Goal: Task Accomplishment & Management: Manage account settings

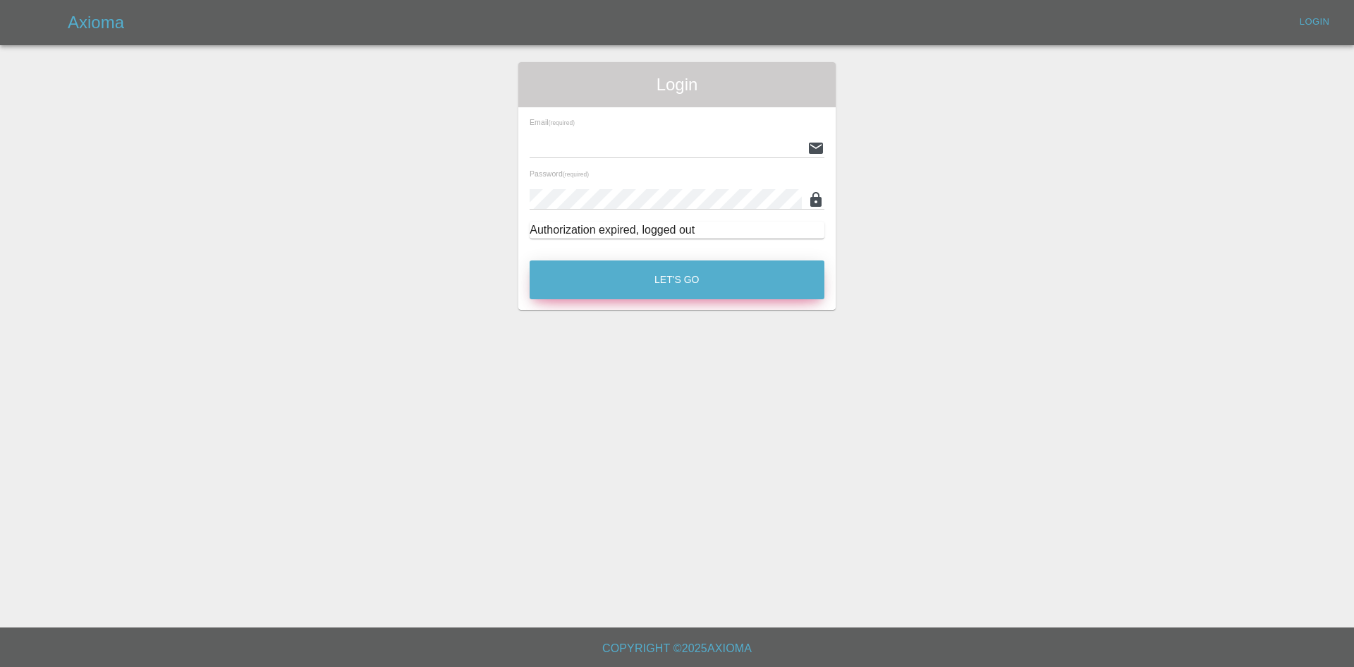
type input "[PERSON_NAME][EMAIL_ADDRESS][PERSON_NAME][DOMAIN_NAME]"
click at [761, 276] on button "Let's Go" at bounding box center [677, 279] width 295 height 39
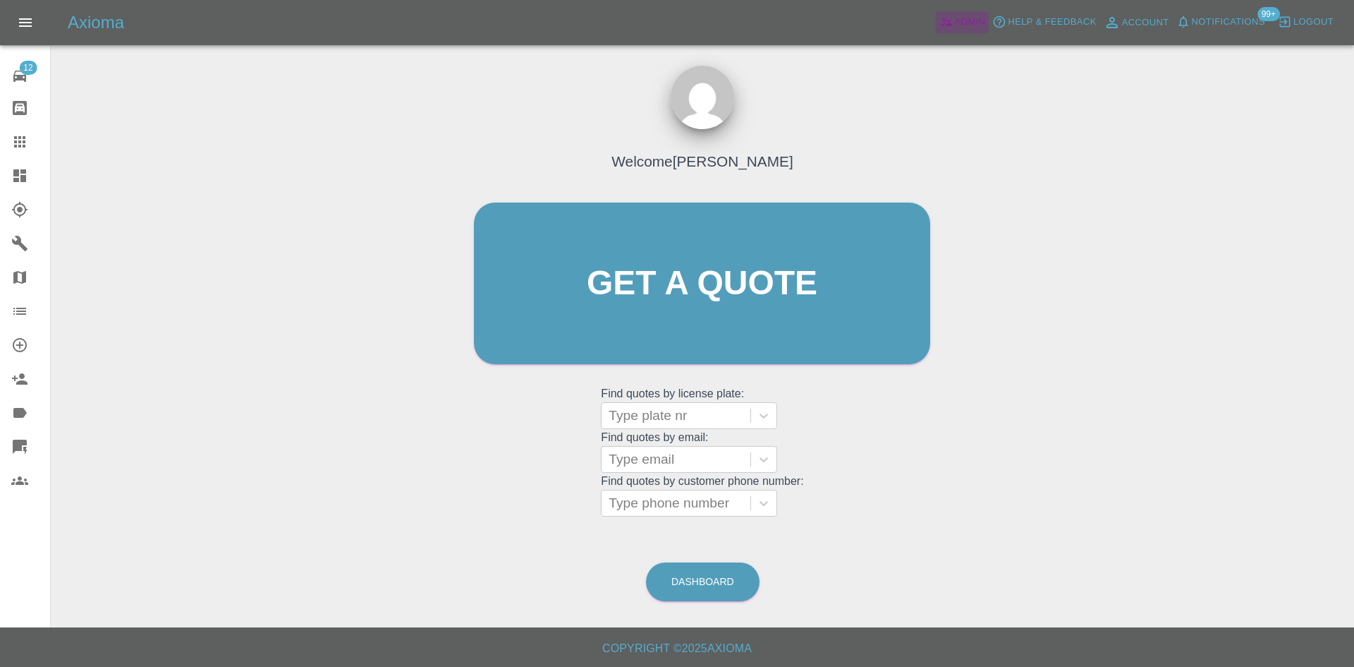
click at [963, 20] on span "Admin" at bounding box center [970, 22] width 31 height 16
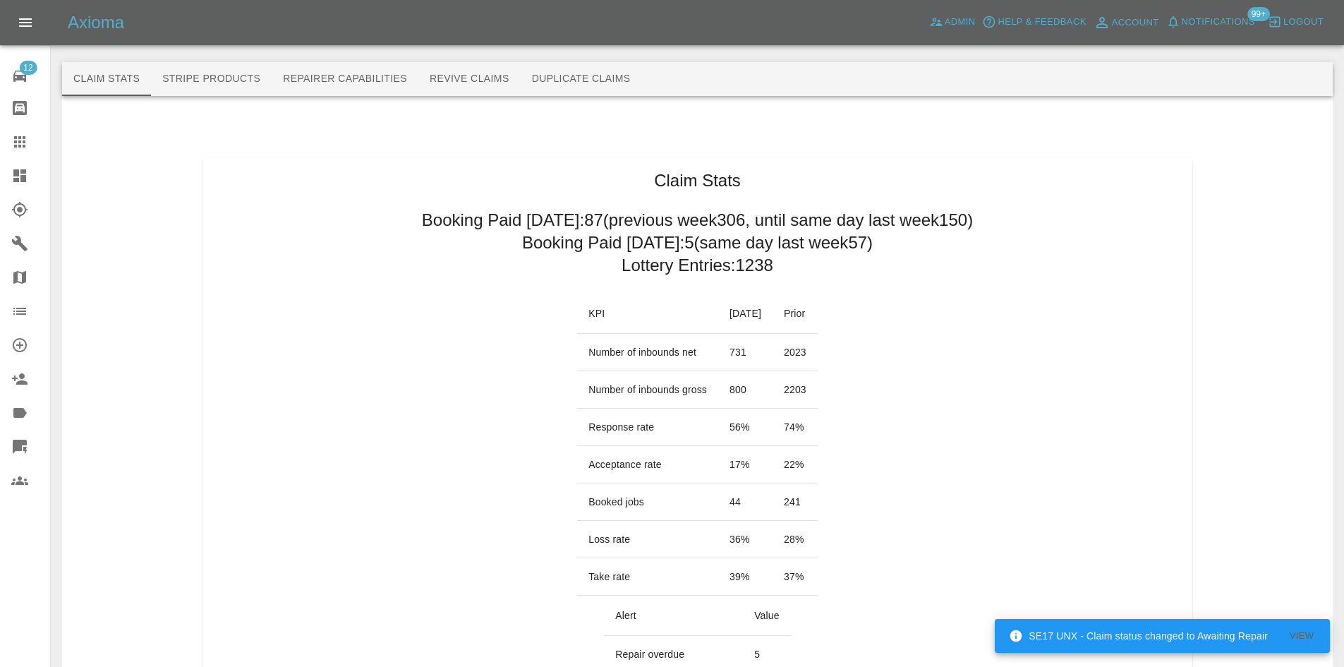
click at [38, 280] on div at bounding box center [30, 277] width 39 height 17
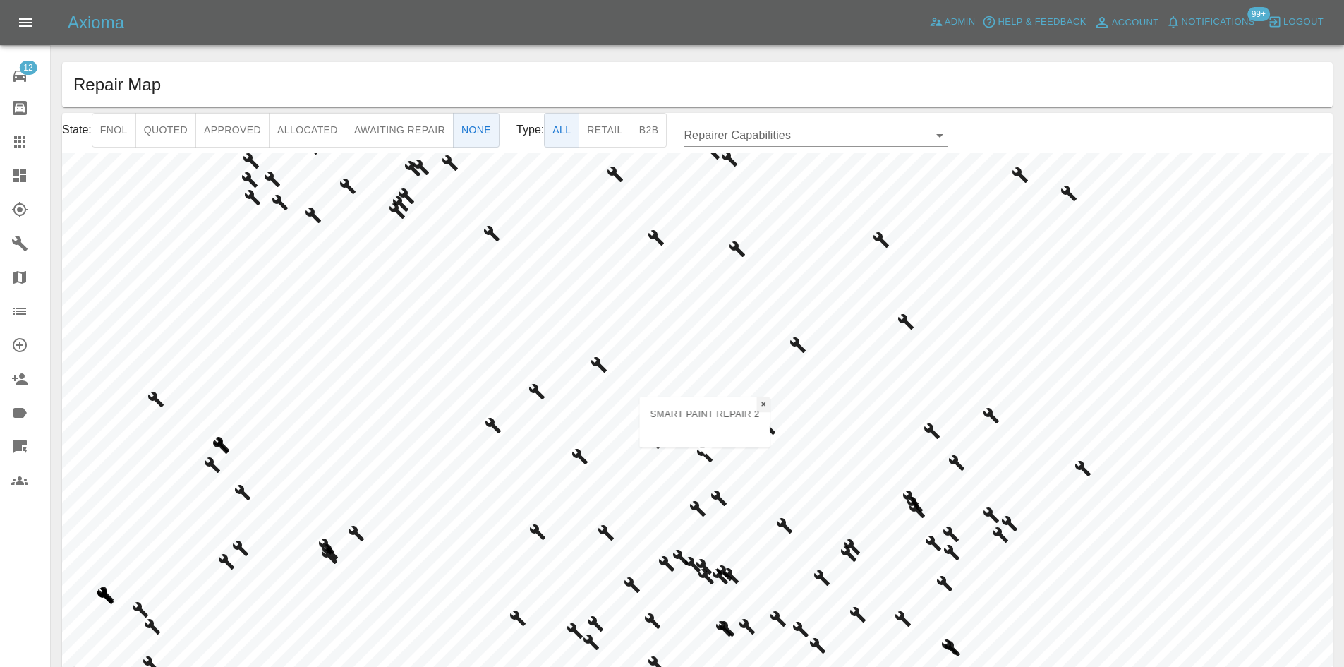
click at [764, 402] on span "×" at bounding box center [763, 404] width 5 height 10
click at [465, 207] on span "×" at bounding box center [463, 211] width 5 height 10
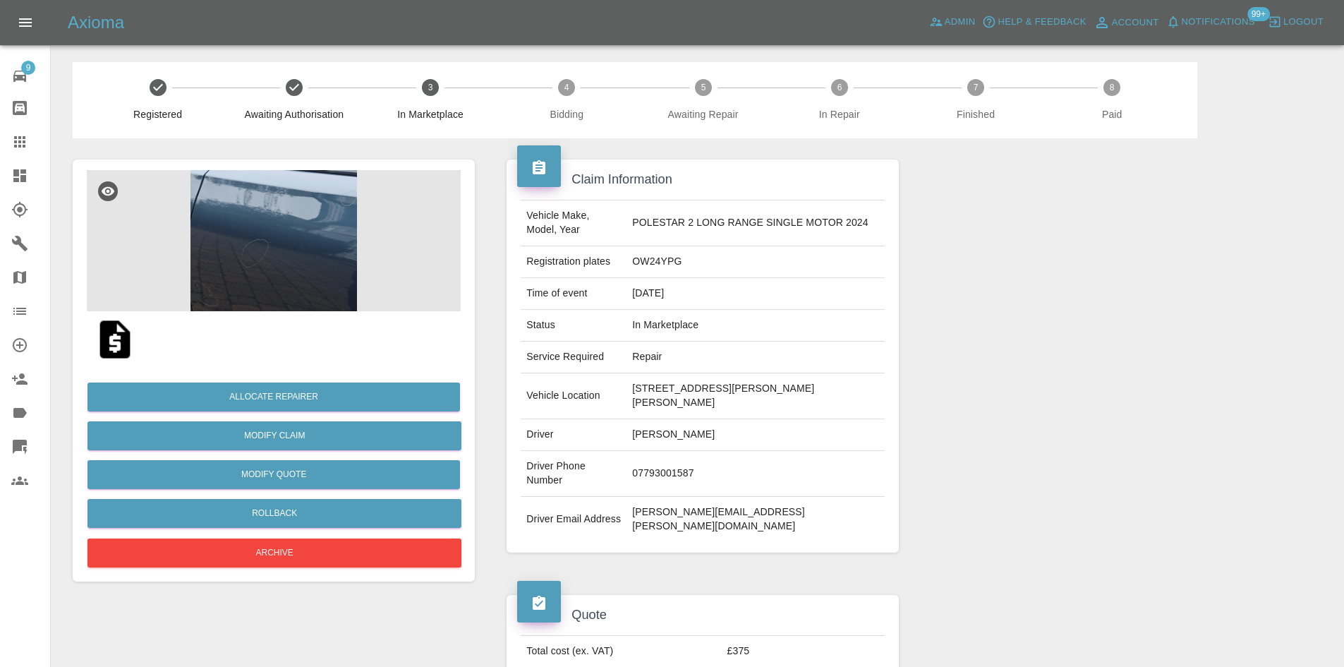
click at [360, 252] on img at bounding box center [274, 240] width 374 height 141
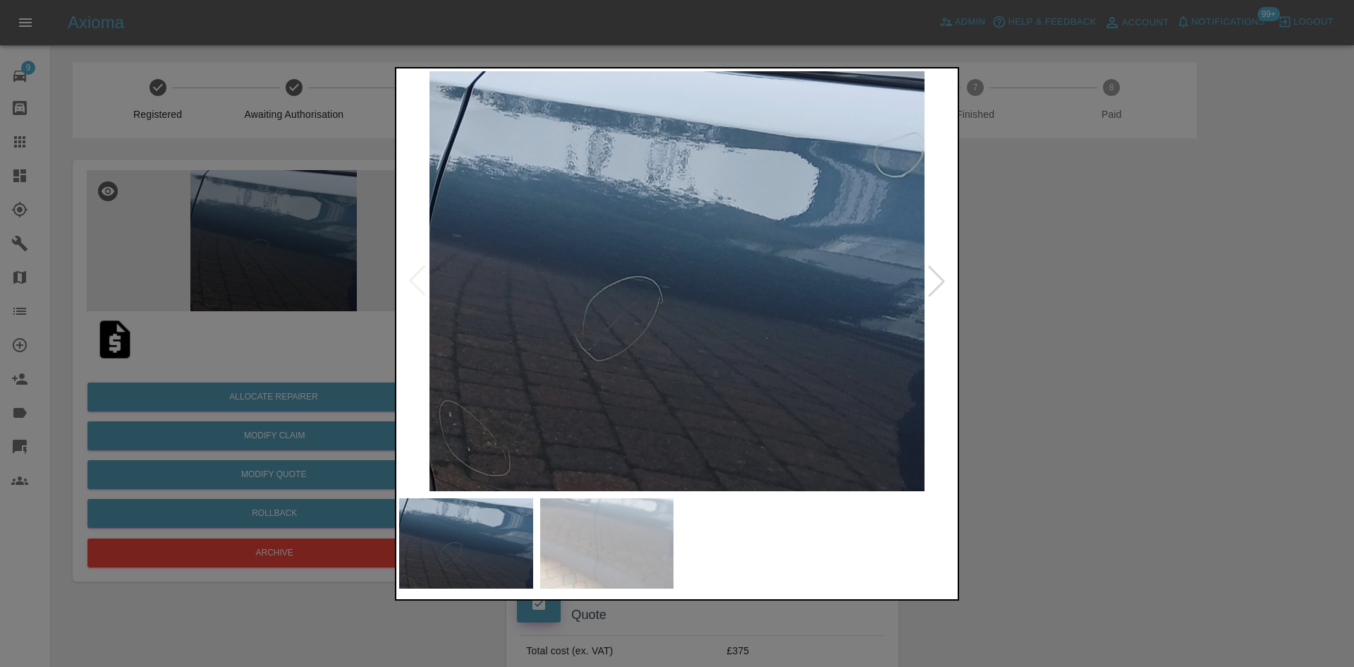
click at [939, 286] on div at bounding box center [936, 280] width 31 height 31
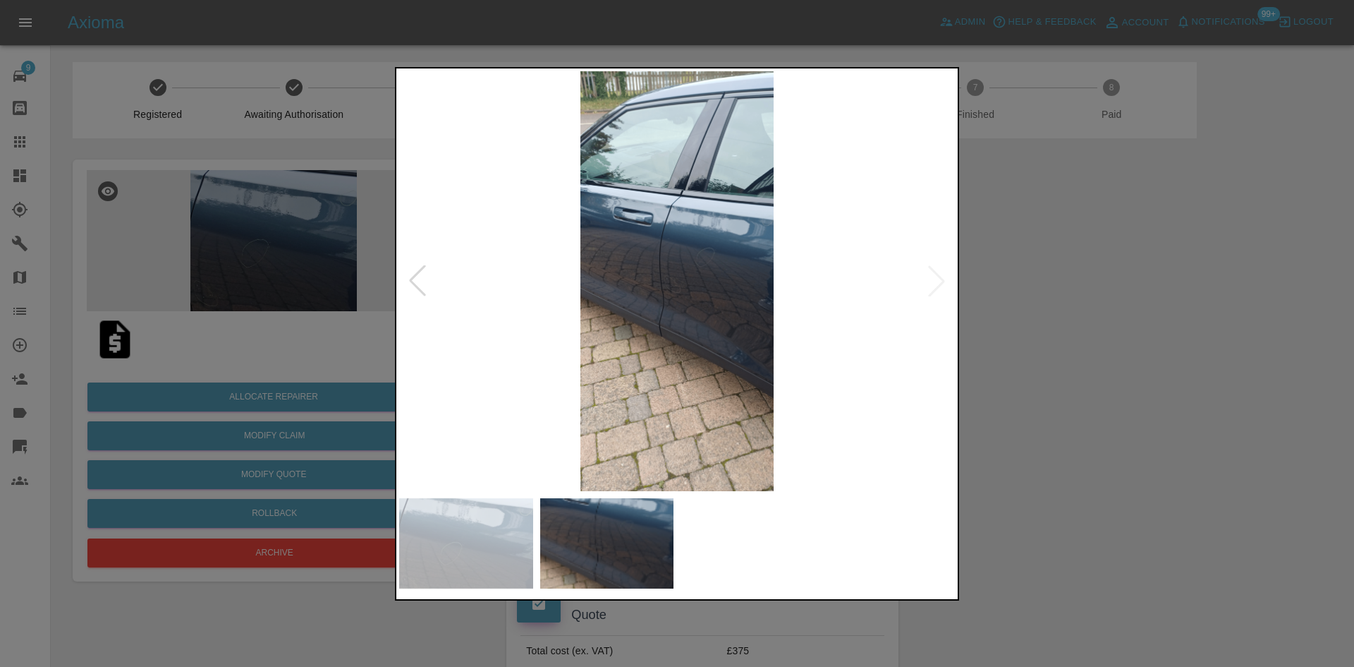
click at [1138, 287] on div at bounding box center [677, 333] width 1354 height 667
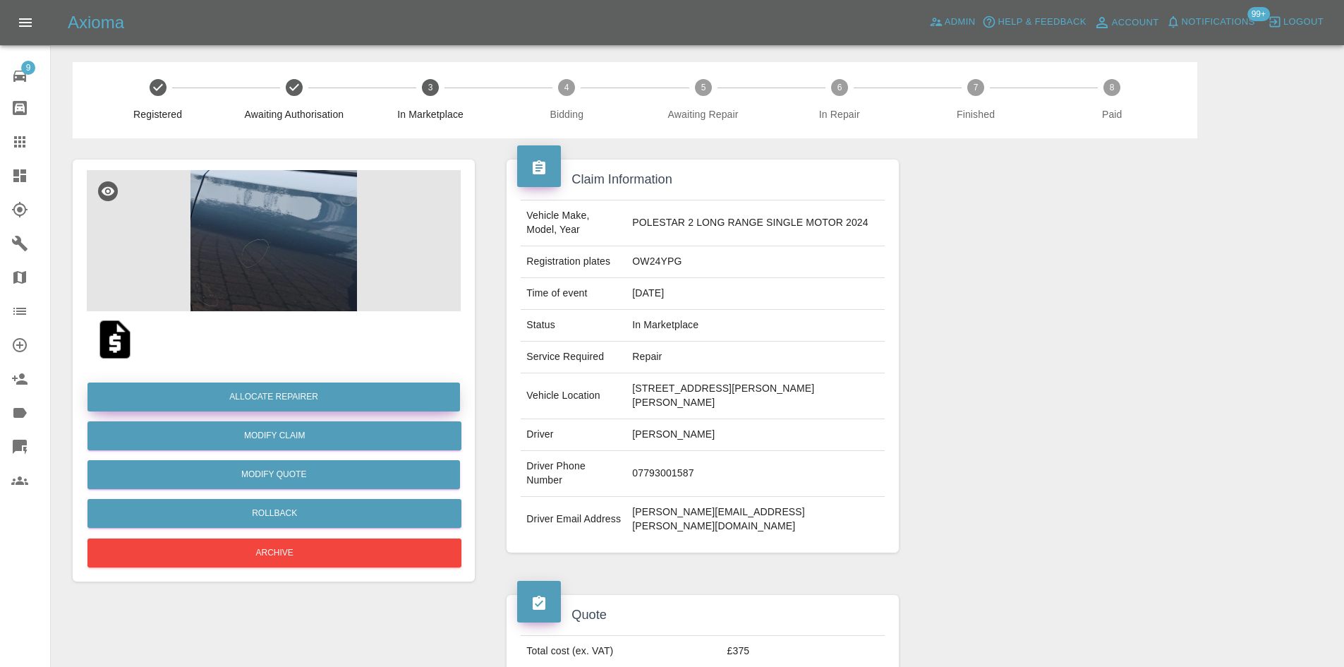
click at [315, 394] on button "Allocate Repairer" at bounding box center [273, 396] width 372 height 29
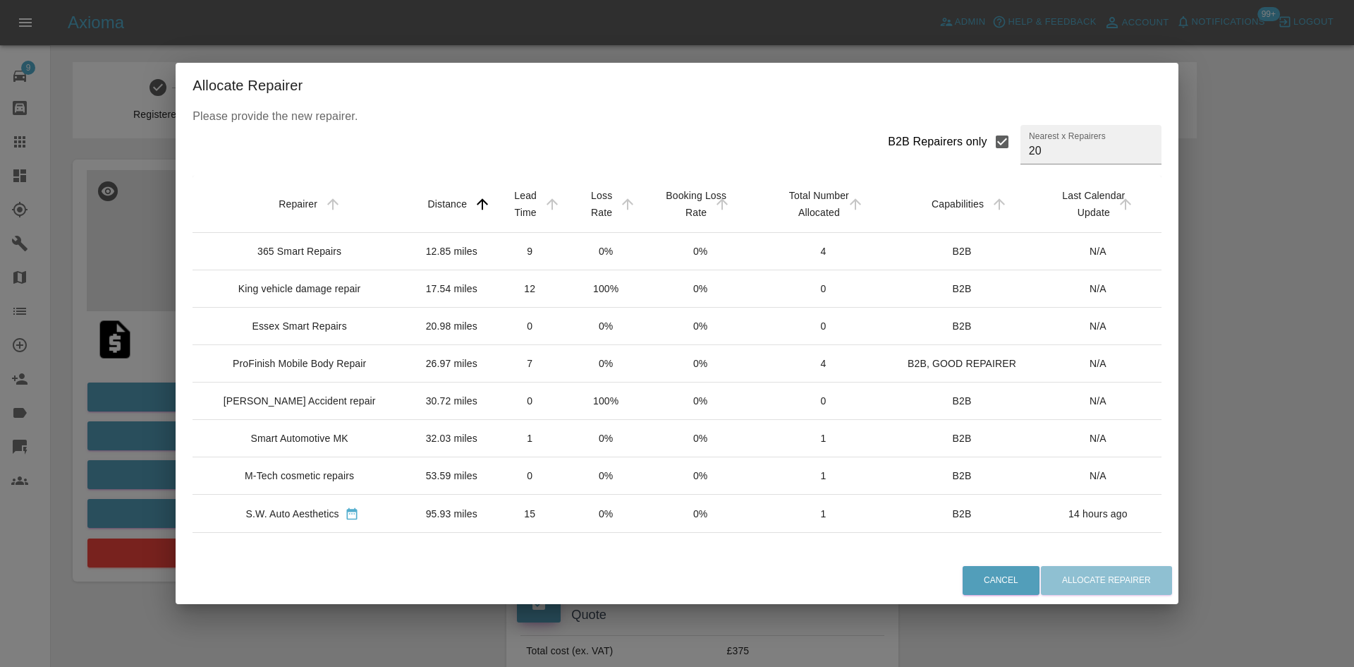
drag, startPoint x: 316, startPoint y: 322, endPoint x: 313, endPoint y: 387, distance: 64.9
click at [315, 376] on tbody "365 Smart Repairs 12.85 miles 9 0% 0% 4 B2B N/A King vehicle damage repair 17.5…" at bounding box center [677, 563] width 968 height 661
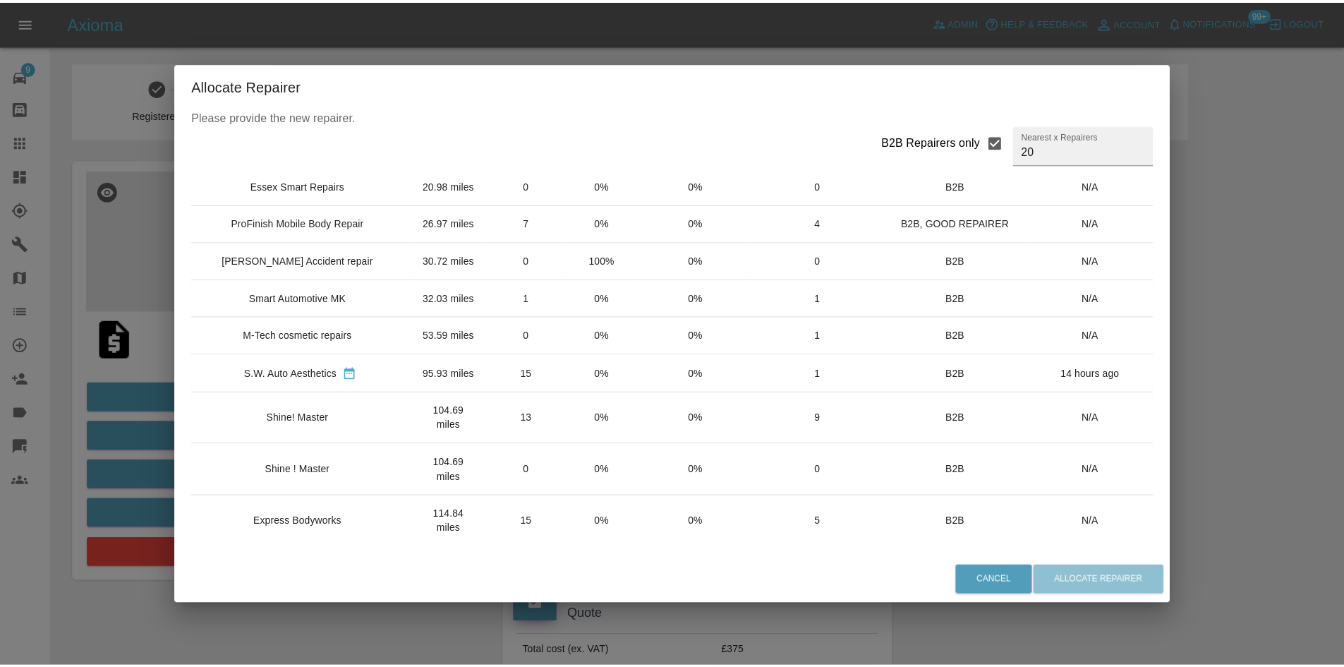
scroll to position [141, 0]
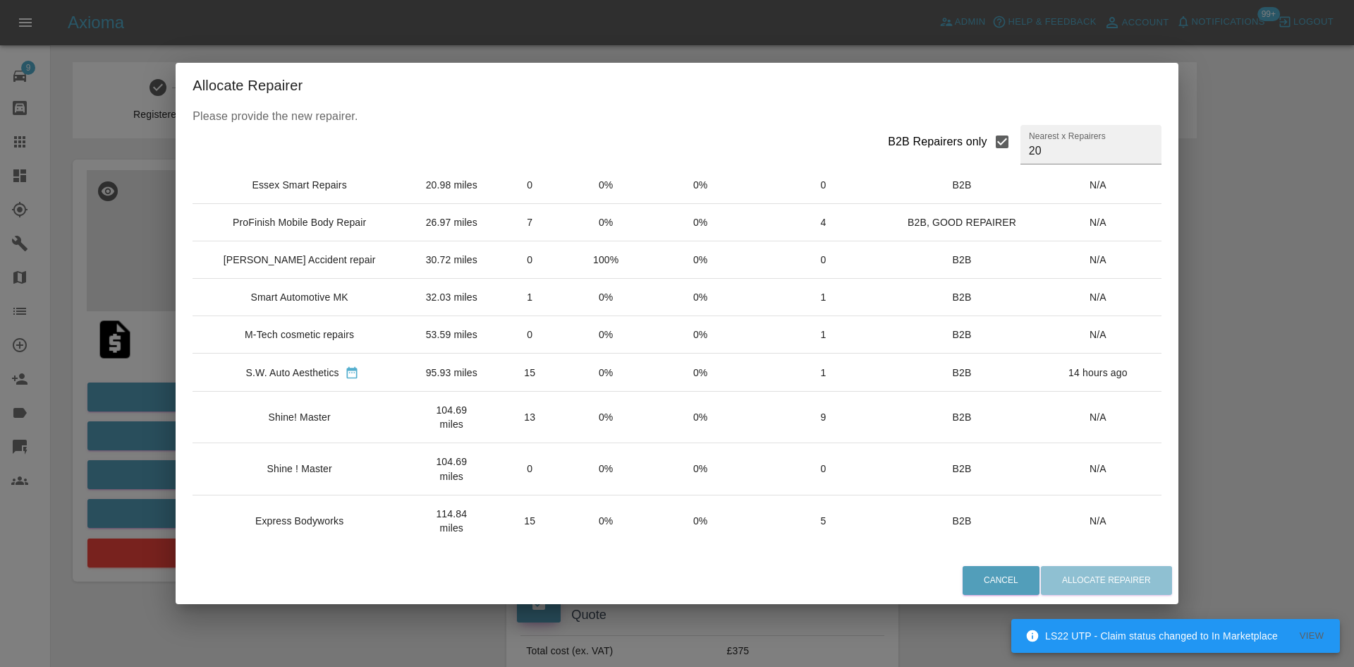
click at [310, 443] on td "Shine! Master" at bounding box center [302, 416] width 219 height 51
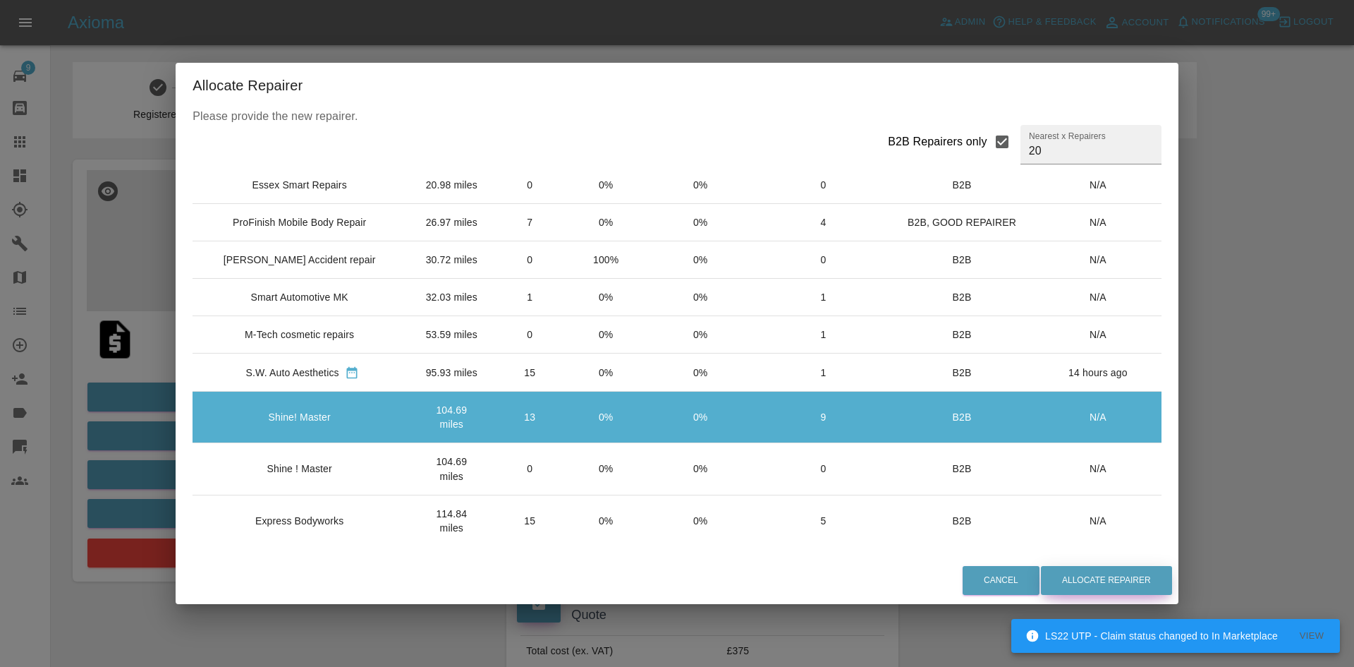
click at [1063, 571] on button "Allocate Repairer" at bounding box center [1106, 580] width 131 height 29
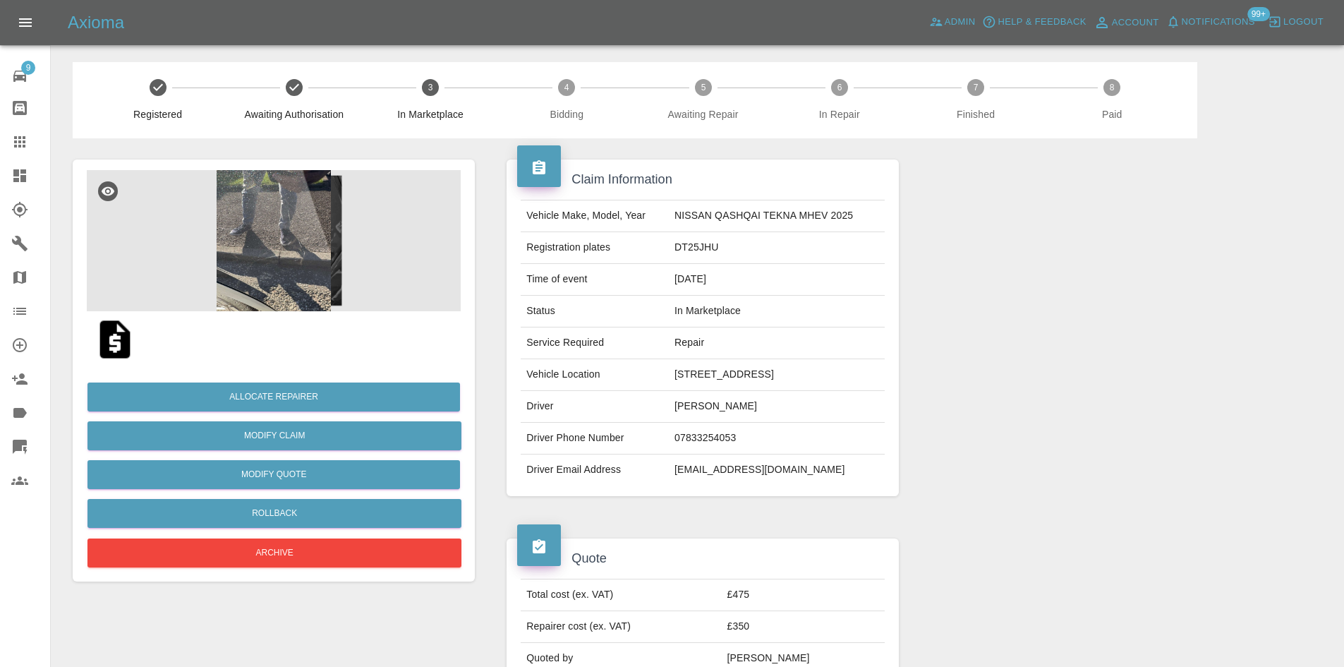
click at [310, 247] on img at bounding box center [274, 240] width 374 height 141
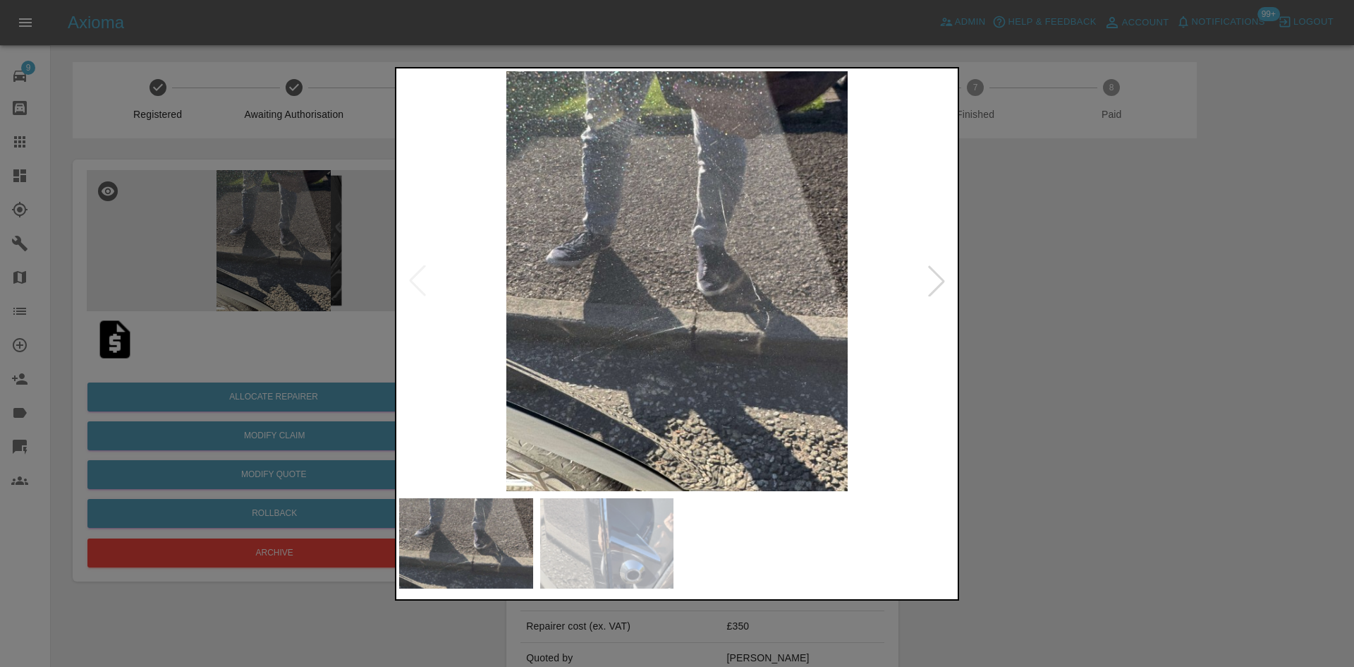
click at [946, 284] on div at bounding box center [936, 280] width 31 height 31
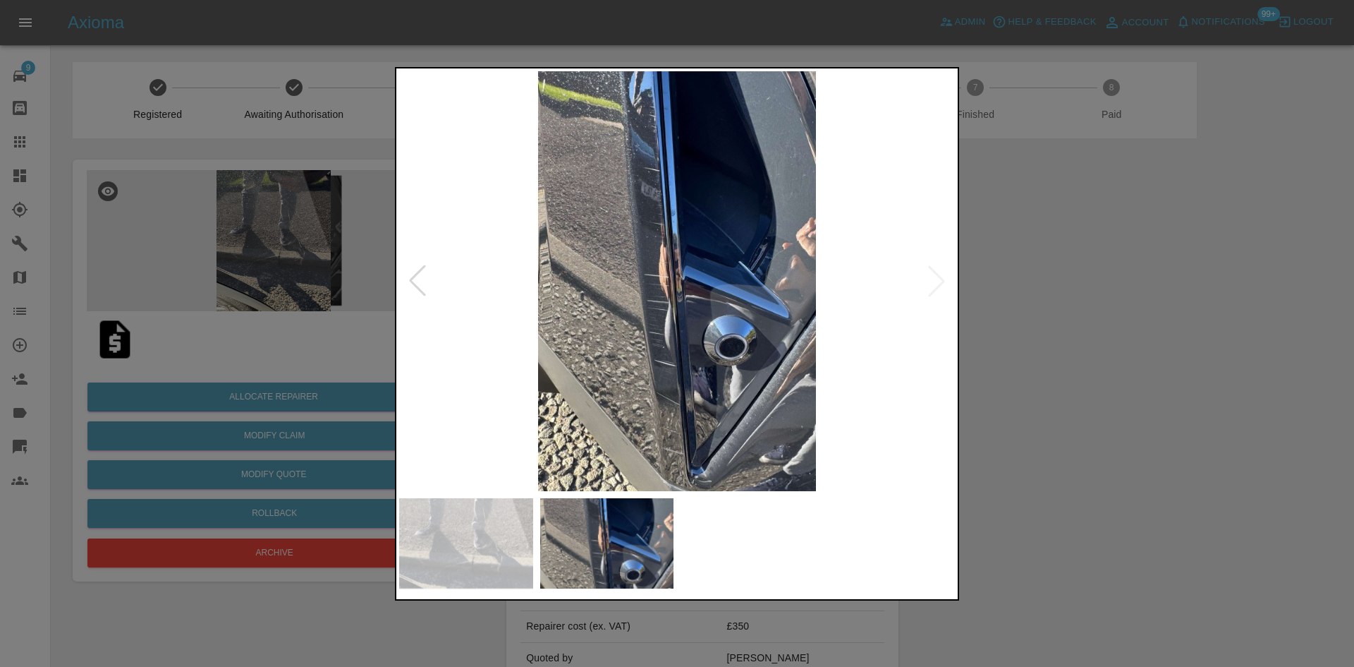
click at [1144, 294] on div at bounding box center [677, 333] width 1354 height 667
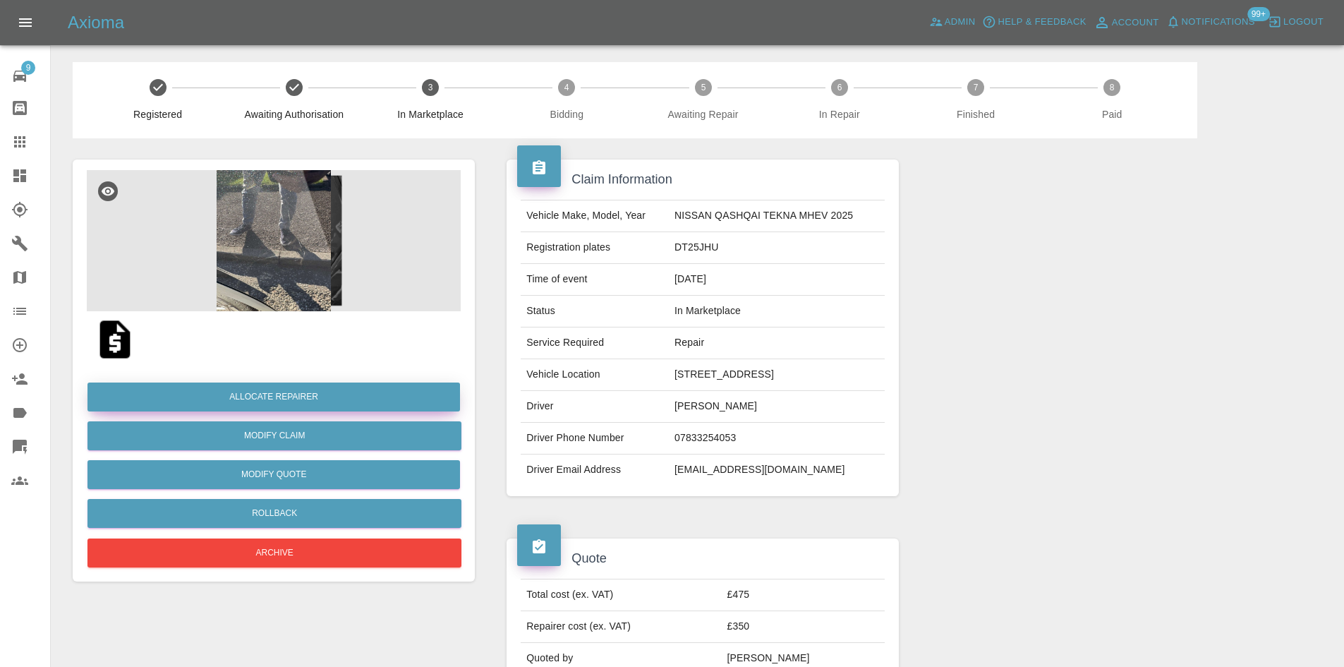
click at [387, 386] on button "Allocate Repairer" at bounding box center [273, 396] width 372 height 29
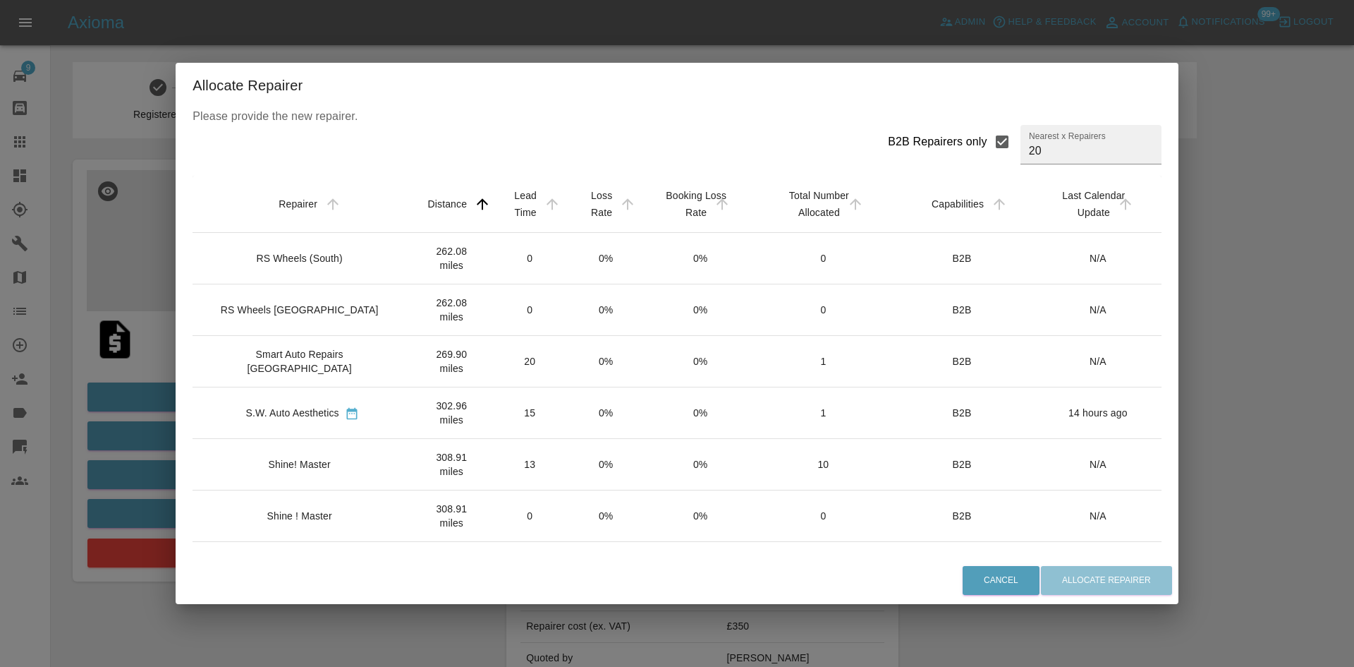
click at [345, 473] on td "Shine! Master" at bounding box center [302, 464] width 219 height 51
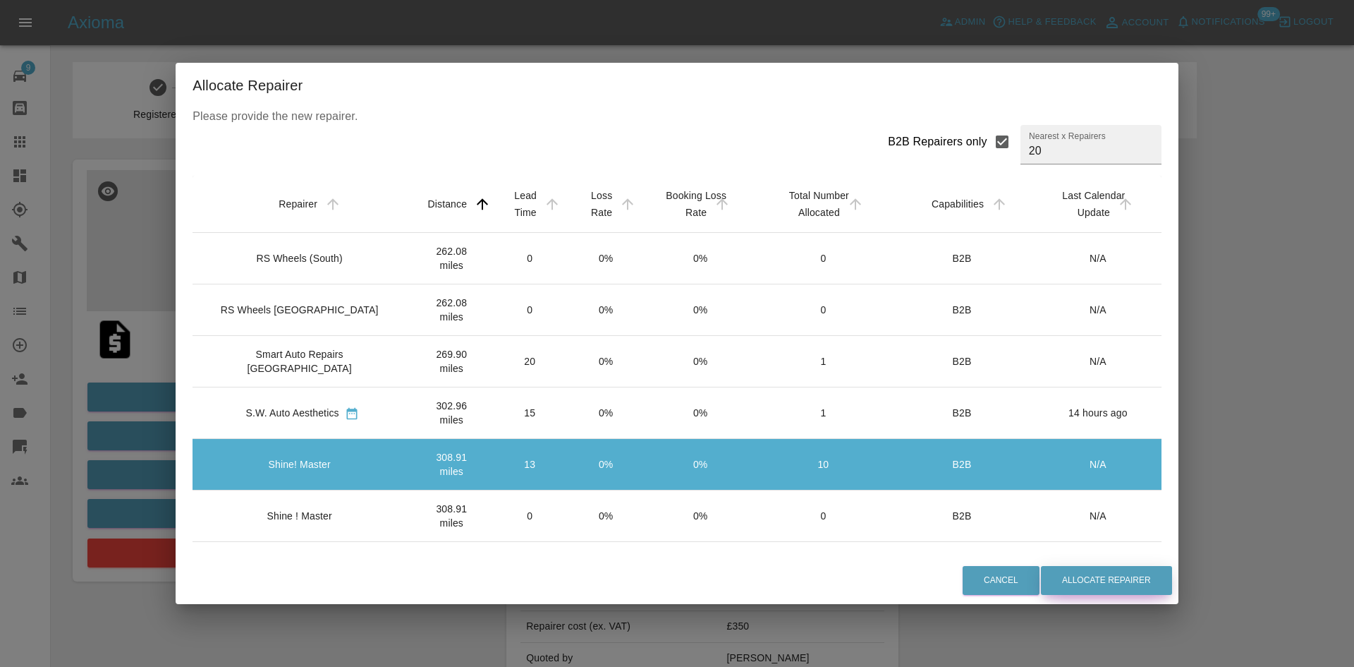
click at [1098, 571] on button "Allocate Repairer" at bounding box center [1106, 580] width 131 height 29
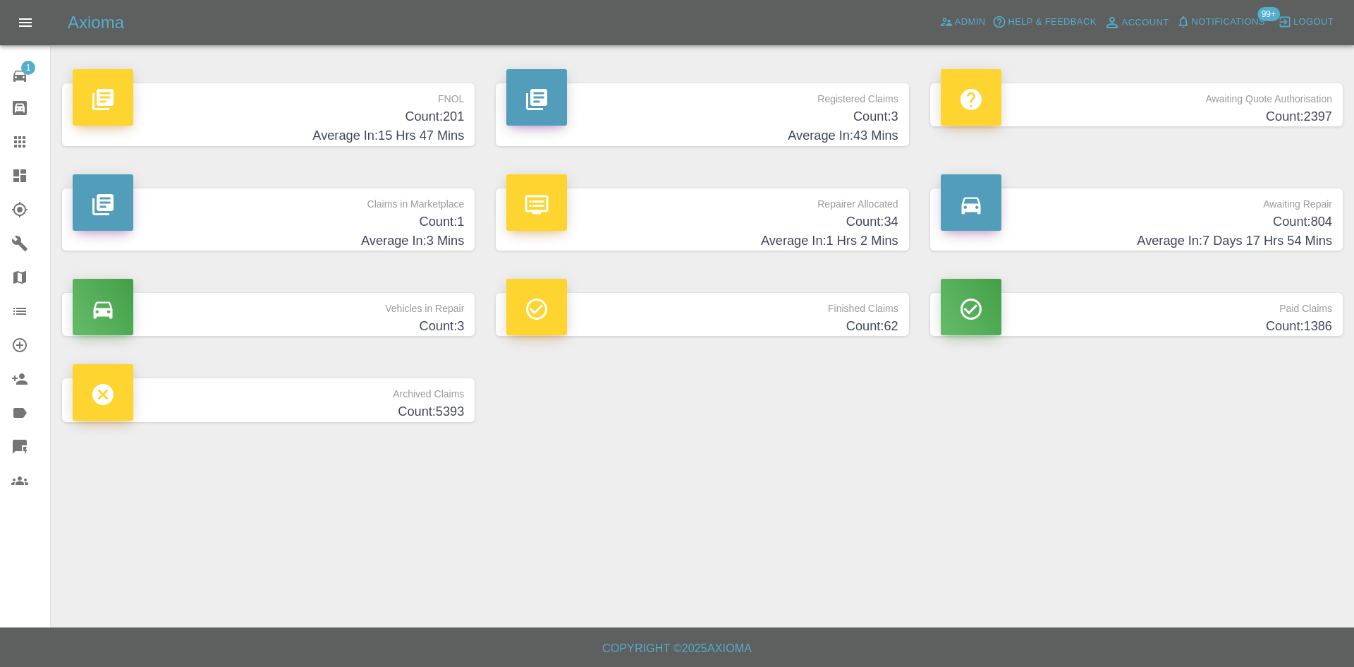
drag, startPoint x: 25, startPoint y: 183, endPoint x: 67, endPoint y: 143, distance: 57.4
click at [25, 183] on icon at bounding box center [19, 175] width 17 height 17
click at [790, 131] on h4 "Average In: 43 Mins" at bounding box center [701, 135] width 391 height 19
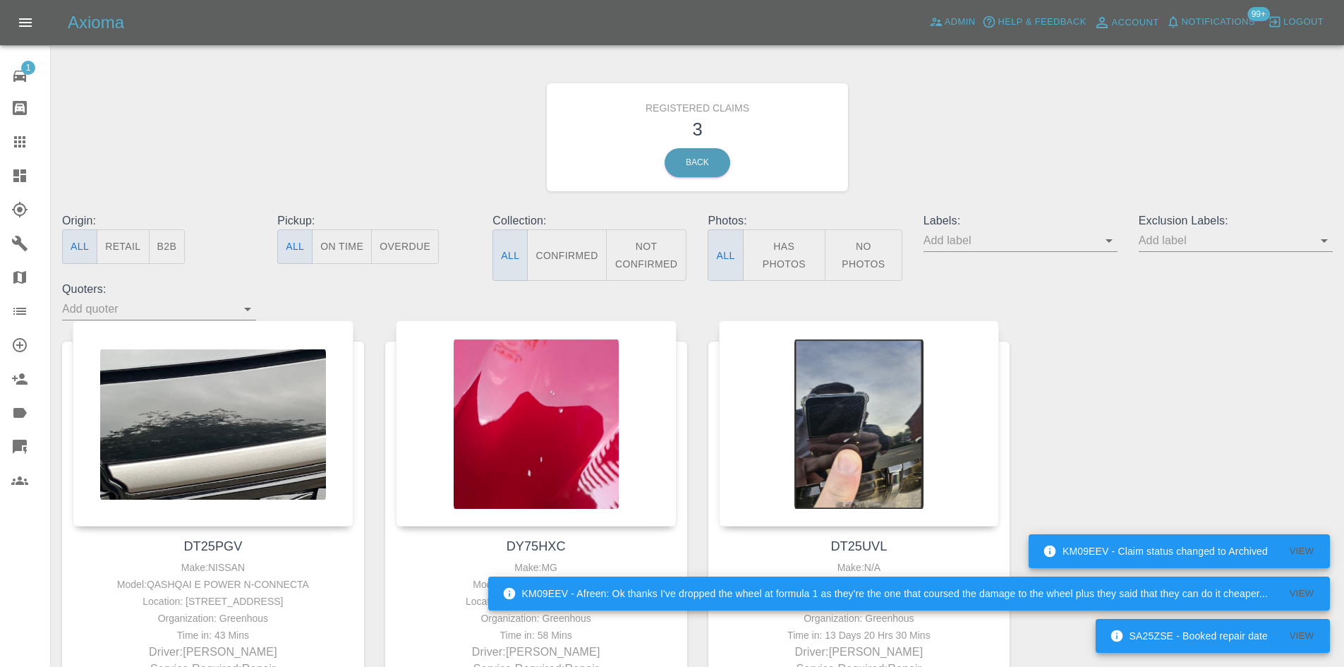
click at [40, 168] on link "Dashboard" at bounding box center [25, 176] width 50 height 34
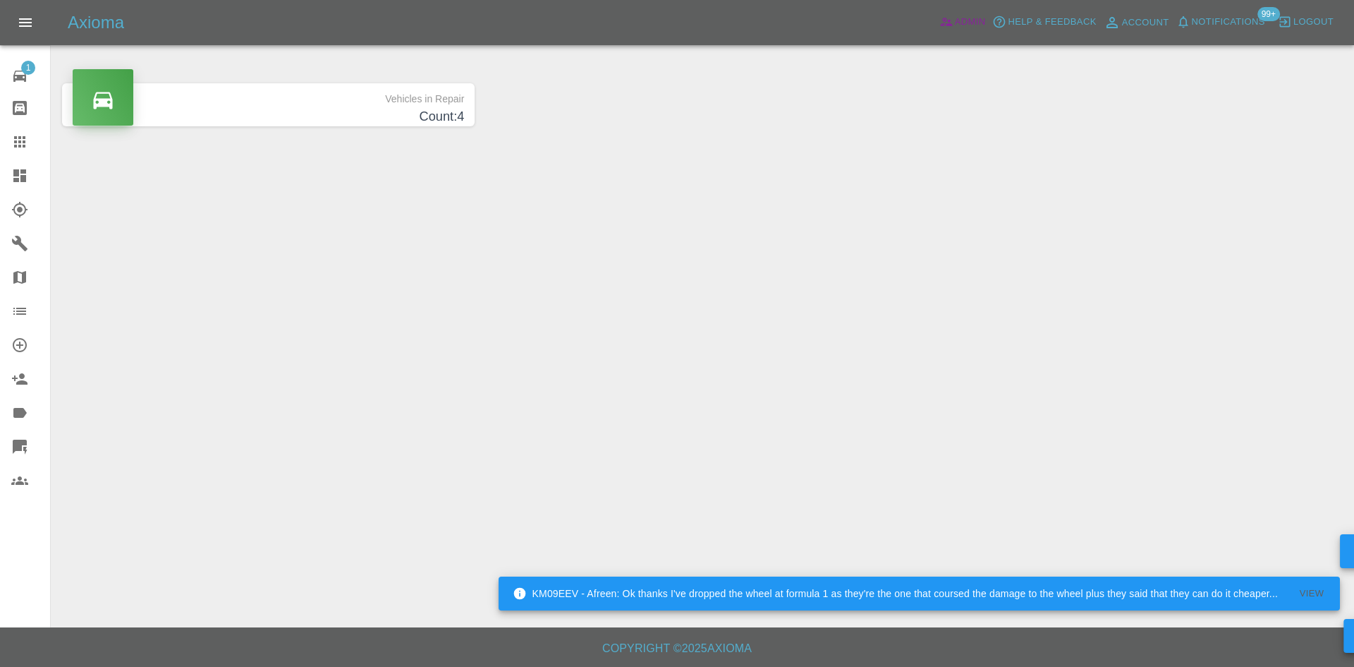
click at [982, 20] on span "Admin" at bounding box center [970, 22] width 31 height 16
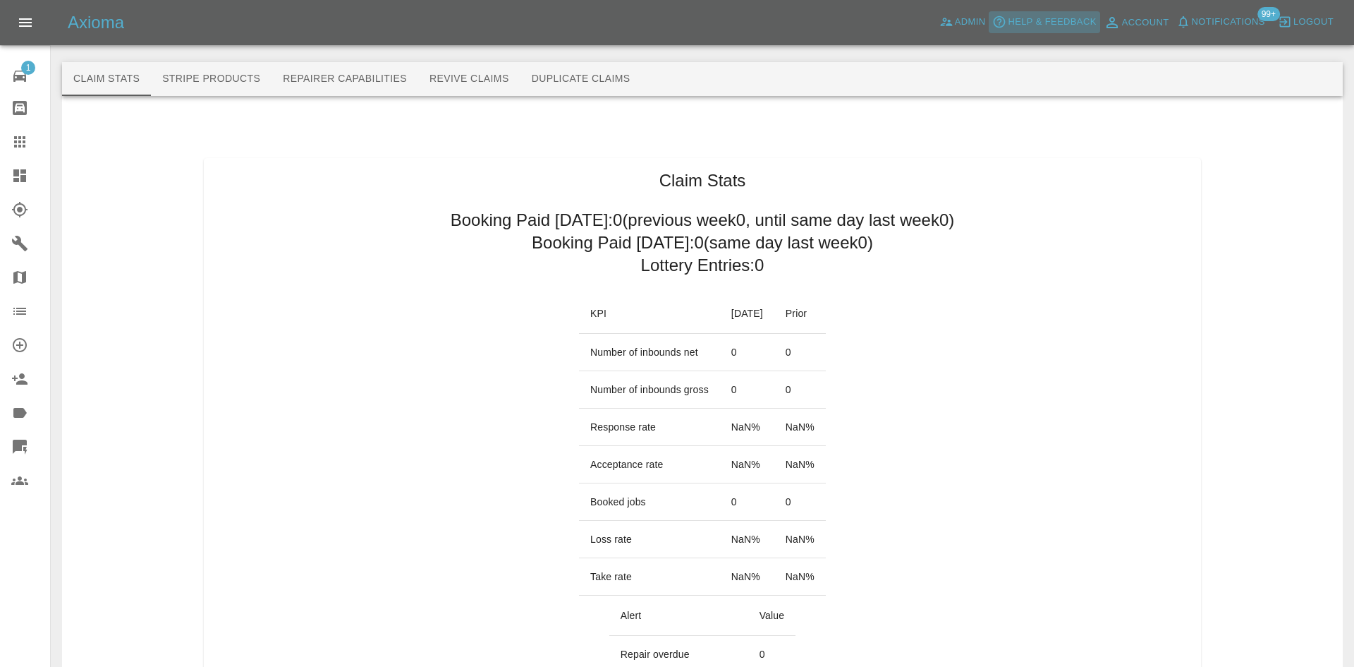
click at [992, 20] on icon "button" at bounding box center [999, 22] width 14 height 14
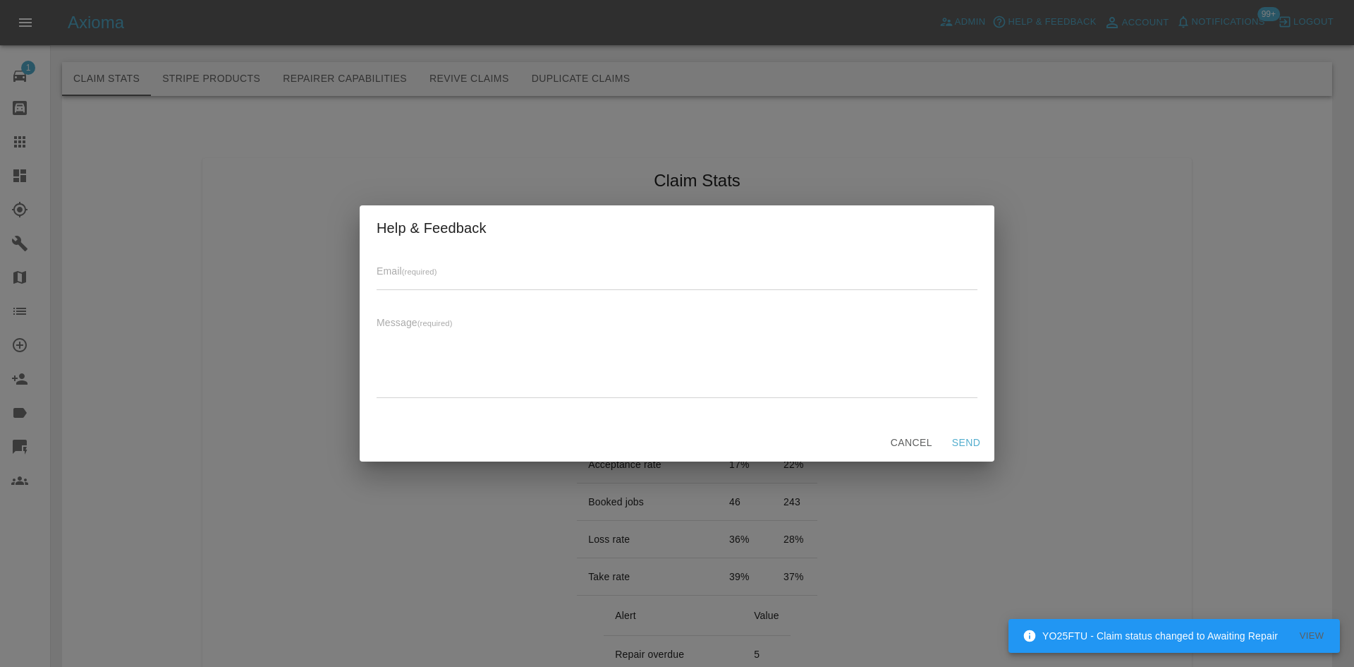
click at [1037, 531] on div "Help & Feedback Email (required) Message (required) x Cancel Send" at bounding box center [677, 333] width 1354 height 667
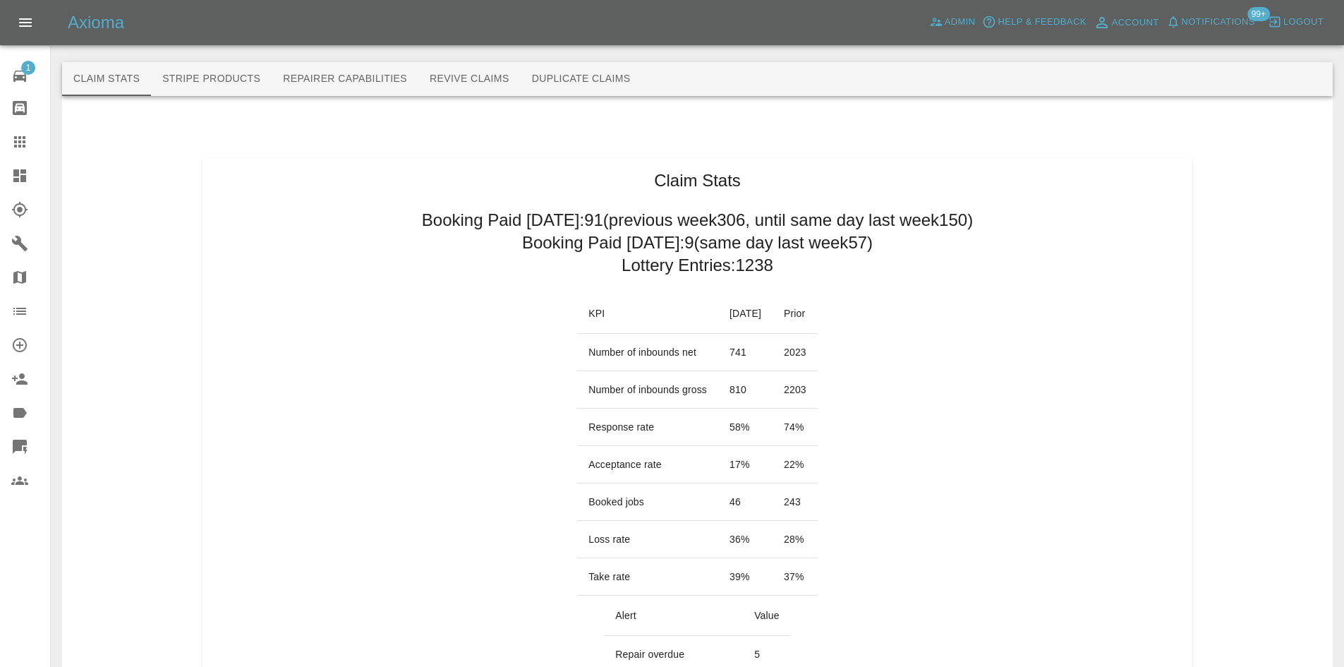
click at [9, 189] on link "Dashboard" at bounding box center [25, 176] width 50 height 34
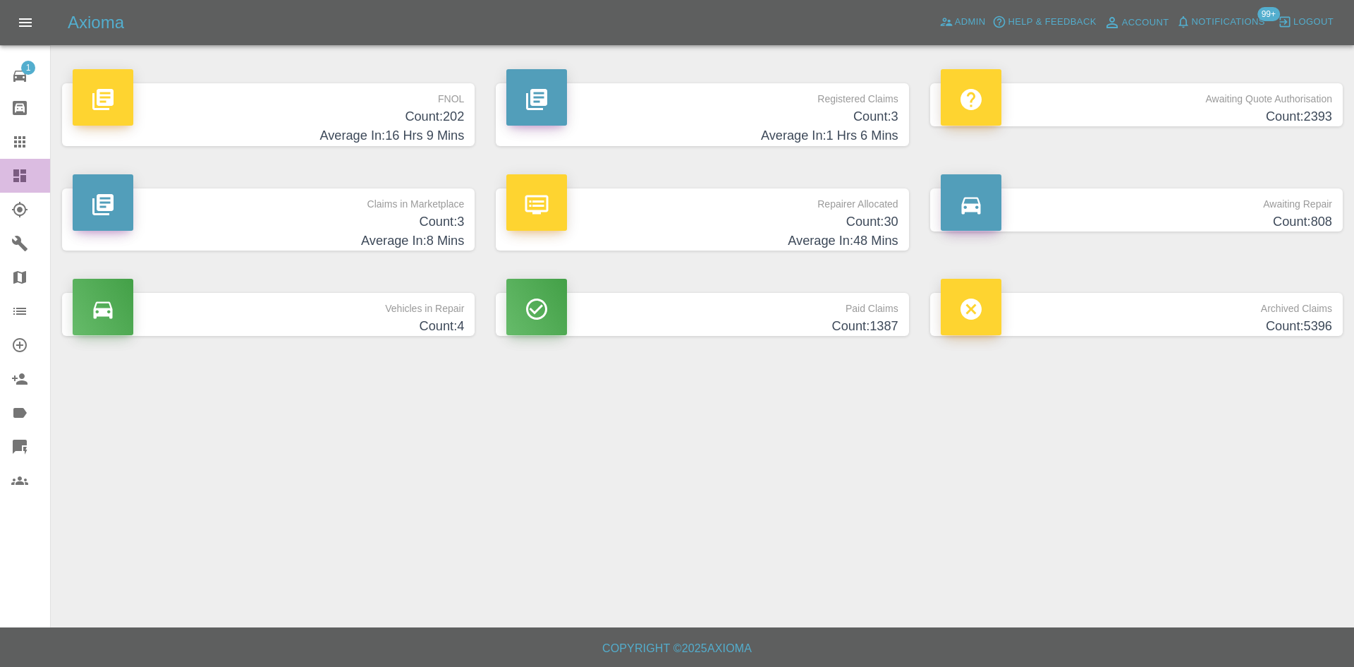
click at [11, 179] on link "Dashboard" at bounding box center [25, 176] width 50 height 34
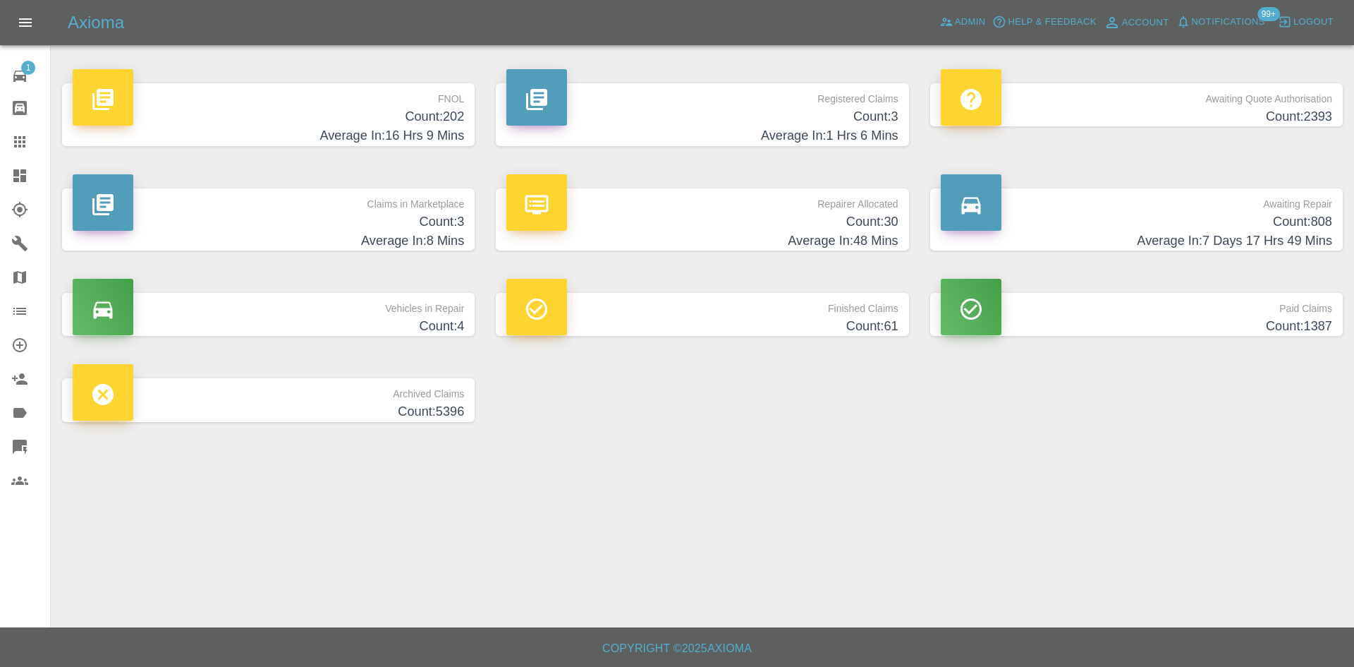
click at [645, 202] on p "Repairer Allocated" at bounding box center [701, 200] width 391 height 24
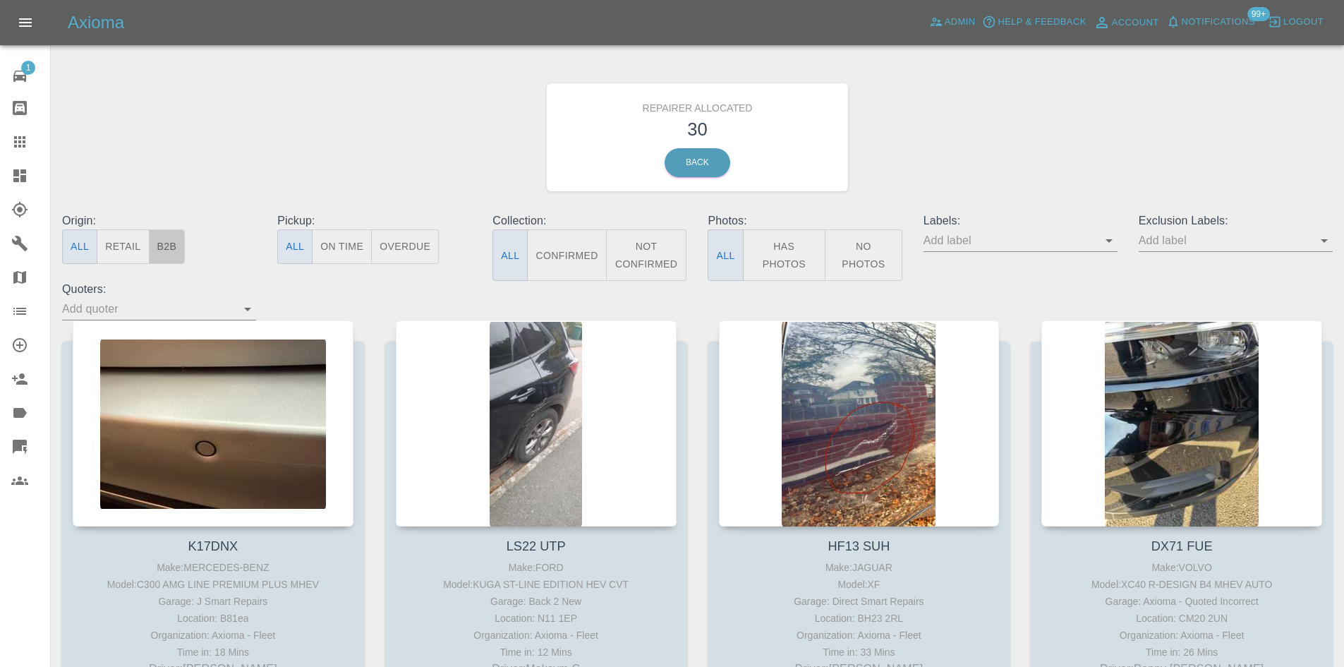
click at [176, 231] on button "B2B" at bounding box center [167, 246] width 37 height 35
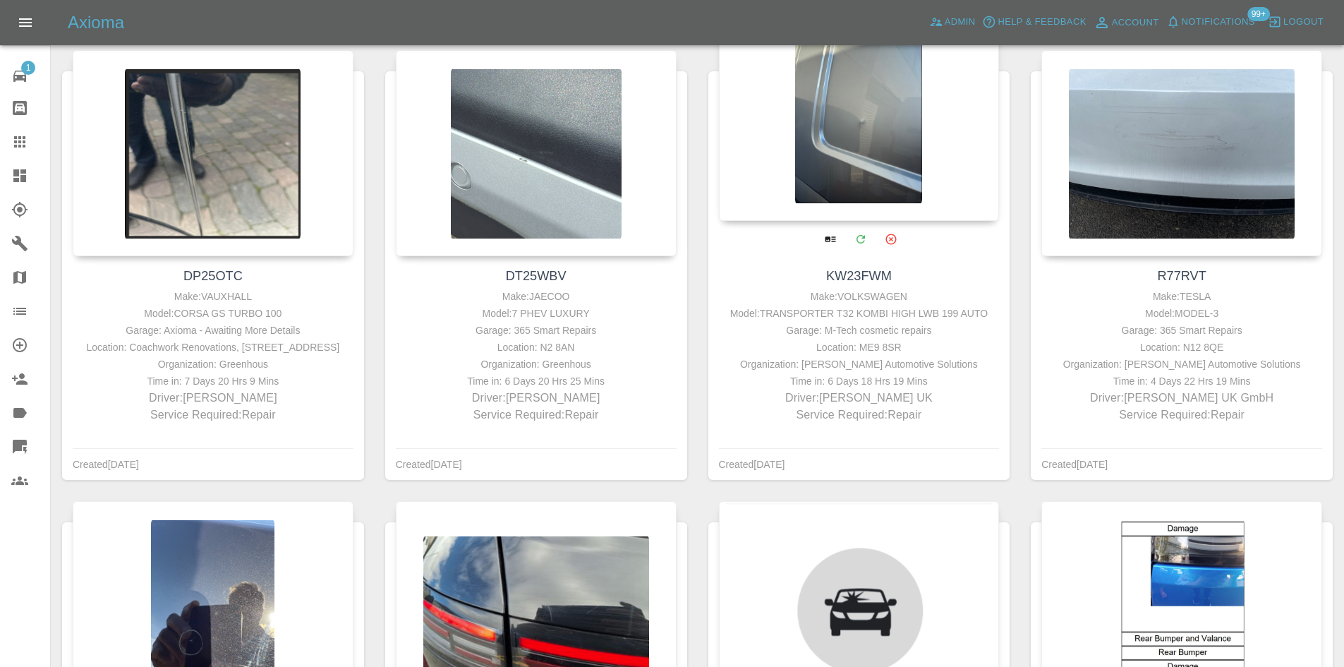
scroll to position [705, 0]
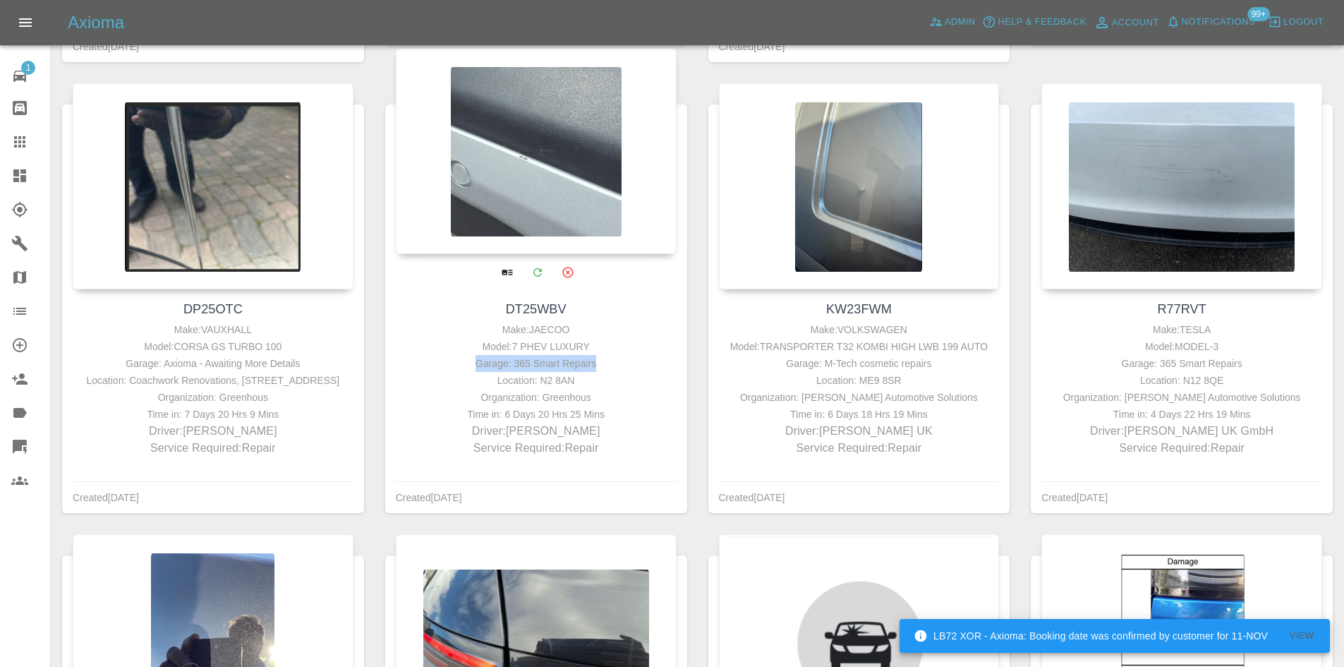
drag, startPoint x: 612, startPoint y: 365, endPoint x: 479, endPoint y: 370, distance: 133.4
click at [479, 370] on div "Garage: 365 Smart Repairs" at bounding box center [536, 363] width 274 height 17
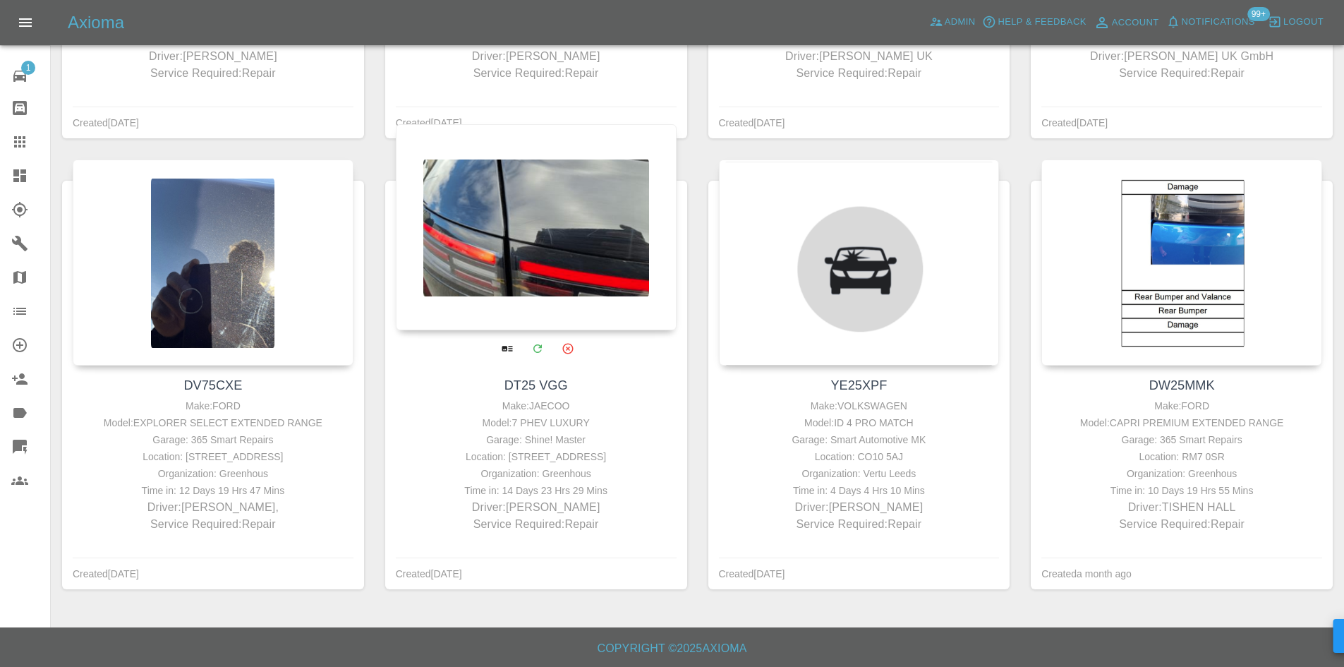
scroll to position [1114, 0]
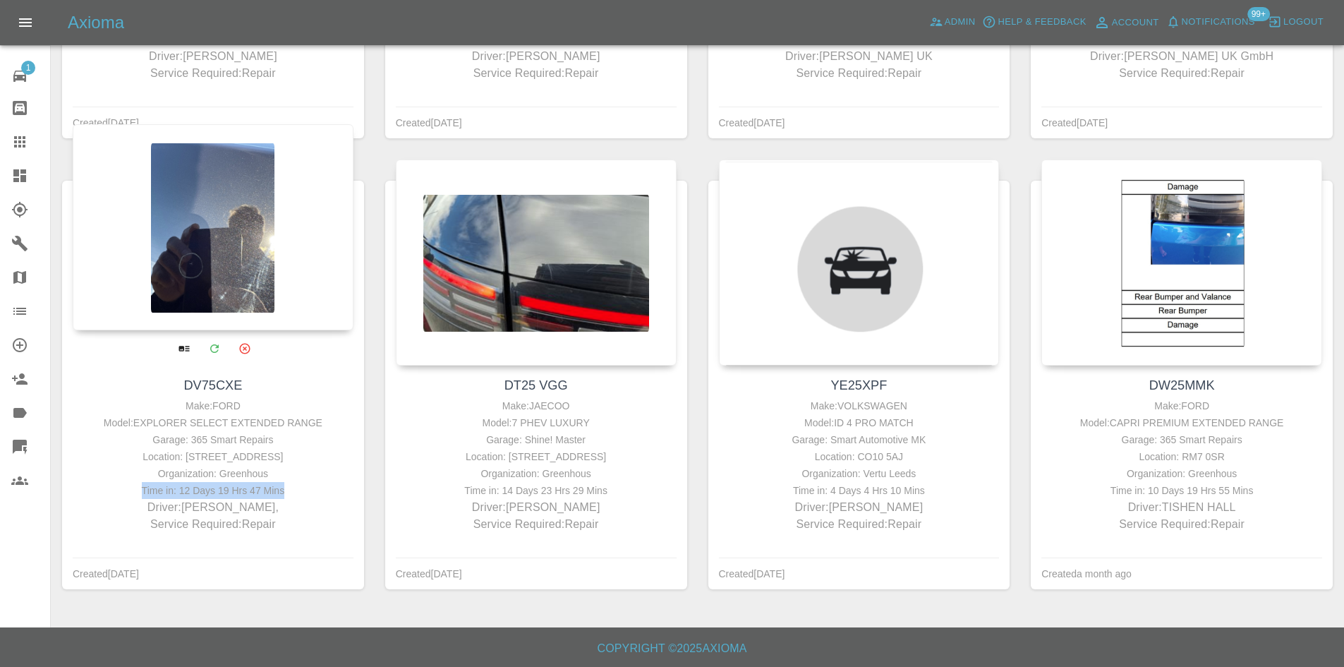
drag, startPoint x: 293, startPoint y: 473, endPoint x: 113, endPoint y: 465, distance: 180.0
click at [113, 482] on div "Time in: 12 Days 19 Hrs 47 Mins" at bounding box center [213, 490] width 274 height 17
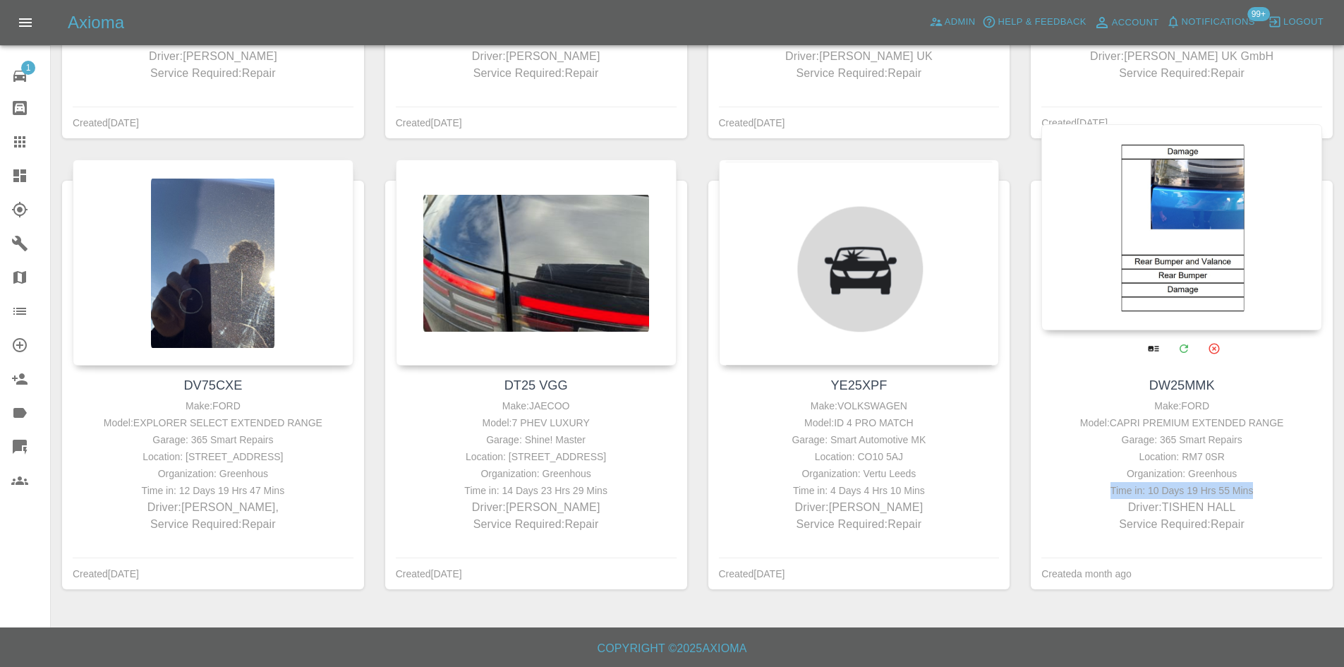
drag, startPoint x: 1260, startPoint y: 475, endPoint x: 1054, endPoint y: 473, distance: 205.3
click at [1054, 482] on div "Time in: 10 Days 19 Hrs 55 Mins" at bounding box center [1182, 490] width 274 height 17
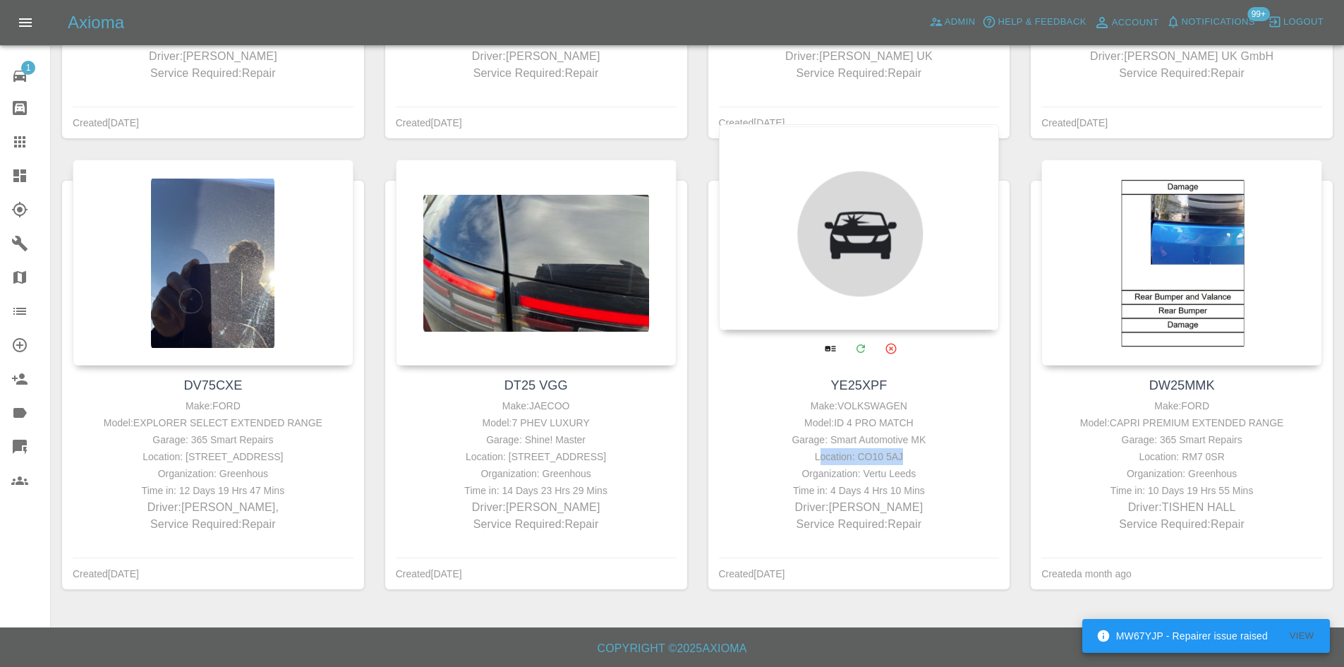
drag, startPoint x: 915, startPoint y: 435, endPoint x: 822, endPoint y: 439, distance: 93.9
click at [822, 448] on div "Location: CO10 5AJ" at bounding box center [859, 456] width 274 height 17
click at [827, 256] on div at bounding box center [859, 227] width 281 height 206
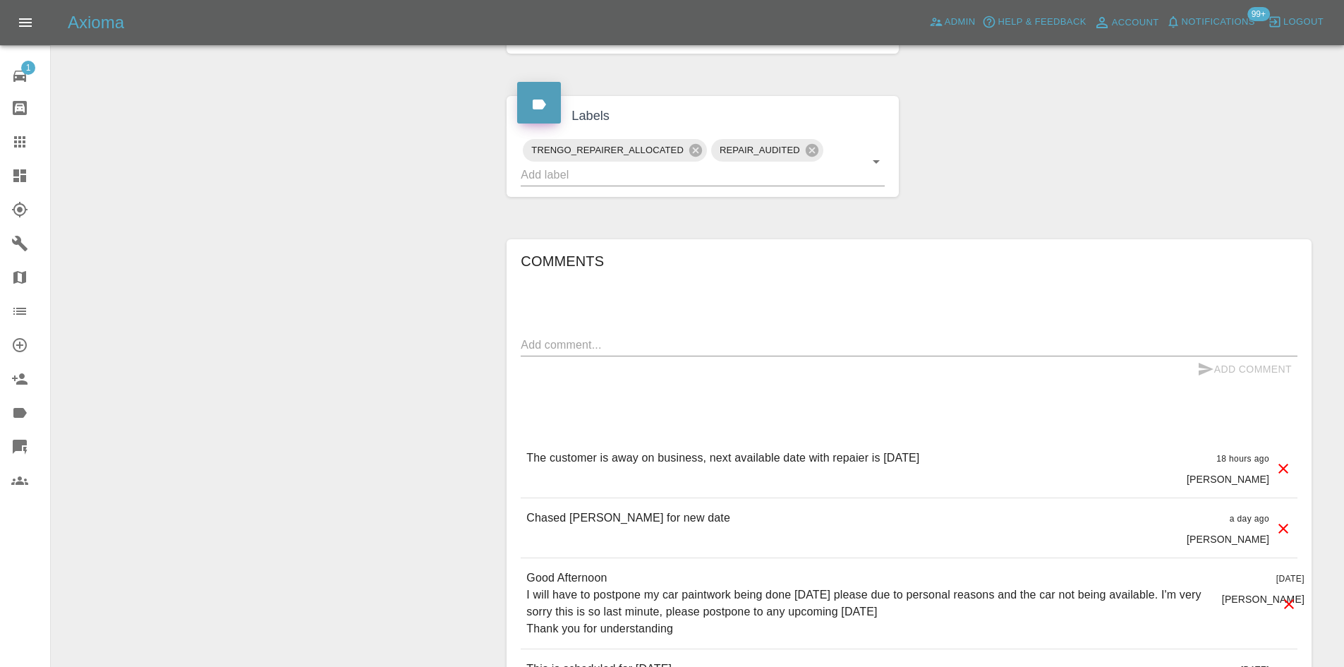
scroll to position [846, 0]
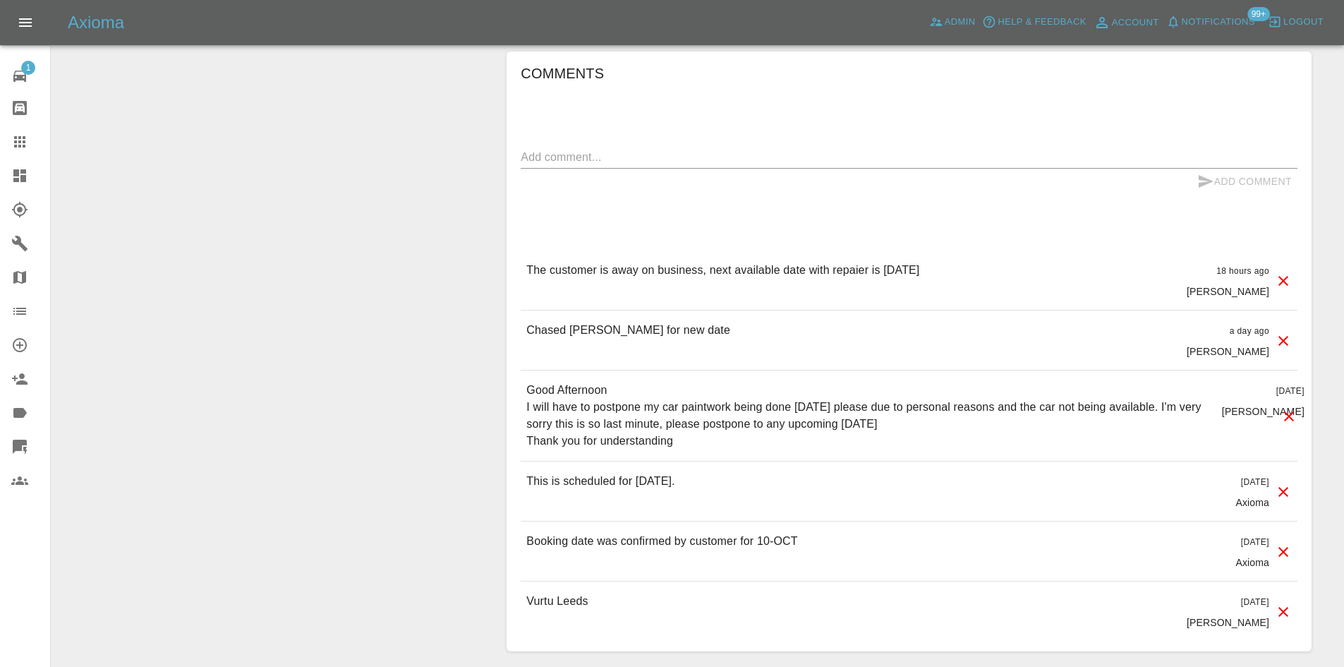
drag, startPoint x: 944, startPoint y: 235, endPoint x: 516, endPoint y: 245, distance: 428.2
click at [516, 245] on div "Comments x Add Comment The customer is away on business, next available date wi…" at bounding box center [908, 351] width 805 height 600
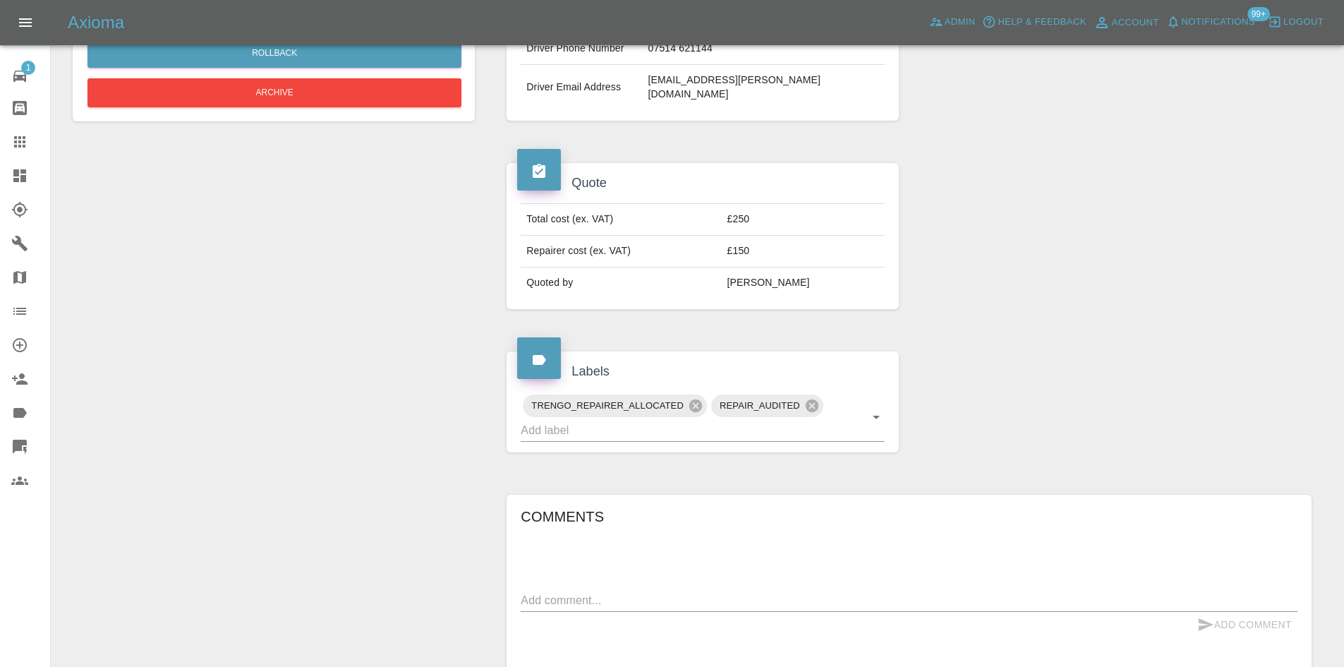
scroll to position [212, 0]
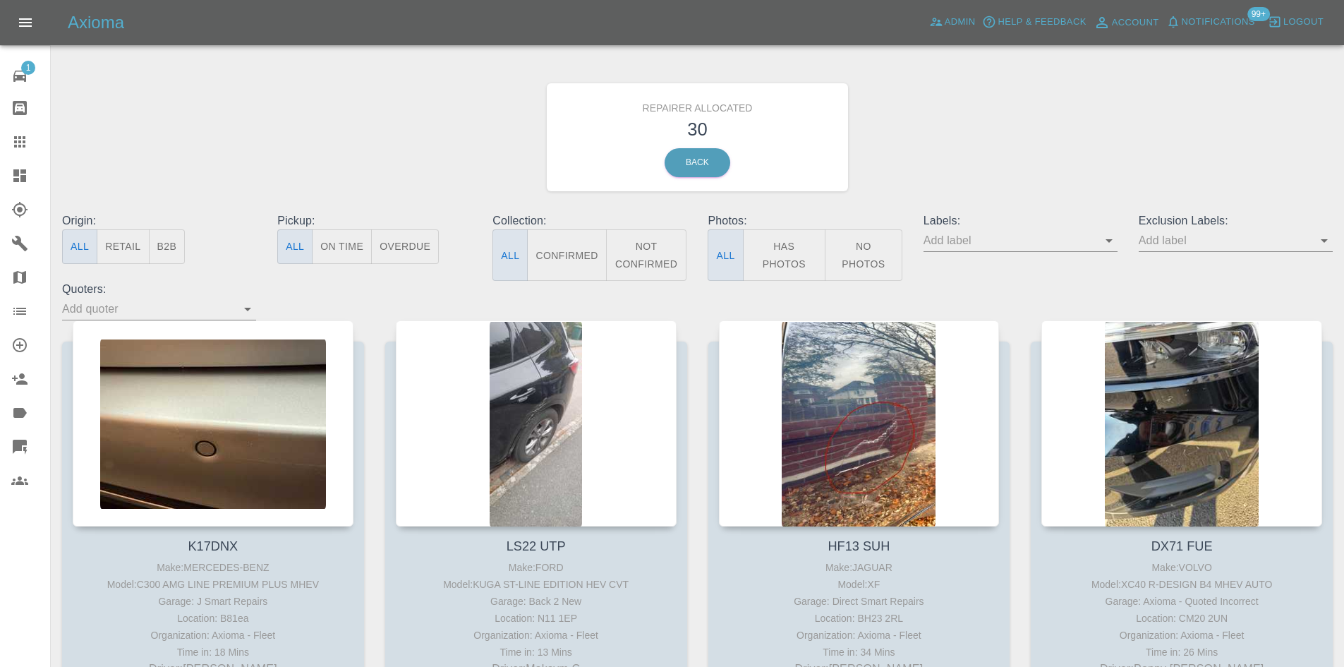
click at [164, 249] on button "B2B" at bounding box center [167, 246] width 37 height 35
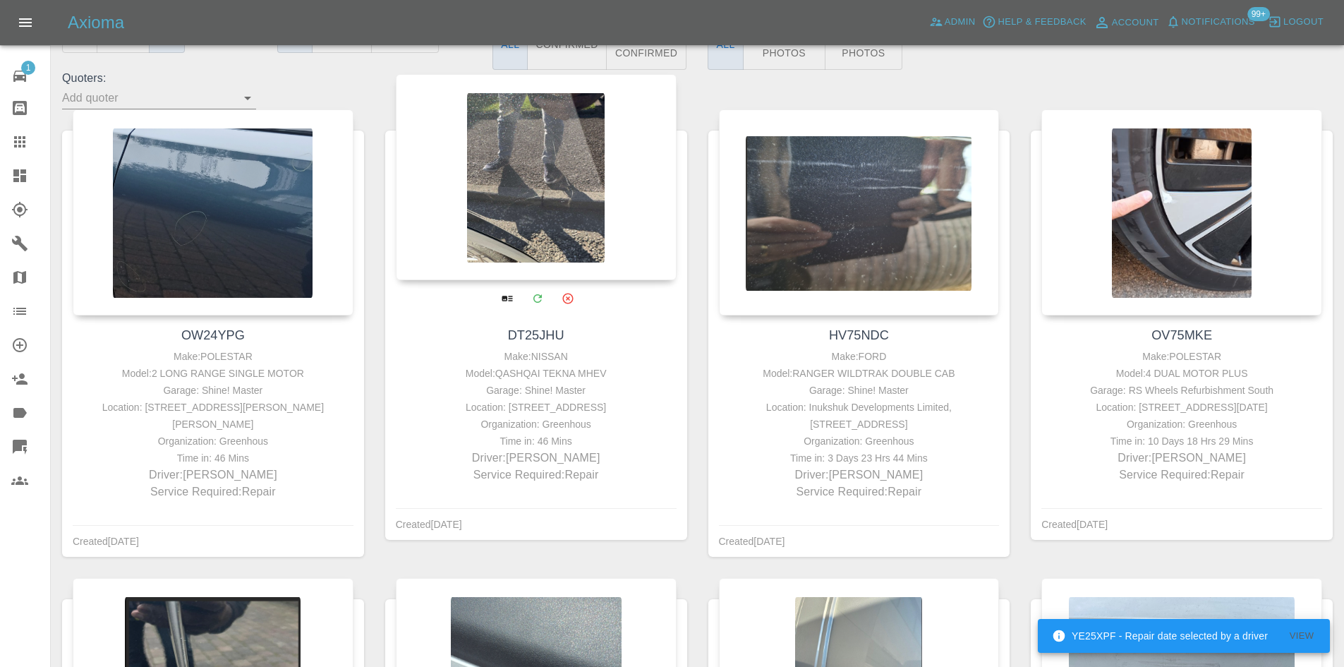
scroll to position [212, 0]
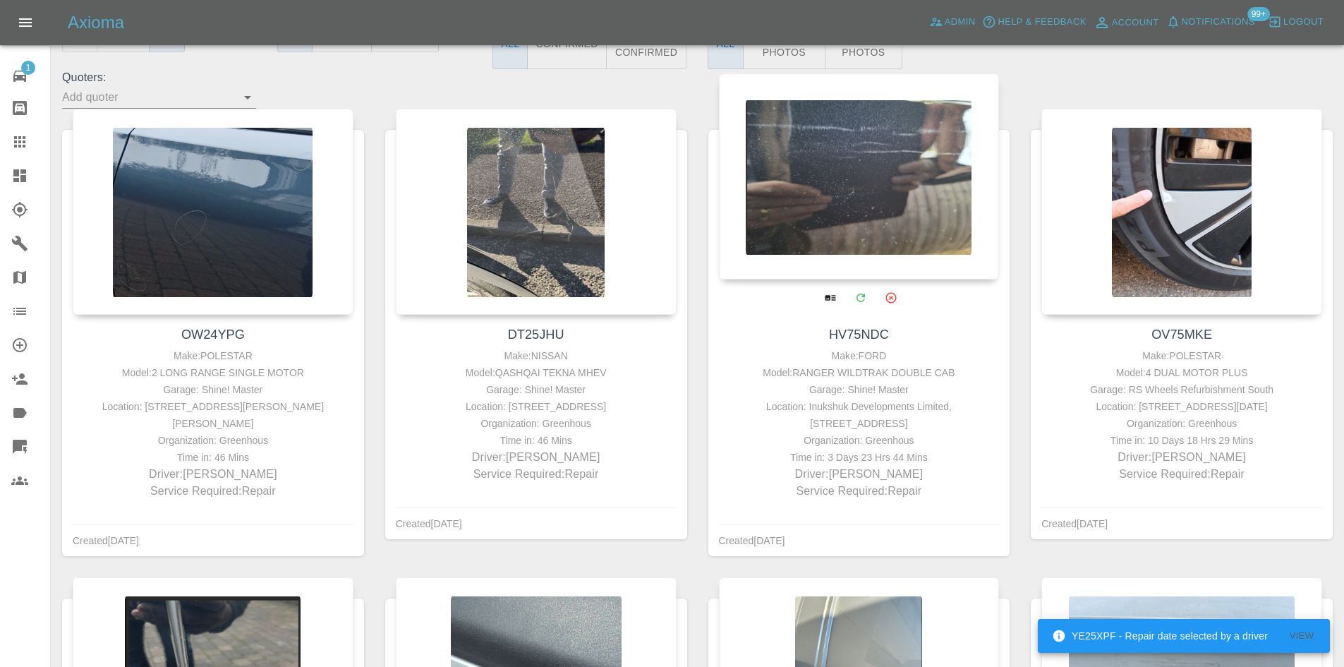
click at [846, 181] on div at bounding box center [859, 176] width 281 height 206
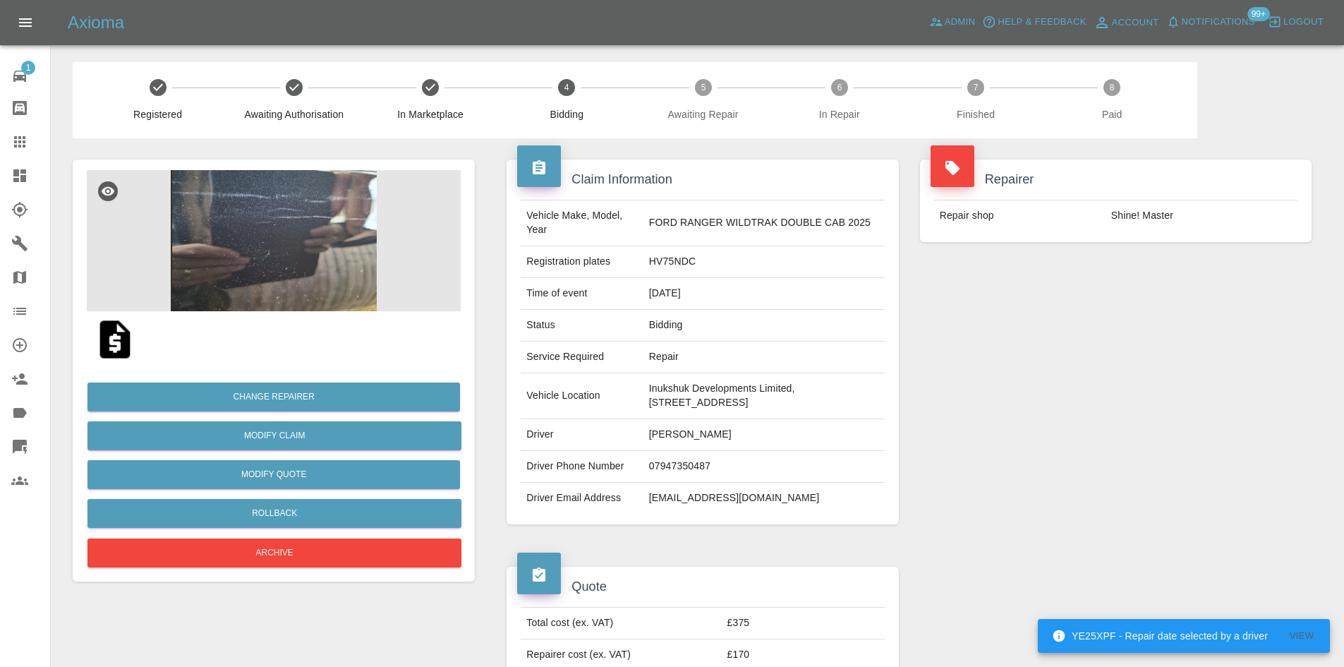
click at [347, 207] on img at bounding box center [274, 240] width 374 height 141
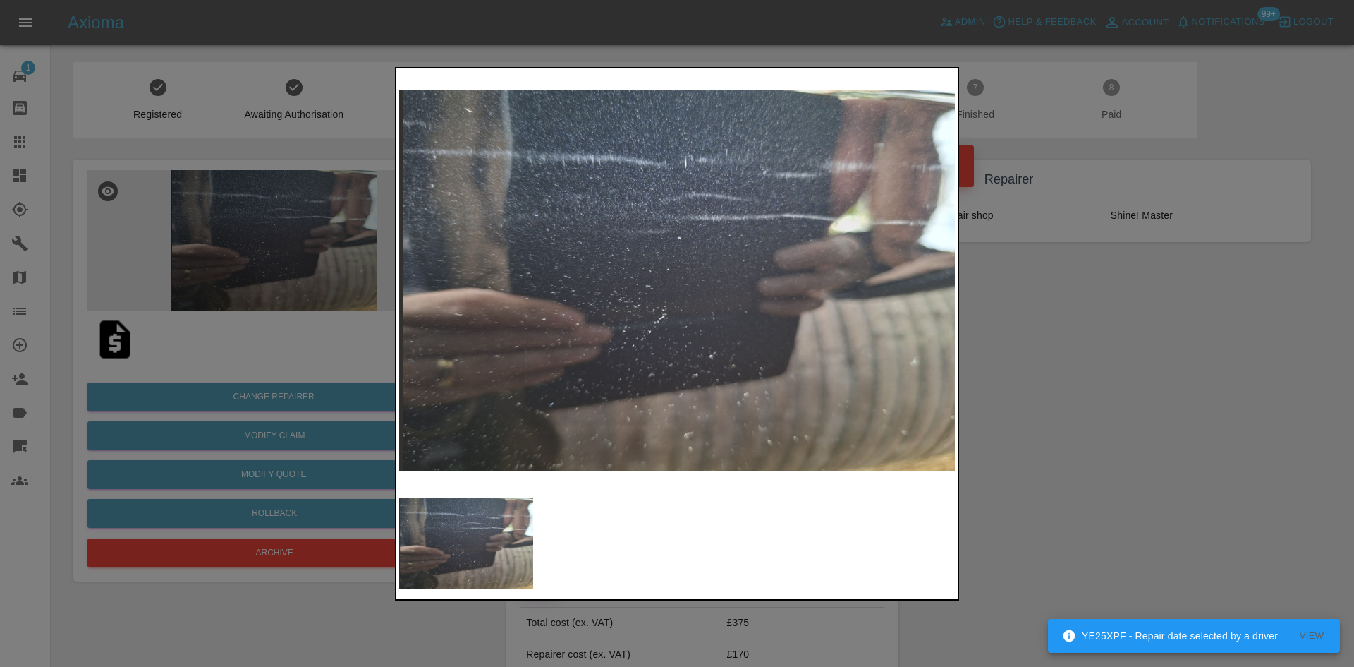
click at [1177, 286] on div at bounding box center [677, 333] width 1354 height 667
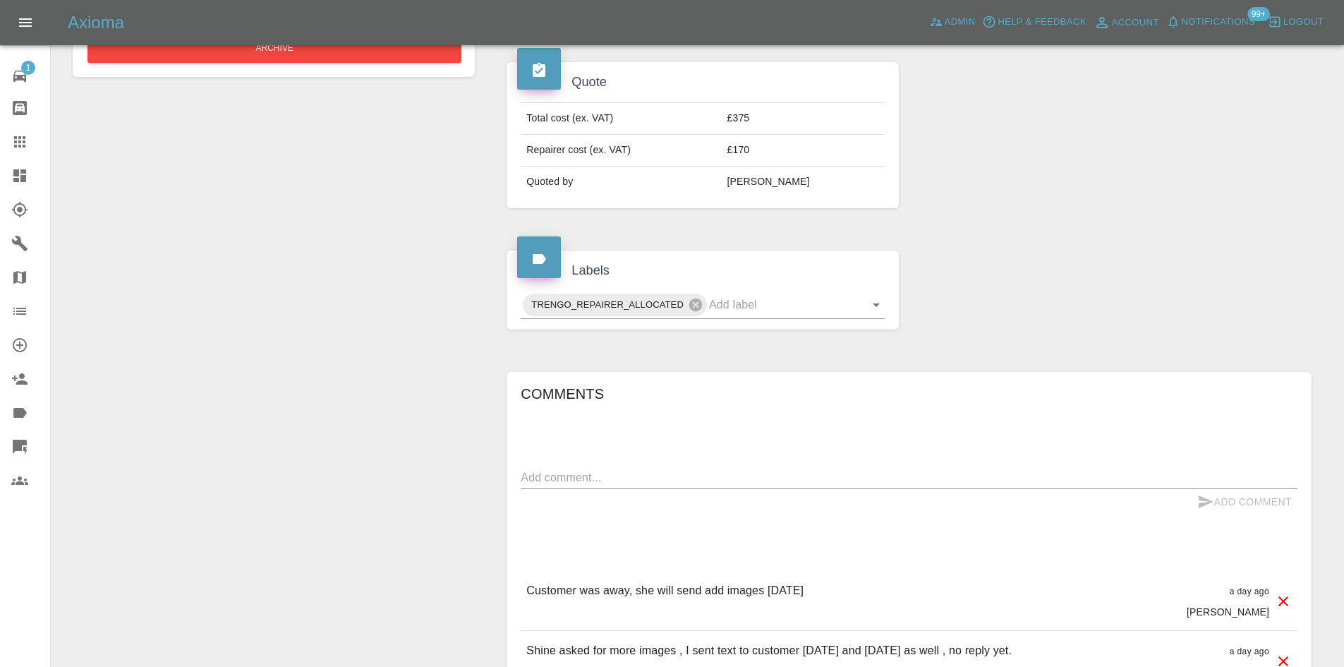
scroll to position [846, 0]
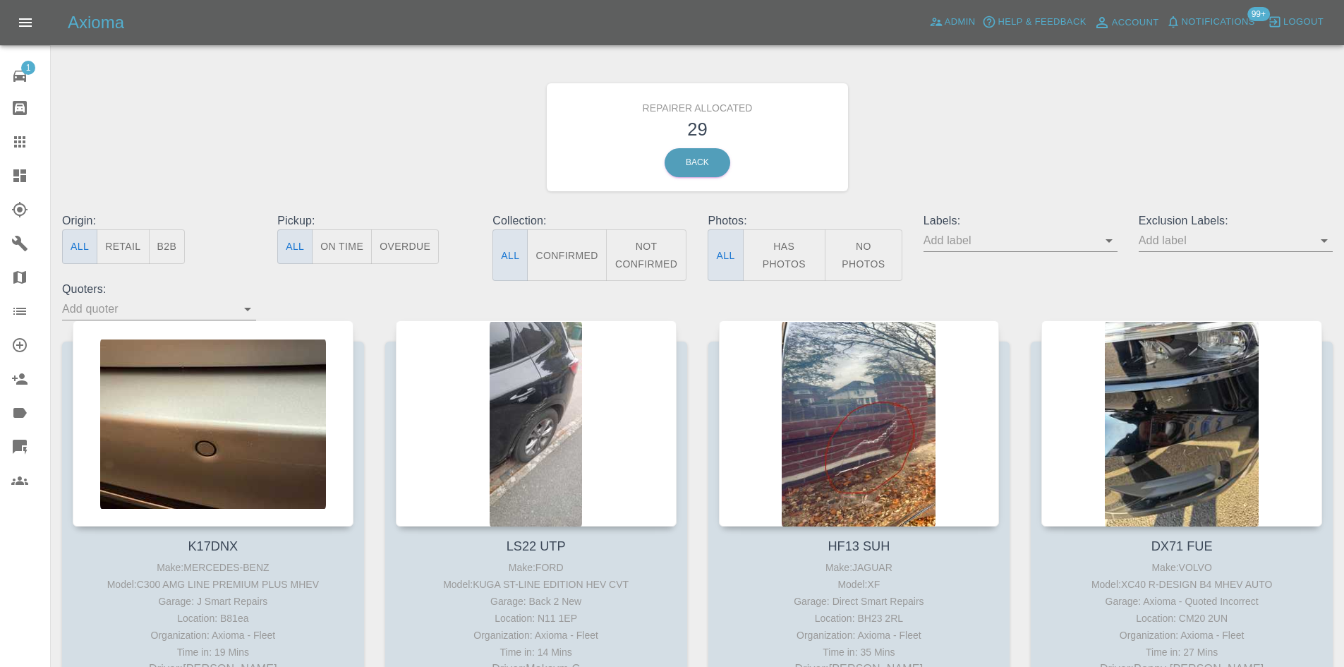
click at [168, 253] on button "B2B" at bounding box center [167, 246] width 37 height 35
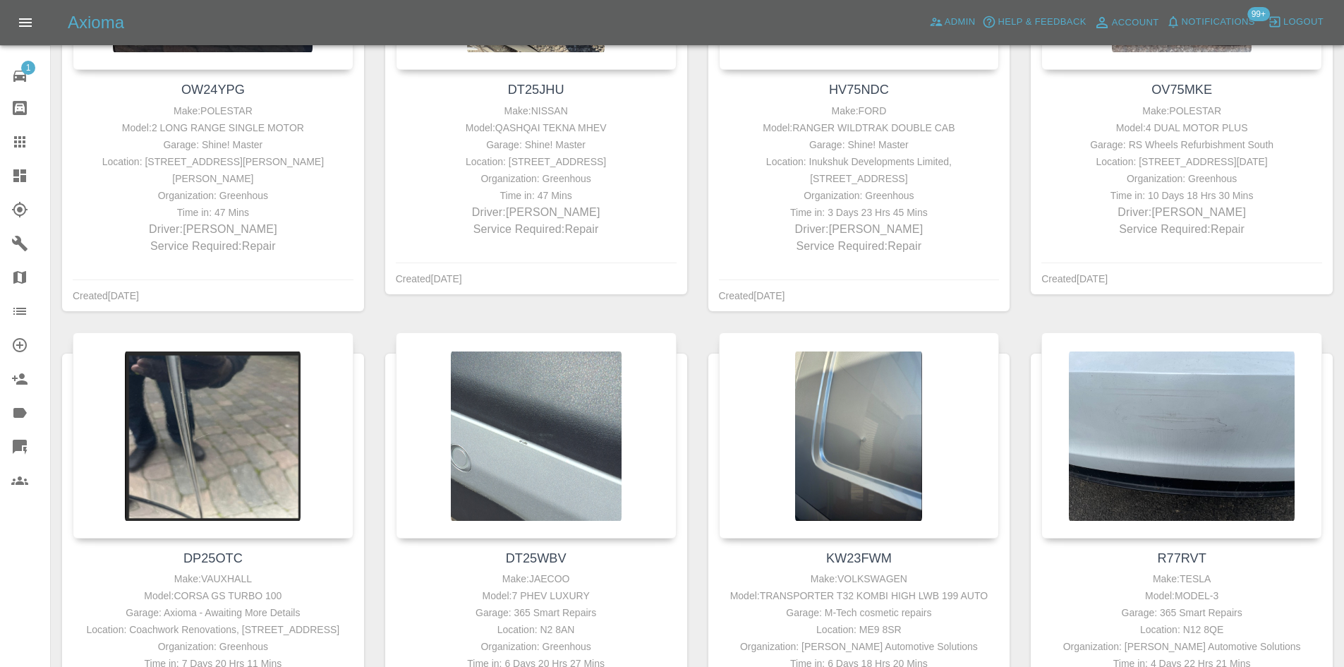
scroll to position [705, 0]
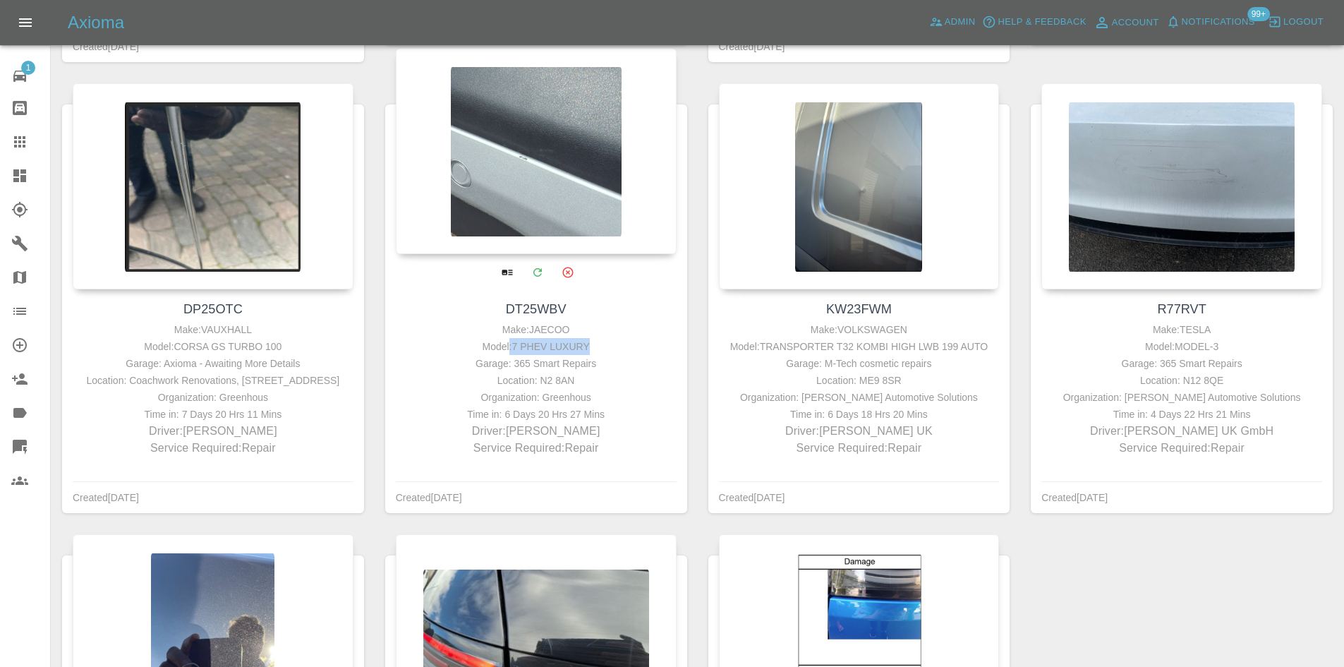
drag, startPoint x: 608, startPoint y: 350, endPoint x: 514, endPoint y: 352, distance: 93.8
click at [514, 352] on div "Model: 7 PHEV LUXURY" at bounding box center [536, 346] width 274 height 17
click at [532, 356] on div "Garage: 365 Smart Repairs" at bounding box center [536, 363] width 274 height 17
click at [537, 362] on div "Garage: 365 Smart Repairs" at bounding box center [536, 363] width 274 height 17
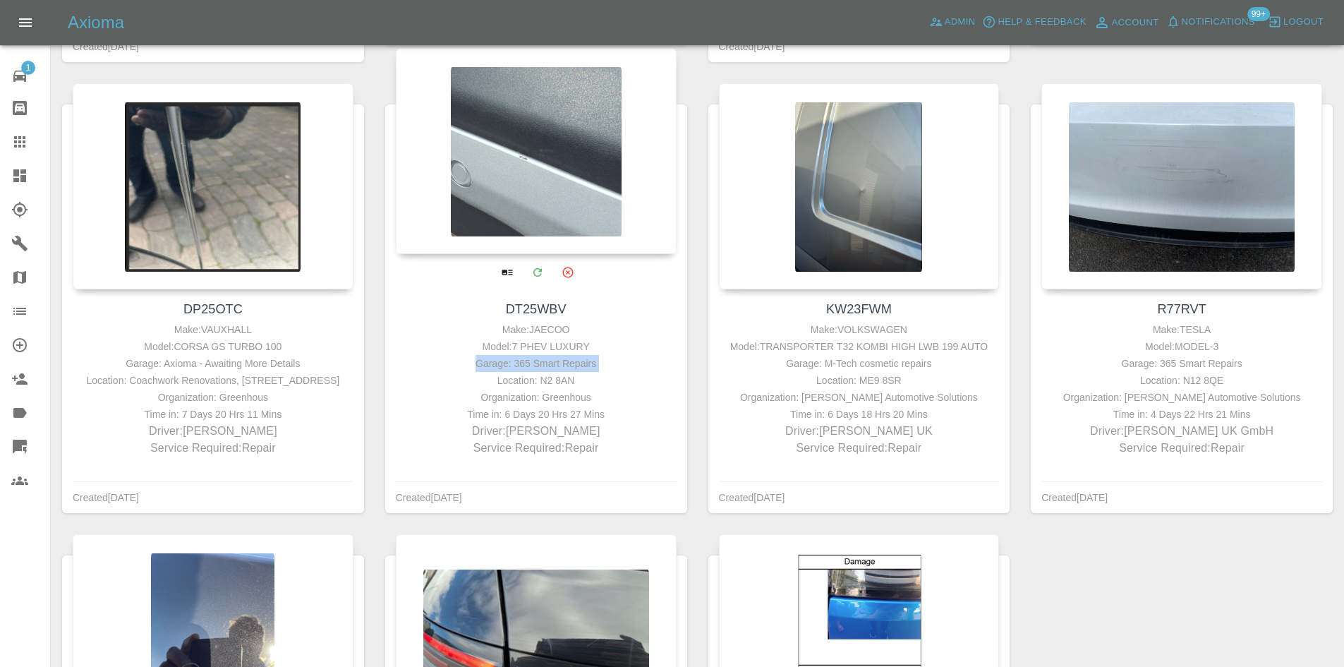
click at [541, 361] on div "Garage: 365 Smart Repairs" at bounding box center [536, 363] width 274 height 17
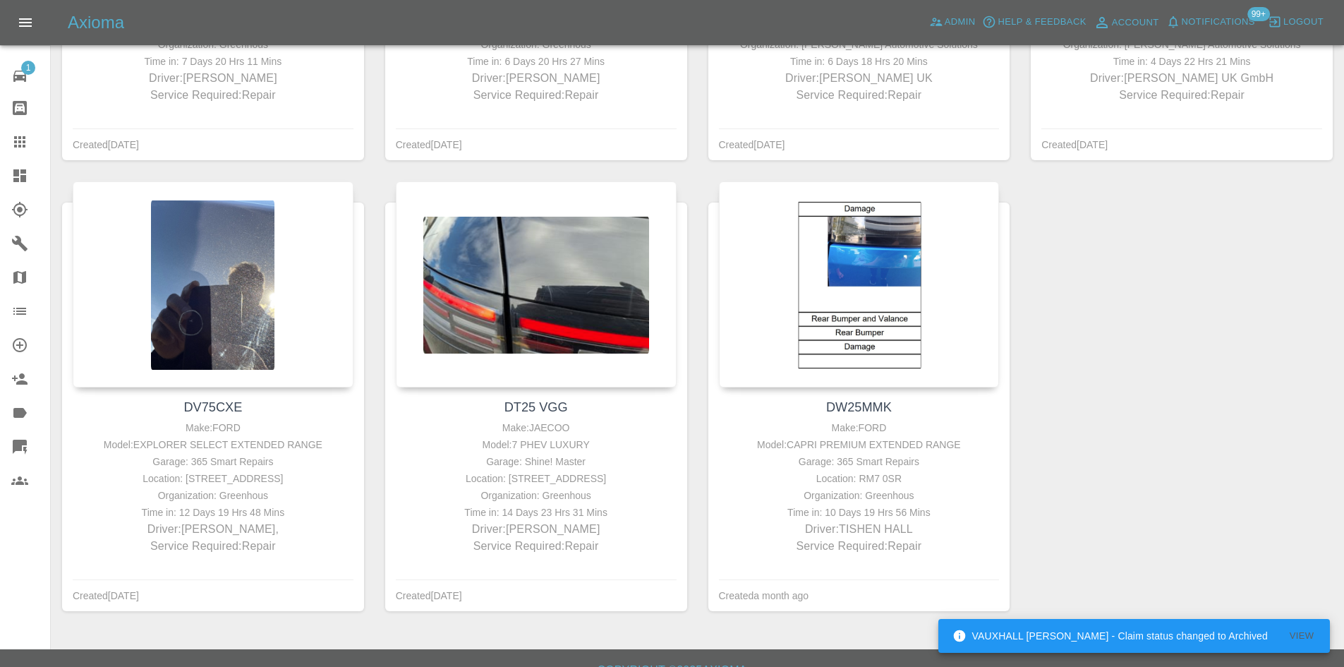
scroll to position [1114, 0]
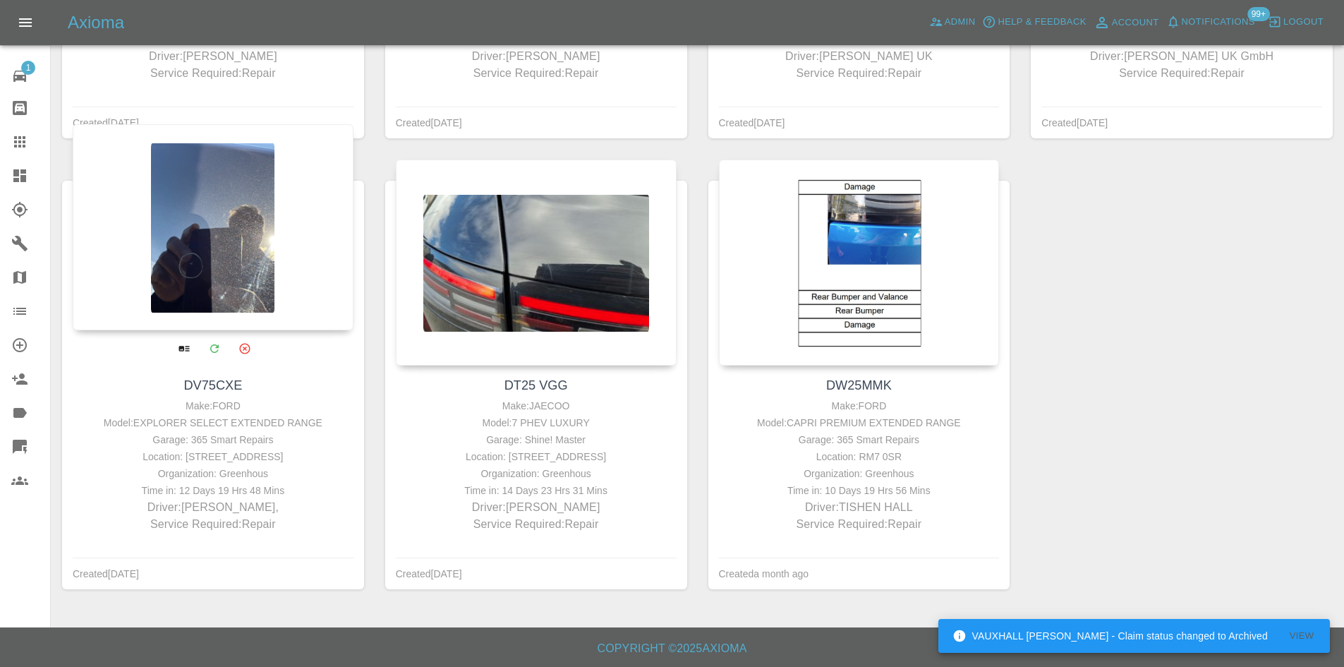
click at [327, 448] on div "Location: 49 Red Lodge Crescent, Bexley, DA5 2JR" at bounding box center [213, 456] width 274 height 17
click at [284, 448] on div "Location: 49 Red Lodge Crescent, Bexley, DA5 2JR" at bounding box center [213, 456] width 274 height 17
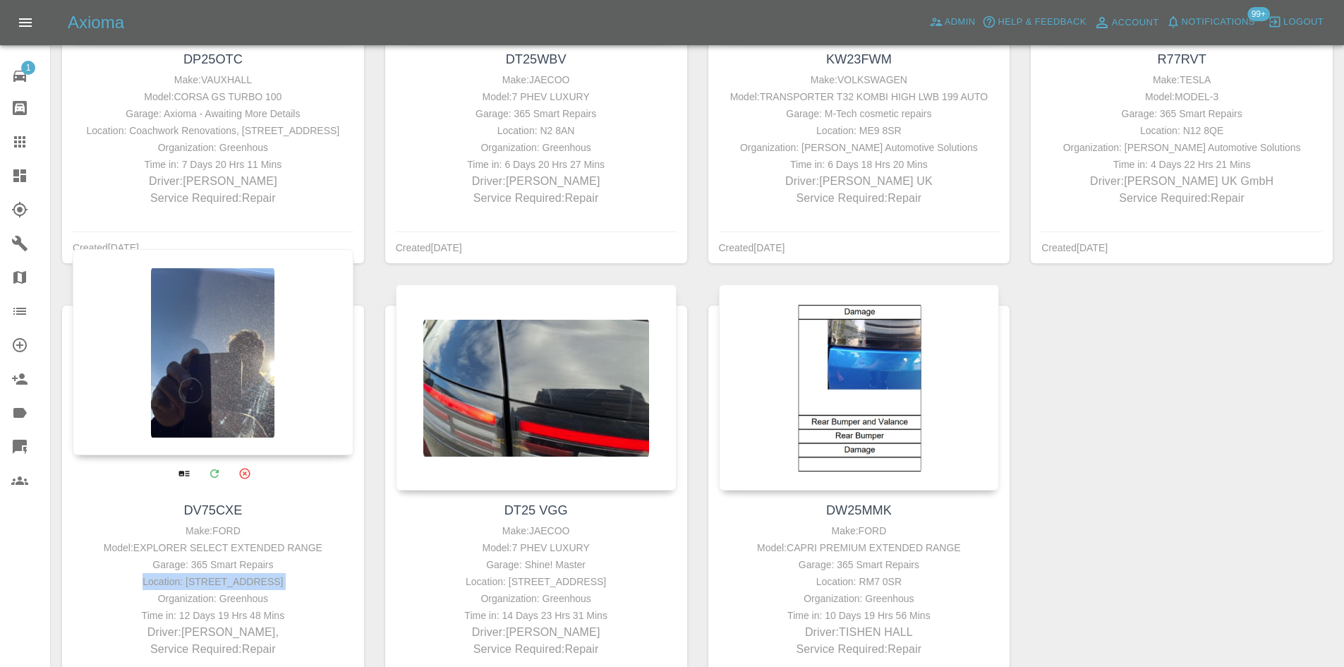
scroll to position [1058, 0]
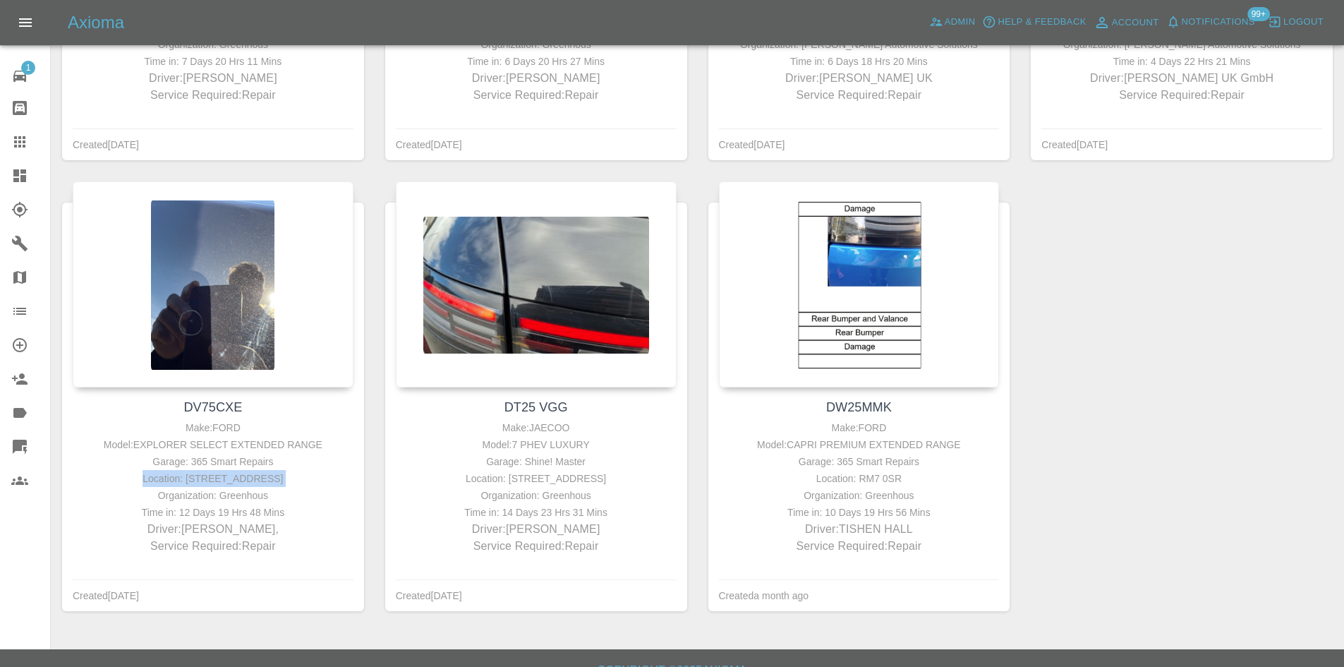
drag, startPoint x: 267, startPoint y: 243, endPoint x: 24, endPoint y: 186, distance: 249.3
click at [26, 190] on link "Dashboard" at bounding box center [25, 176] width 50 height 34
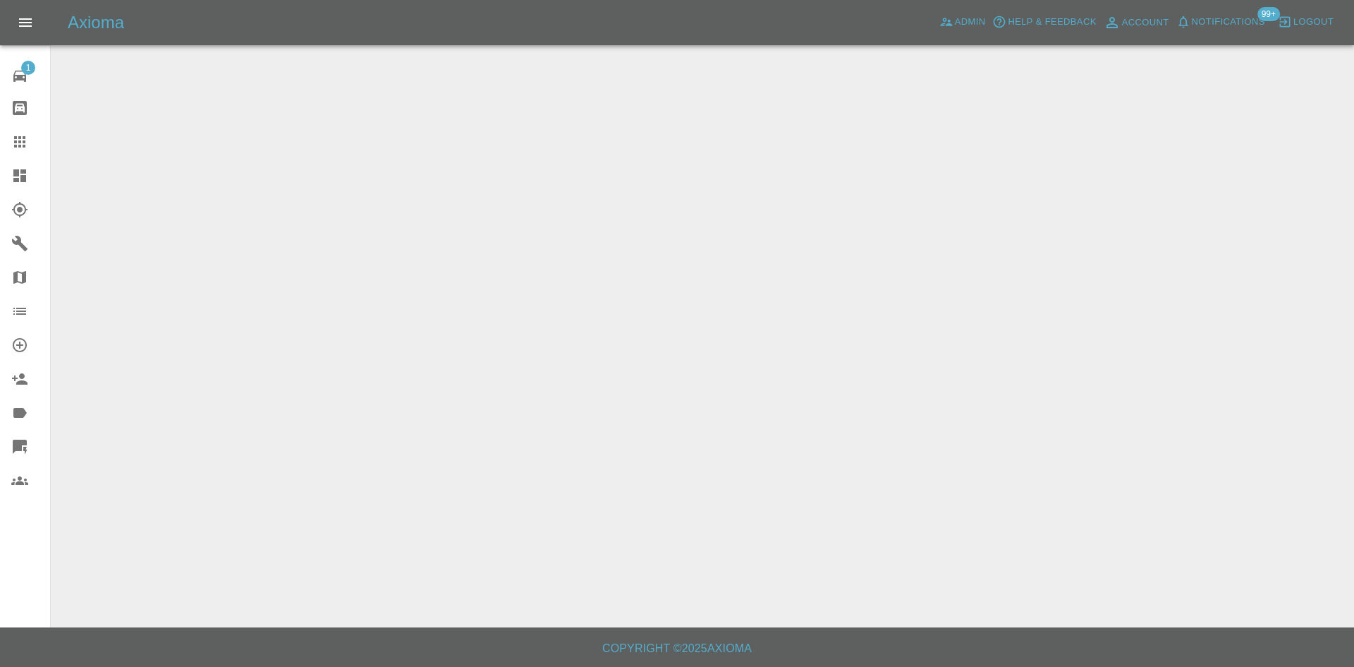
click at [25, 182] on icon at bounding box center [19, 175] width 13 height 13
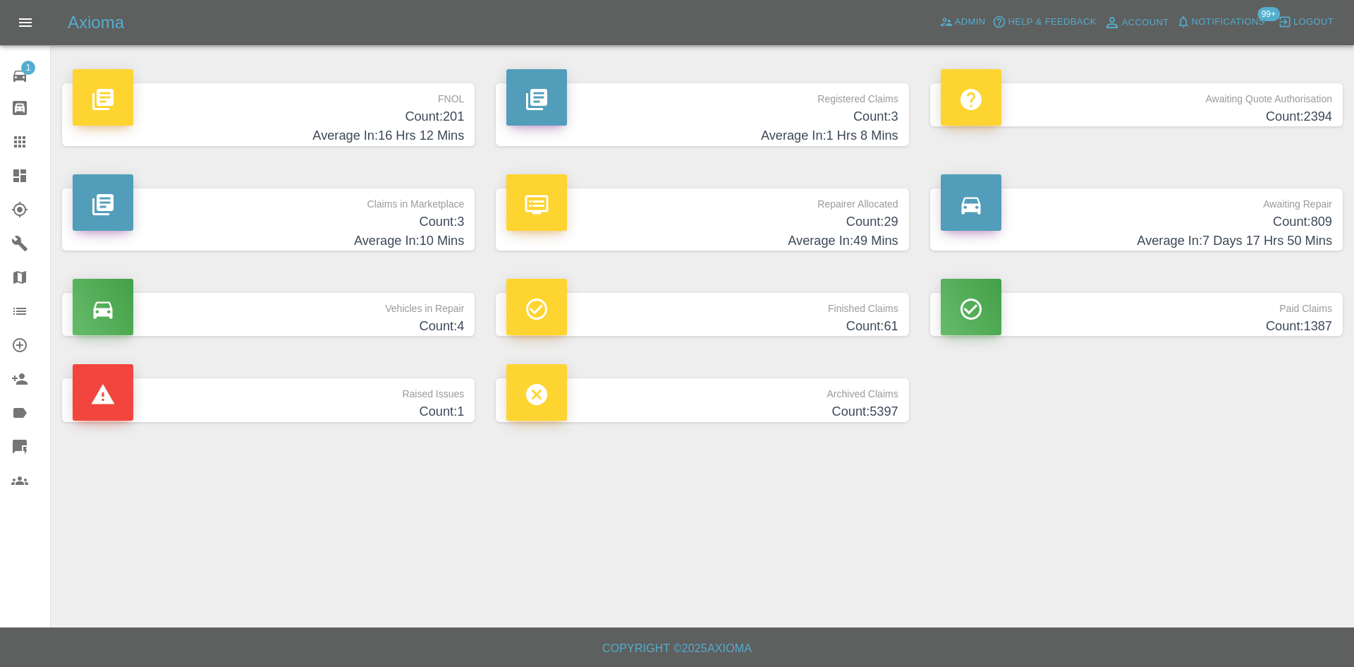
click at [733, 116] on h4 "Count: 3" at bounding box center [701, 116] width 391 height 19
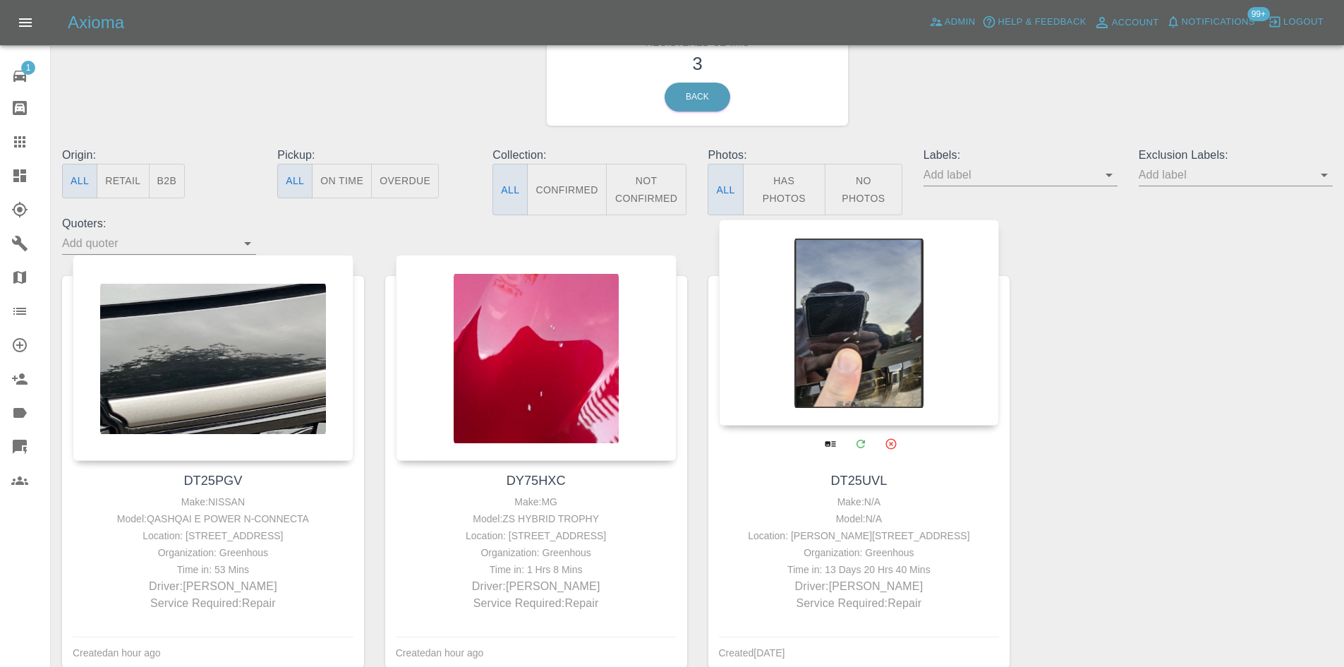
scroll to position [145, 0]
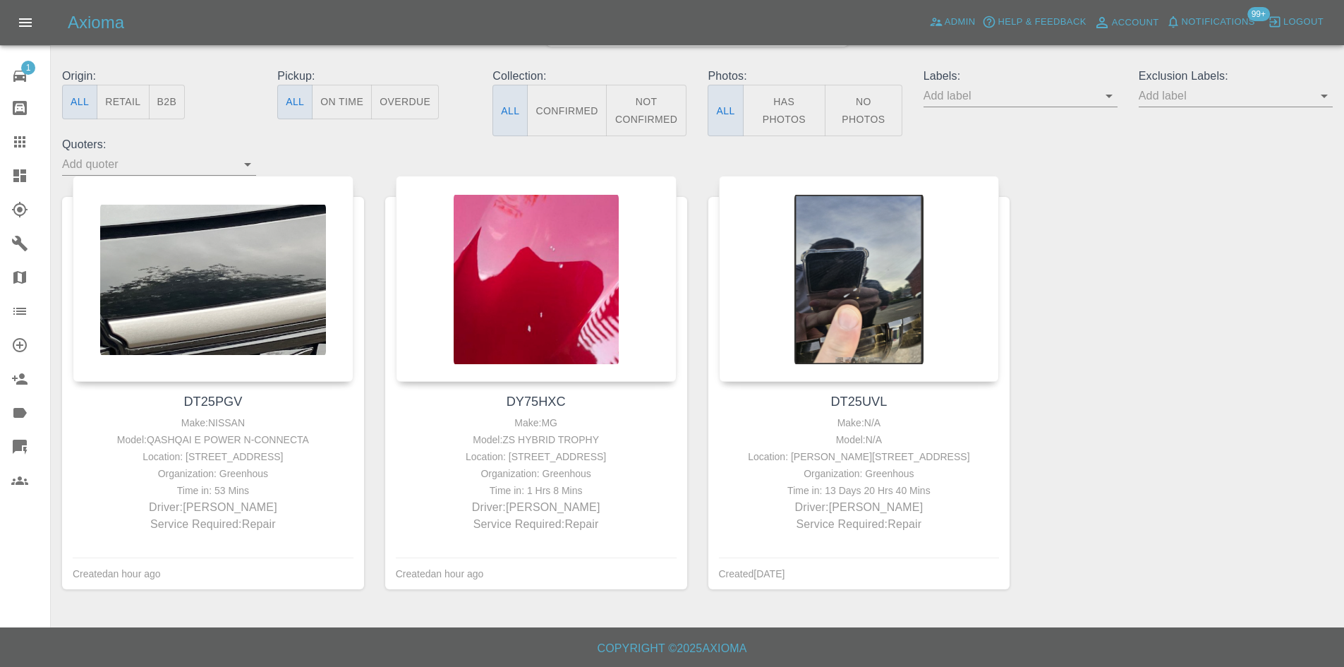
click at [4, 171] on link "Dashboard" at bounding box center [25, 176] width 50 height 34
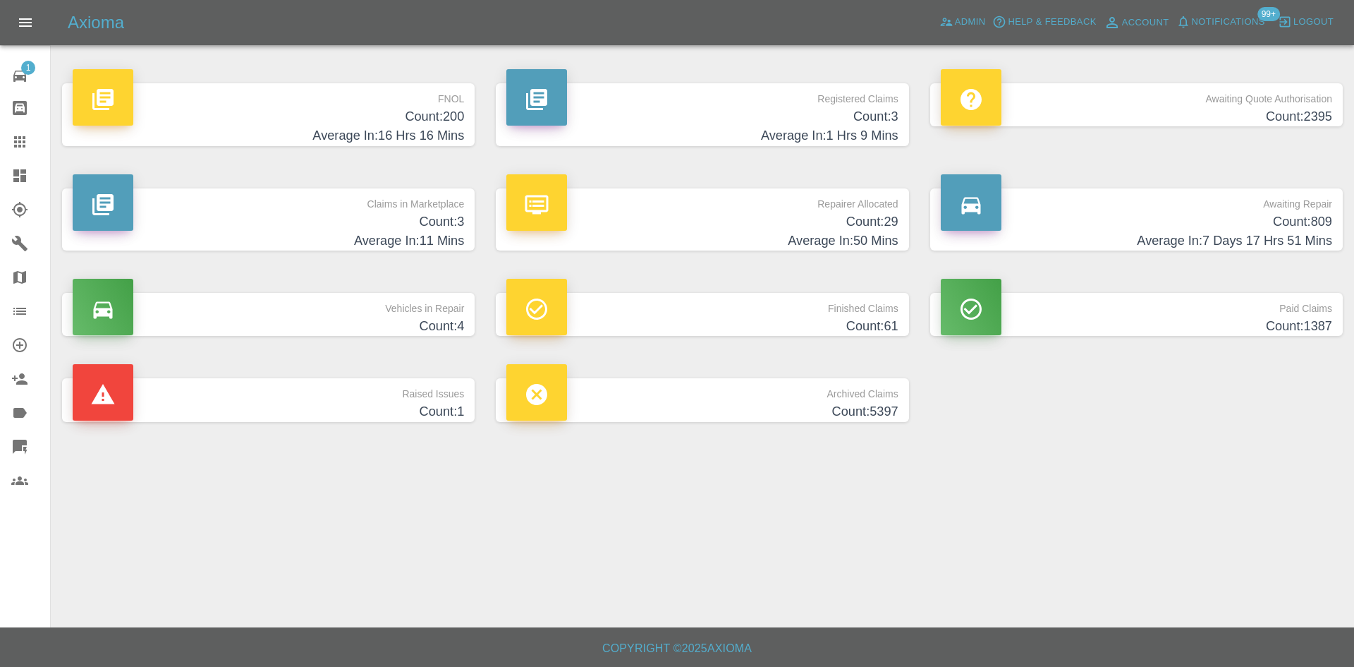
click at [219, 220] on h4 "Count: 3" at bounding box center [268, 221] width 391 height 19
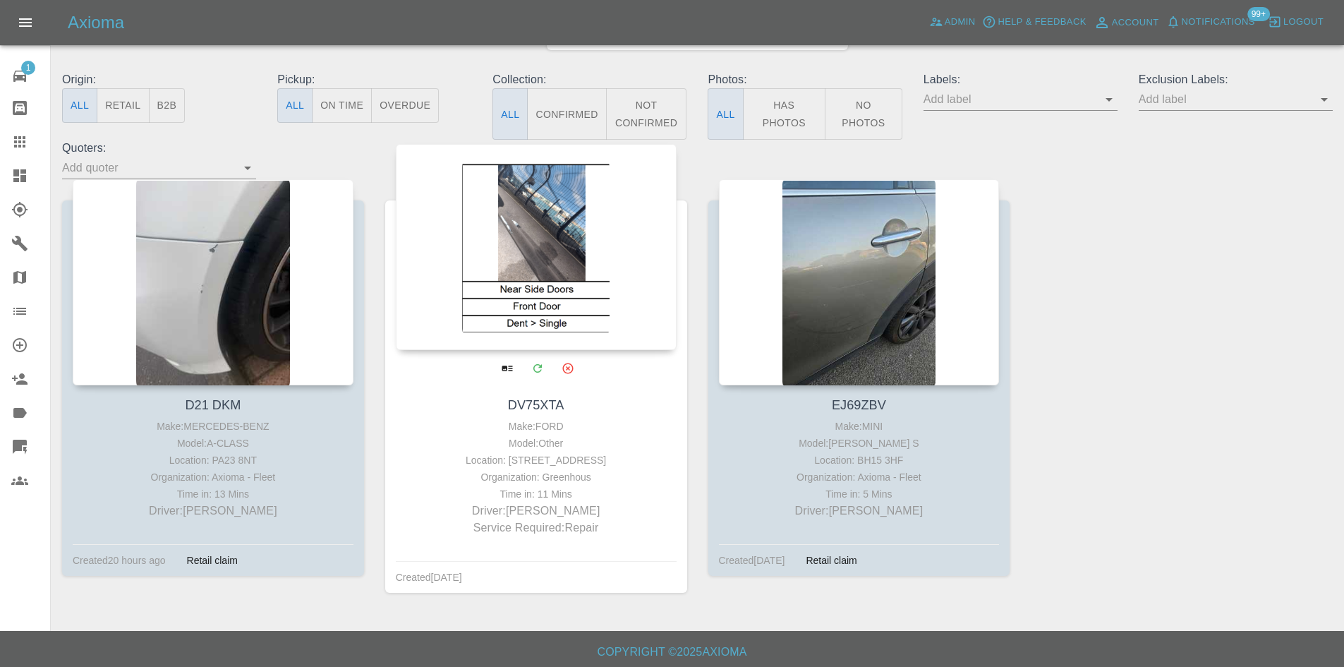
scroll to position [145, 0]
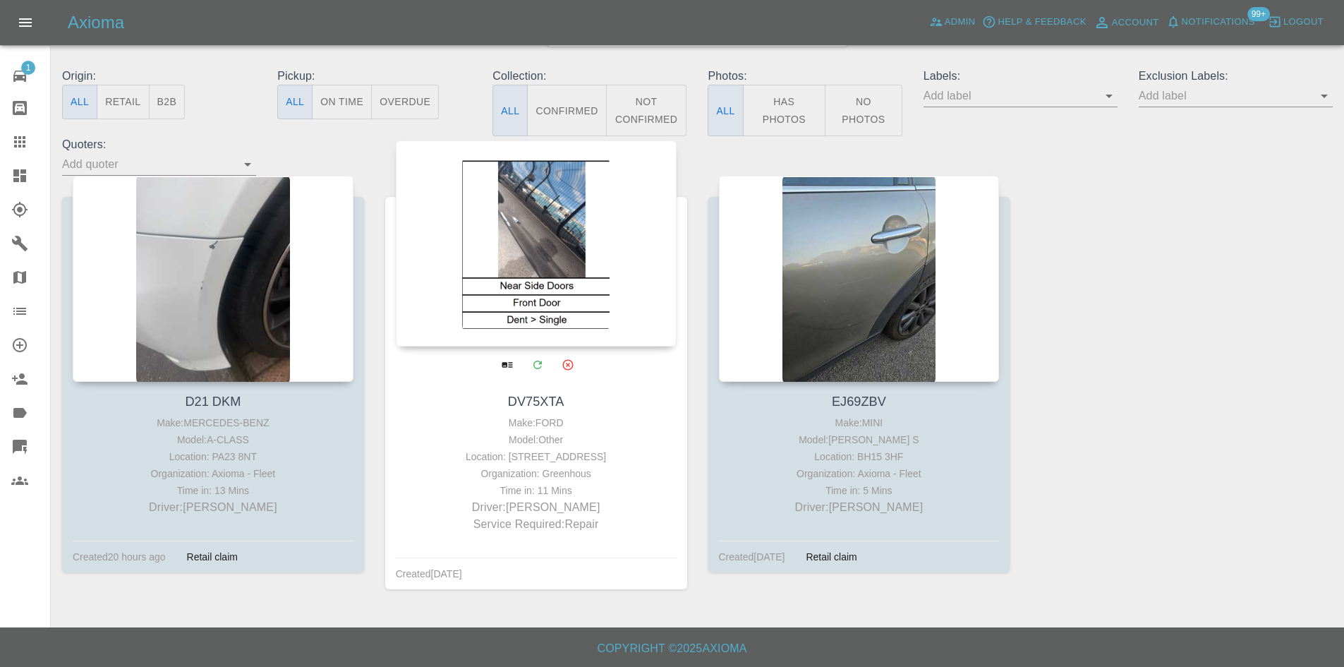
click at [526, 269] on div at bounding box center [536, 243] width 281 height 206
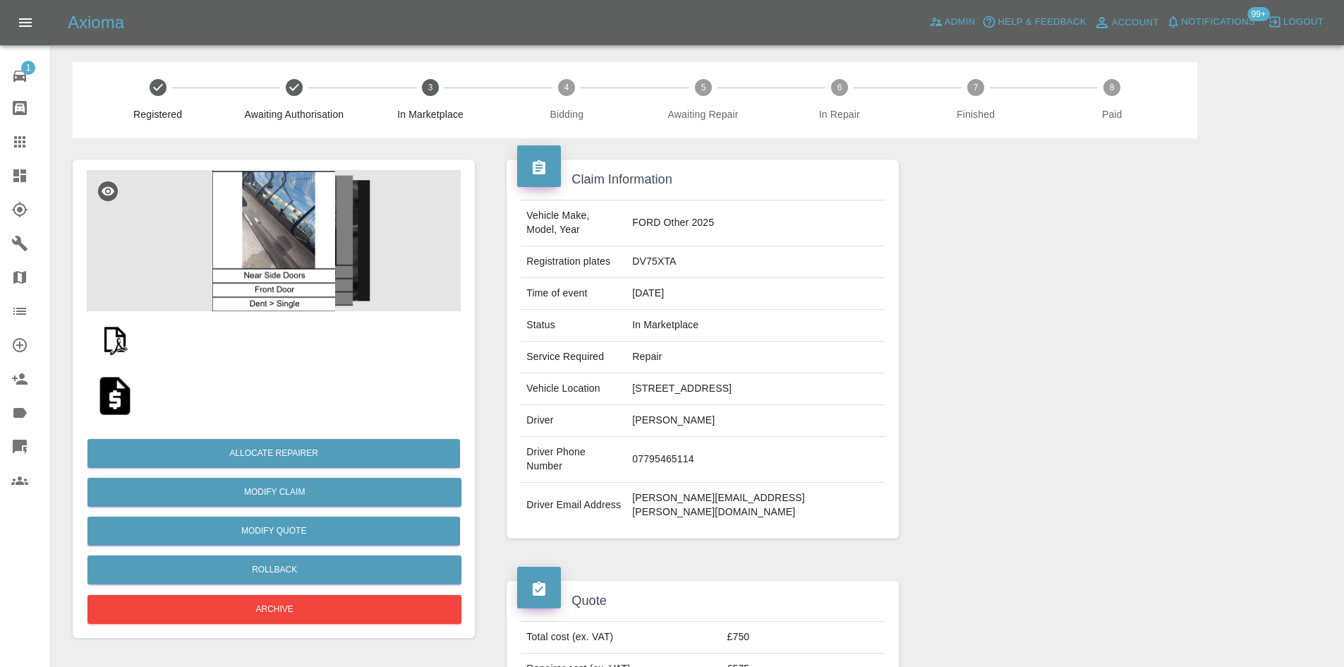
drag, startPoint x: 810, startPoint y: 365, endPoint x: 698, endPoint y: 365, distance: 111.4
click at [698, 373] on td "34 Hope Quay, BS16ZE" at bounding box center [754, 389] width 257 height 32
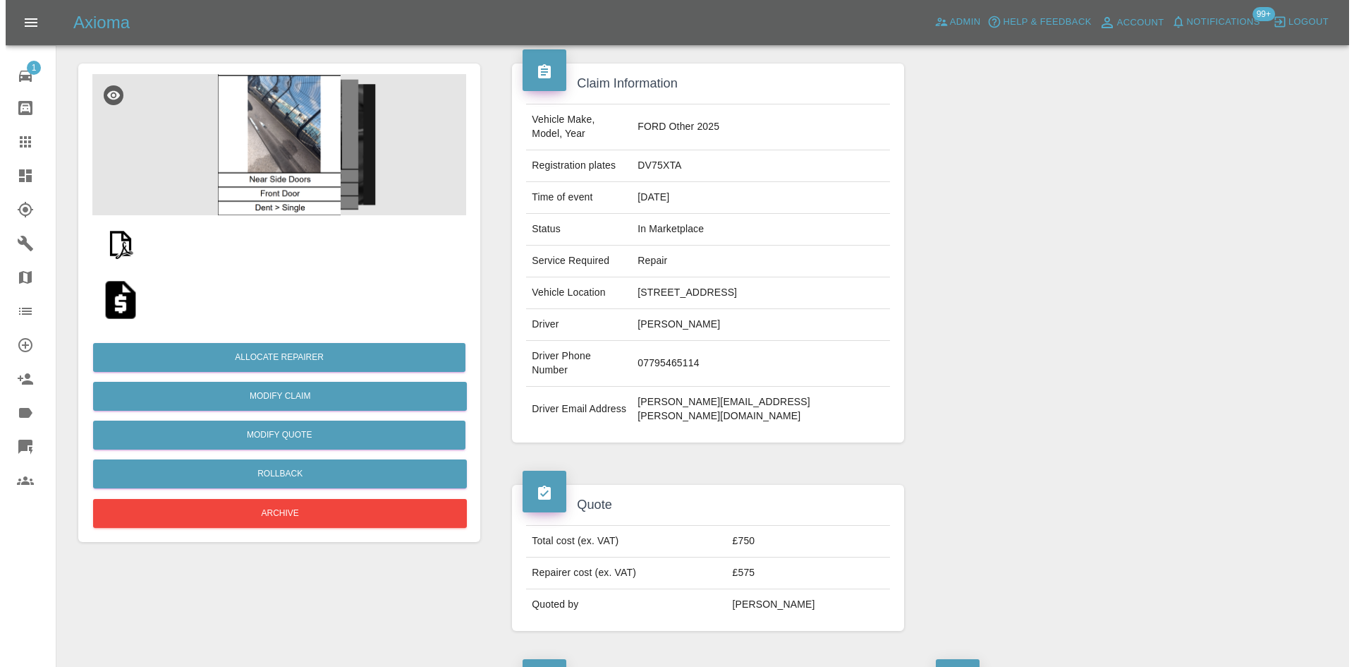
scroll to position [212, 0]
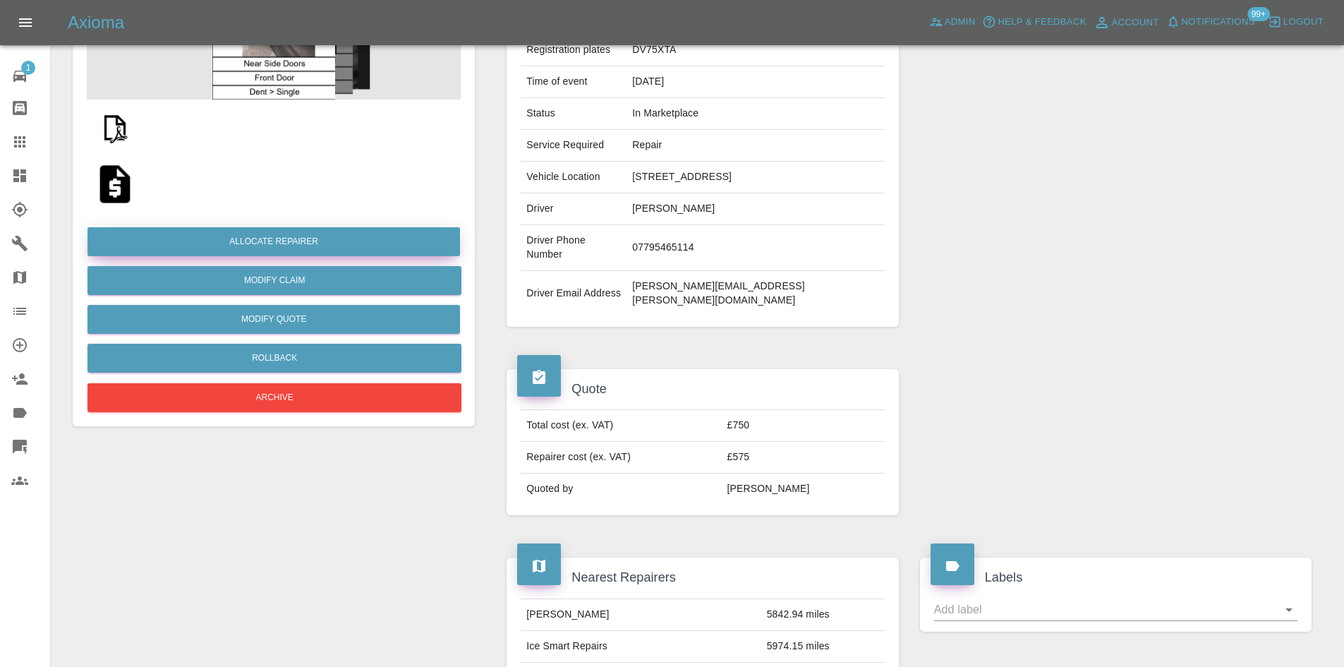
click at [303, 242] on button "Allocate Repairer" at bounding box center [273, 241] width 372 height 29
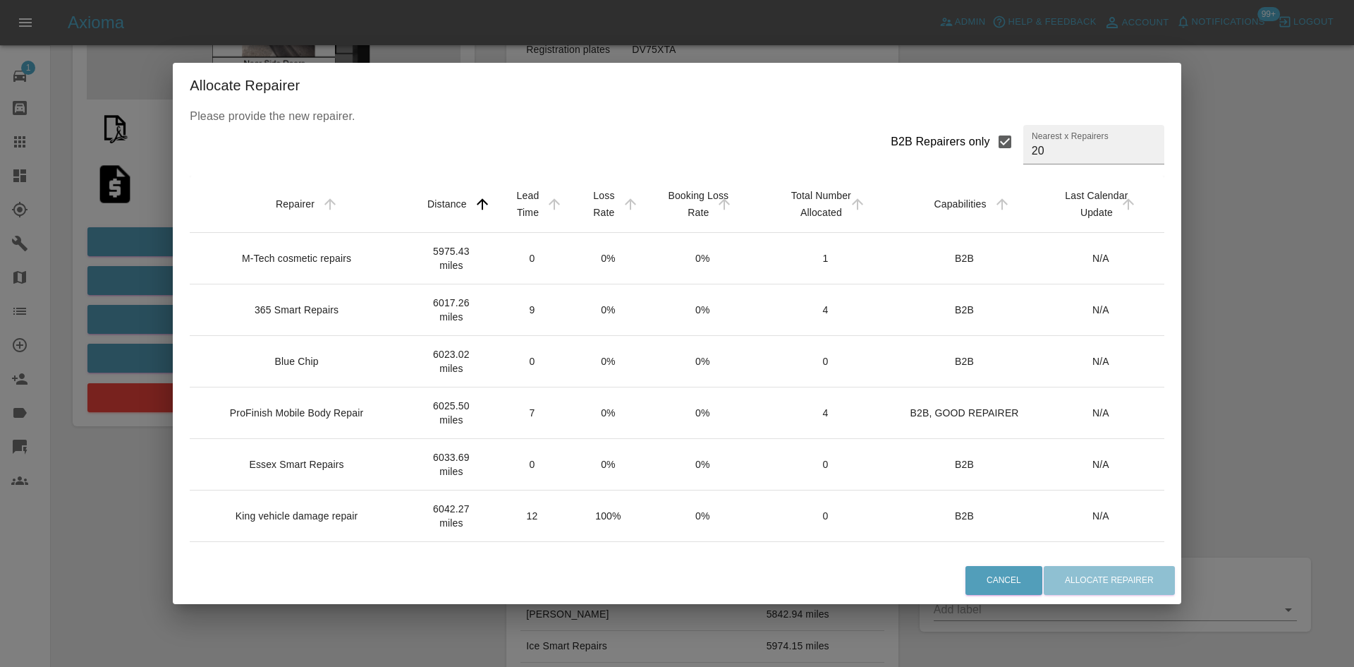
click at [960, 147] on div "B2B Repairers only" at bounding box center [940, 141] width 99 height 17
click at [990, 147] on input "B2B Repairers only" at bounding box center [1005, 142] width 30 height 30
checkbox input "false"
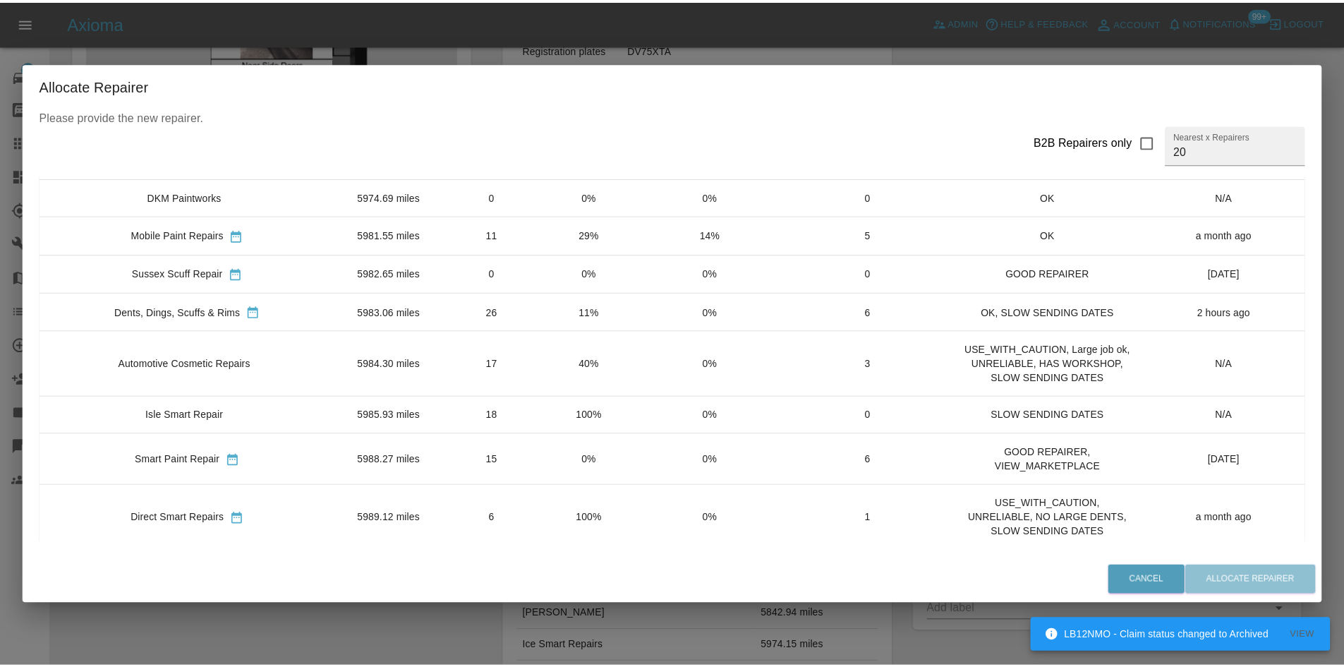
scroll to position [0, 0]
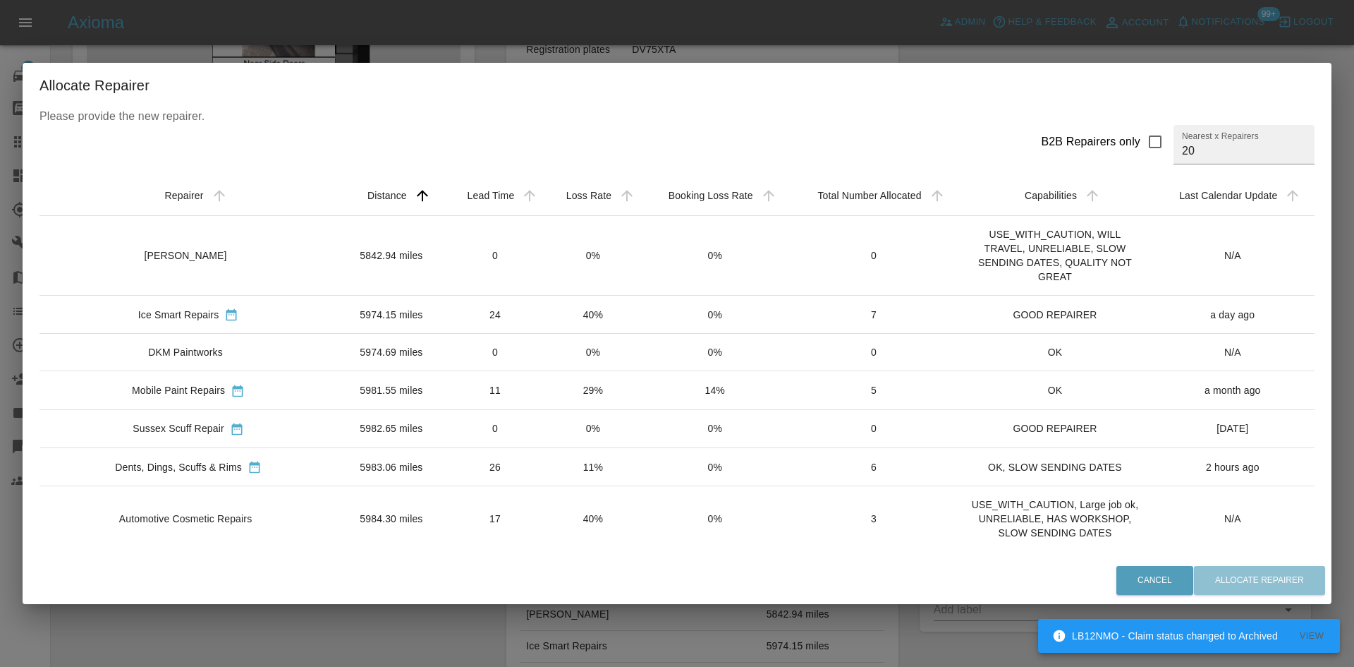
click at [258, 626] on div "Allocate Repairer Please provide the new repairer. B2B Repairers only Nearest x…" at bounding box center [677, 333] width 1354 height 667
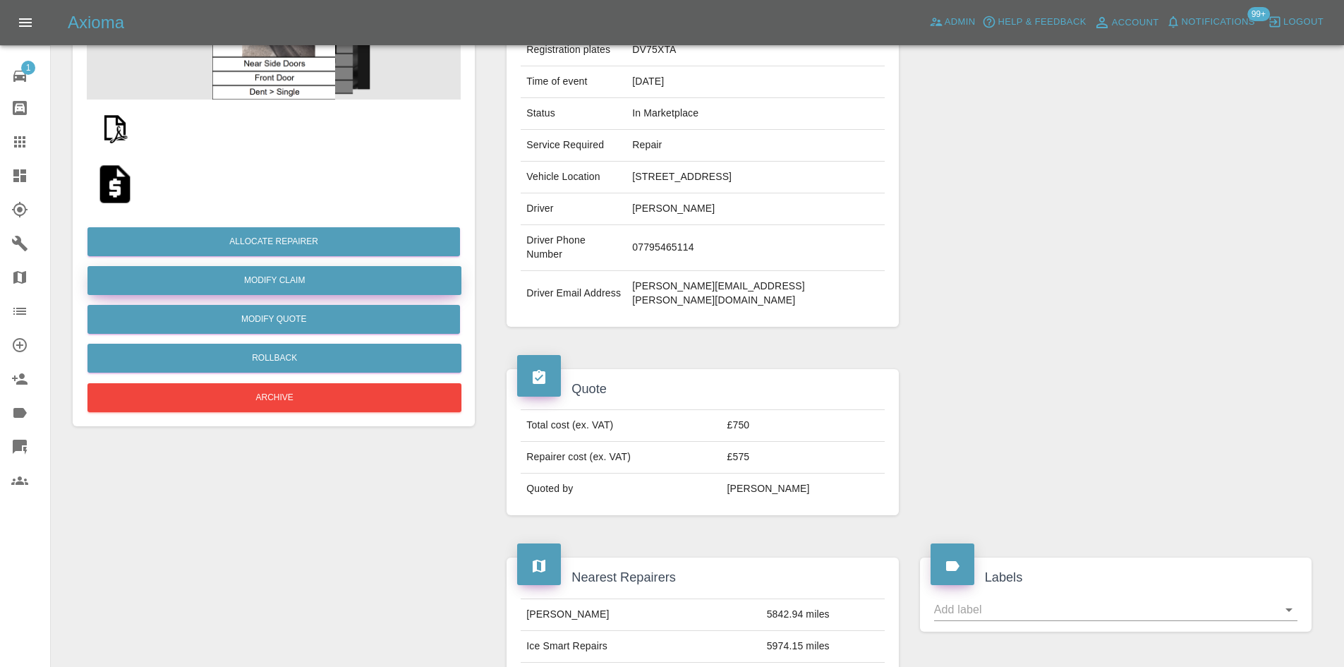
click at [287, 280] on link "Modify Claim" at bounding box center [274, 280] width 374 height 29
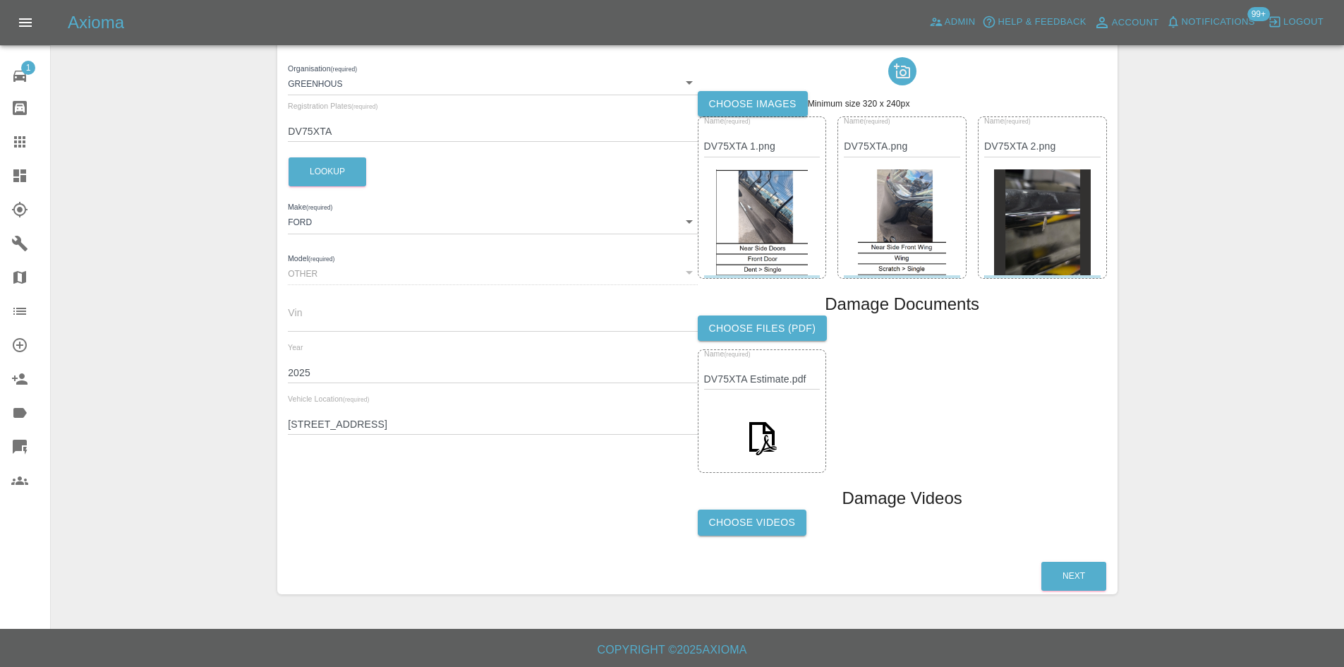
scroll to position [238, 0]
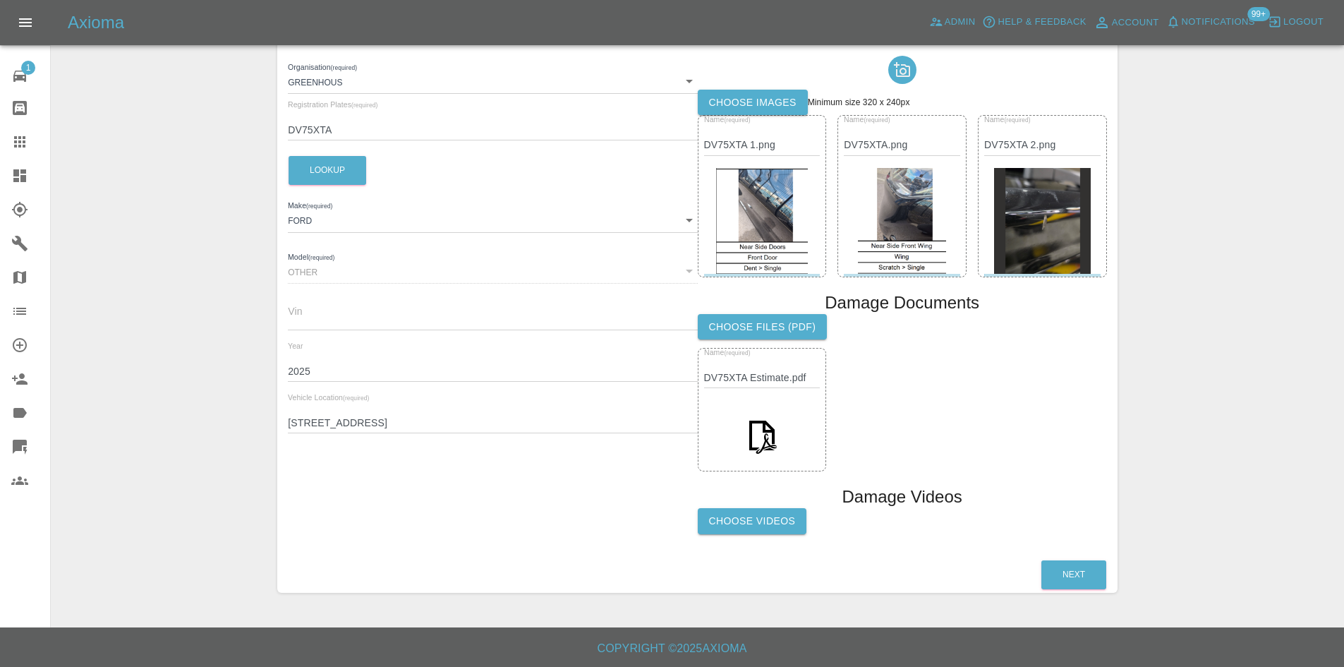
click at [379, 420] on input "34 Hope Quay, BS16ZE" at bounding box center [492, 423] width 409 height 20
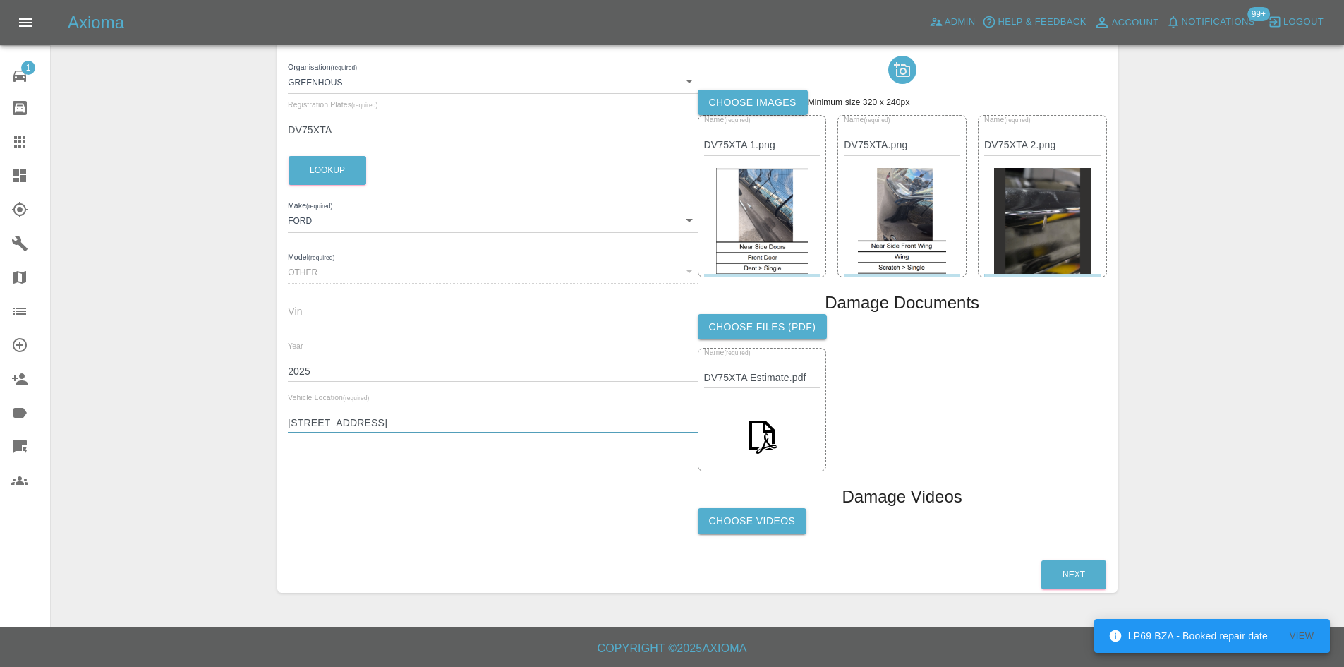
drag, startPoint x: 360, startPoint y: 421, endPoint x: 256, endPoint y: 423, distance: 104.4
click at [257, 422] on div "Enter Claim Details This information will create the claim instance. Vehicle Ab…" at bounding box center [696, 217] width 1291 height 786
click at [514, 408] on div "Vehicle Location (required) 34 Hope Quay, BS1 6ZE" at bounding box center [492, 413] width 409 height 39
click at [507, 418] on input "34 Hope Quay, BS1 6ZE" at bounding box center [492, 423] width 409 height 20
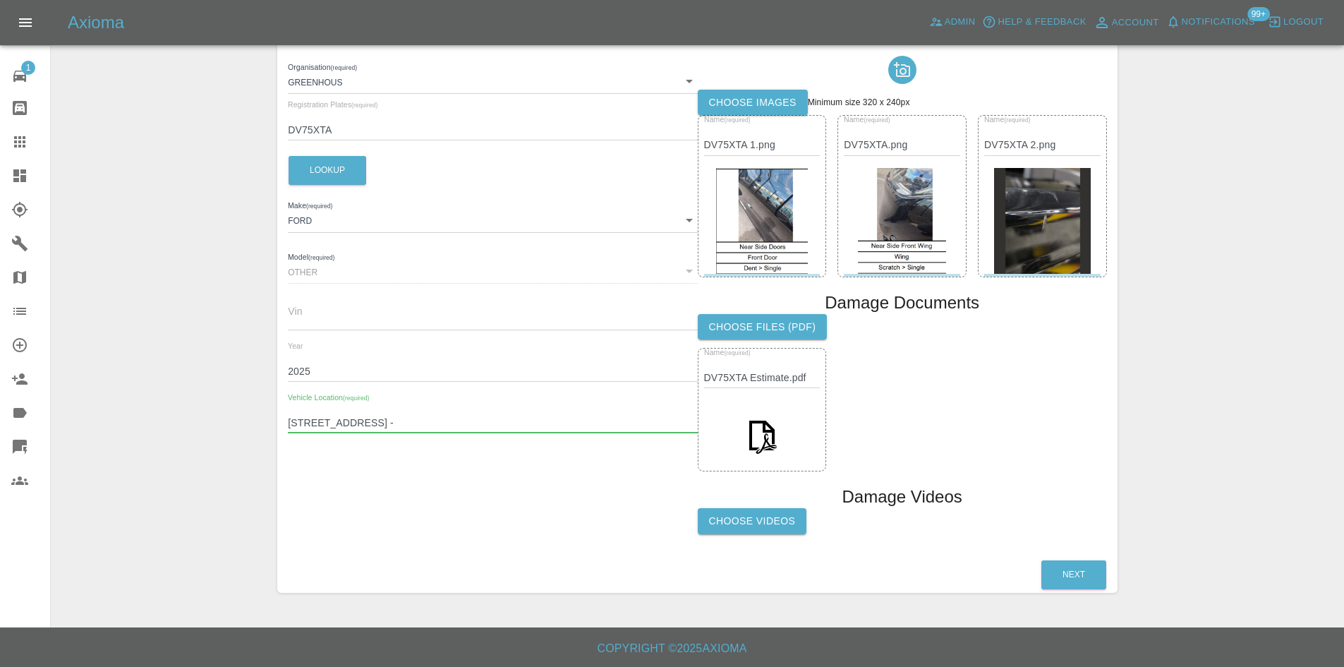
paste input "34 Hope Quay,"
drag, startPoint x: 360, startPoint y: 420, endPoint x: 80, endPoint y: 410, distance: 279.5
click at [113, 410] on div "Enter Claim Details This information will create the claim instance. Vehicle Ab…" at bounding box center [696, 217] width 1291 height 786
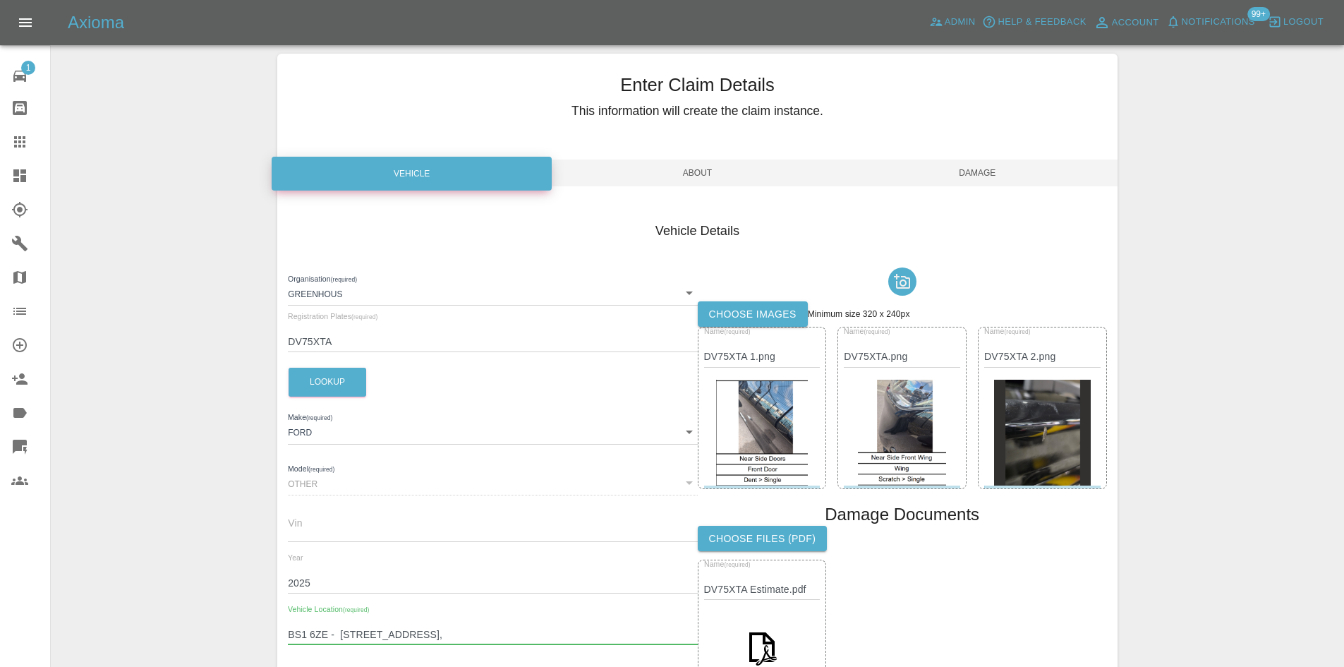
type input "BS1 6ZE - 34 Hope Quay,"
click at [1028, 165] on span "Damage" at bounding box center [977, 172] width 280 height 27
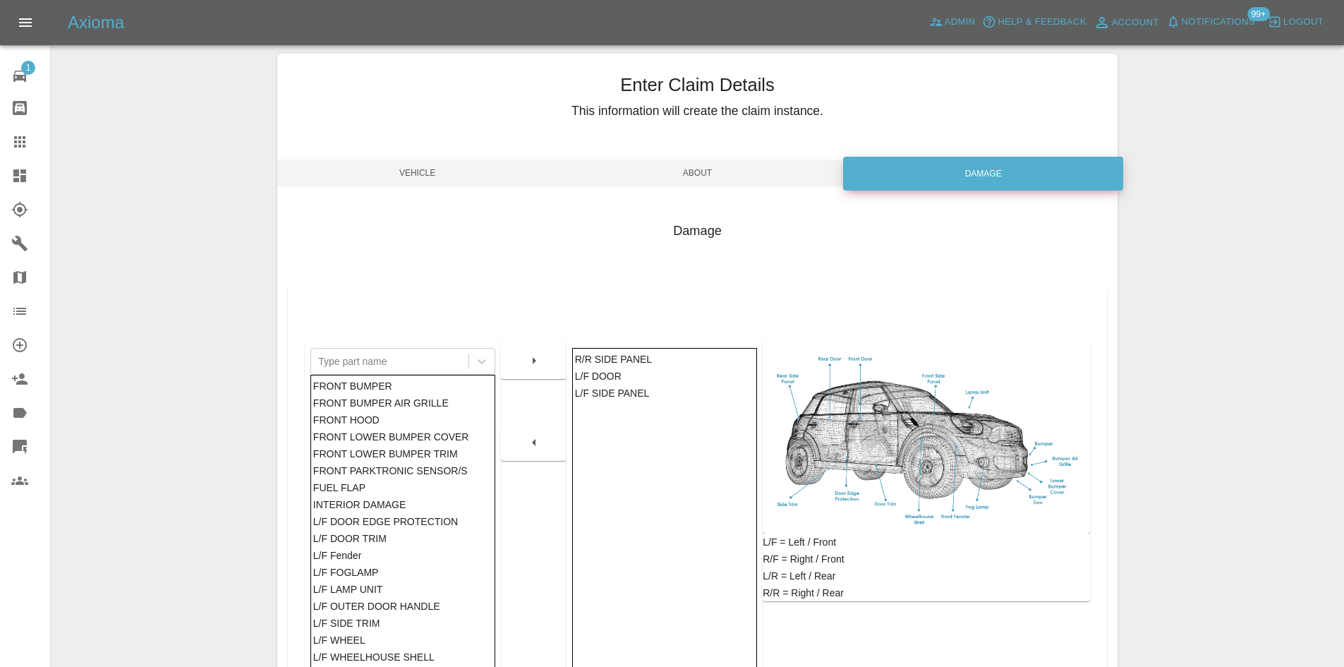
scroll to position [207, 0]
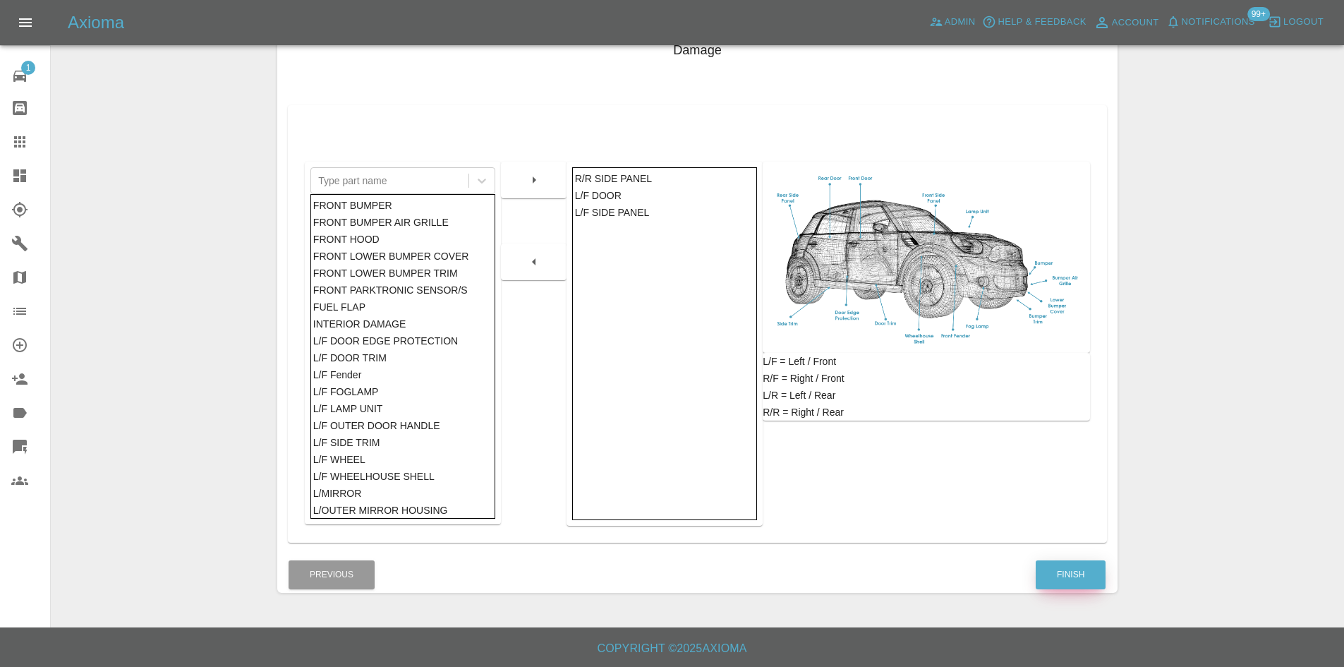
click at [1076, 570] on button "Finish" at bounding box center [1070, 574] width 70 height 29
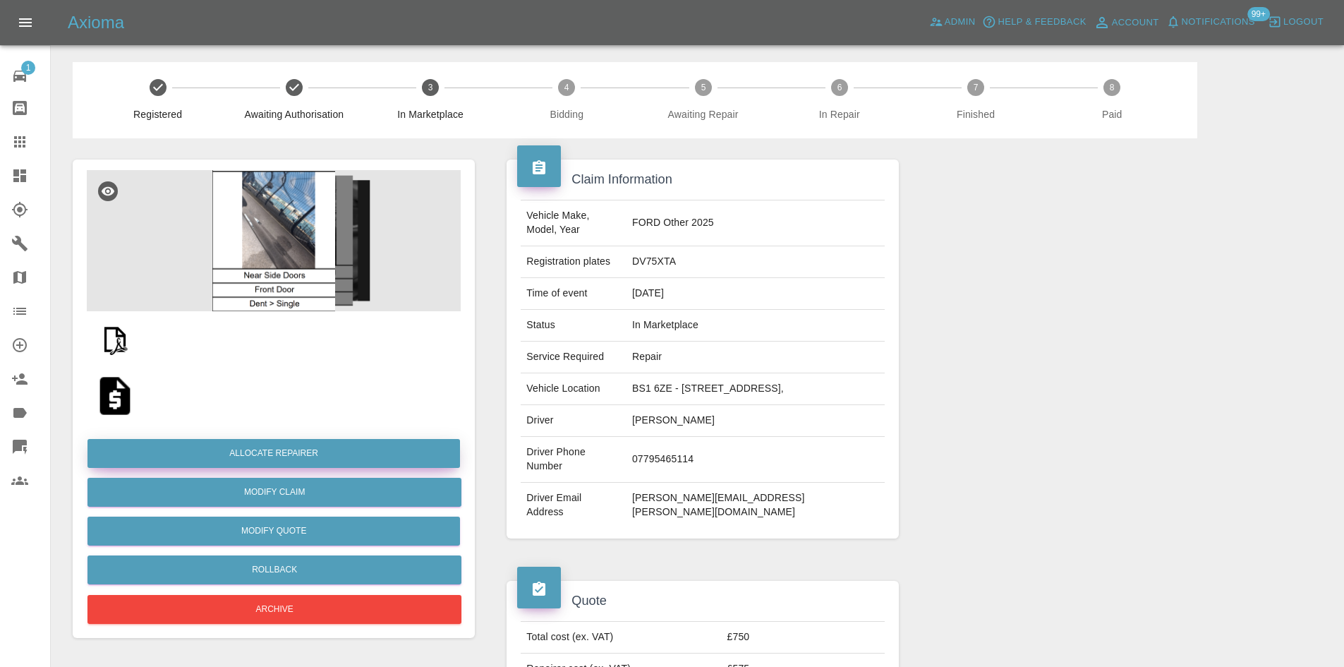
click at [341, 444] on button "Allocate Repairer" at bounding box center [273, 453] width 372 height 29
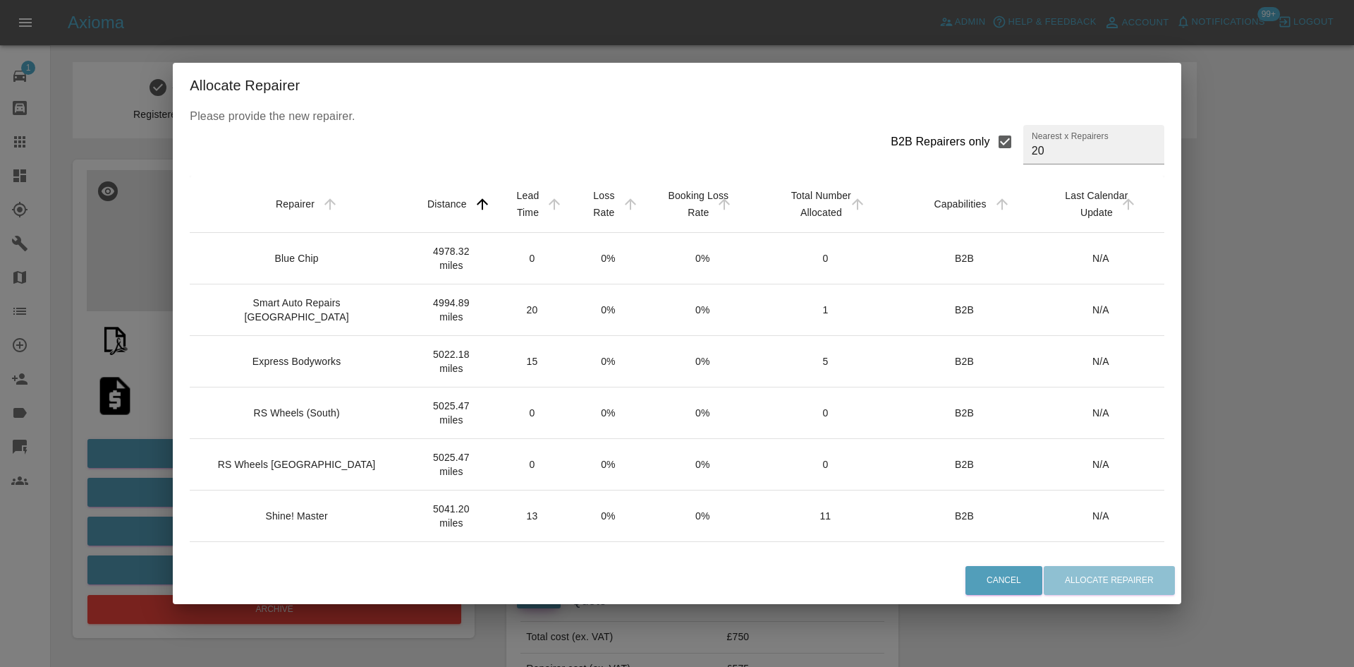
click at [951, 140] on div "B2B Repairers only" at bounding box center [940, 141] width 99 height 17
click at [990, 140] on input "B2B Repairers only" at bounding box center [1005, 142] width 30 height 30
checkbox input "false"
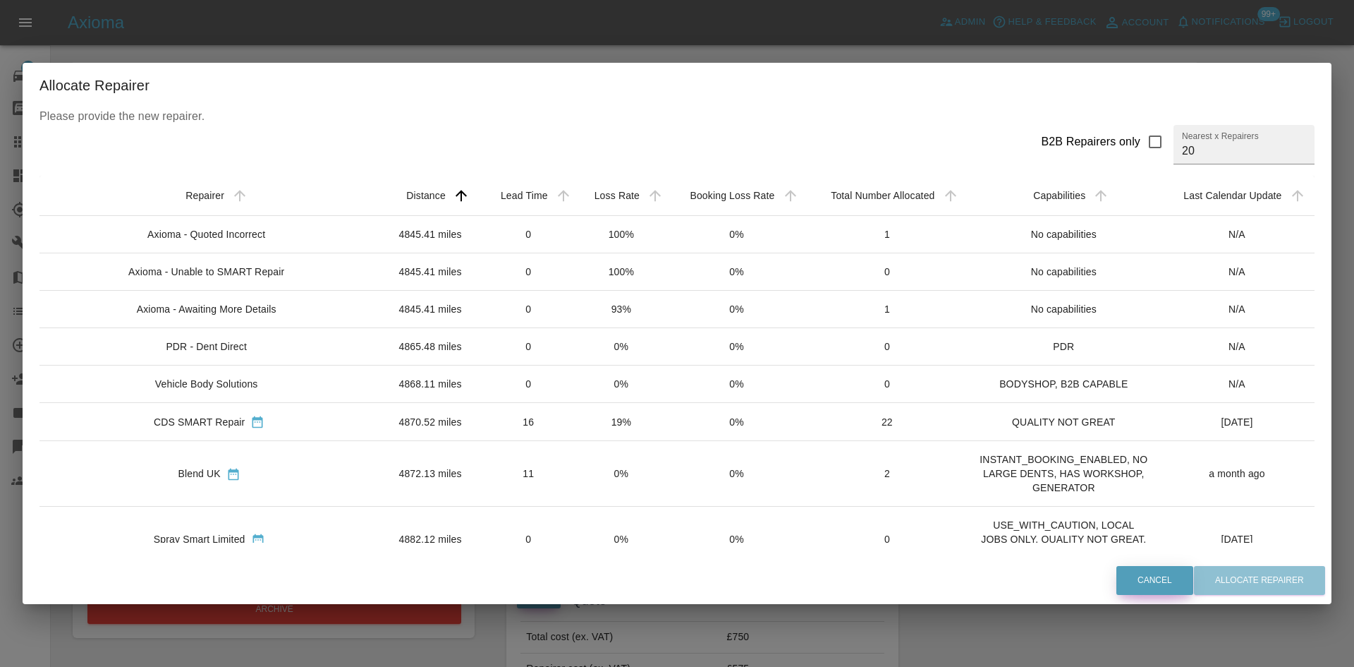
click at [1131, 581] on button "Cancel" at bounding box center [1154, 580] width 77 height 29
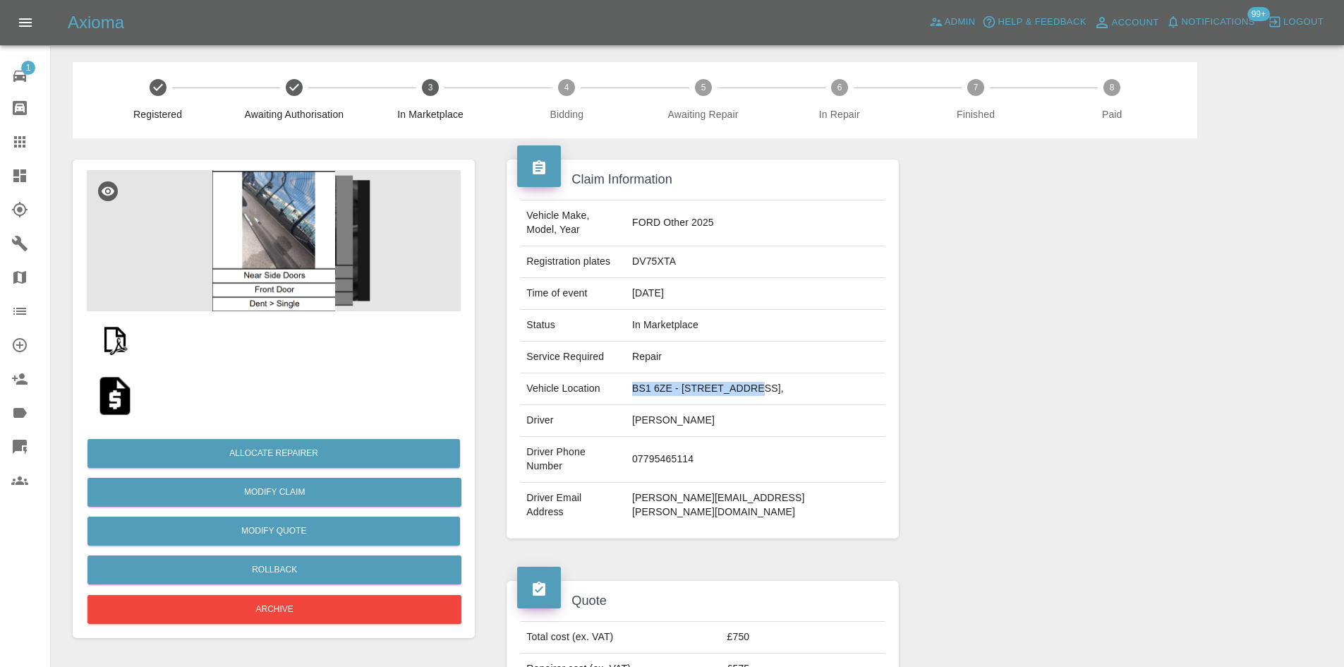
drag, startPoint x: 810, startPoint y: 375, endPoint x: 617, endPoint y: 375, distance: 193.3
click at [617, 375] on tr "Vehicle Location BS1 6ZE - 34 Hope Quay," at bounding box center [702, 389] width 363 height 32
copy tr "BS1 6ZE - 34 Hope Quay,"
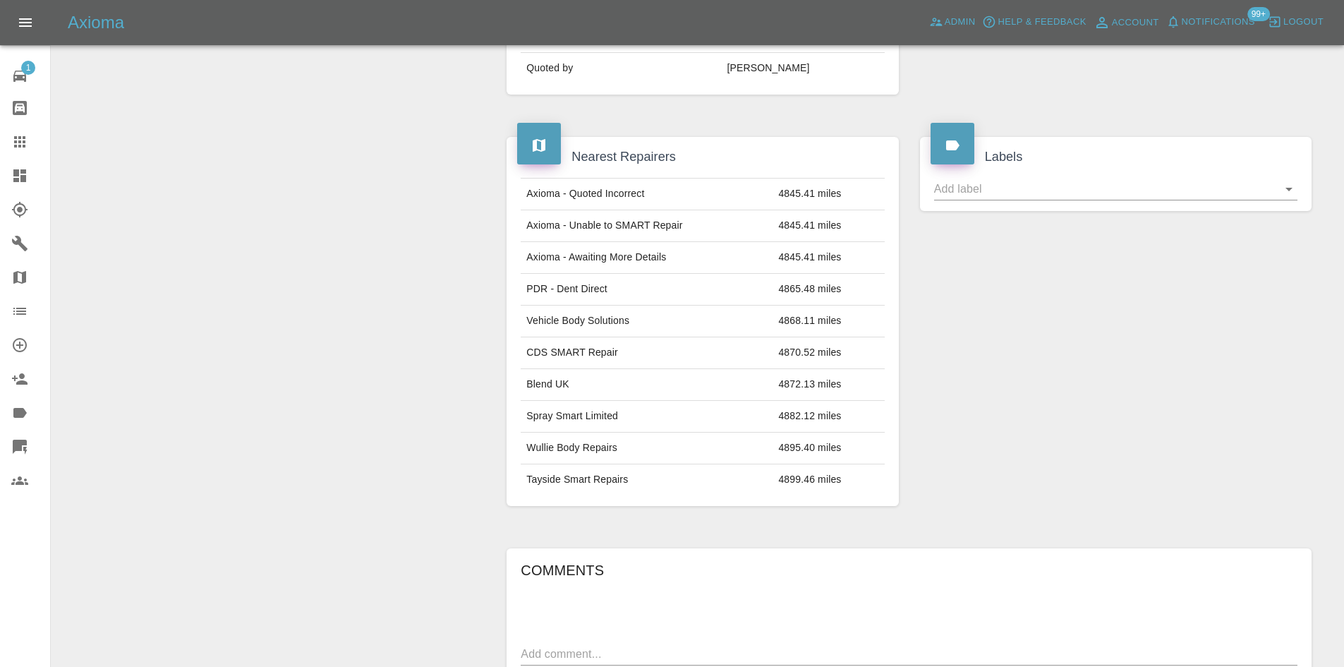
scroll to position [705, 0]
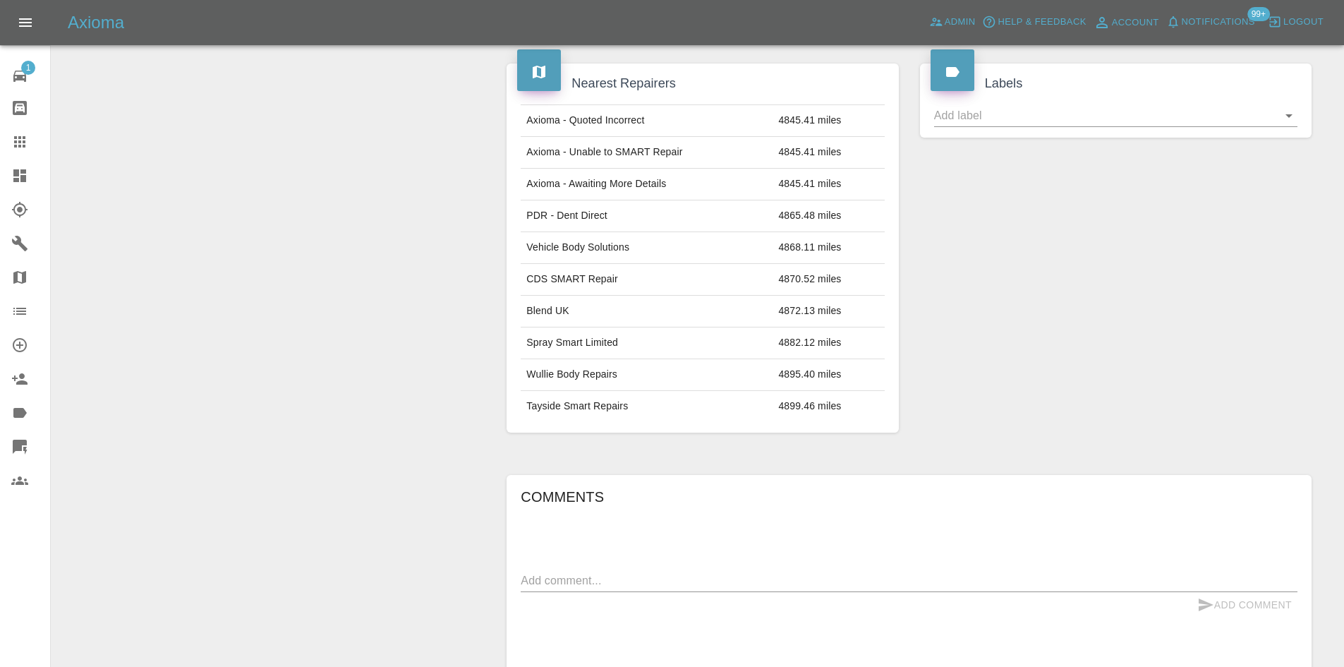
click at [961, 569] on div "x" at bounding box center [909, 580] width 777 height 23
paste textarea "BS1 6ZE - 34 Hope Quay,"
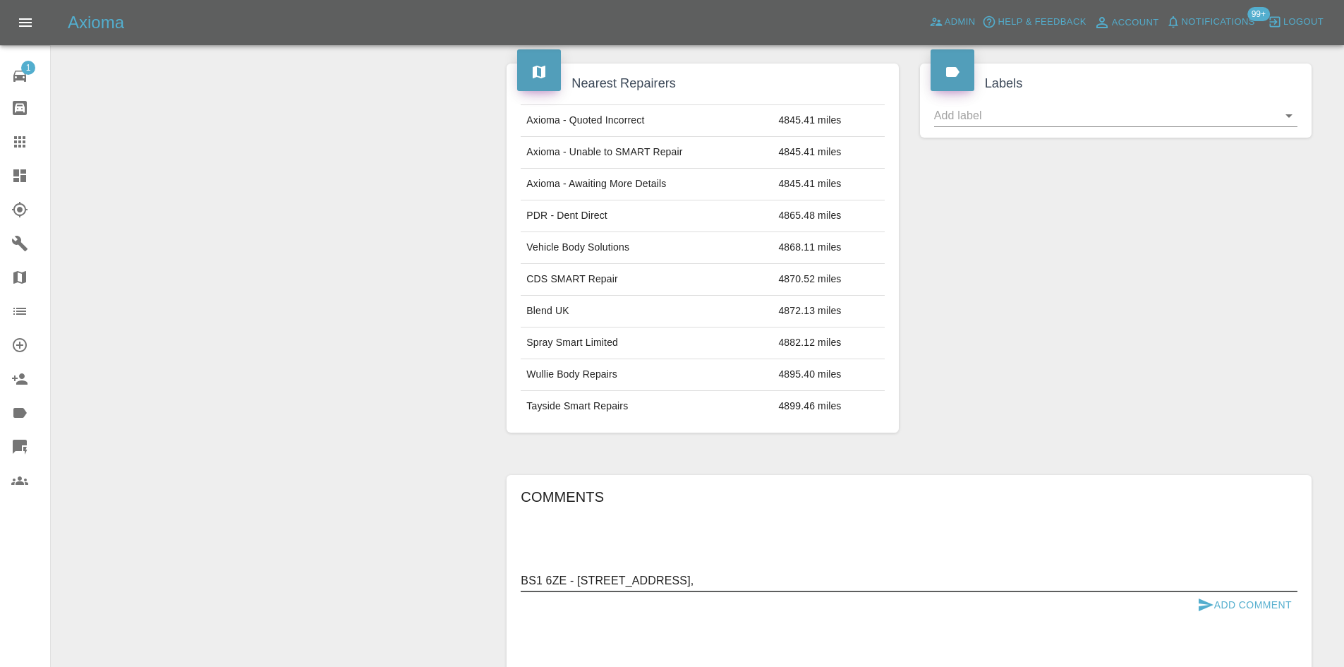
type textarea "BS1 6ZE - 34 Hope Quay,"
click at [1249, 592] on button "Add Comment" at bounding box center [1244, 605] width 106 height 26
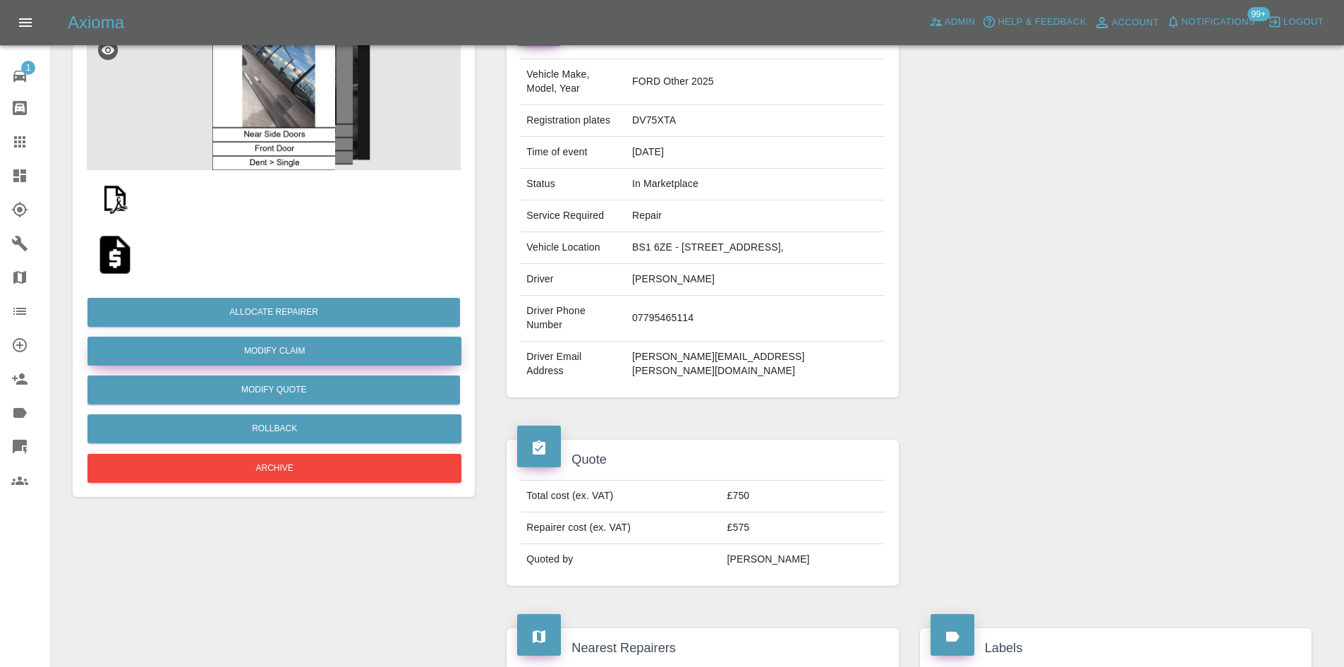
scroll to position [0, 0]
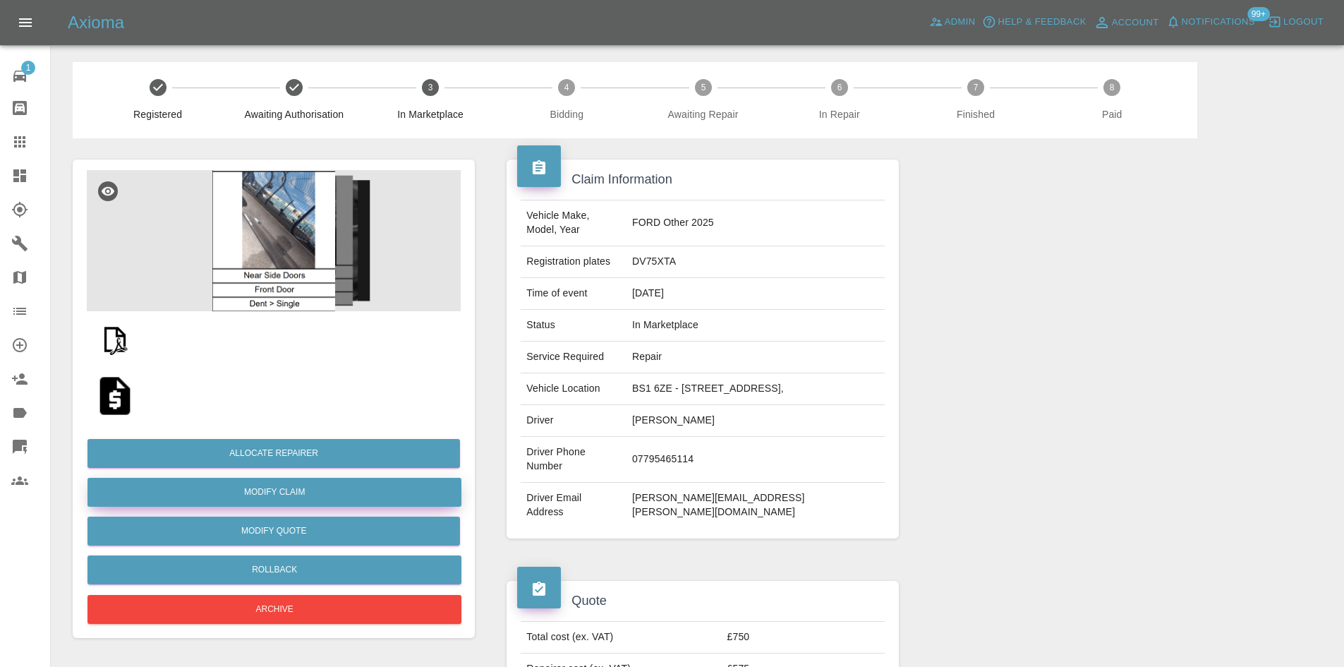
click at [291, 492] on link "Modify Claim" at bounding box center [274, 491] width 374 height 29
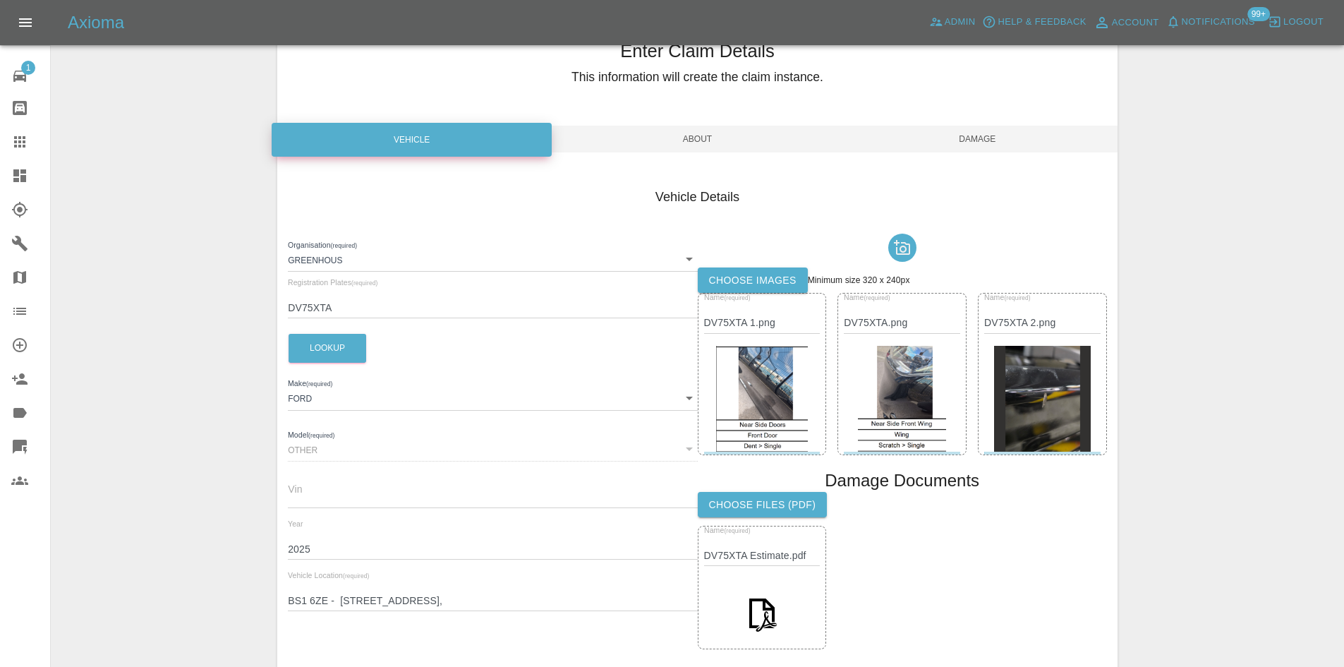
scroll to position [238, 0]
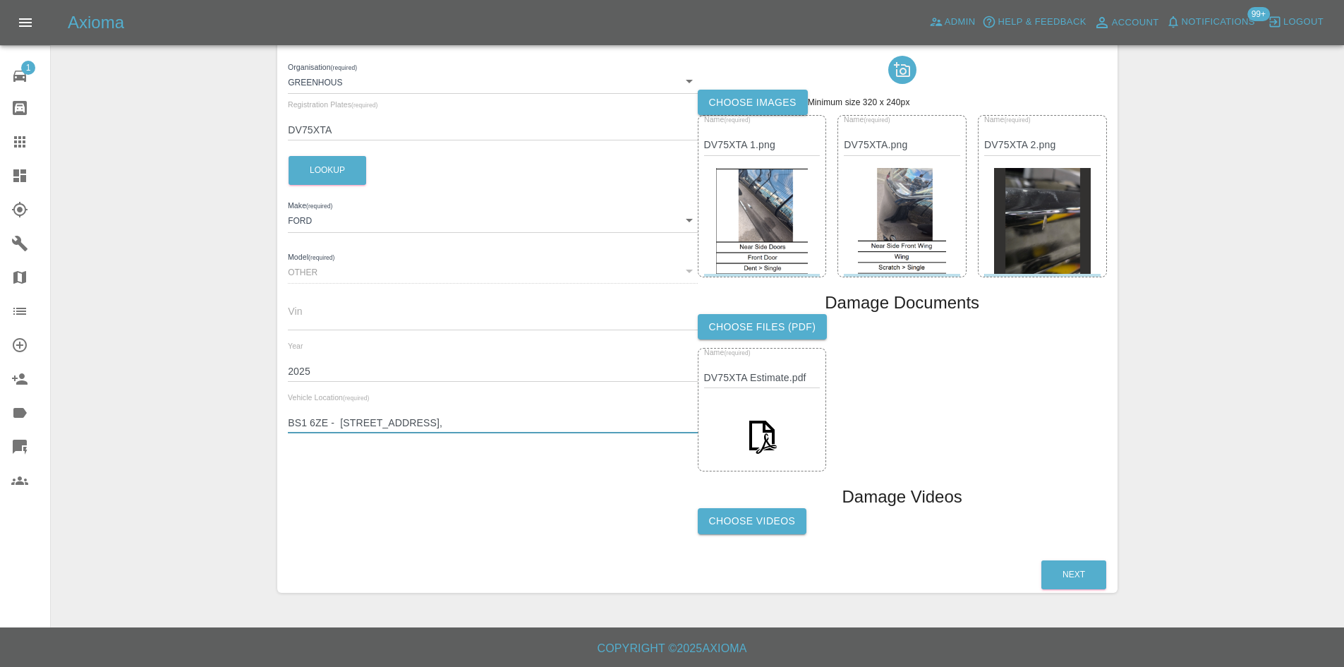
drag, startPoint x: 331, startPoint y: 425, endPoint x: 1146, endPoint y: 354, distance: 817.7
click at [999, 413] on div "Organisation (required) Greenhous 6867b9a2fffed1d6b5e834a3 Registration Plates …" at bounding box center [697, 296] width 819 height 492
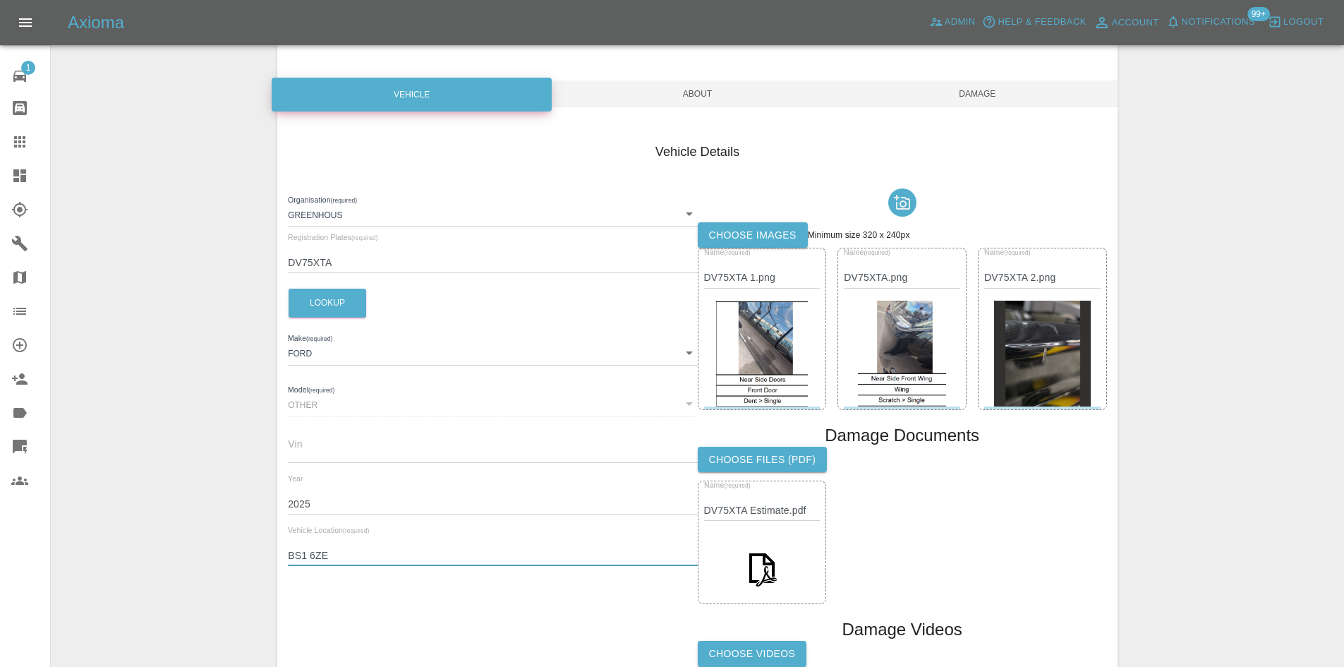
scroll to position [0, 0]
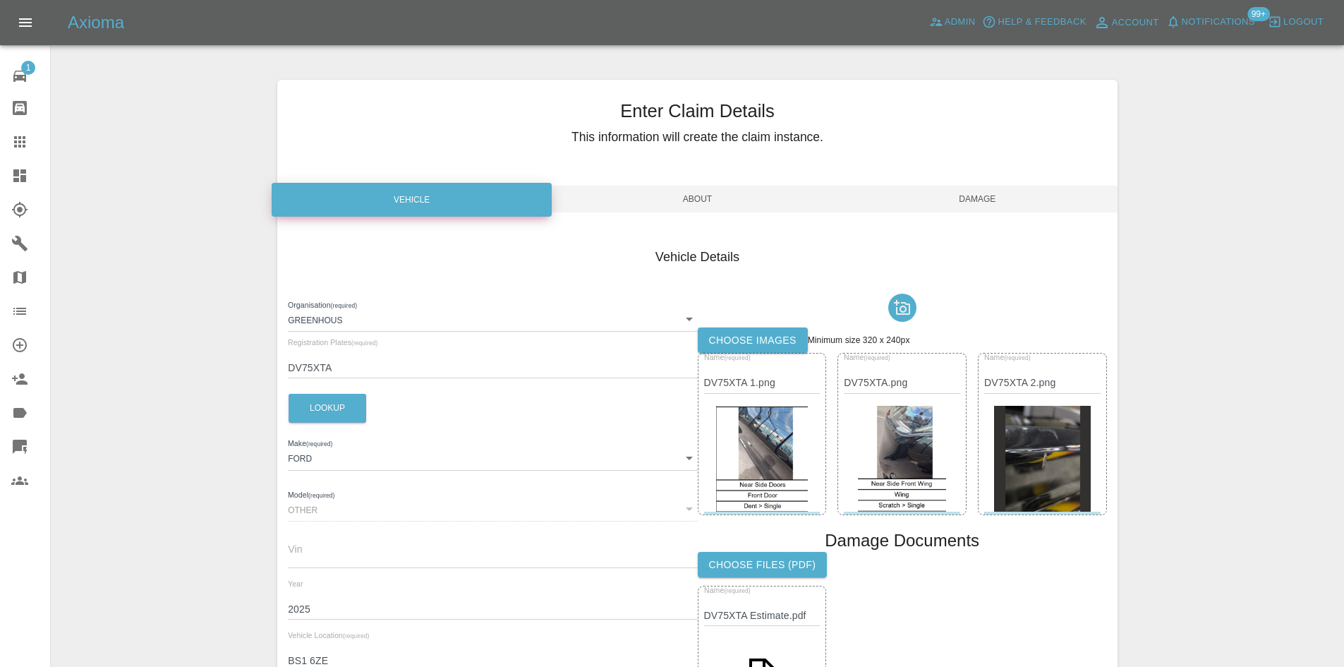
type input "BS1 6ZE"
click at [951, 188] on span "Damage" at bounding box center [977, 198] width 280 height 27
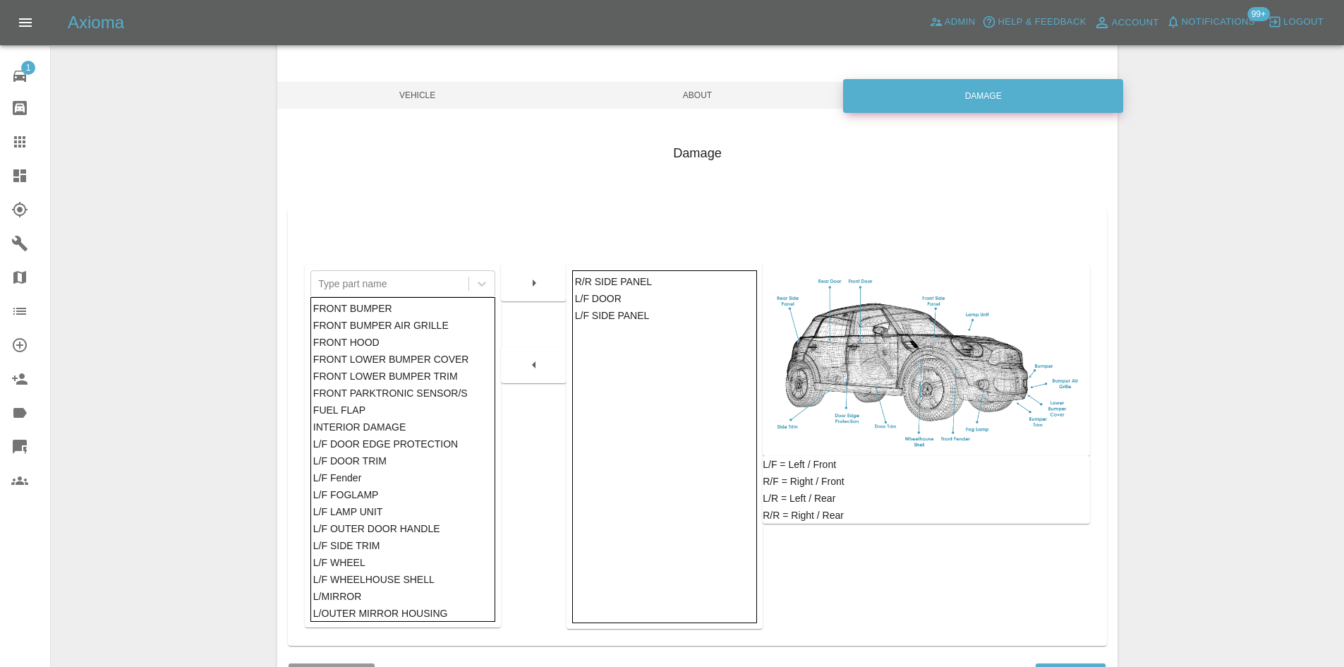
scroll to position [207, 0]
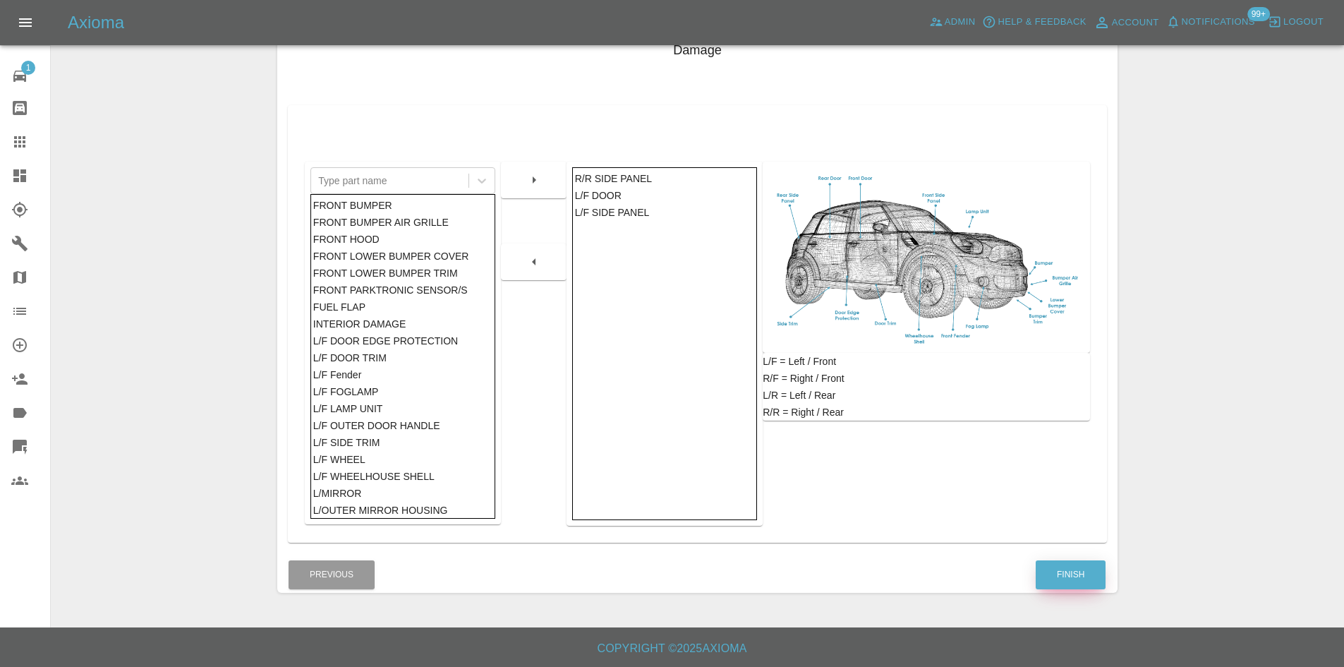
click at [1052, 585] on button "Finish" at bounding box center [1070, 574] width 70 height 29
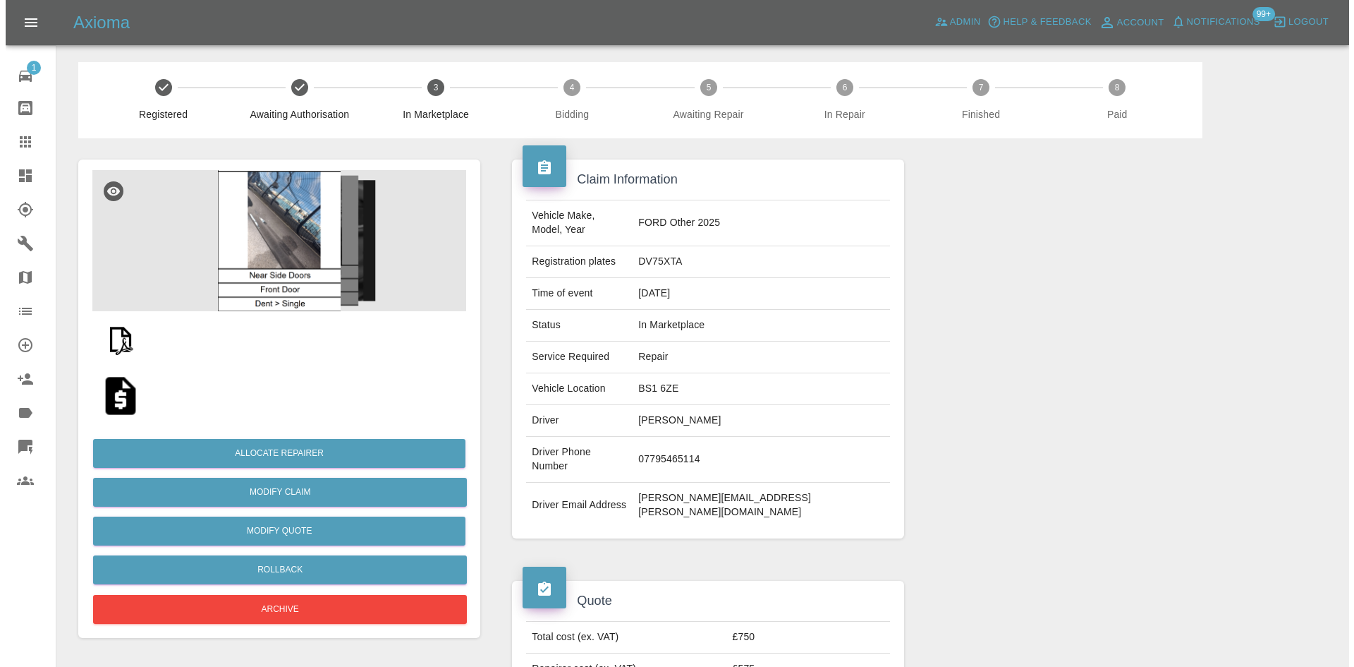
scroll to position [353, 0]
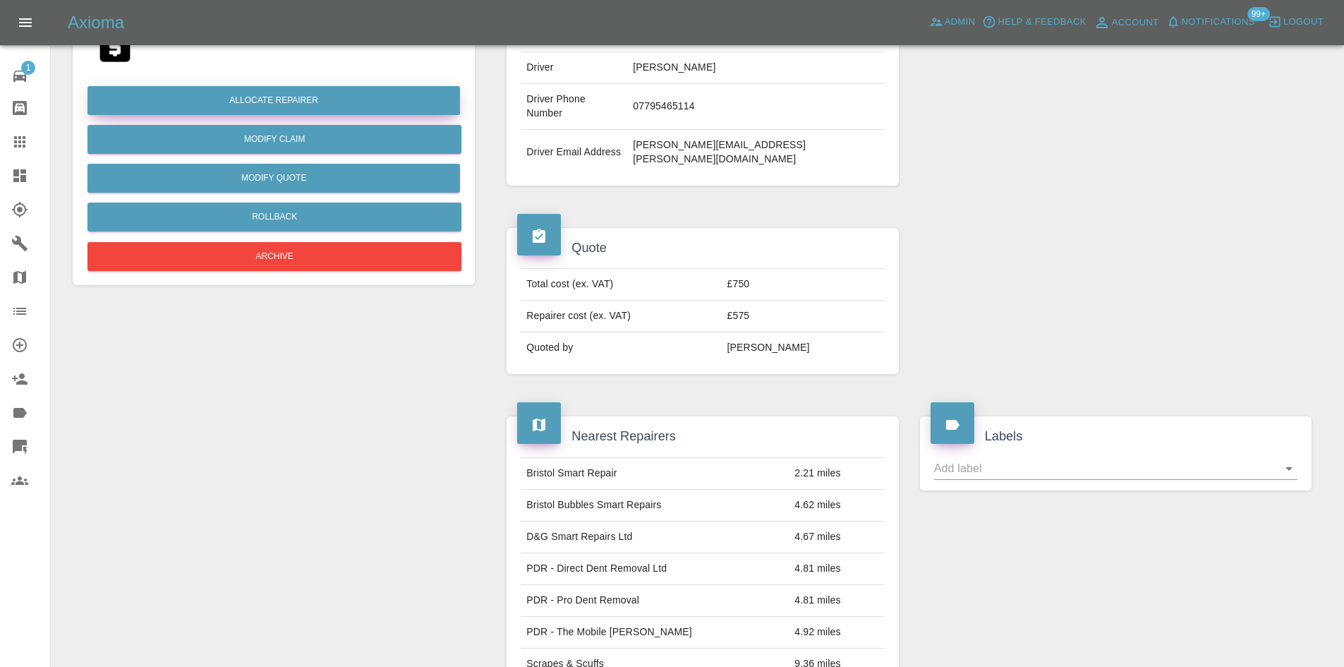
click at [315, 92] on button "Allocate Repairer" at bounding box center [273, 100] width 372 height 29
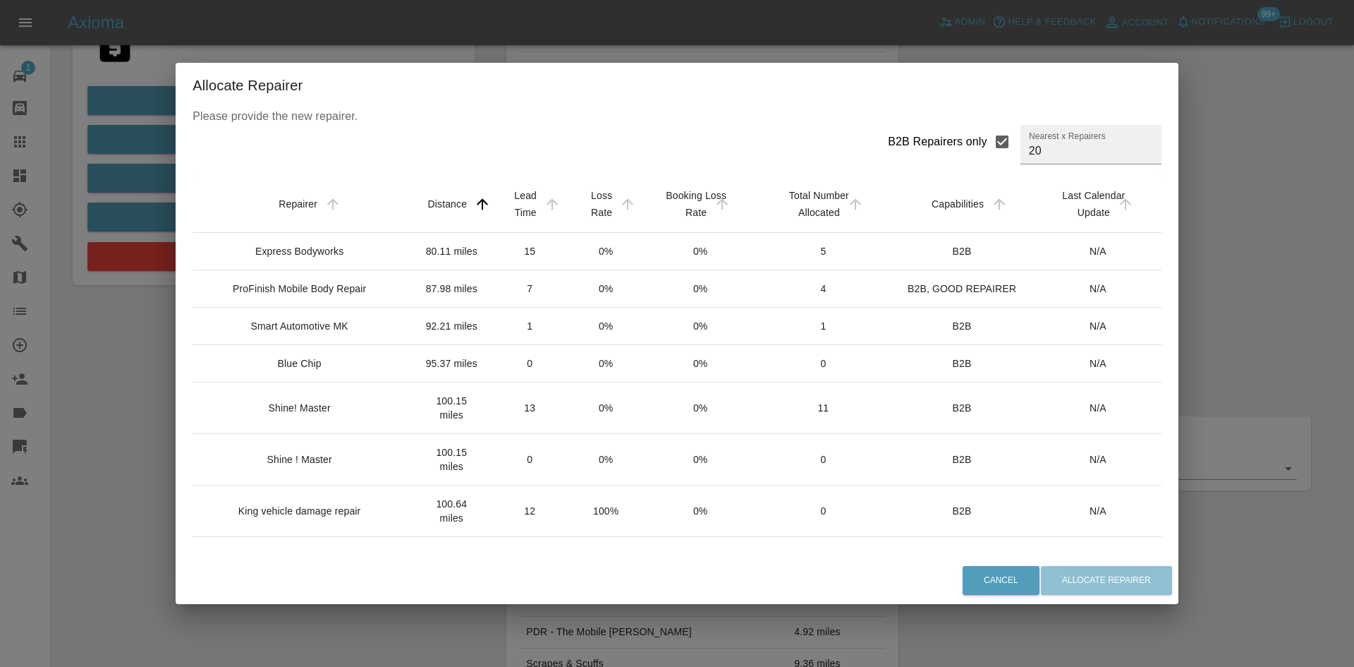
click at [987, 145] on input "B2B Repairers only" at bounding box center [1002, 142] width 30 height 30
checkbox input "false"
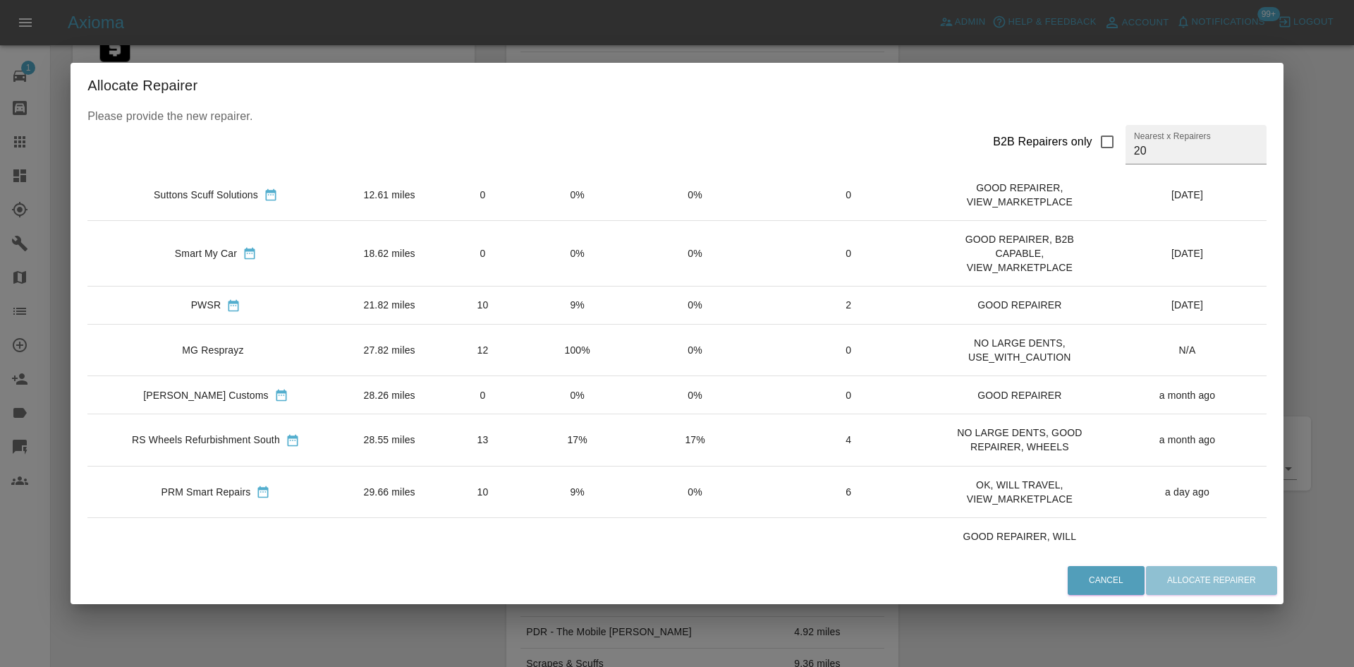
click at [207, 432] on td "RS Wheels Refurbishment South" at bounding box center [215, 439] width 256 height 51
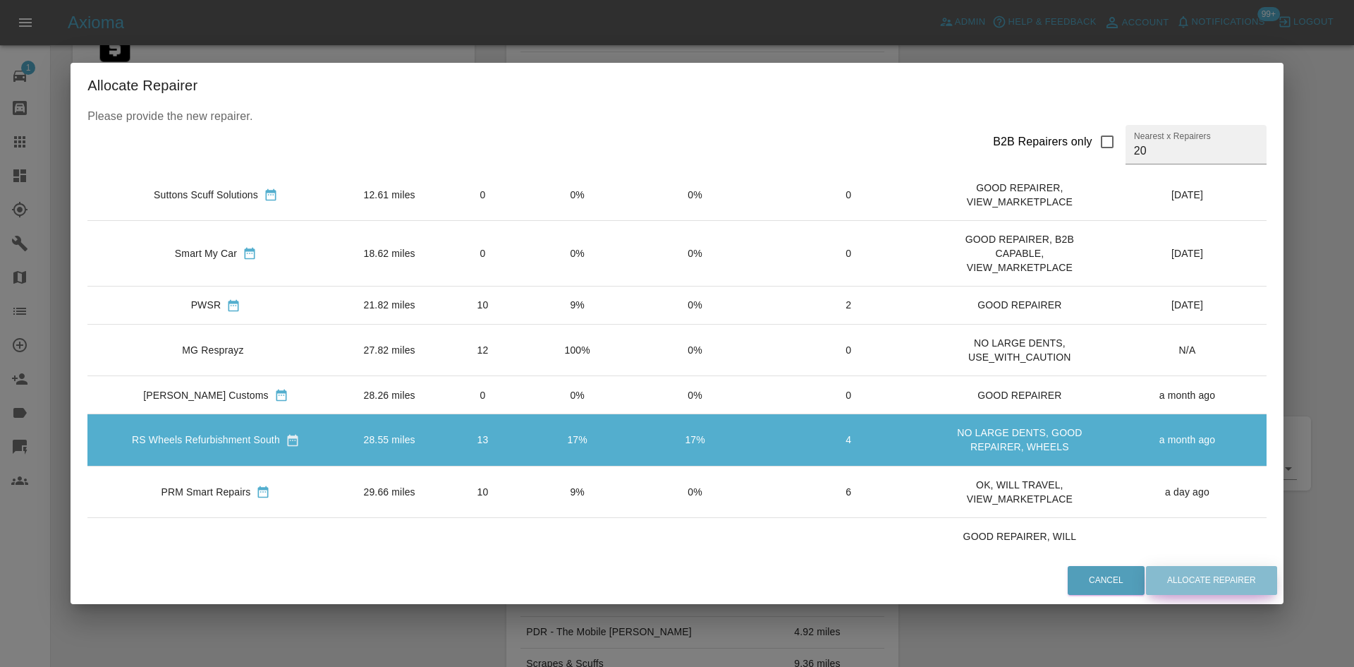
click at [1236, 576] on button "Allocate Repairer" at bounding box center [1211, 580] width 131 height 29
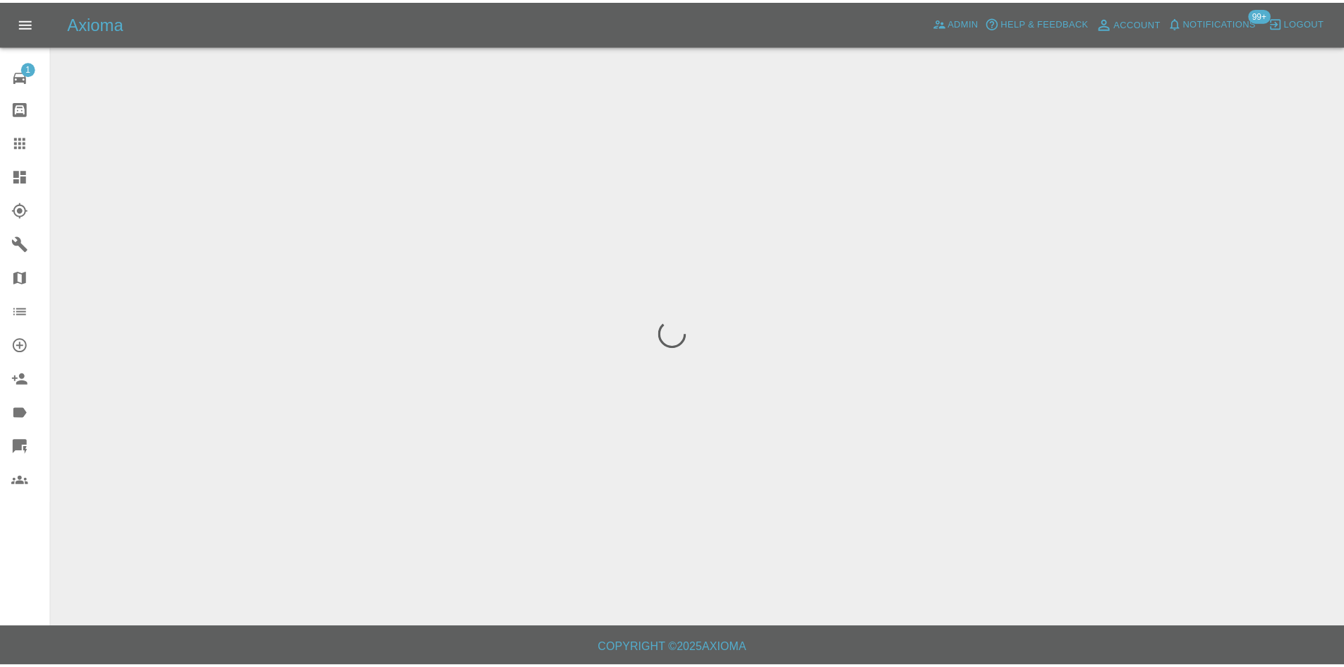
scroll to position [0, 0]
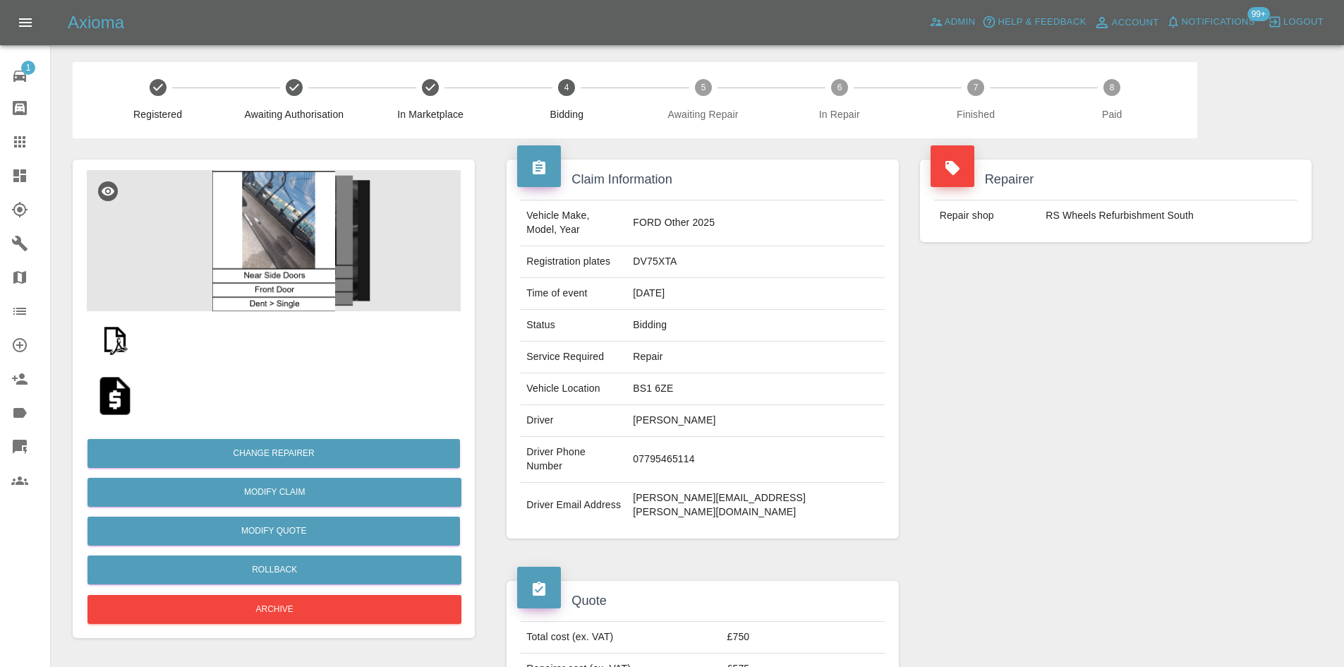
click at [1015, 434] on div "Repairer Repair shop RS Wheels Refurbishment South" at bounding box center [1115, 348] width 413 height 421
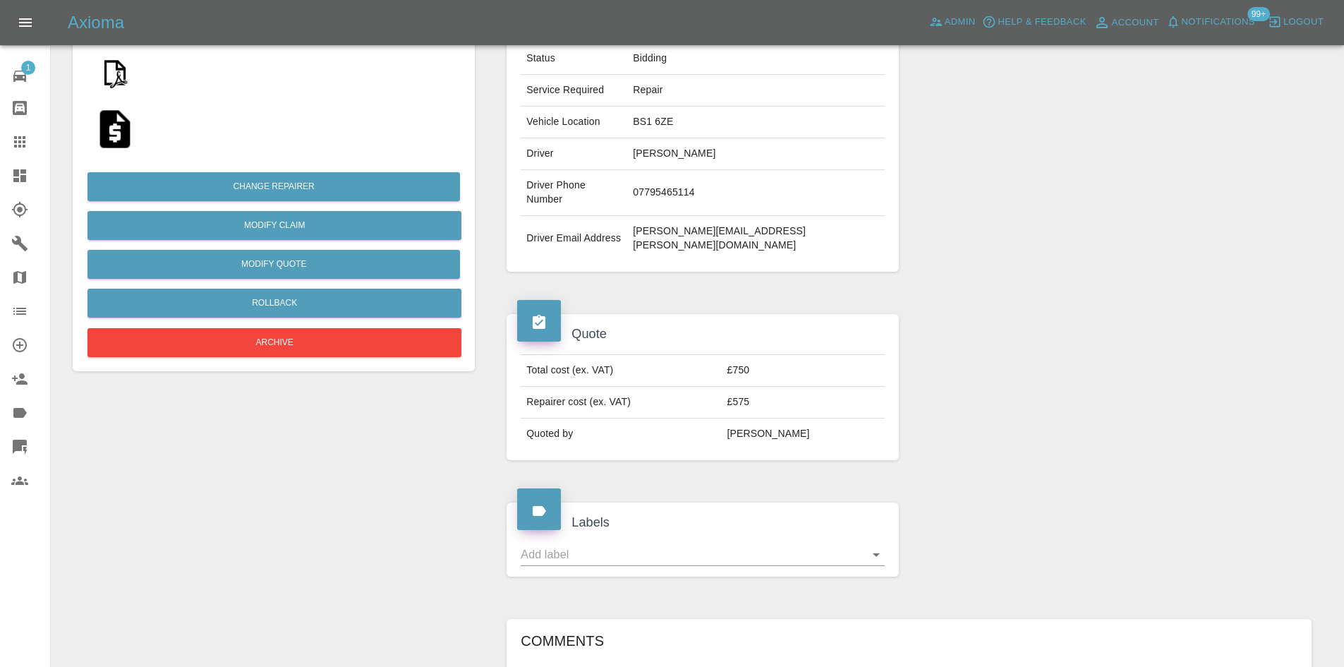
scroll to position [126, 0]
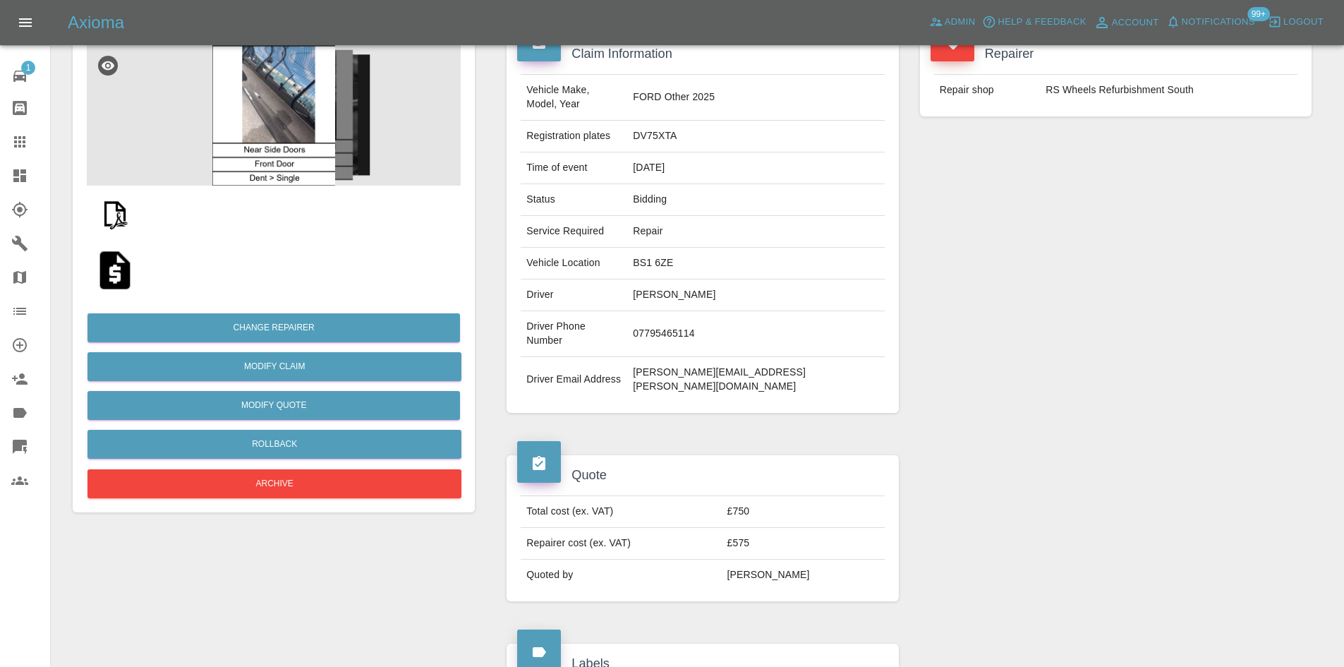
click at [6, 169] on link "Dashboard" at bounding box center [25, 176] width 50 height 34
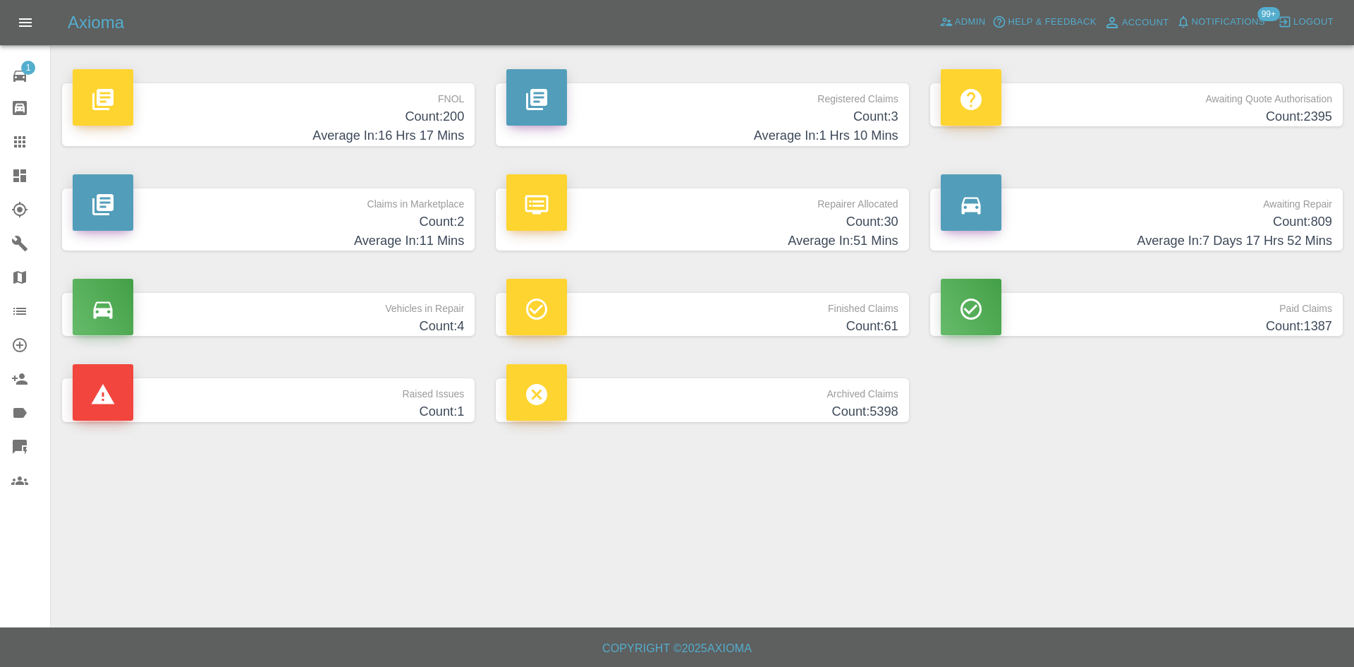
click at [300, 214] on h4 "Count: 2" at bounding box center [268, 221] width 391 height 19
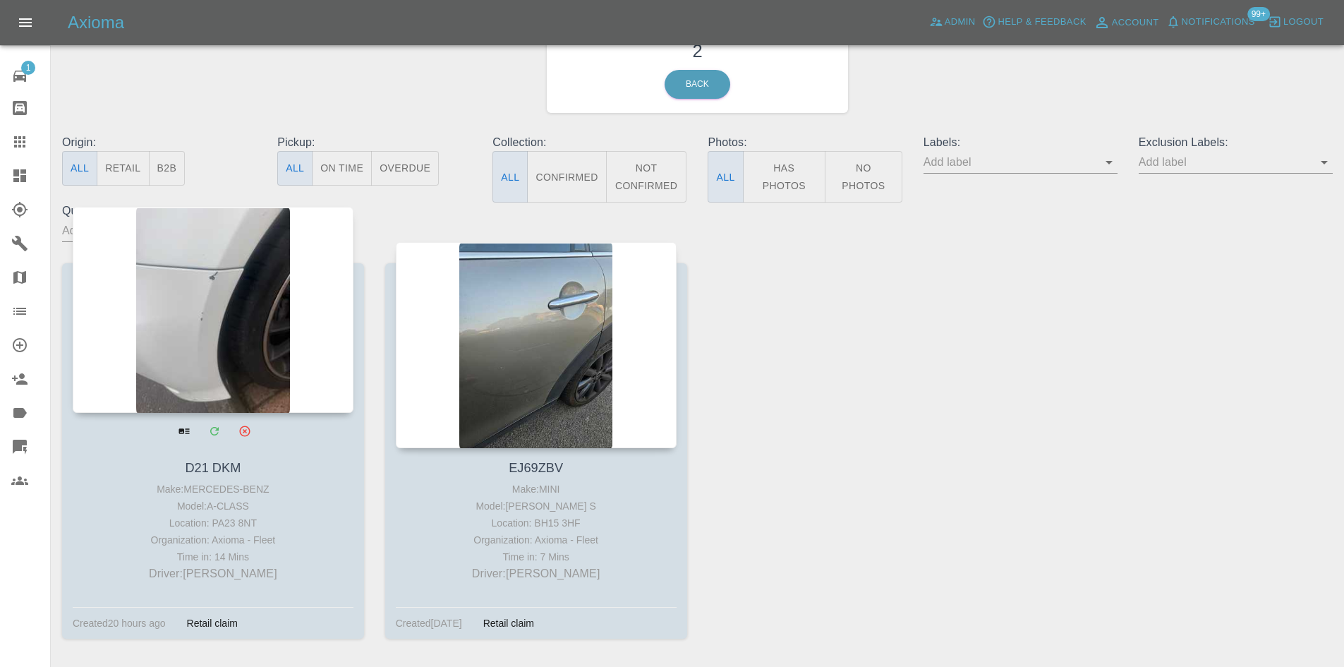
scroll to position [128, 0]
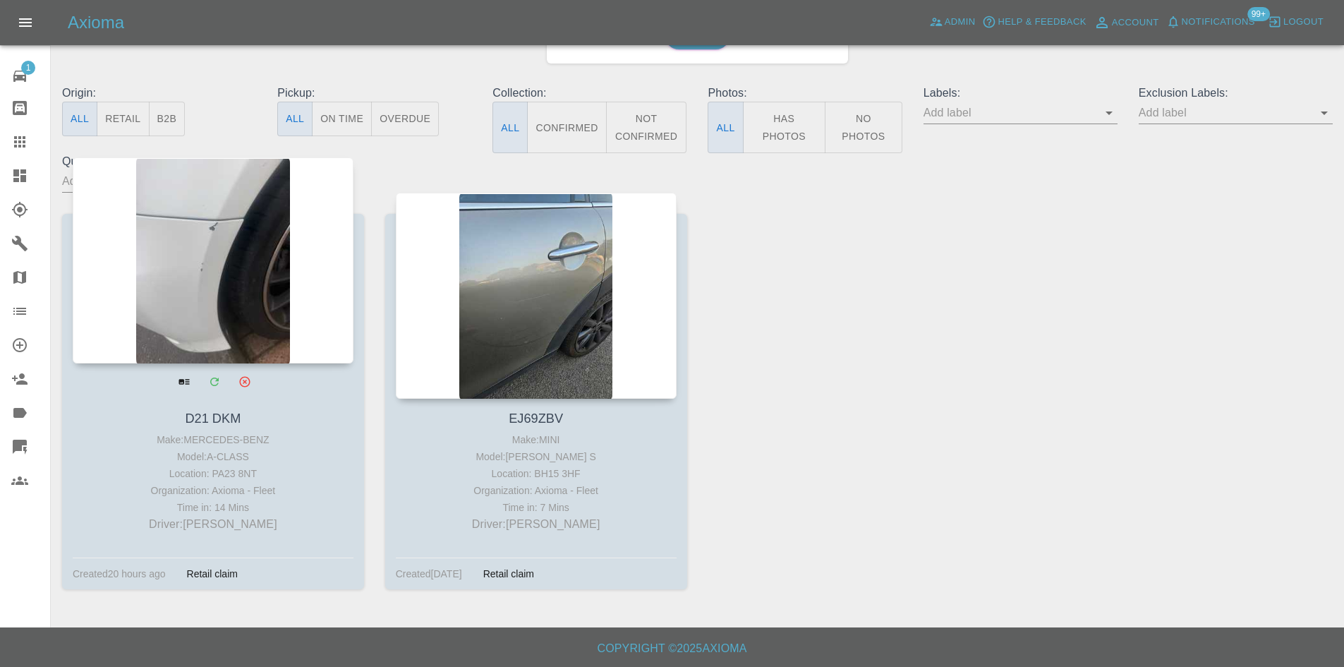
click at [241, 292] on div at bounding box center [213, 260] width 281 height 206
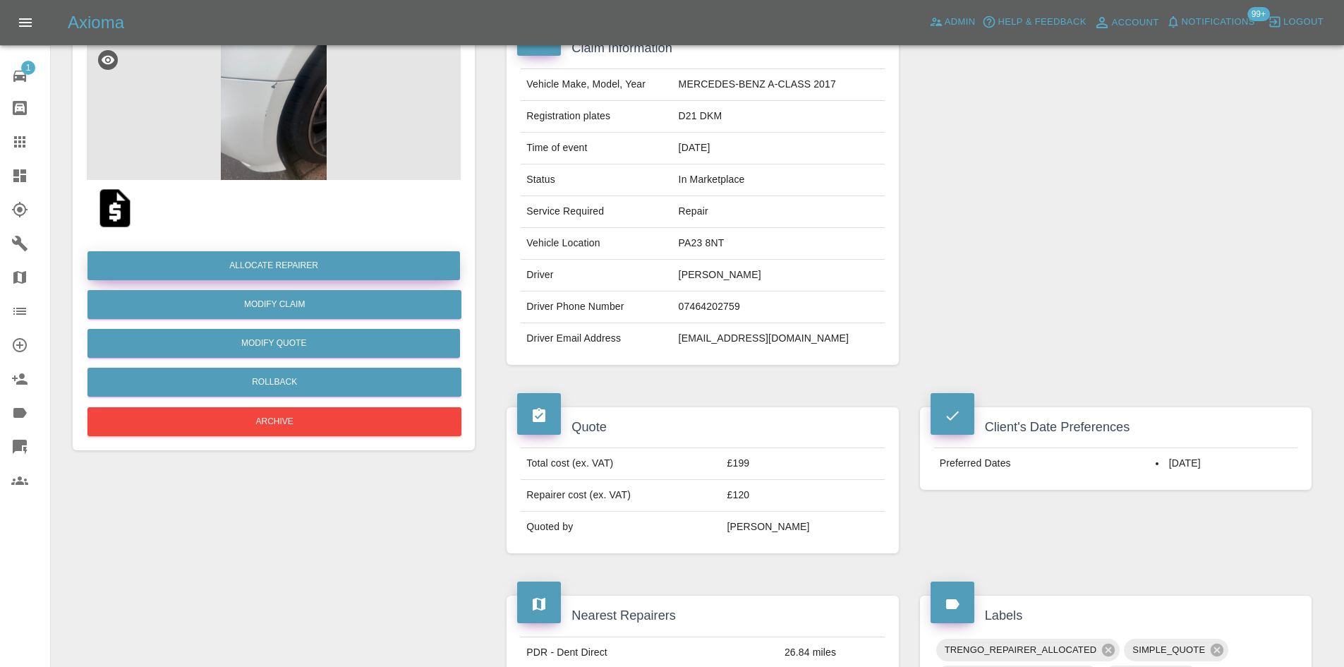
scroll to position [71, 0]
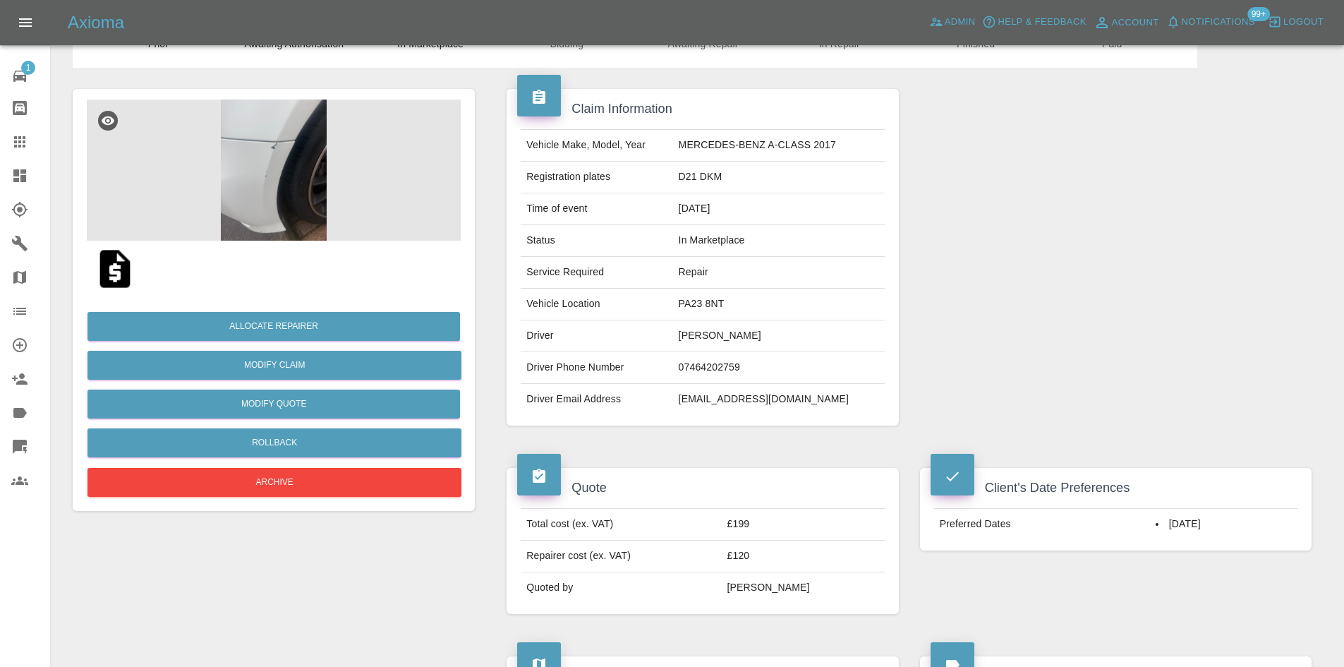
click at [290, 147] on img at bounding box center [274, 169] width 374 height 141
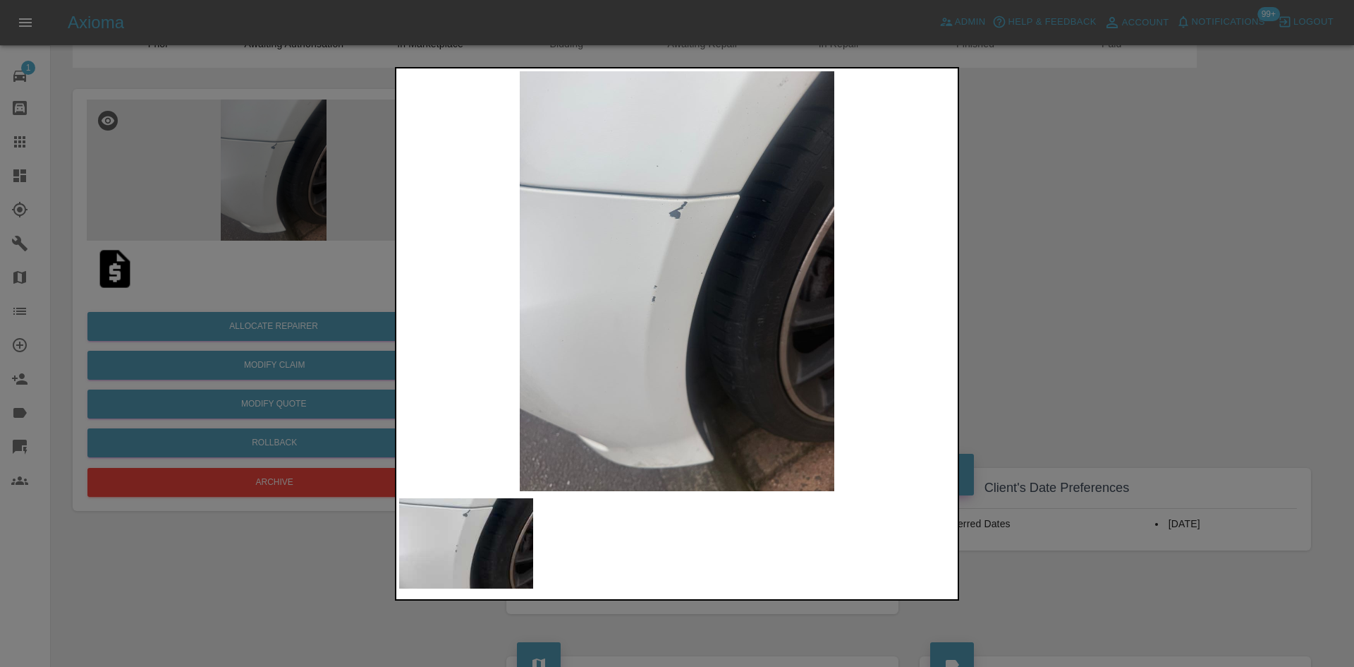
click at [766, 210] on img at bounding box center [677, 281] width 556 height 420
click at [765, 211] on img at bounding box center [677, 281] width 556 height 420
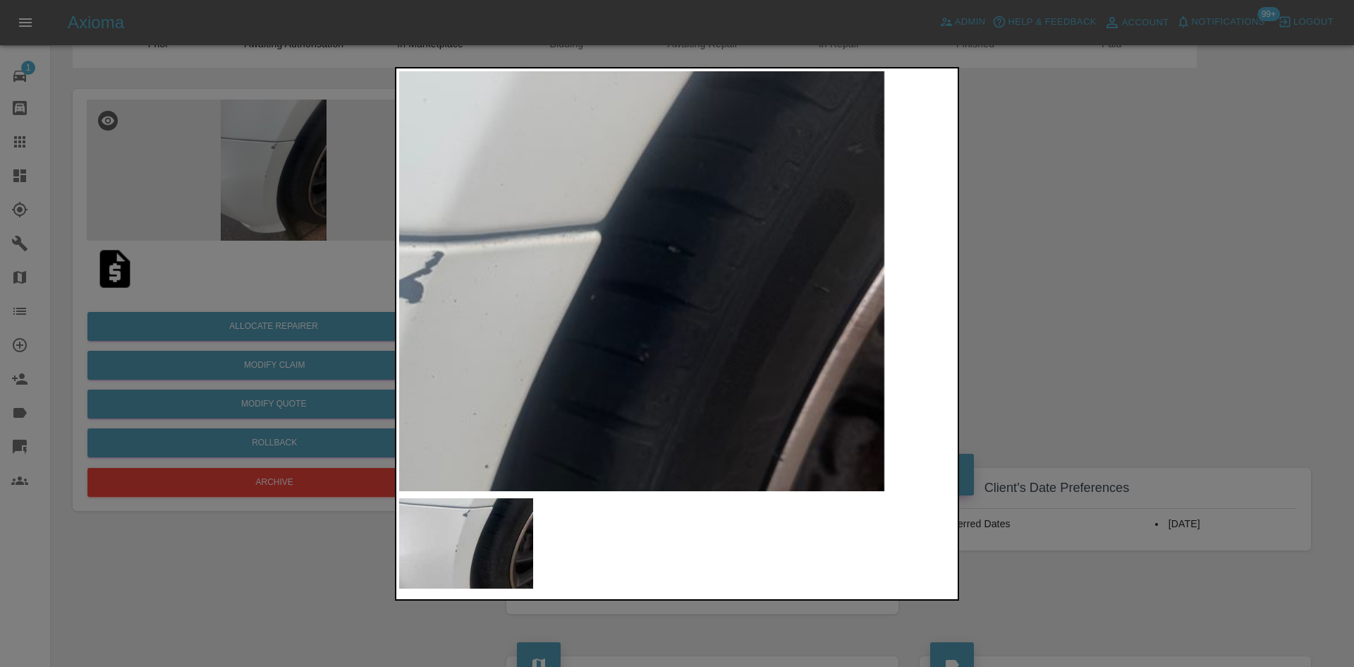
click at [765, 211] on img at bounding box center [412, 490] width 1667 height 1260
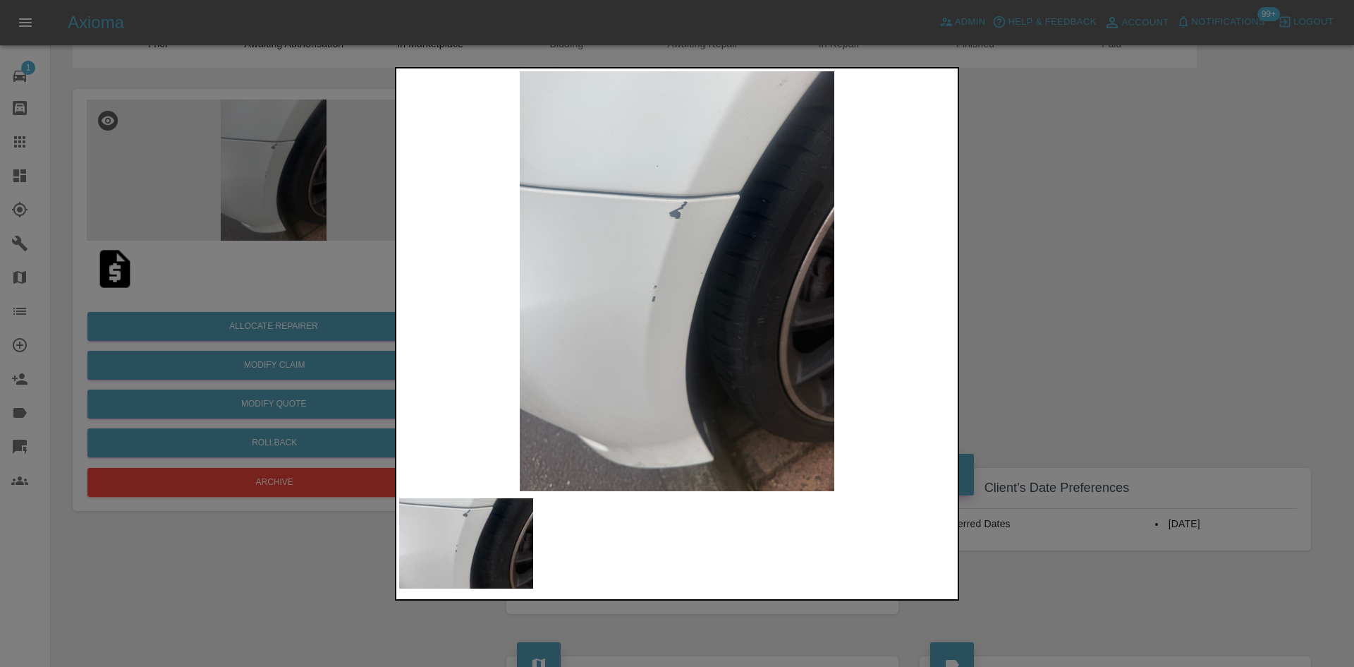
click at [929, 229] on img at bounding box center [677, 281] width 556 height 420
click at [257, 329] on div at bounding box center [677, 333] width 1354 height 667
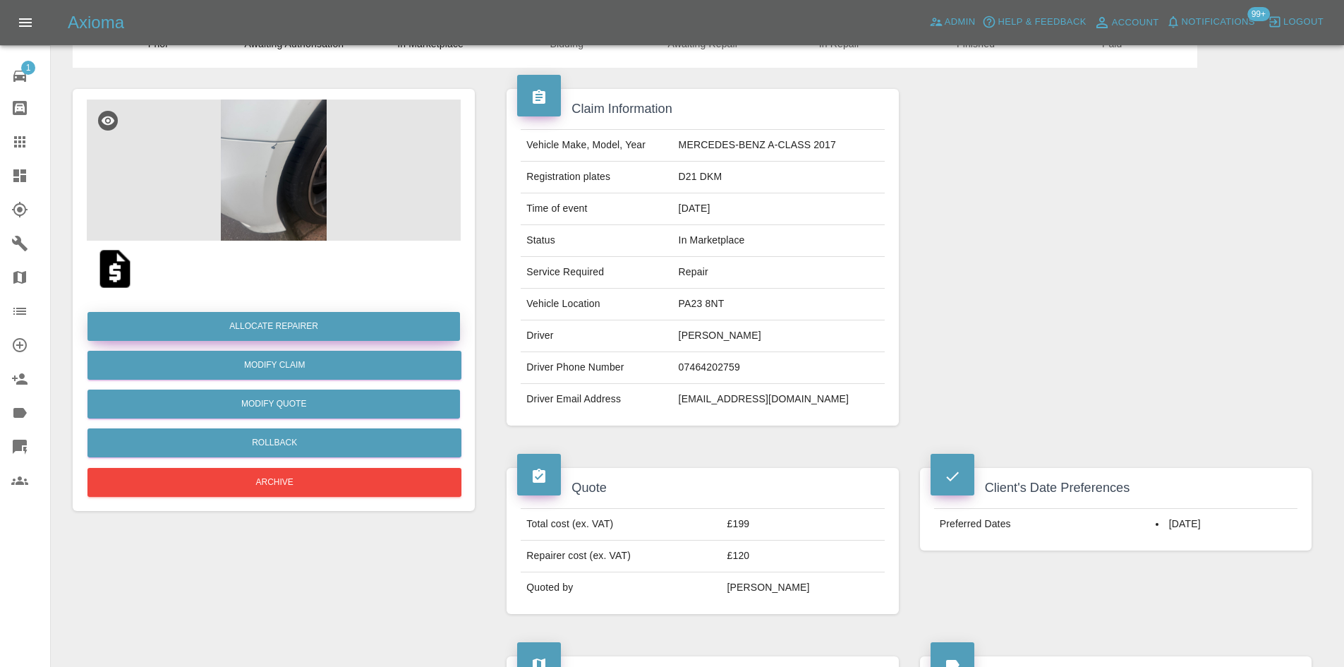
click at [263, 322] on button "Allocate Repairer" at bounding box center [273, 326] width 372 height 29
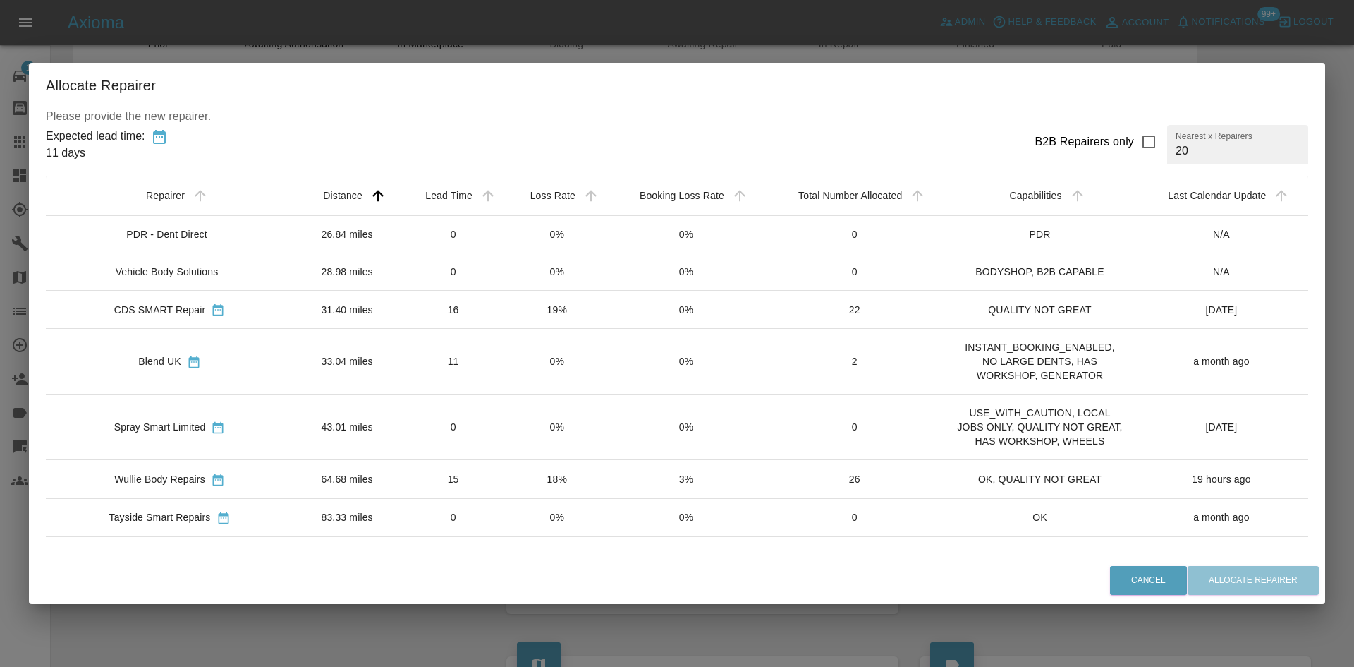
click at [894, 623] on div "Allocate Repairer Please provide the new repairer. Expected lead time: 11 days …" at bounding box center [677, 333] width 1354 height 667
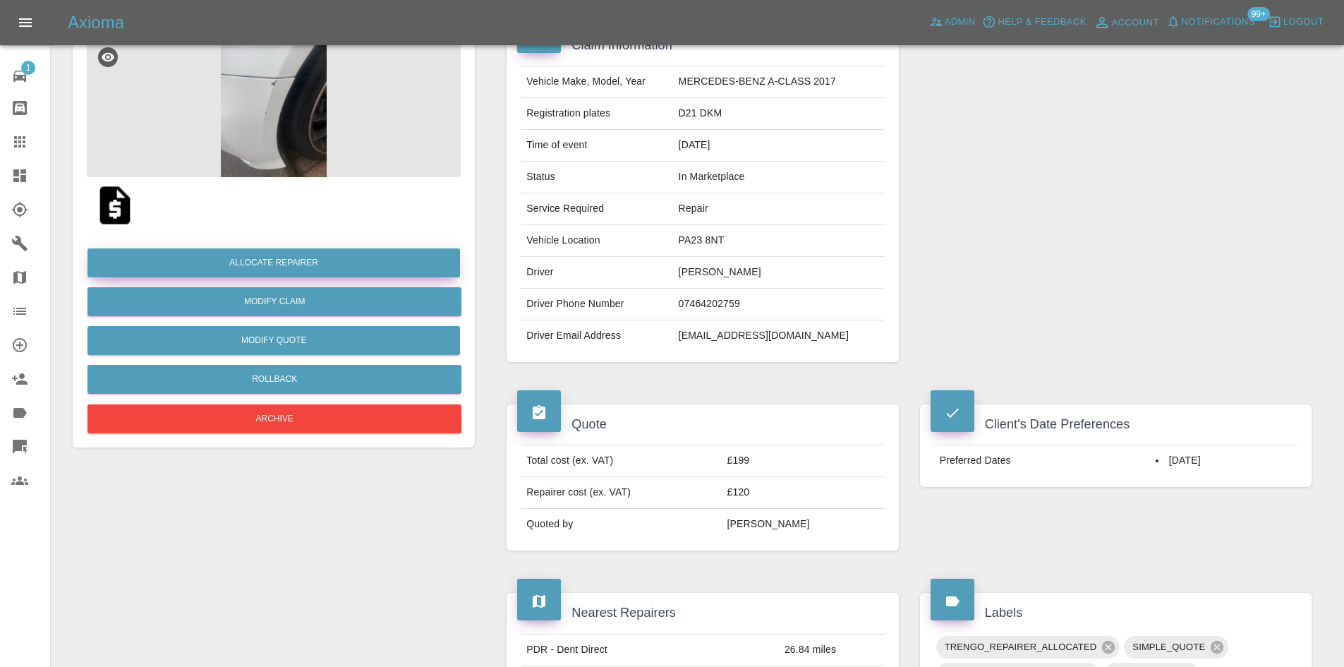
scroll to position [133, 0]
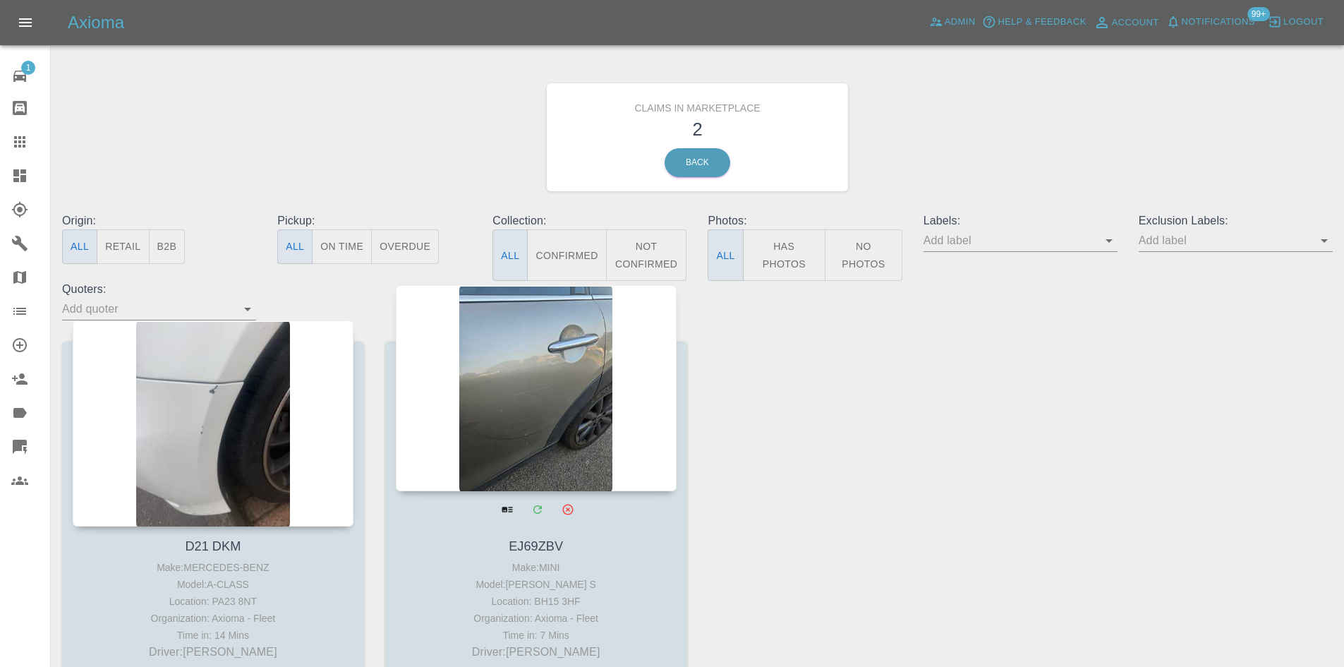
scroll to position [128, 0]
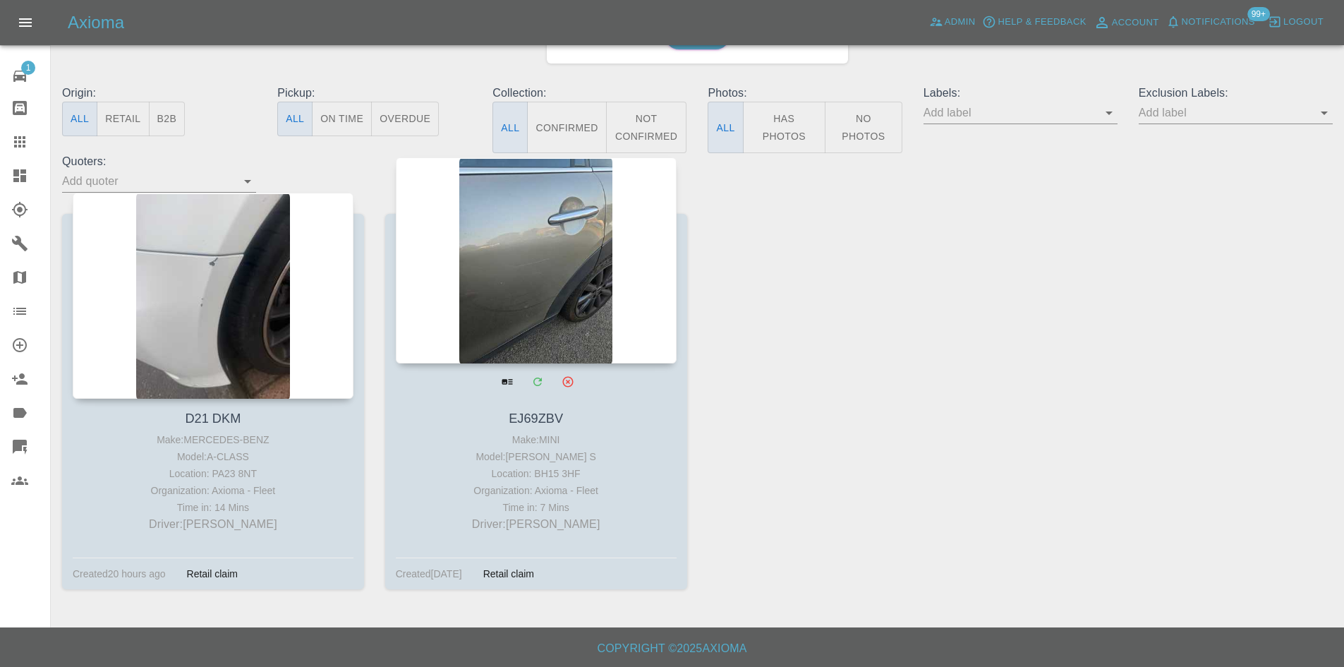
click at [494, 223] on div at bounding box center [536, 260] width 281 height 206
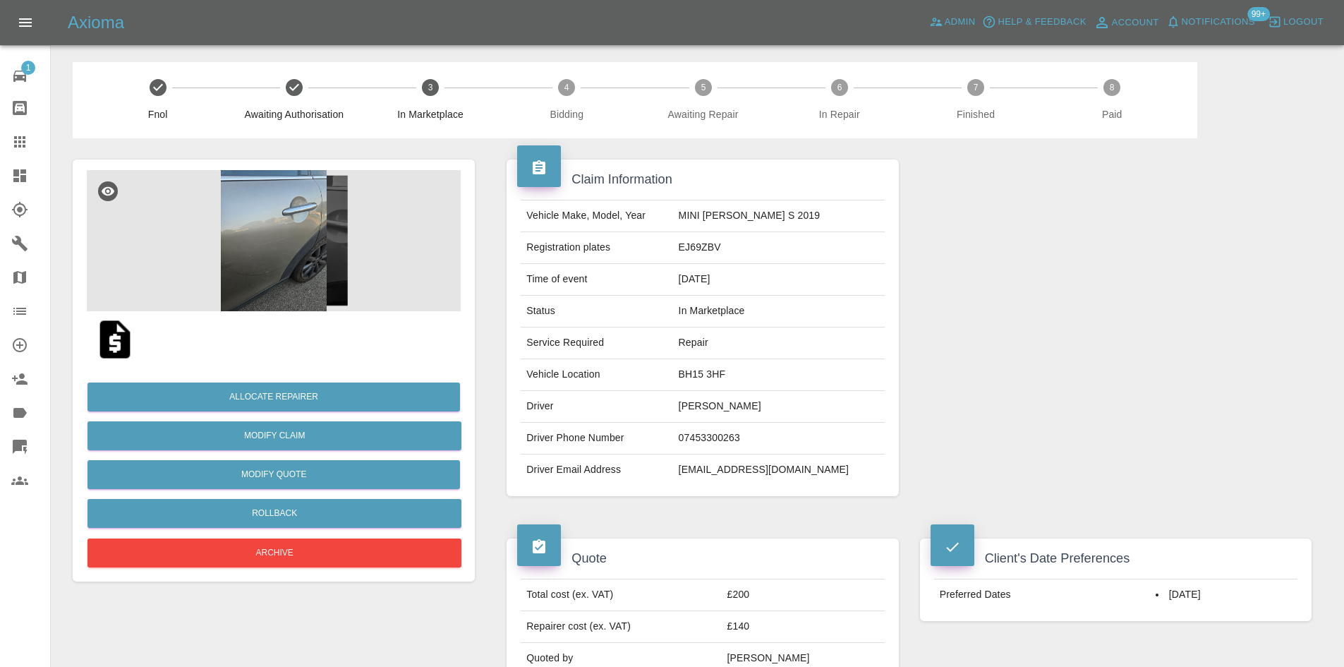
click at [327, 244] on img at bounding box center [274, 240] width 374 height 141
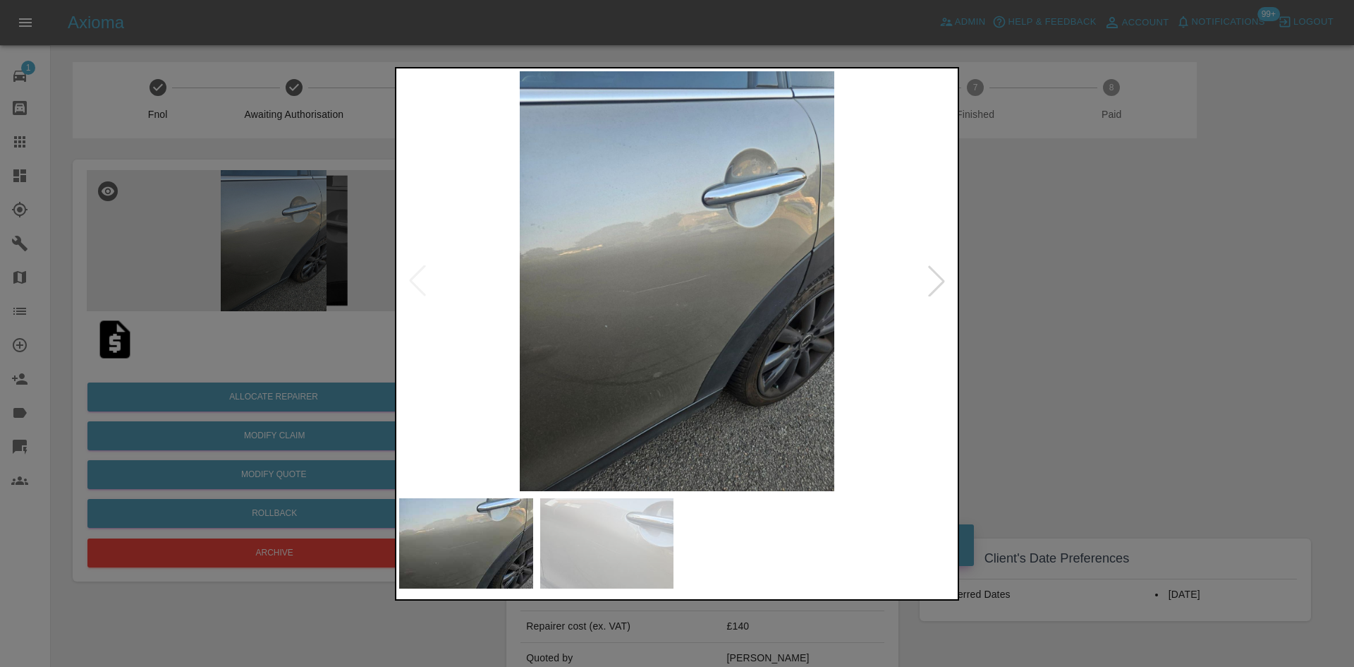
click at [935, 288] on div at bounding box center [936, 280] width 31 height 31
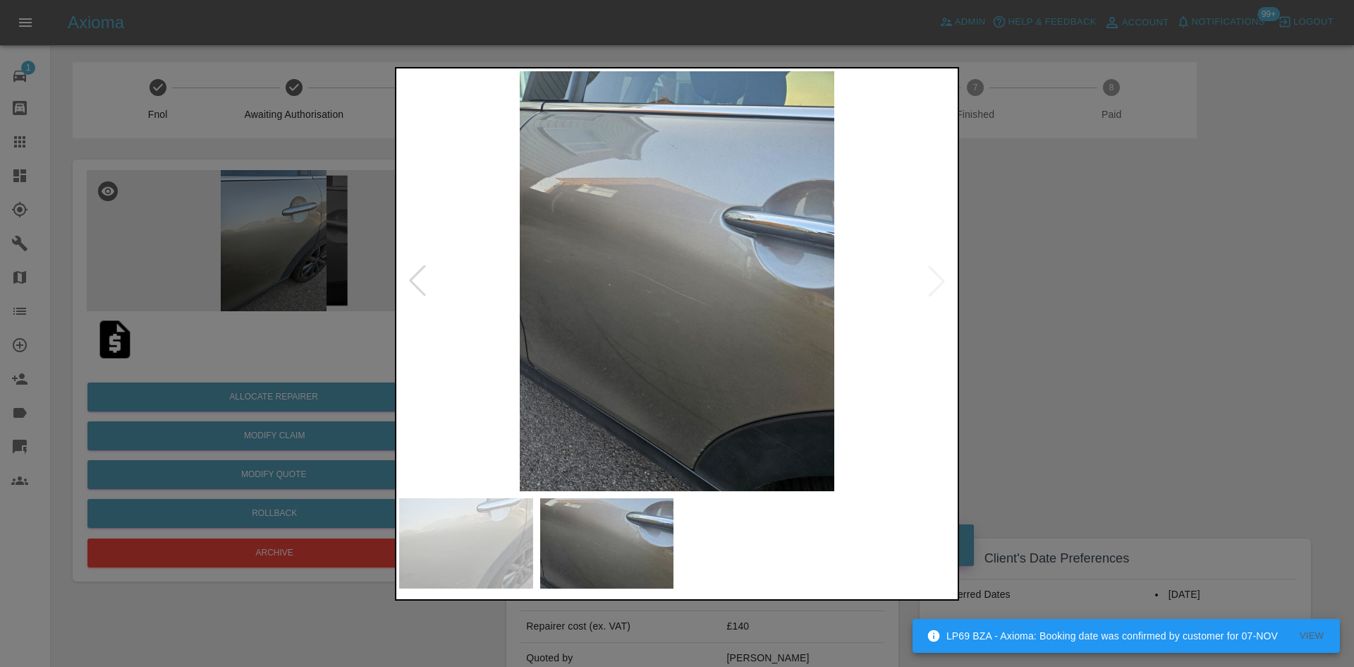
click at [1003, 295] on div at bounding box center [677, 333] width 1354 height 667
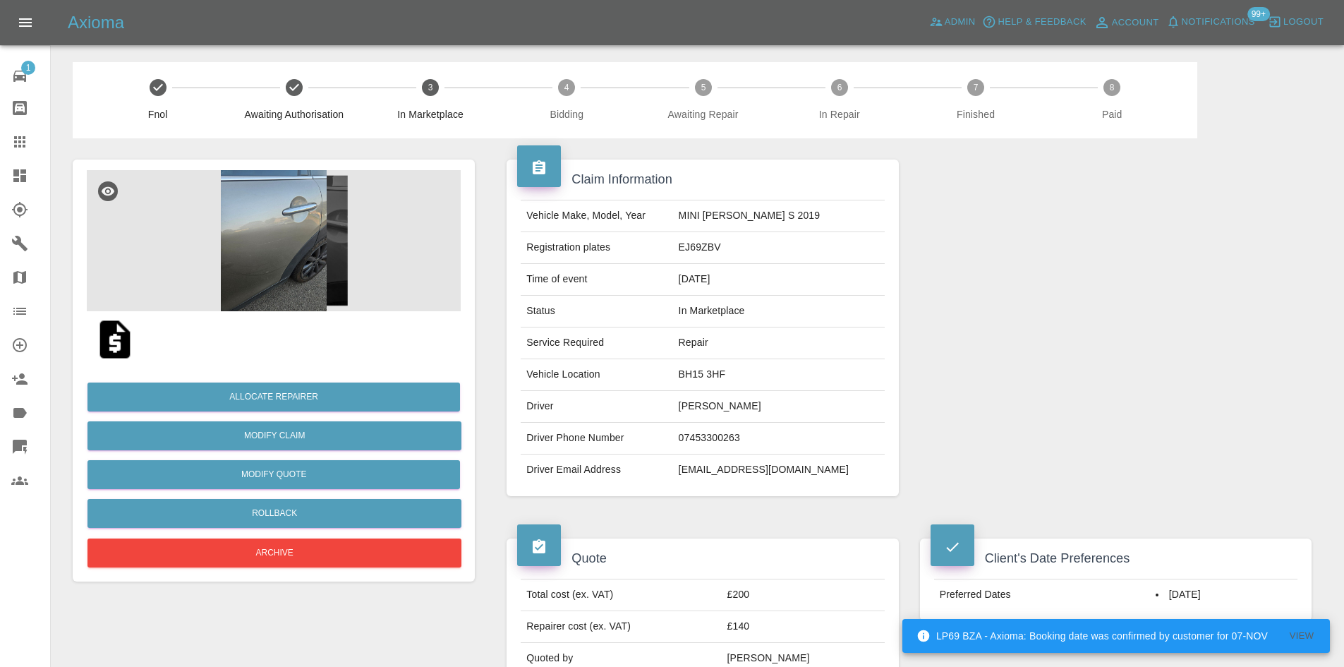
click at [313, 414] on div "Allocate Repairer Modify Claim Modify Quote Rollback Archive" at bounding box center [274, 468] width 374 height 203
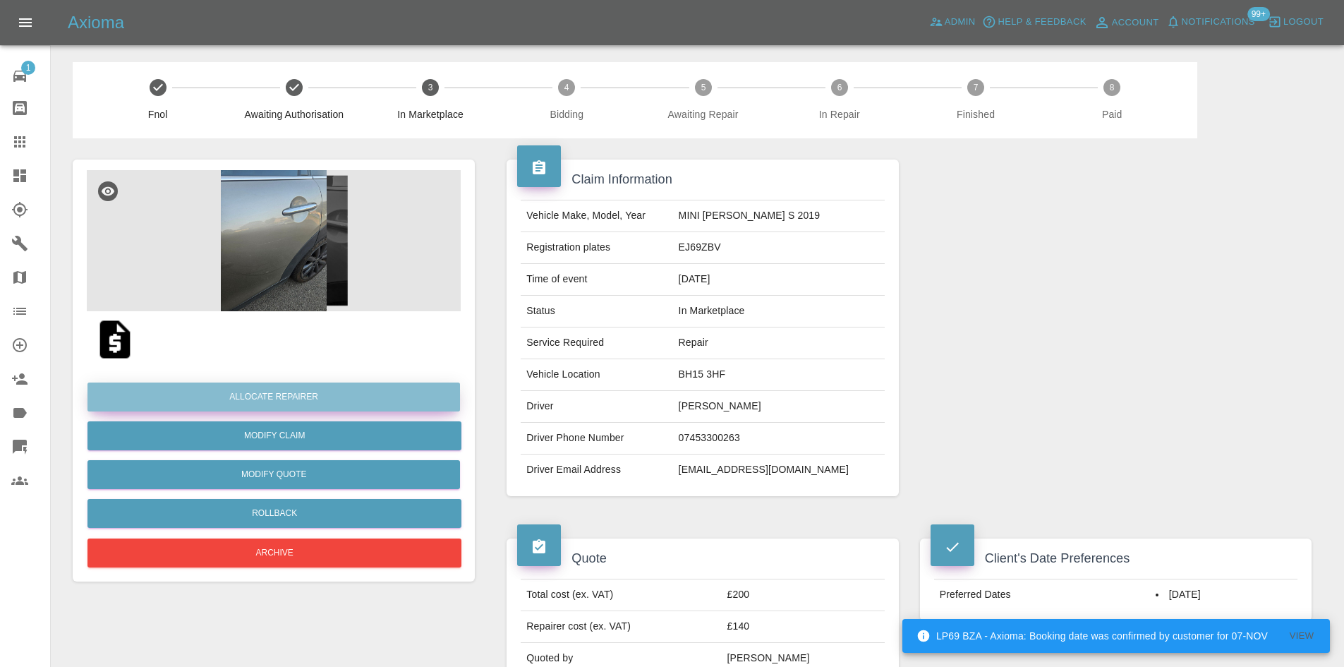
click at [313, 408] on button "Allocate Repairer" at bounding box center [273, 396] width 372 height 29
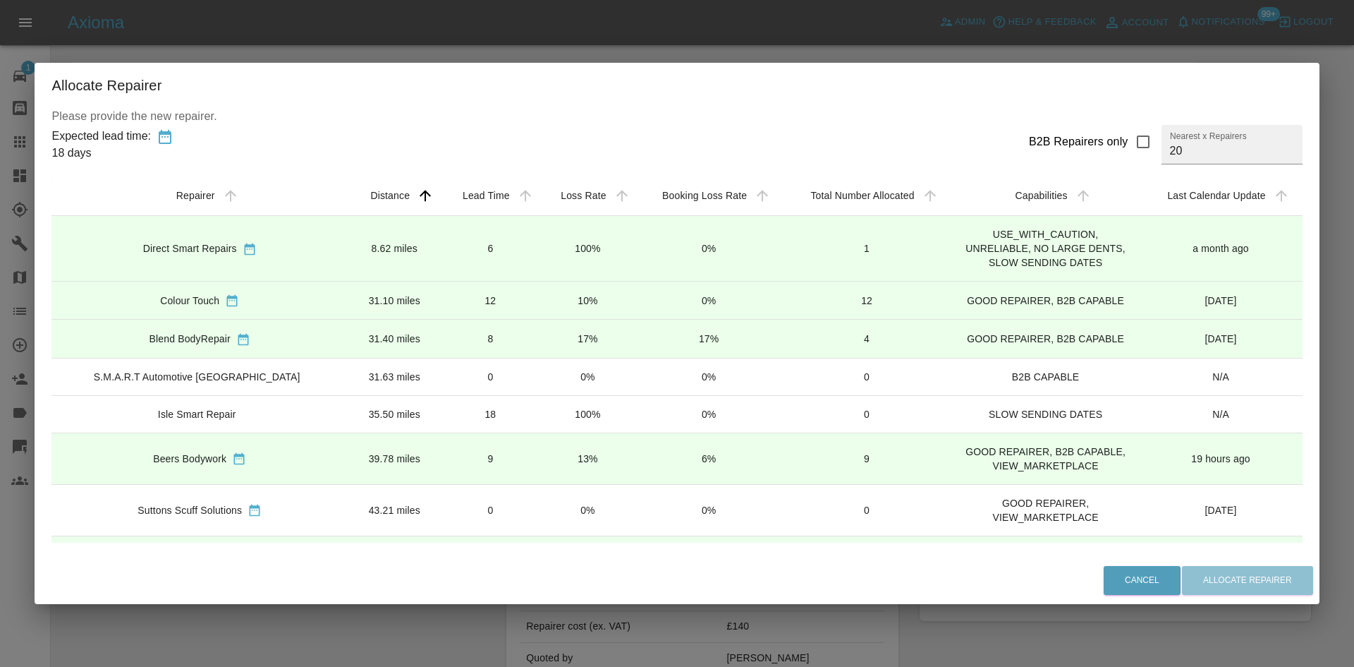
click at [388, 257] on td "8.62 miles" at bounding box center [395, 249] width 94 height 66
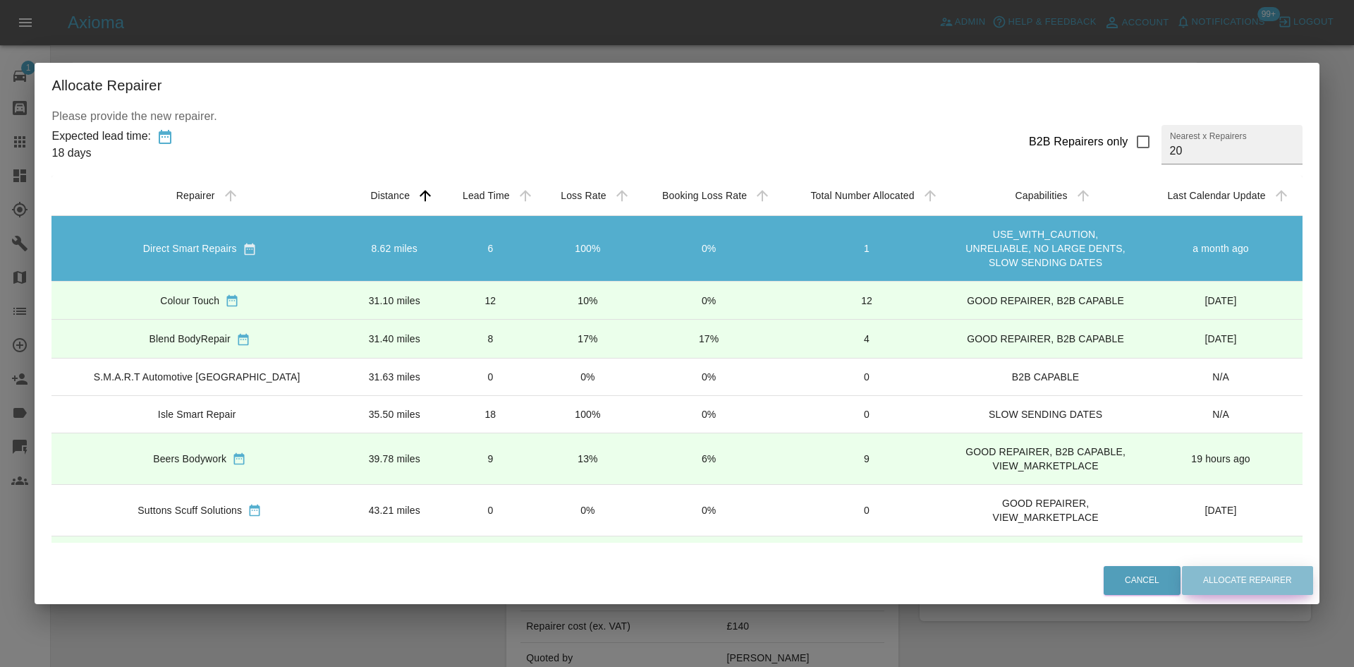
click at [1200, 581] on button "Allocate Repairer" at bounding box center [1247, 580] width 131 height 29
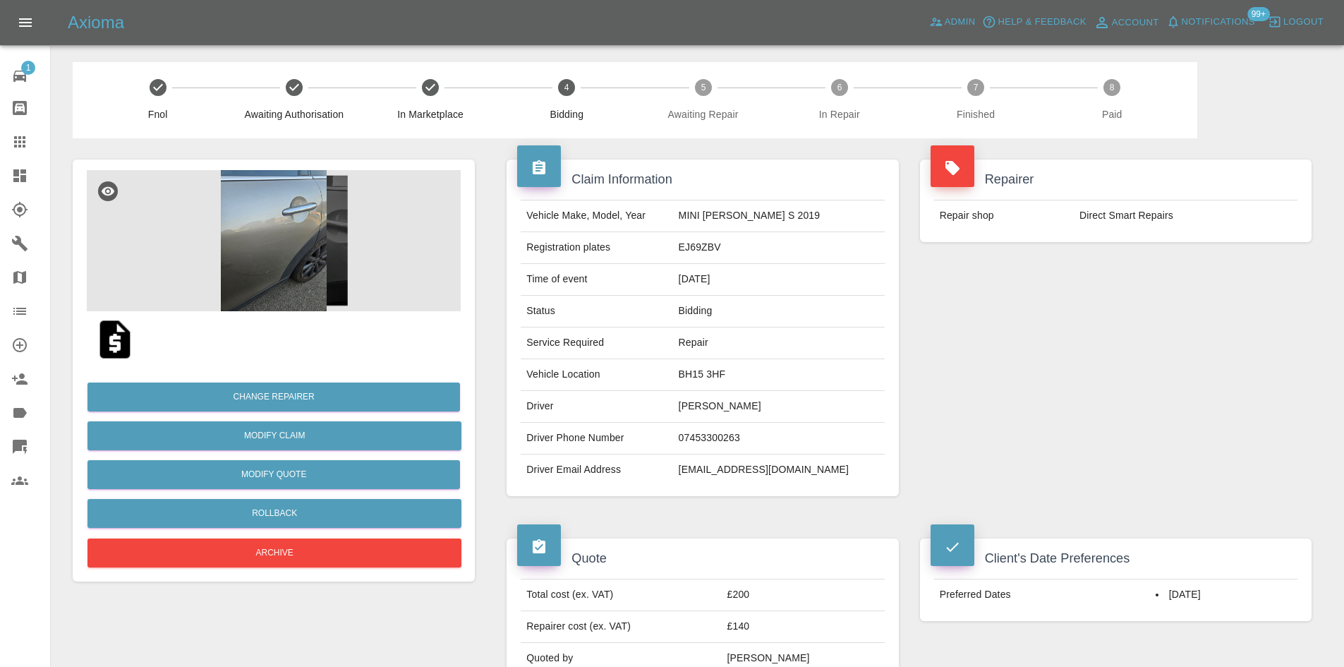
click at [23, 171] on icon at bounding box center [19, 175] width 13 height 13
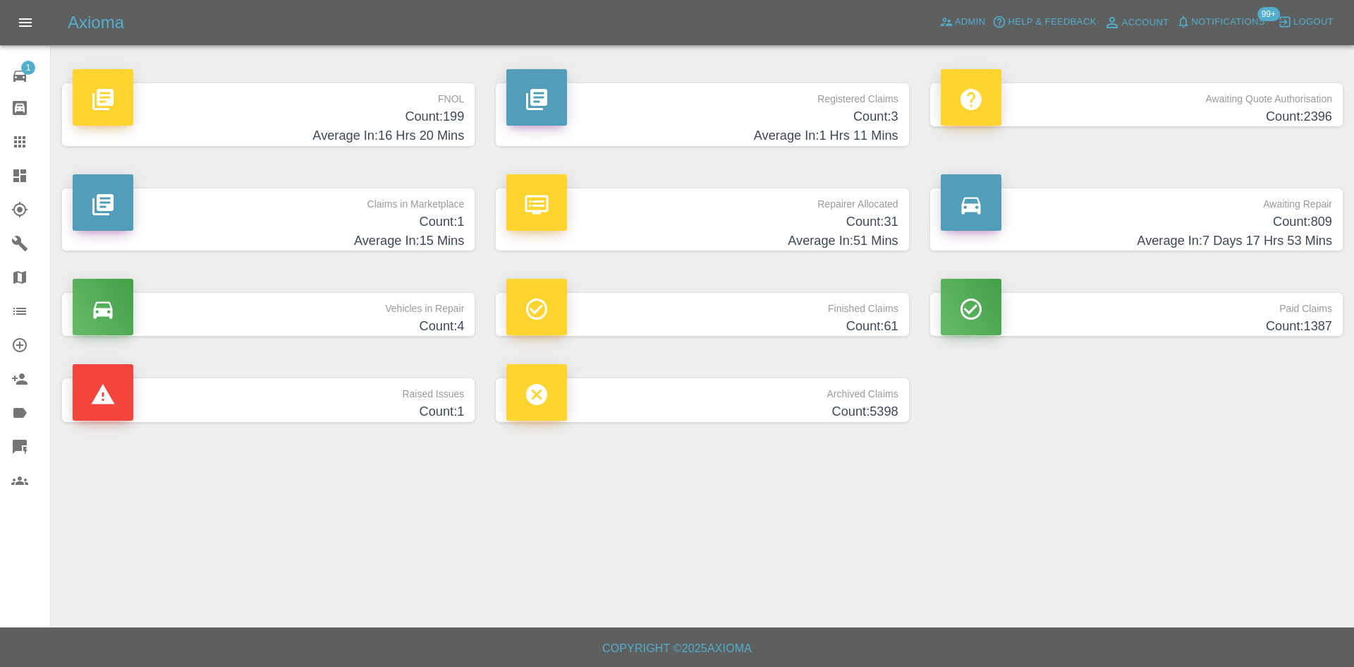
click at [1205, 158] on div "Awaiting Quote Authorisation Count: 2396" at bounding box center [1137, 114] width 434 height 105
click at [1112, 222] on h4 "Count: 809" at bounding box center [1136, 221] width 391 height 19
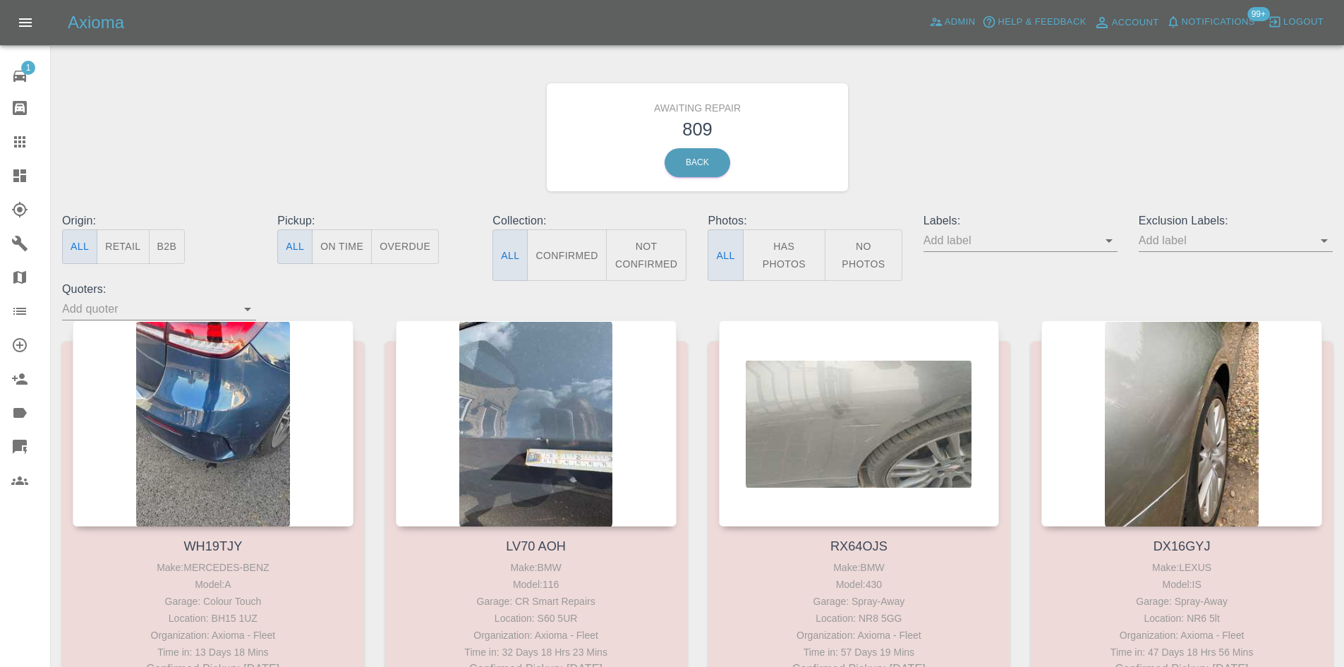
click at [174, 243] on button "B2B" at bounding box center [167, 246] width 37 height 35
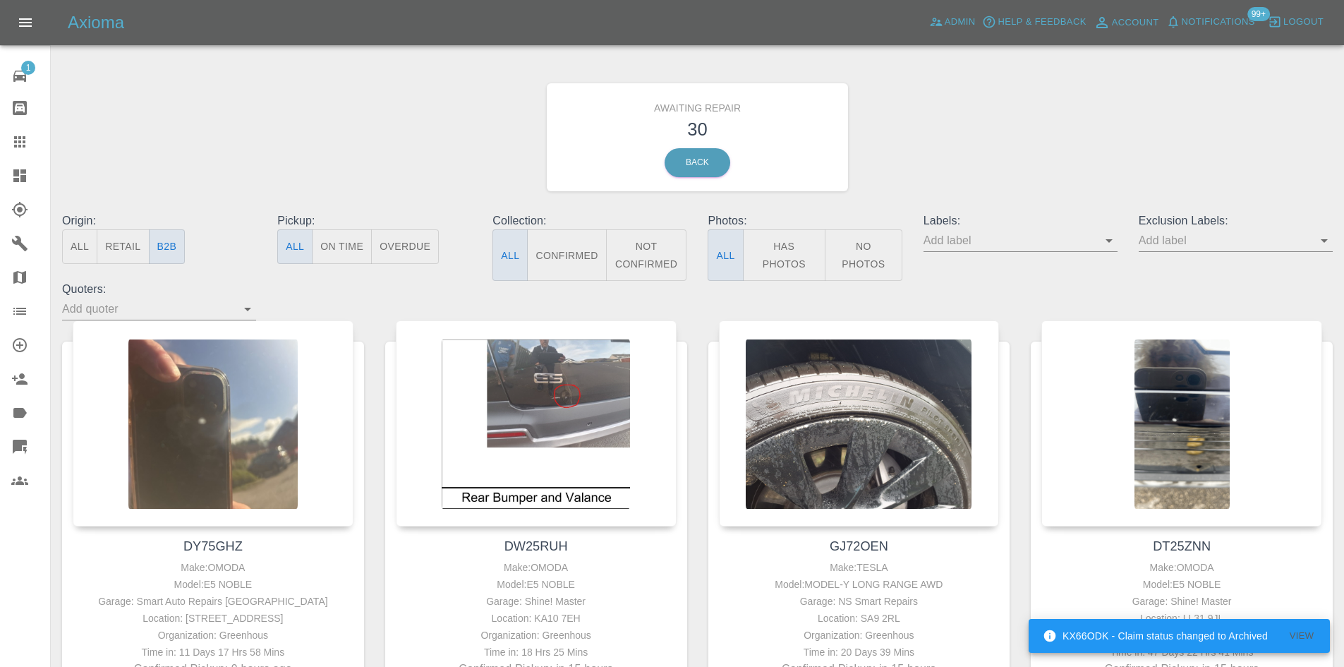
click at [661, 241] on button "Not Confirmed" at bounding box center [646, 254] width 81 height 51
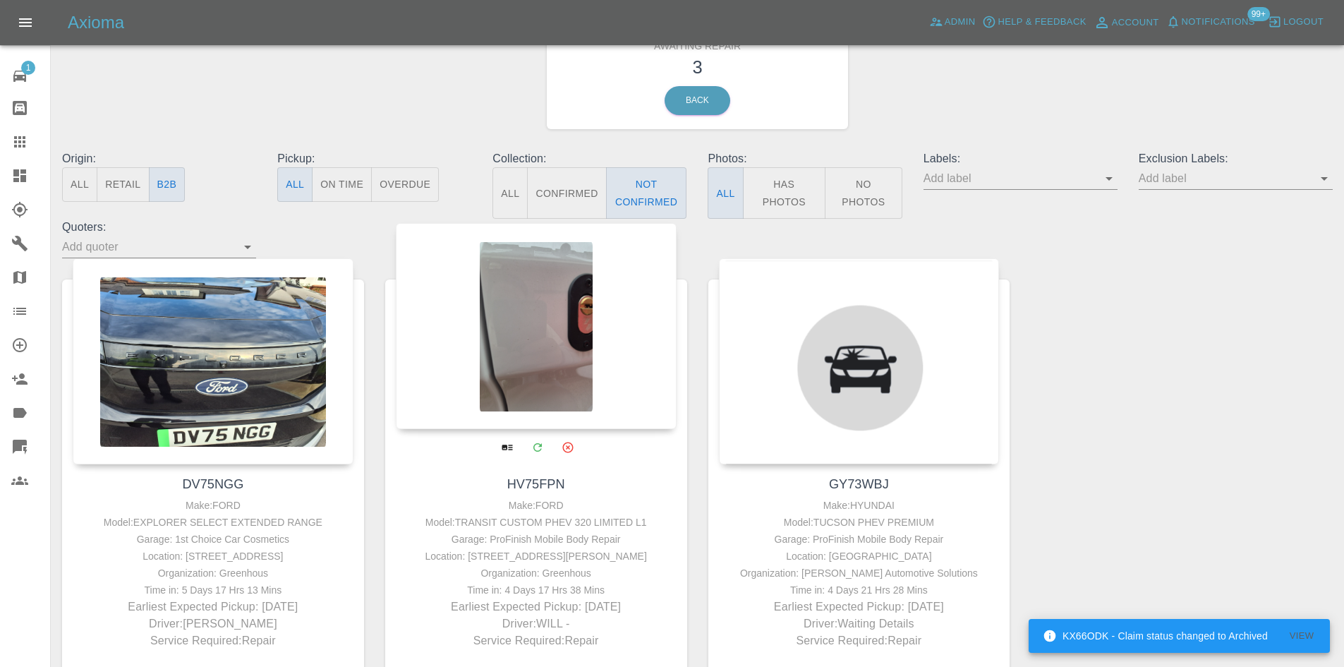
scroll to position [178, 0]
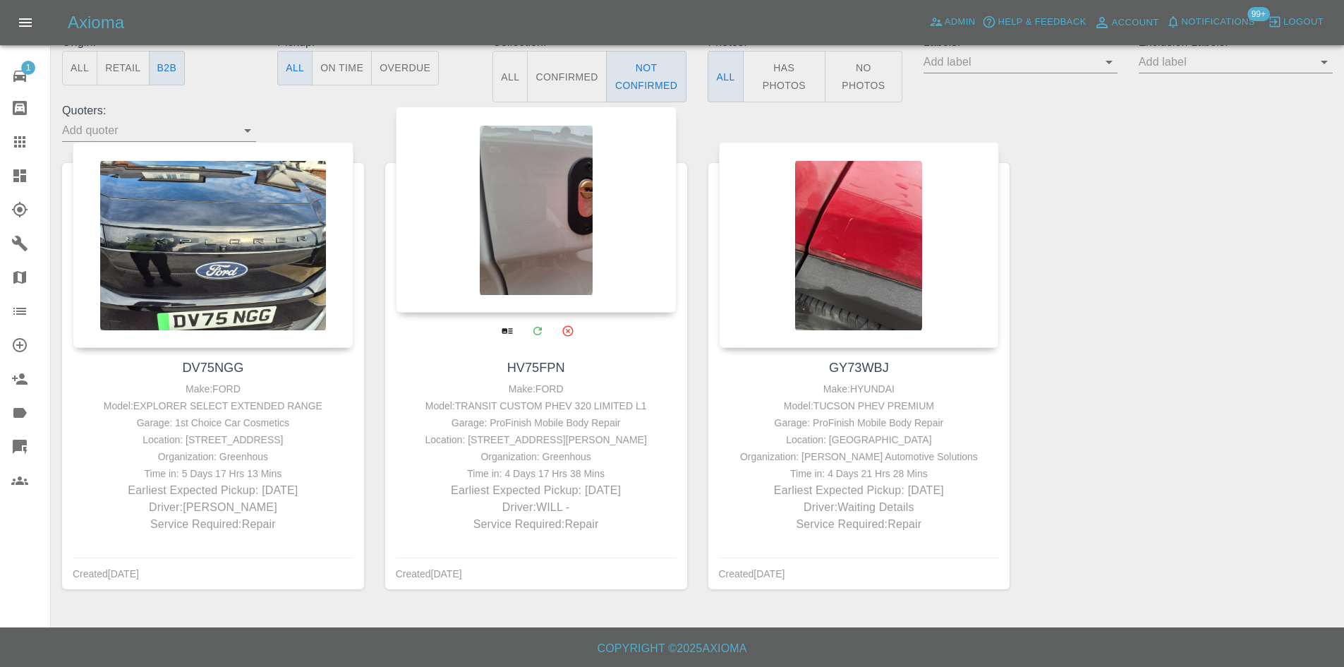
click at [646, 427] on div "Garage: ProFinish Mobile Body Repair" at bounding box center [536, 422] width 274 height 17
click at [588, 420] on div "Garage: ProFinish Mobile Body Repair" at bounding box center [536, 422] width 274 height 17
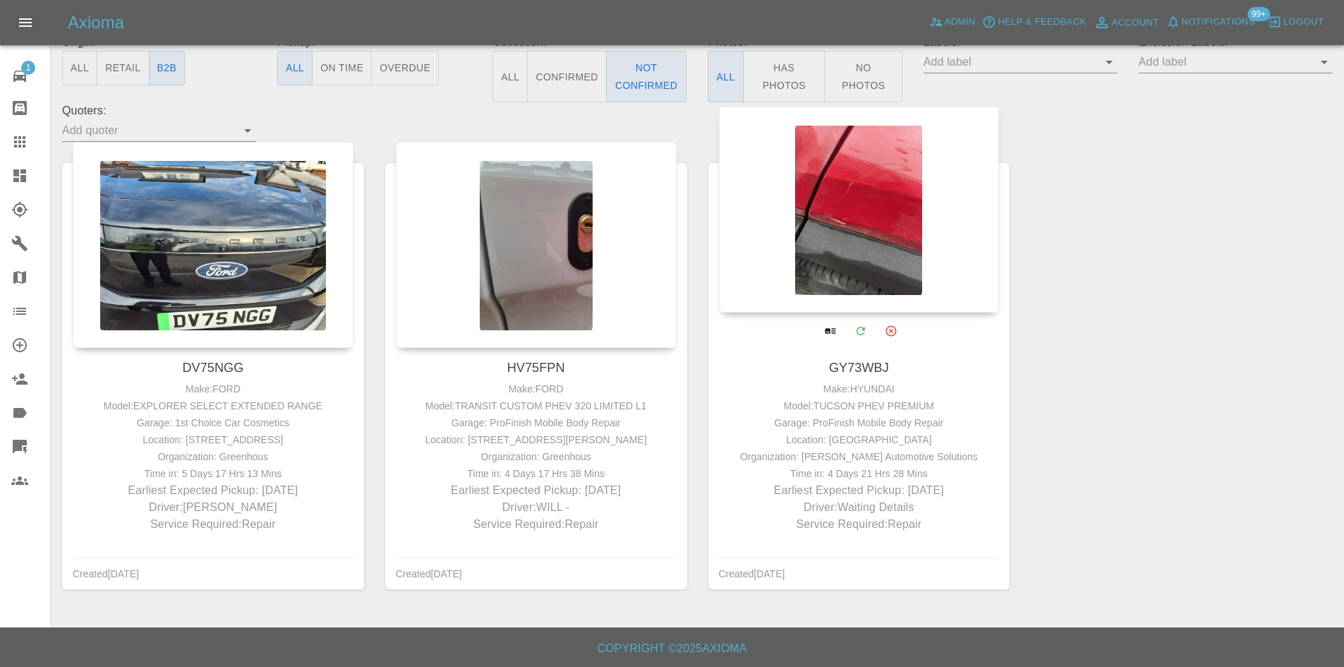
click at [866, 439] on div "Location: GU34 2EE" at bounding box center [859, 439] width 274 height 17
click at [860, 465] on div "Time in: 4 Days 21 Hrs 28 Mins" at bounding box center [859, 473] width 274 height 17
click at [857, 468] on div "Time in: 4 Days 21 Hrs 28 Mins" at bounding box center [859, 473] width 274 height 17
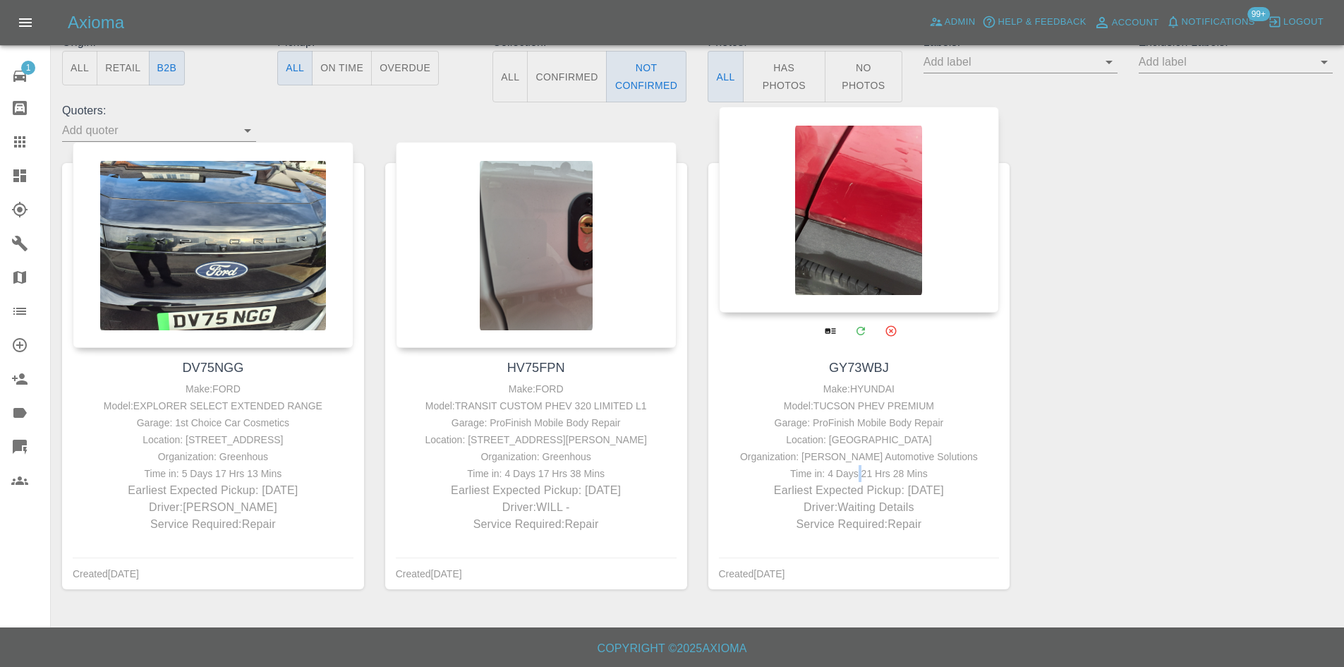
click at [857, 468] on div "Time in: 4 Days 21 Hrs 28 Mins" at bounding box center [859, 473] width 274 height 17
click at [857, 455] on div "Organization: Venson Automotive Solutions" at bounding box center [859, 456] width 274 height 17
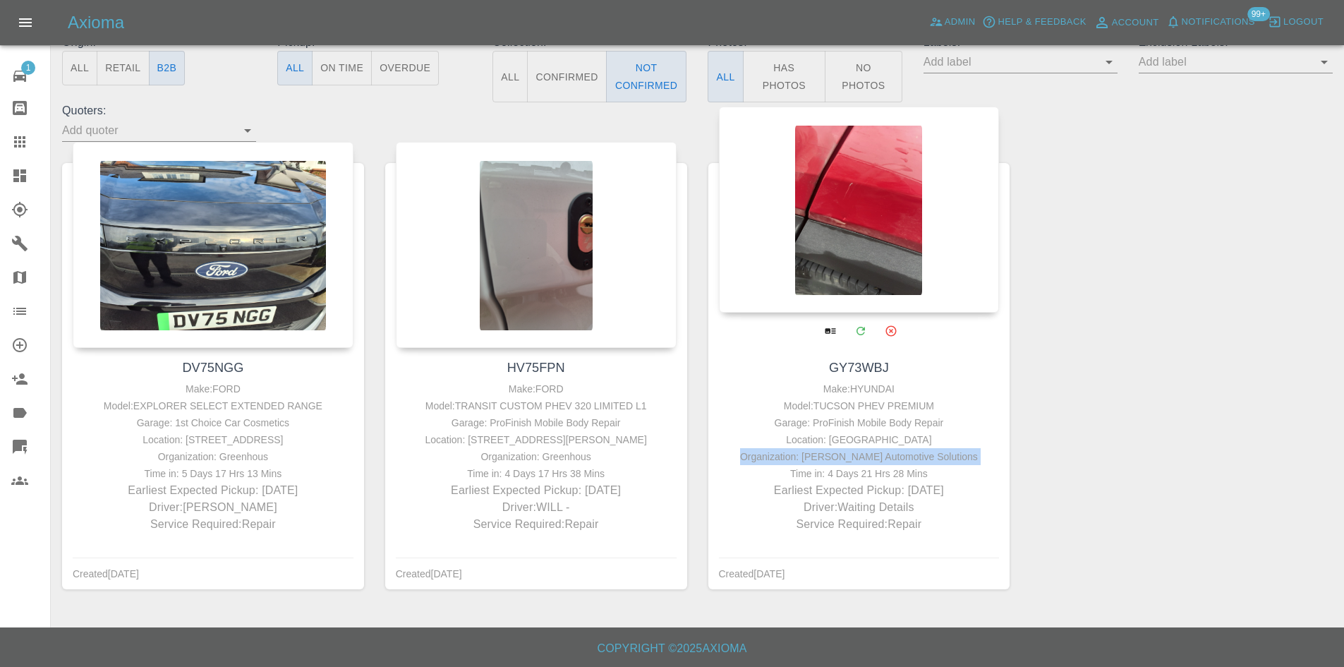
click at [857, 455] on div "Organization: Venson Automotive Solutions" at bounding box center [859, 456] width 274 height 17
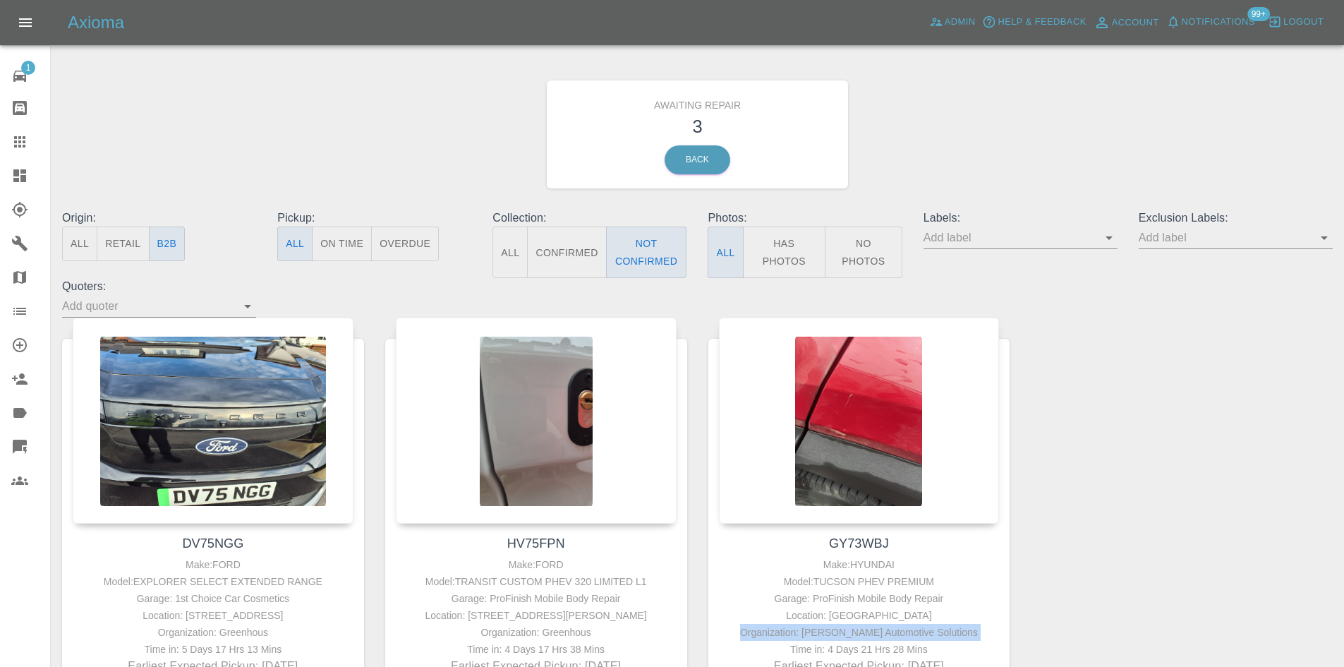
scroll to position [0, 0]
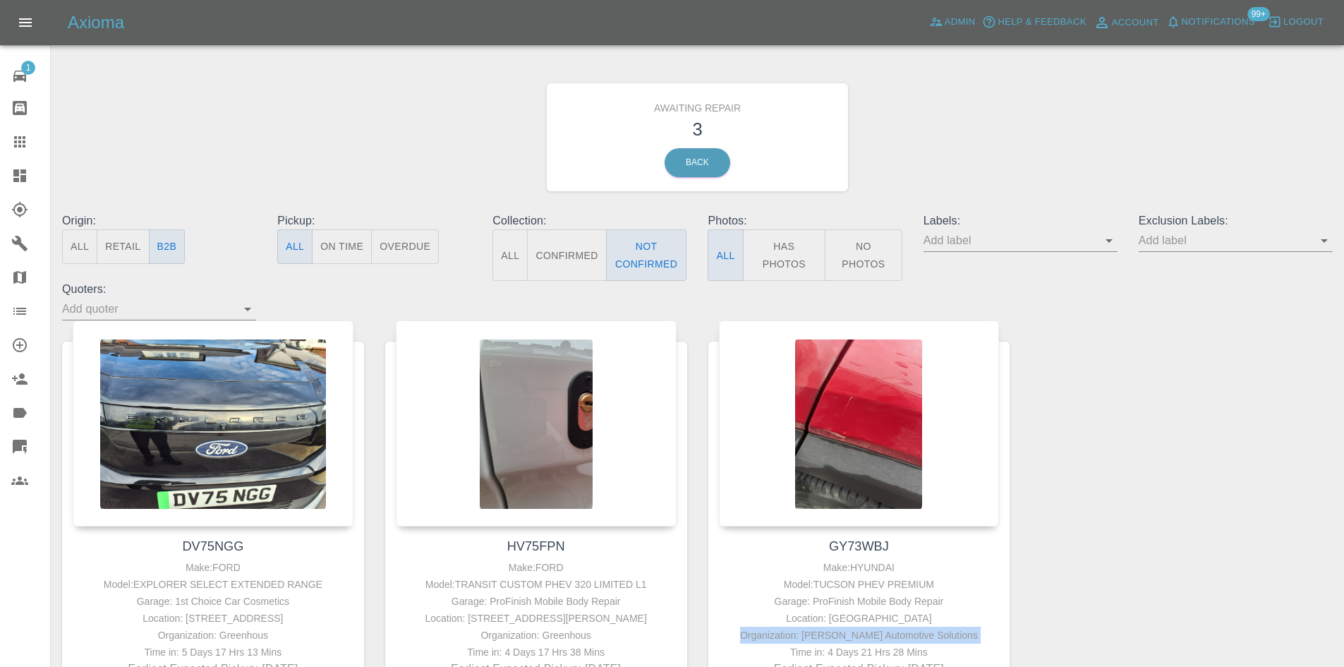
click at [11, 168] on icon at bounding box center [19, 175] width 17 height 17
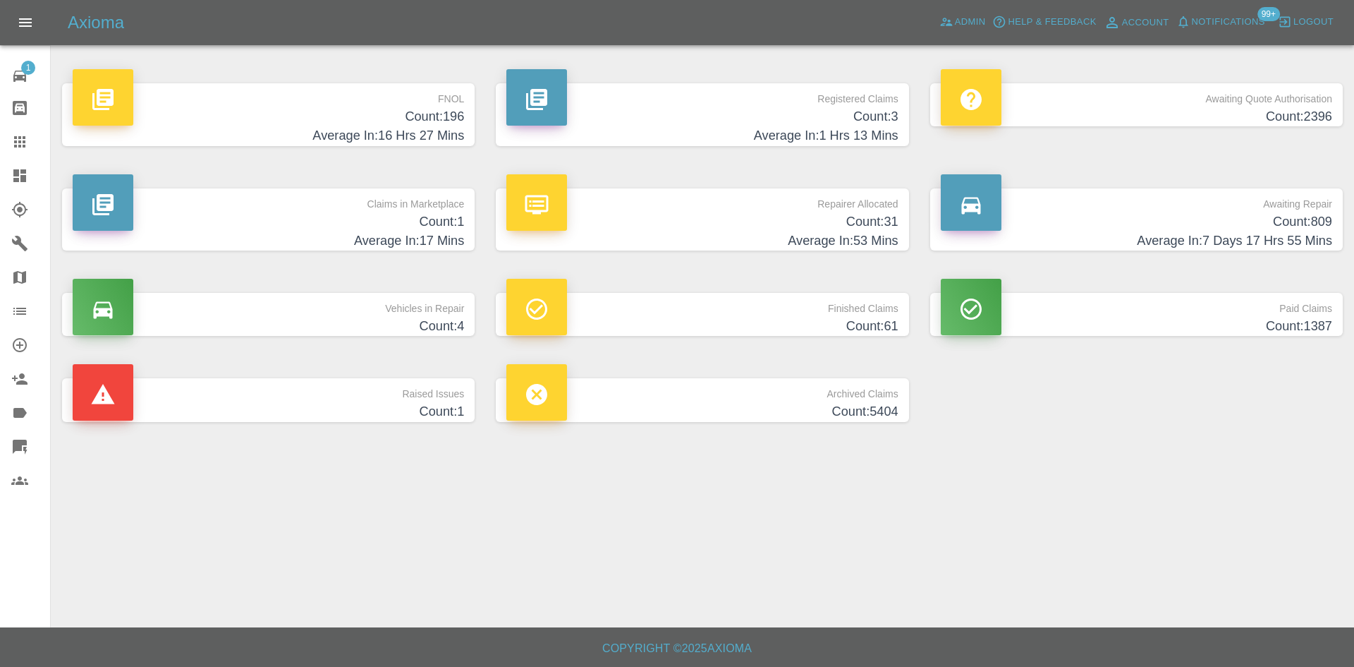
click at [933, 28] on div "Axioma Admin Help & Feedback Account Notifications 99+ Logout" at bounding box center [711, 22] width 1286 height 23
click at [980, 21] on span "Admin" at bounding box center [970, 22] width 31 height 16
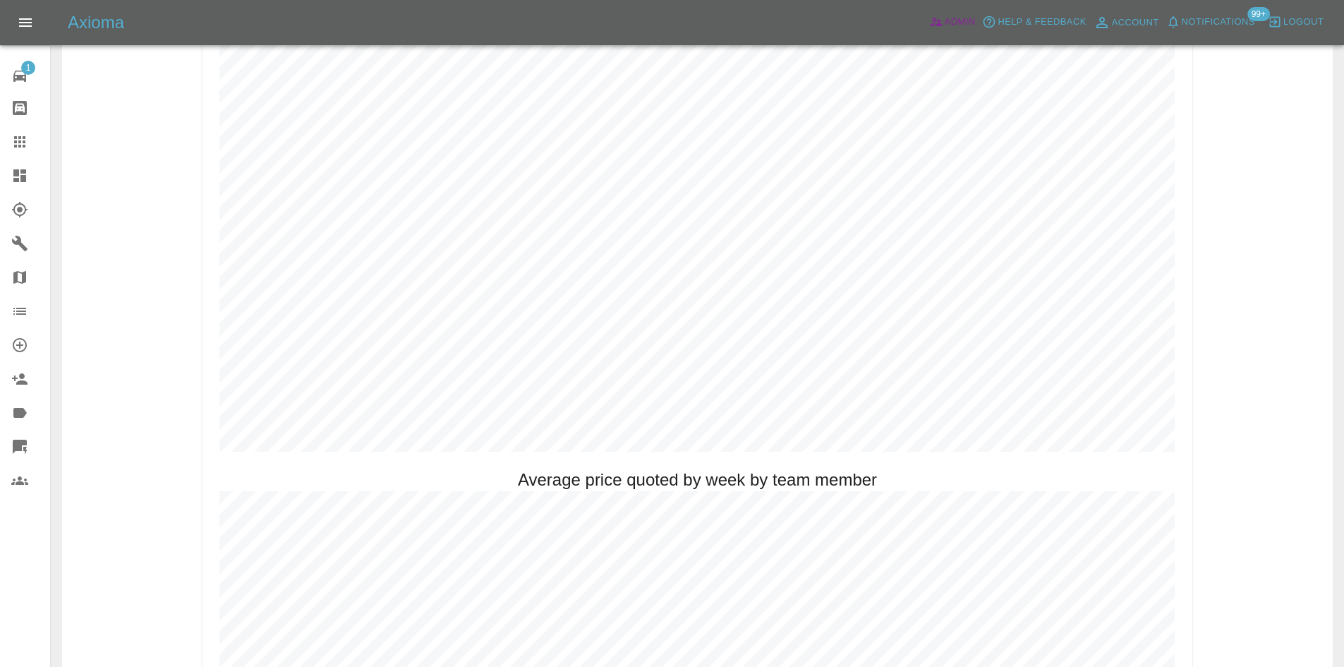
scroll to position [353, 0]
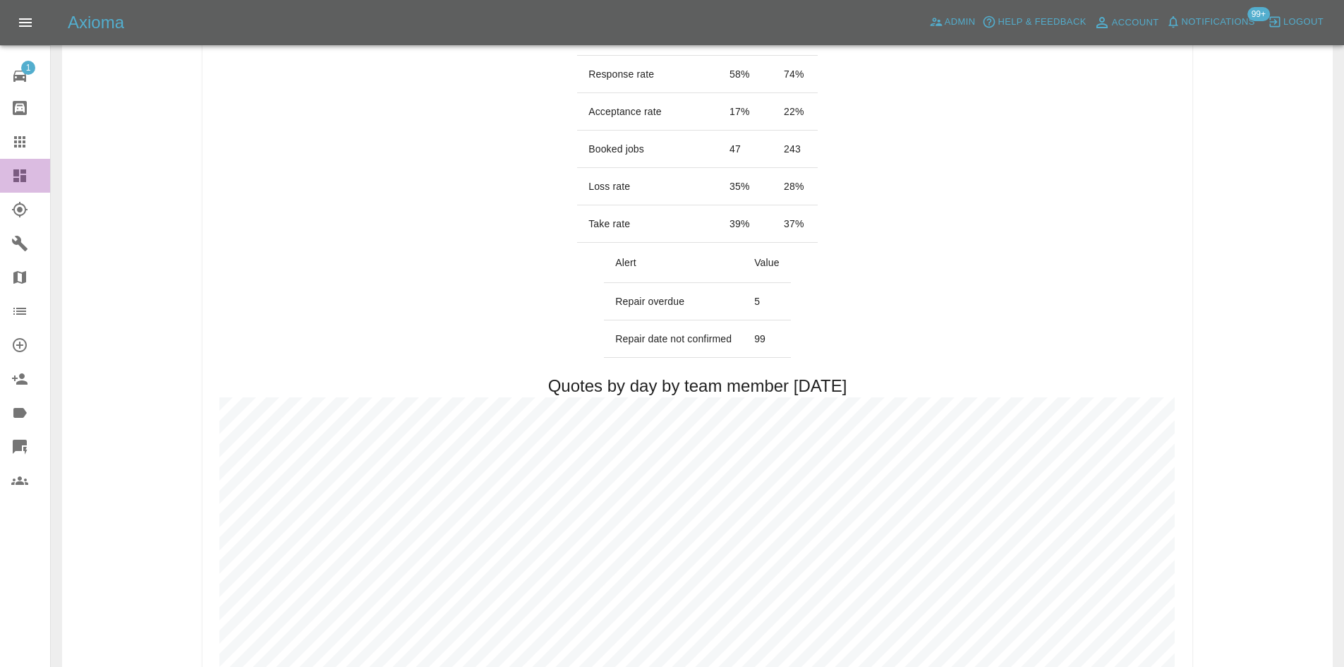
click at [23, 176] on icon at bounding box center [19, 175] width 13 height 13
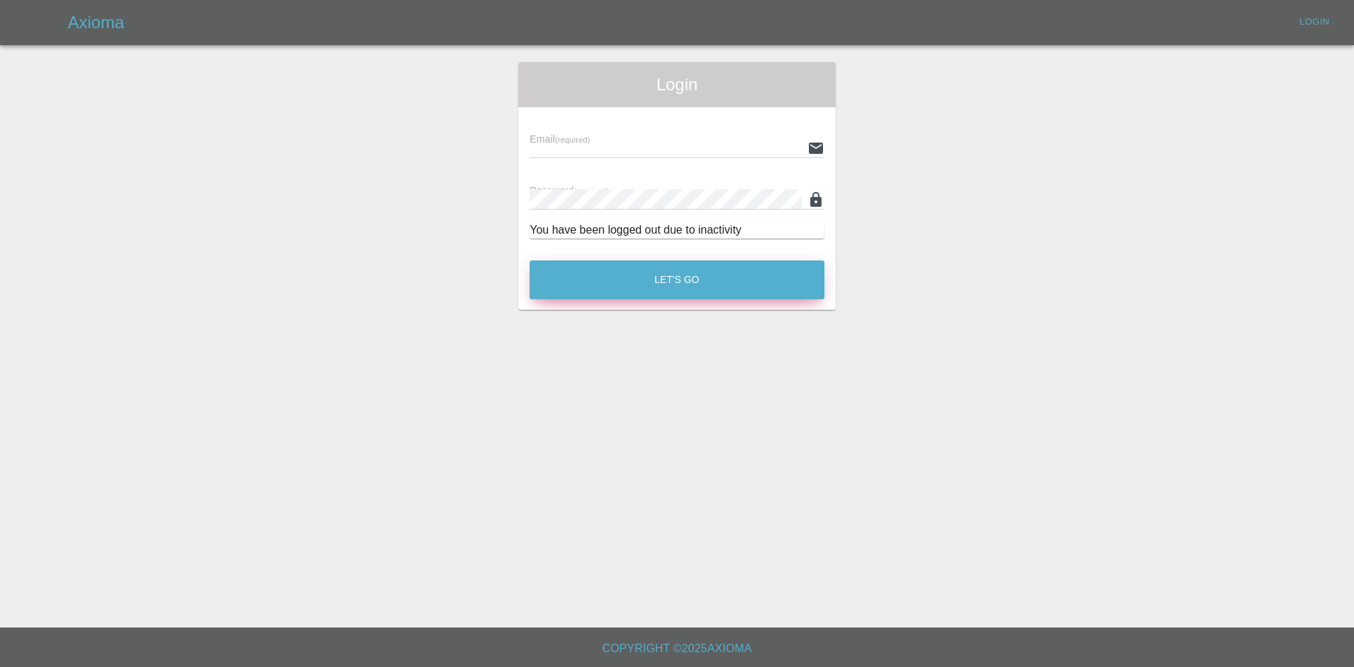
type input "alex.kennett@axioma.co.uk"
click at [758, 269] on button "Let's Go" at bounding box center [677, 279] width 295 height 39
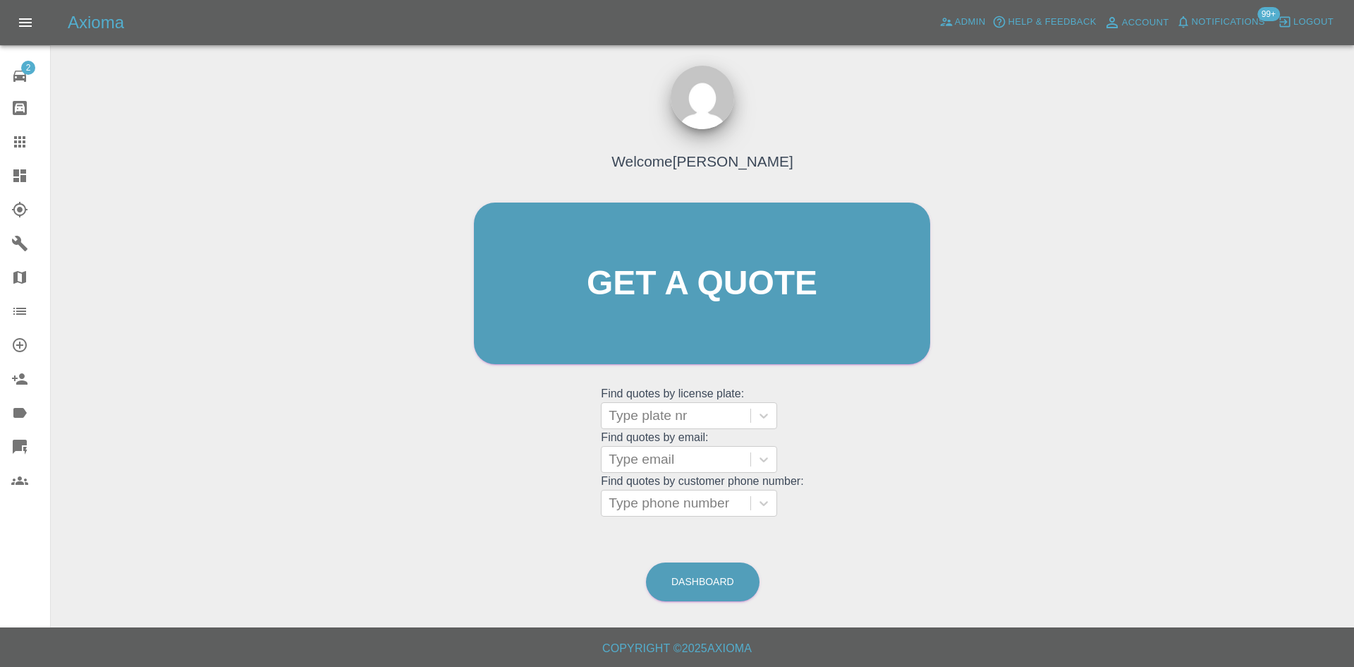
click at [0, 173] on link "Dashboard" at bounding box center [25, 176] width 50 height 34
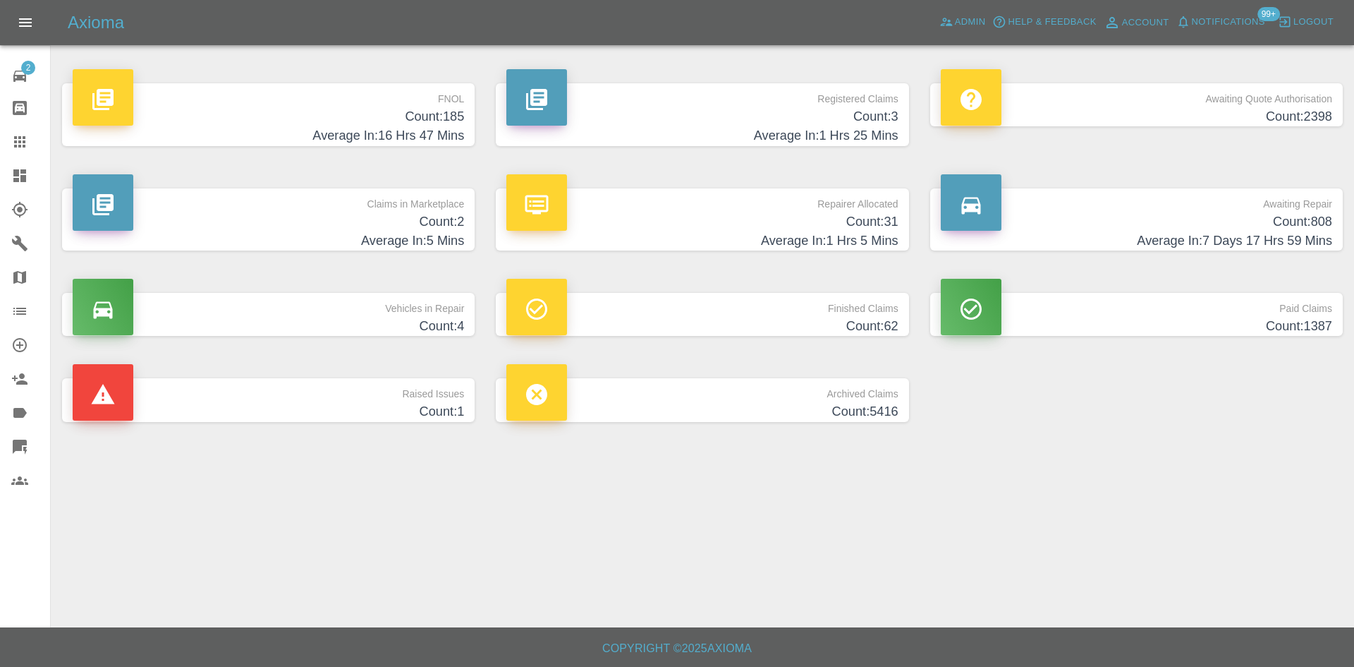
click at [397, 215] on h4 "Count: 2" at bounding box center [268, 221] width 391 height 19
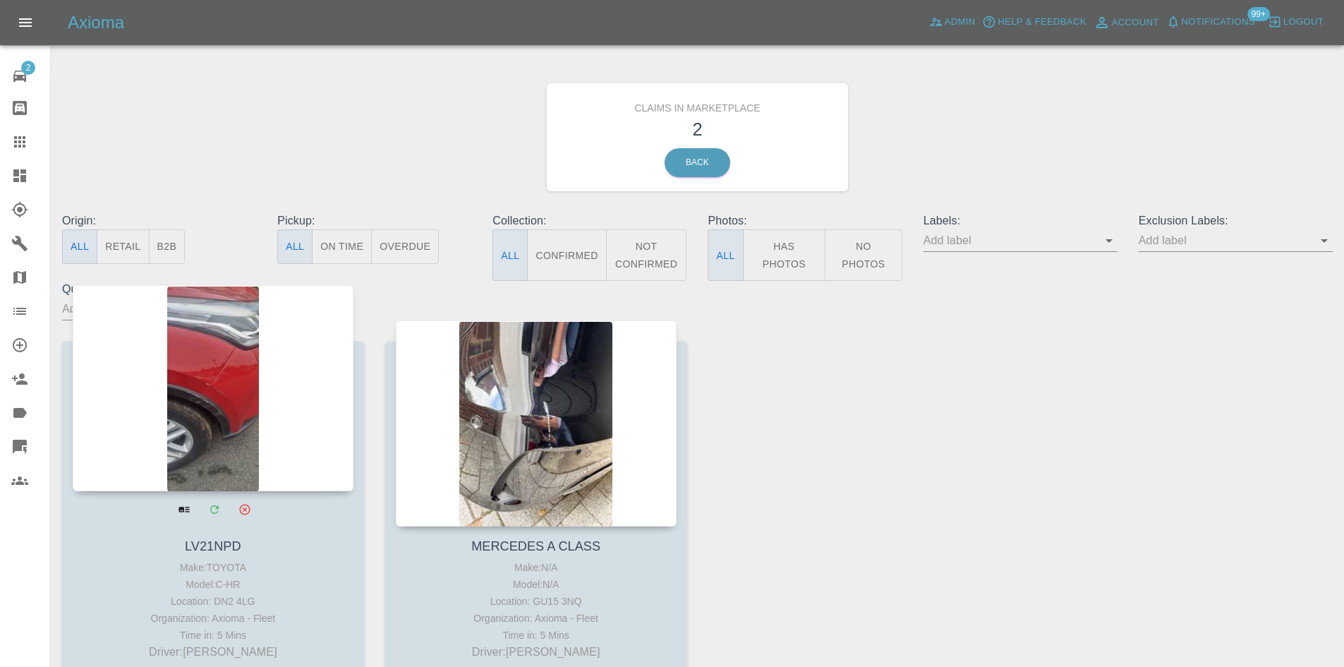
click at [250, 413] on div at bounding box center [213, 388] width 281 height 206
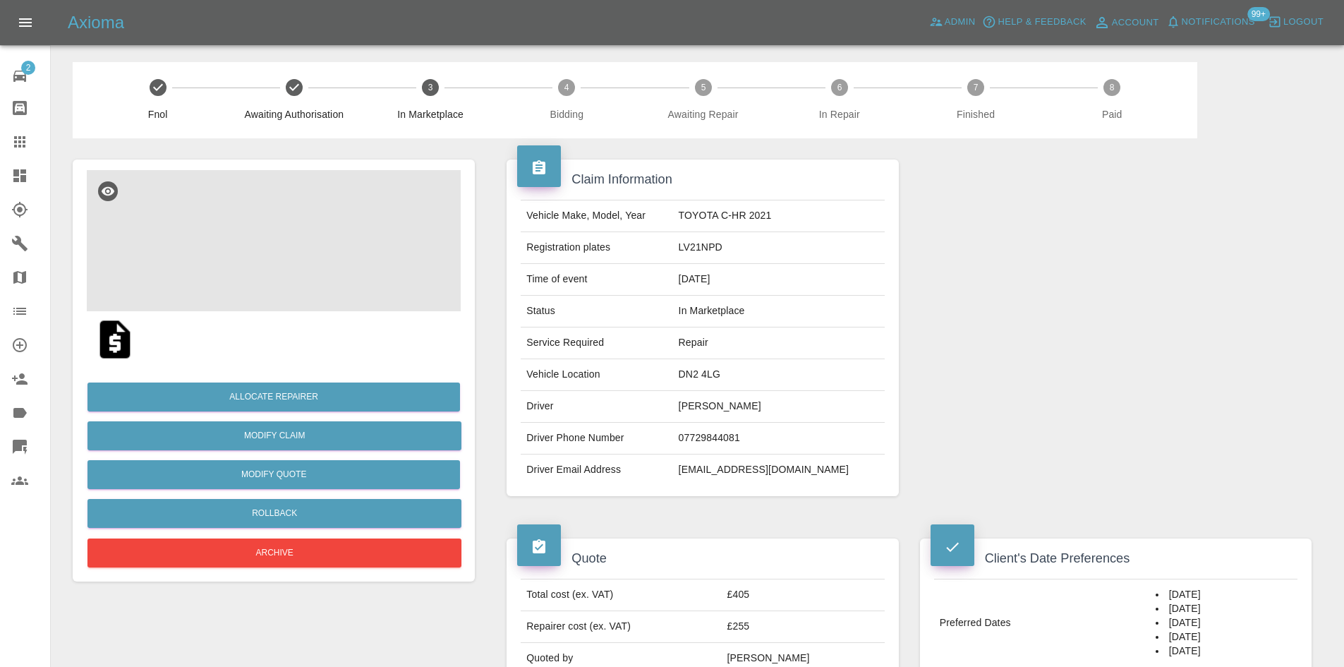
click at [343, 276] on img at bounding box center [274, 240] width 374 height 141
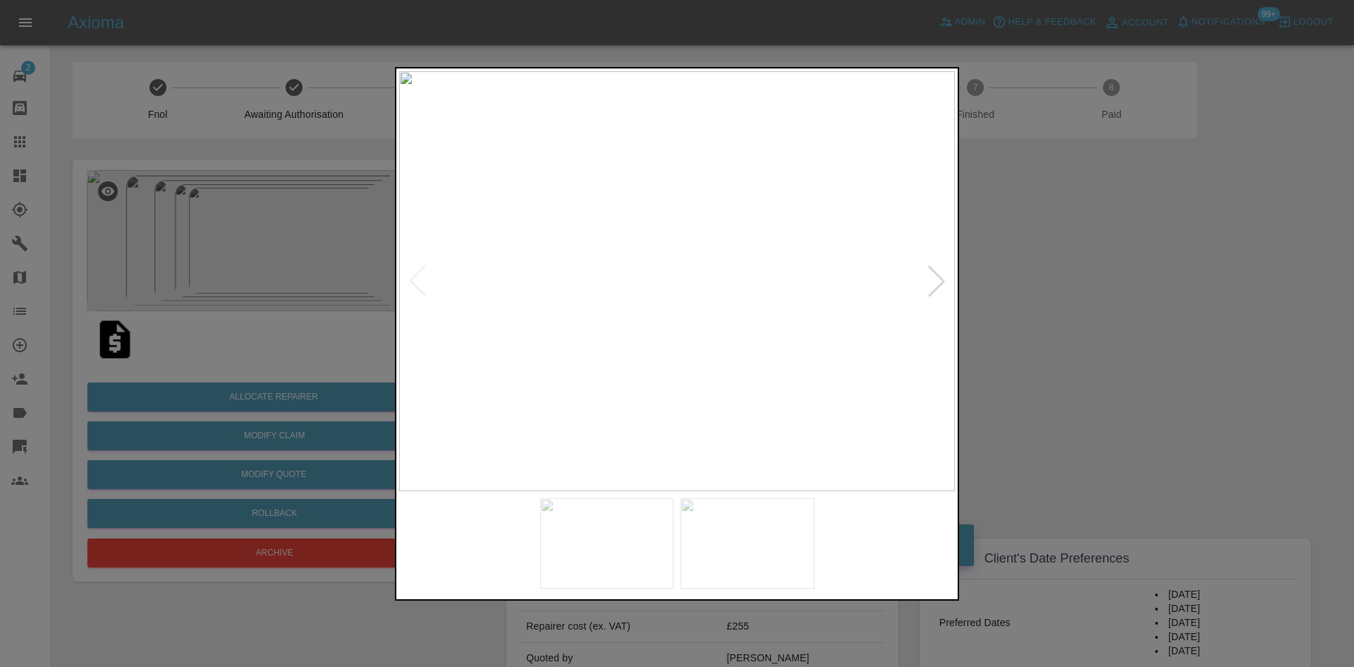
click at [925, 284] on div at bounding box center [677, 281] width 556 height 420
click at [925, 285] on div at bounding box center [936, 280] width 31 height 31
click at [1118, 287] on div at bounding box center [677, 333] width 1354 height 667
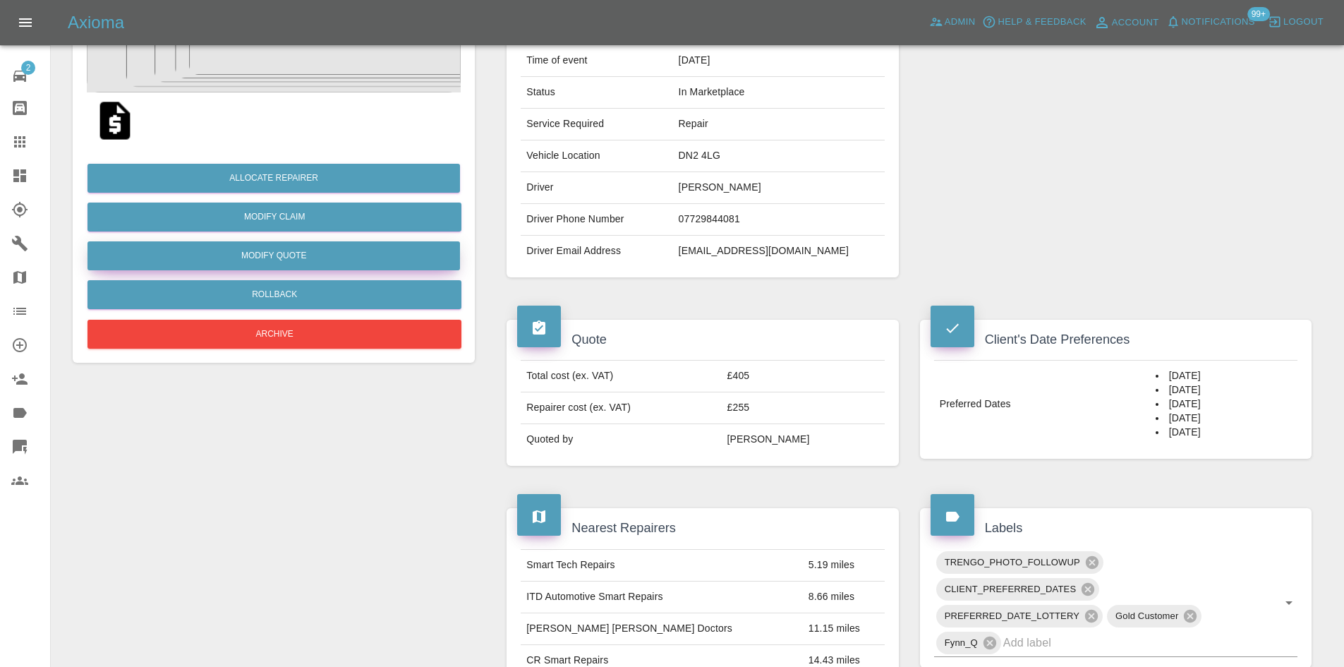
scroll to position [212, 0]
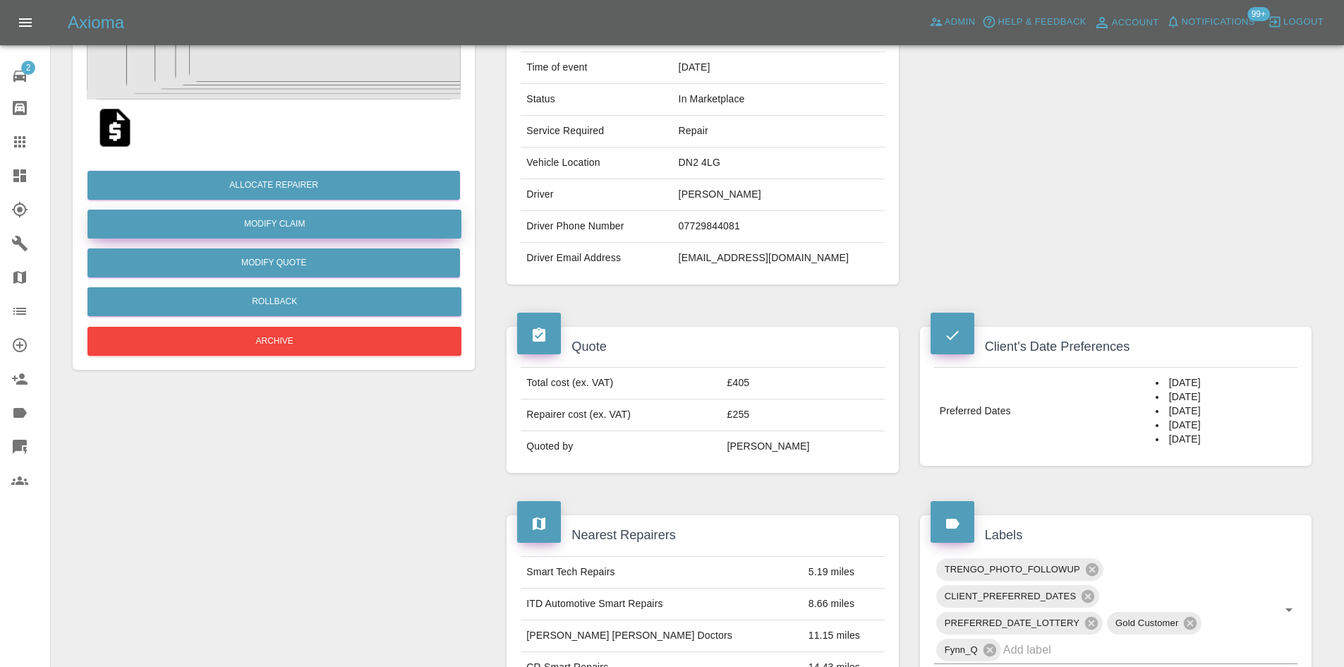
click at [271, 228] on link "Modify Claim" at bounding box center [274, 223] width 374 height 29
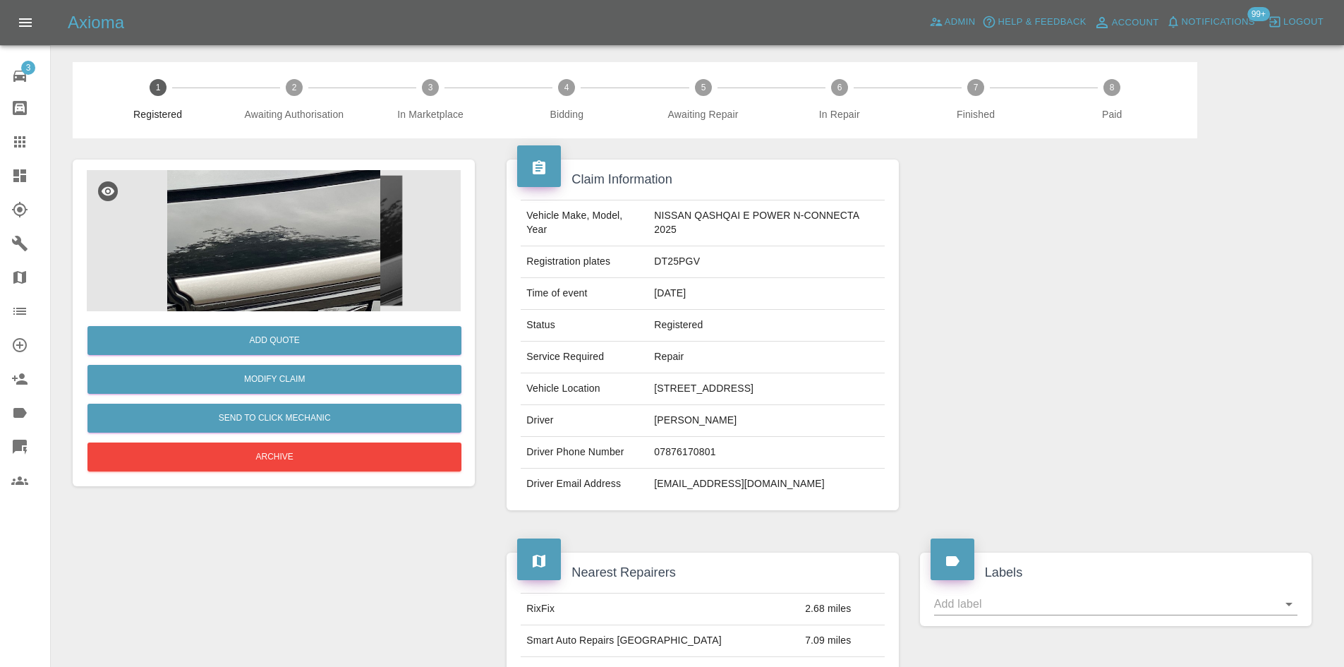
click at [241, 307] on img at bounding box center [274, 240] width 374 height 141
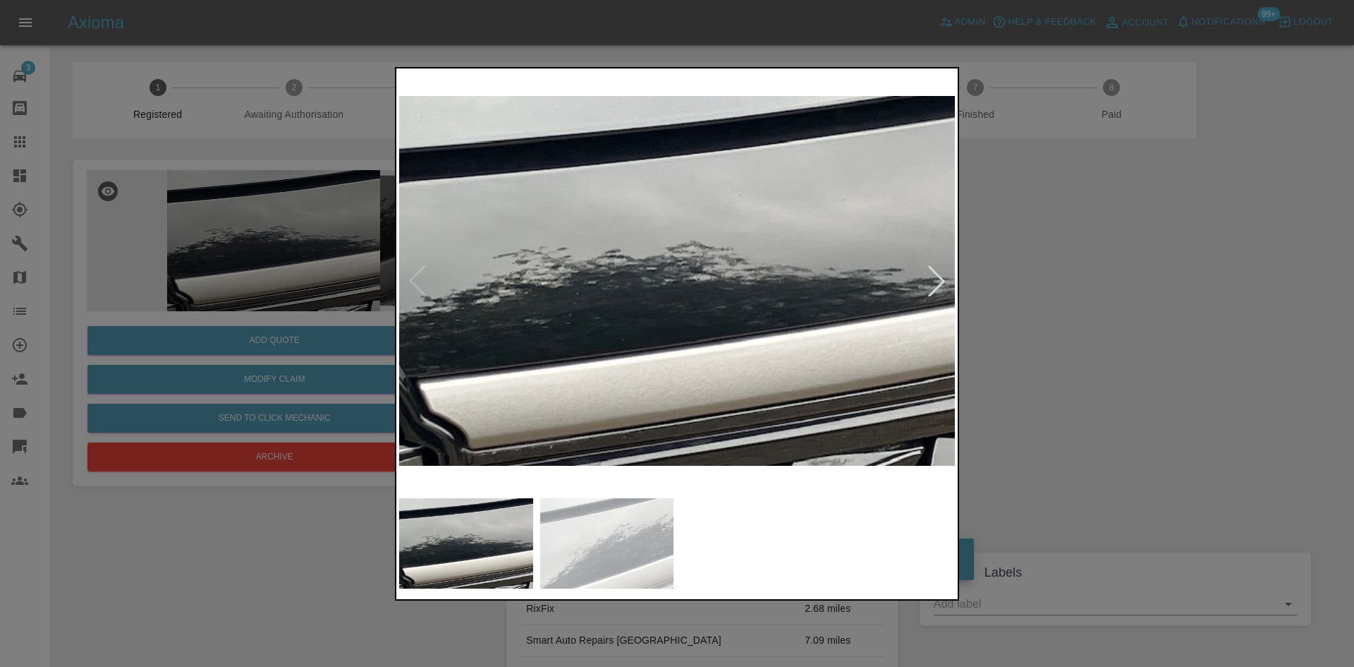
click at [939, 284] on div at bounding box center [936, 280] width 31 height 31
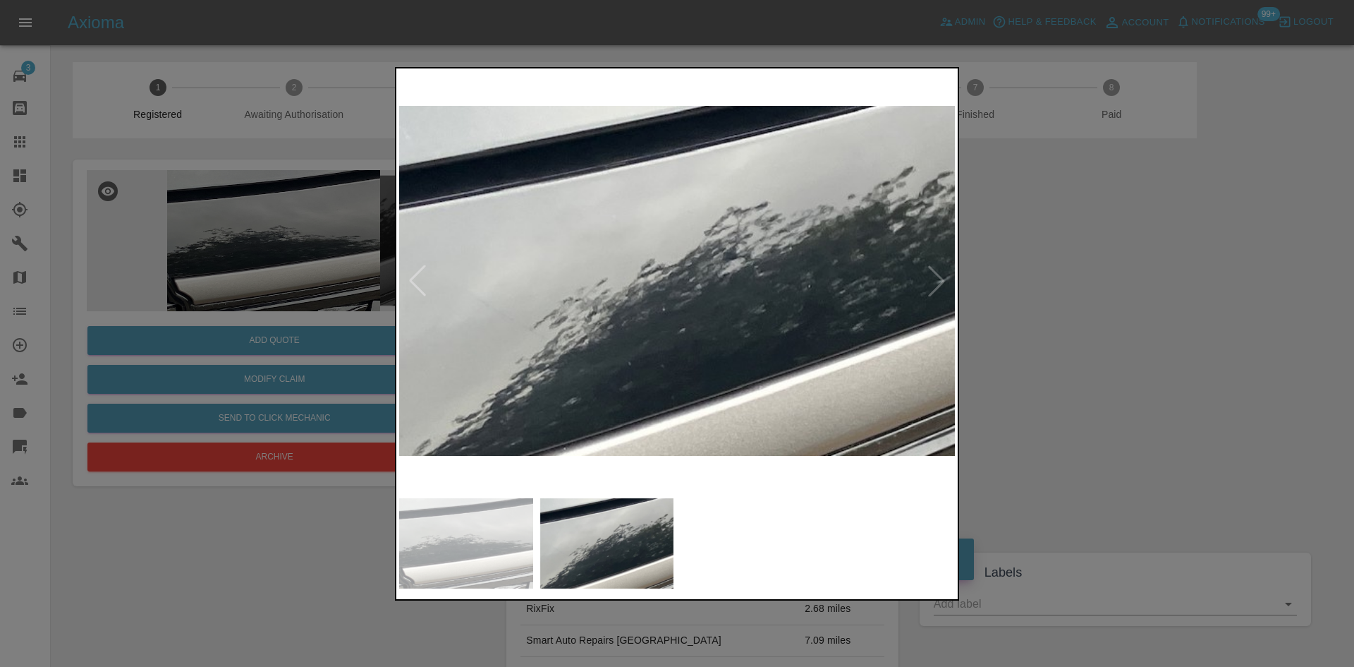
click at [939, 284] on img at bounding box center [677, 281] width 556 height 420
click at [1033, 266] on div at bounding box center [677, 333] width 1354 height 667
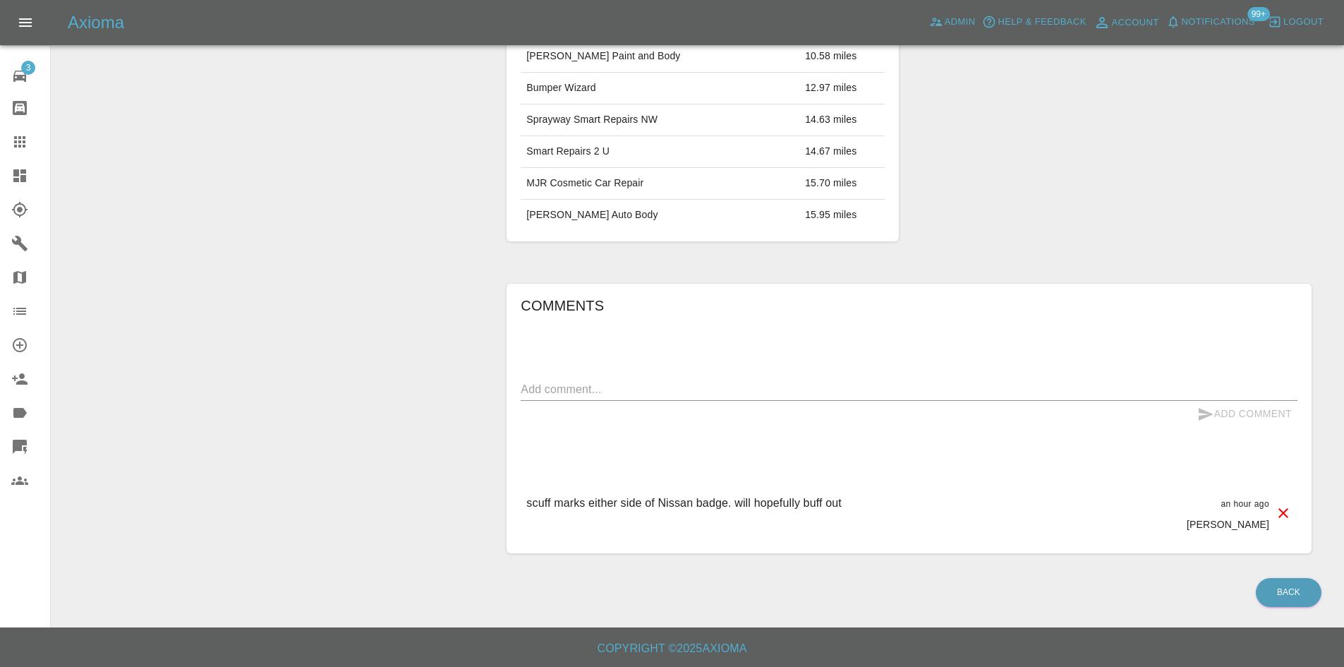
scroll to position [693, 0]
drag, startPoint x: 859, startPoint y: 500, endPoint x: 475, endPoint y: 510, distance: 383.8
click at [475, 510] on div "Add Quote Modify Claim Send to Click Mechanic Archive Claim Information Vehicle…" at bounding box center [697, 16] width 1270 height 1115
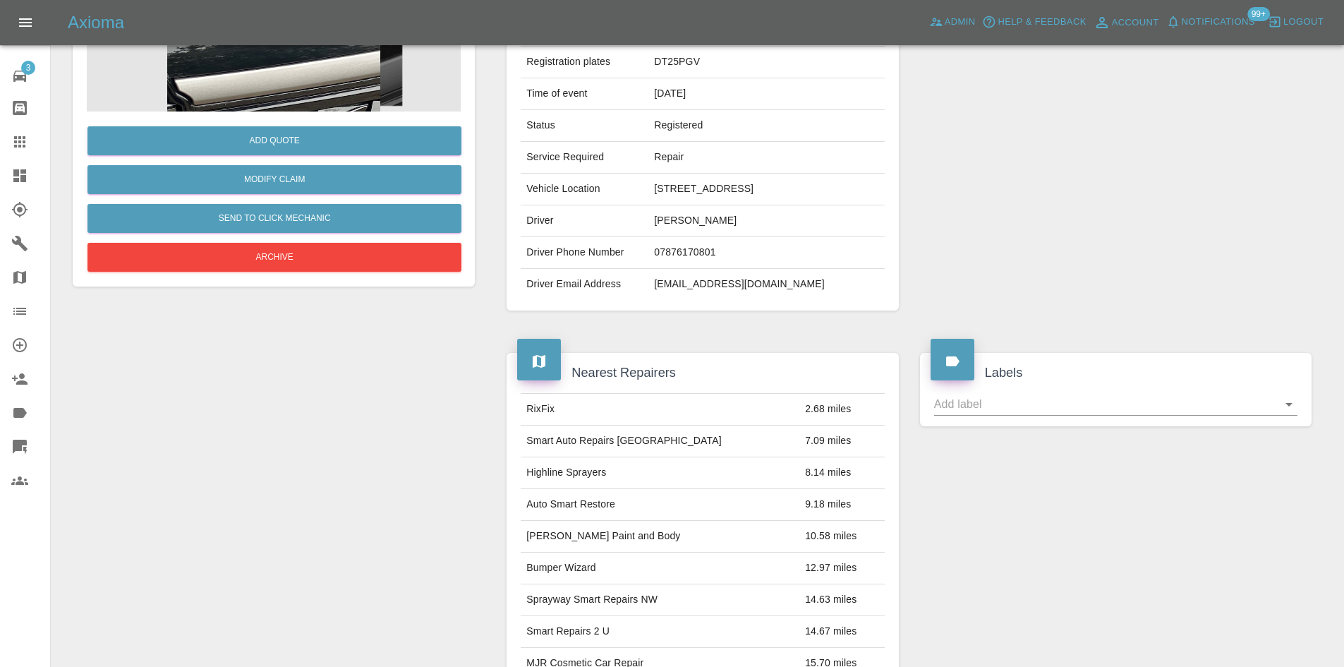
click at [866, 205] on td "[STREET_ADDRESS]" at bounding box center [766, 190] width 236 height 32
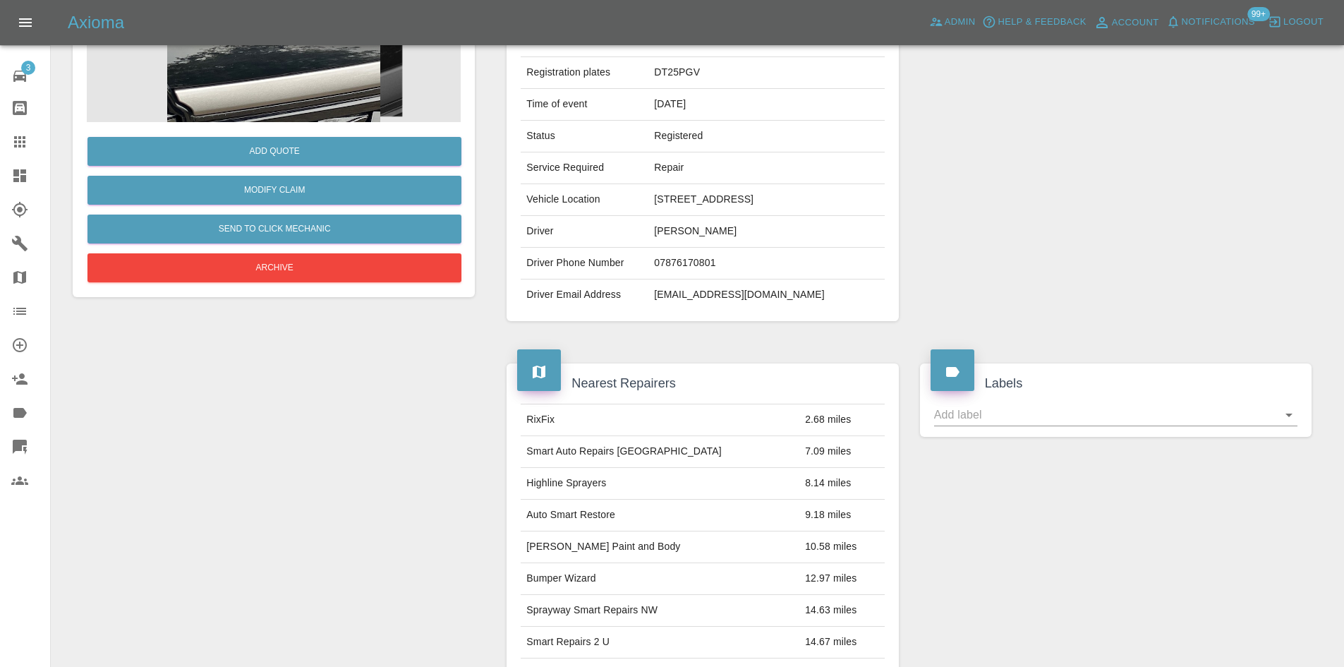
scroll to position [0, 0]
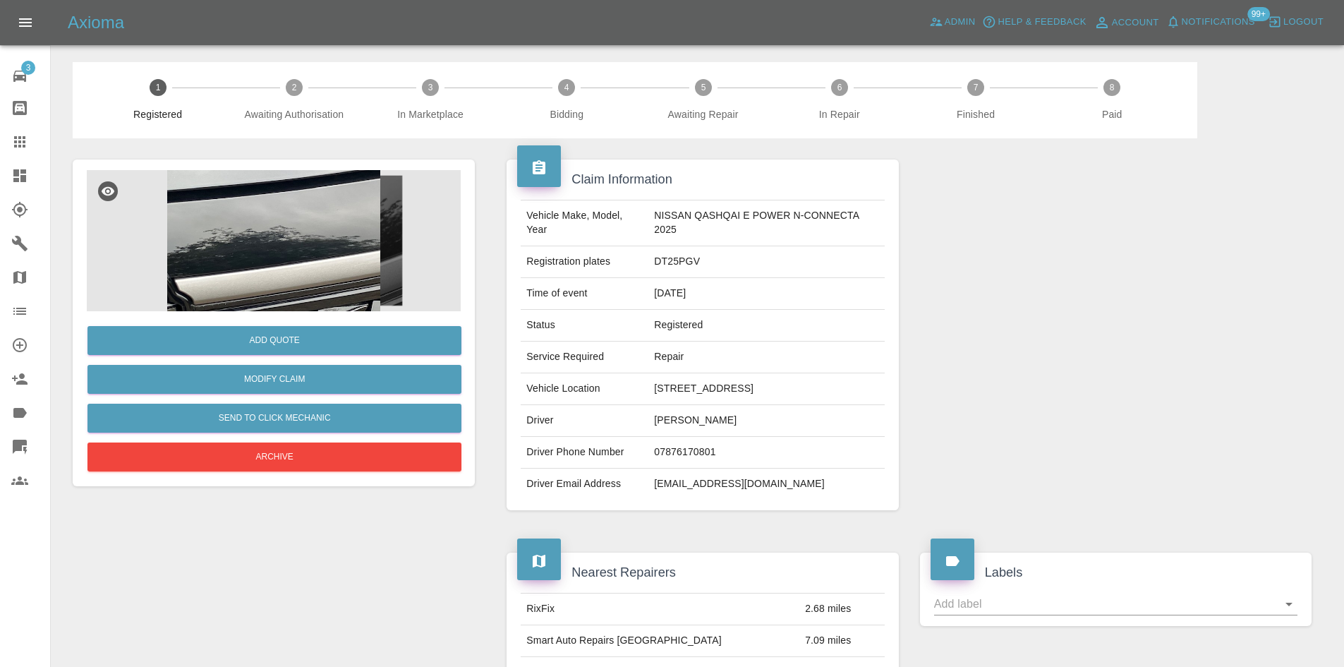
click at [468, 231] on div "Add Quote Modify Claim Send to Click Mechanic Archive" at bounding box center [274, 322] width 402 height 327
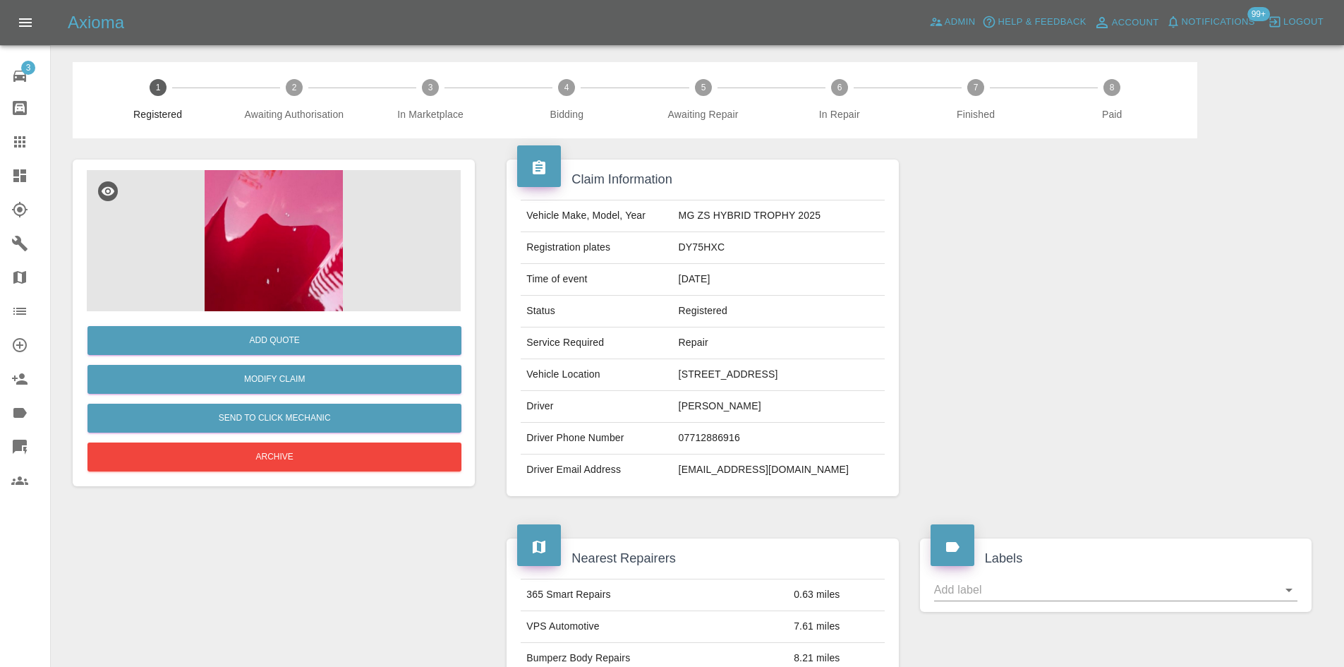
click at [323, 233] on img at bounding box center [274, 240] width 374 height 141
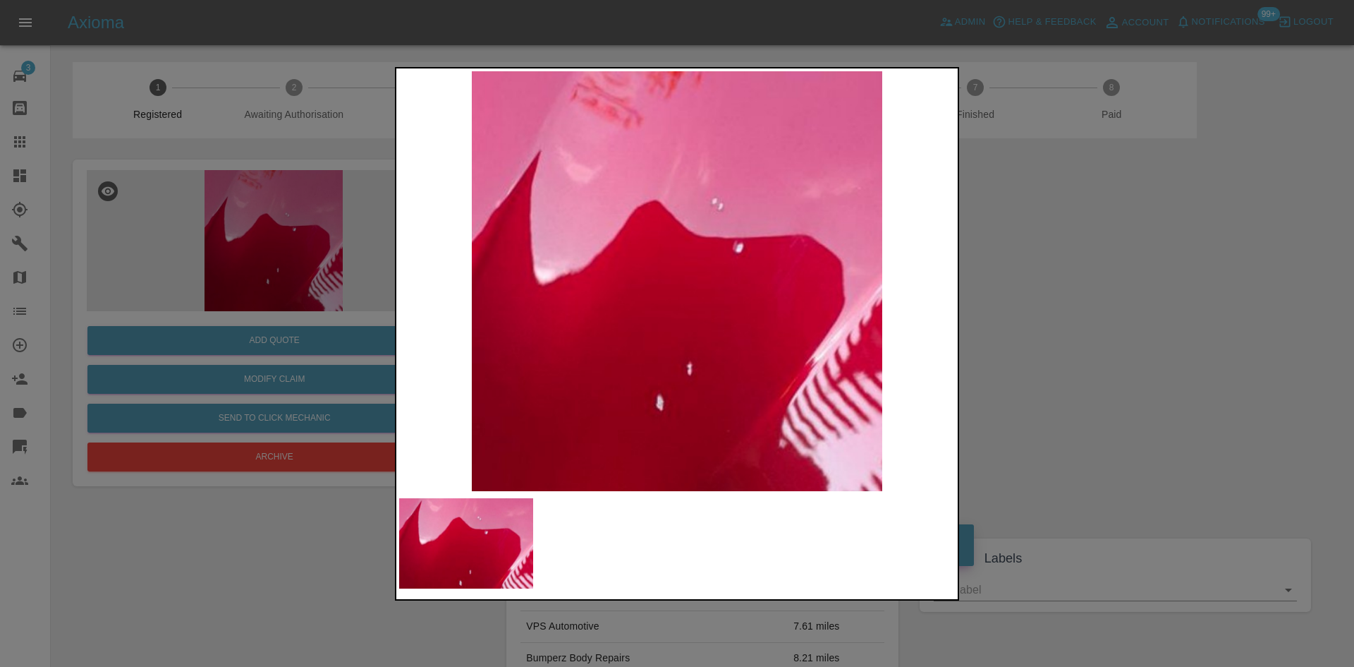
click at [1255, 330] on div at bounding box center [677, 333] width 1354 height 667
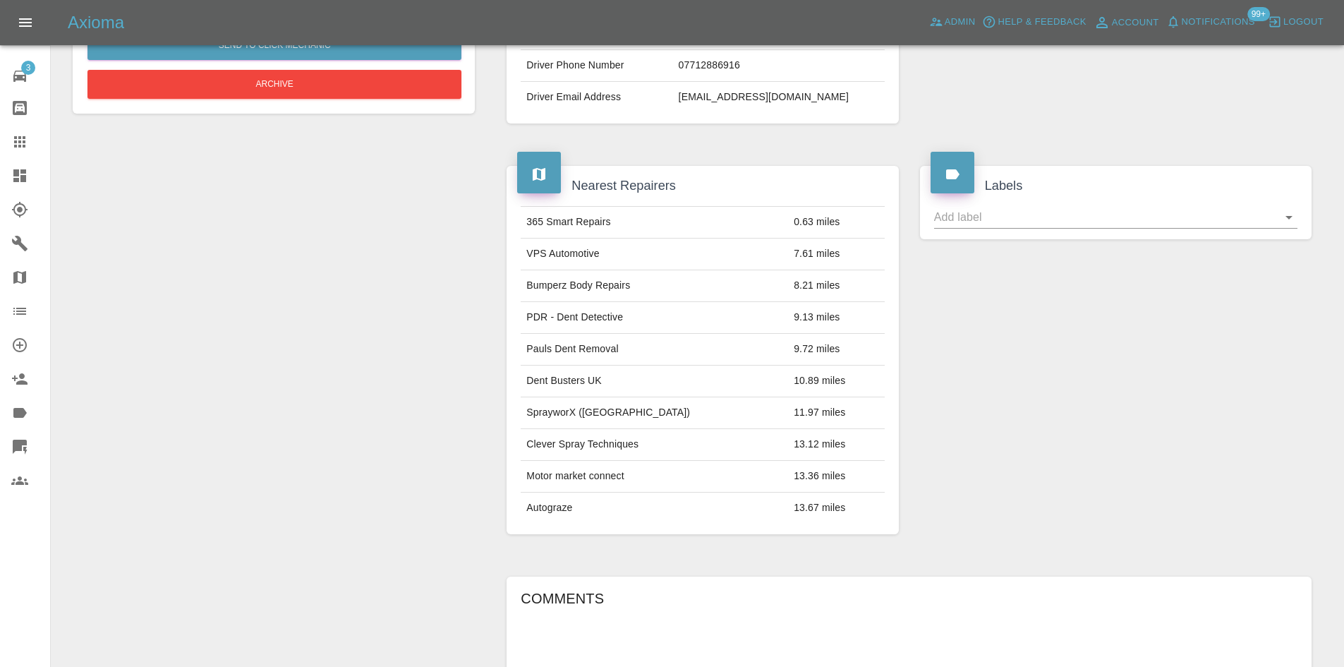
scroll to position [171, 0]
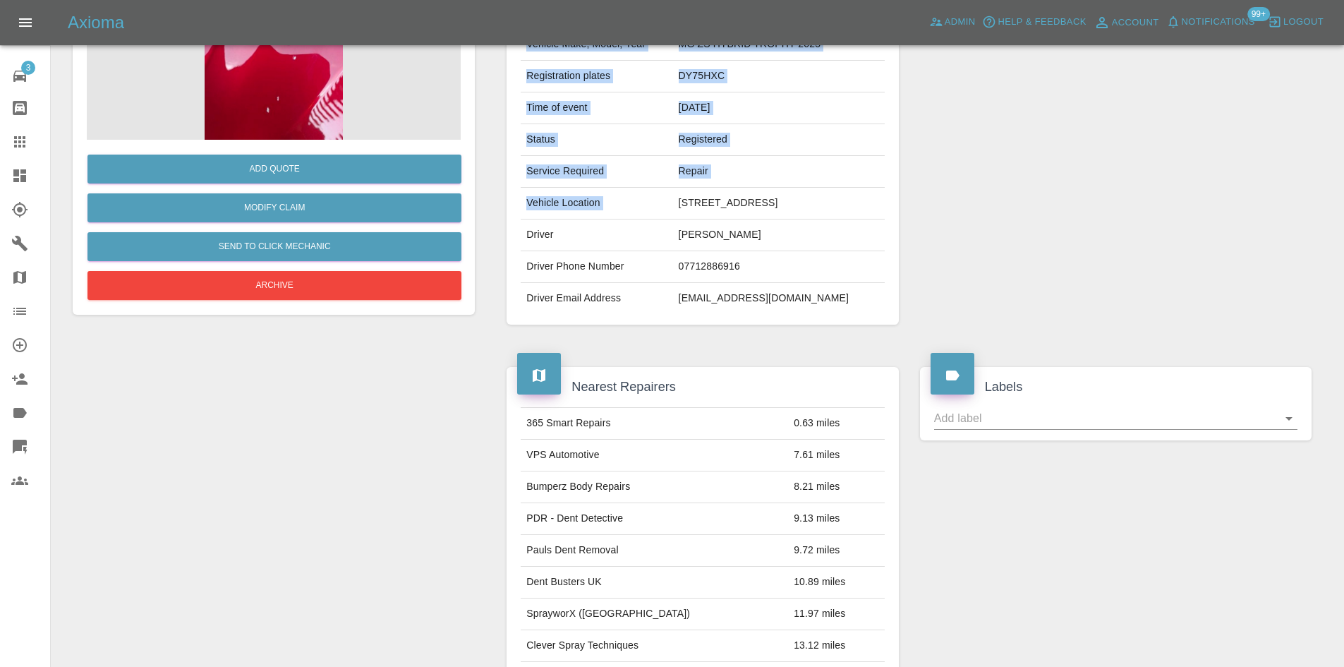
drag, startPoint x: 889, startPoint y: 198, endPoint x: 656, endPoint y: 210, distance: 233.1
click at [656, 210] on div "Vehicle Make, Model, Year MG ZS HYBRID TROPHY 2025 Registration plates DY75HXC …" at bounding box center [702, 171] width 384 height 286
click at [673, 210] on td "[STREET_ADDRESS]" at bounding box center [779, 204] width 212 height 32
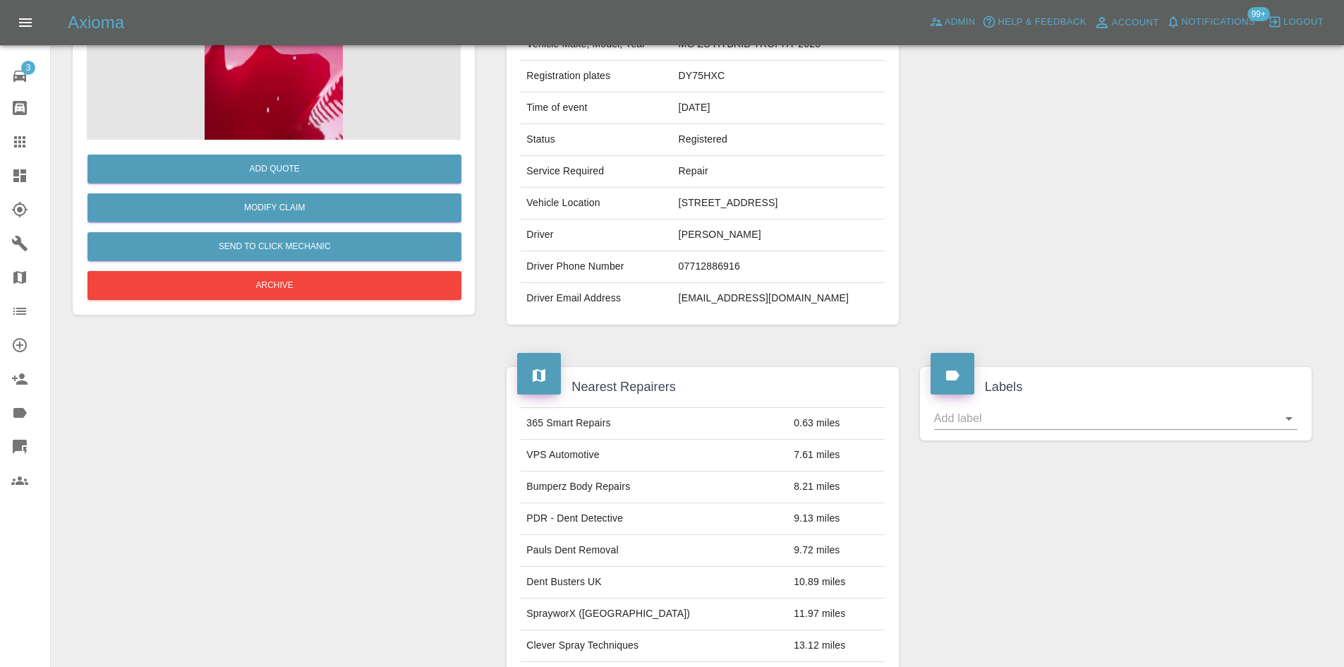
scroll to position [0, 0]
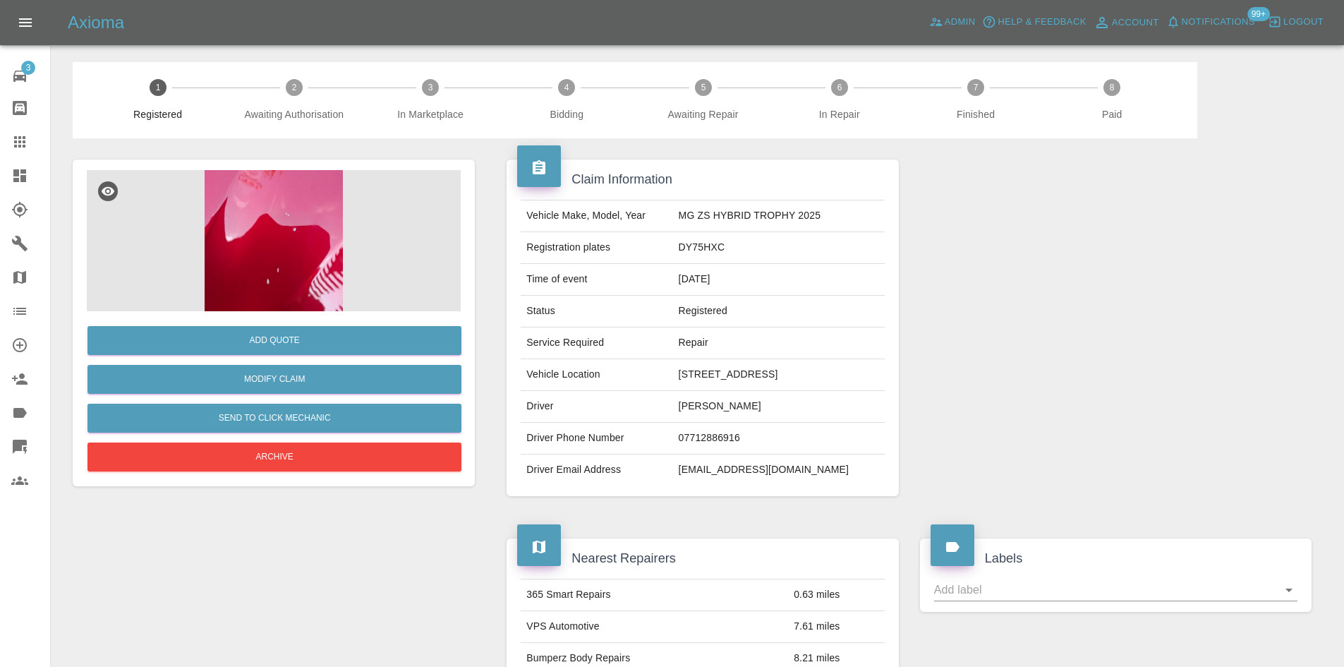
click at [192, 226] on img at bounding box center [274, 240] width 374 height 141
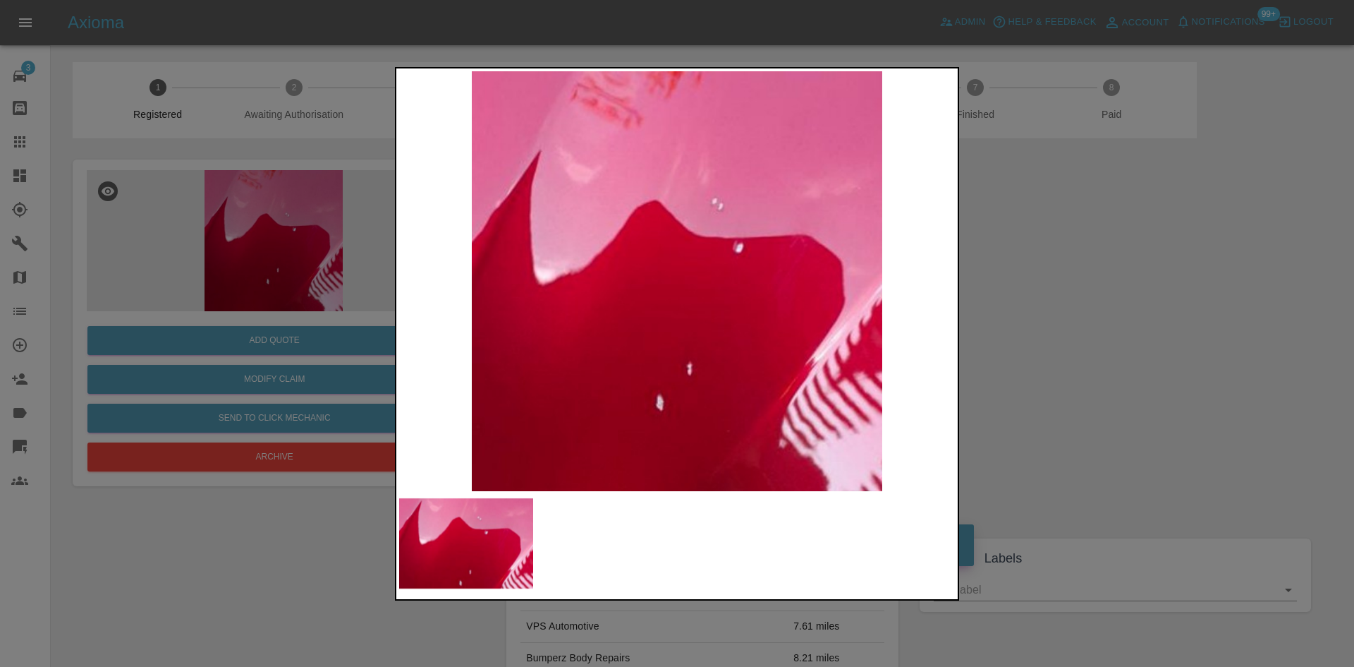
drag, startPoint x: 1246, startPoint y: 301, endPoint x: 1233, endPoint y: 316, distance: 19.5
click at [1245, 310] on div at bounding box center [677, 333] width 1354 height 667
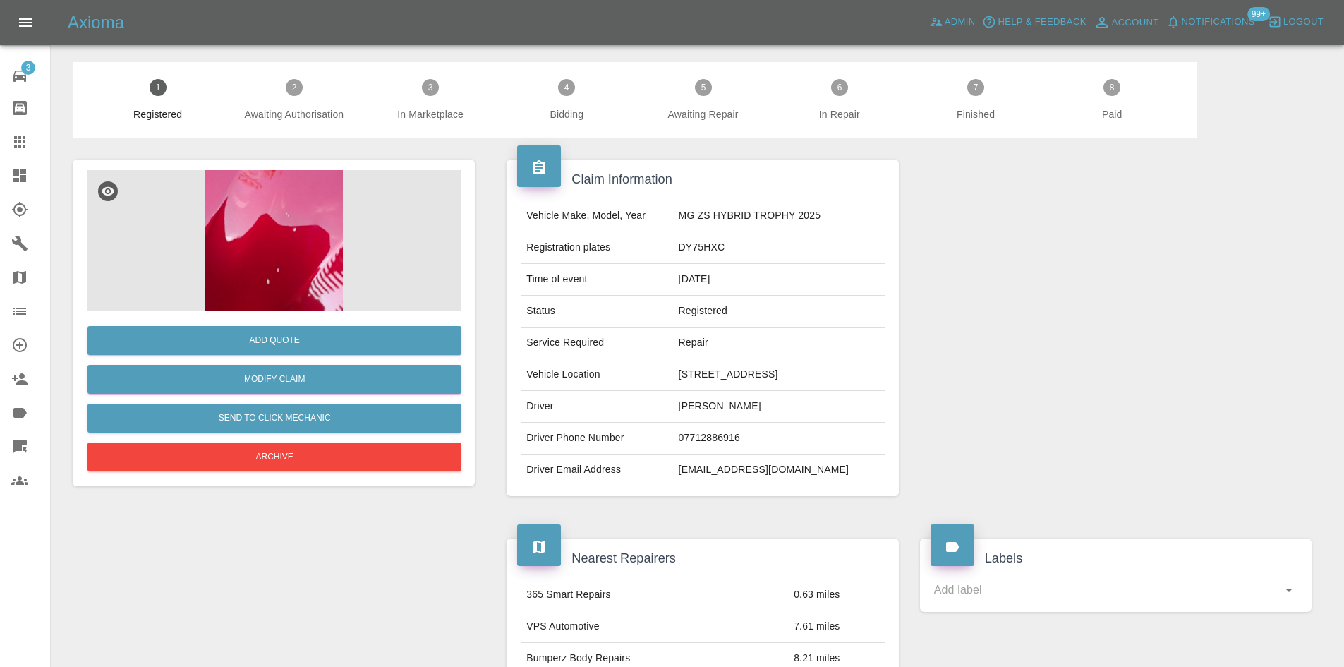
click at [736, 255] on td "DY75HXC" at bounding box center [779, 248] width 212 height 32
drag, startPoint x: 694, startPoint y: 218, endPoint x: 651, endPoint y: 218, distance: 43.0
click at [651, 218] on tr "Vehicle Make, Model, Year MG ZS HYBRID TROPHY 2025" at bounding box center [702, 216] width 363 height 32
copy tr "MG ZS"
click at [291, 223] on img at bounding box center [274, 240] width 374 height 141
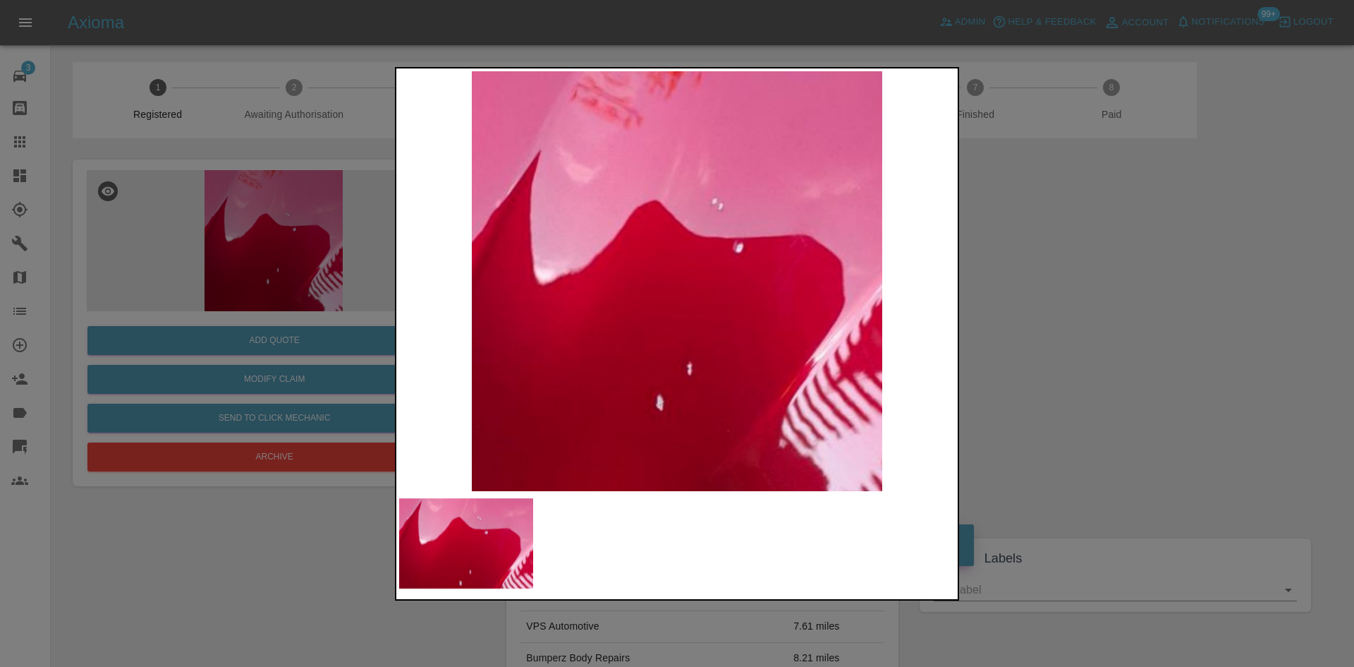
click at [1020, 471] on div at bounding box center [677, 333] width 1354 height 667
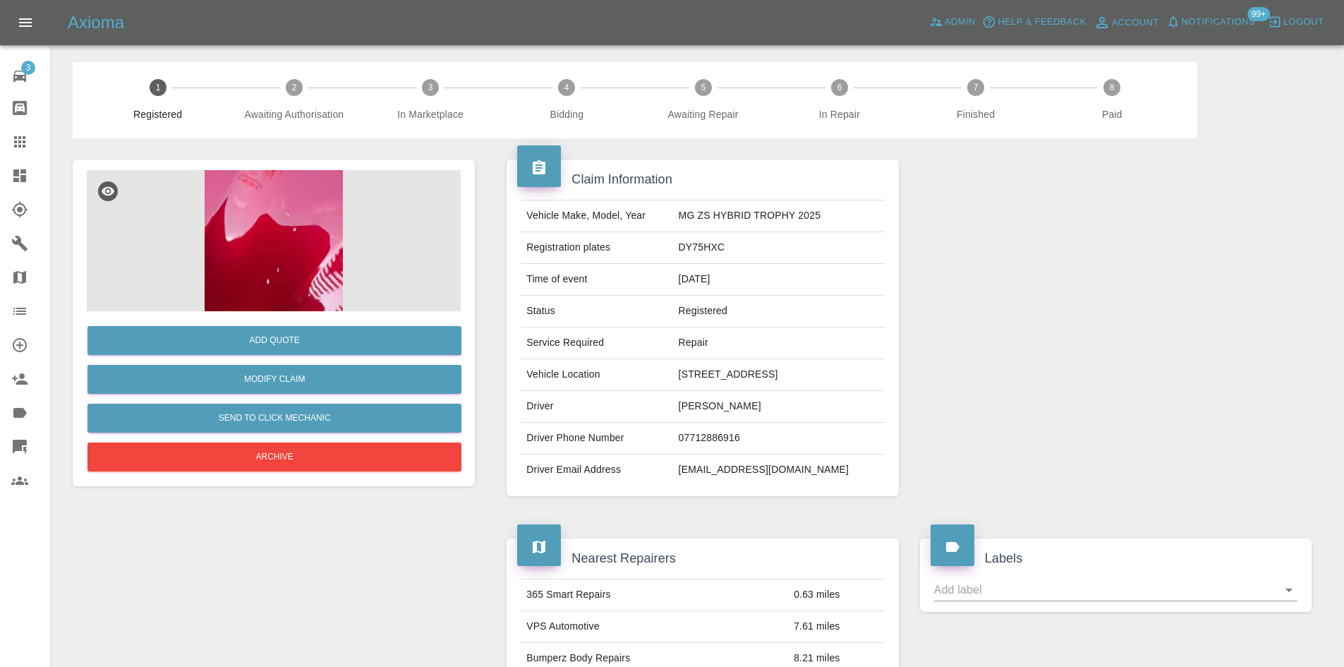
drag, startPoint x: 795, startPoint y: 381, endPoint x: 810, endPoint y: 419, distance: 41.1
click at [795, 382] on td "[STREET_ADDRESS]" at bounding box center [779, 375] width 212 height 32
drag, startPoint x: 781, startPoint y: 439, endPoint x: 639, endPoint y: 437, distance: 142.5
click at [639, 437] on tr "Driver Phone Number 07712886916" at bounding box center [702, 438] width 363 height 32
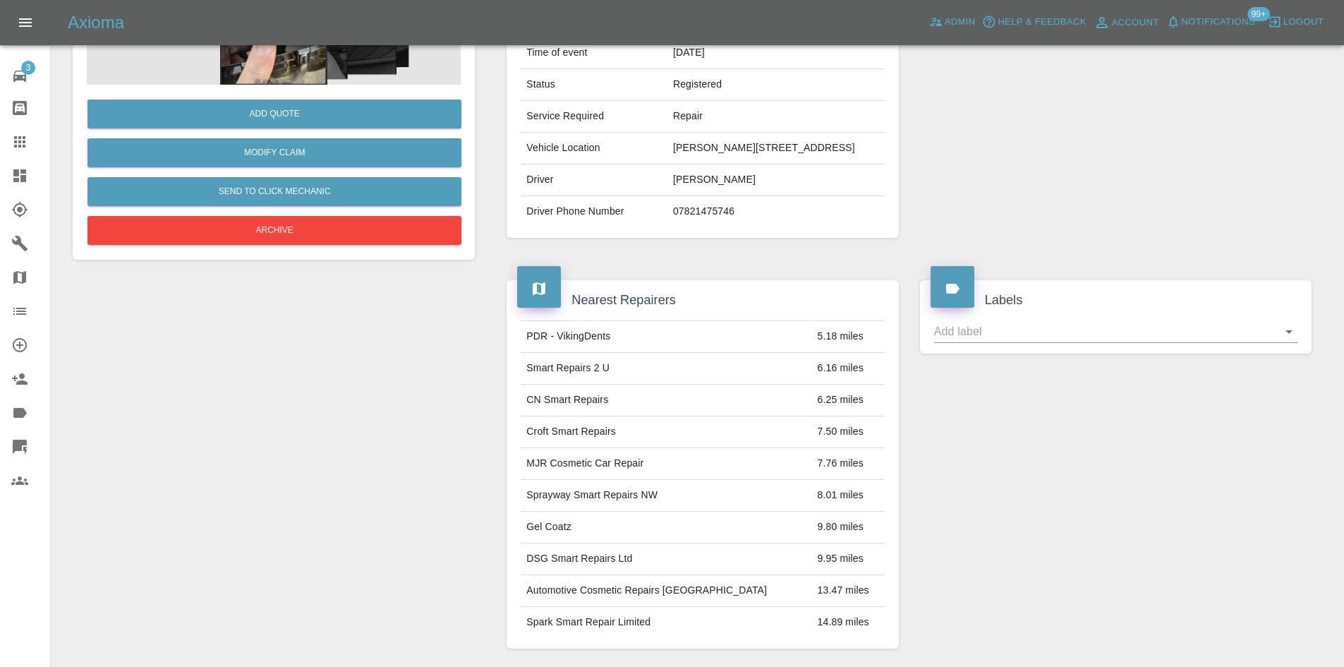
scroll to position [129, 0]
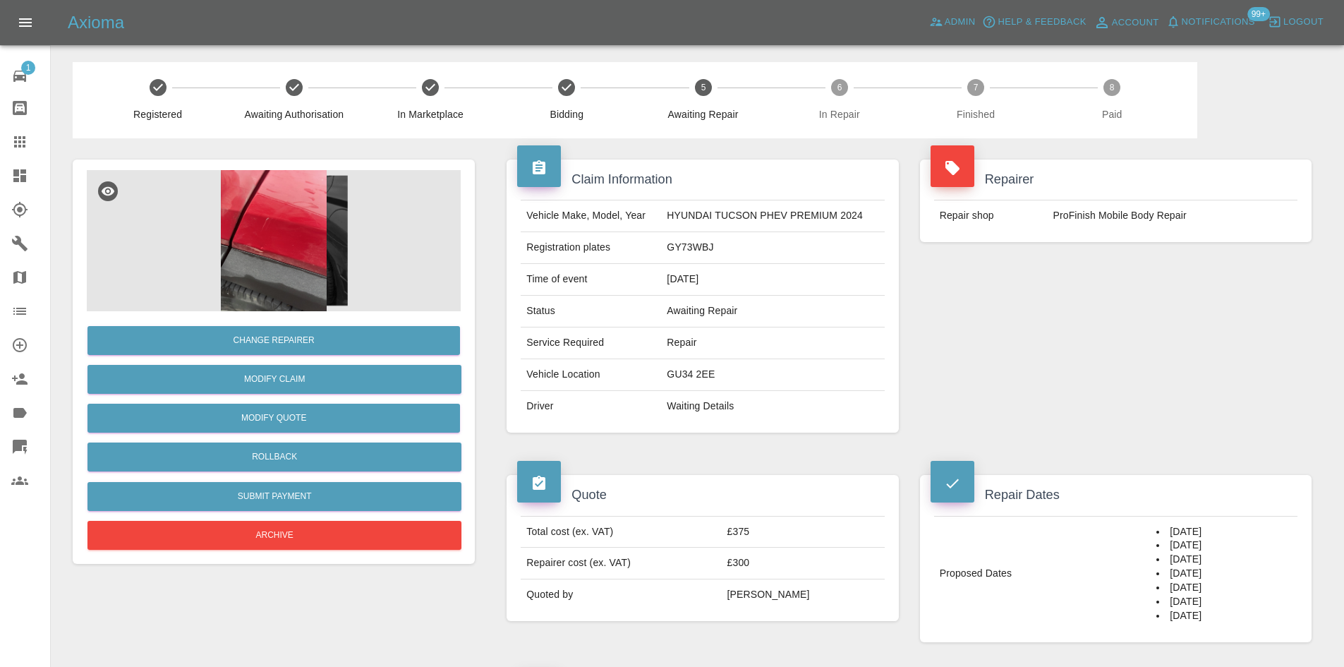
click at [293, 249] on img at bounding box center [274, 240] width 374 height 141
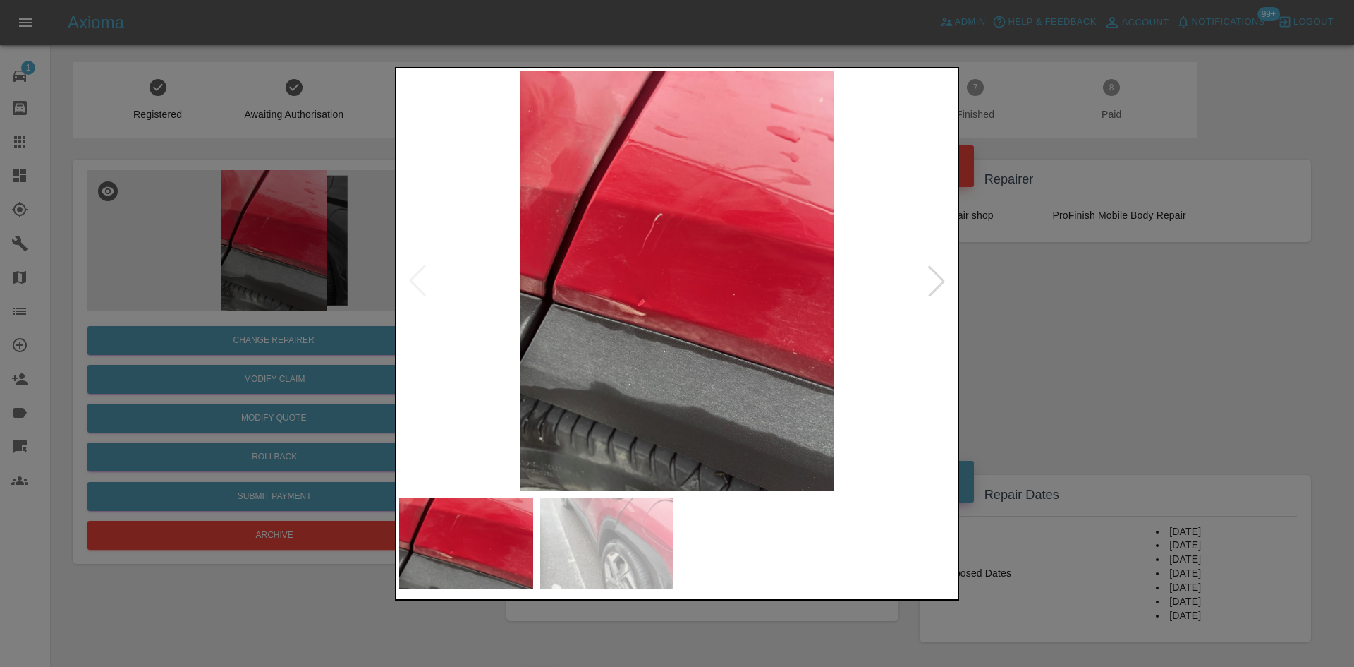
click at [1211, 315] on div at bounding box center [677, 333] width 1354 height 667
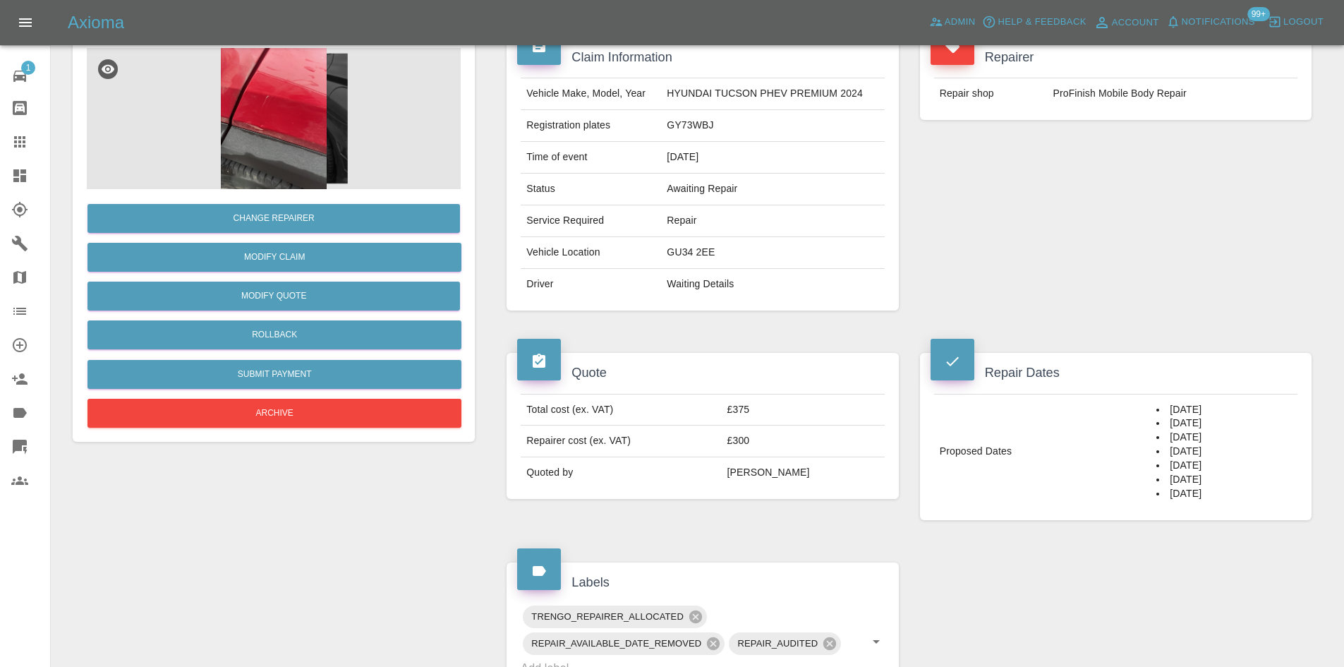
scroll to position [212, 0]
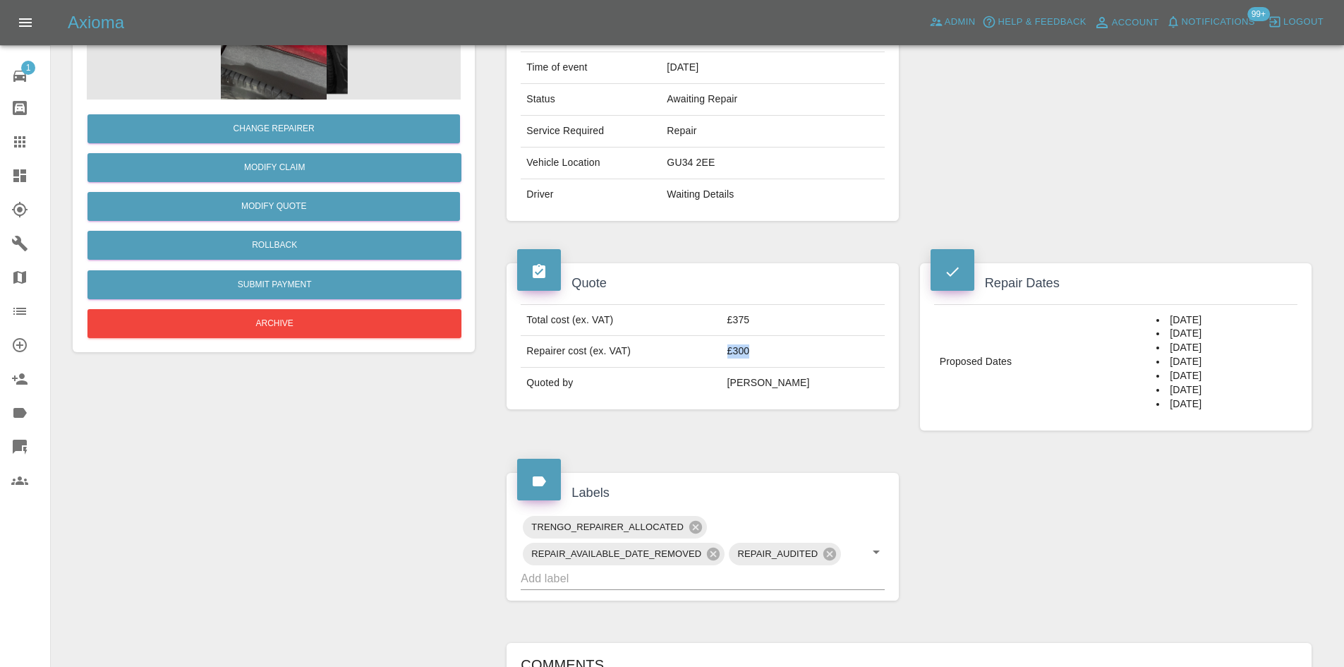
drag, startPoint x: 802, startPoint y: 342, endPoint x: 729, endPoint y: 353, distance: 74.1
click at [729, 353] on tr "Repairer cost (ex. VAT) £300" at bounding box center [702, 352] width 363 height 32
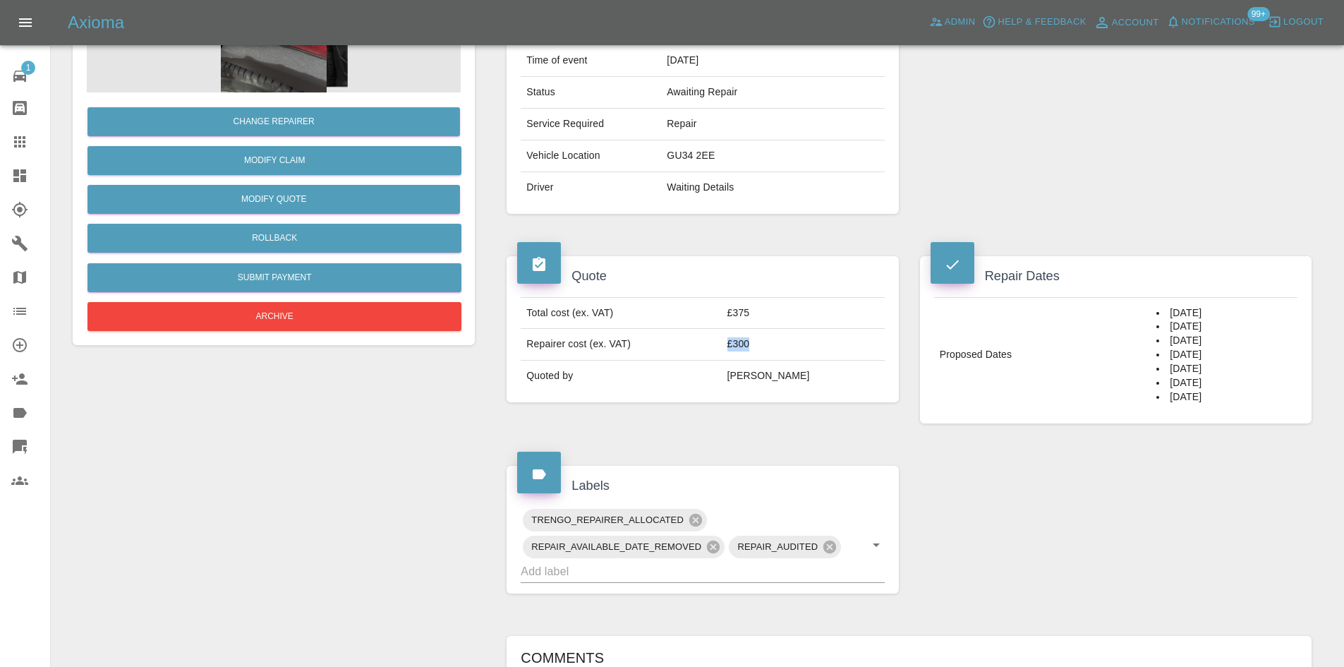
scroll to position [18, 0]
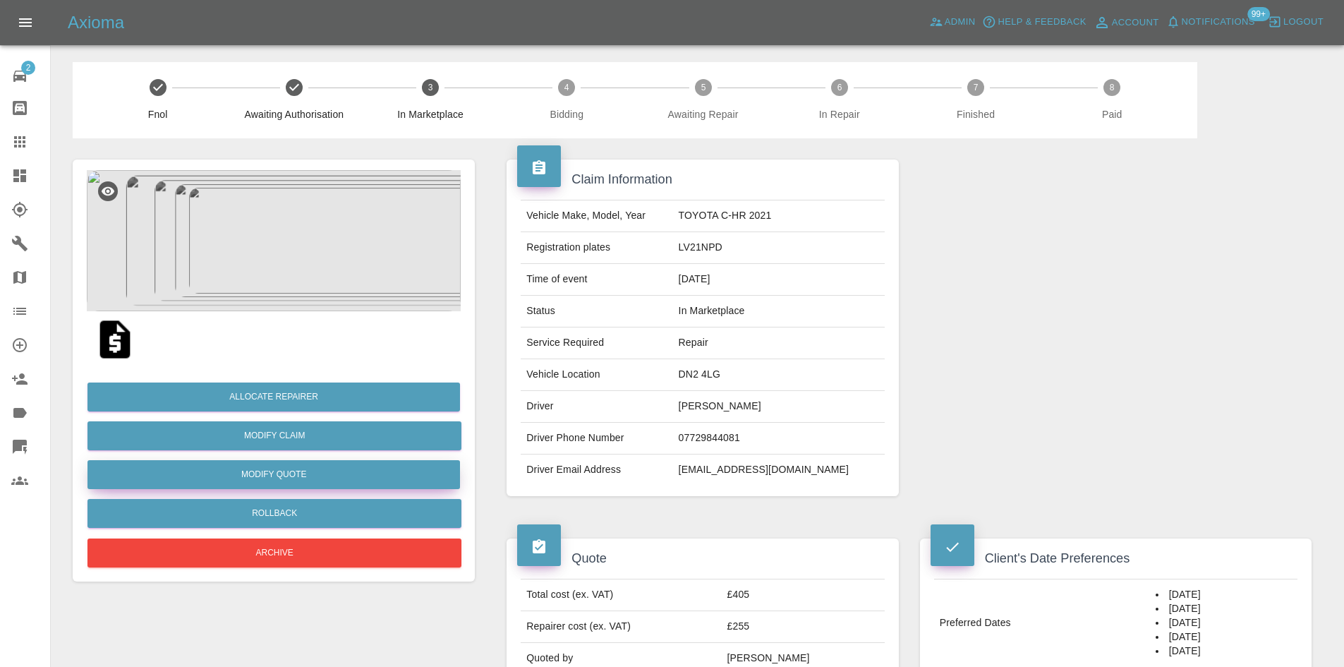
click at [238, 465] on button "Modify Quote" at bounding box center [273, 474] width 372 height 29
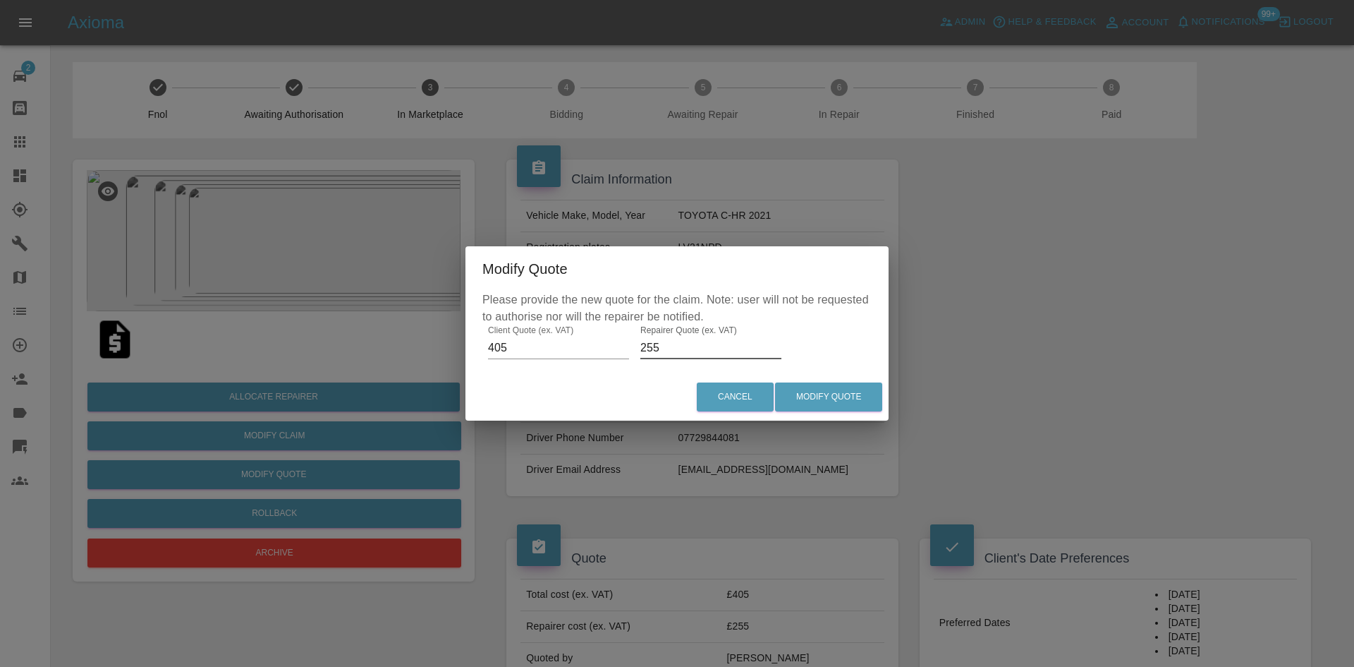
click at [698, 353] on input "255" at bounding box center [710, 347] width 141 height 23
type input "225"
click at [832, 390] on button "Modify Quote" at bounding box center [828, 396] width 107 height 29
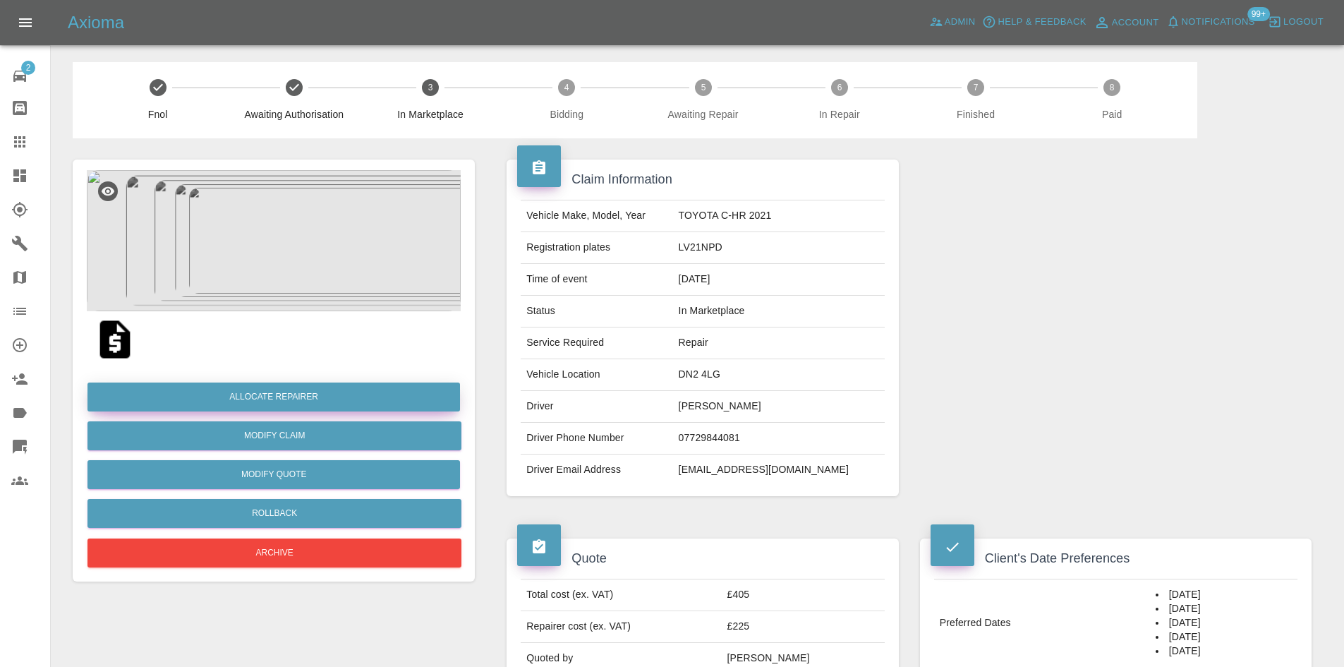
click at [336, 387] on button "Allocate Repairer" at bounding box center [273, 396] width 372 height 29
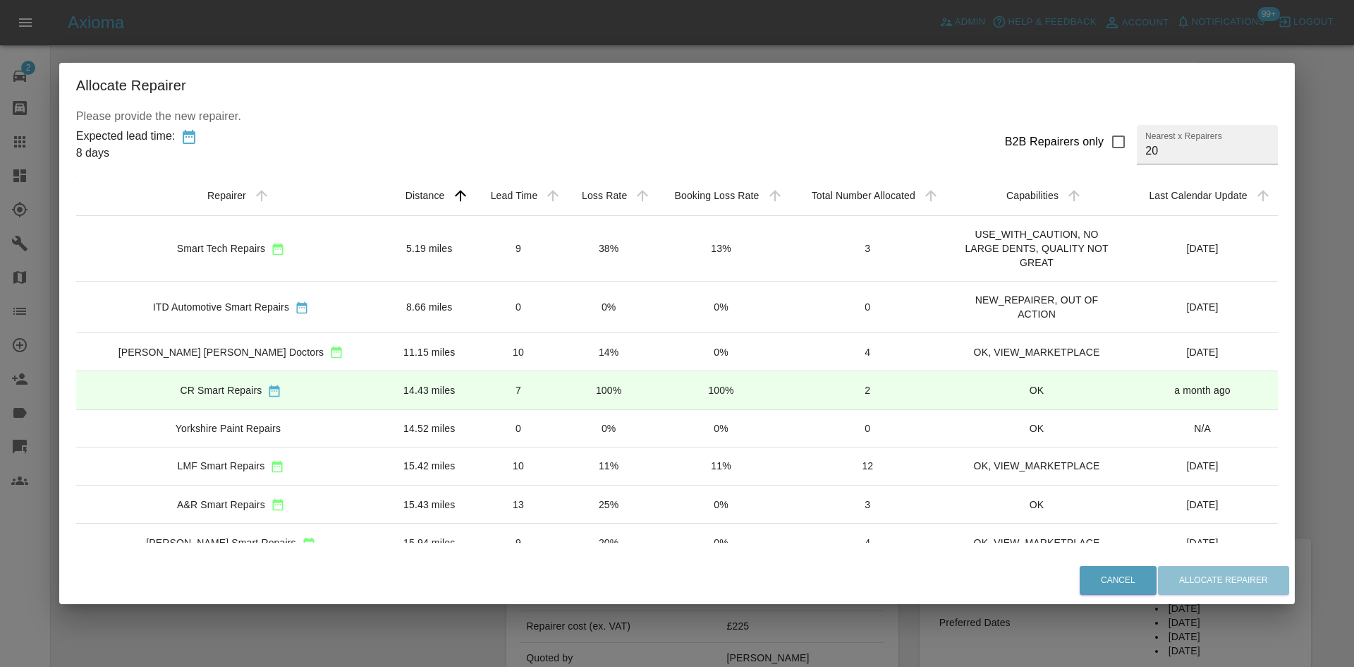
click at [274, 254] on icon "sortable table" at bounding box center [278, 249] width 14 height 14
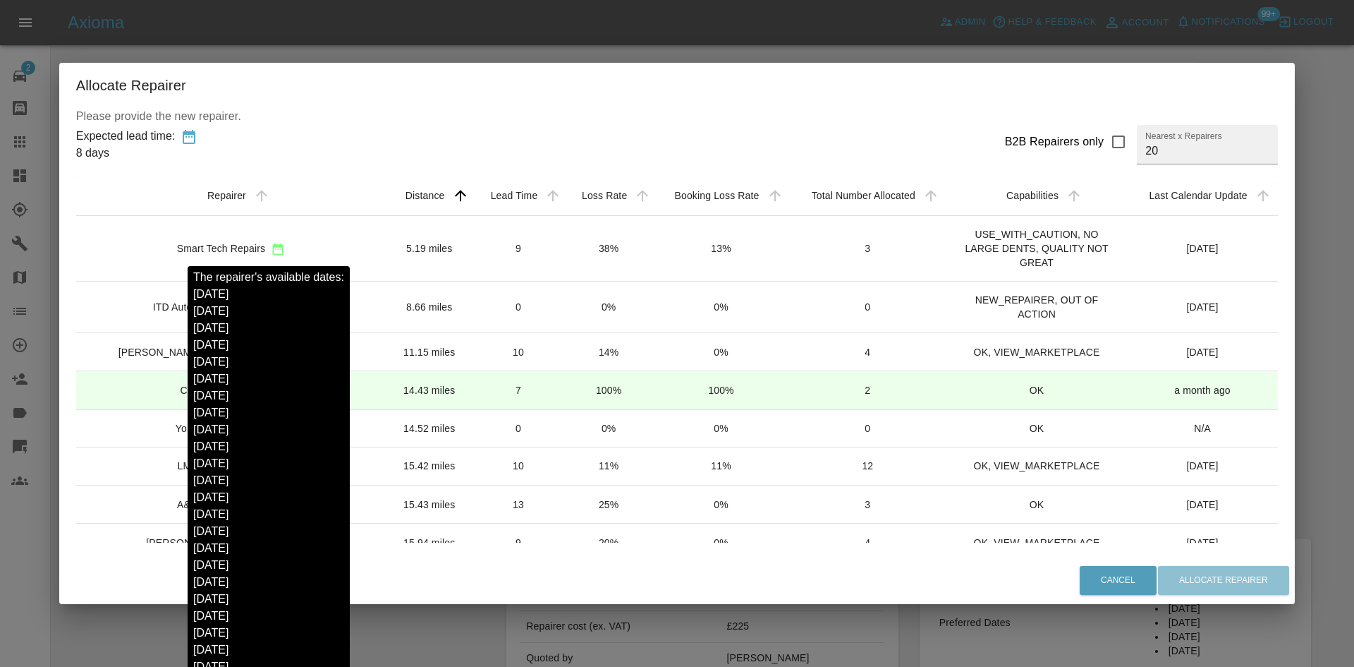
click at [274, 254] on icon "sortable table" at bounding box center [278, 249] width 14 height 14
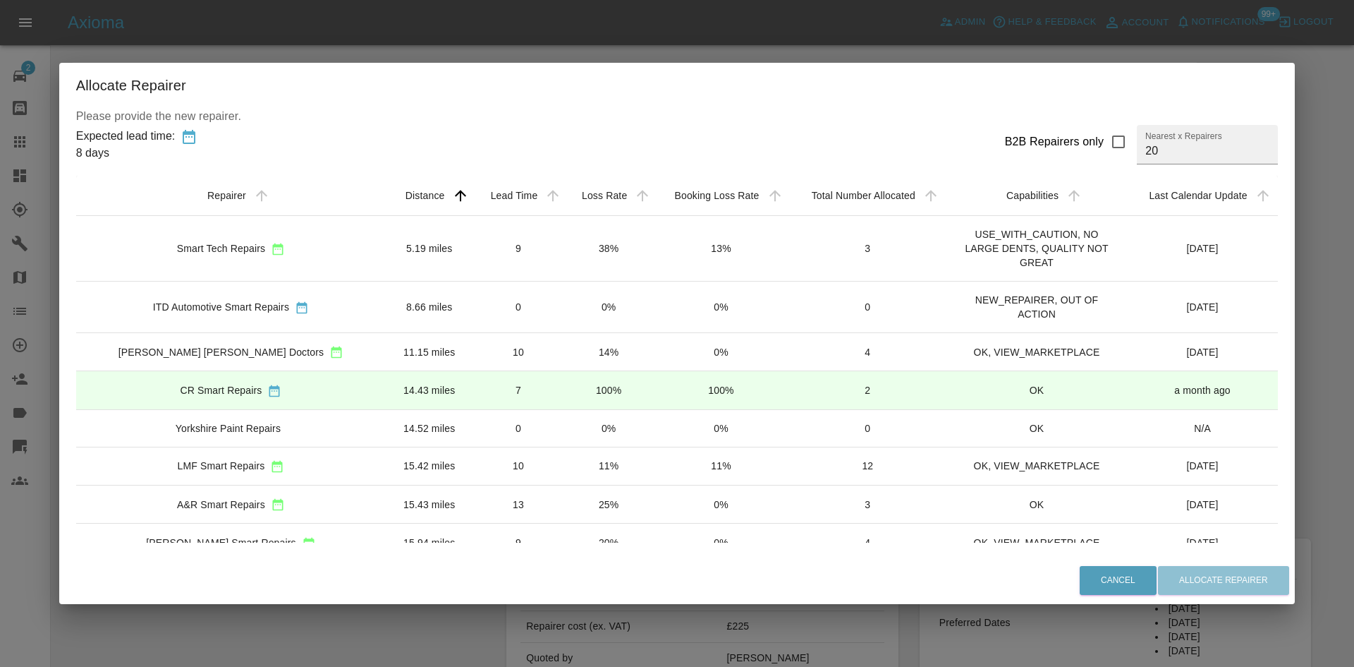
click at [197, 346] on div "Davies Dent Doctors" at bounding box center [221, 352] width 206 height 14
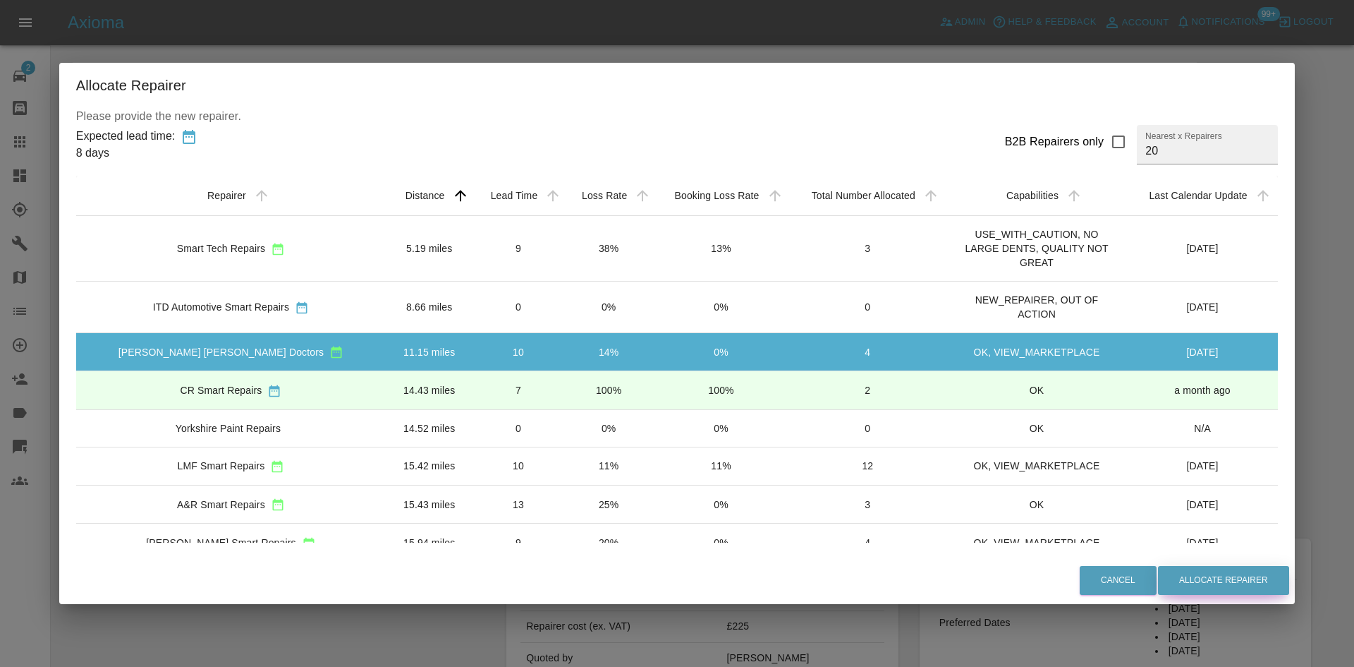
click at [1192, 577] on button "Allocate Repairer" at bounding box center [1223, 580] width 131 height 29
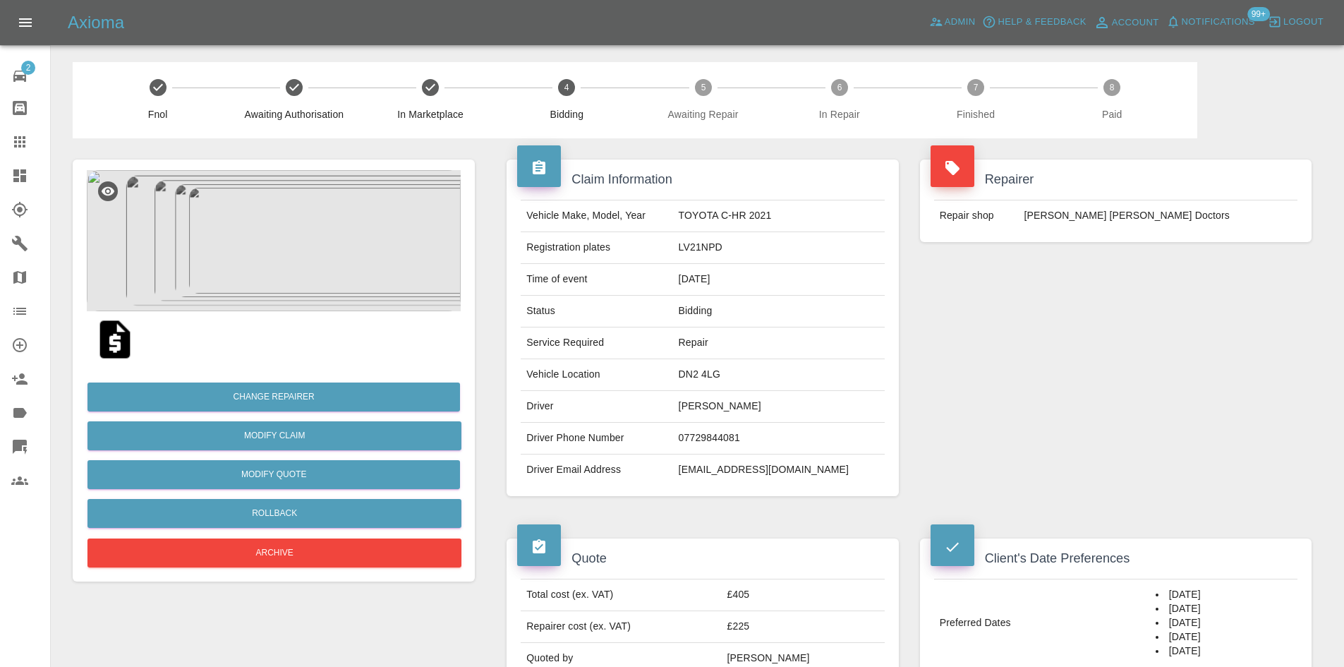
click at [1250, 18] on span "99+" at bounding box center [1258, 14] width 23 height 14
click at [1209, 18] on span "Notifications" at bounding box center [1217, 22] width 73 height 16
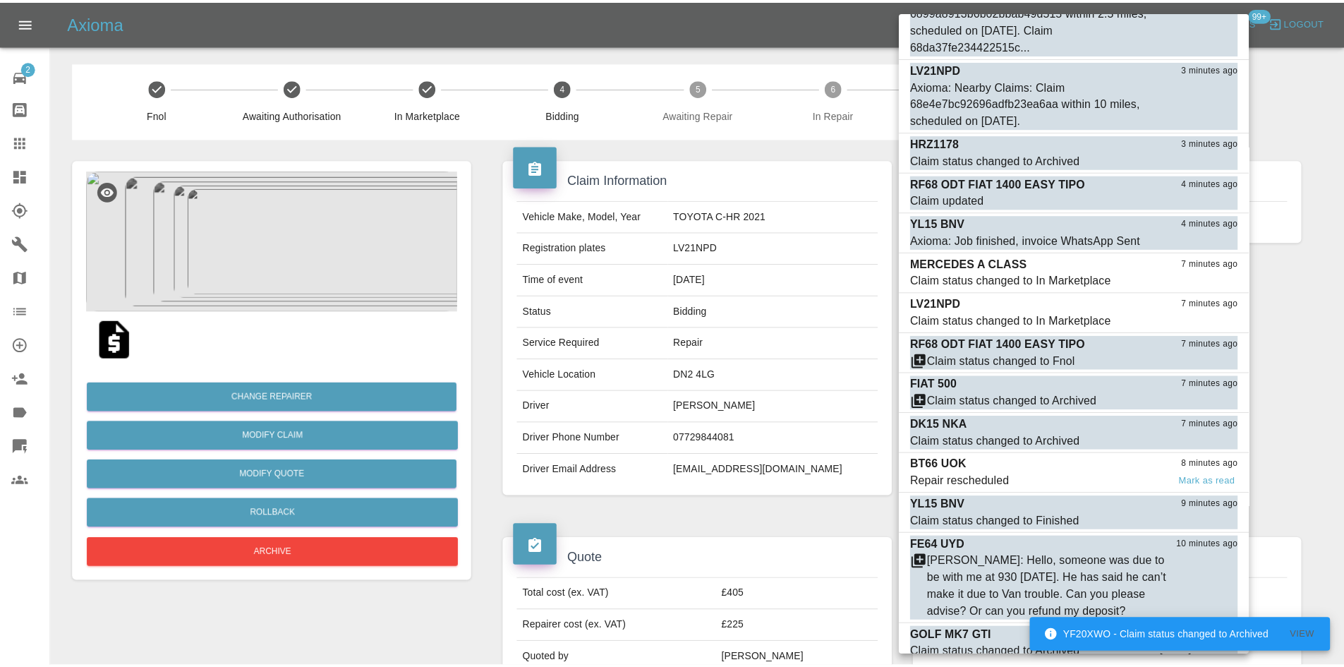
scroll to position [353, 0]
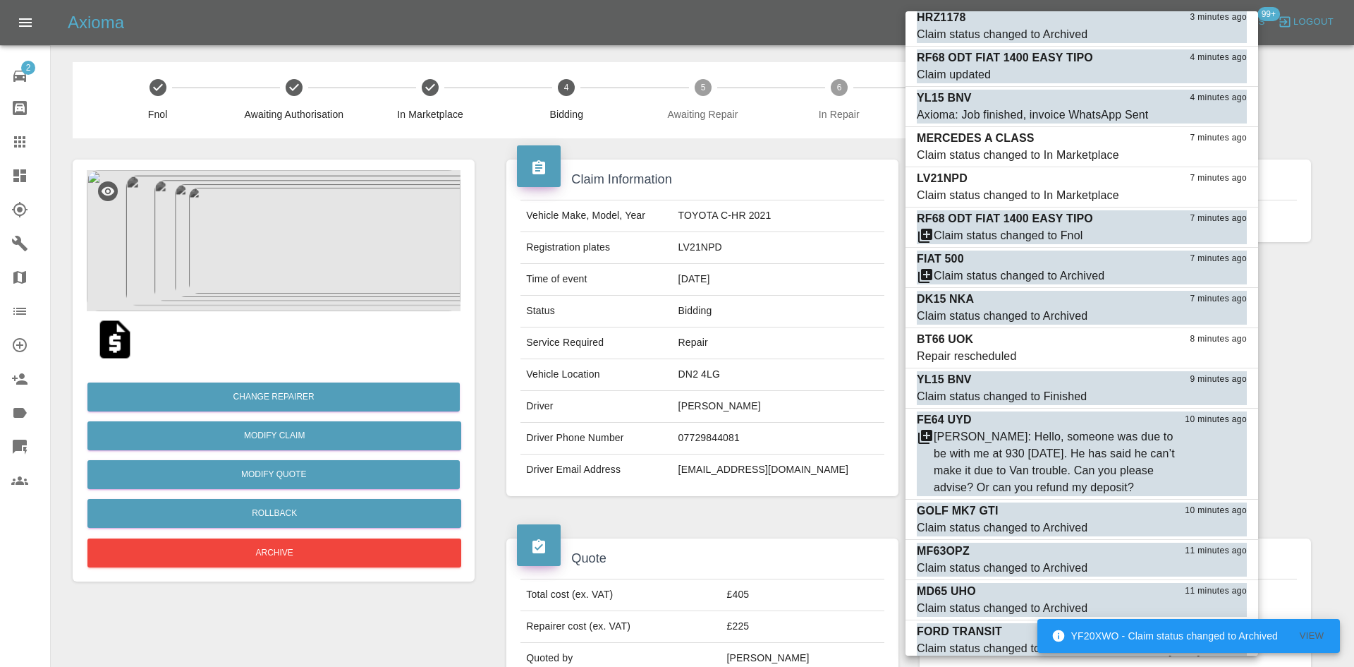
click at [301, 605] on div at bounding box center [677, 333] width 1354 height 667
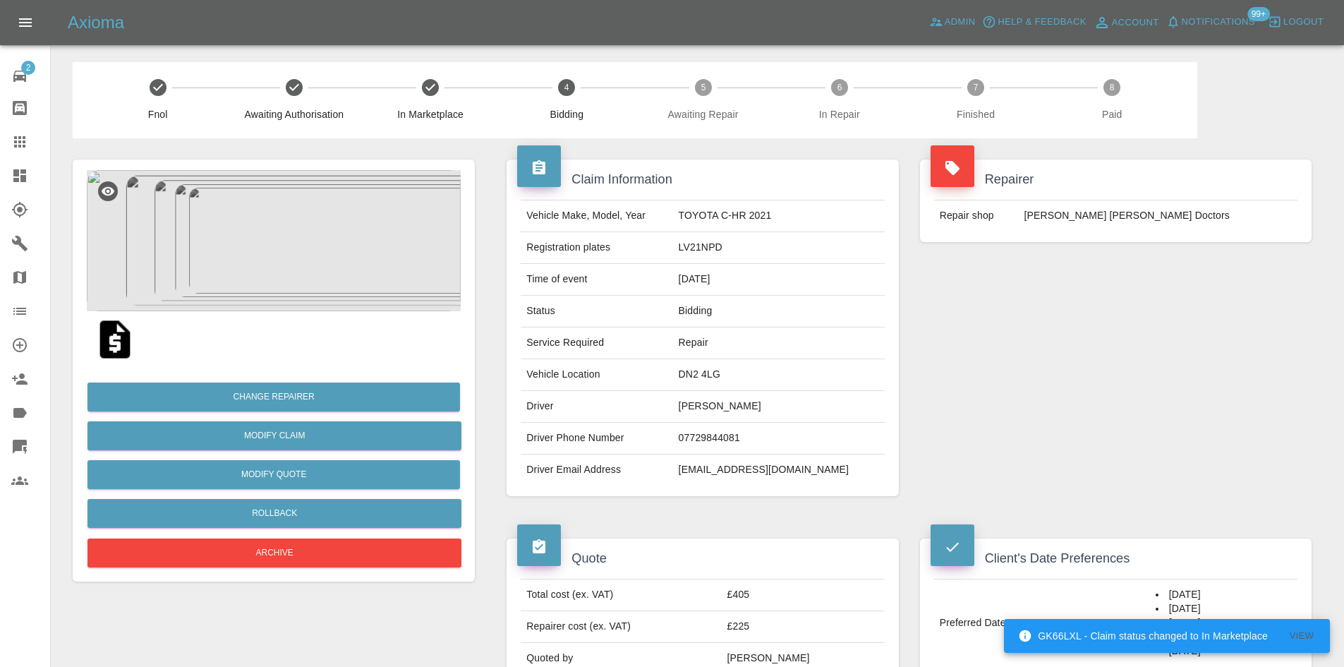
click at [10, 166] on link "Dashboard" at bounding box center [25, 176] width 50 height 34
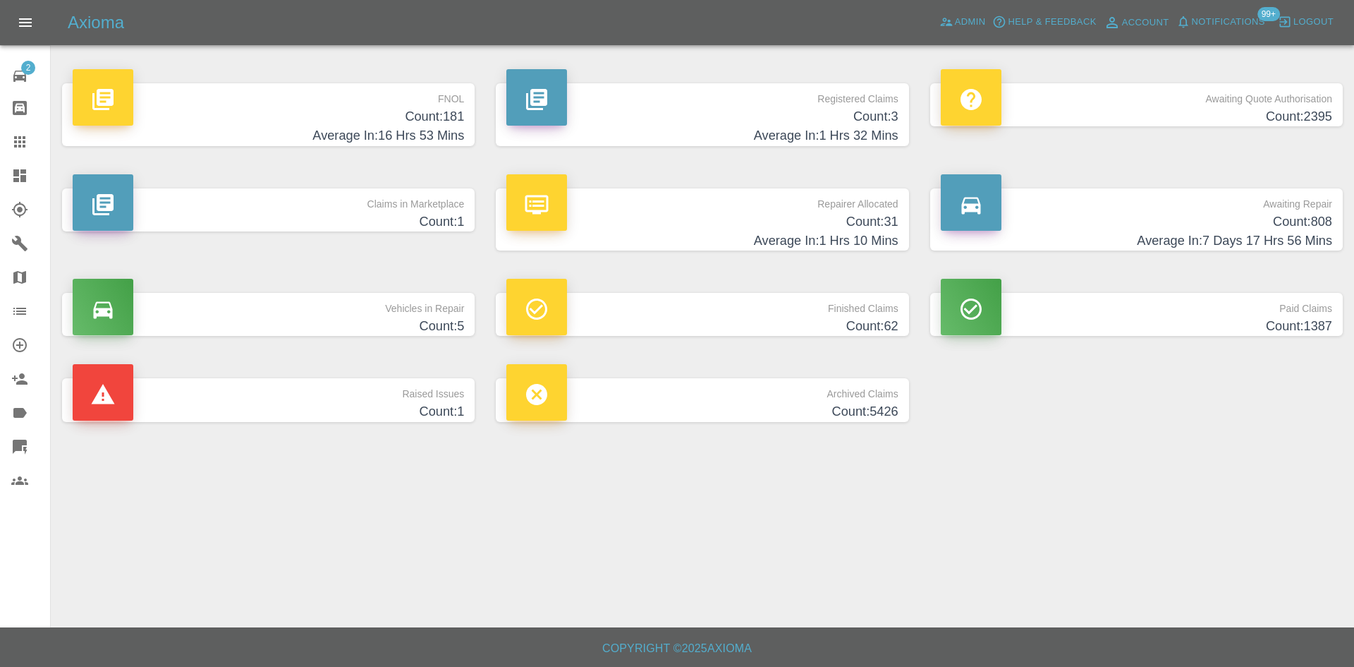
drag, startPoint x: 12, startPoint y: 144, endPoint x: 463, endPoint y: 319, distance: 484.1
click at [11, 144] on link "Claims" at bounding box center [25, 142] width 50 height 34
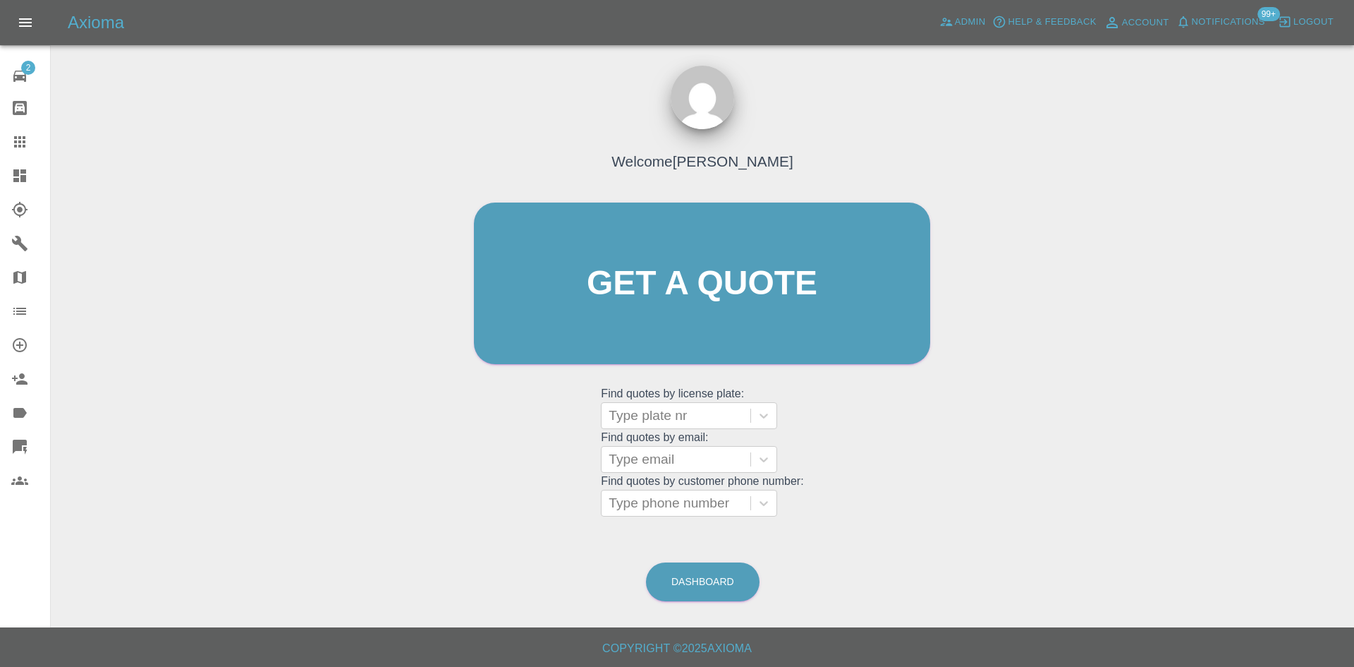
click at [683, 399] on grid "Find quotes by license plate: Type plate nr" at bounding box center [702, 408] width 202 height 42
click at [684, 414] on div at bounding box center [676, 416] width 135 height 20
paste input "OW24YPG"
type input "OW24YPG"
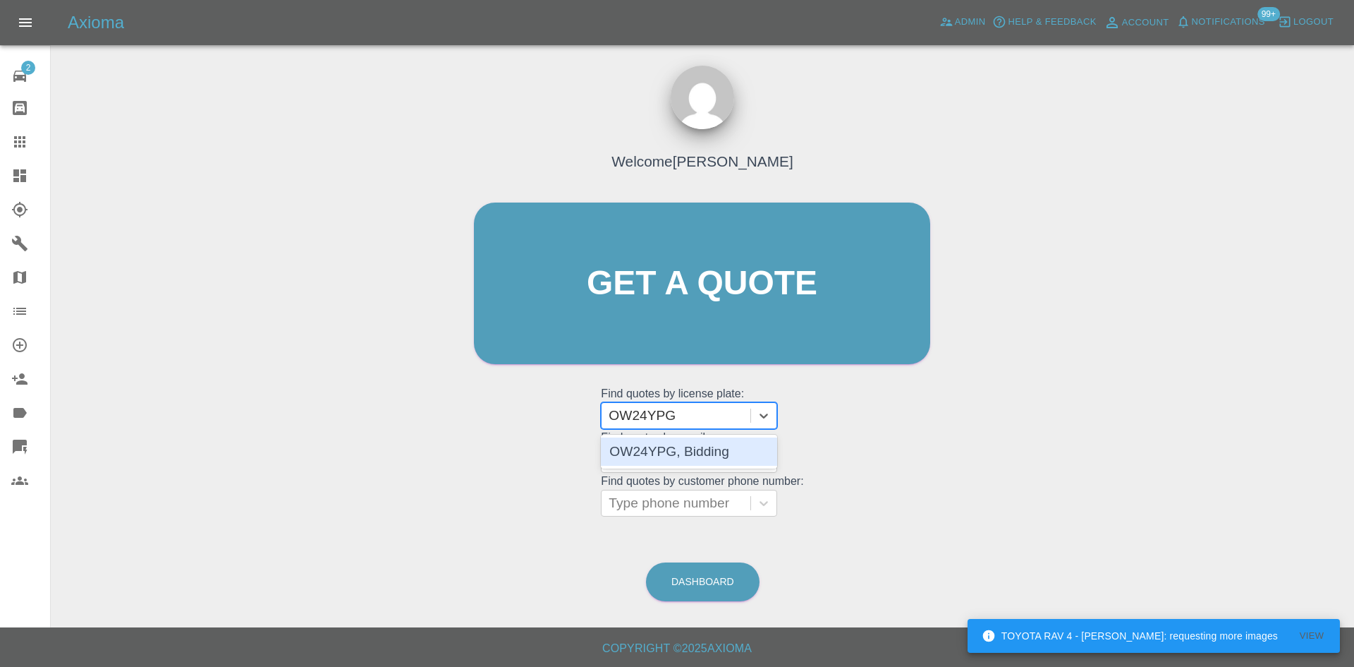
click at [698, 444] on div "OW24YPG, Bidding" at bounding box center [689, 451] width 176 height 28
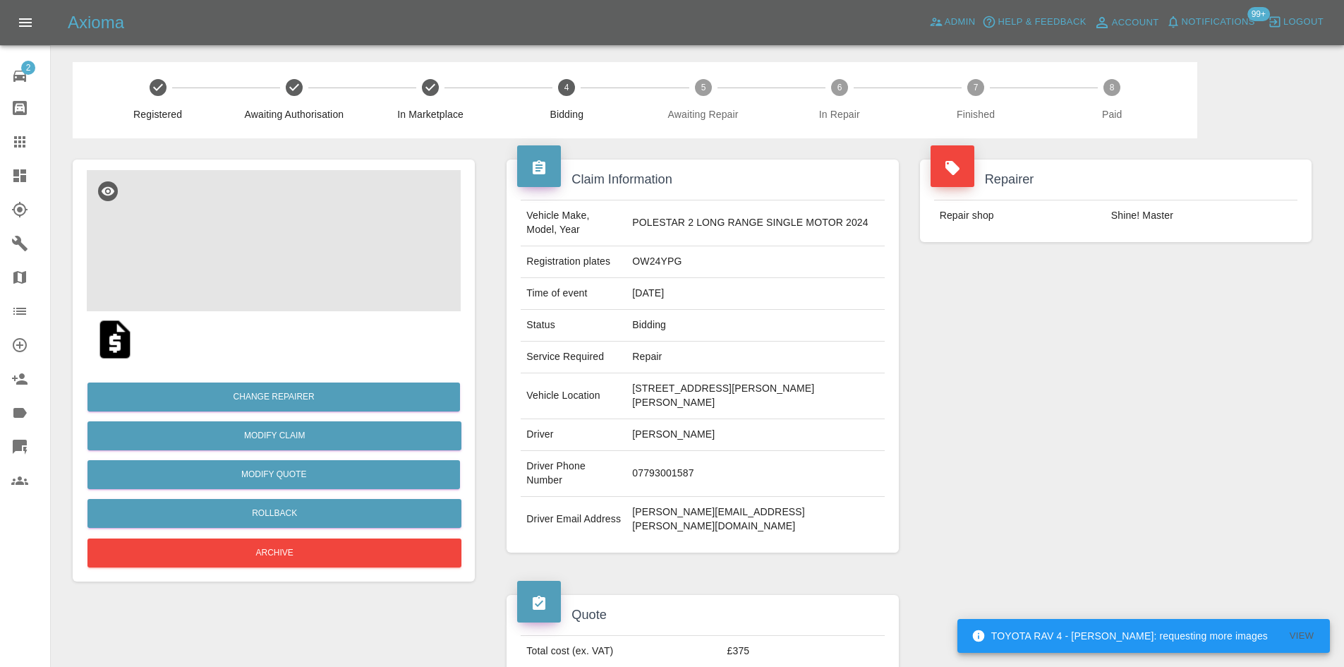
click at [217, 263] on img at bounding box center [274, 240] width 374 height 141
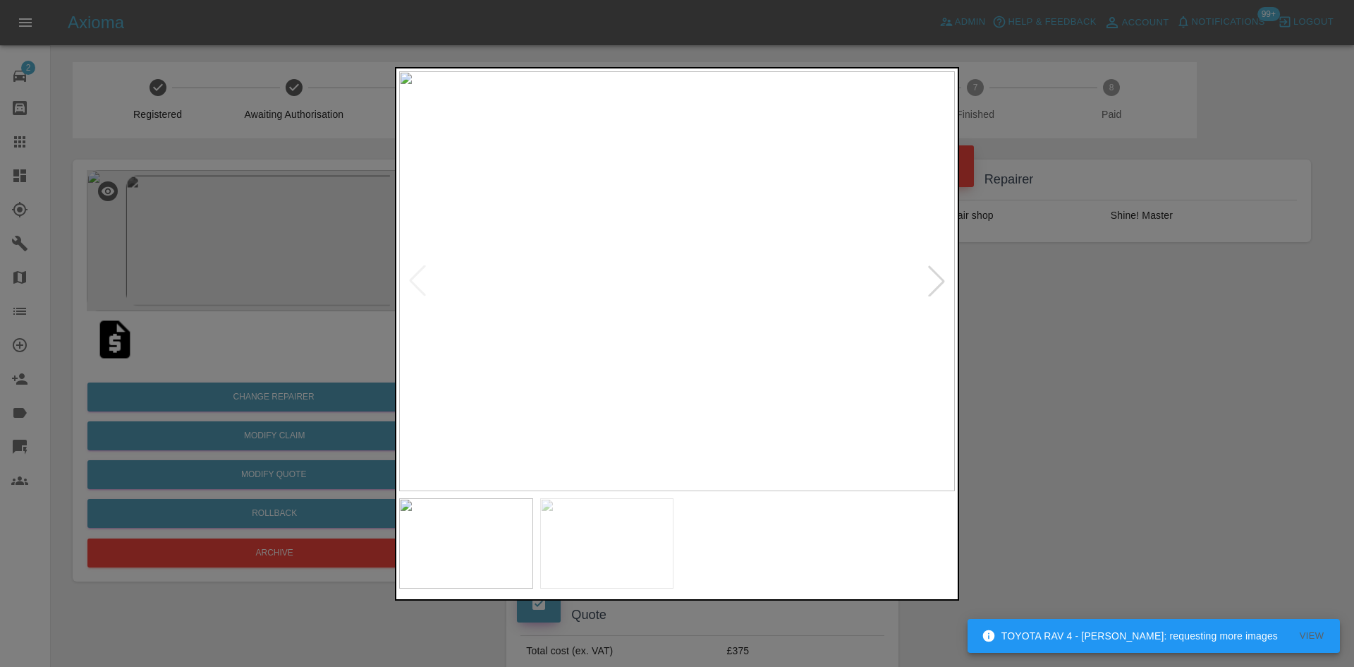
click at [942, 283] on div at bounding box center [936, 280] width 31 height 31
click at [942, 283] on img at bounding box center [677, 281] width 556 height 420
click at [379, 284] on div at bounding box center [677, 333] width 1354 height 667
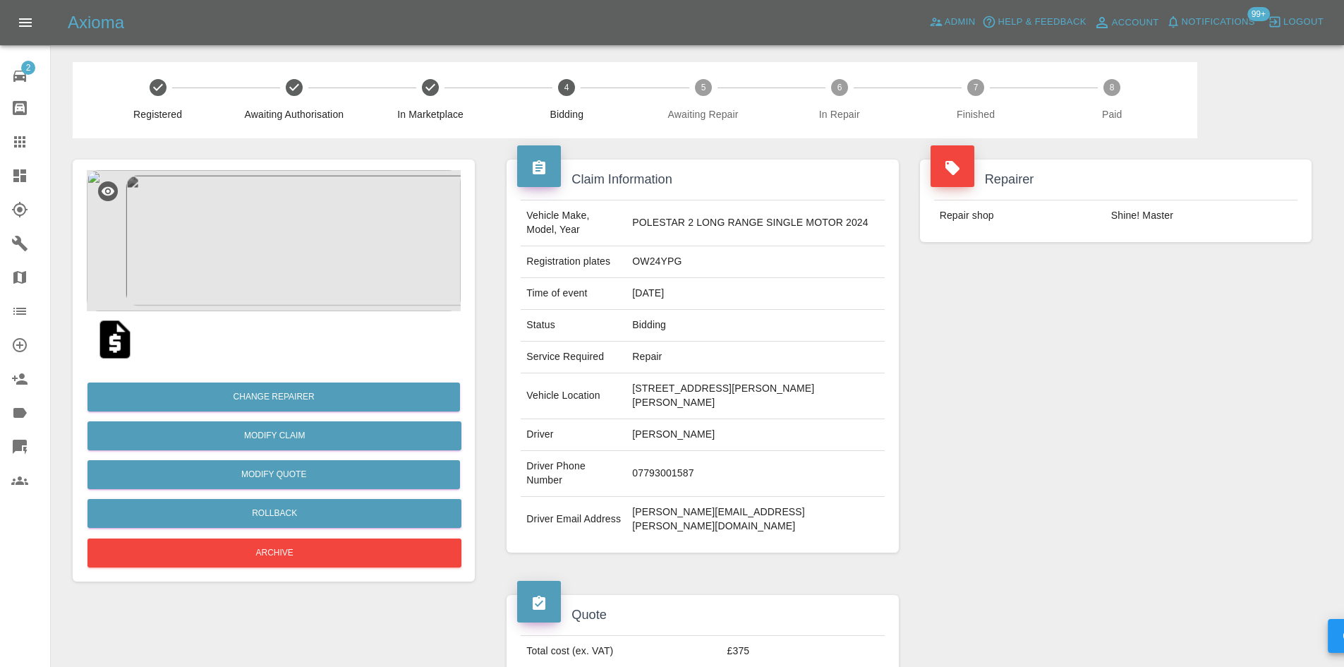
click at [339, 273] on img at bounding box center [274, 240] width 374 height 141
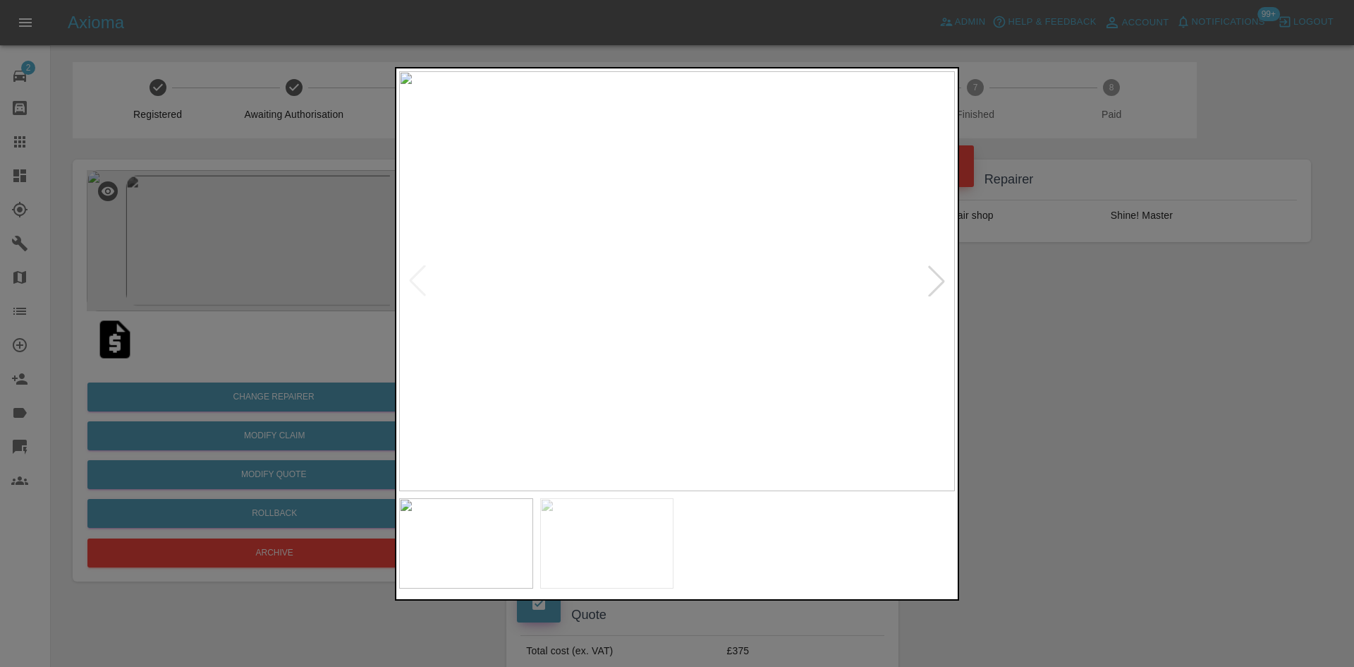
click at [1108, 337] on div at bounding box center [677, 333] width 1354 height 667
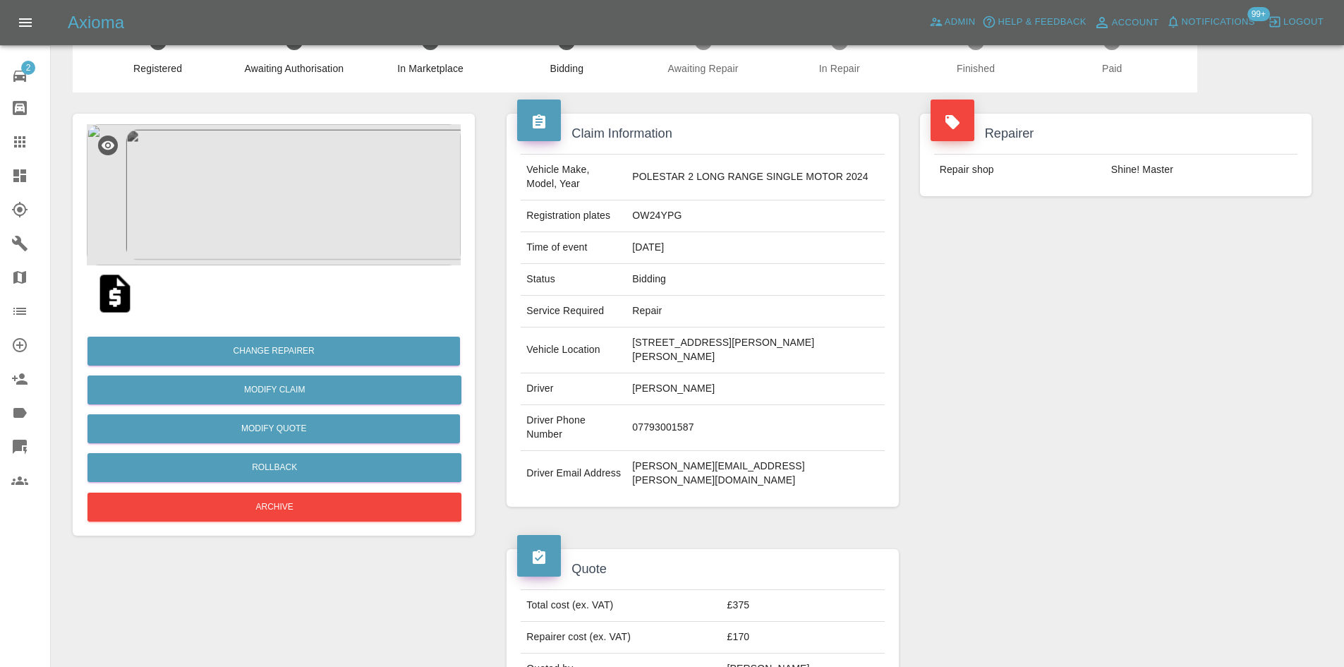
scroll to position [71, 0]
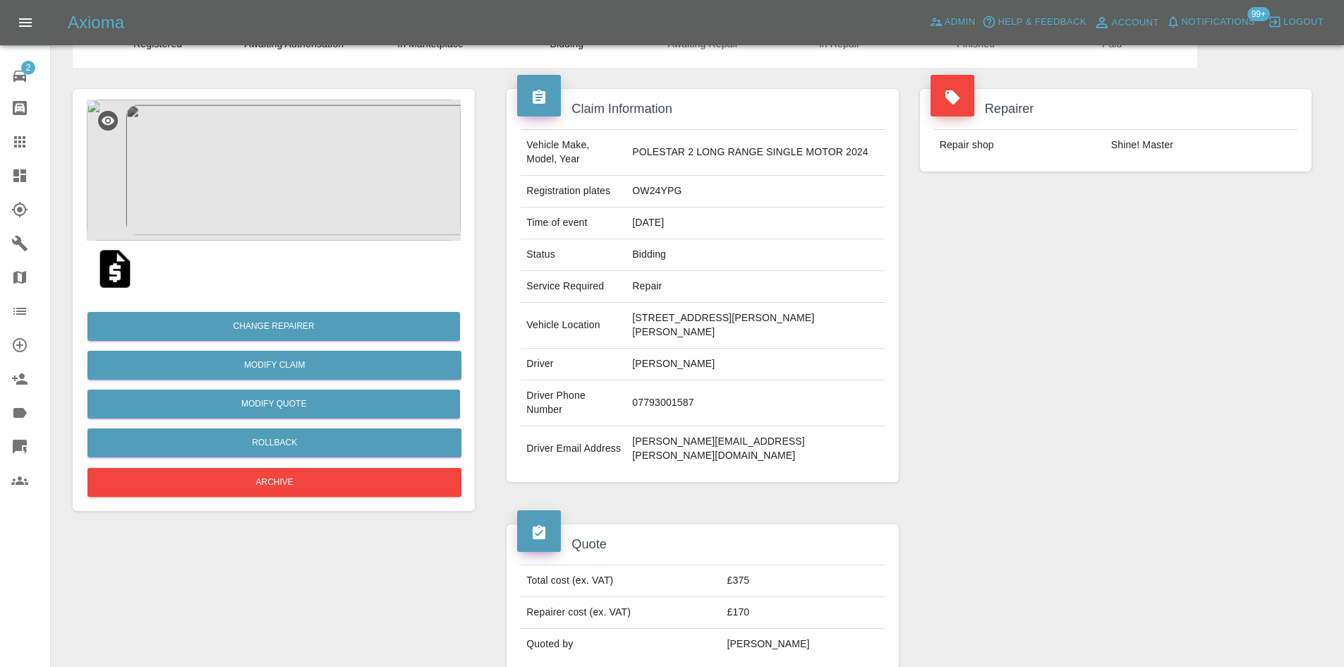
drag, startPoint x: 21, startPoint y: 142, endPoint x: 264, endPoint y: 257, distance: 268.5
click at [21, 141] on icon at bounding box center [19, 141] width 11 height 11
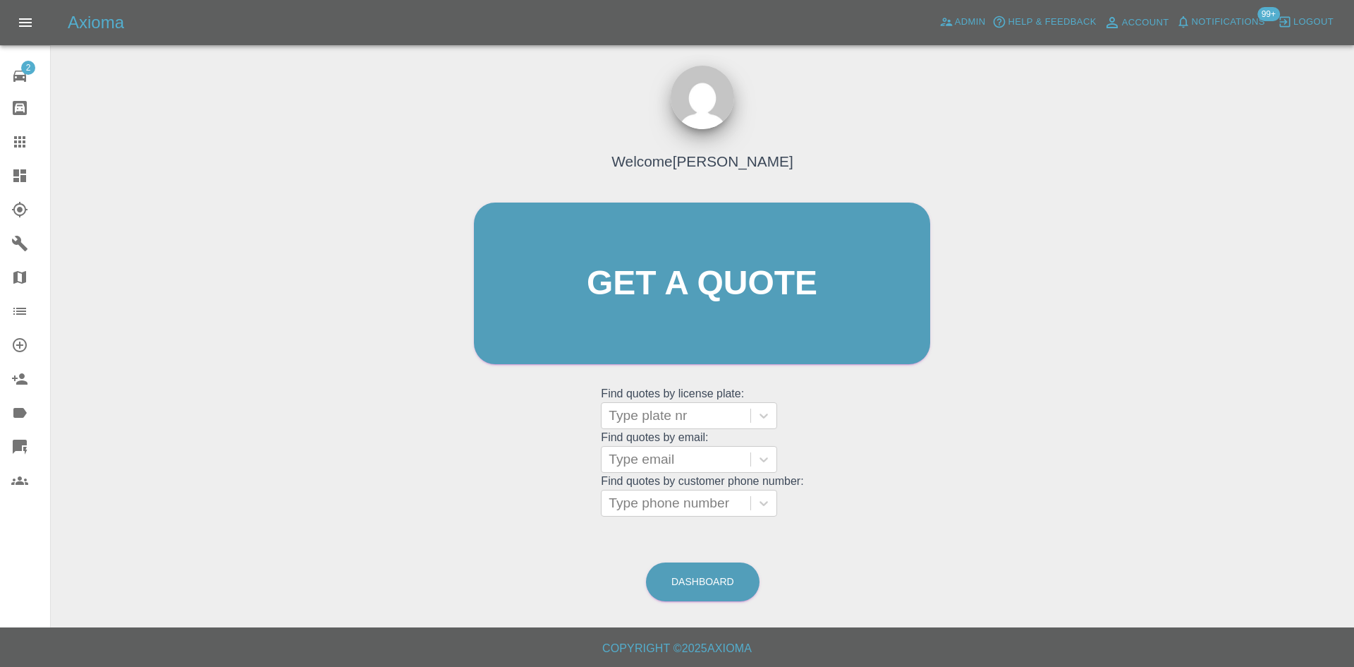
drag, startPoint x: 662, startPoint y: 444, endPoint x: 658, endPoint y: 426, distance: 18.0
click at [662, 441] on grid "Find quotes by email: Type email" at bounding box center [702, 452] width 202 height 42
click at [657, 425] on div "Type plate nr" at bounding box center [676, 415] width 149 height 25
paste input "DT25WBV"
click at [676, 439] on div "No options" at bounding box center [689, 451] width 176 height 28
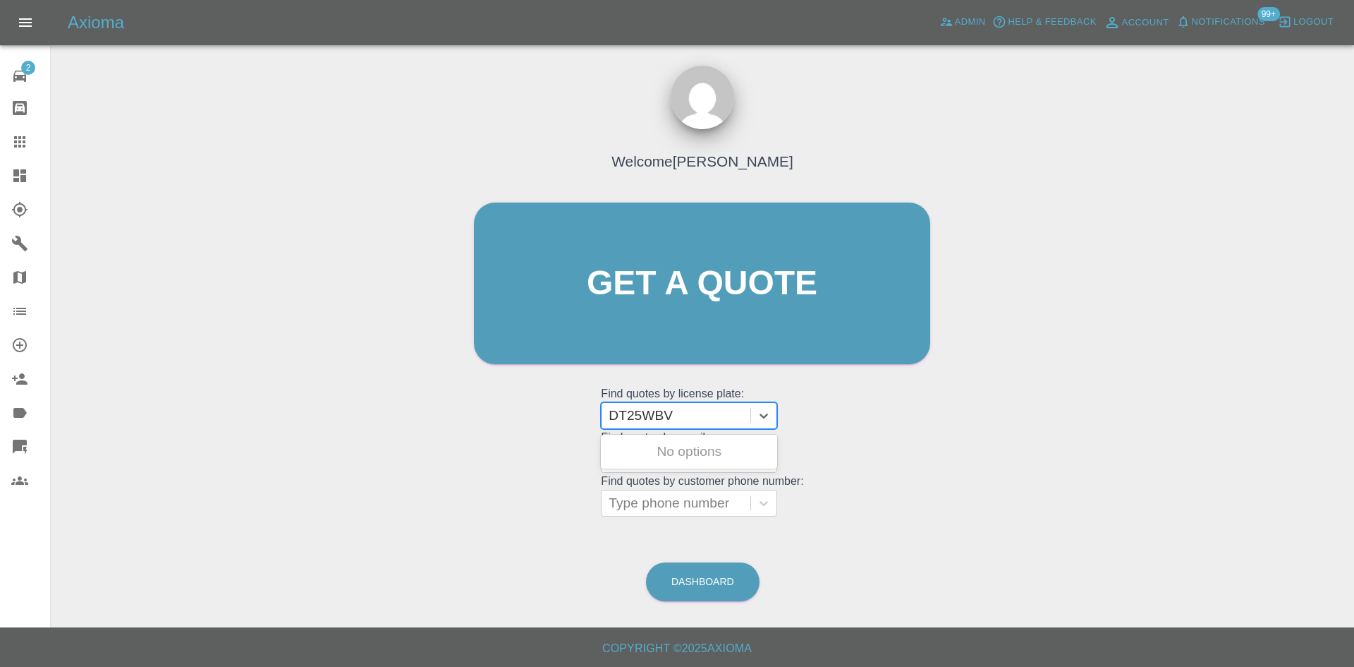
type input "DT25WBV"
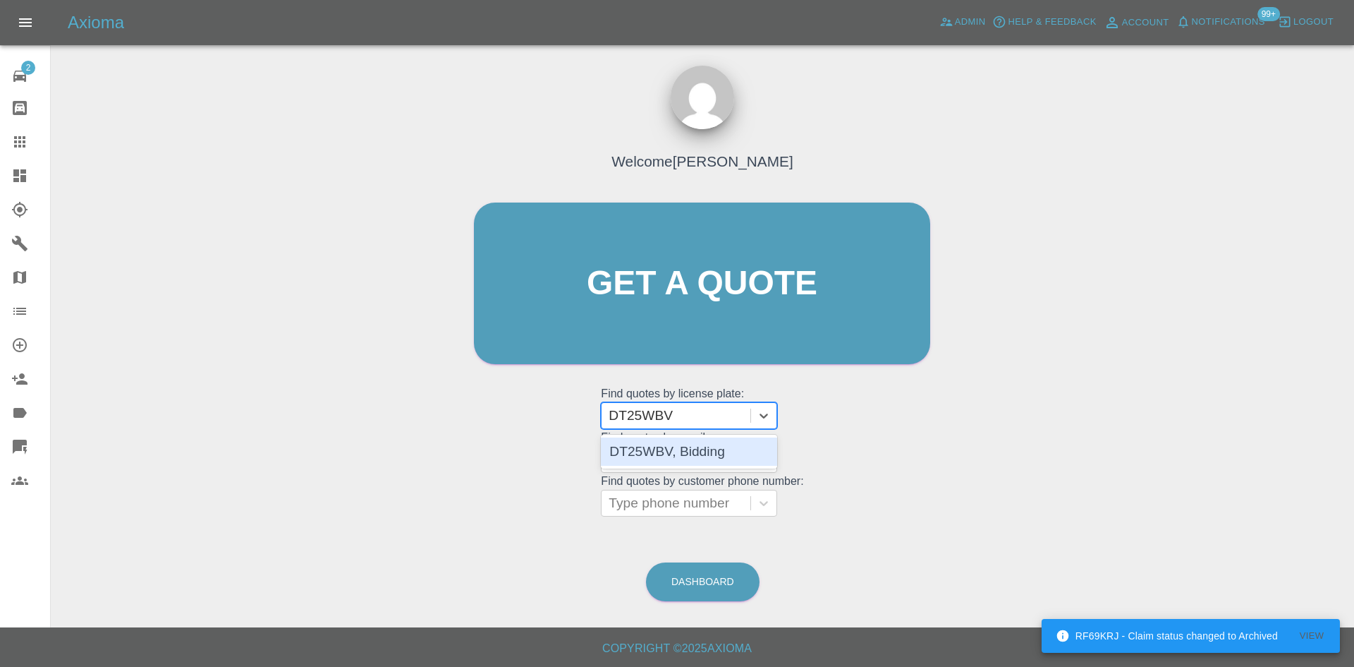
click at [706, 434] on div "DT25WBV, Bidding" at bounding box center [689, 451] width 176 height 34
click at [705, 443] on div "DT25WBV, Bidding" at bounding box center [689, 451] width 176 height 28
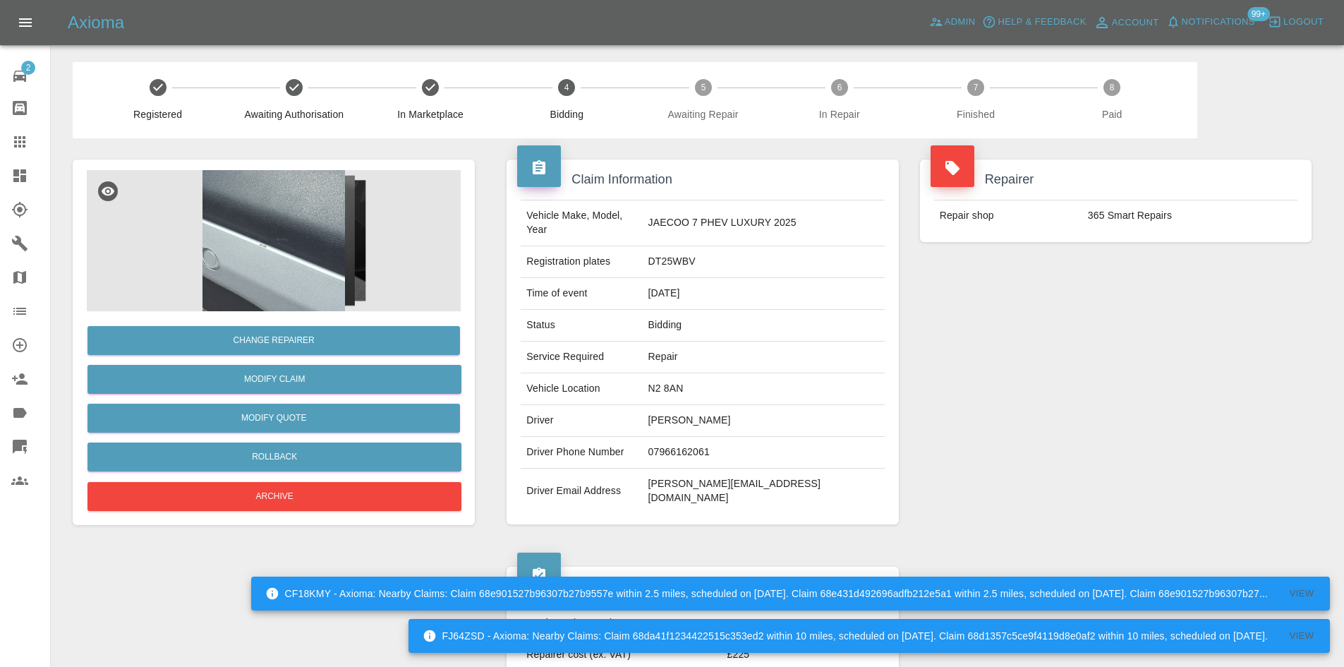
click at [403, 239] on img at bounding box center [274, 240] width 374 height 141
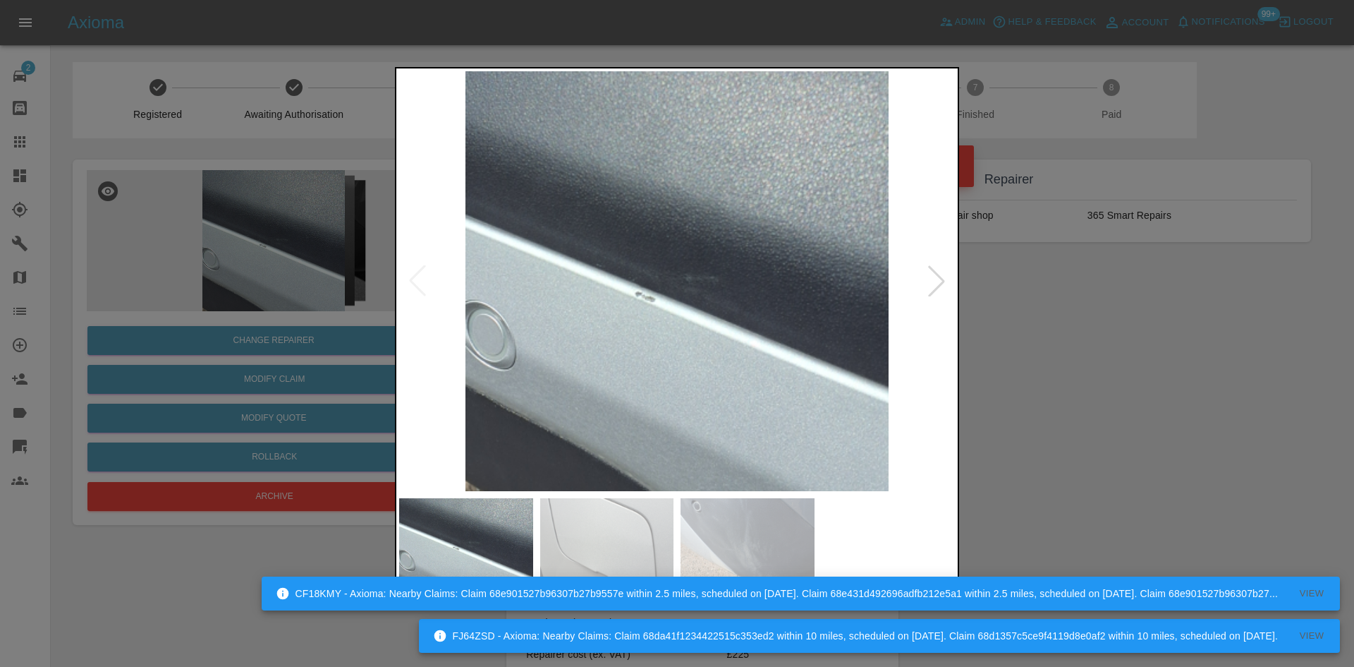
click at [947, 277] on div at bounding box center [936, 280] width 31 height 31
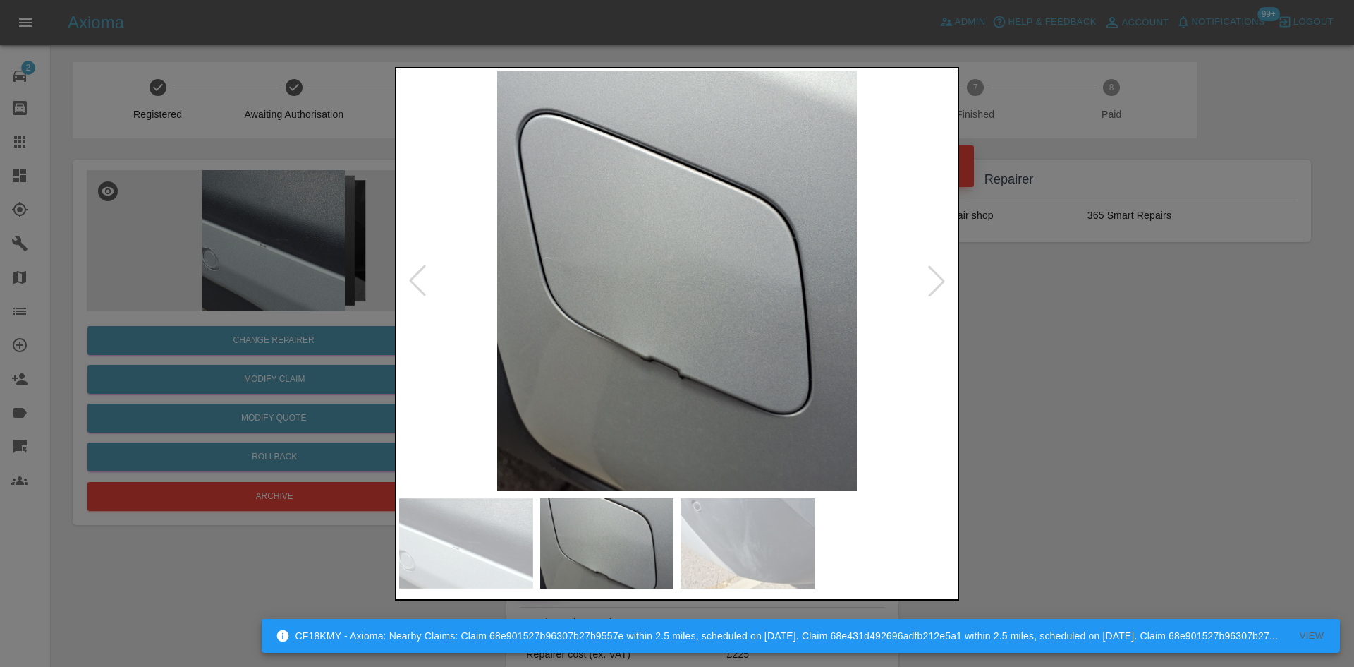
click at [948, 282] on div at bounding box center [936, 280] width 31 height 31
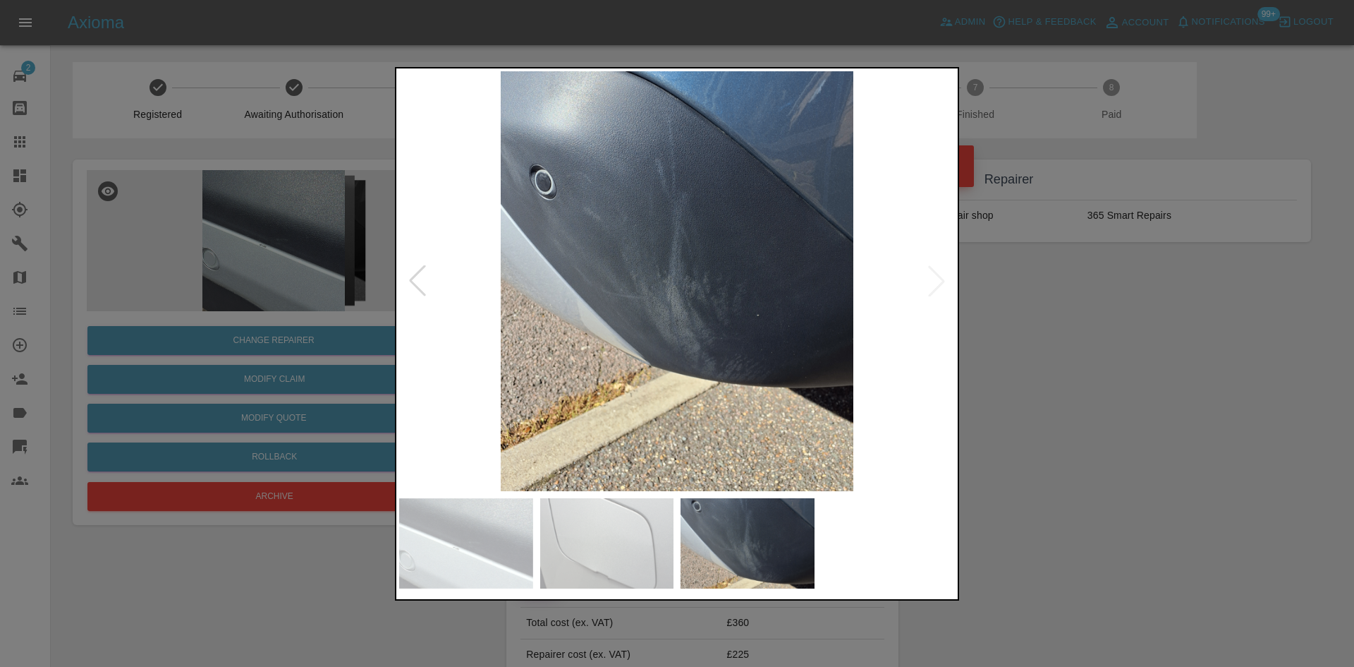
click at [1092, 299] on div at bounding box center [677, 333] width 1354 height 667
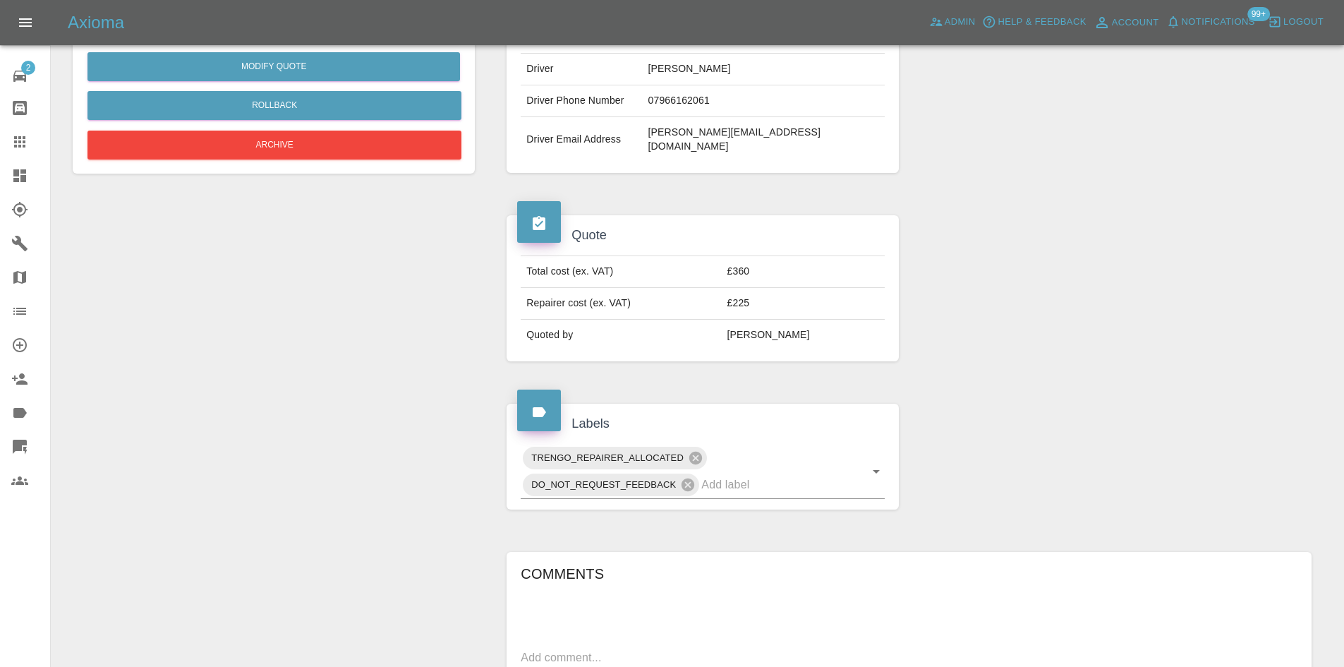
scroll to position [635, 0]
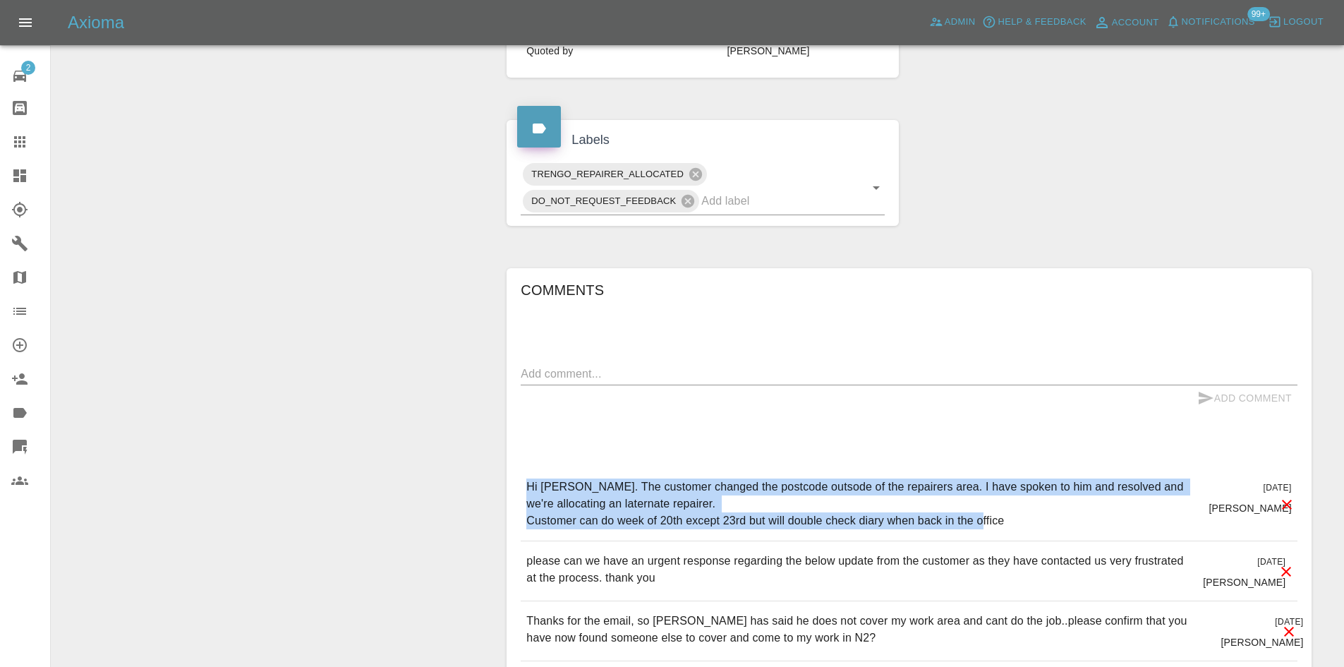
drag, startPoint x: 992, startPoint y: 492, endPoint x: 504, endPoint y: 460, distance: 489.1
click at [504, 460] on div "Comments x Add Comment Hi Samantha. The customer changed the postcode outsode o…" at bounding box center [909, 614] width 826 height 734
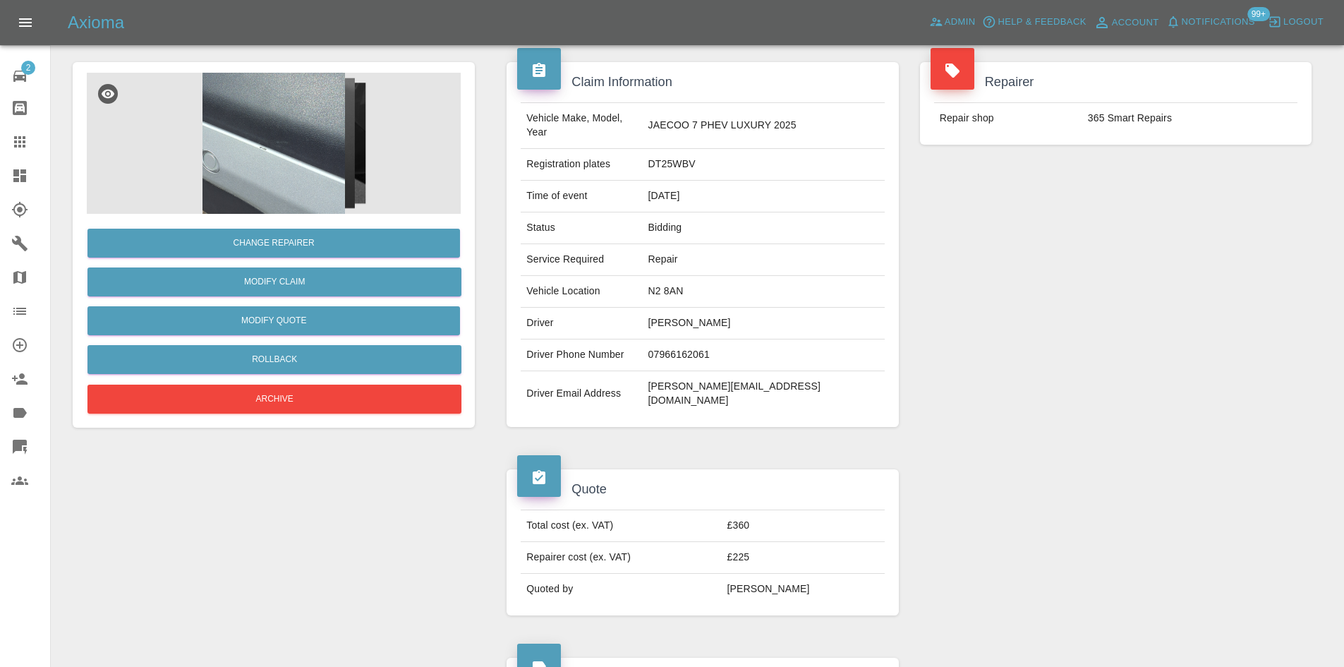
scroll to position [0, 0]
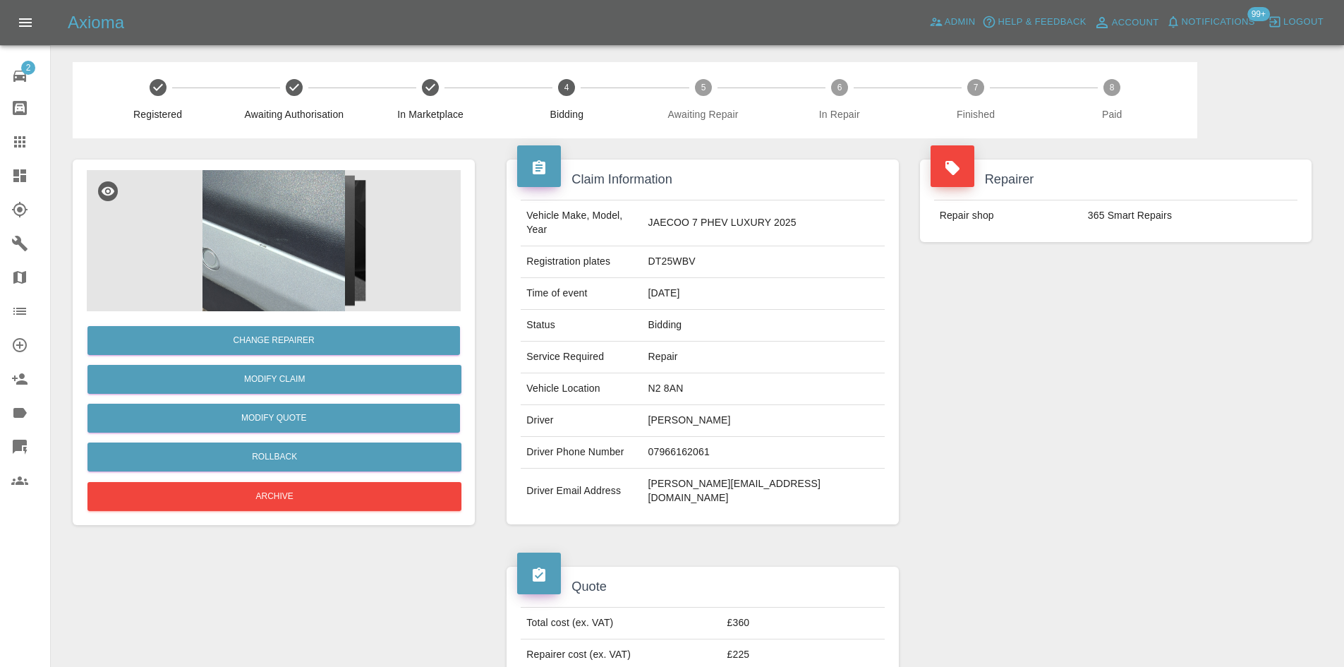
click at [305, 246] on img at bounding box center [274, 240] width 374 height 141
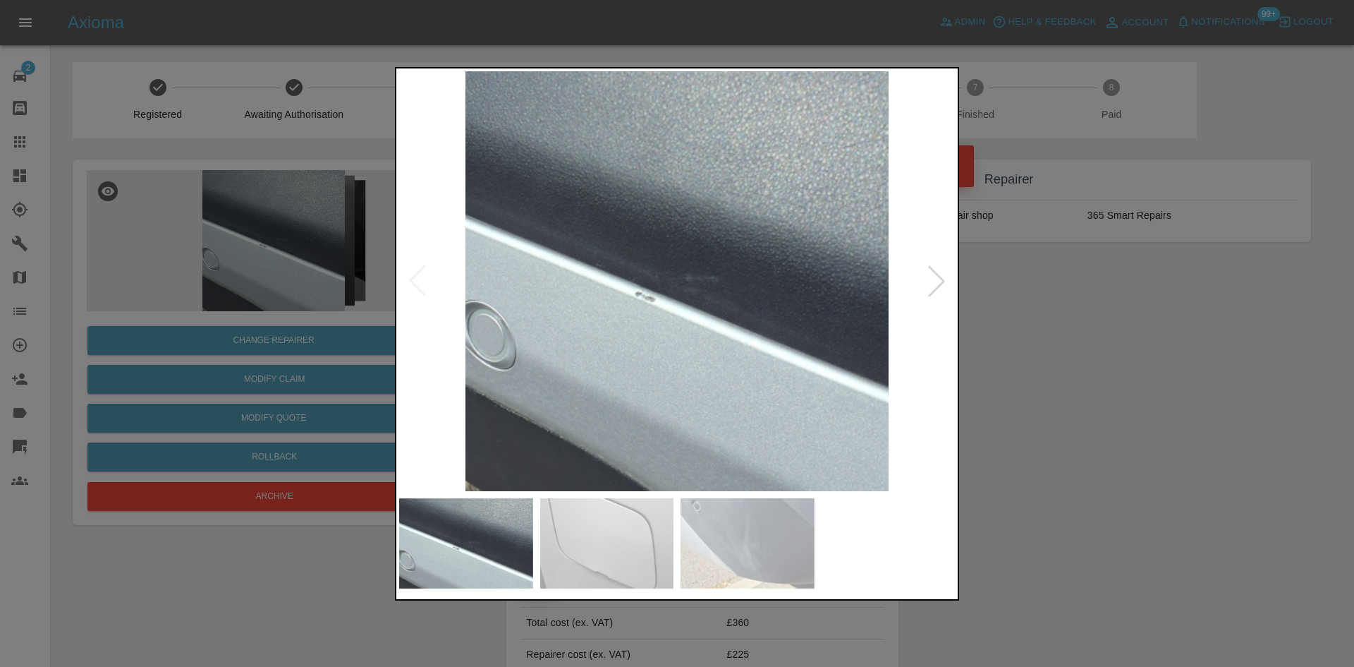
click at [685, 288] on img at bounding box center [677, 281] width 556 height 420
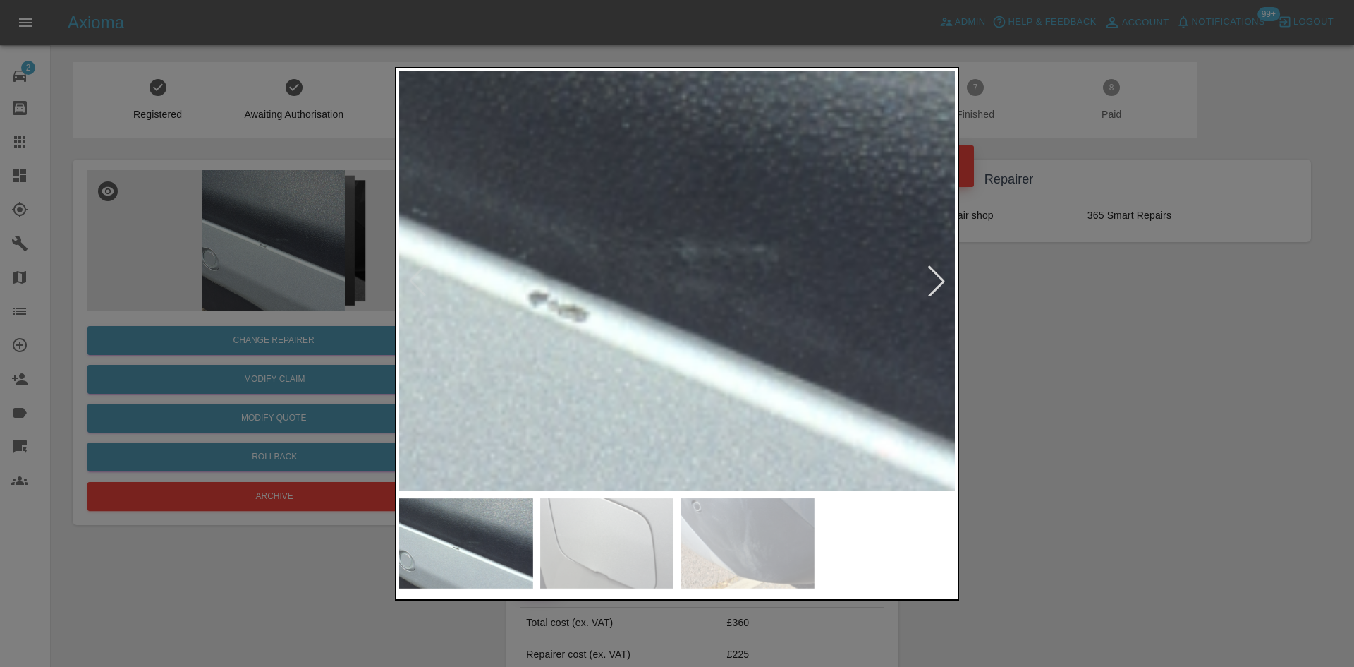
click at [685, 288] on img at bounding box center [653, 260] width 1667 height 1260
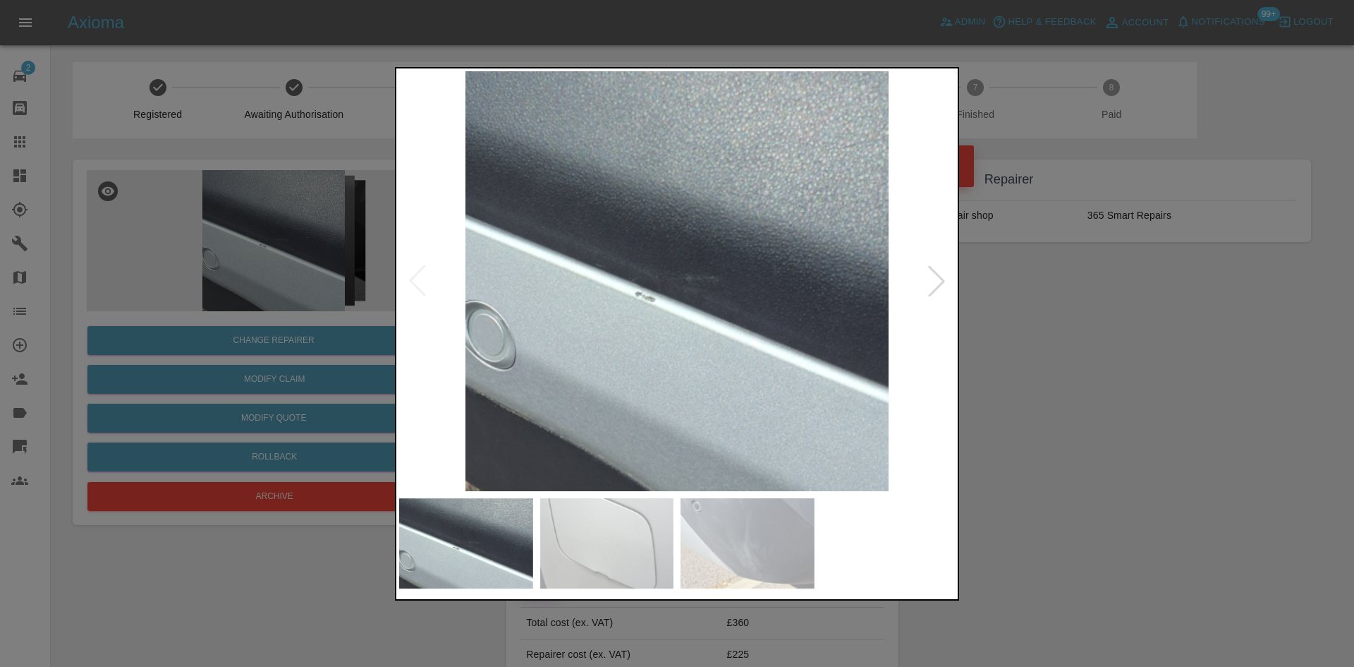
click at [923, 291] on div at bounding box center [936, 280] width 31 height 31
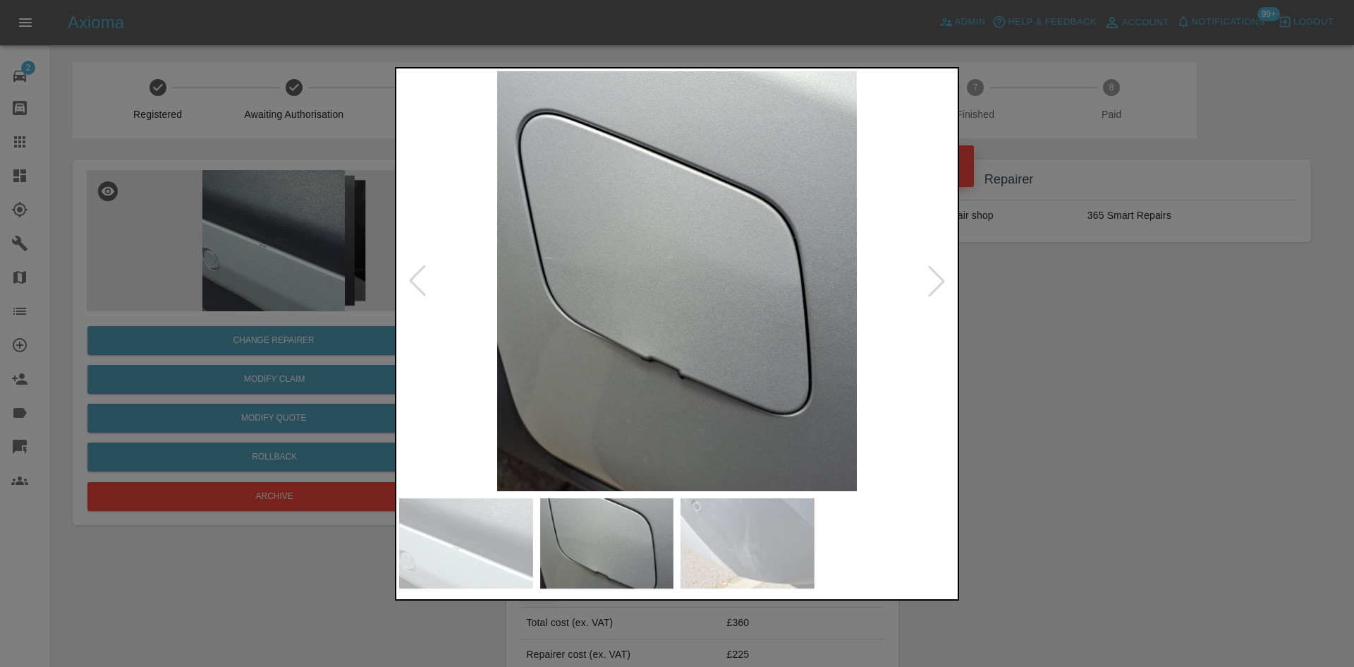
click at [923, 291] on div at bounding box center [936, 280] width 31 height 31
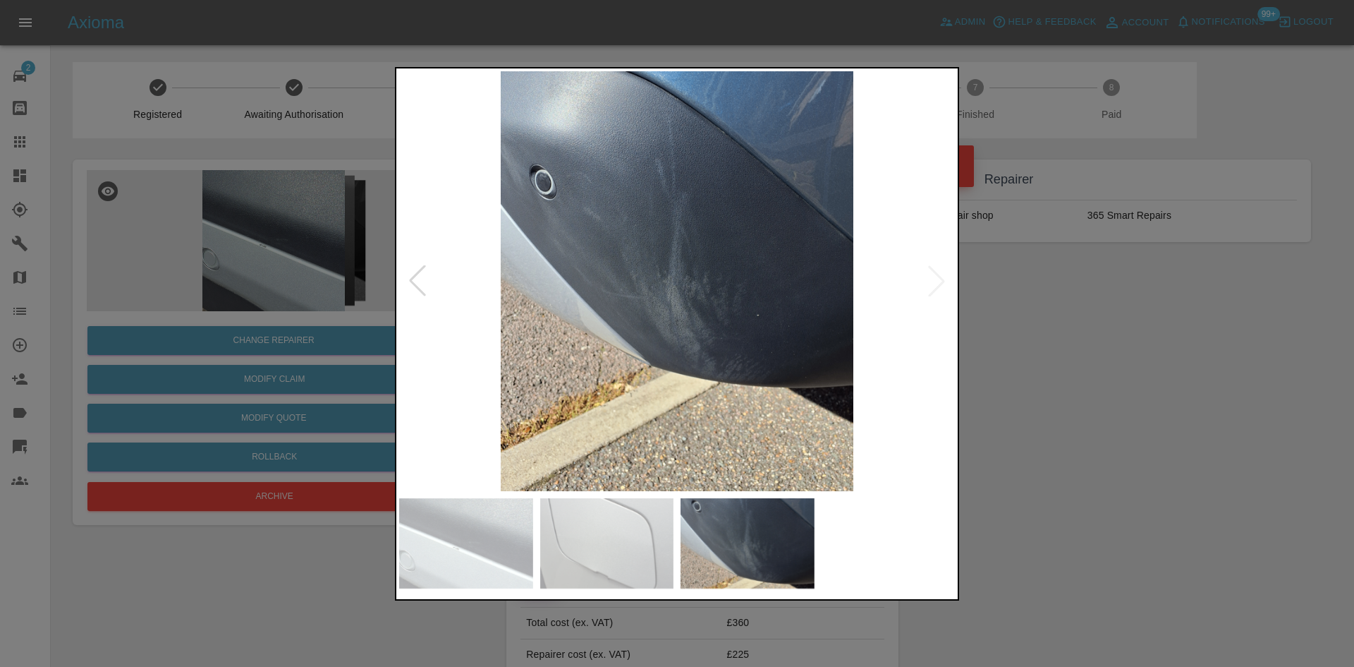
click at [1076, 330] on div at bounding box center [677, 333] width 1354 height 667
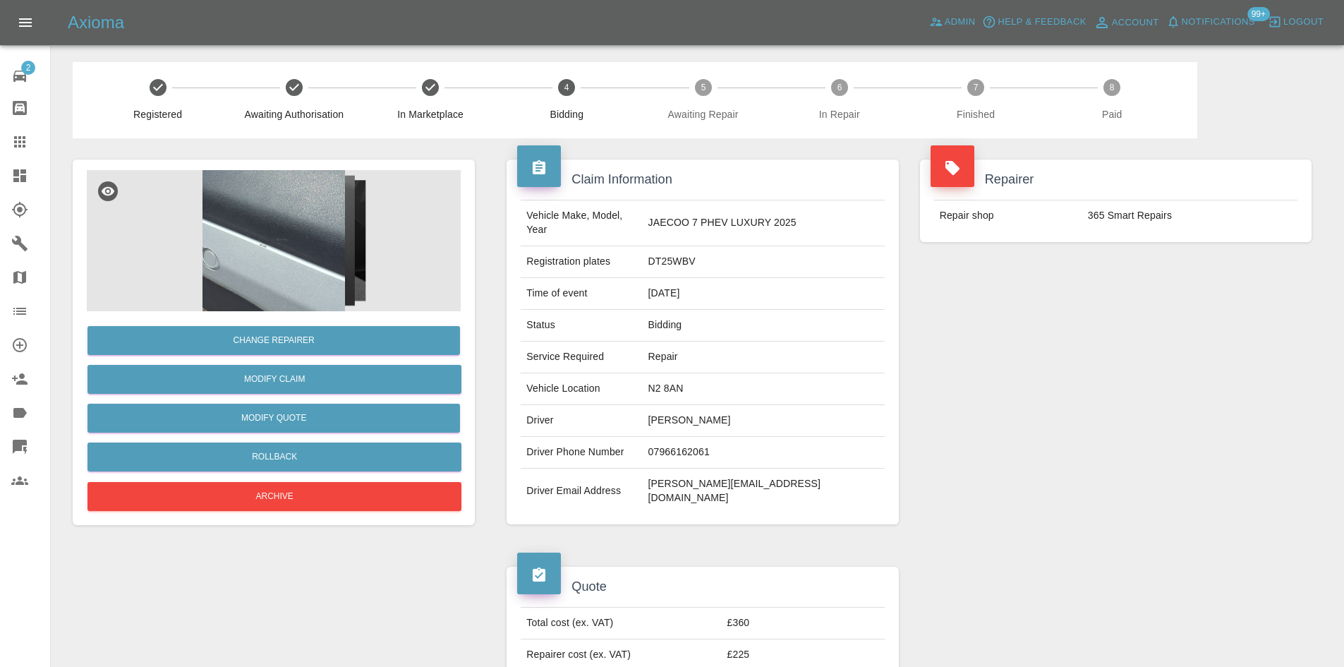
drag, startPoint x: 786, startPoint y: 402, endPoint x: 678, endPoint y: 398, distance: 108.0
click at [678, 405] on tr "Driver Bradley Collins" at bounding box center [702, 421] width 363 height 32
click at [704, 405] on td "Bradley Collins" at bounding box center [764, 421] width 242 height 32
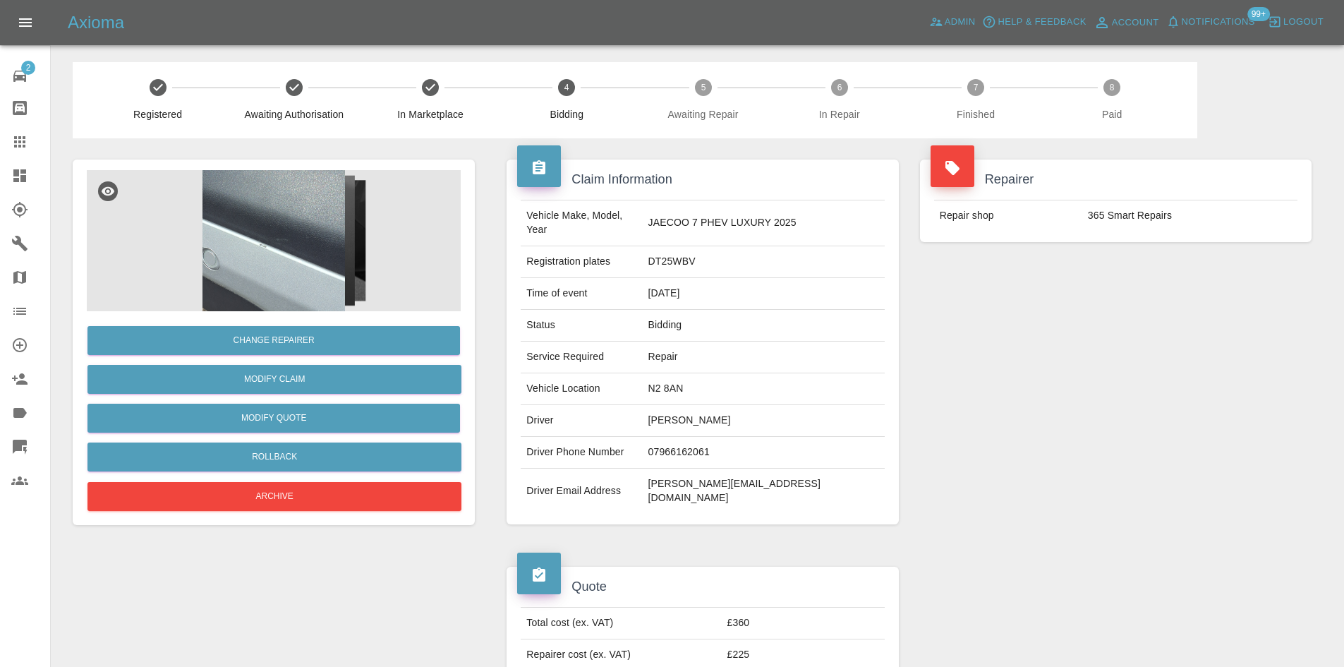
click at [735, 472] on td "brad@indijew.com" at bounding box center [764, 490] width 242 height 45
click at [326, 264] on img at bounding box center [274, 240] width 374 height 141
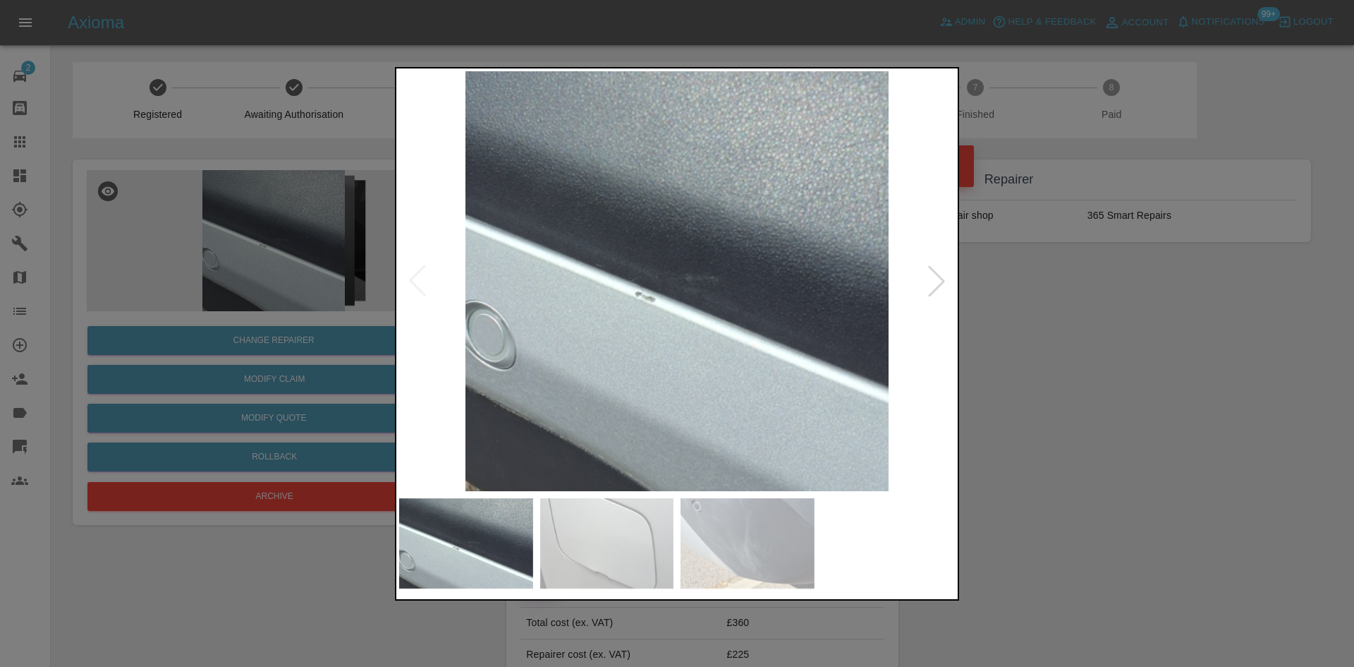
click at [925, 293] on div at bounding box center [936, 280] width 31 height 31
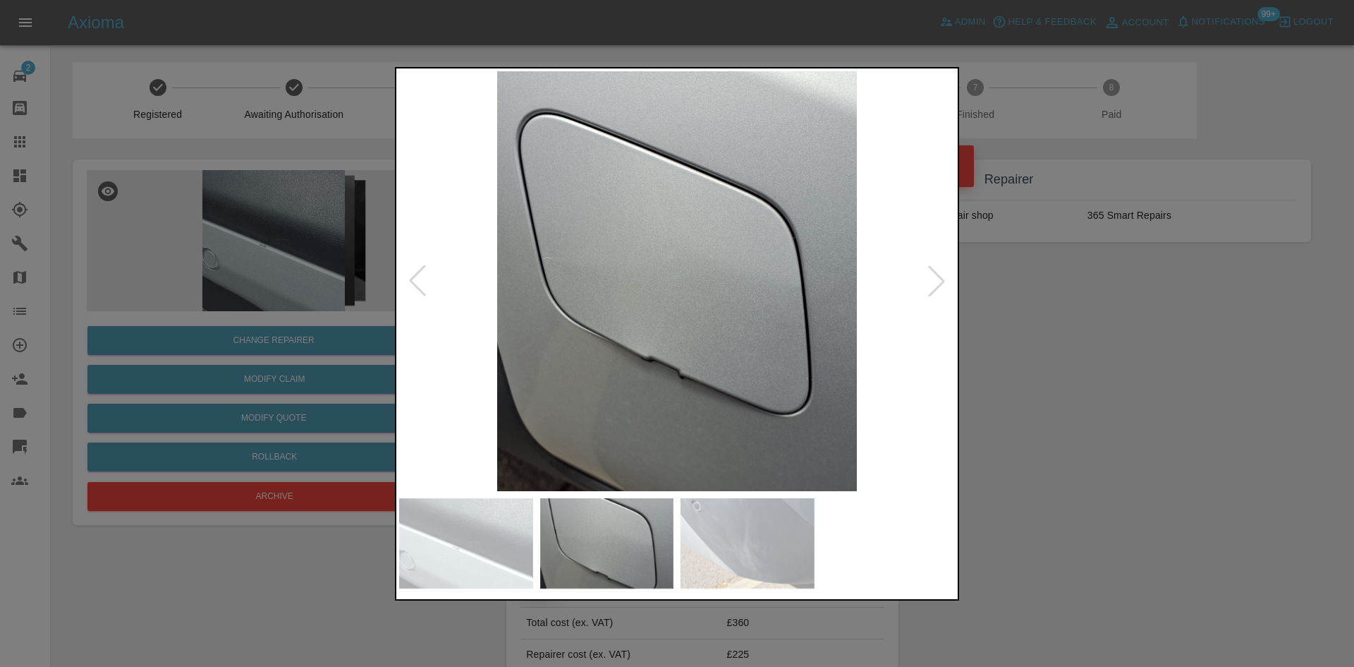
click at [925, 293] on div at bounding box center [936, 280] width 31 height 31
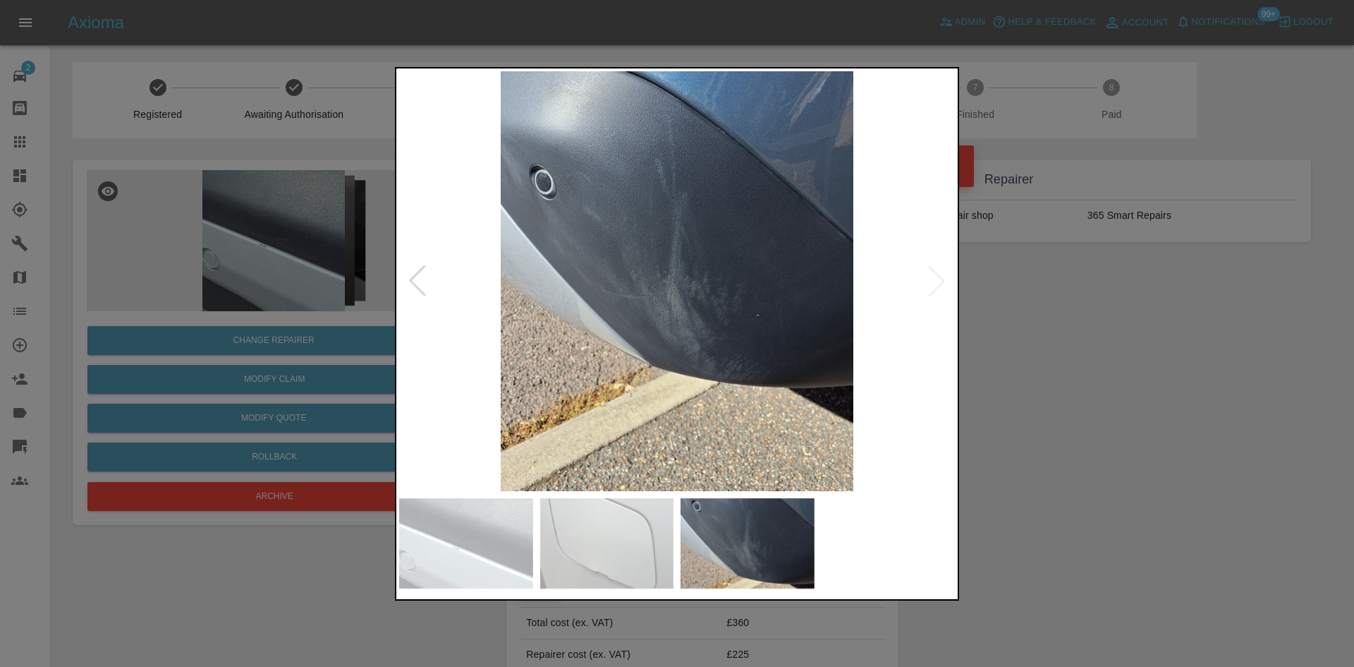
click at [941, 283] on img at bounding box center [677, 281] width 556 height 420
click at [429, 282] on div at bounding box center [417, 280] width 31 height 31
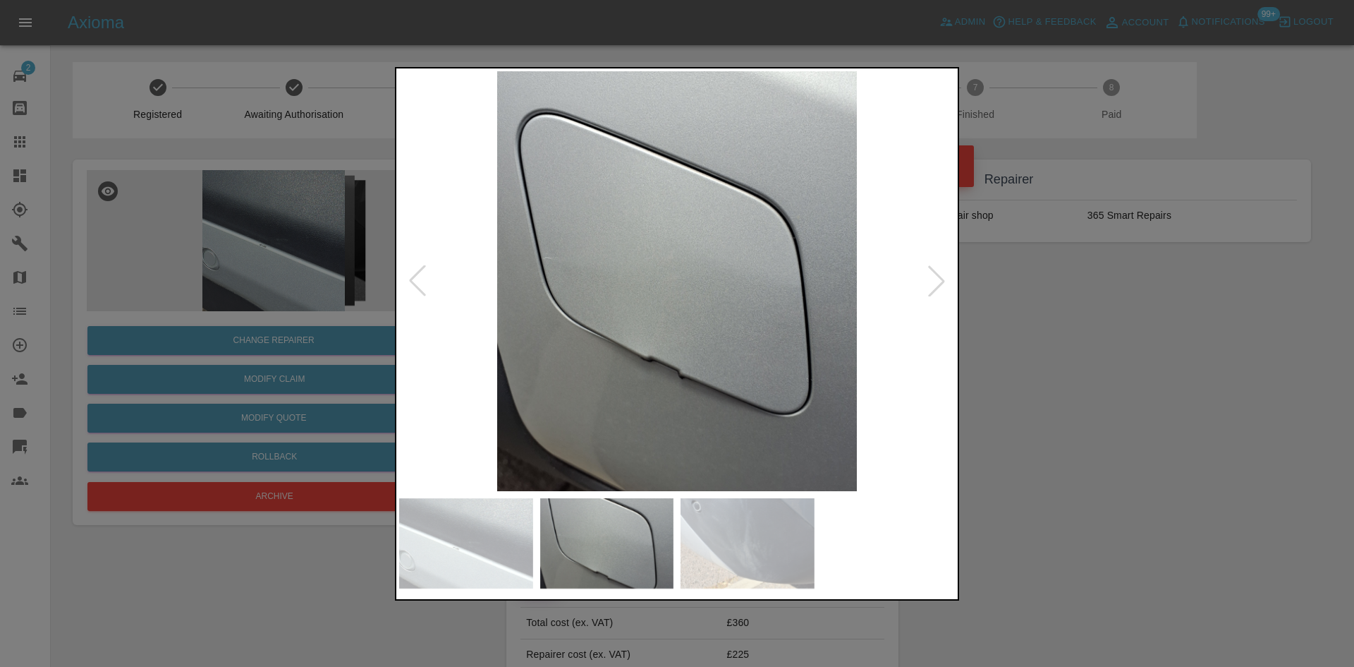
click at [429, 282] on div at bounding box center [417, 280] width 31 height 31
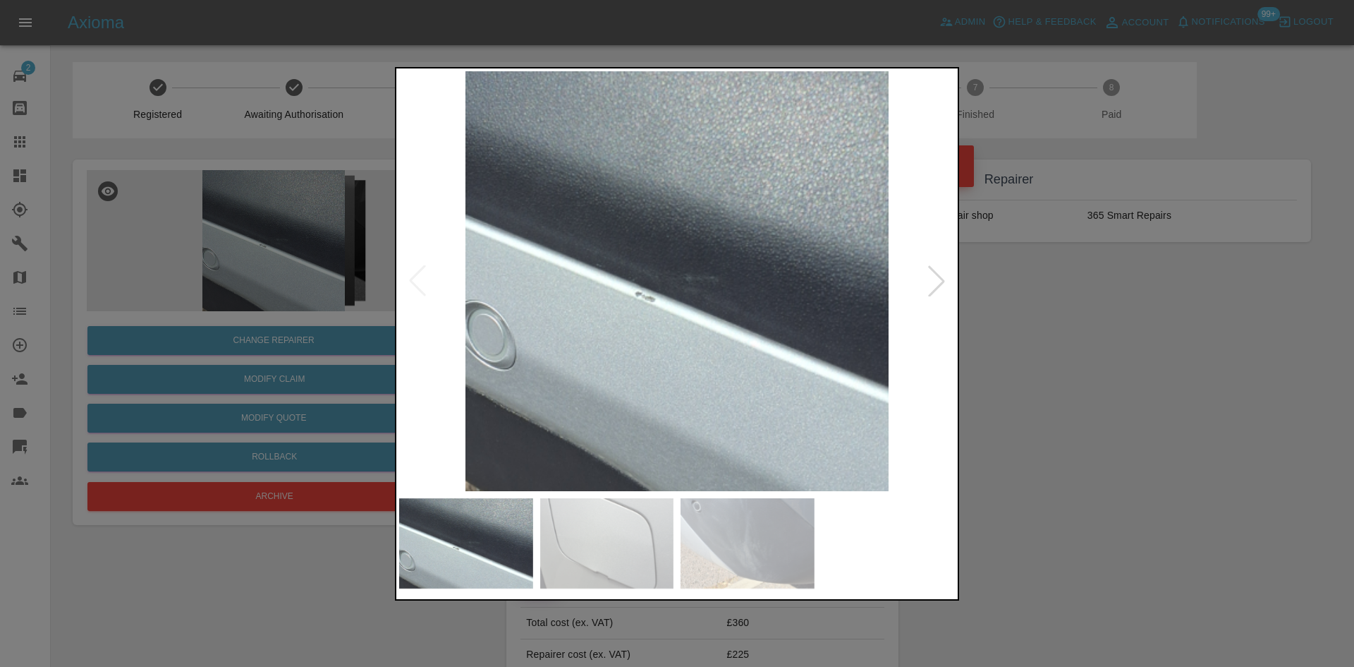
click at [999, 353] on div at bounding box center [677, 333] width 1354 height 667
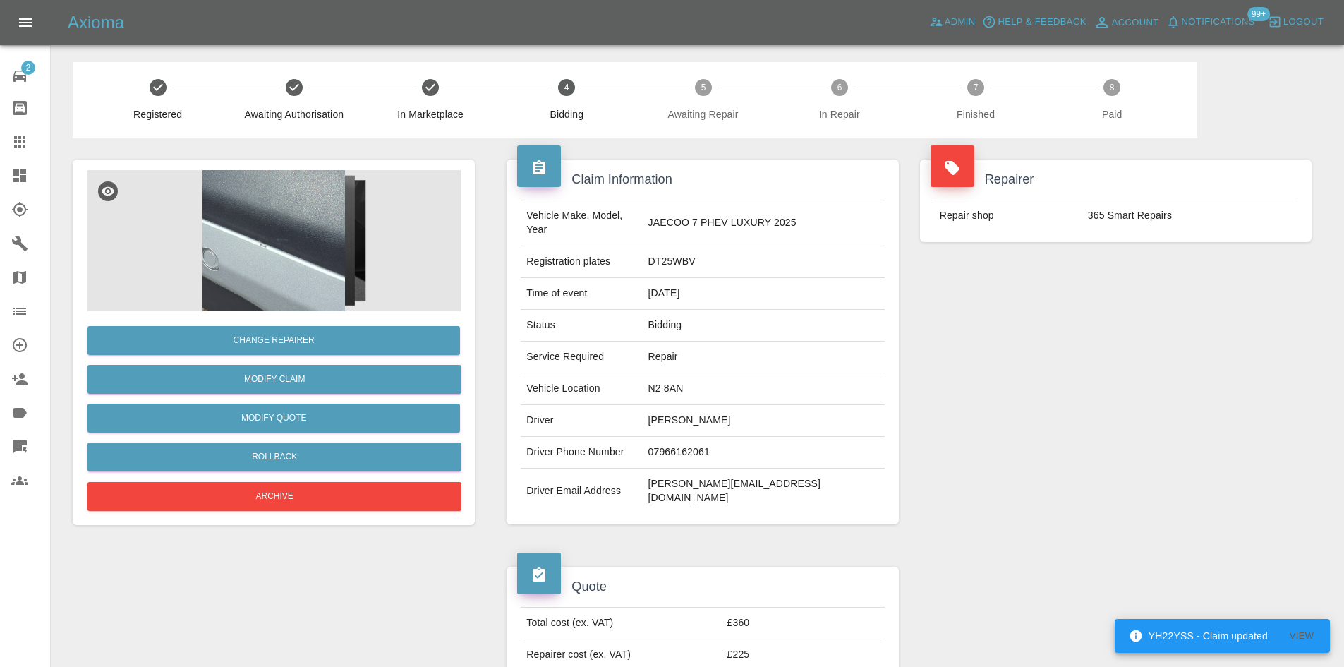
drag, startPoint x: 772, startPoint y: 415, endPoint x: 693, endPoint y: 410, distance: 79.2
click at [693, 410] on td "Bradley Collins" at bounding box center [764, 421] width 242 height 32
click at [693, 408] on td "Bradley Collins" at bounding box center [764, 421] width 242 height 32
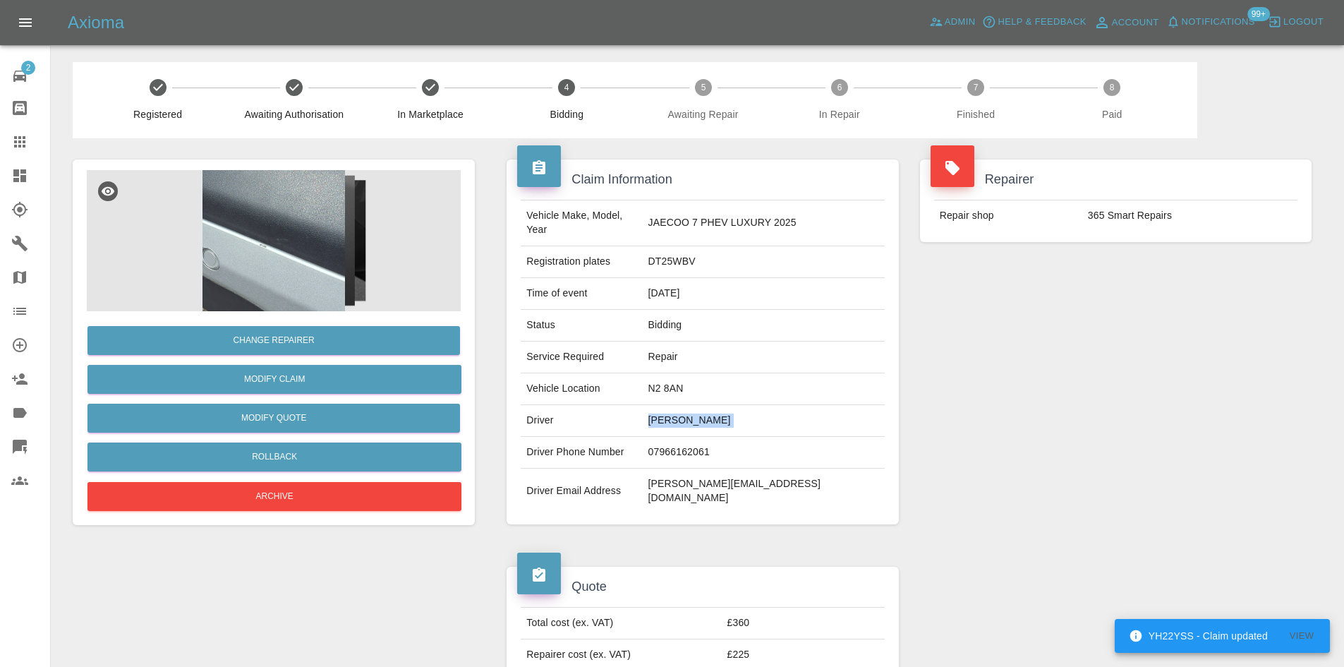
click at [693, 408] on td "Bradley Collins" at bounding box center [764, 421] width 242 height 32
click at [744, 468] on td "brad@indijew.com" at bounding box center [764, 490] width 242 height 45
click at [742, 468] on td "brad@indijew.com" at bounding box center [764, 490] width 242 height 45
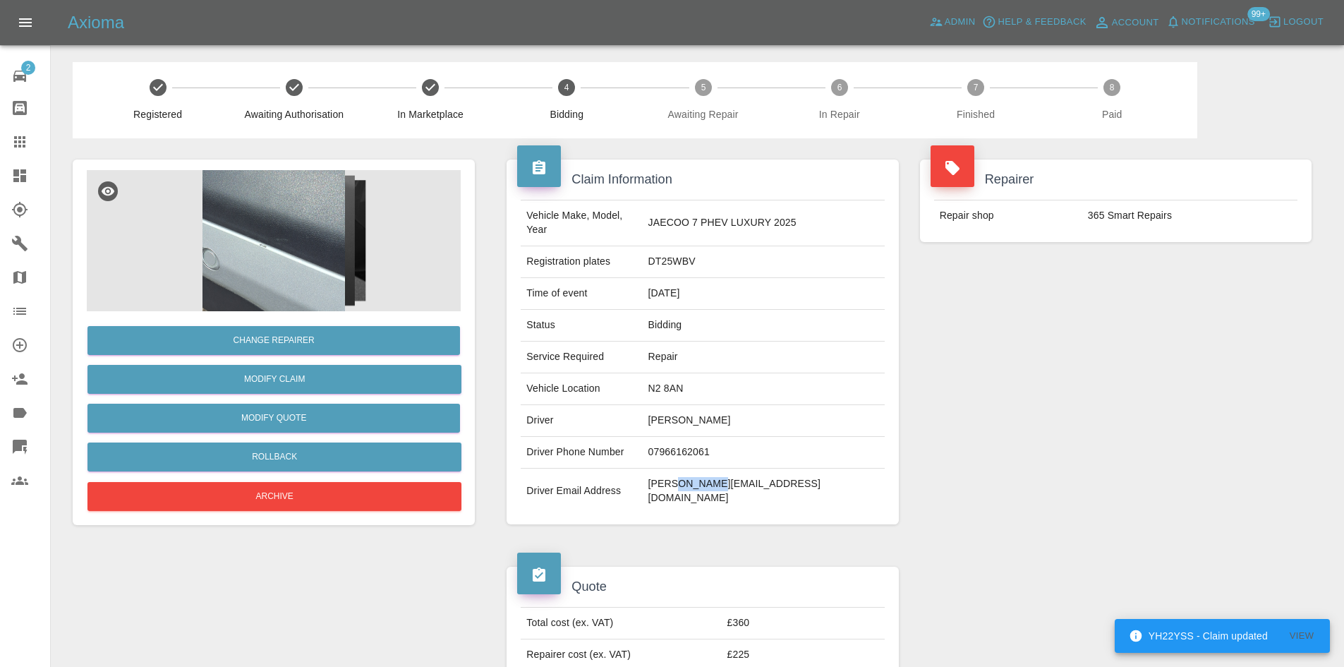
copy td "indijew"
click at [226, 254] on img at bounding box center [274, 240] width 374 height 141
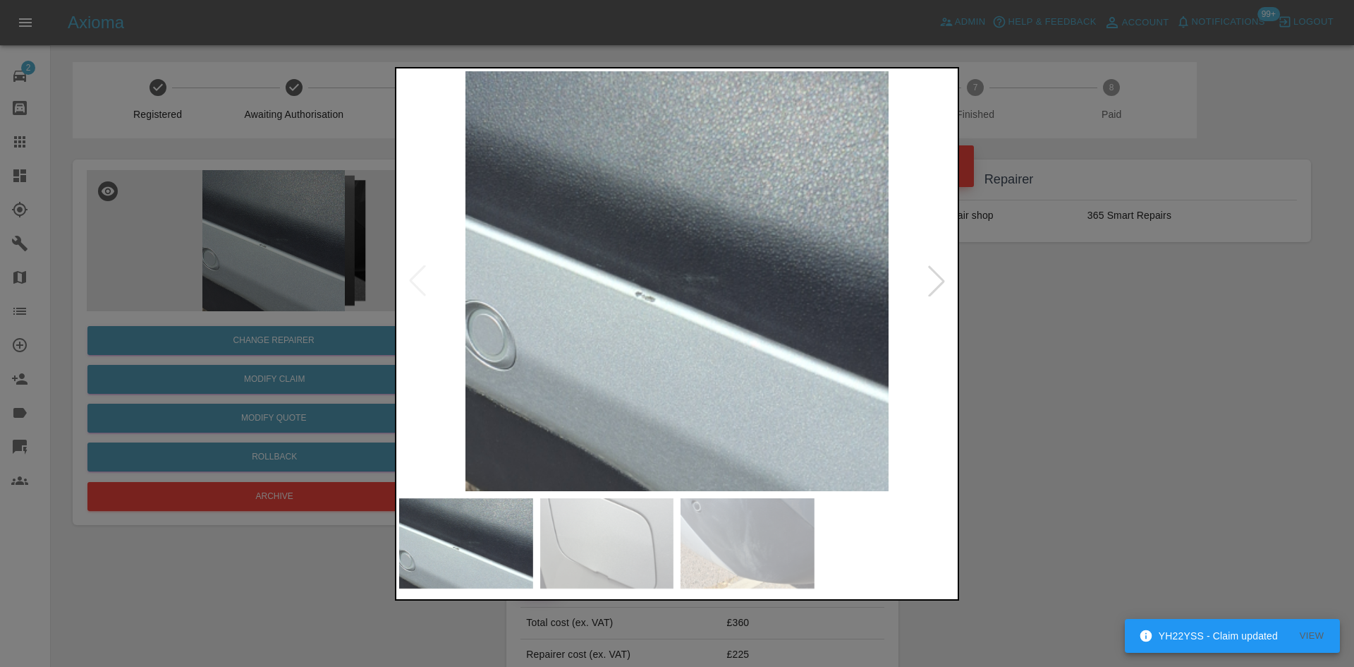
click at [925, 284] on div at bounding box center [936, 280] width 31 height 31
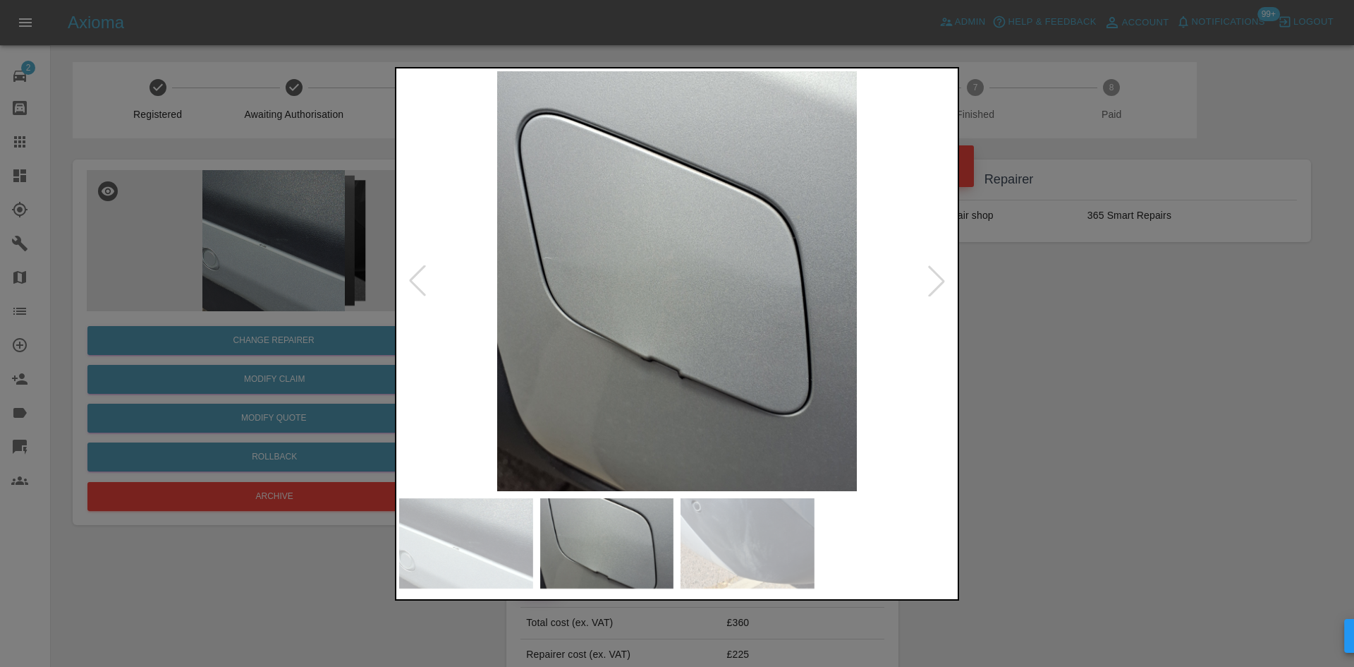
click at [925, 284] on div at bounding box center [936, 280] width 31 height 31
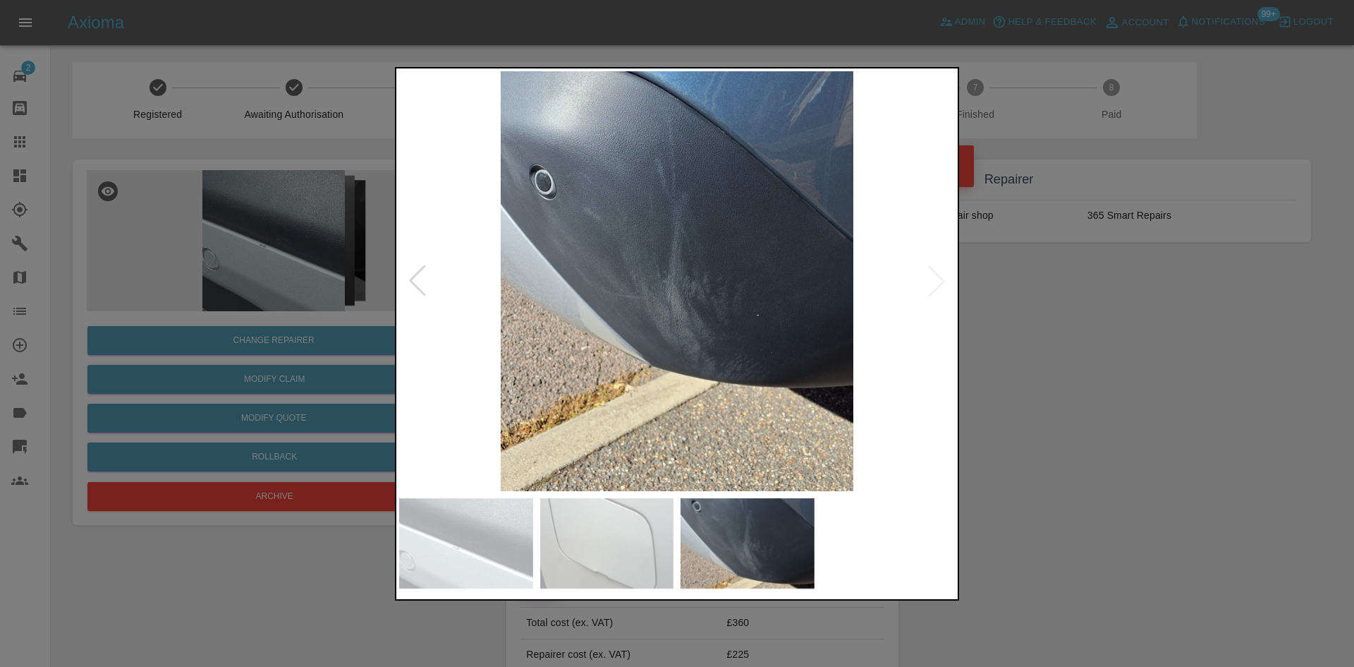
click at [925, 284] on img at bounding box center [677, 281] width 556 height 420
click at [217, 576] on div at bounding box center [677, 333] width 1354 height 667
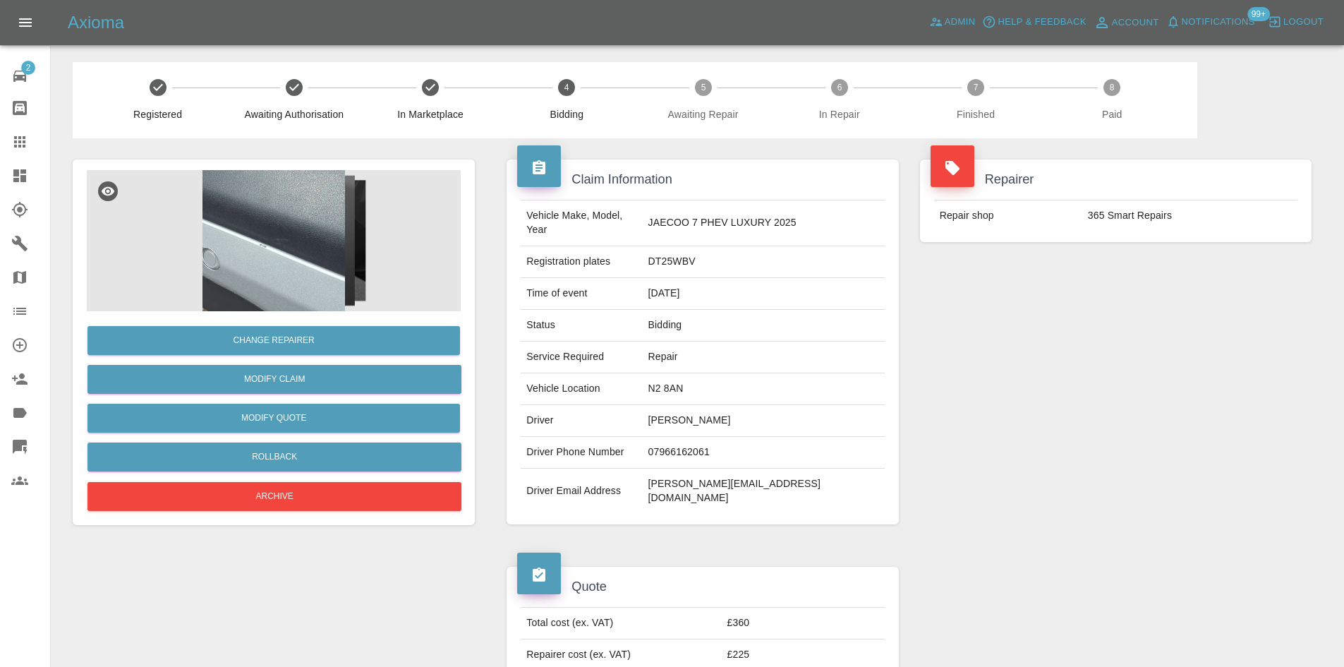
click at [748, 470] on td "brad@indijew.com" at bounding box center [764, 490] width 242 height 45
click at [748, 468] on td "brad@indijew.com" at bounding box center [764, 490] width 242 height 45
click at [748, 442] on td "07966162061" at bounding box center [764, 453] width 242 height 32
click at [746, 441] on td "07966162061" at bounding box center [764, 453] width 242 height 32
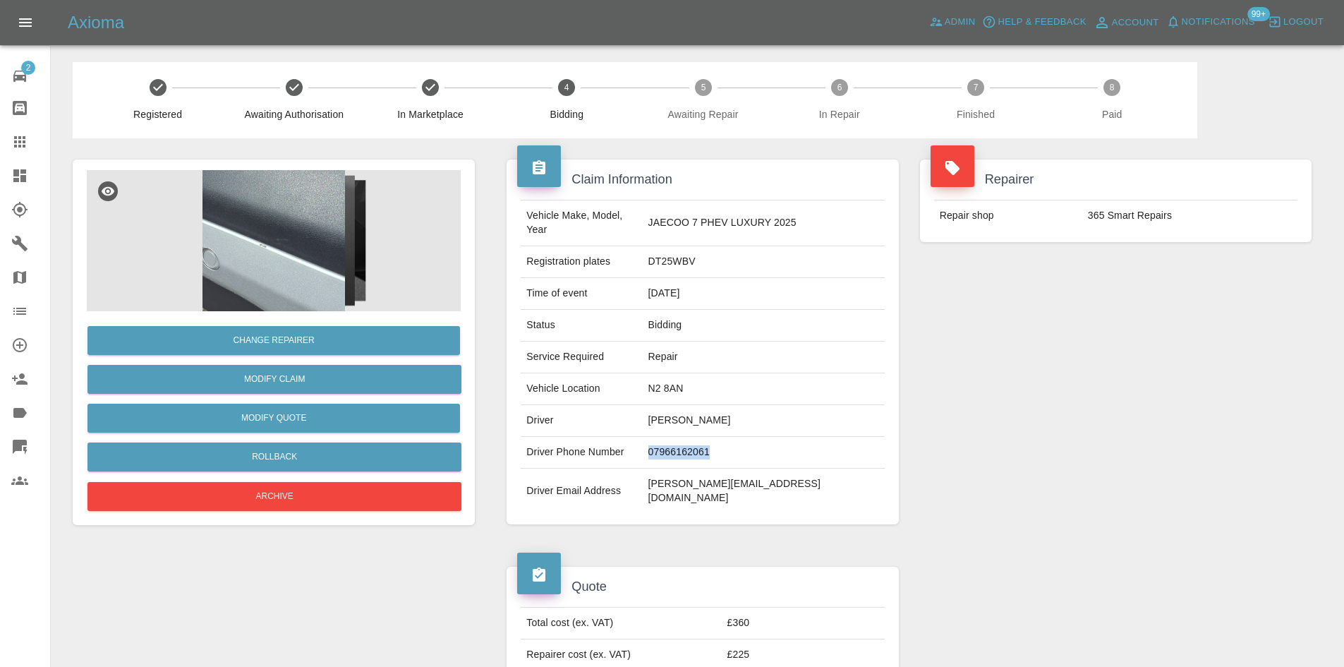
click at [746, 441] on td "07966162061" at bounding box center [764, 453] width 242 height 32
click at [748, 405] on td "Bradley Collins" at bounding box center [764, 421] width 242 height 32
click at [757, 405] on td "Bradley Collins" at bounding box center [764, 421] width 242 height 32
drag, startPoint x: 729, startPoint y: 369, endPoint x: 693, endPoint y: 367, distance: 36.0
click at [693, 373] on td "N2 8AN" at bounding box center [764, 389] width 242 height 32
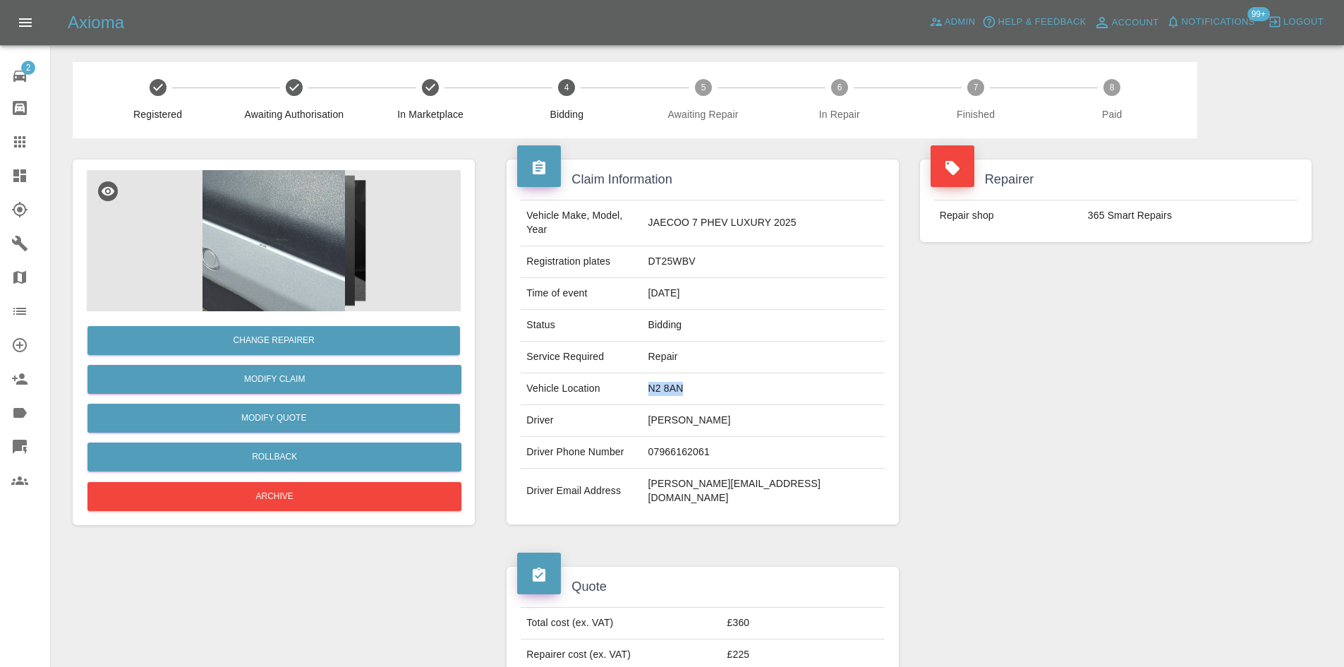
click at [693, 373] on td "N2 8AN" at bounding box center [764, 389] width 242 height 32
click at [705, 388] on td "N2 8AN" at bounding box center [764, 389] width 242 height 32
click at [697, 379] on td "N2 8AN" at bounding box center [764, 389] width 242 height 32
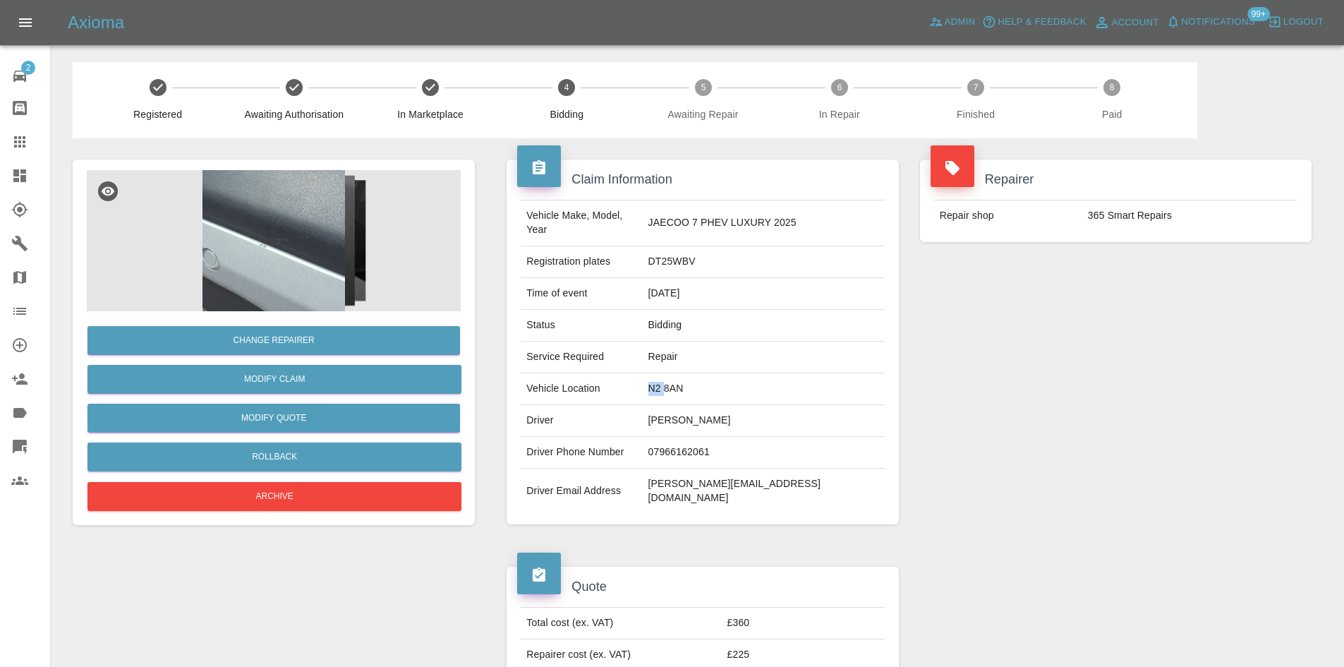
click at [697, 379] on td "N2 8AN" at bounding box center [764, 389] width 242 height 32
copy td "N2 8AN"
click at [276, 334] on button "Change Repairer" at bounding box center [273, 340] width 372 height 29
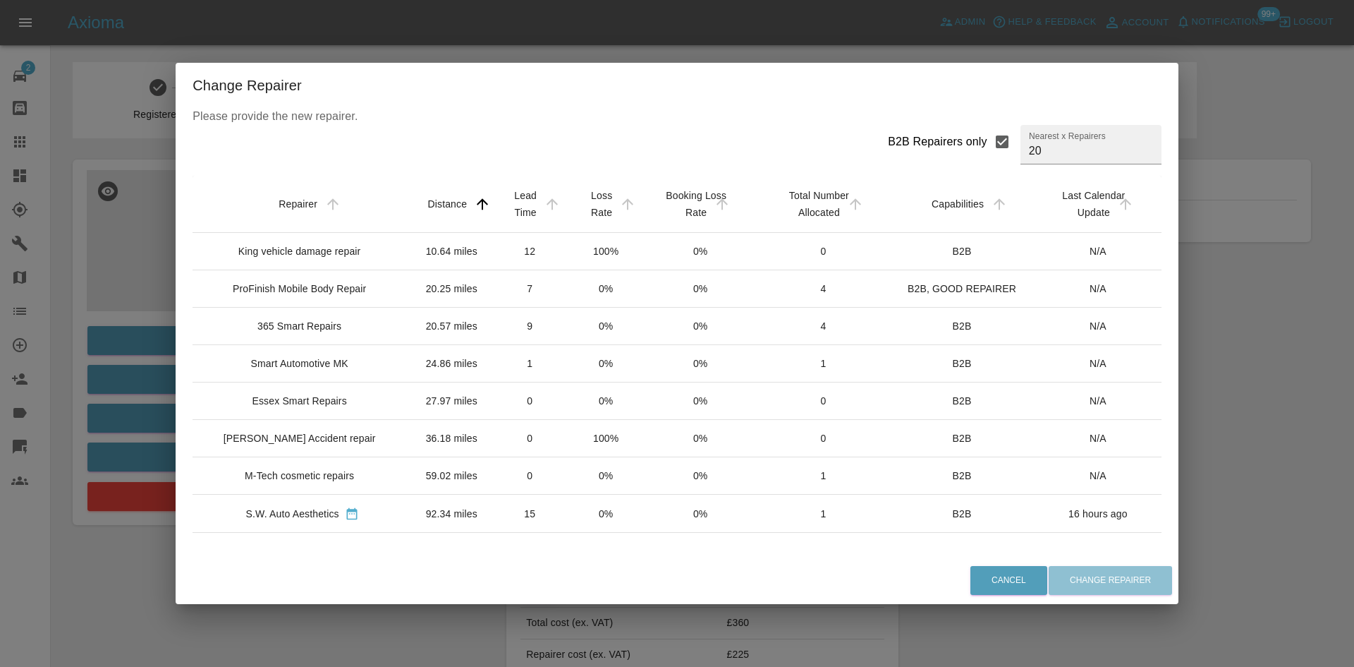
click at [318, 285] on div "ProFinish Mobile Body Repair" at bounding box center [299, 288] width 133 height 14
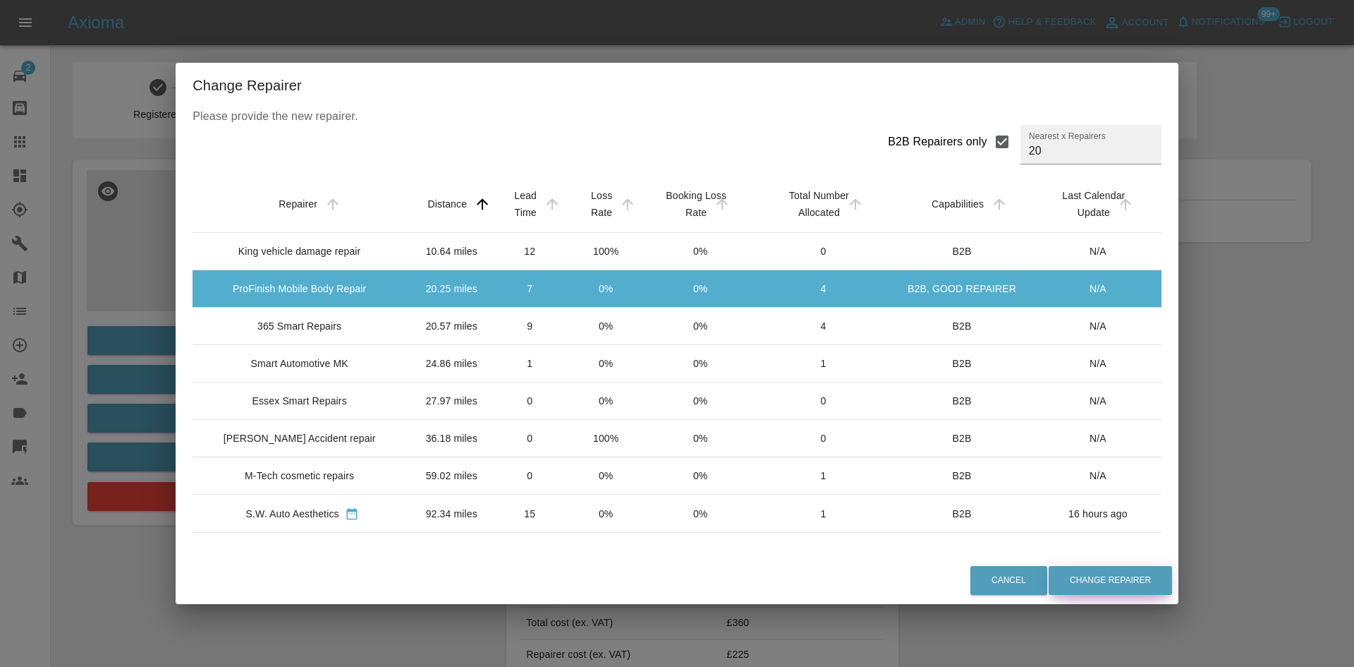
click at [1072, 574] on button "Change Repairer" at bounding box center [1110, 580] width 123 height 29
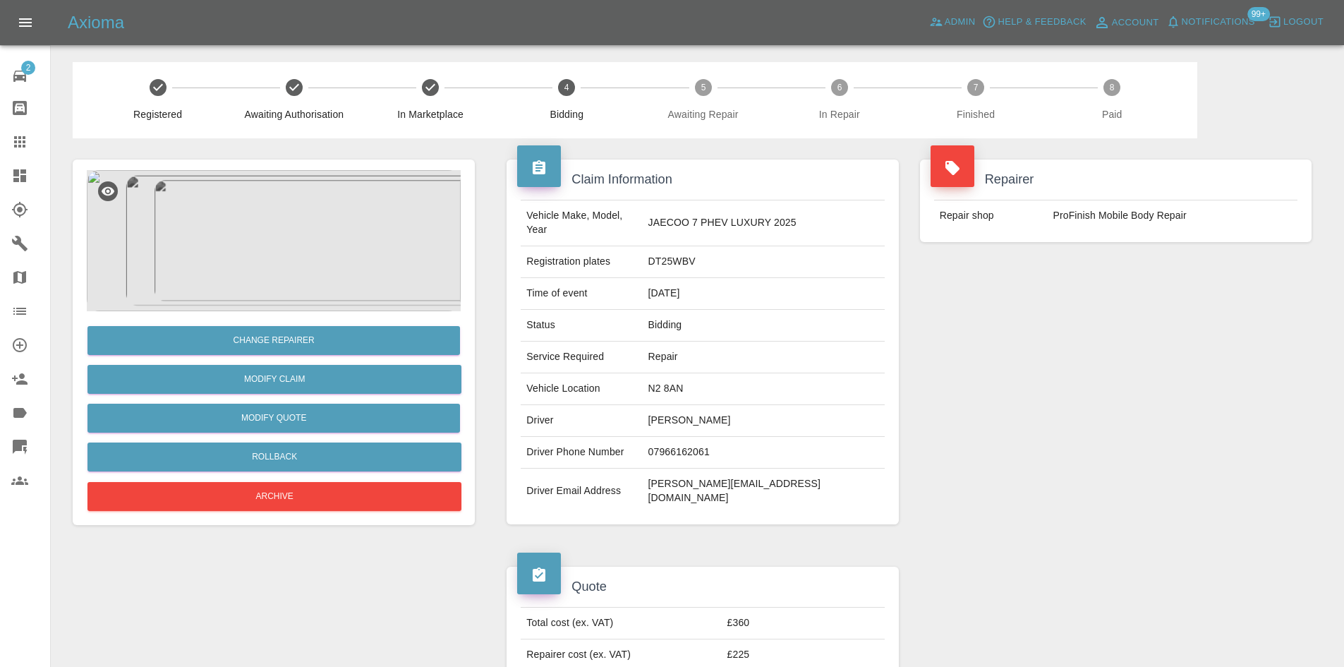
click at [190, 228] on img at bounding box center [274, 240] width 374 height 141
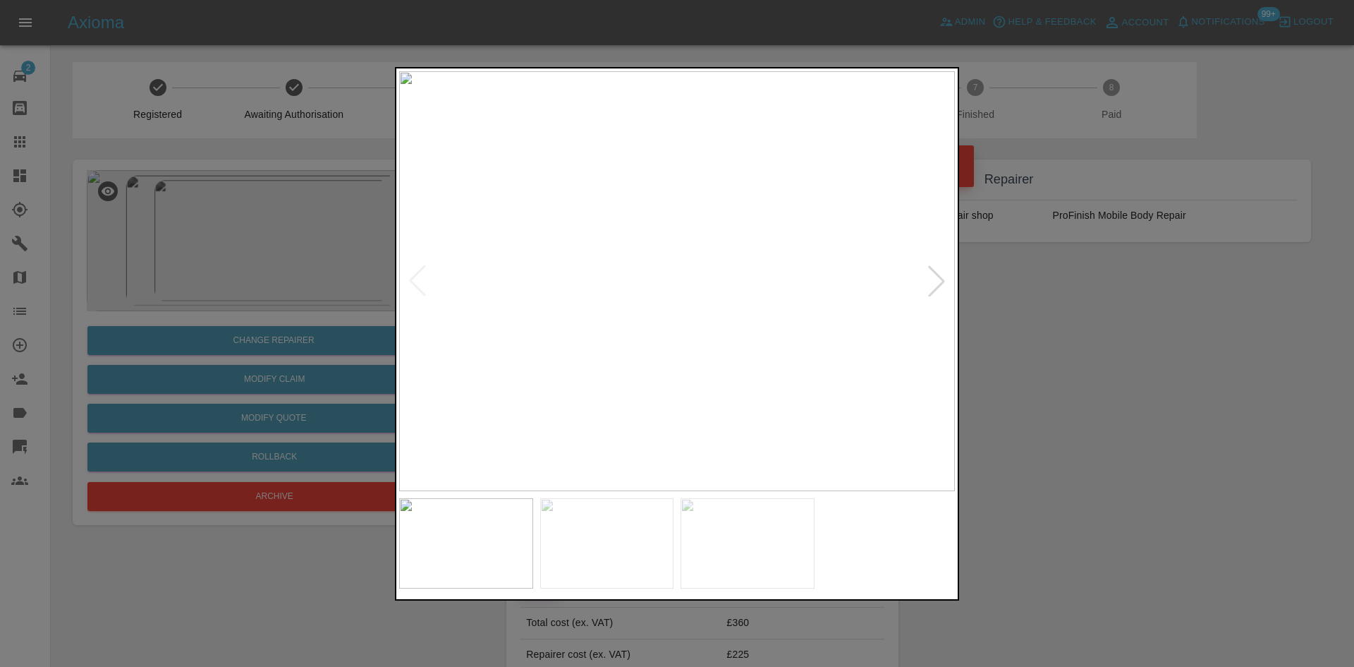
drag, startPoint x: 951, startPoint y: 288, endPoint x: 941, endPoint y: 282, distance: 12.0
click at [950, 288] on div at bounding box center [936, 280] width 31 height 31
click at [1221, 463] on div at bounding box center [677, 333] width 1354 height 667
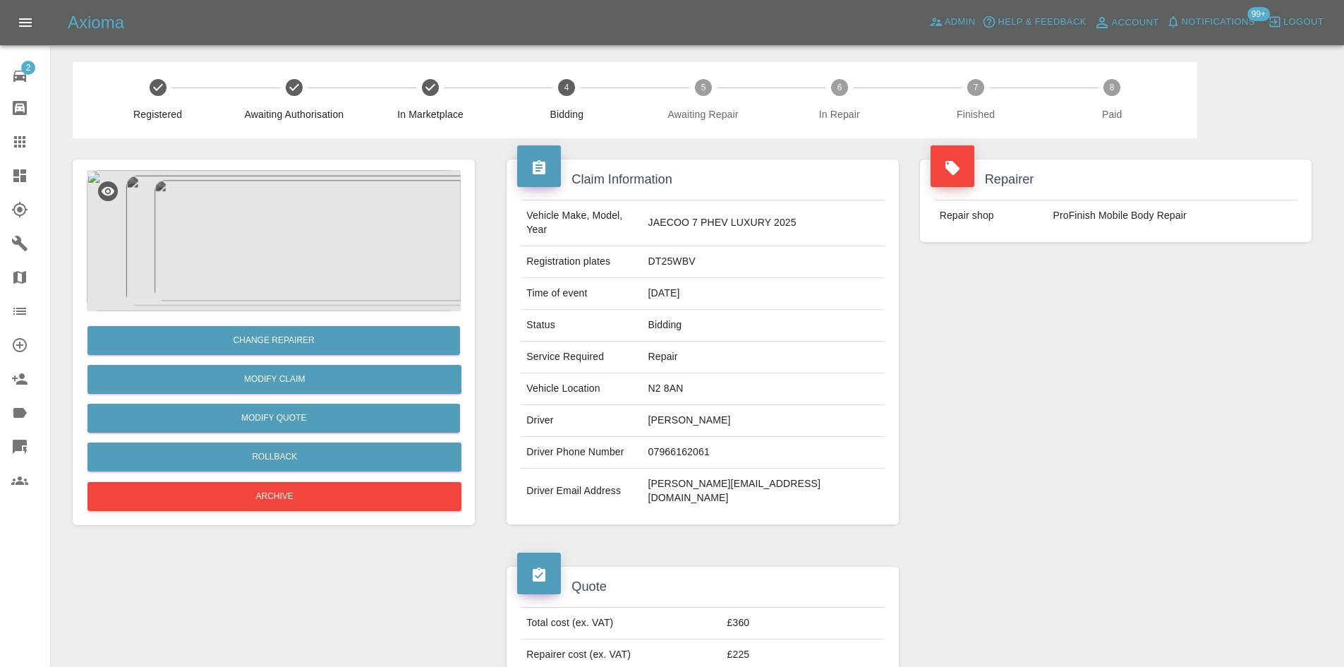
click at [722, 405] on td "Bradley Collins" at bounding box center [764, 421] width 242 height 32
click at [717, 470] on td "brad@indijew.com" at bounding box center [764, 490] width 242 height 45
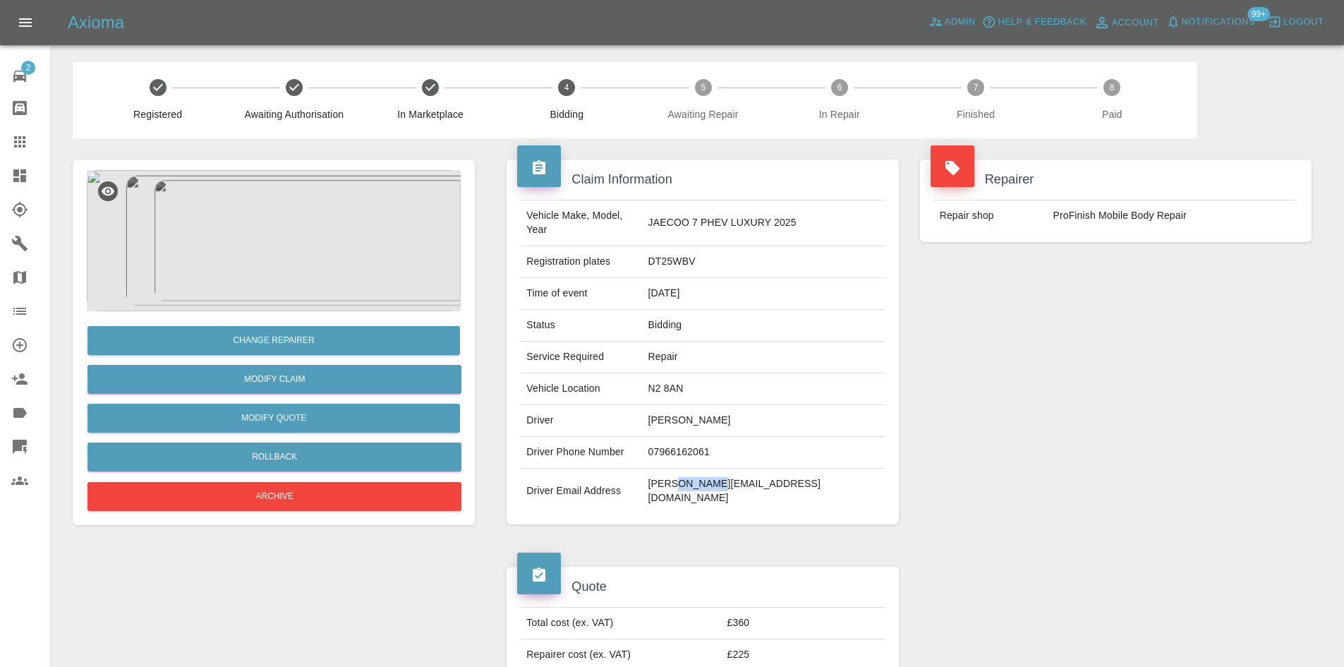
click at [735, 475] on td "brad@indijew.com" at bounding box center [764, 490] width 242 height 45
click at [729, 470] on td "brad@indijew.com" at bounding box center [764, 490] width 242 height 45
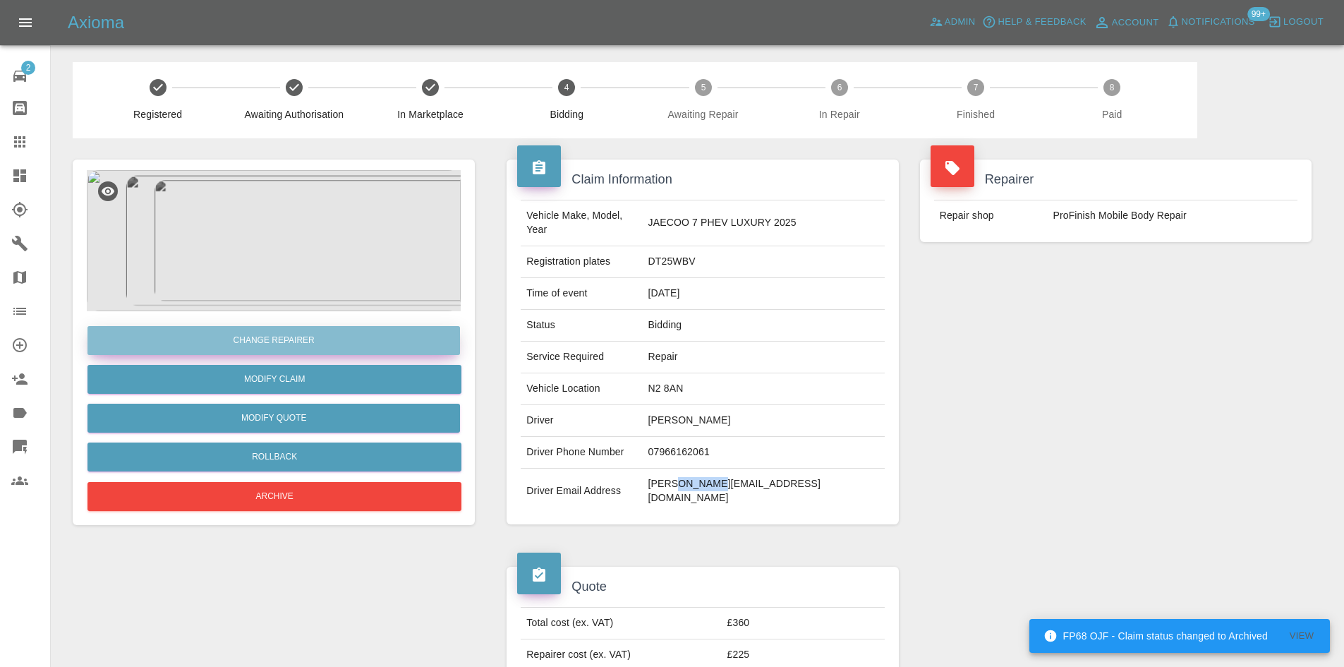
click at [267, 345] on button "Change Repairer" at bounding box center [273, 340] width 372 height 29
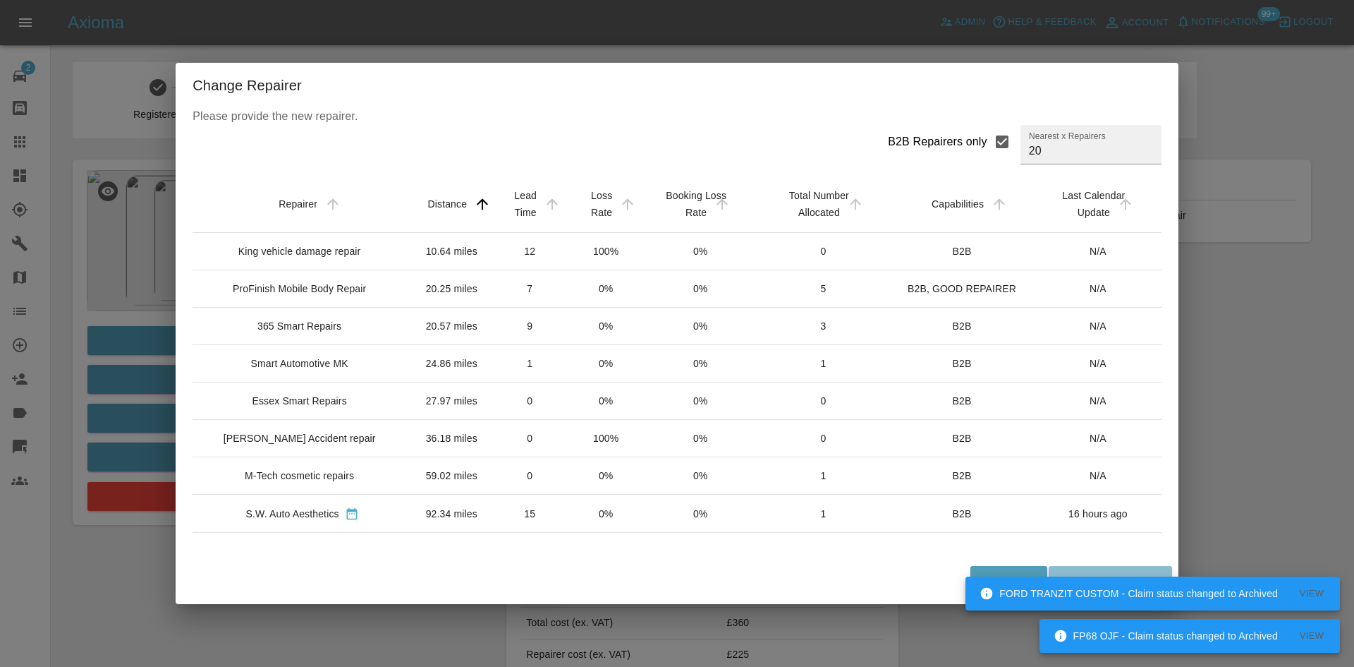
click at [300, 256] on div "King vehicle damage repair" at bounding box center [299, 251] width 123 height 14
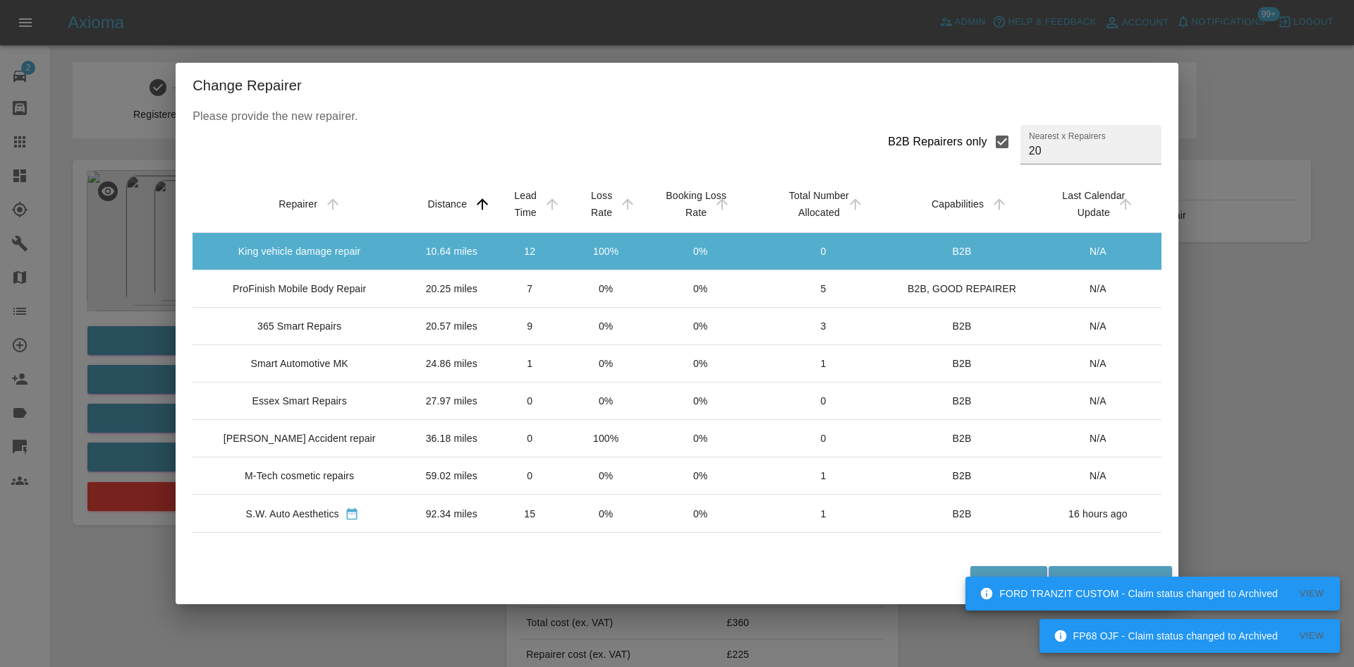
click at [300, 281] on td "ProFinish Mobile Body Repair" at bounding box center [302, 288] width 219 height 37
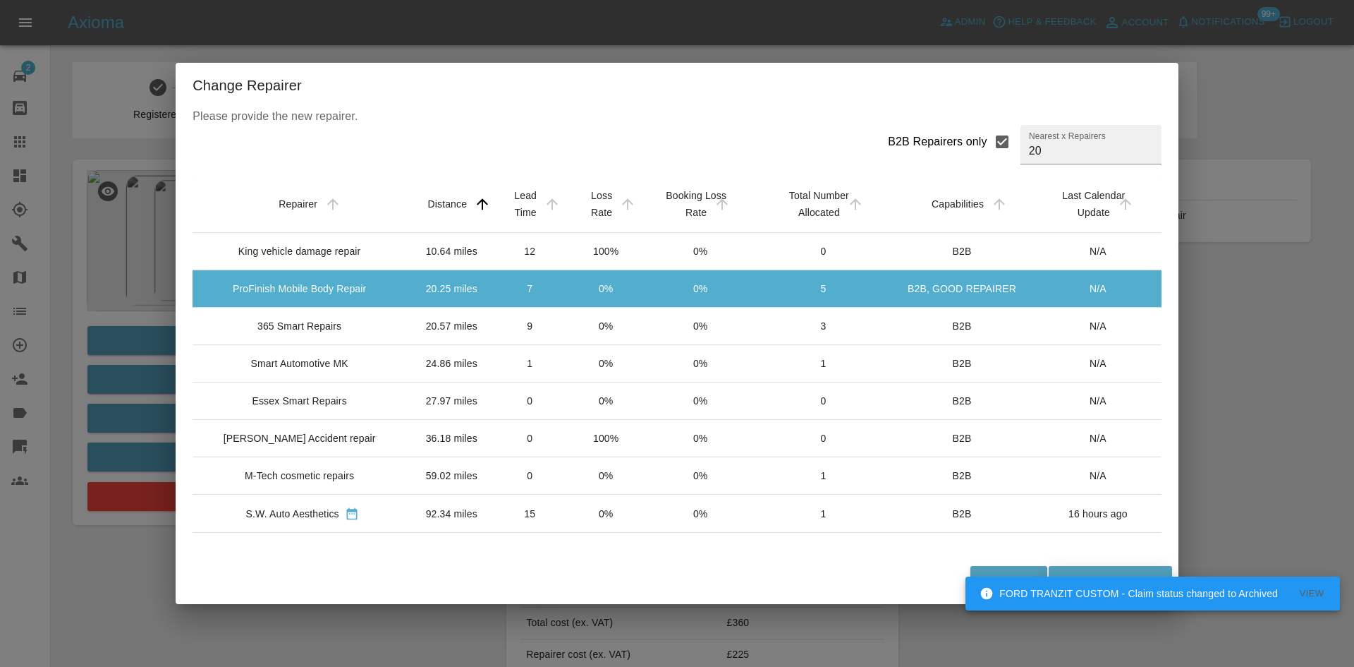
click at [1107, 570] on button "Change Repairer" at bounding box center [1110, 580] width 123 height 29
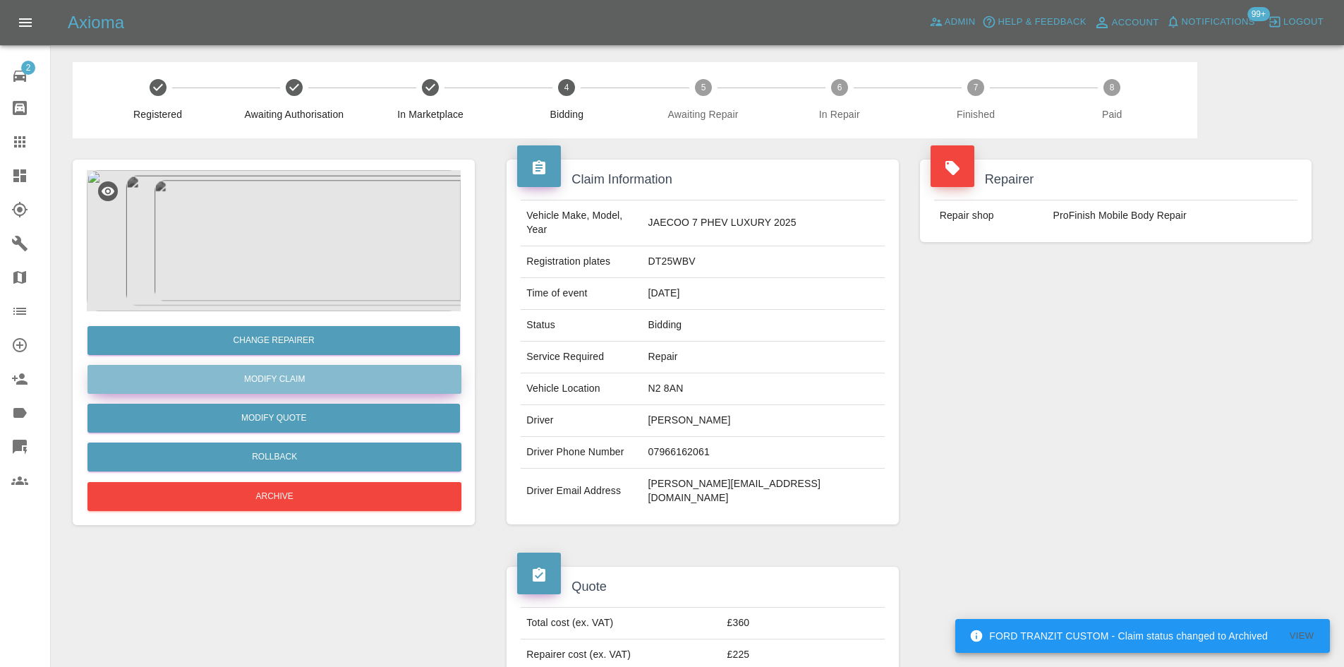
click at [275, 378] on link "Modify Claim" at bounding box center [274, 379] width 374 height 29
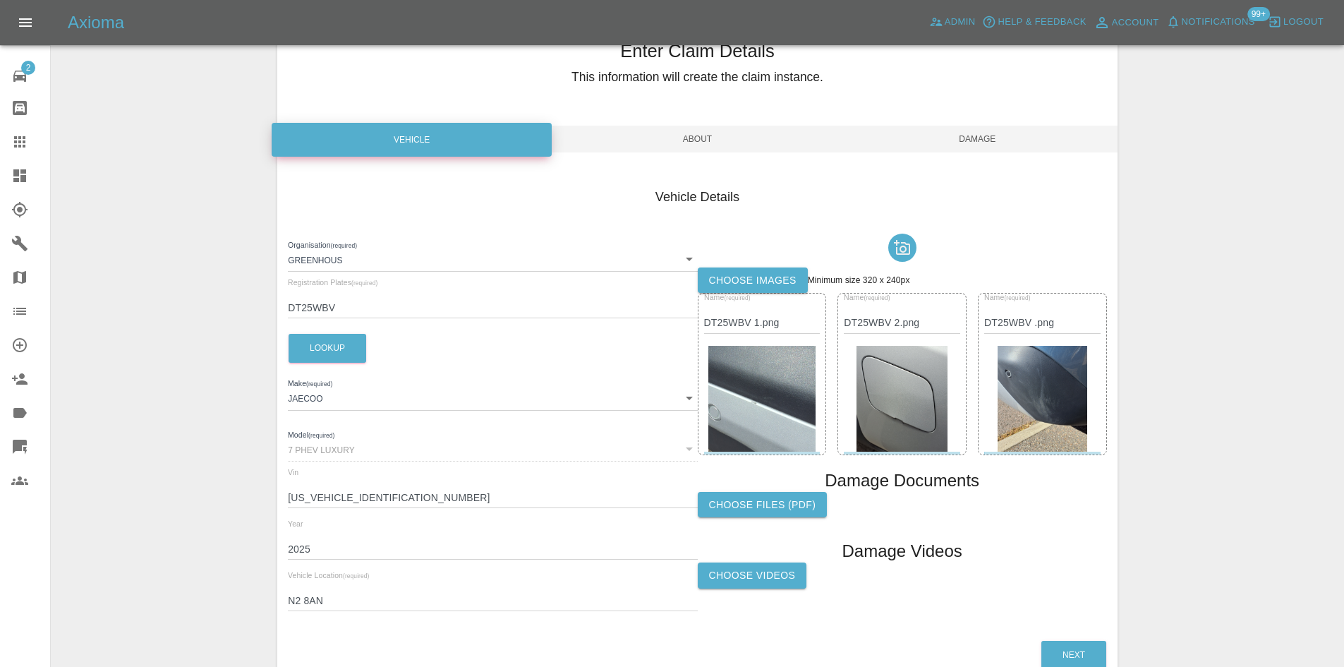
scroll to position [140, 0]
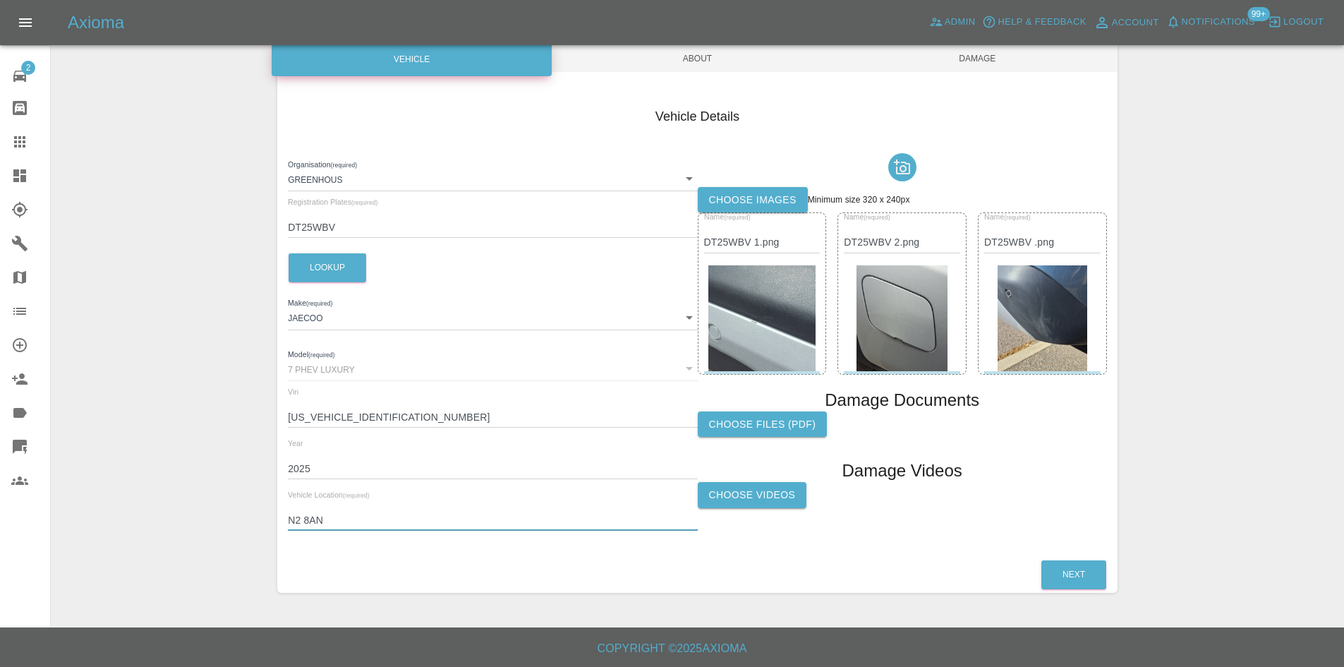
drag, startPoint x: 334, startPoint y: 520, endPoint x: 130, endPoint y: 509, distance: 203.4
click at [132, 511] on div "Enter Claim Details This information will create the claim instance. Vehicle Ab…" at bounding box center [696, 266] width 1291 height 688
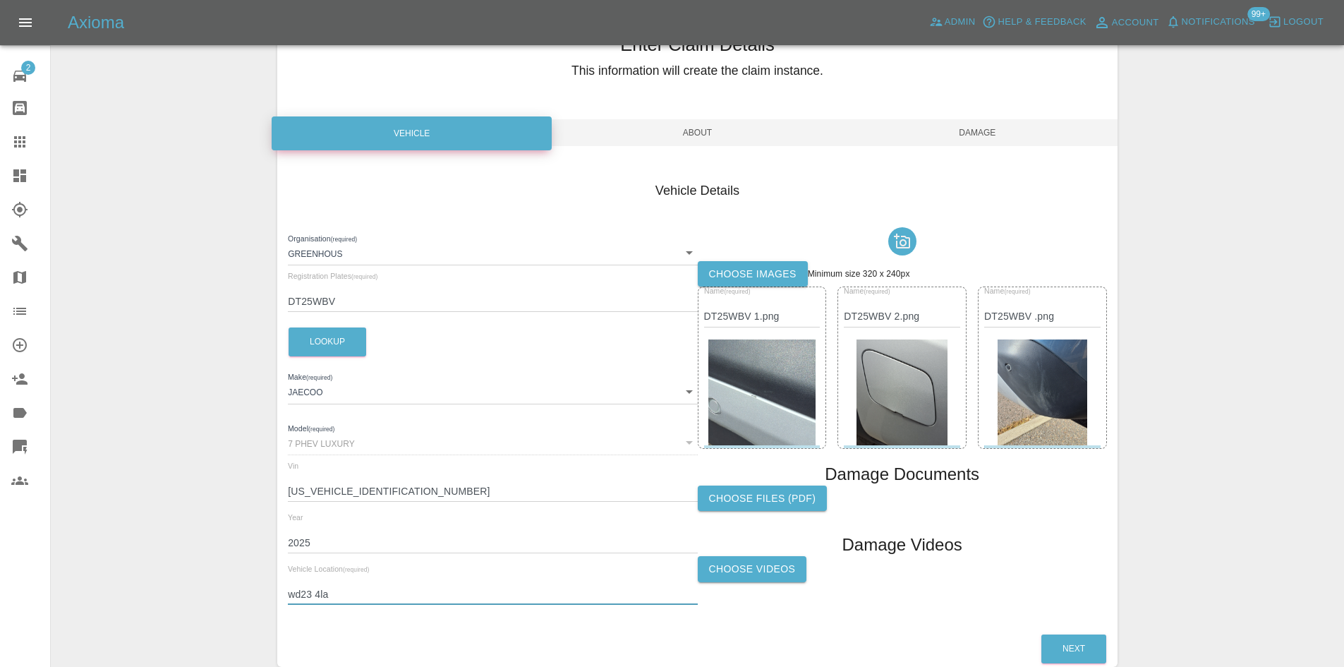
scroll to position [0, 0]
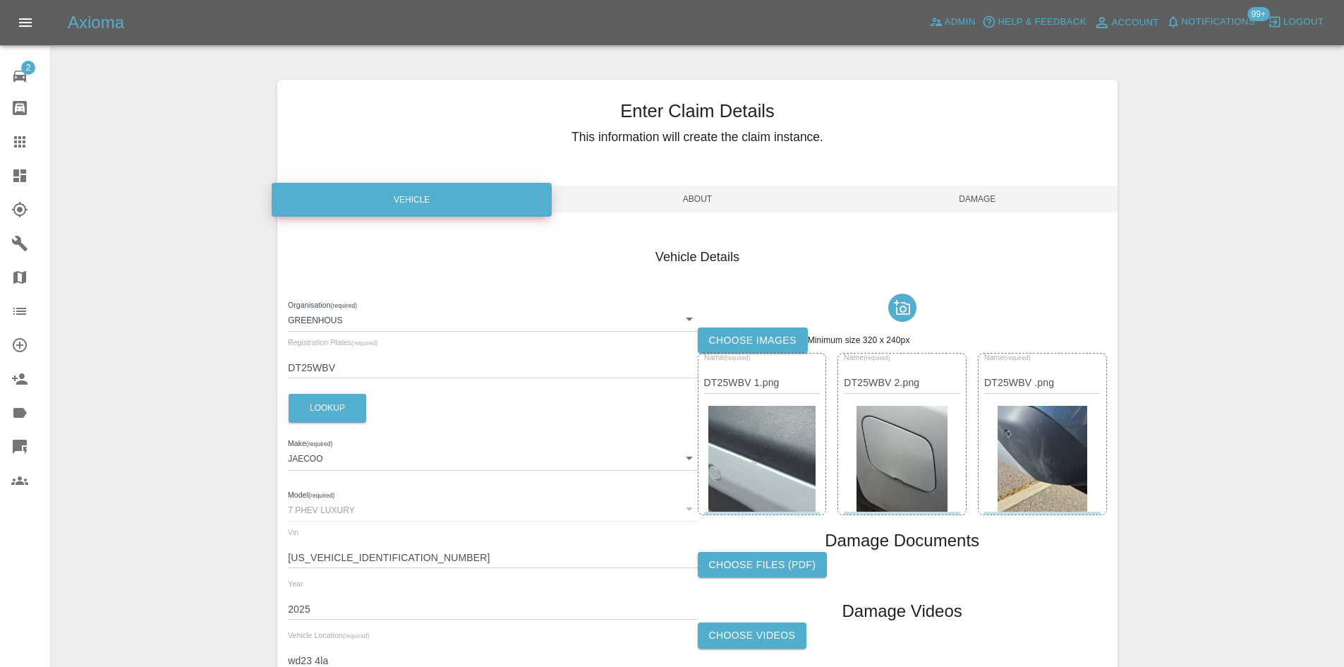
type input "wd23 4la"
click at [958, 193] on span "Damage" at bounding box center [977, 198] width 280 height 27
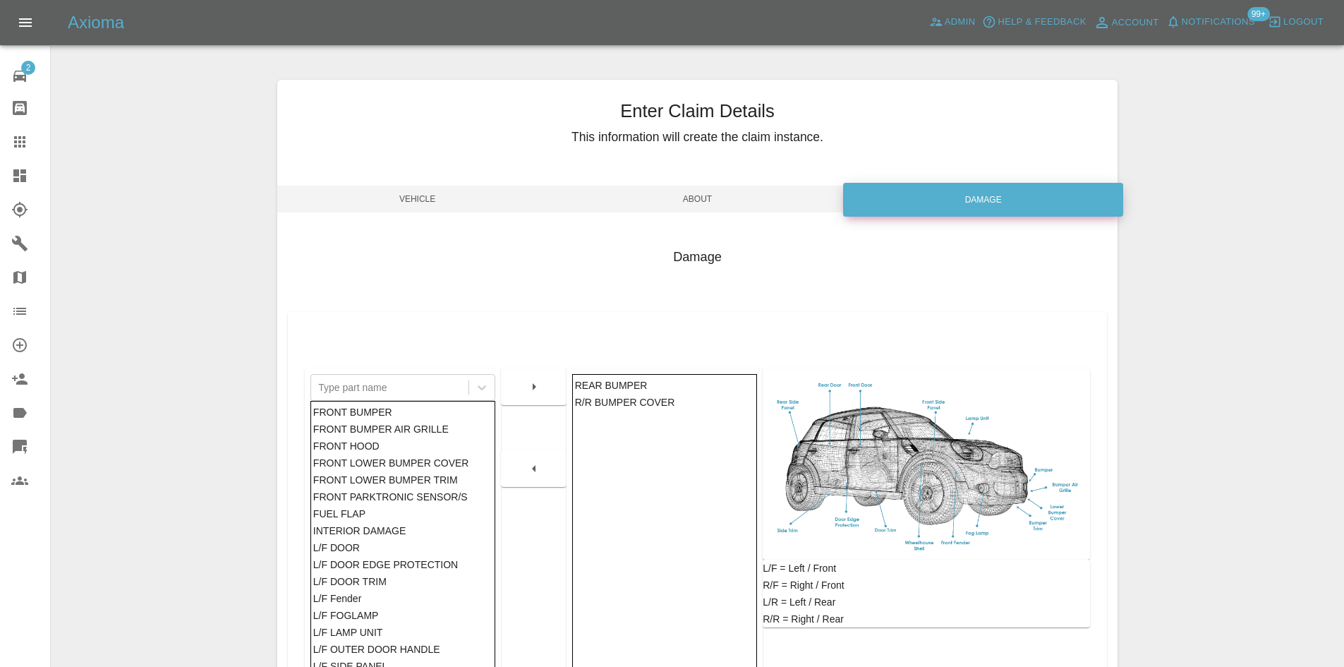
scroll to position [207, 0]
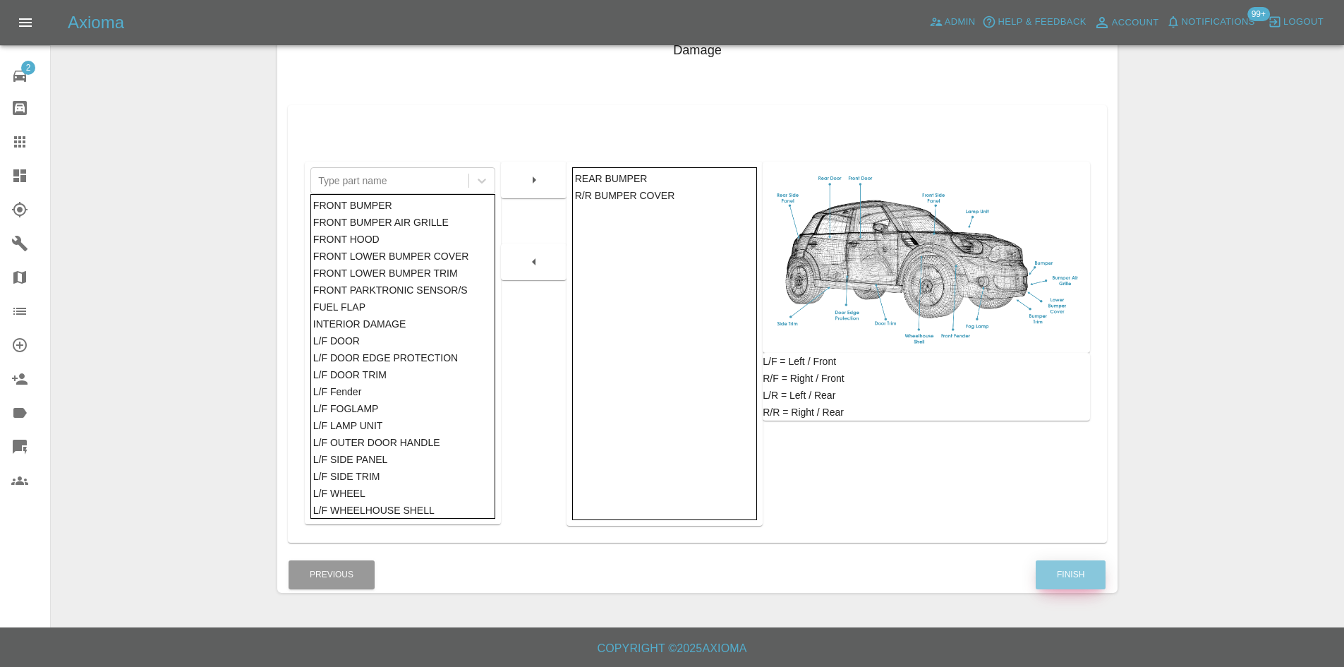
click at [1072, 576] on button "Finish" at bounding box center [1070, 574] width 70 height 29
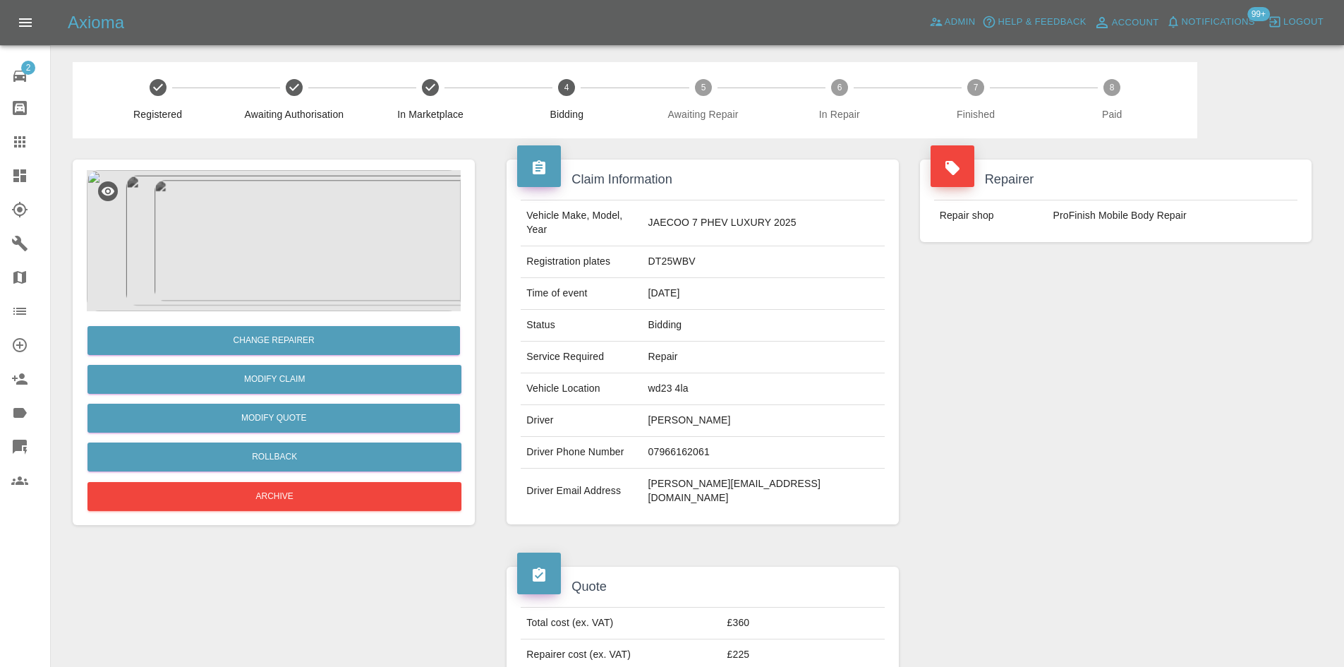
click at [11, 178] on icon at bounding box center [19, 175] width 17 height 17
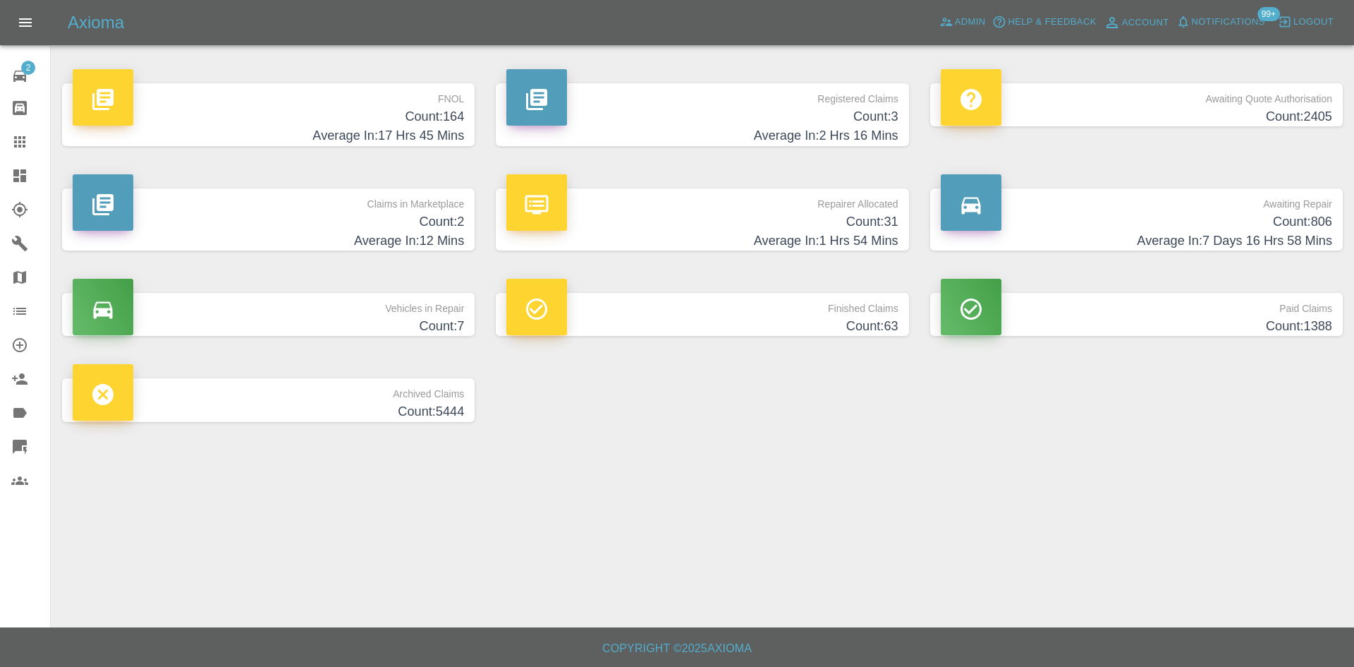
click at [696, 221] on h4 "Count: 31" at bounding box center [701, 221] width 391 height 19
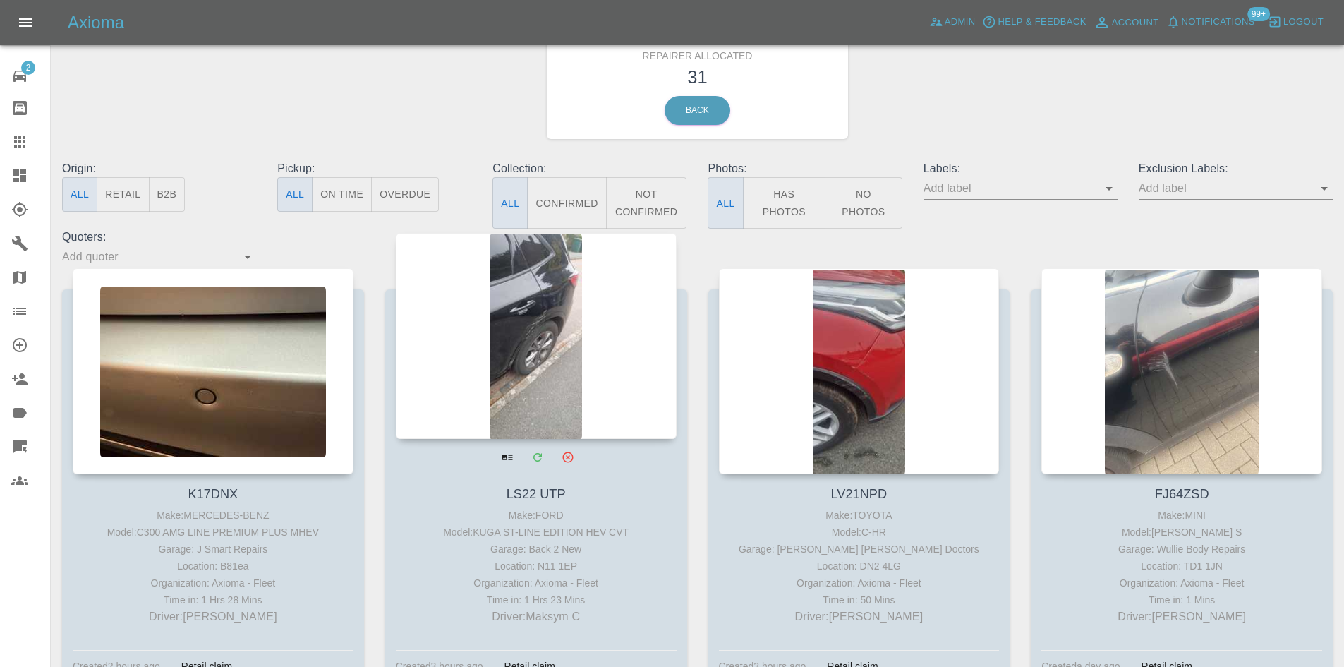
scroll to position [141, 0]
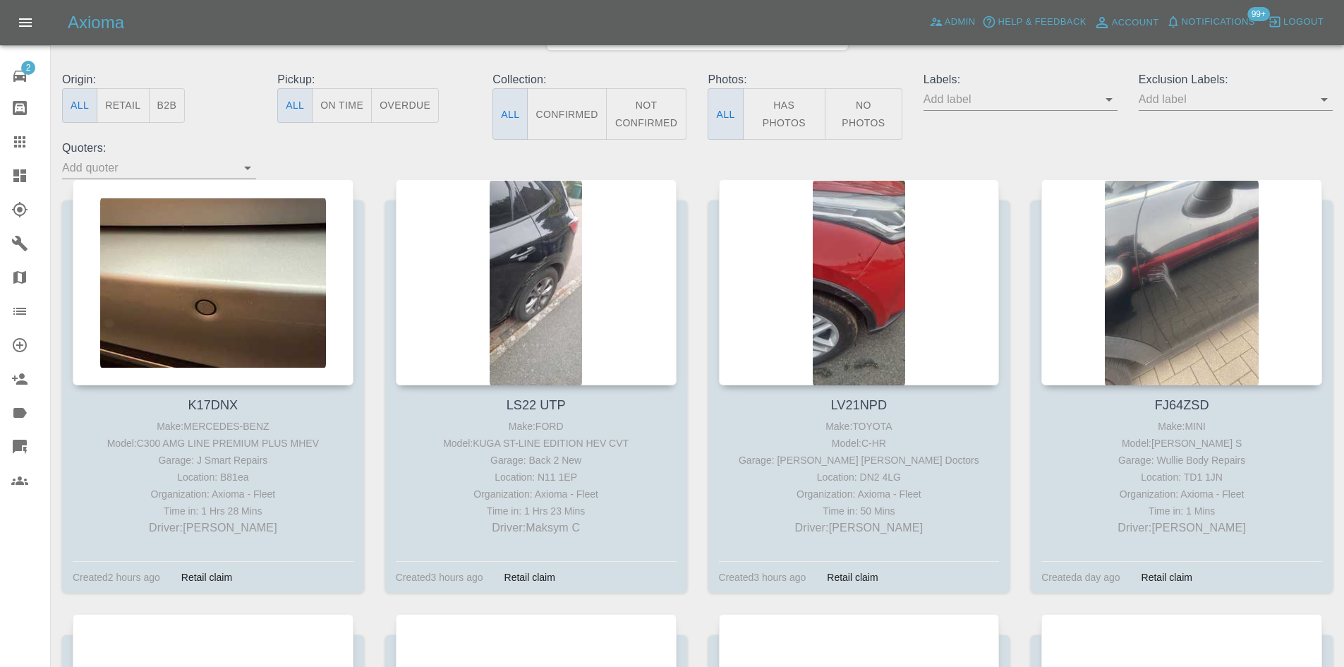
click at [164, 108] on button "B2B" at bounding box center [167, 105] width 37 height 35
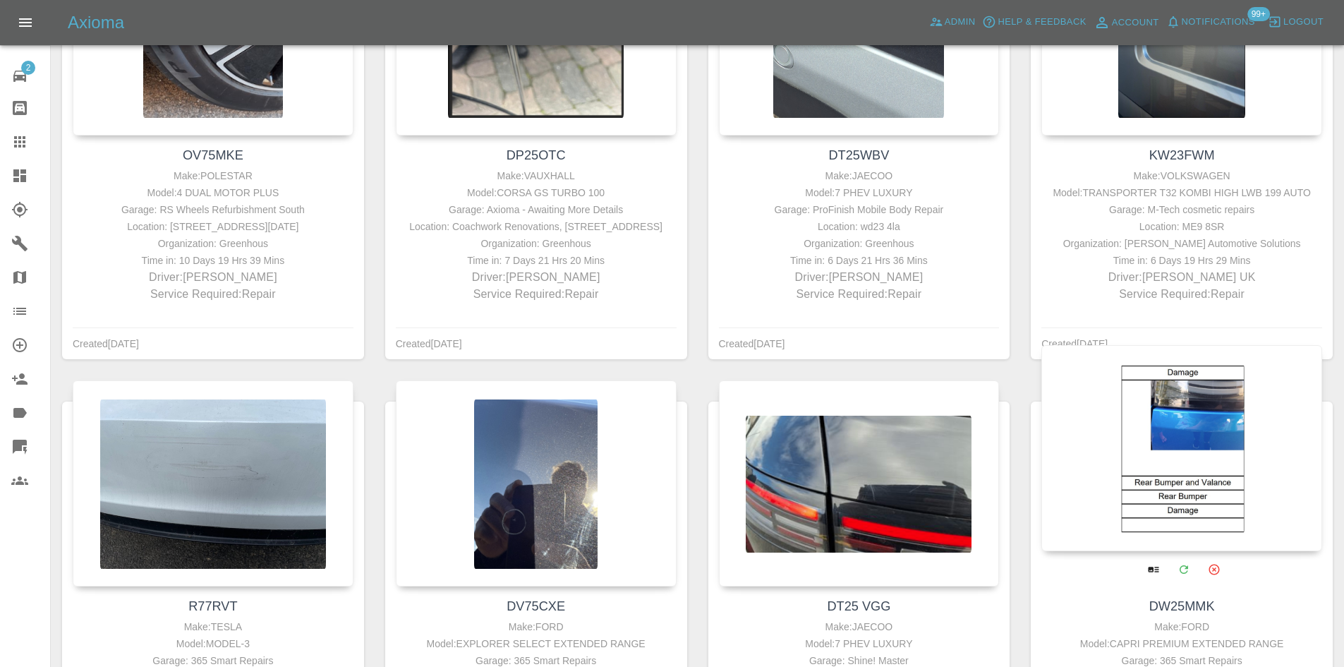
scroll to position [1058, 0]
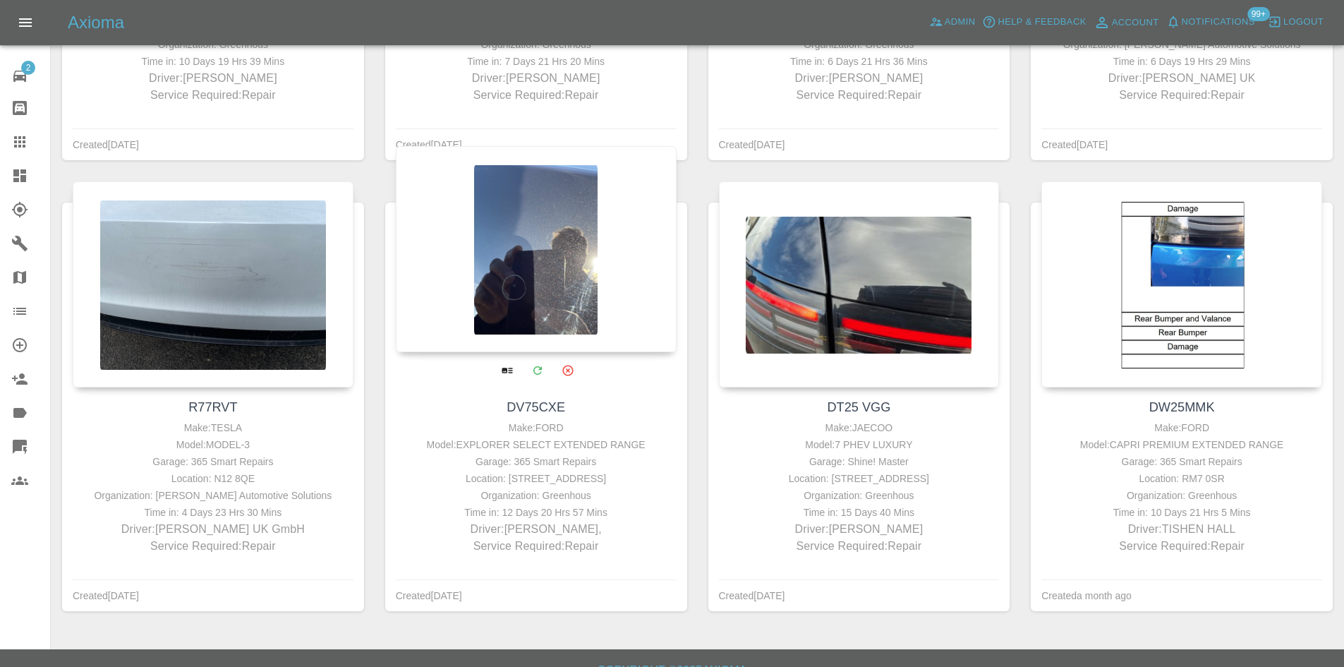
click at [584, 298] on div at bounding box center [536, 249] width 281 height 206
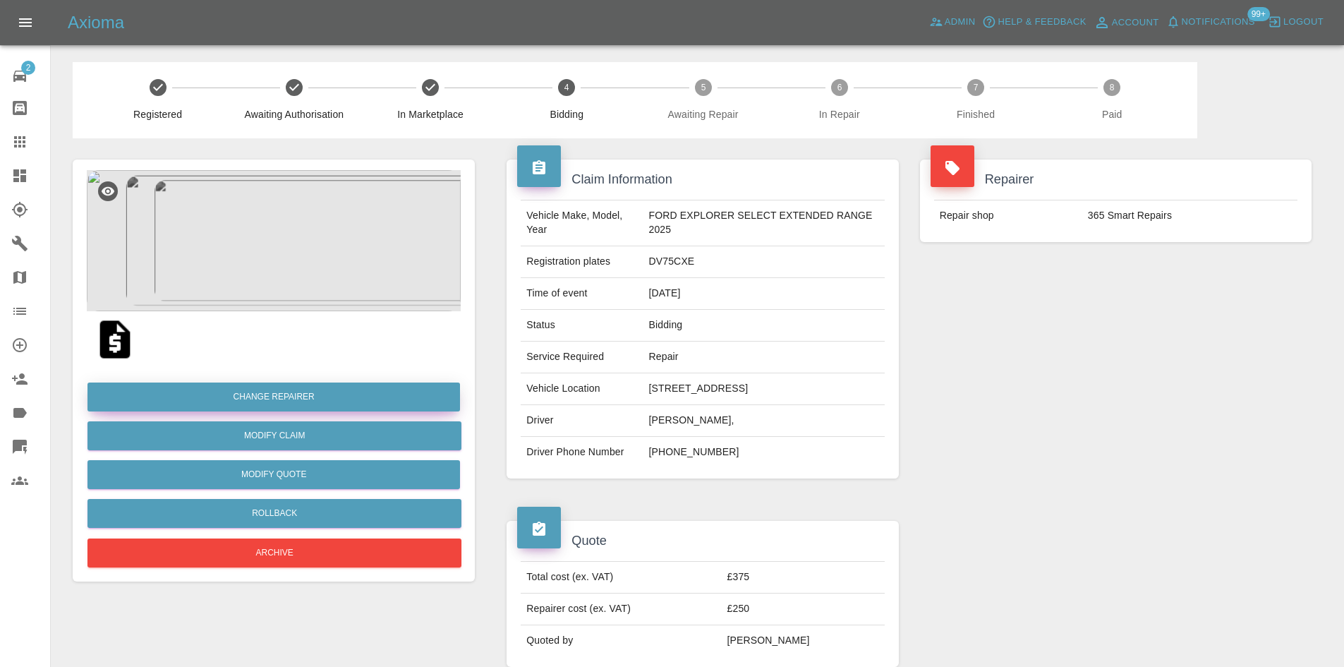
click at [362, 390] on button "Change Repairer" at bounding box center [273, 396] width 372 height 29
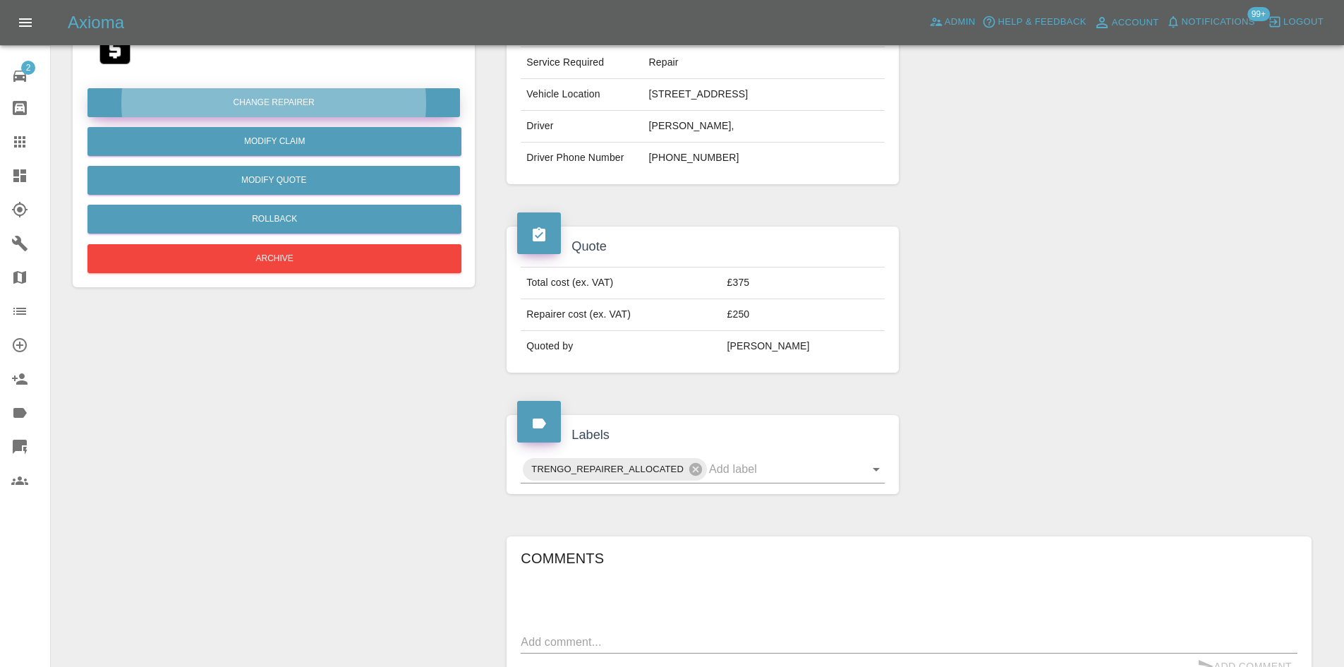
scroll to position [494, 0]
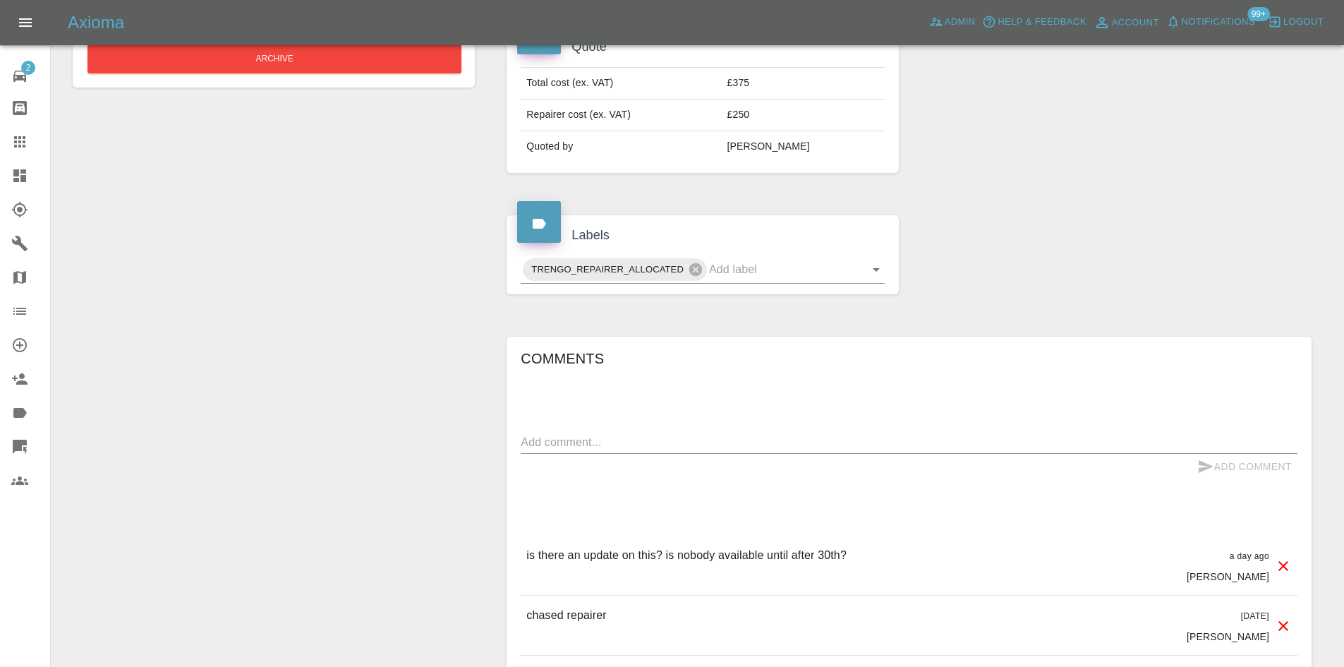
drag, startPoint x: 46, startPoint y: 190, endPoint x: 38, endPoint y: 178, distance: 14.9
click at [46, 190] on link "Dashboard" at bounding box center [25, 176] width 50 height 34
click at [35, 176] on div at bounding box center [30, 175] width 39 height 17
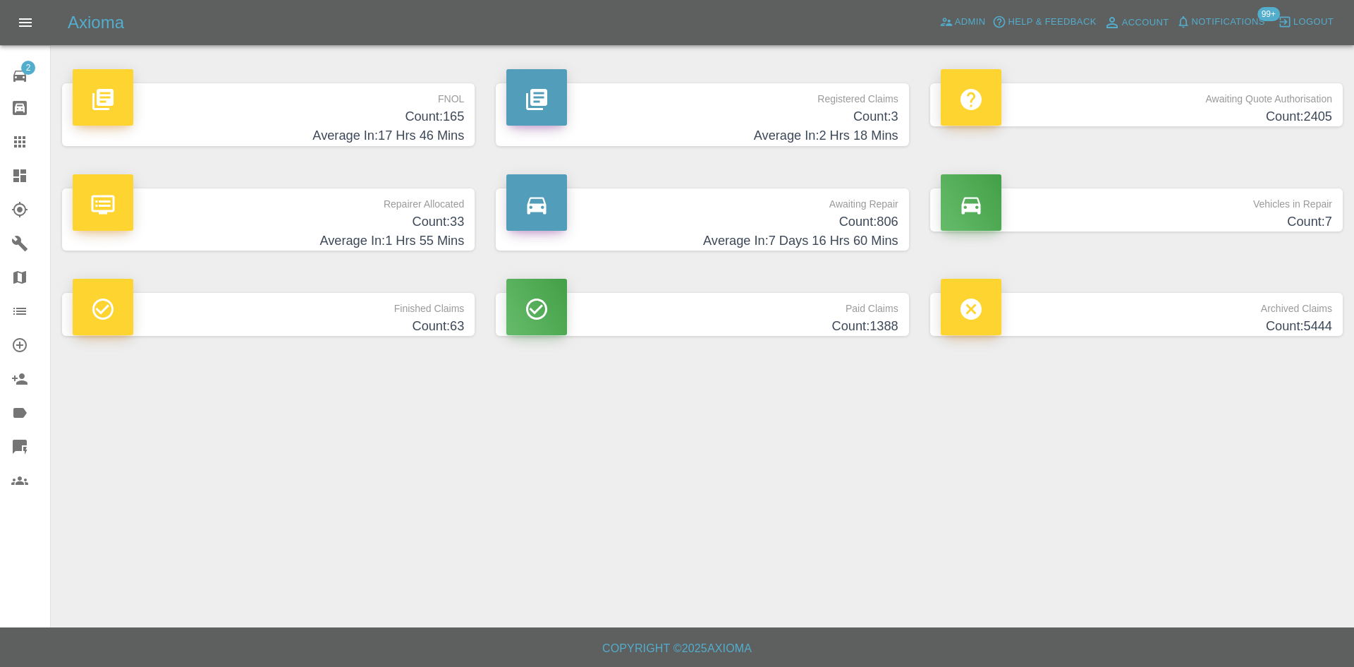
click at [717, 121] on h4 "Count: 3" at bounding box center [701, 116] width 391 height 19
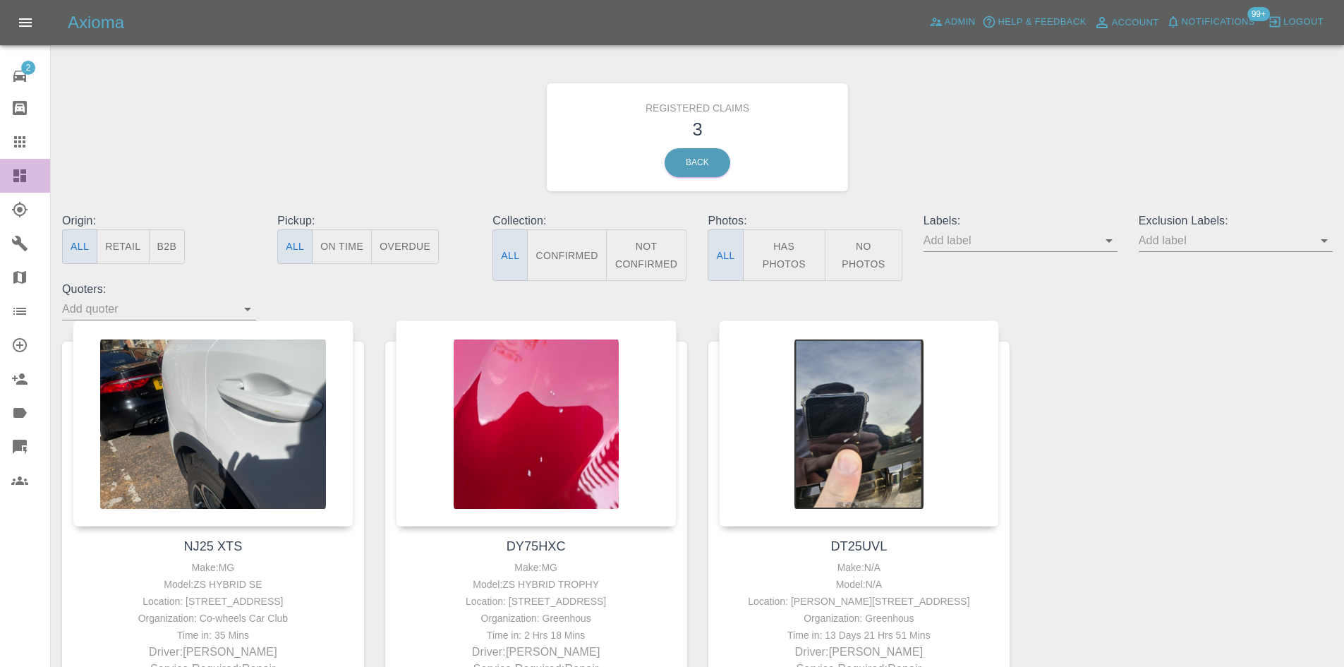
click at [9, 180] on link "Dashboard" at bounding box center [25, 176] width 50 height 34
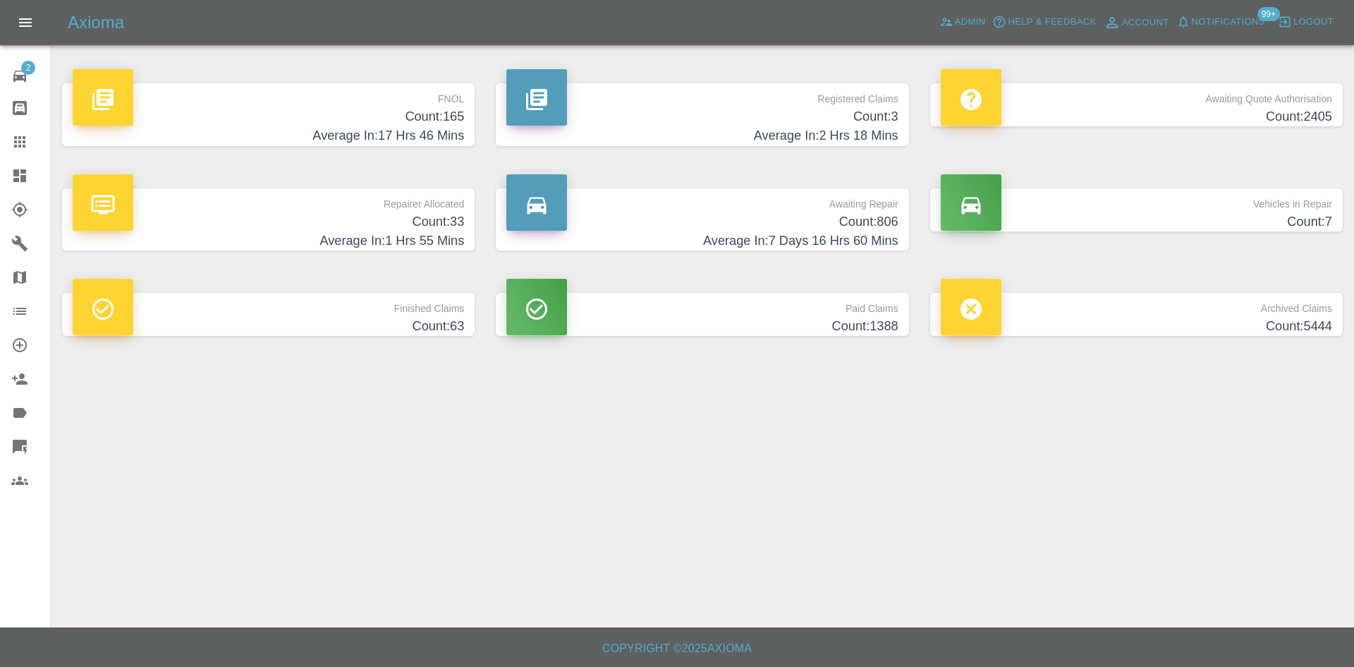
click at [775, 217] on h4 "Count: 806" at bounding box center [701, 221] width 391 height 19
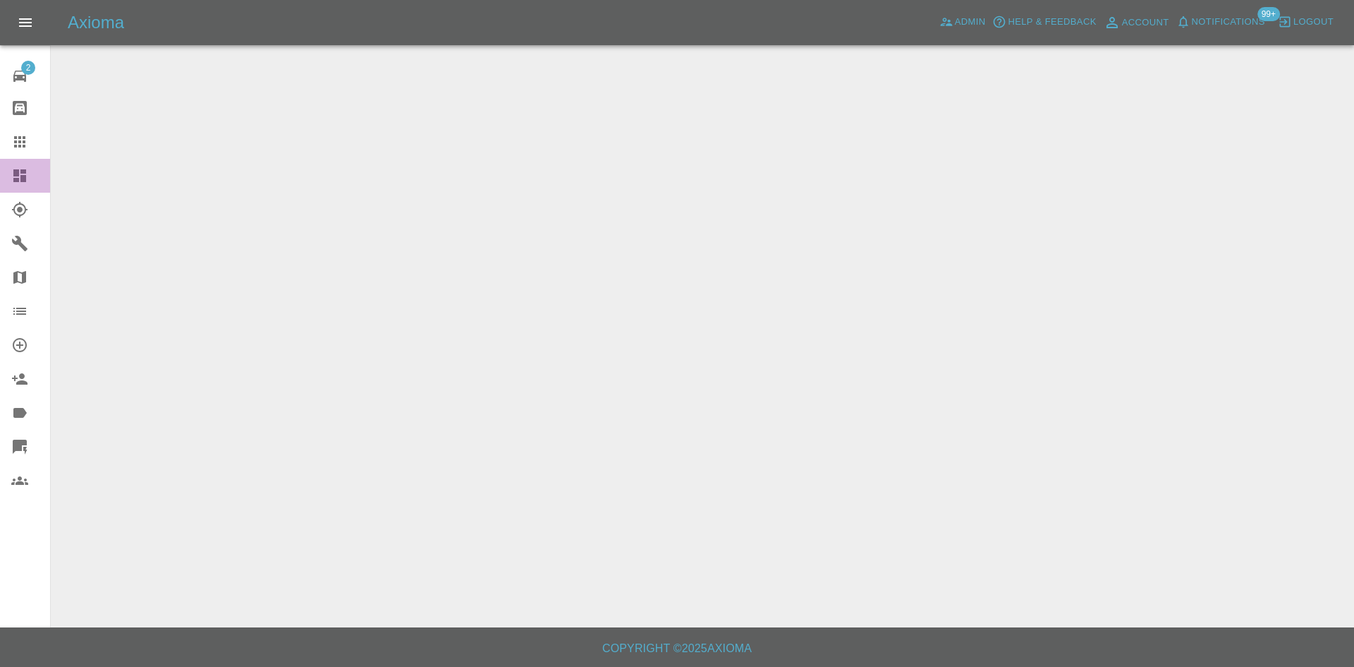
click at [30, 169] on div at bounding box center [30, 175] width 39 height 17
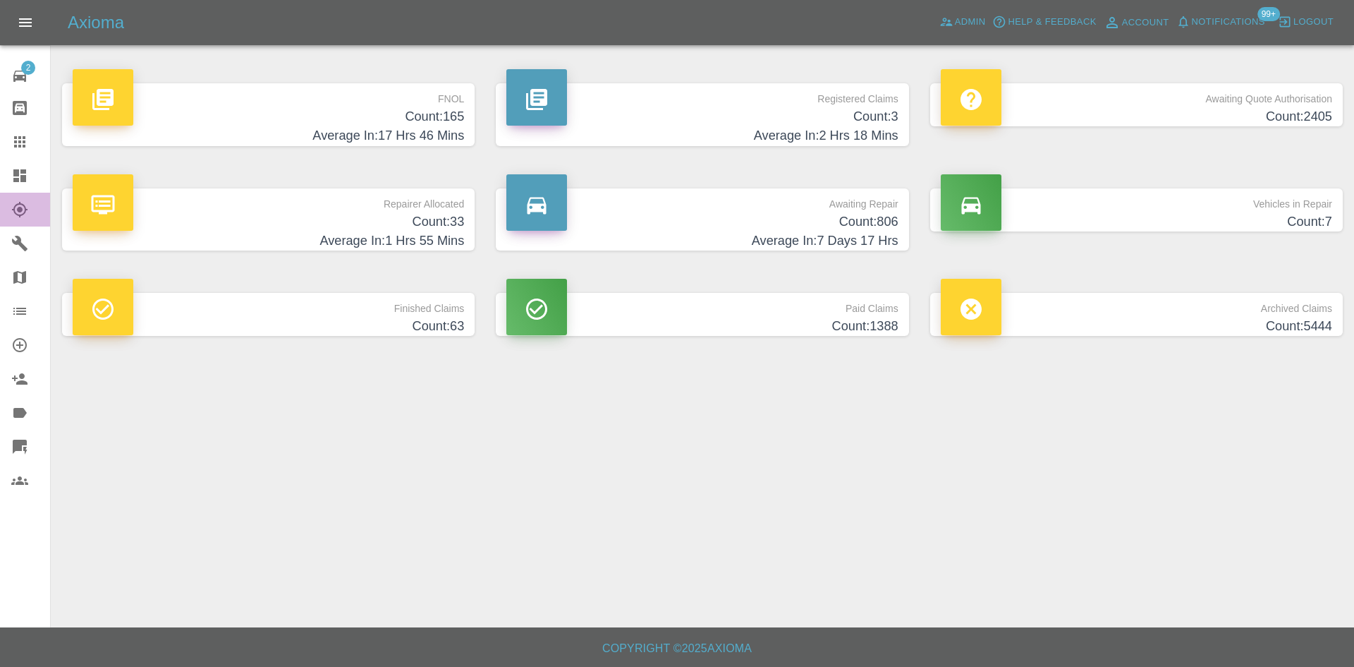
click at [8, 208] on link "Explorer" at bounding box center [25, 210] width 50 height 34
click at [13, 191] on link "Dashboard" at bounding box center [25, 176] width 50 height 34
click at [456, 213] on h4 "Count: 33" at bounding box center [268, 221] width 391 height 19
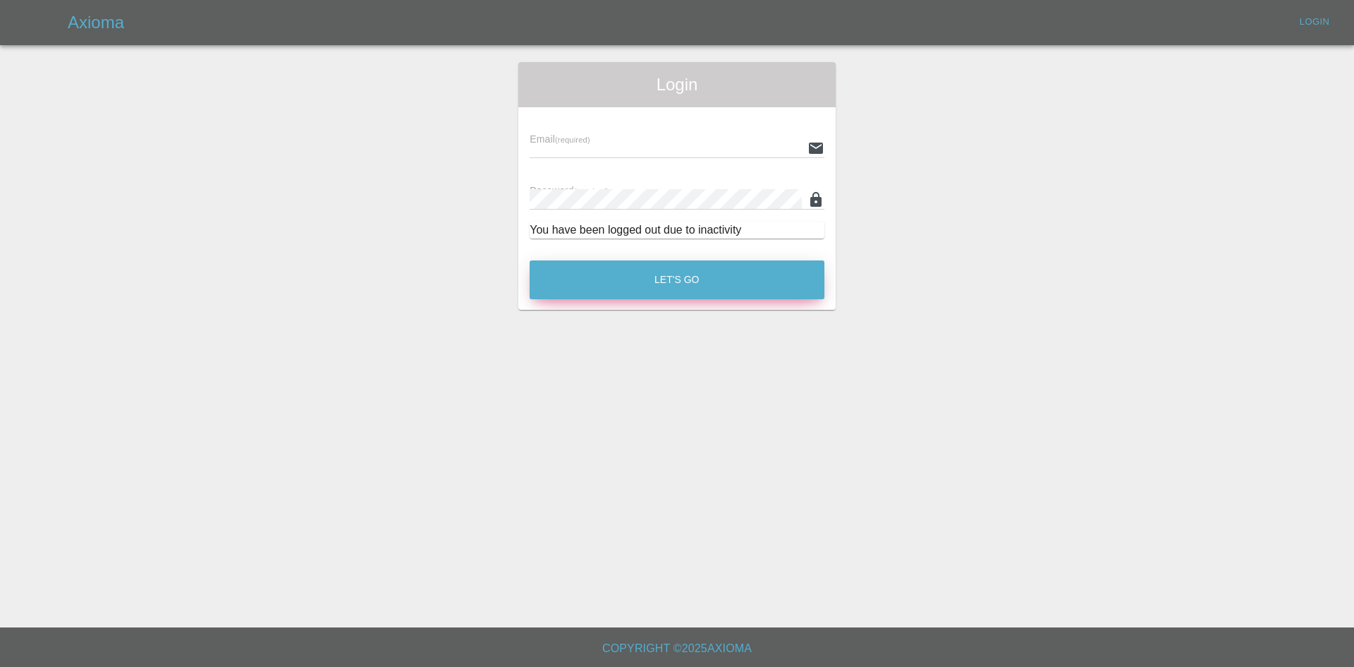
type input "alex.kennett@axioma.co.uk"
click at [702, 286] on button "Let's Go" at bounding box center [677, 279] width 295 height 39
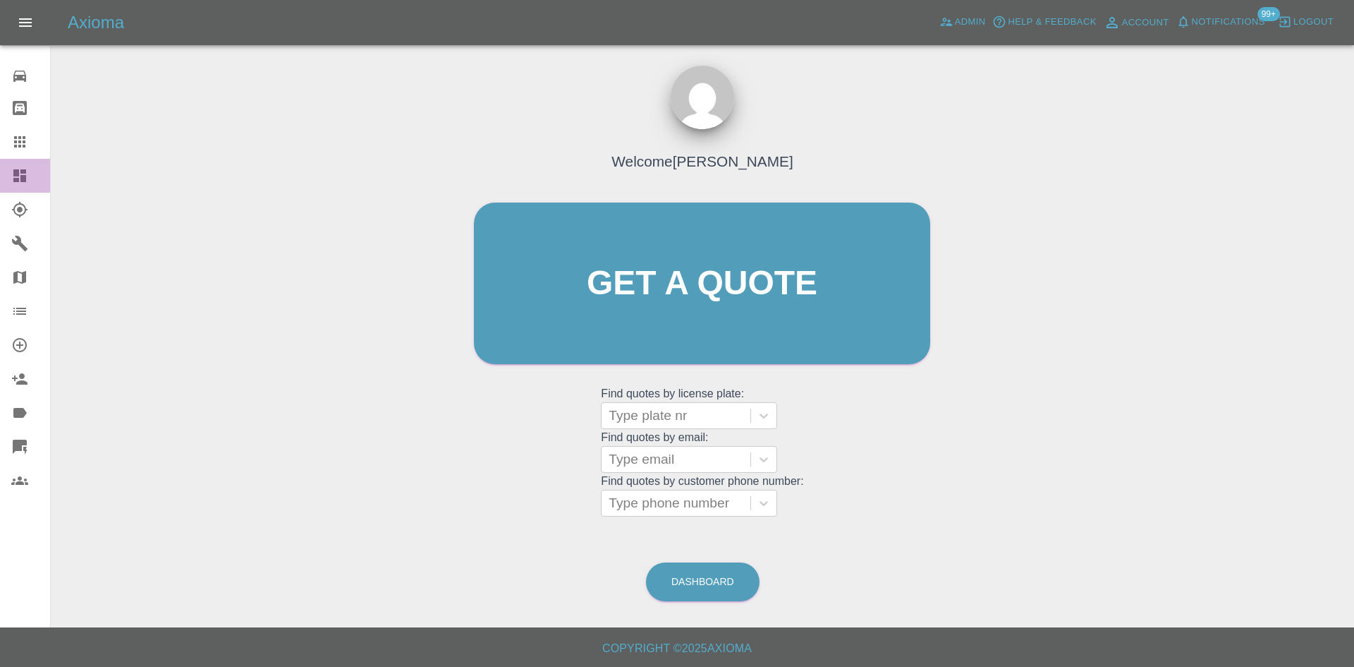
click at [16, 180] on icon at bounding box center [19, 175] width 13 height 13
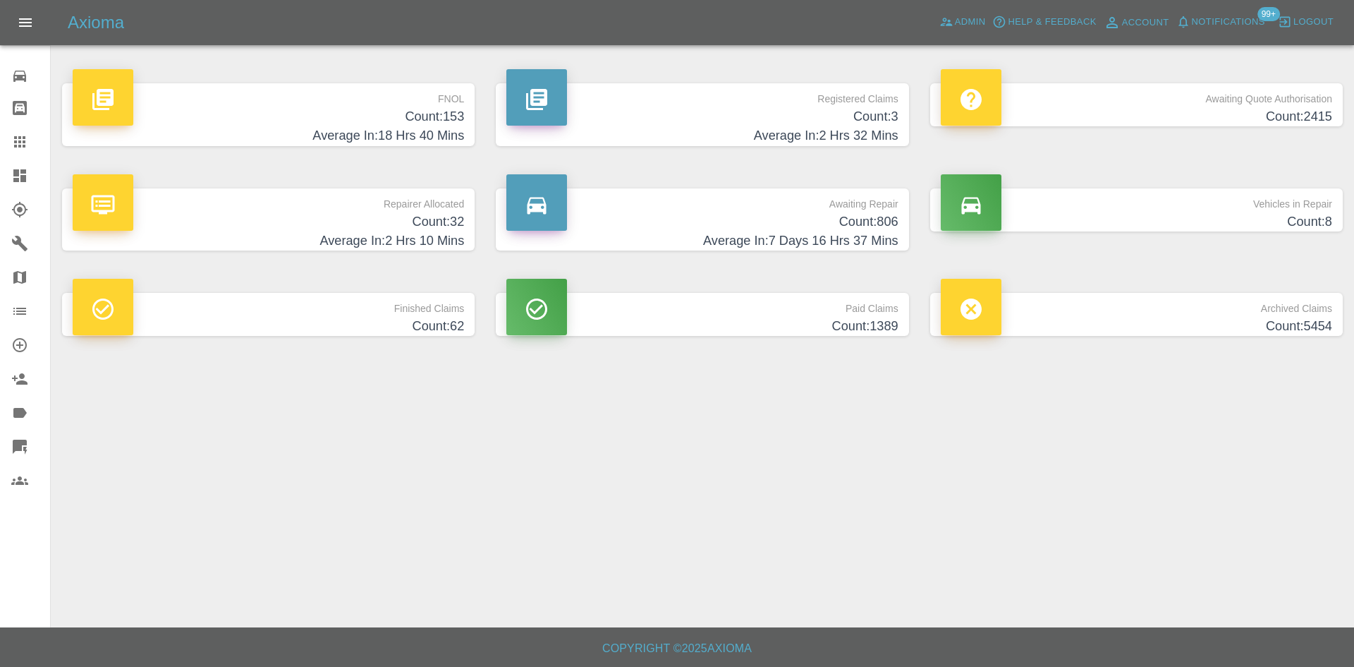
click at [475, 198] on div "Repairer Allocated Count: 32 Average In: 2 Hrs 10 Mins" at bounding box center [268, 219] width 434 height 105
click at [468, 206] on link "Repairer Allocated Count: 32 Average In: 2 Hrs 10 Mins" at bounding box center [268, 219] width 413 height 63
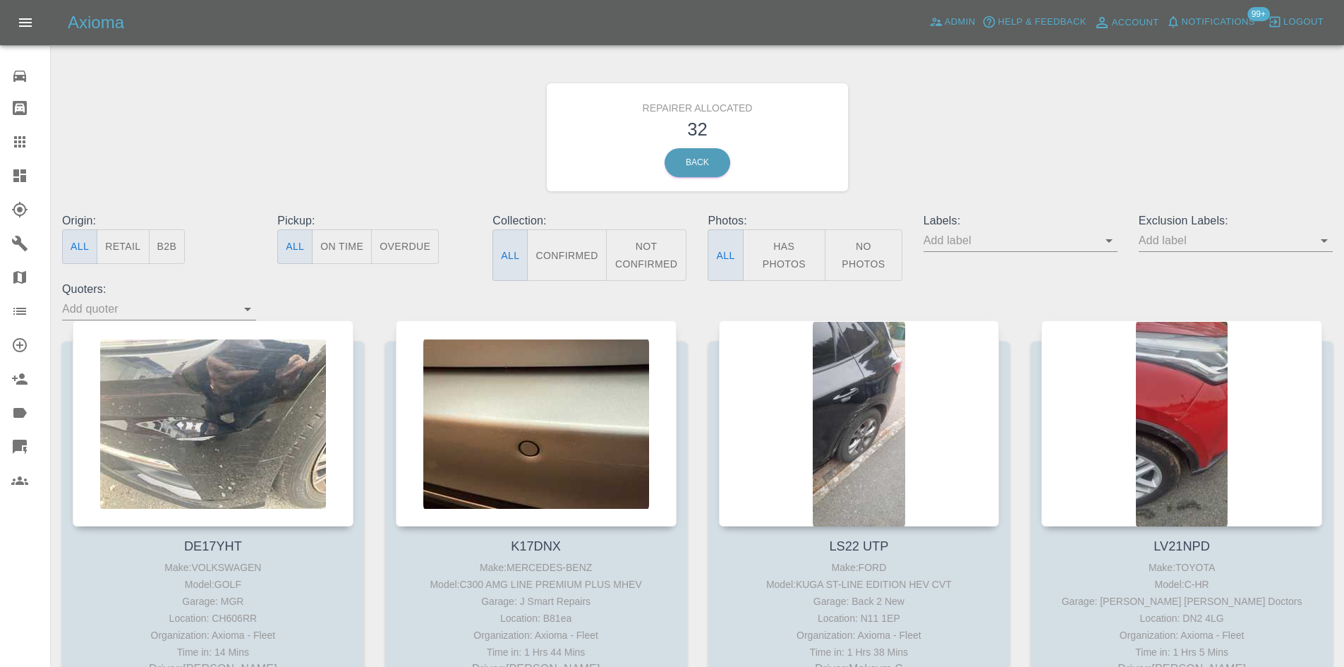
click at [178, 247] on button "B2B" at bounding box center [167, 246] width 37 height 35
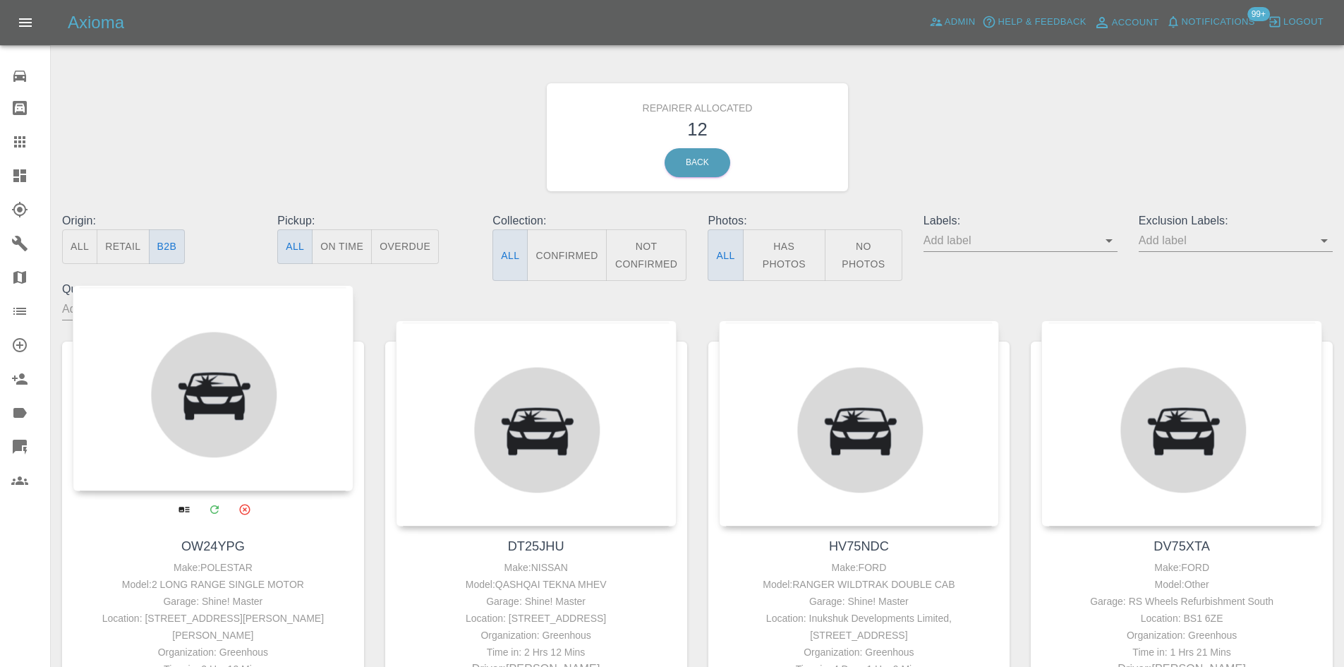
type button "b2b"
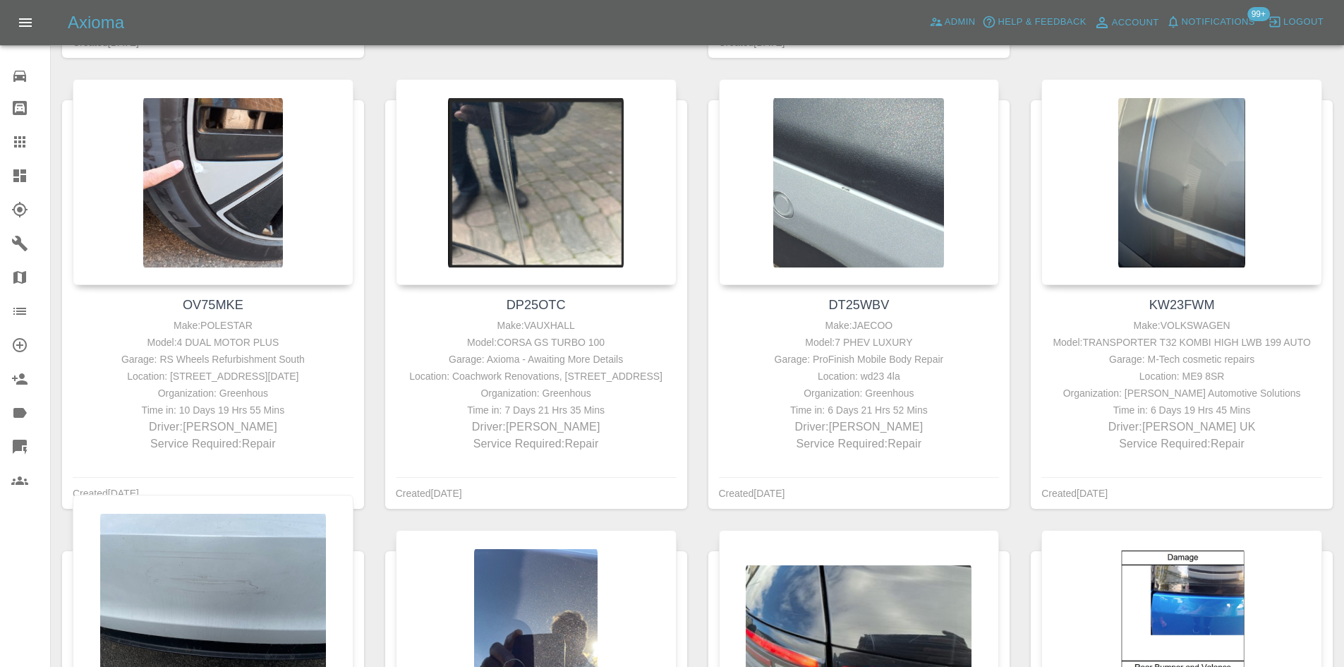
scroll to position [620, 0]
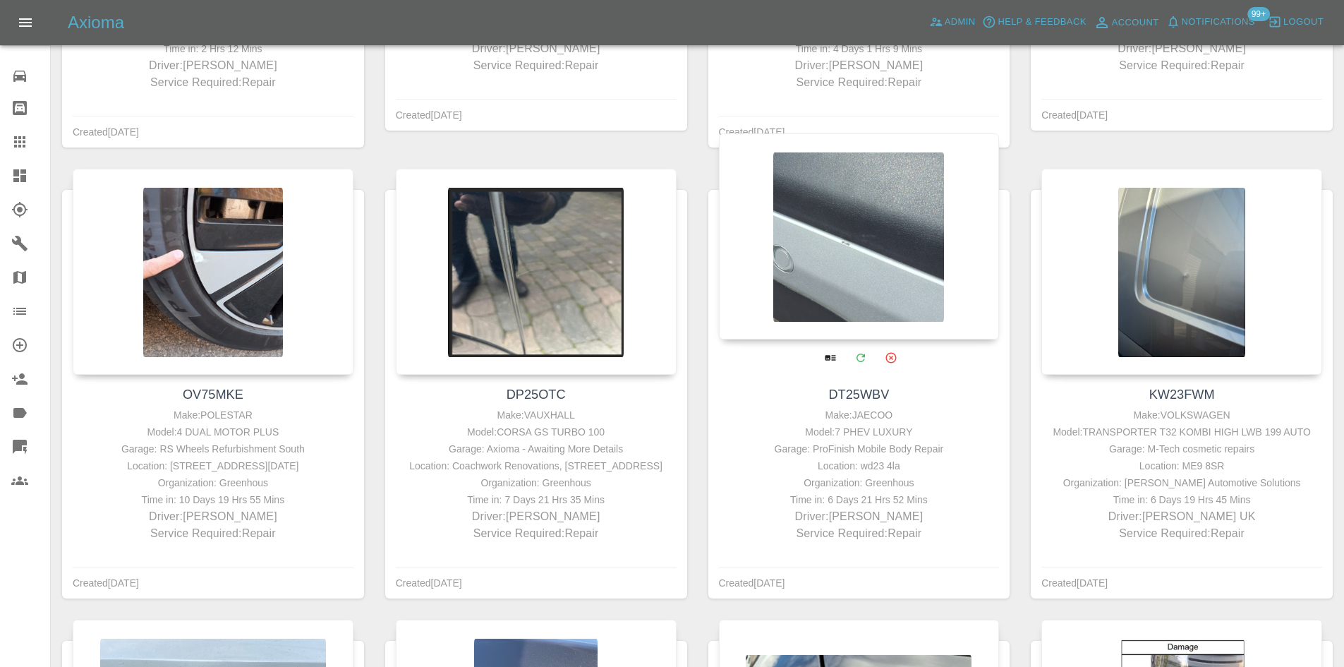
click at [834, 215] on div at bounding box center [859, 236] width 281 height 206
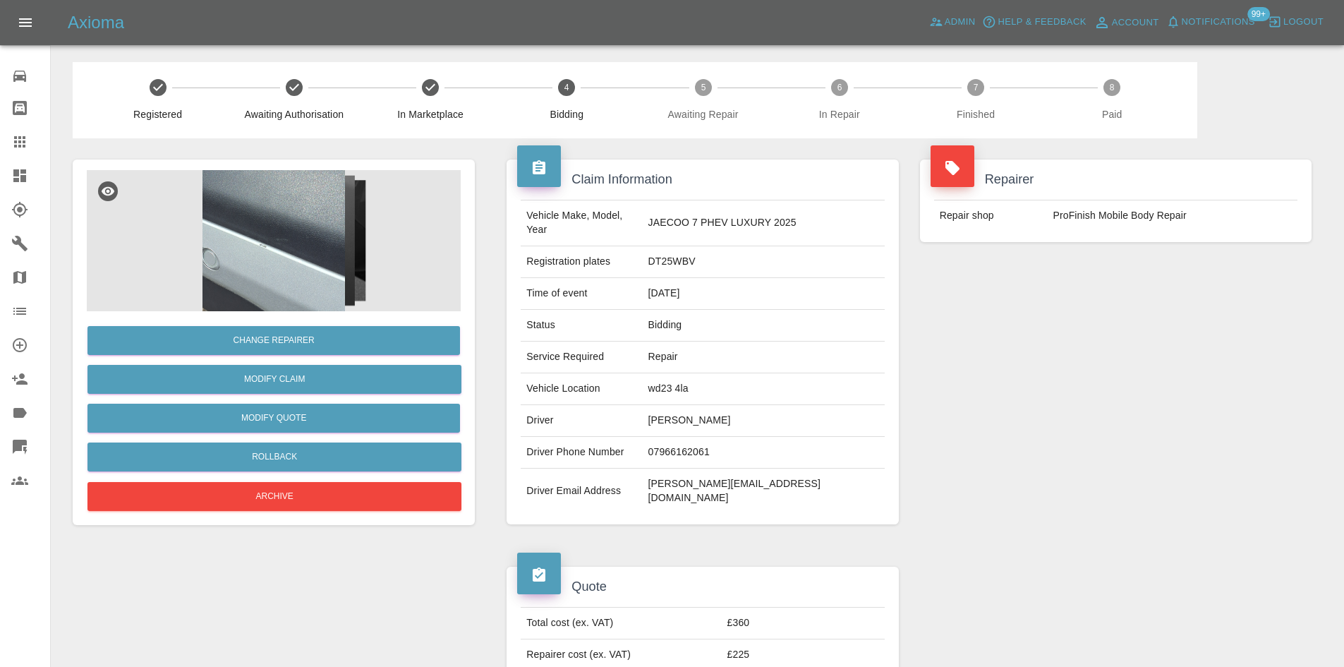
click at [164, 257] on img at bounding box center [274, 240] width 374 height 141
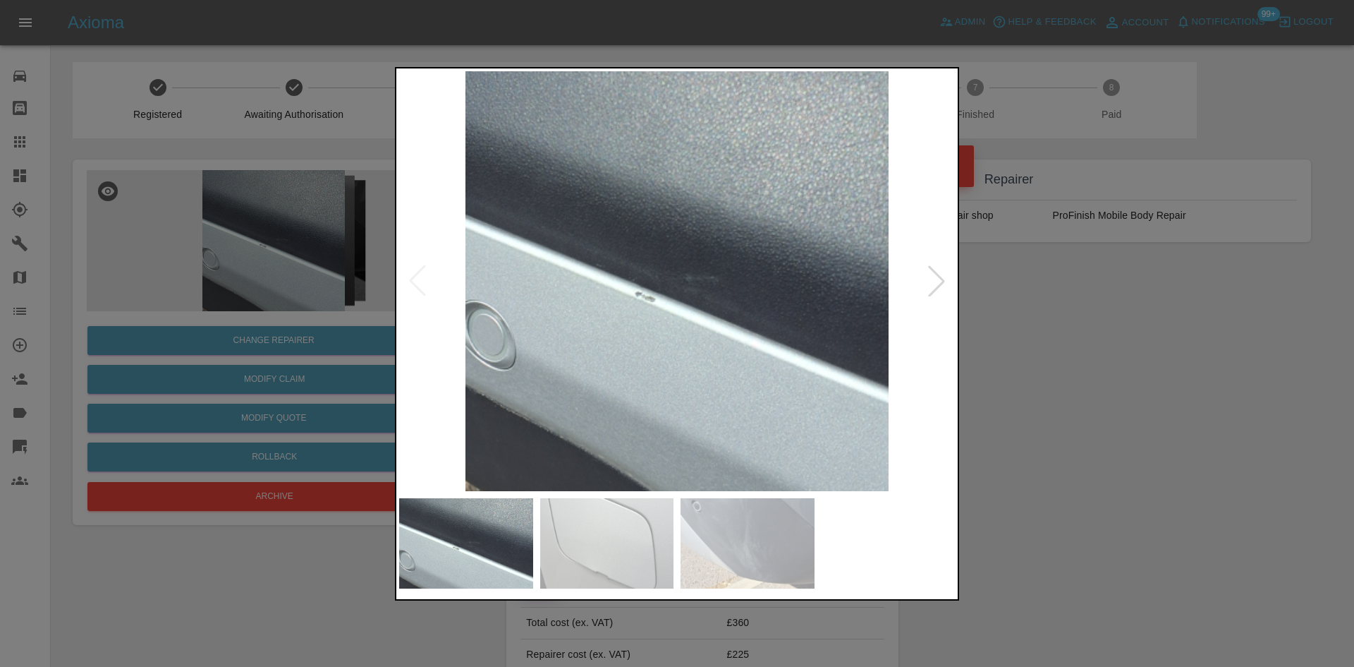
click at [918, 278] on img at bounding box center [677, 281] width 556 height 420
click at [924, 277] on div at bounding box center [936, 280] width 31 height 31
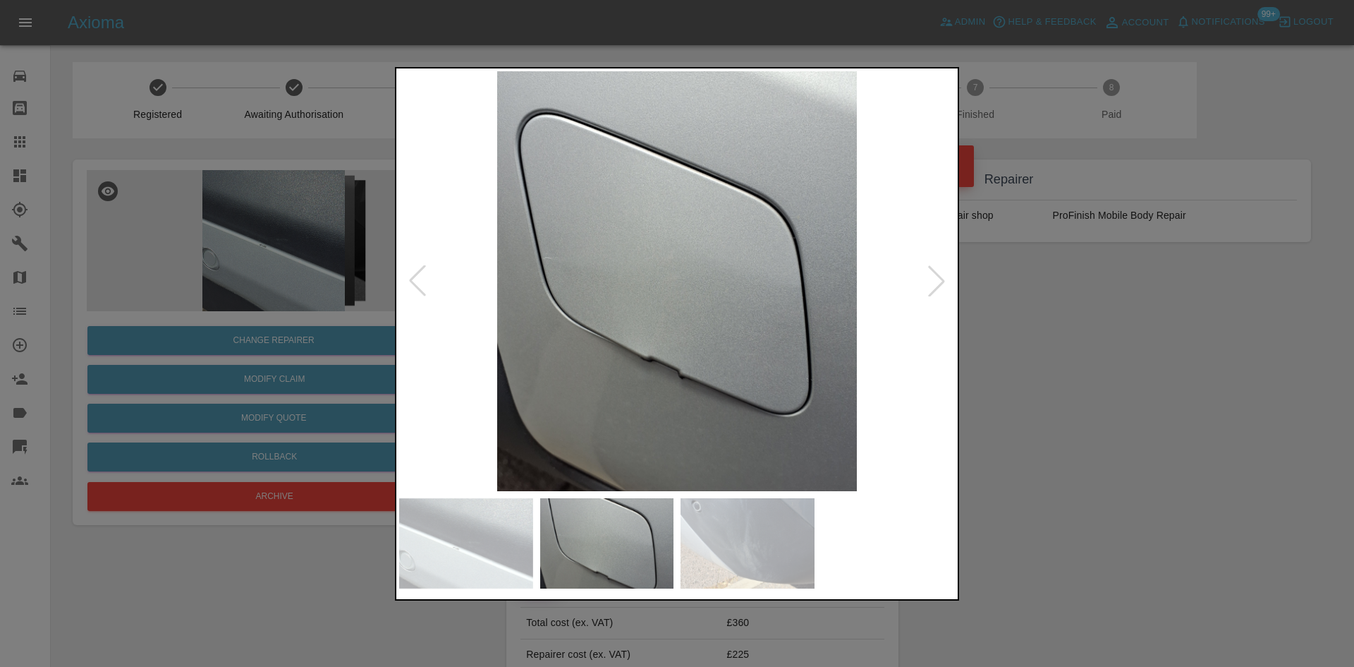
click at [1084, 571] on div at bounding box center [677, 333] width 1354 height 667
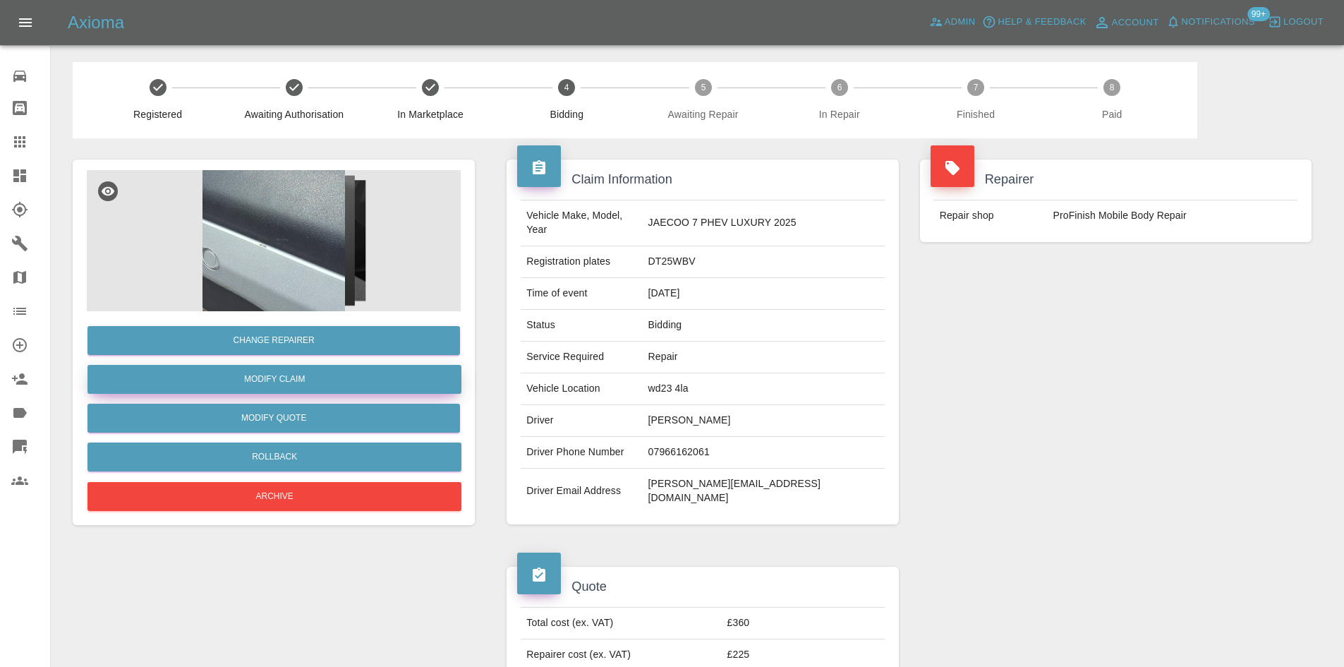
click at [386, 378] on link "Modify Claim" at bounding box center [274, 379] width 374 height 29
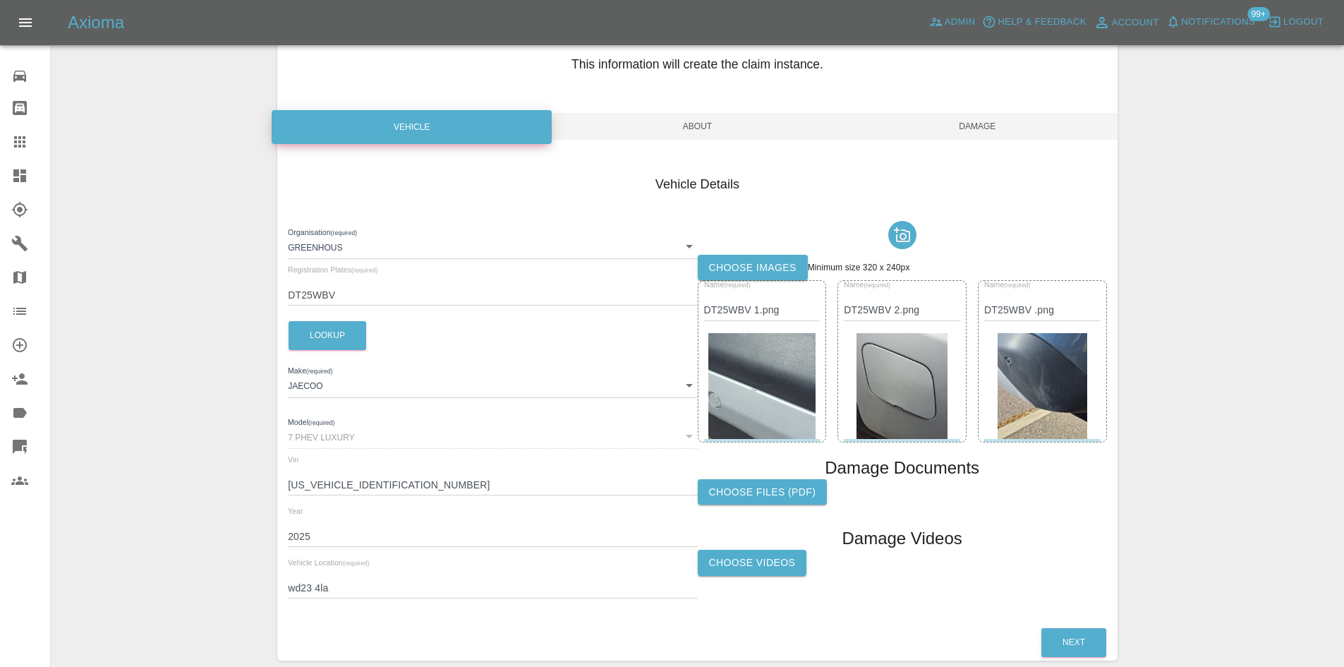
scroll to position [140, 0]
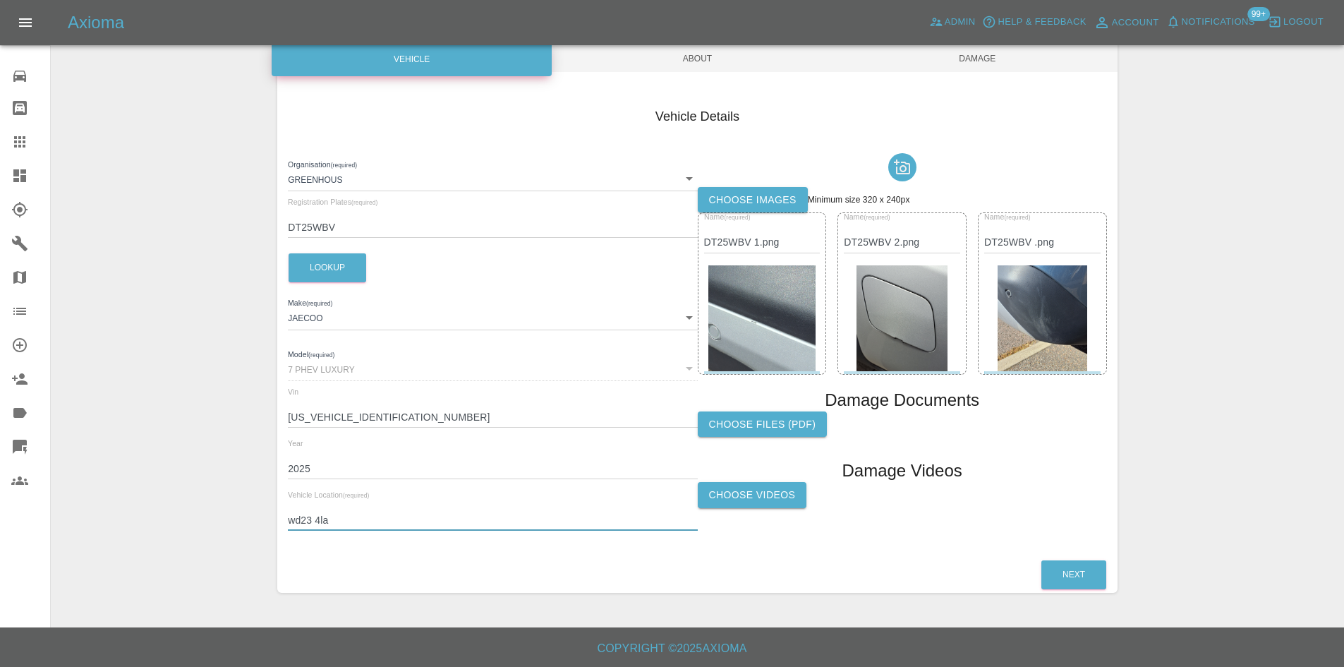
drag, startPoint x: 356, startPoint y: 525, endPoint x: 181, endPoint y: 528, distance: 175.6
click at [181, 528] on div "Enter Claim Details This information will create the claim instance. Vehicle Ab…" at bounding box center [696, 266] width 1291 height 688
type input "n2"
click at [5, 177] on link "Dashboard" at bounding box center [25, 176] width 50 height 34
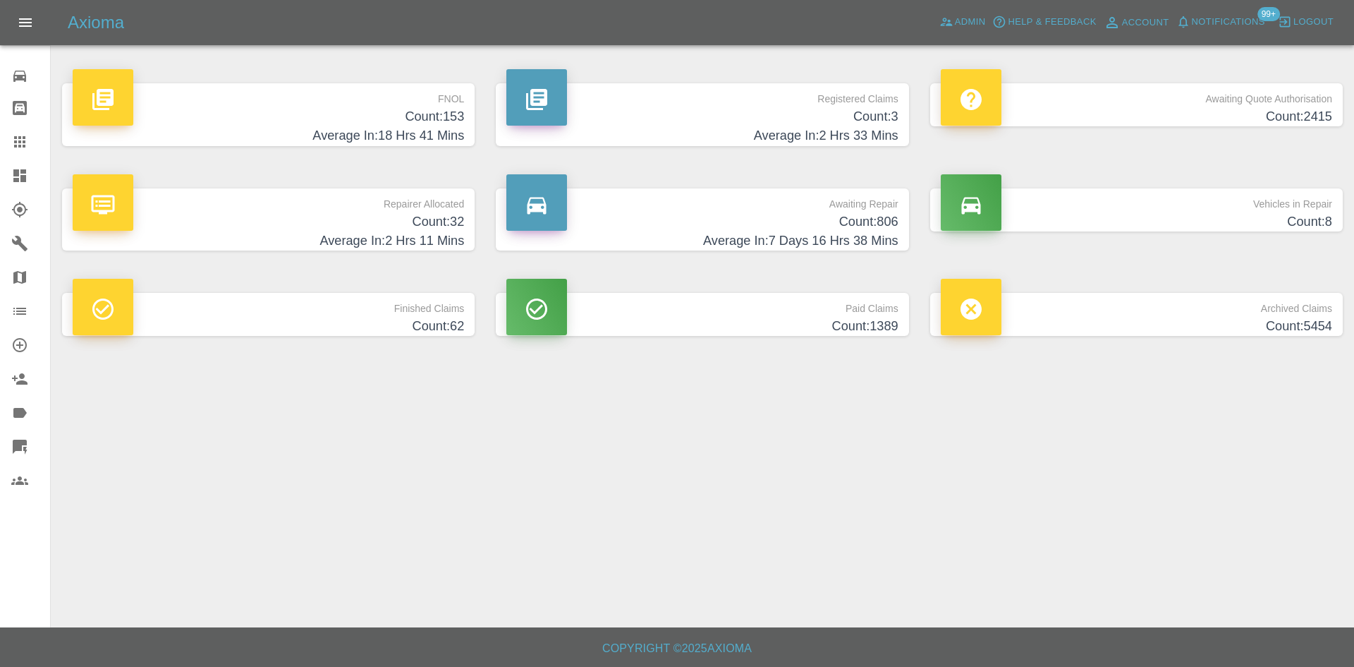
click at [423, 208] on p "Repairer Allocated" at bounding box center [268, 200] width 391 height 24
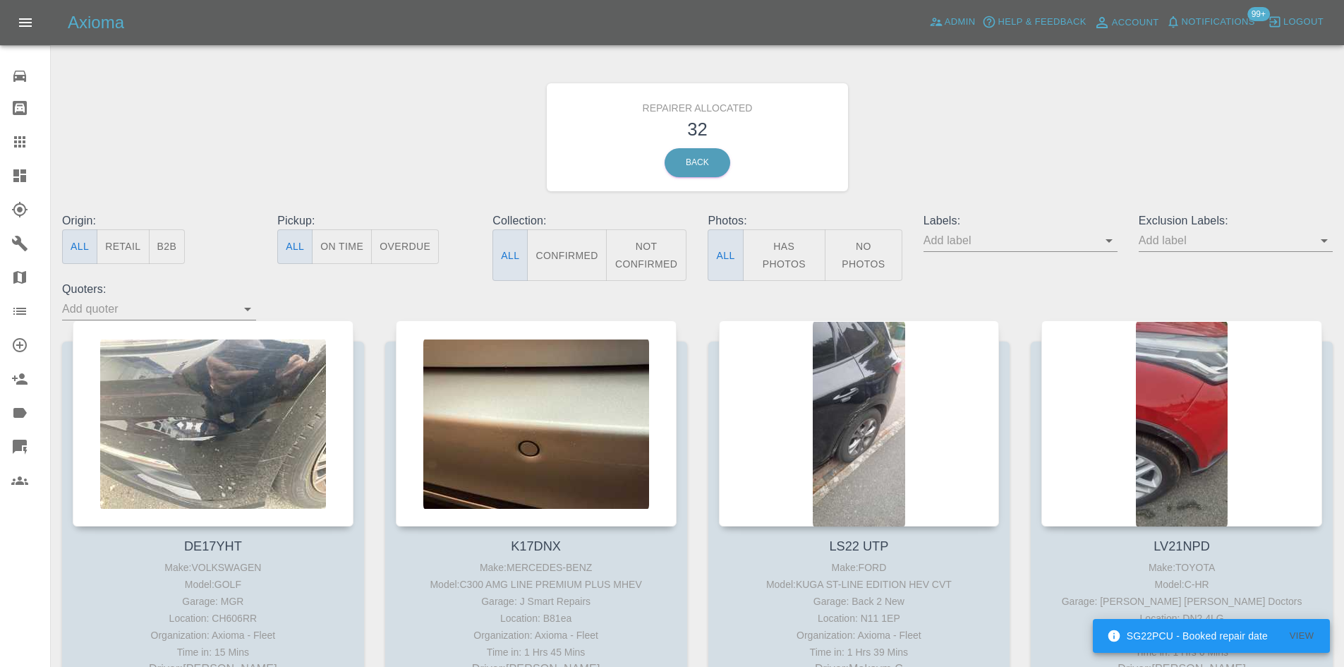
click at [172, 243] on button "B2B" at bounding box center [167, 246] width 37 height 35
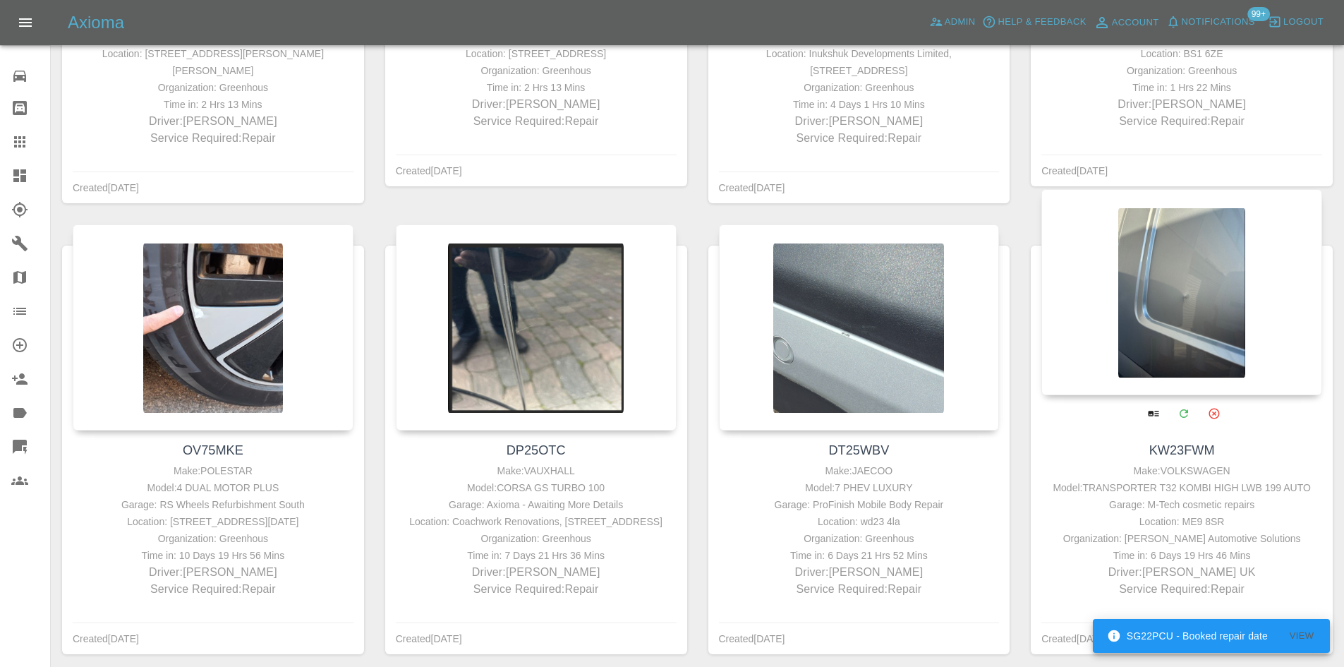
scroll to position [846, 0]
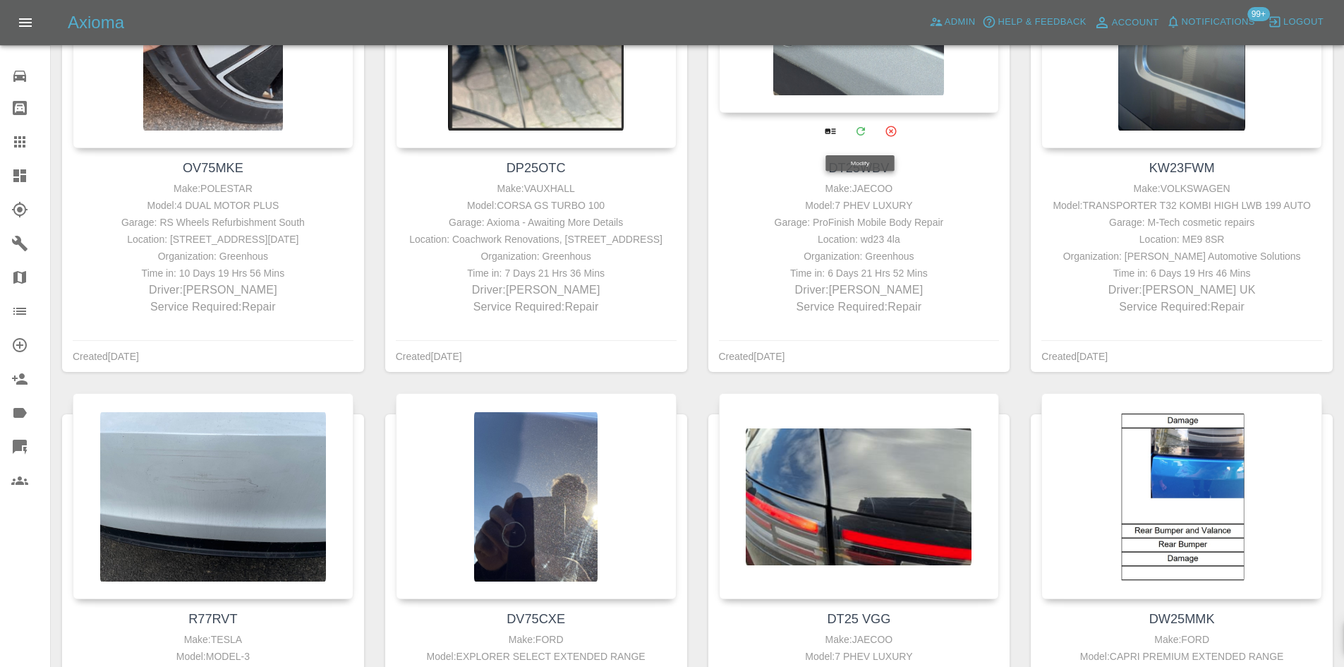
click at [856, 88] on div at bounding box center [859, 10] width 281 height 206
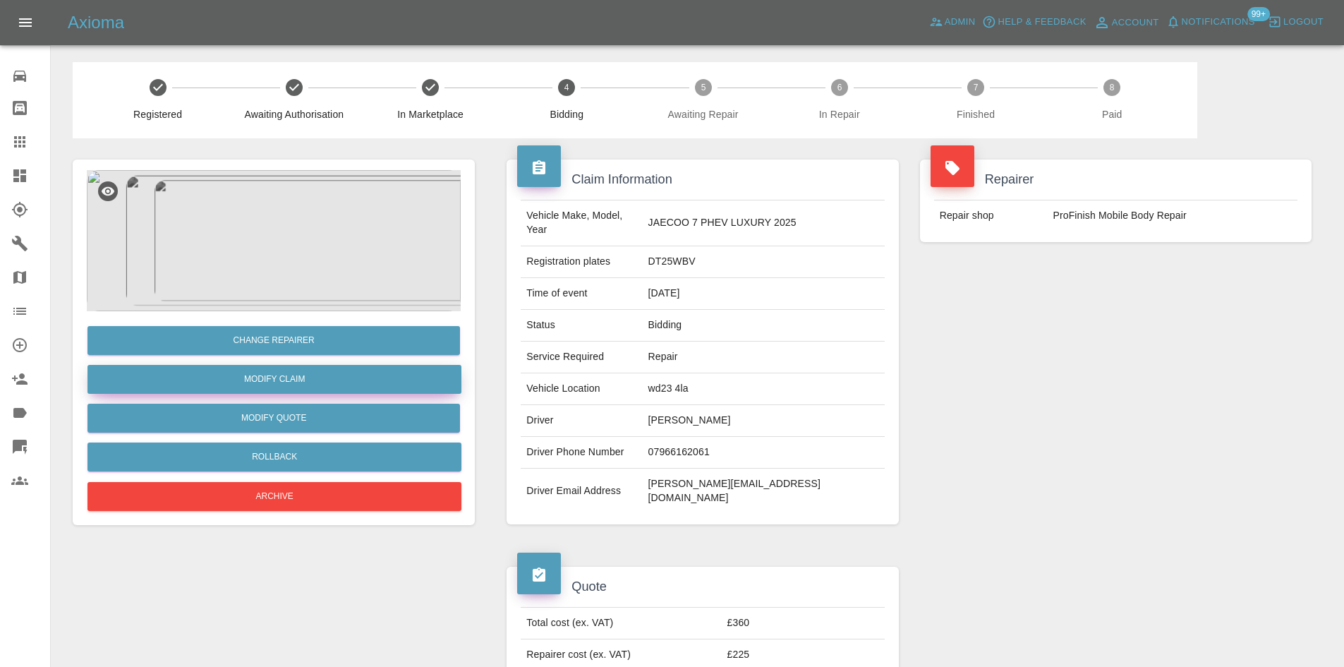
click at [305, 380] on link "Modify Claim" at bounding box center [274, 379] width 374 height 29
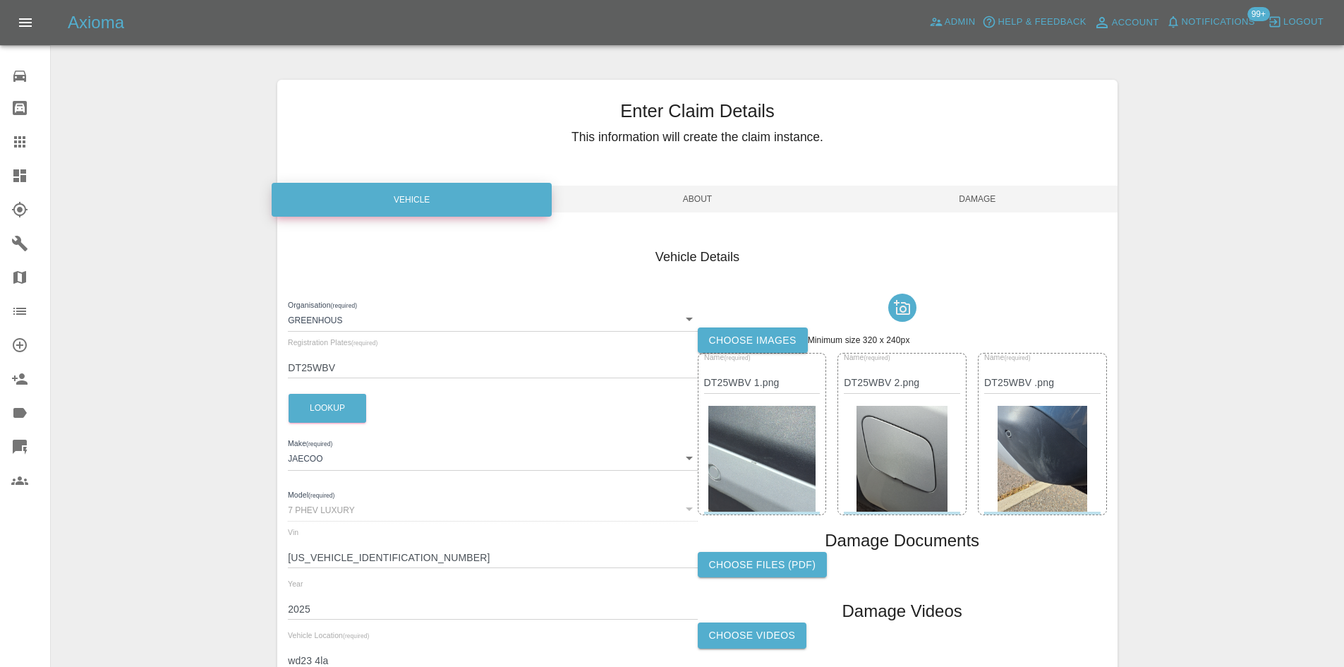
scroll to position [140, 0]
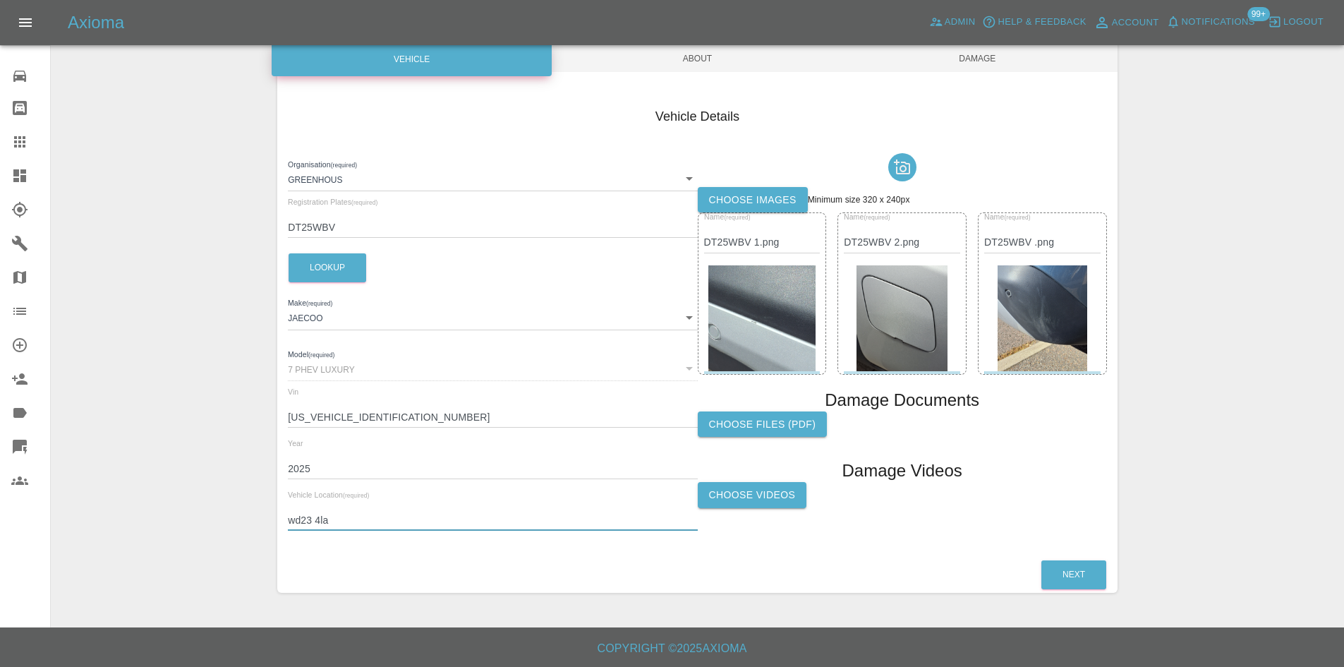
drag, startPoint x: 366, startPoint y: 518, endPoint x: 115, endPoint y: 529, distance: 251.3
click at [115, 529] on div "Enter Claim Details This information will create the claim instance. Vehicle Ab…" at bounding box center [696, 266] width 1291 height 688
type input "n2"
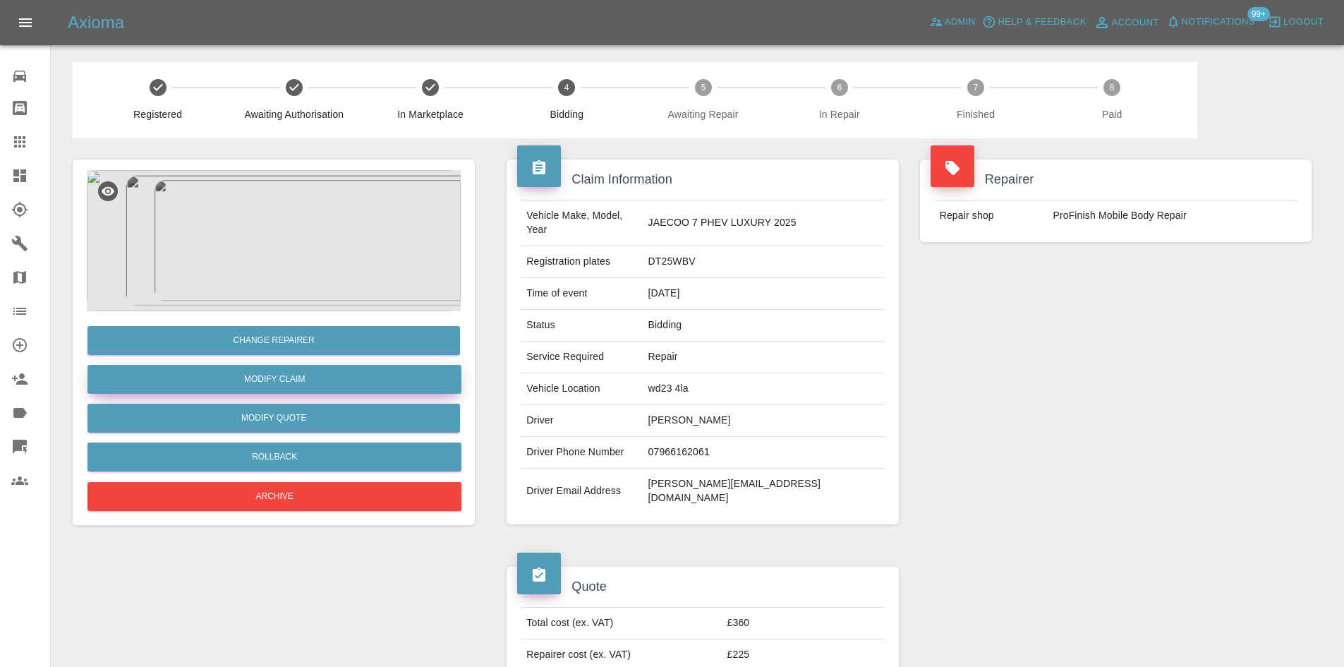
click at [294, 379] on link "Modify Claim" at bounding box center [274, 379] width 374 height 29
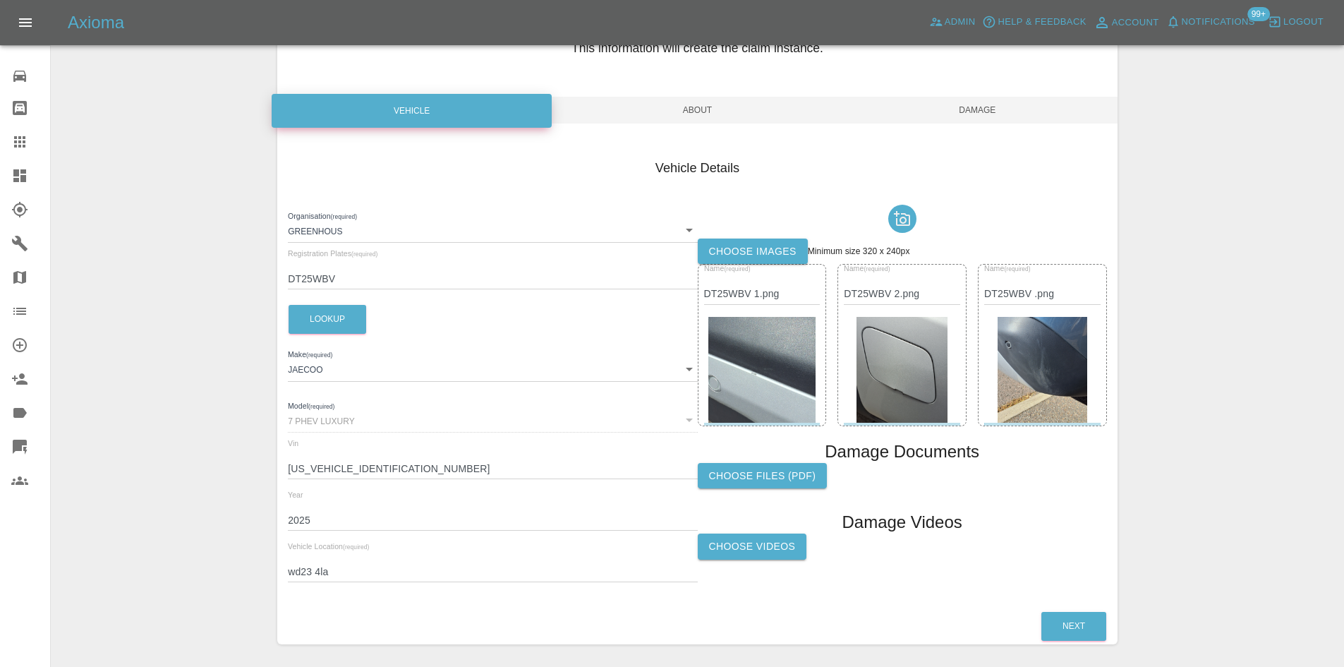
scroll to position [140, 0]
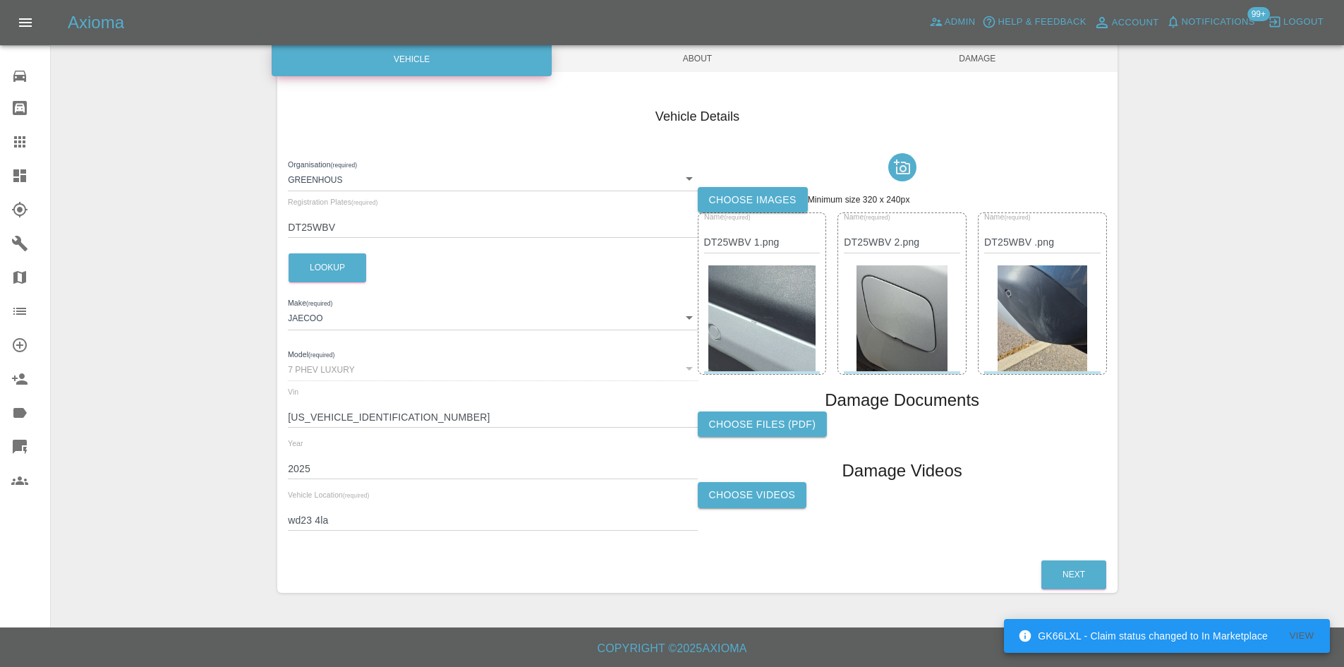
click at [357, 535] on div "Organisation (required) Greenhous 6867b9a2fffed1d6b5e834a3 Registration Plates …" at bounding box center [492, 344] width 409 height 395
drag, startPoint x: 364, startPoint y: 521, endPoint x: 132, endPoint y: 523, distance: 232.1
click at [132, 524] on div "Enter Claim Details This information will create the claim instance. Vehicle Ab…" at bounding box center [696, 266] width 1291 height 688
type input "n2 8an"
click at [968, 62] on span "Damage" at bounding box center [977, 58] width 280 height 27
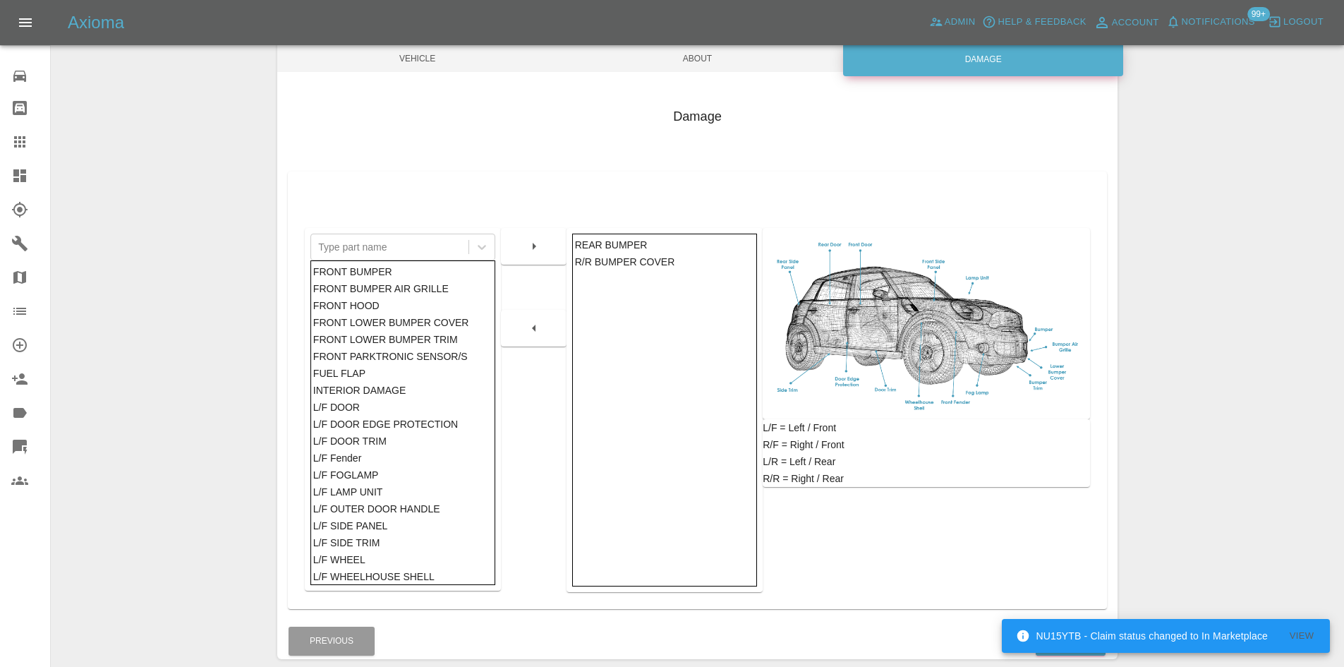
scroll to position [207, 0]
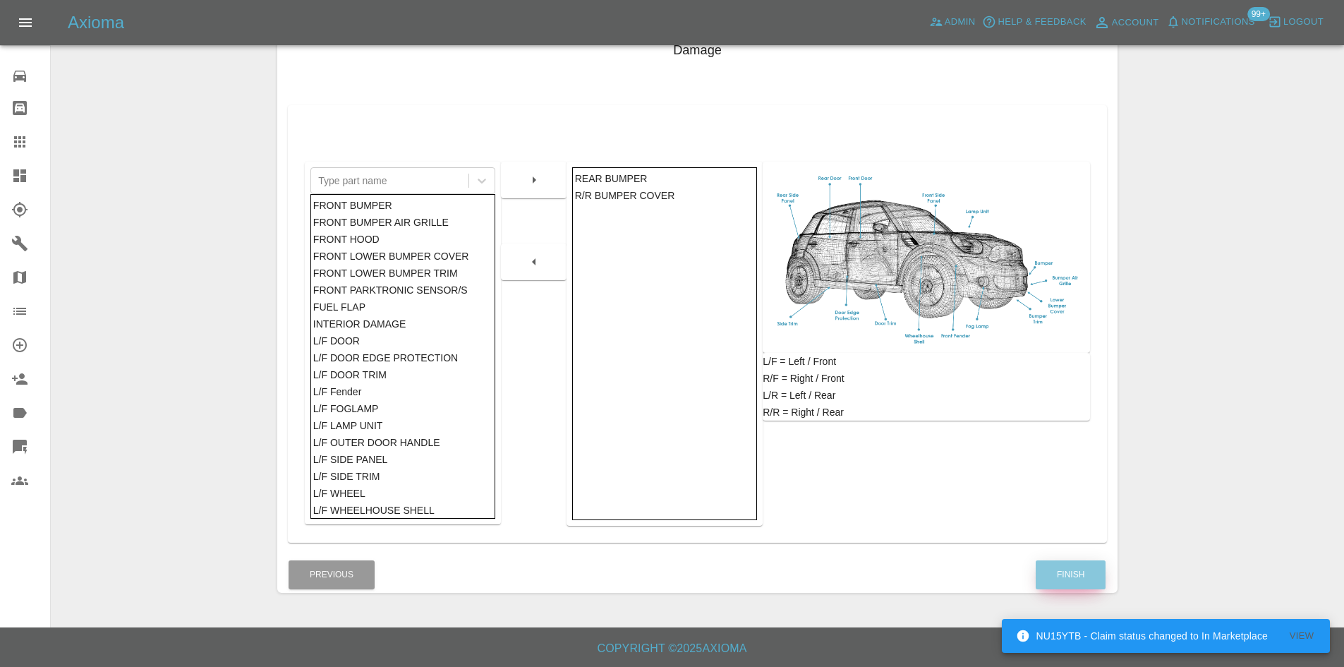
click at [1093, 565] on button "Finish" at bounding box center [1070, 574] width 70 height 29
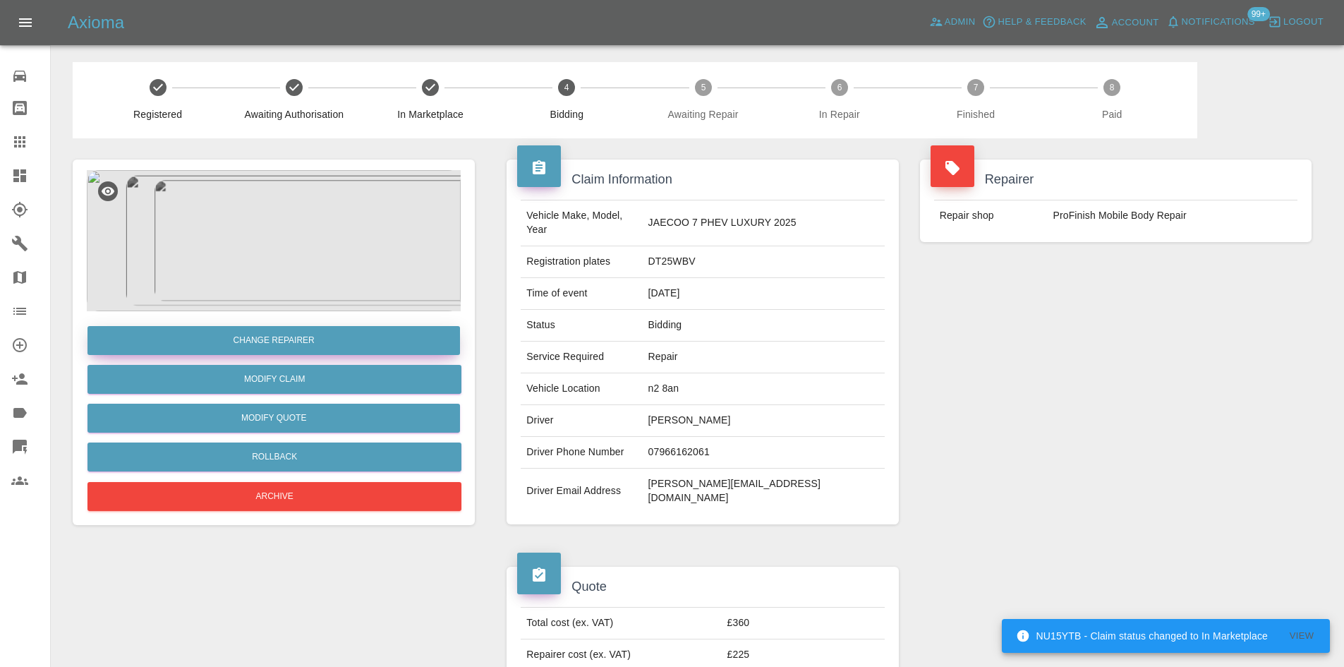
click at [277, 339] on button "Change Repairer" at bounding box center [273, 340] width 372 height 29
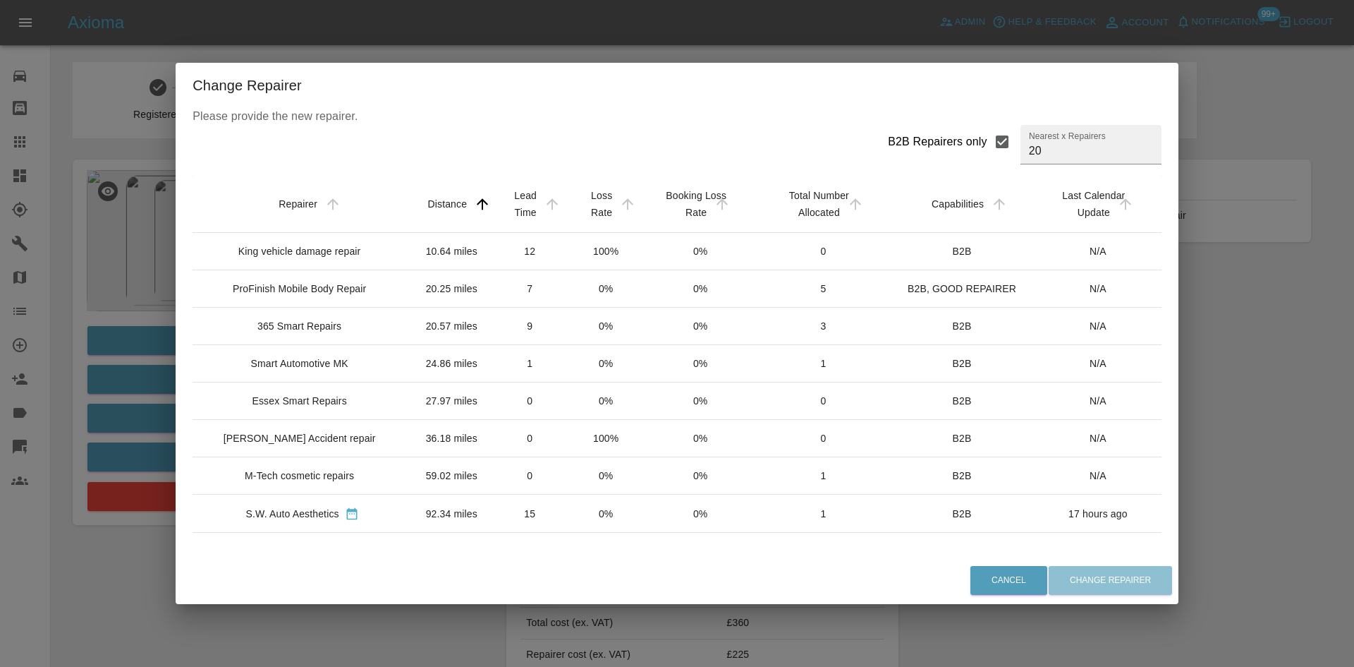
click at [325, 345] on td "365 Smart Repairs" at bounding box center [302, 326] width 219 height 37
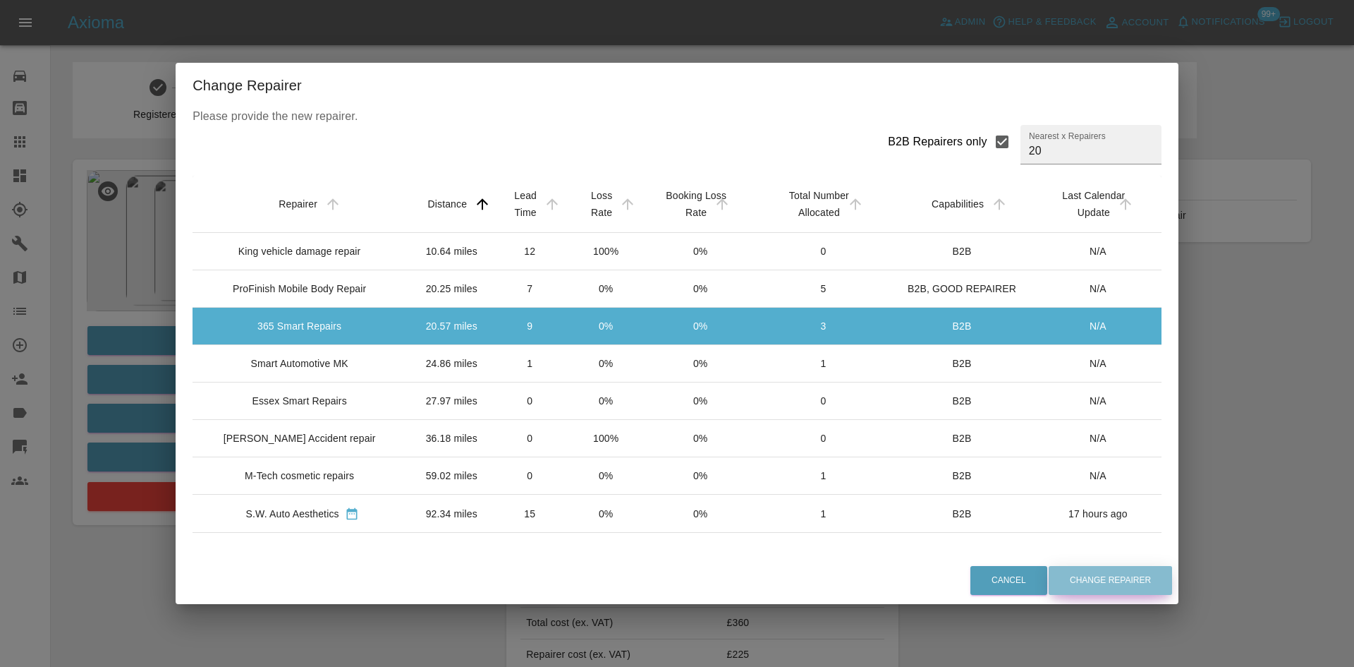
click at [1136, 573] on button "Change Repairer" at bounding box center [1110, 580] width 123 height 29
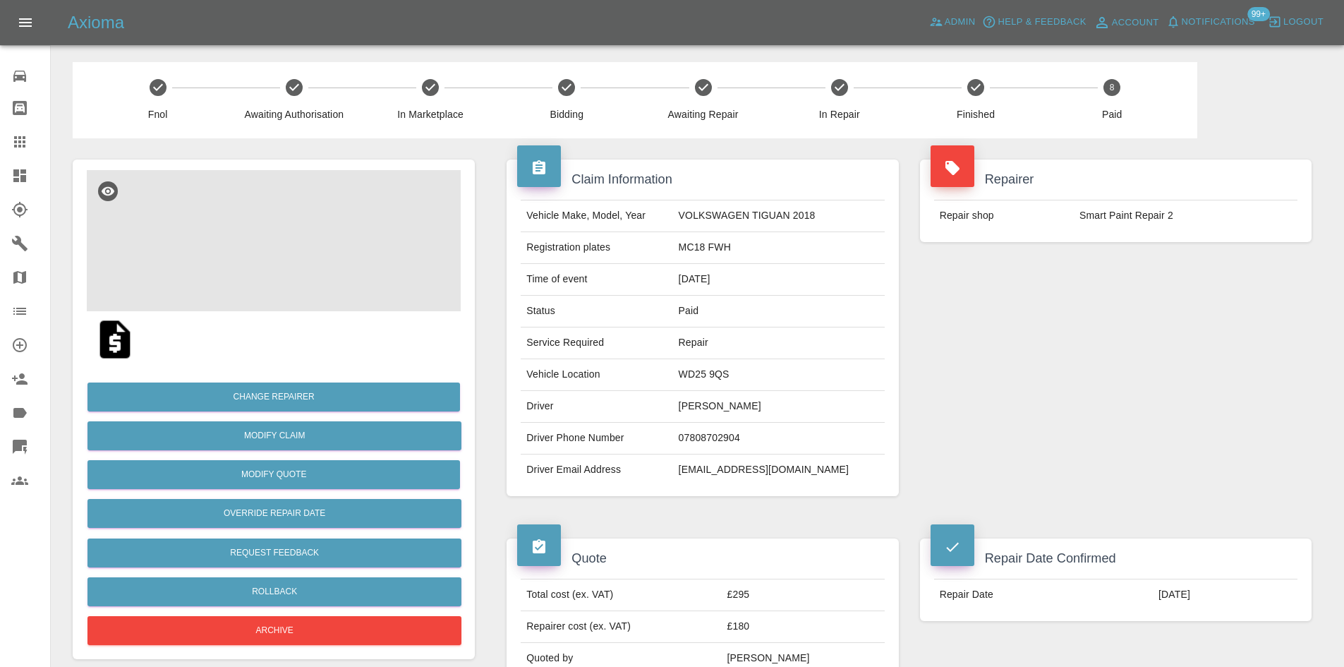
click at [291, 226] on img at bounding box center [274, 240] width 374 height 141
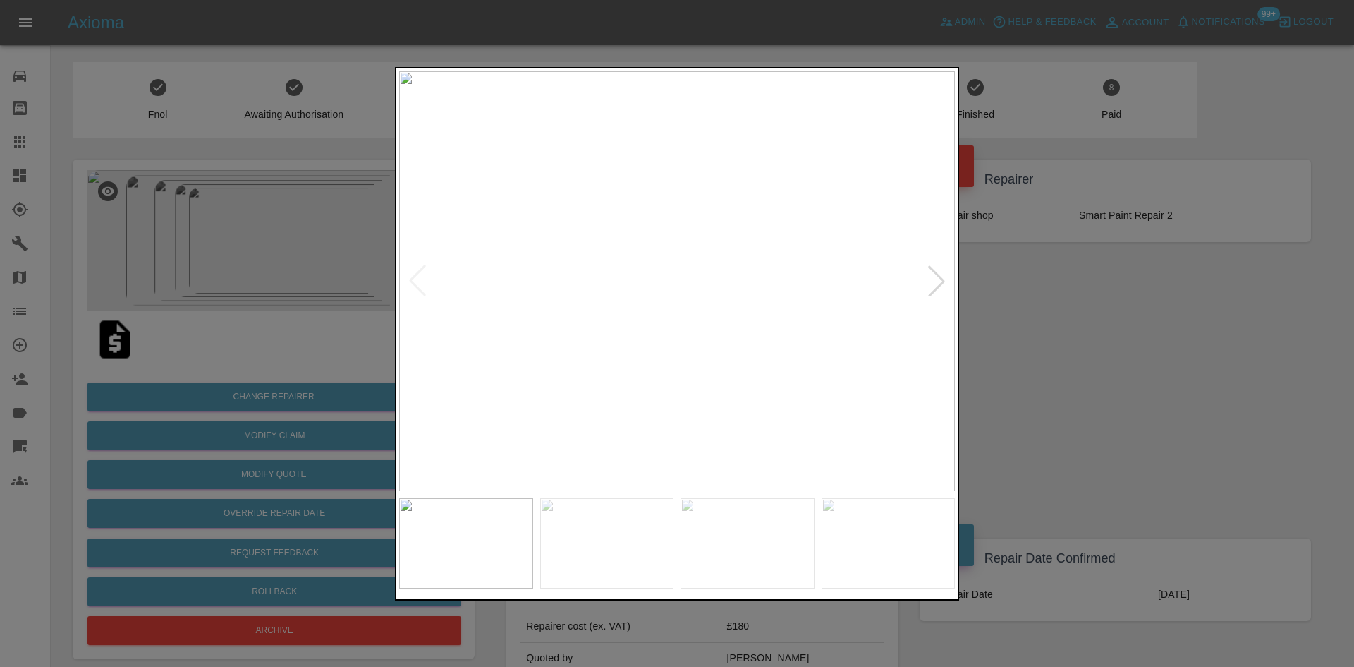
click at [925, 300] on img at bounding box center [677, 281] width 556 height 420
click at [925, 297] on img at bounding box center [677, 281] width 556 height 420
click at [932, 283] on div at bounding box center [936, 280] width 31 height 31
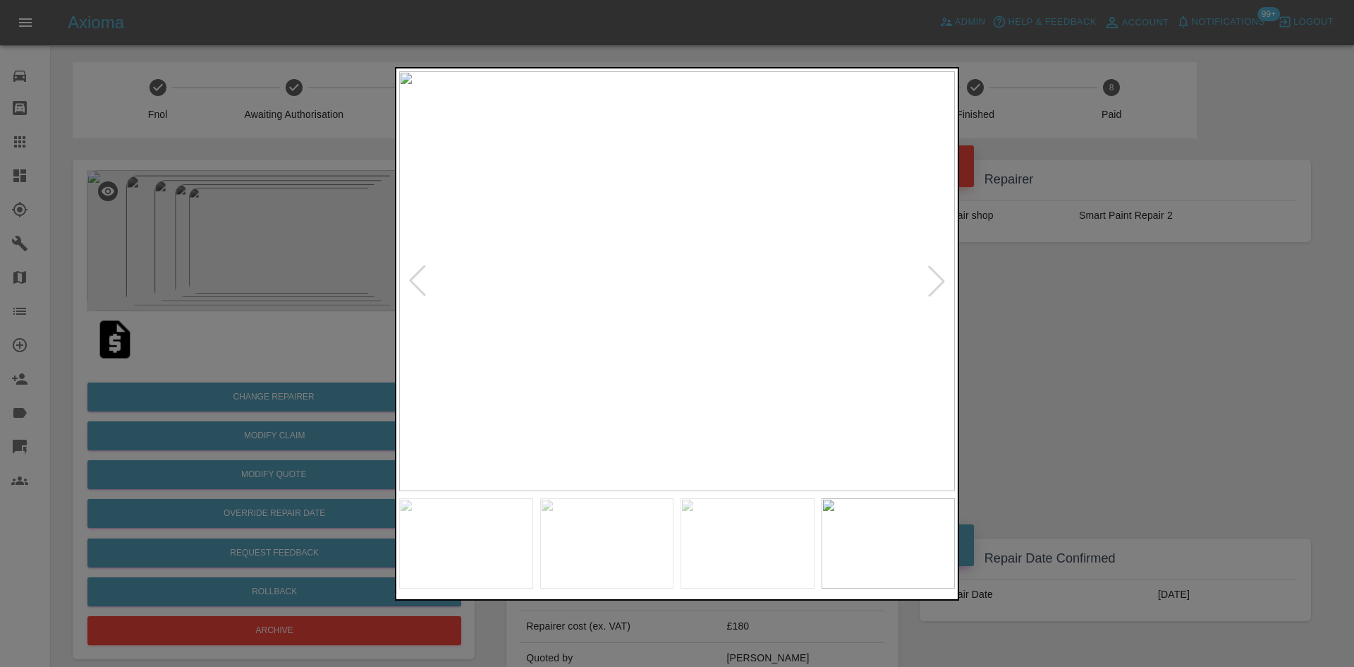
click at [932, 283] on div at bounding box center [936, 280] width 31 height 31
click at [737, 313] on img at bounding box center [677, 281] width 556 height 420
click at [745, 382] on img at bounding box center [504, 243] width 1667 height 1260
click at [802, 388] on img at bounding box center [662, 280] width 1667 height 1260
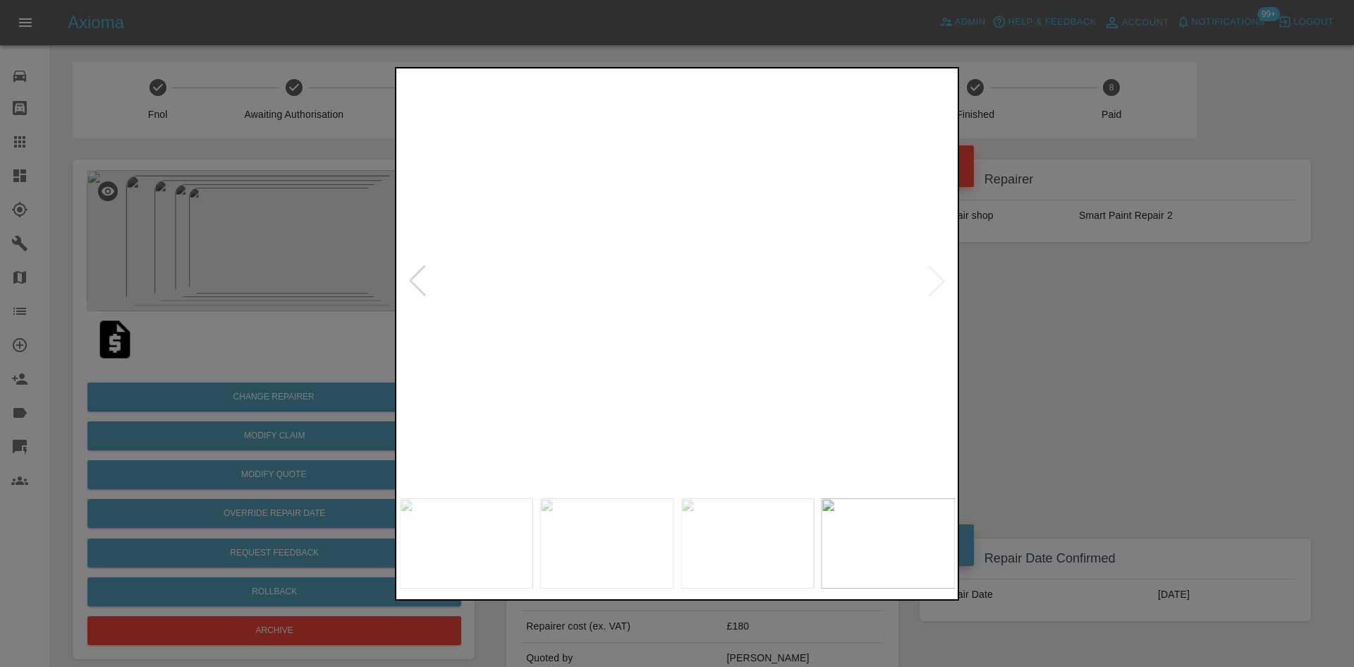
click at [936, 273] on img at bounding box center [662, 279] width 1667 height 1260
click at [935, 284] on img at bounding box center [662, 306] width 1667 height 1260
click at [1049, 302] on div at bounding box center [677, 333] width 1354 height 667
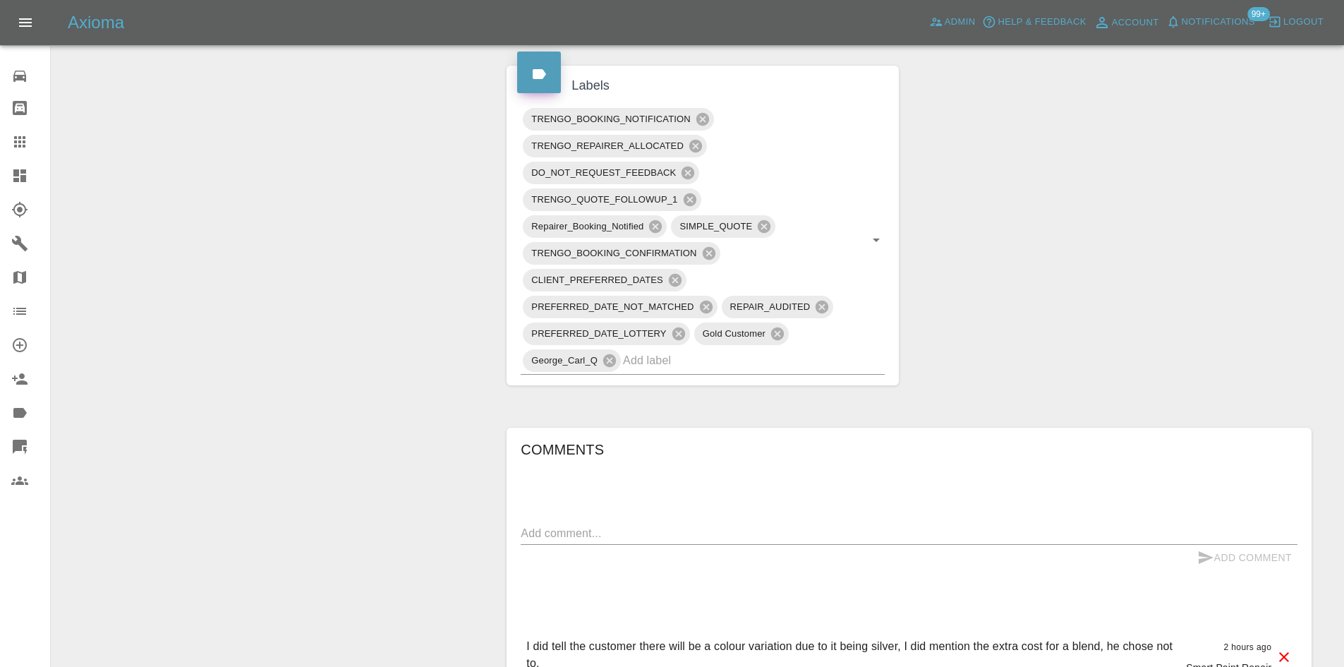
scroll to position [1128, 0]
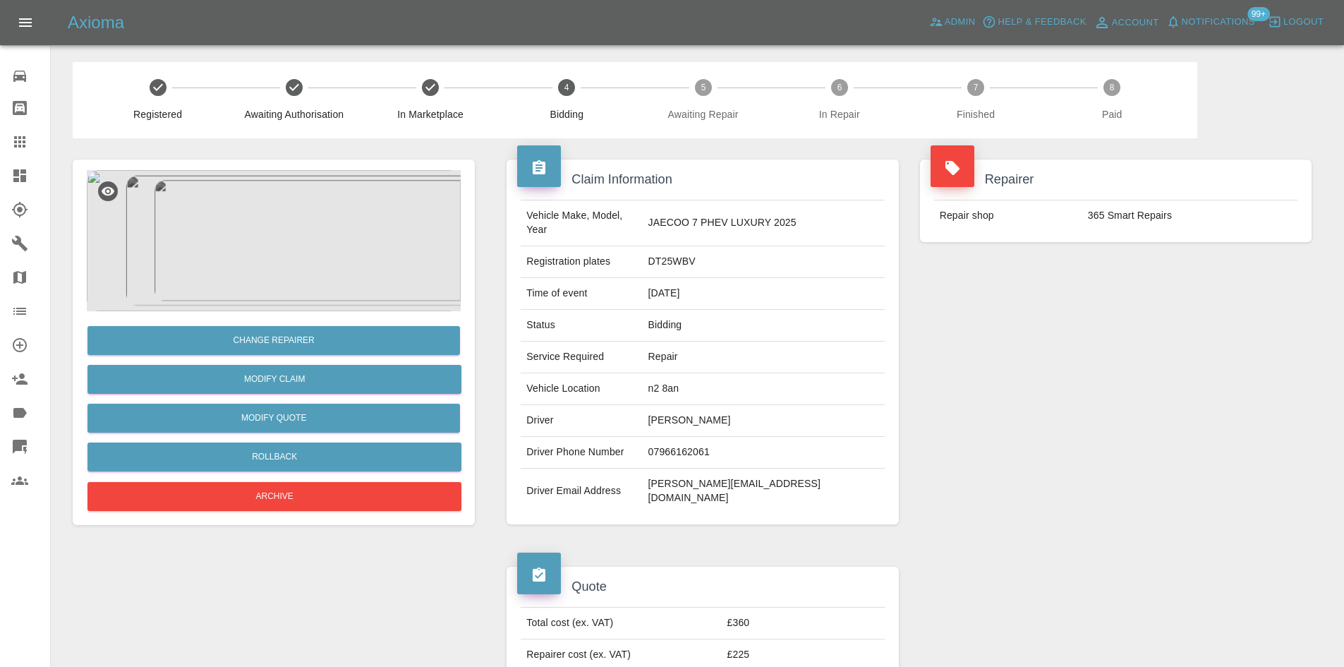
click at [0, 173] on link "Dashboard" at bounding box center [25, 176] width 50 height 34
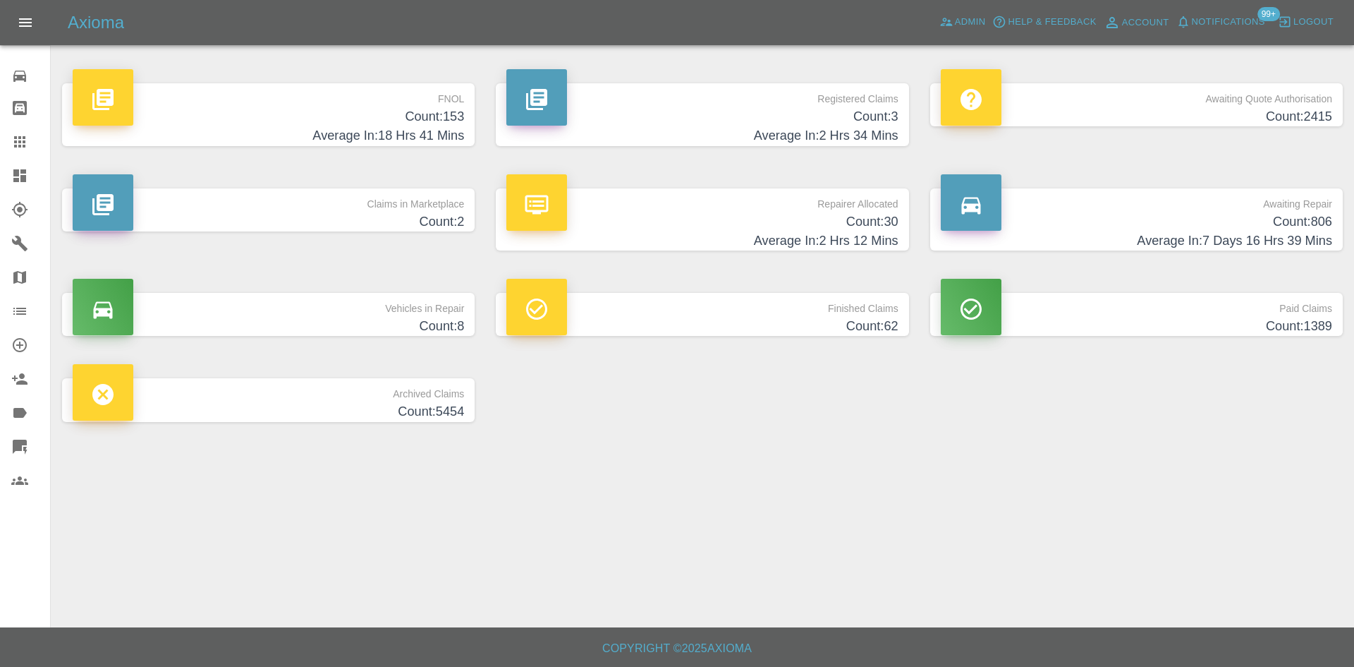
click at [765, 79] on div "Registered Claims Count: 3 Average In: 2 Hrs 34 Mins" at bounding box center [702, 114] width 434 height 105
click at [617, 119] on h4 "Count: 3" at bounding box center [701, 116] width 391 height 19
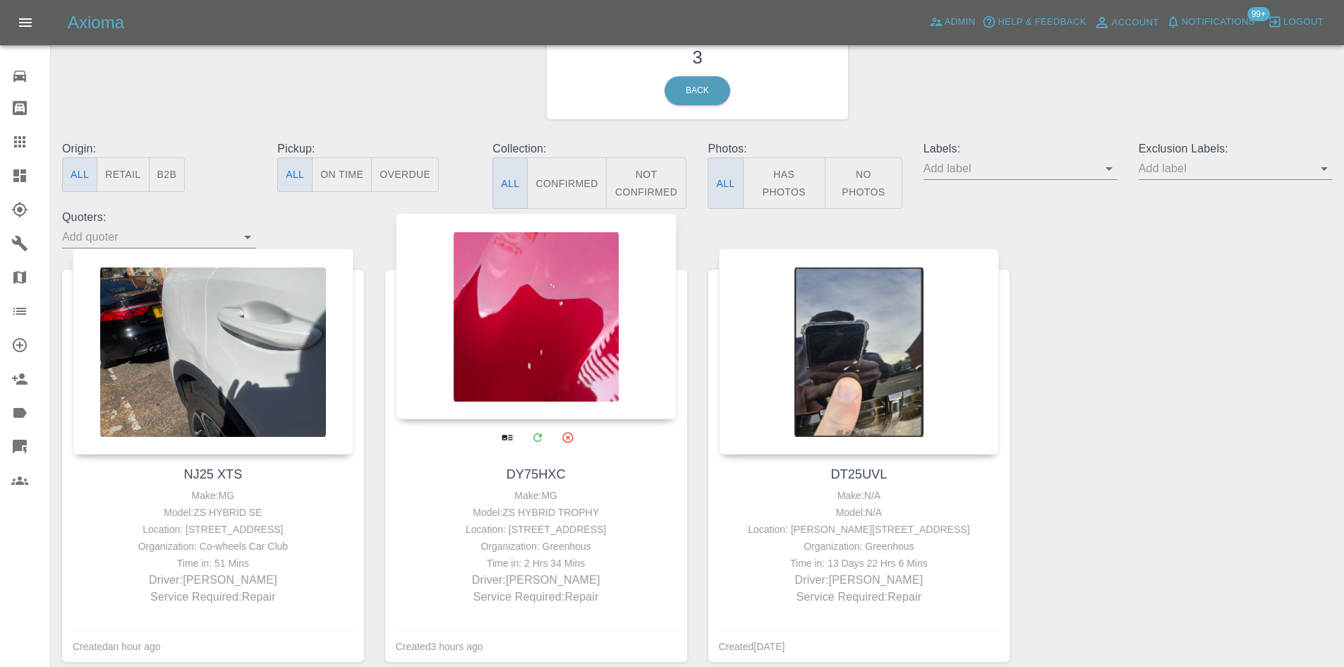
scroll to position [145, 0]
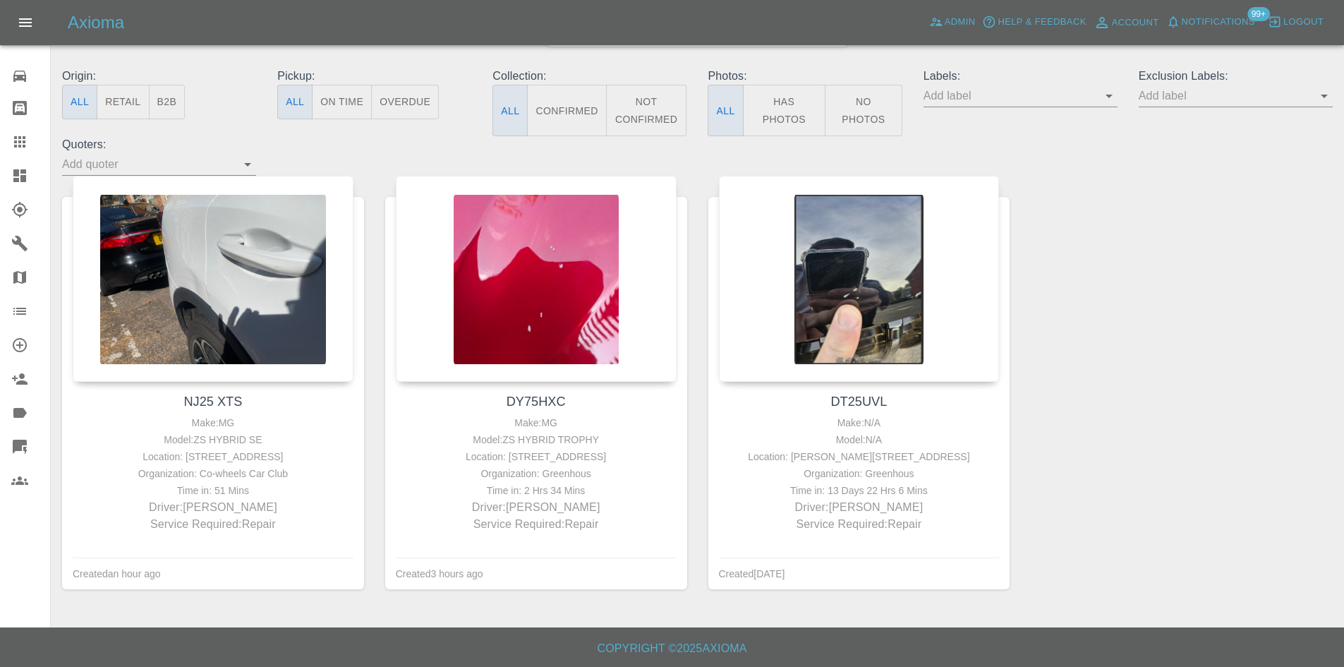
click at [4, 174] on link "Dashboard" at bounding box center [25, 176] width 50 height 34
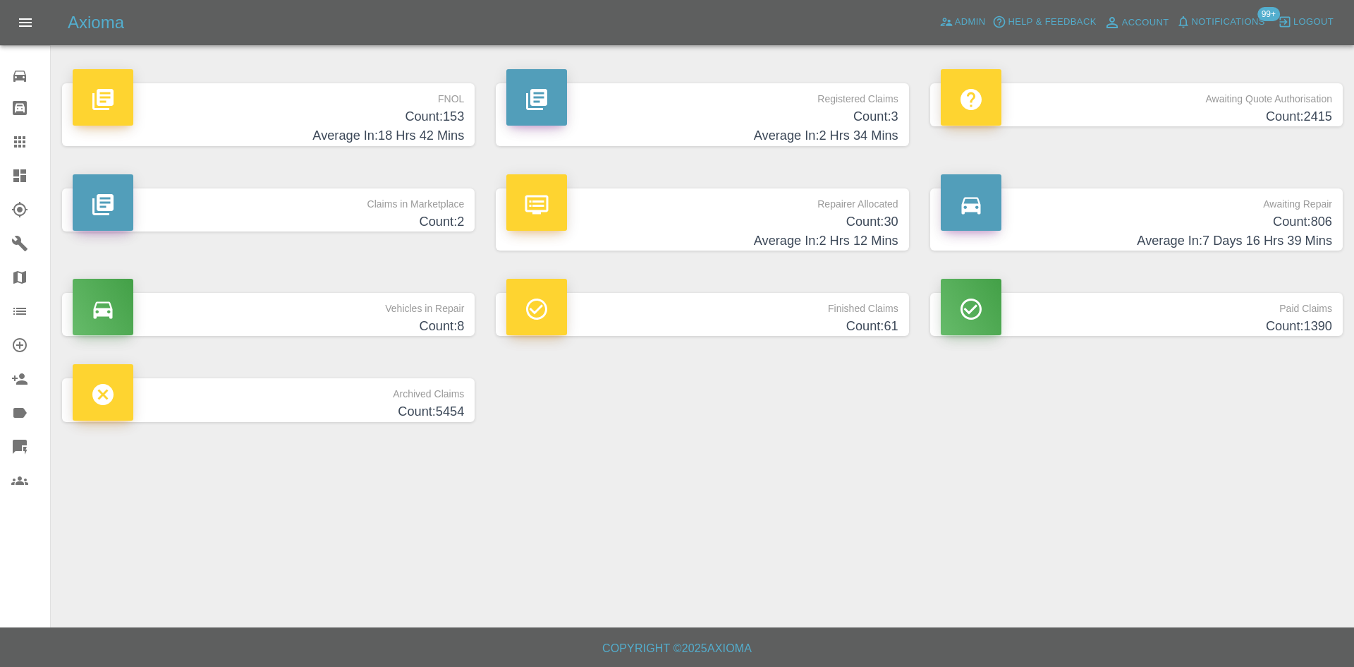
click at [710, 210] on p "Repairer Allocated" at bounding box center [701, 200] width 391 height 24
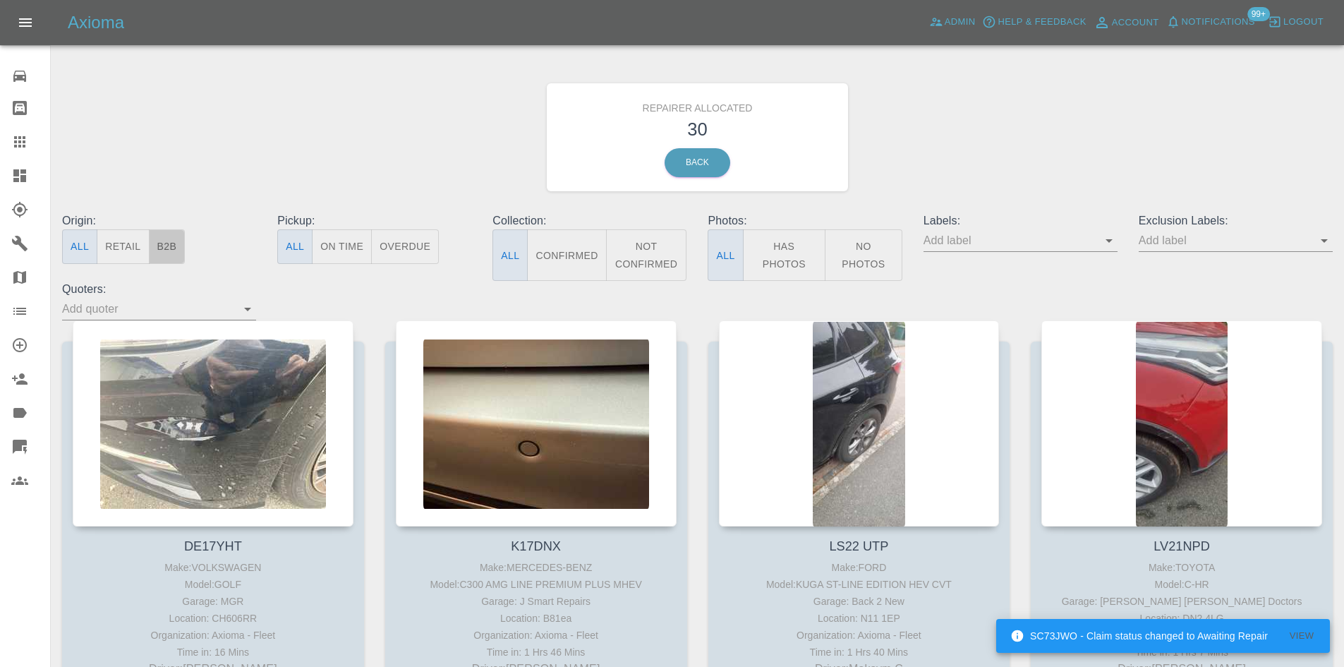
click at [152, 252] on button "B2B" at bounding box center [167, 246] width 37 height 35
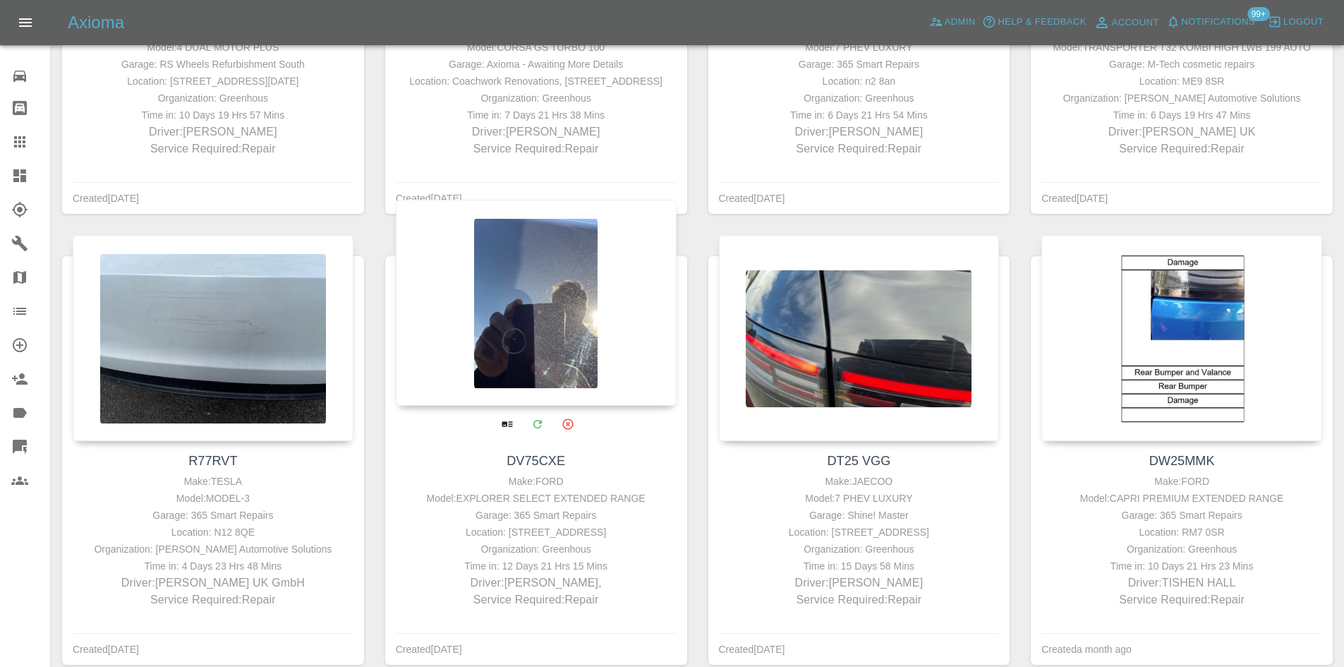
scroll to position [1114, 0]
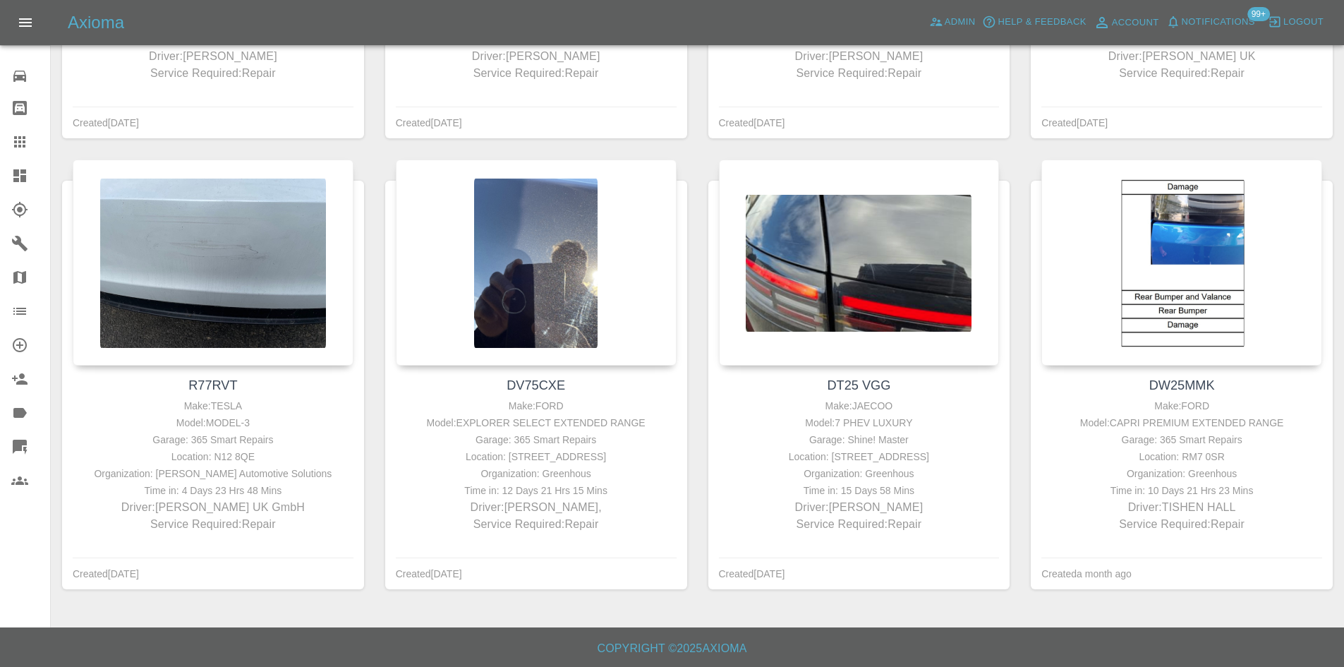
click at [21, 175] on icon at bounding box center [19, 175] width 13 height 13
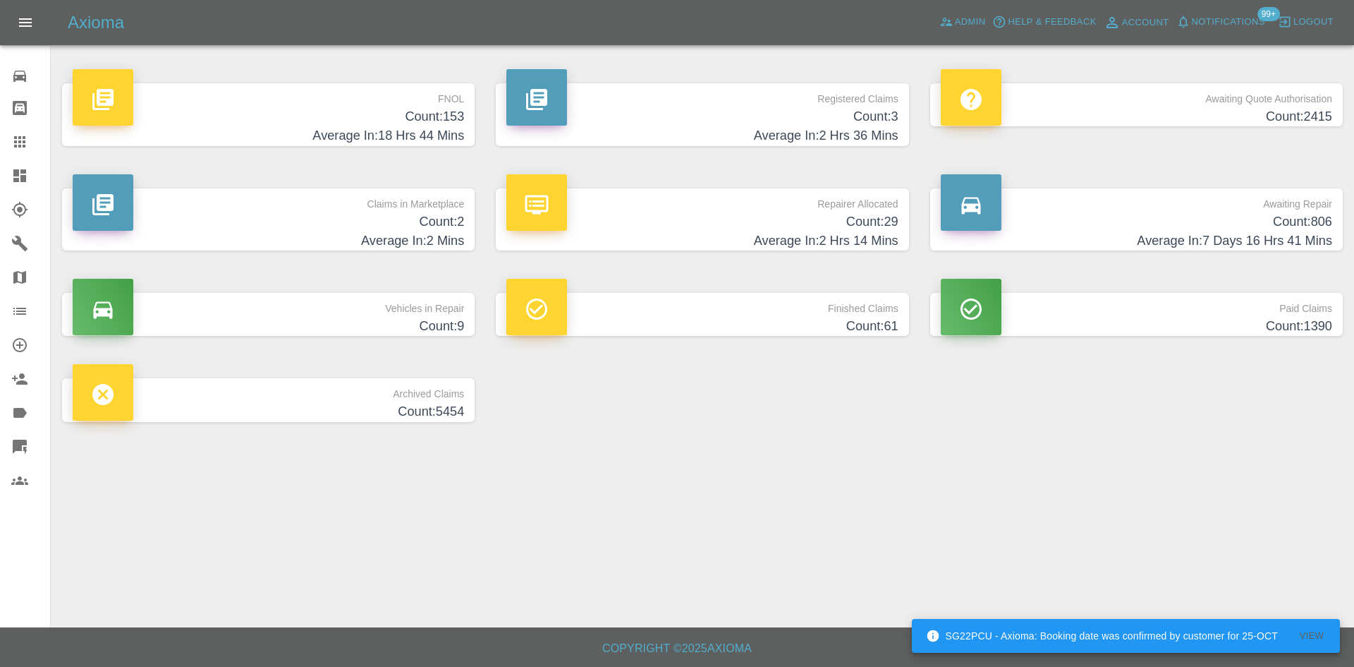
click at [386, 233] on h4 "Average In: 2 Mins" at bounding box center [268, 240] width 391 height 19
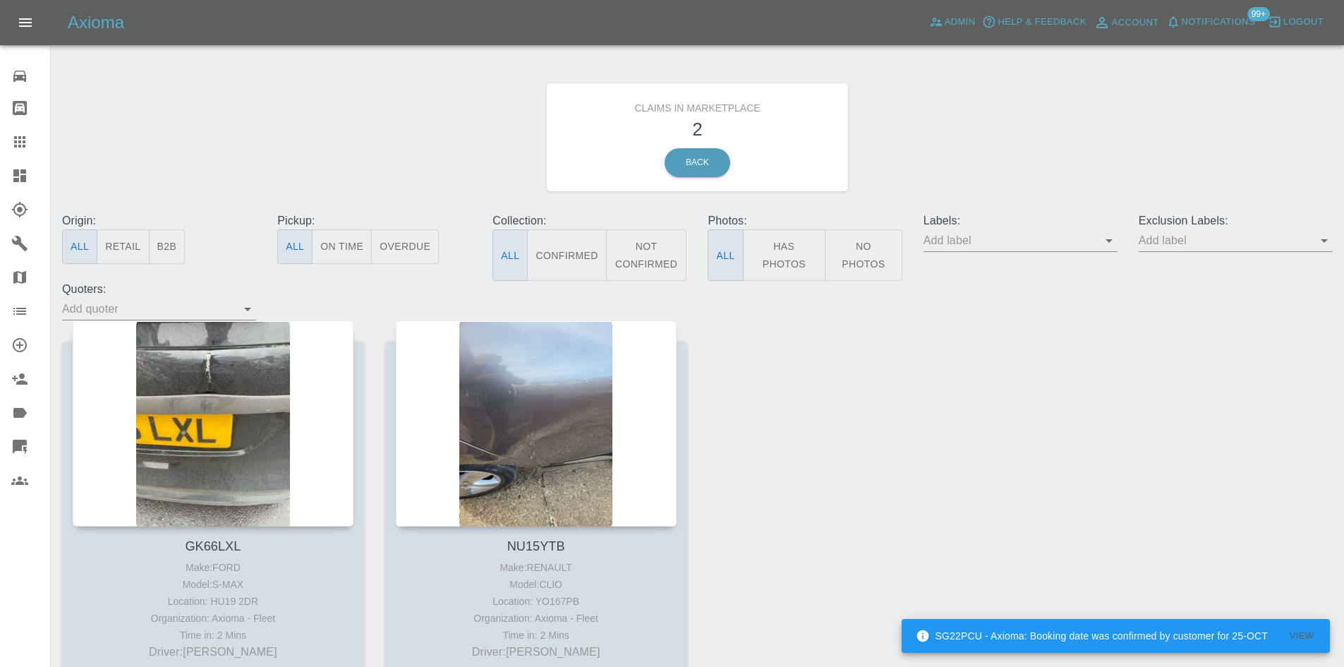
click at [24, 180] on icon at bounding box center [19, 175] width 13 height 13
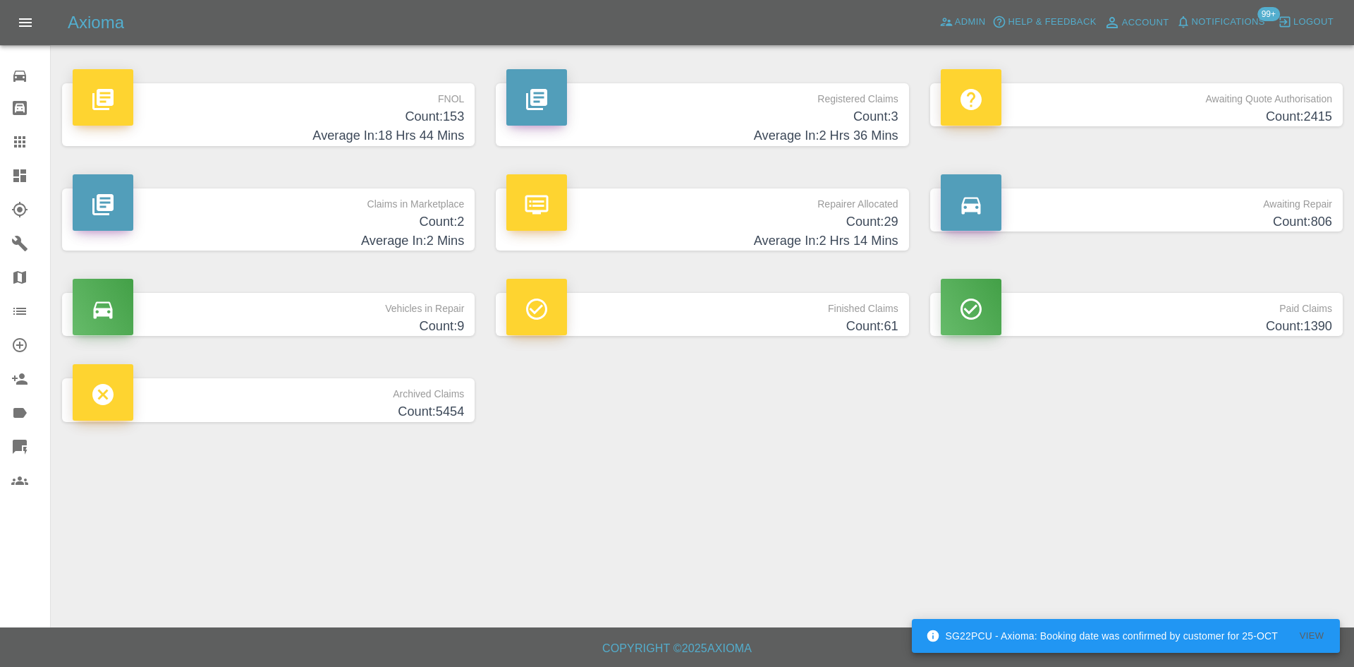
click at [819, 122] on h4 "Count: 3" at bounding box center [701, 116] width 391 height 19
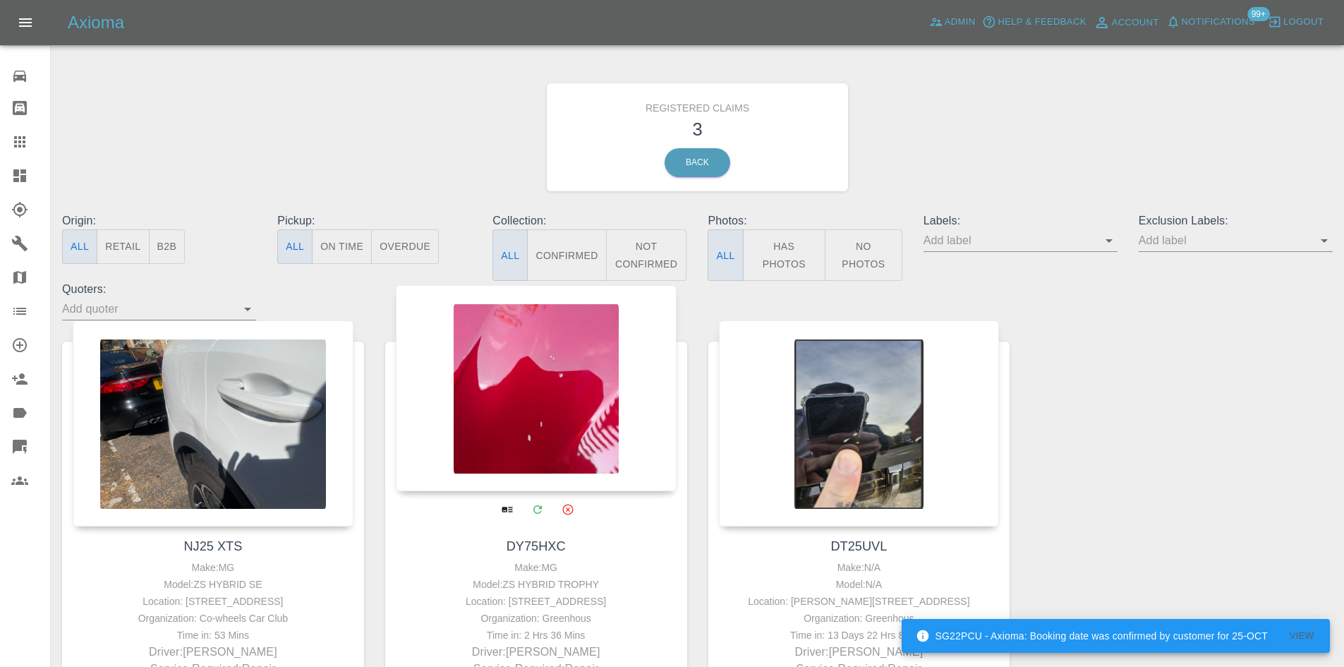
click at [518, 411] on div at bounding box center [536, 388] width 281 height 206
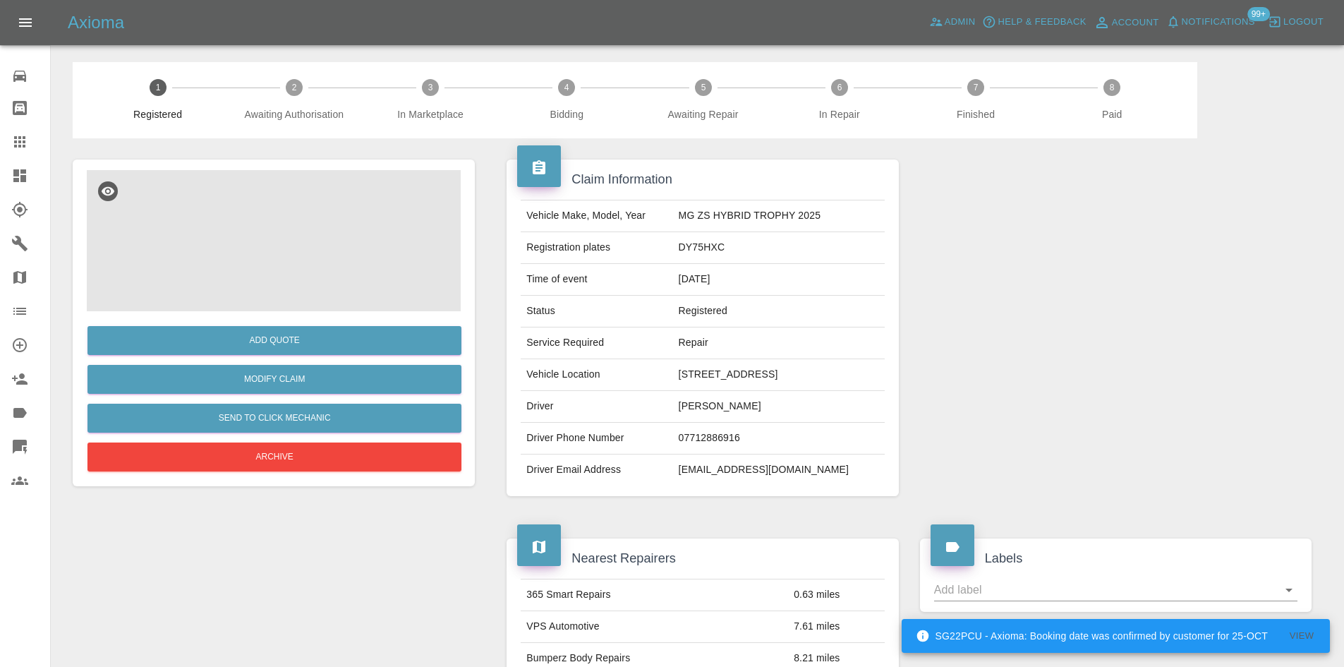
click at [353, 252] on img at bounding box center [274, 240] width 374 height 141
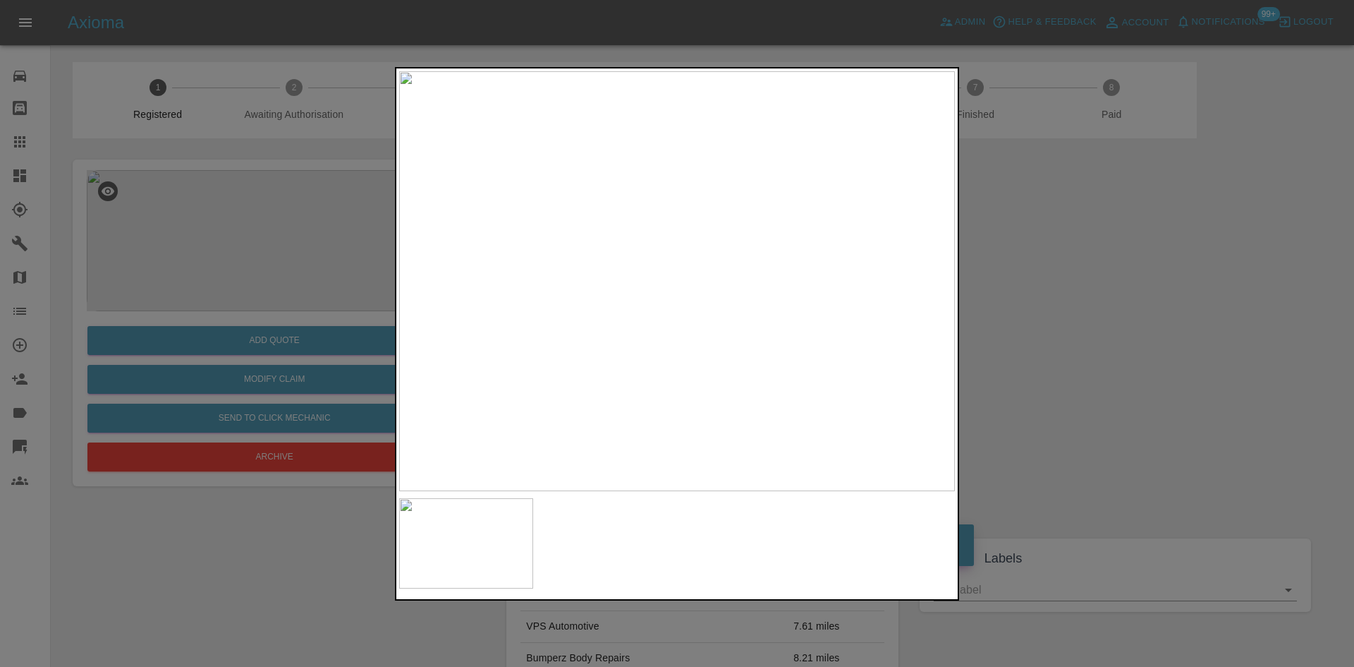
click at [1339, 498] on div at bounding box center [677, 333] width 1354 height 667
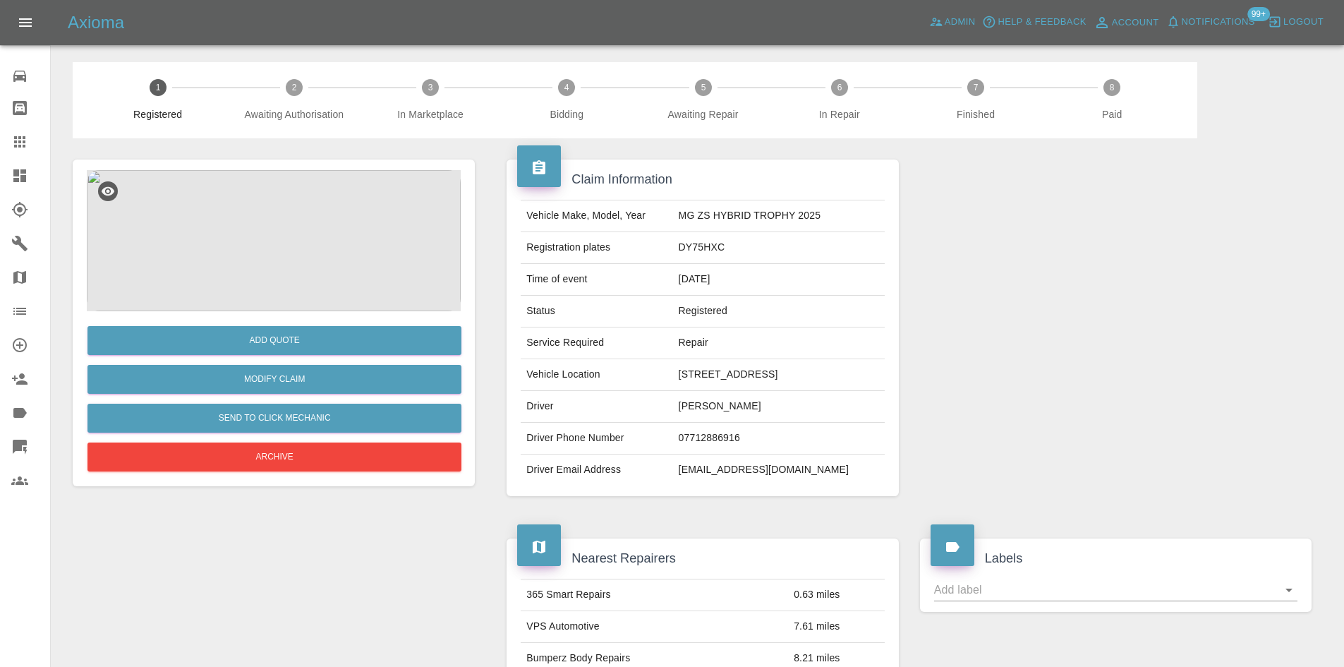
click at [839, 370] on td "181 Lunedale Road, Dartford, Kent,, DA2 6HU" at bounding box center [779, 375] width 212 height 32
drag, startPoint x: 827, startPoint y: 377, endPoint x: 913, endPoint y: 377, distance: 86.8
copy tbody "DA2 6HU Driver Christopher Perks Driver Phone Number 07712886916 Driver Email A…"
click at [852, 370] on td "181 Lunedale Road, Dartford, Kent,, DA2 6HU" at bounding box center [779, 375] width 212 height 32
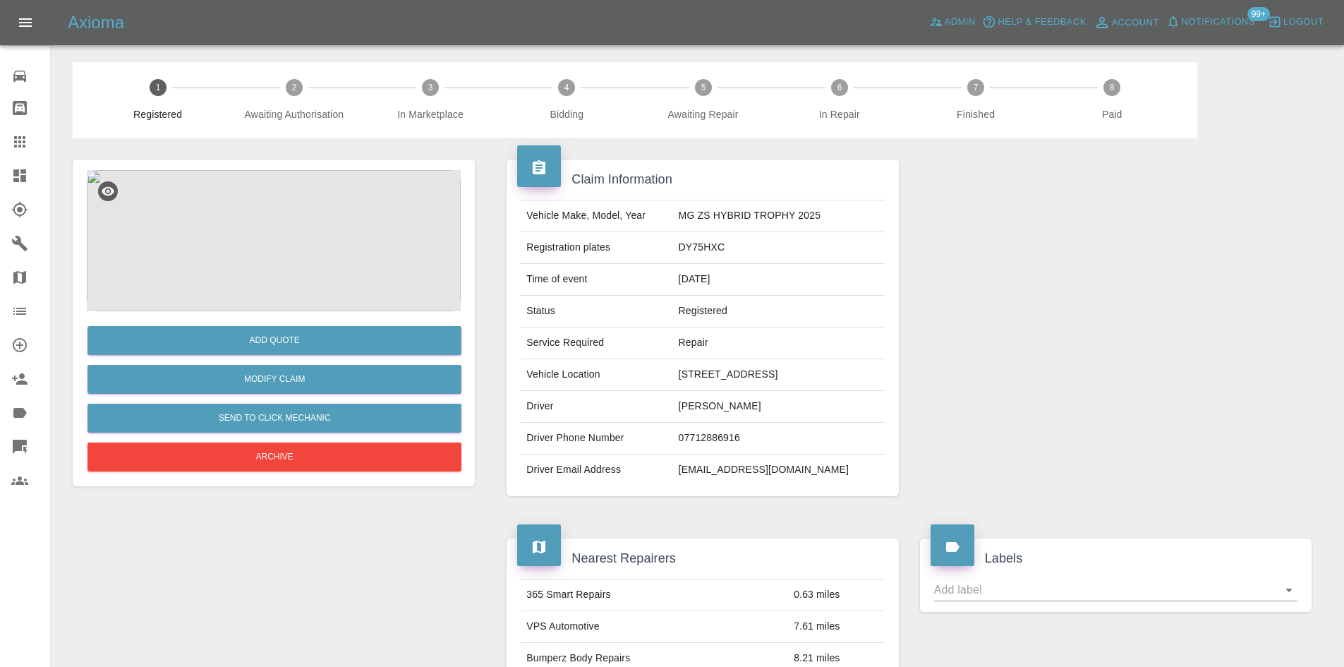
drag, startPoint x: 826, startPoint y: 375, endPoint x: 884, endPoint y: 375, distance: 57.8
click at [884, 375] on td "181 Lunedale Road, Dartford, Kent,, DA2 6HU" at bounding box center [779, 375] width 212 height 32
copy td "DA2 6HU"
click at [644, 229] on td "Vehicle Make, Model, Year" at bounding box center [597, 216] width 152 height 32
drag, startPoint x: 800, startPoint y: 219, endPoint x: 633, endPoint y: 171, distance: 173.4
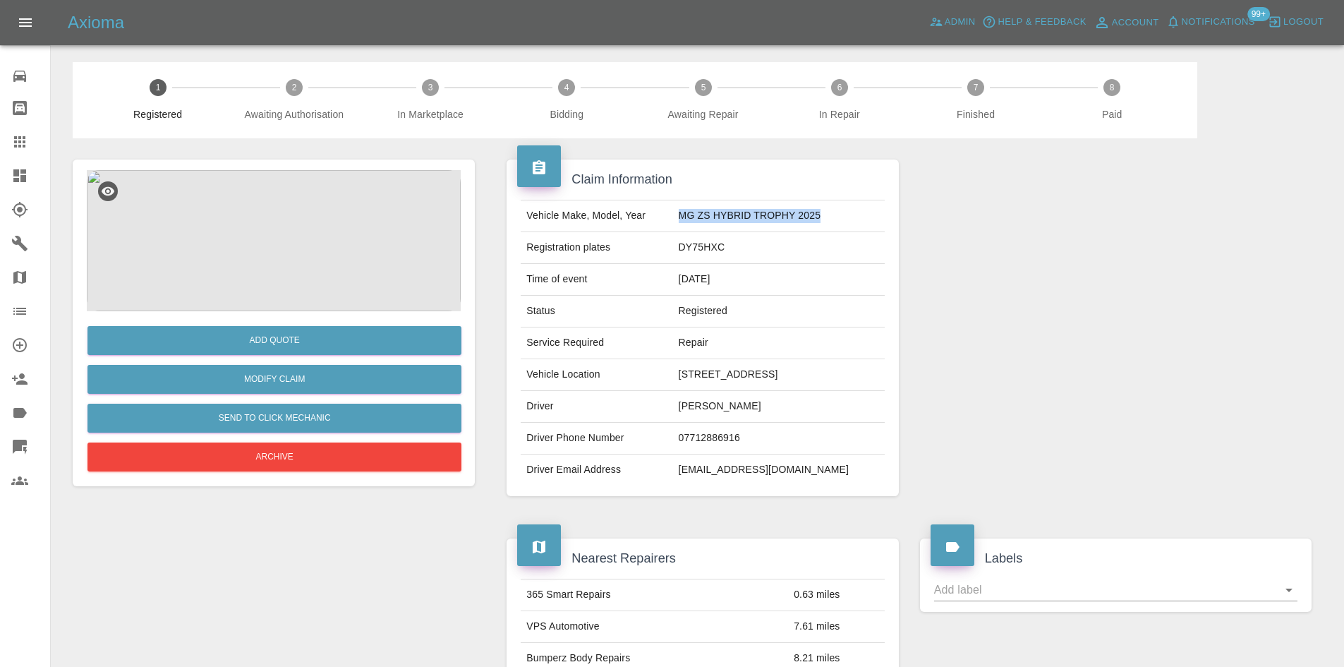
click at [673, 218] on td "MG ZS HYBRID TROPHY 2025" at bounding box center [779, 216] width 212 height 32
copy td "MG ZS HYBRID TROPHY 2025"
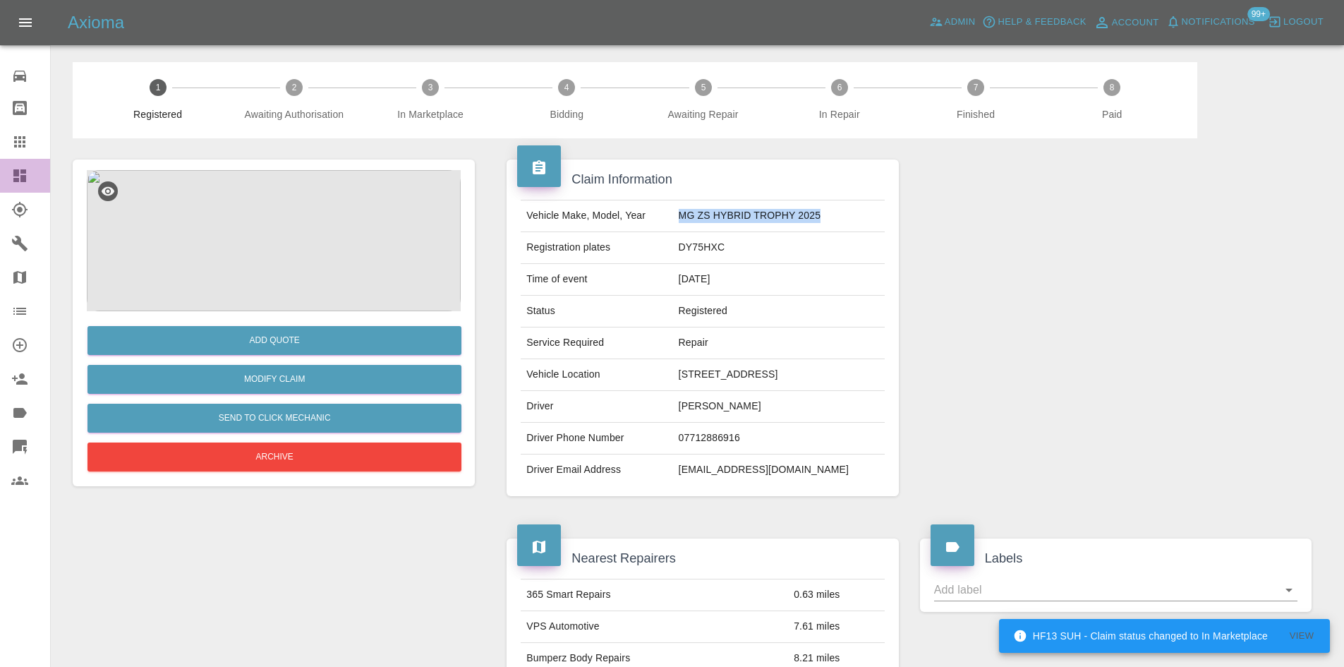
click at [1, 173] on link "Dashboard" at bounding box center [25, 176] width 50 height 34
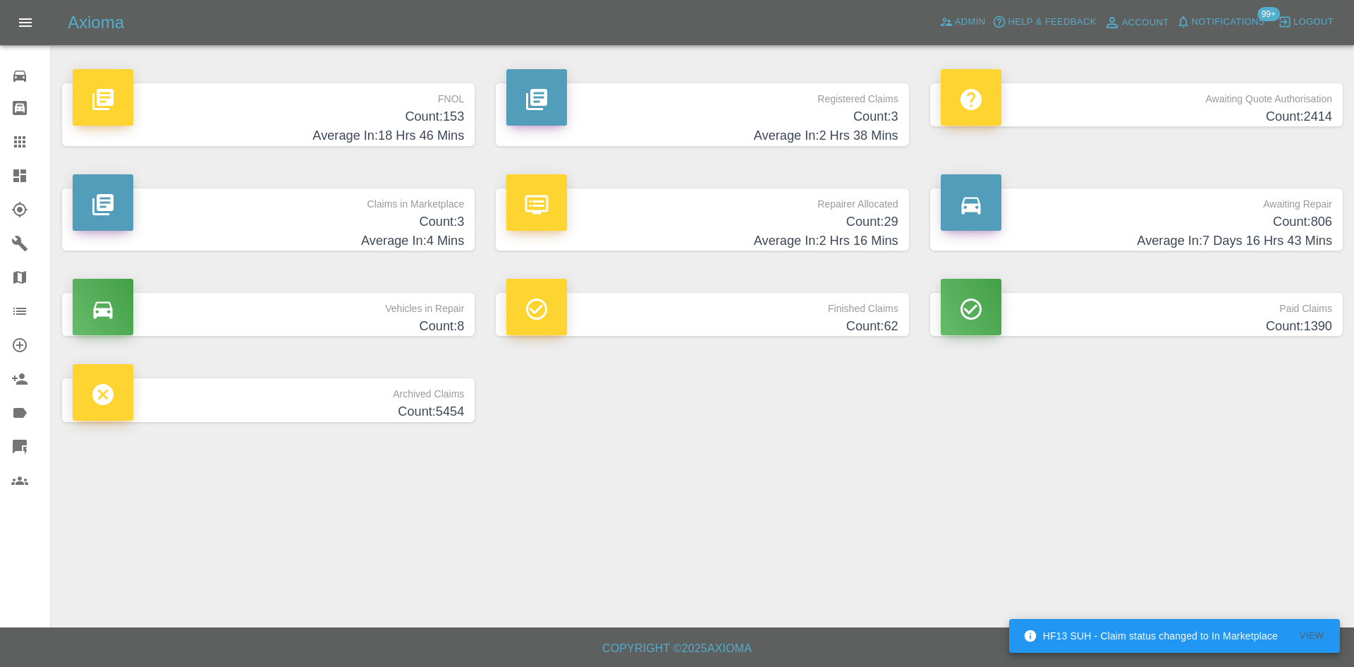
click at [674, 209] on p "Repairer Allocated" at bounding box center [701, 200] width 391 height 24
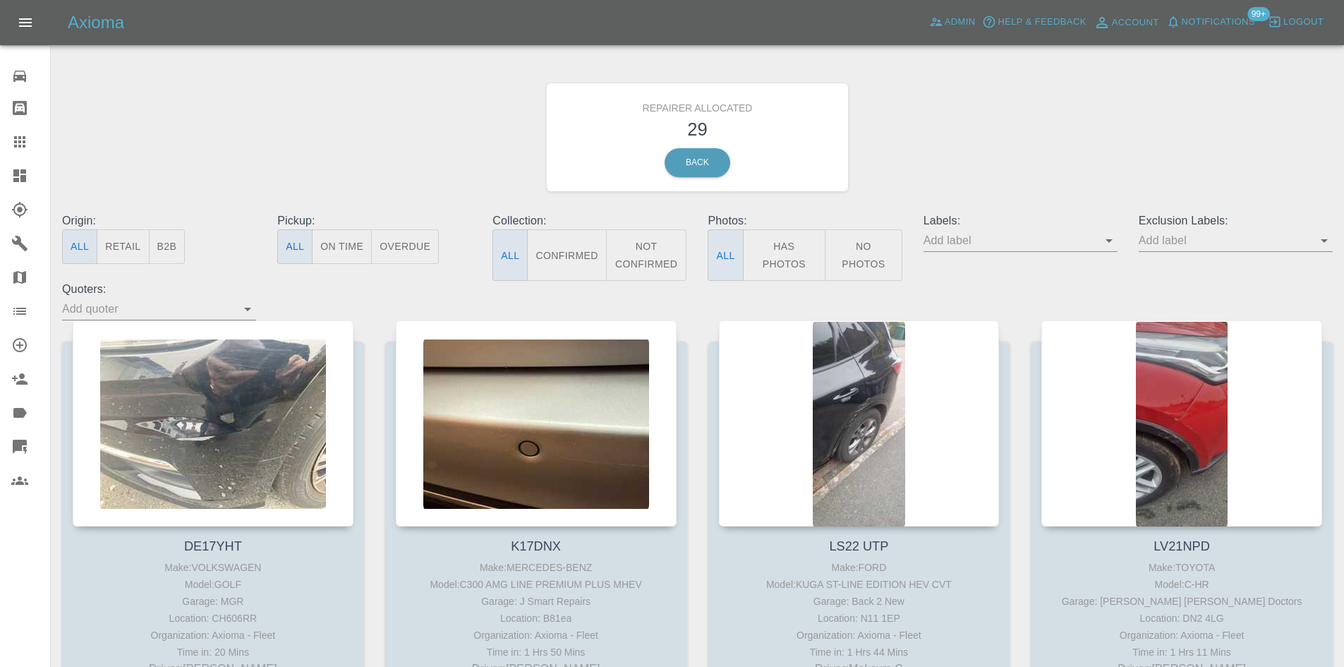
click at [172, 244] on button "B2B" at bounding box center [167, 246] width 37 height 35
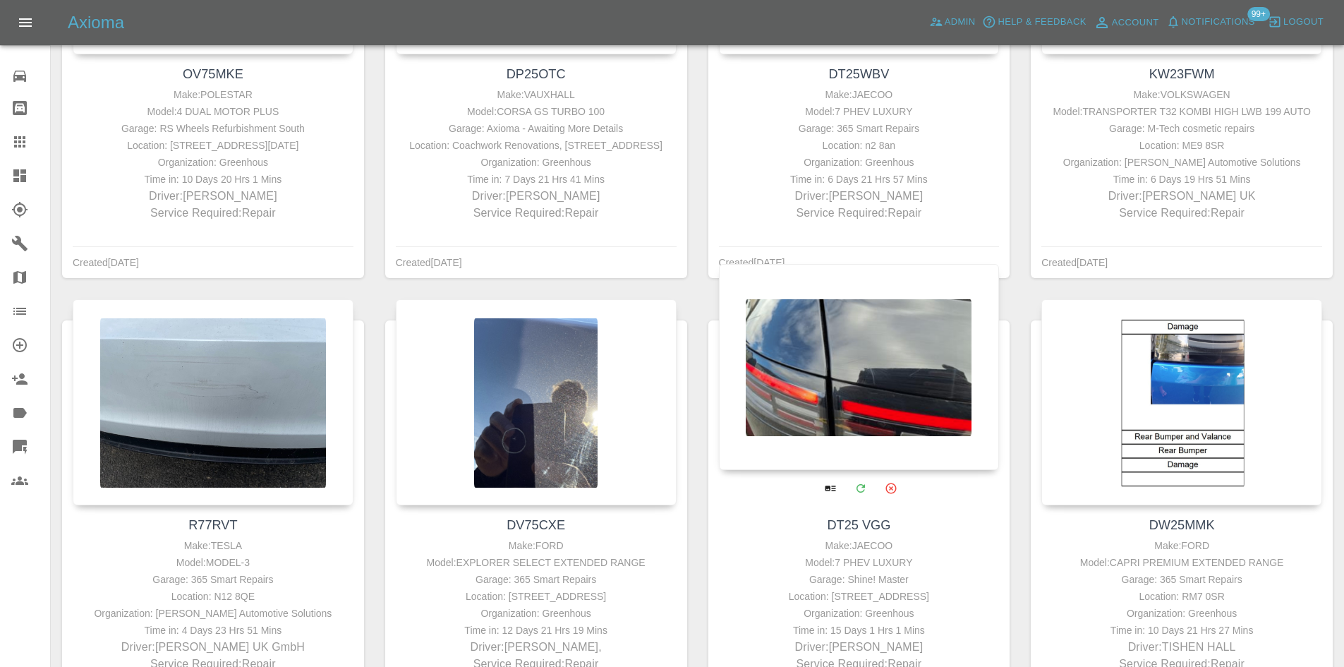
scroll to position [1114, 0]
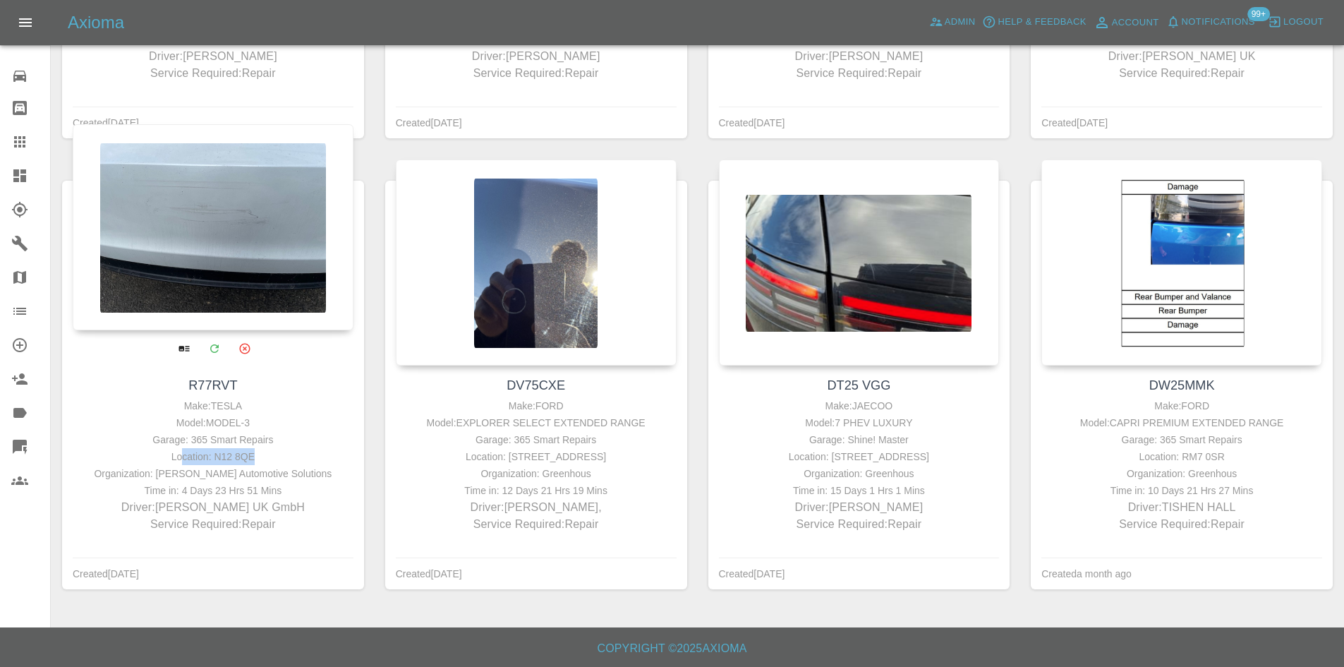
drag, startPoint x: 264, startPoint y: 435, endPoint x: 187, endPoint y: 441, distance: 77.8
click at [187, 448] on div "Location: N12 8QE" at bounding box center [213, 456] width 274 height 17
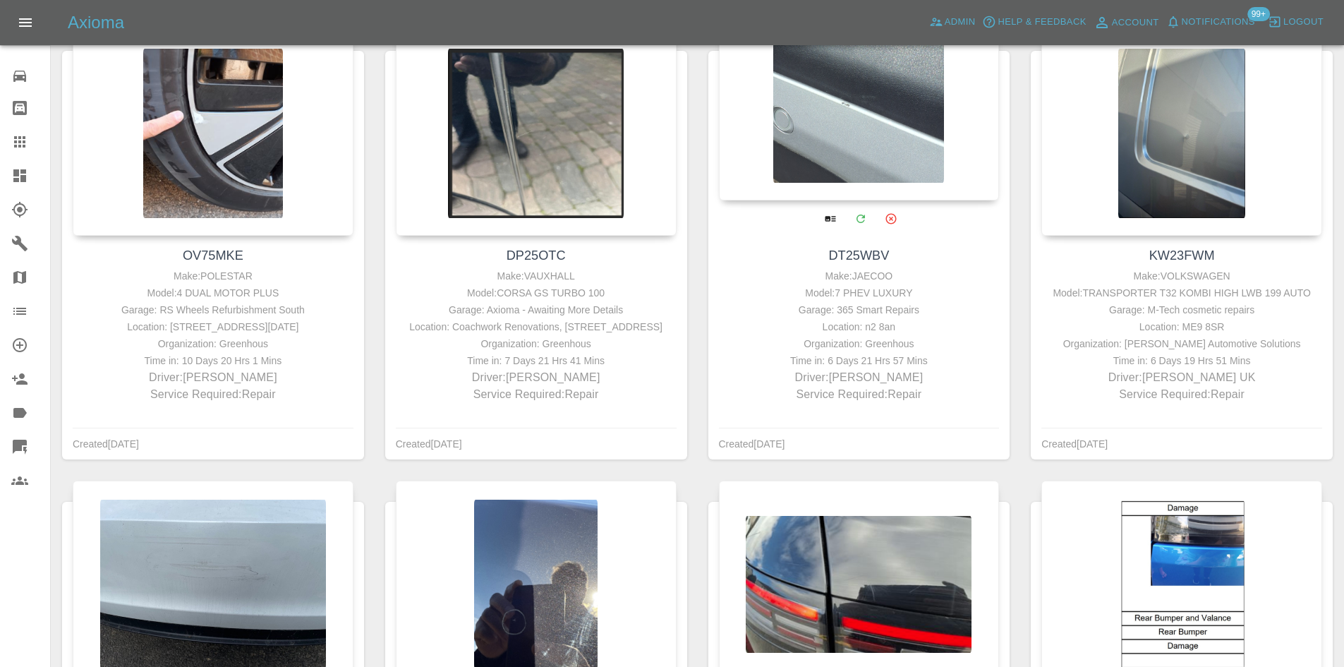
scroll to position [690, 0]
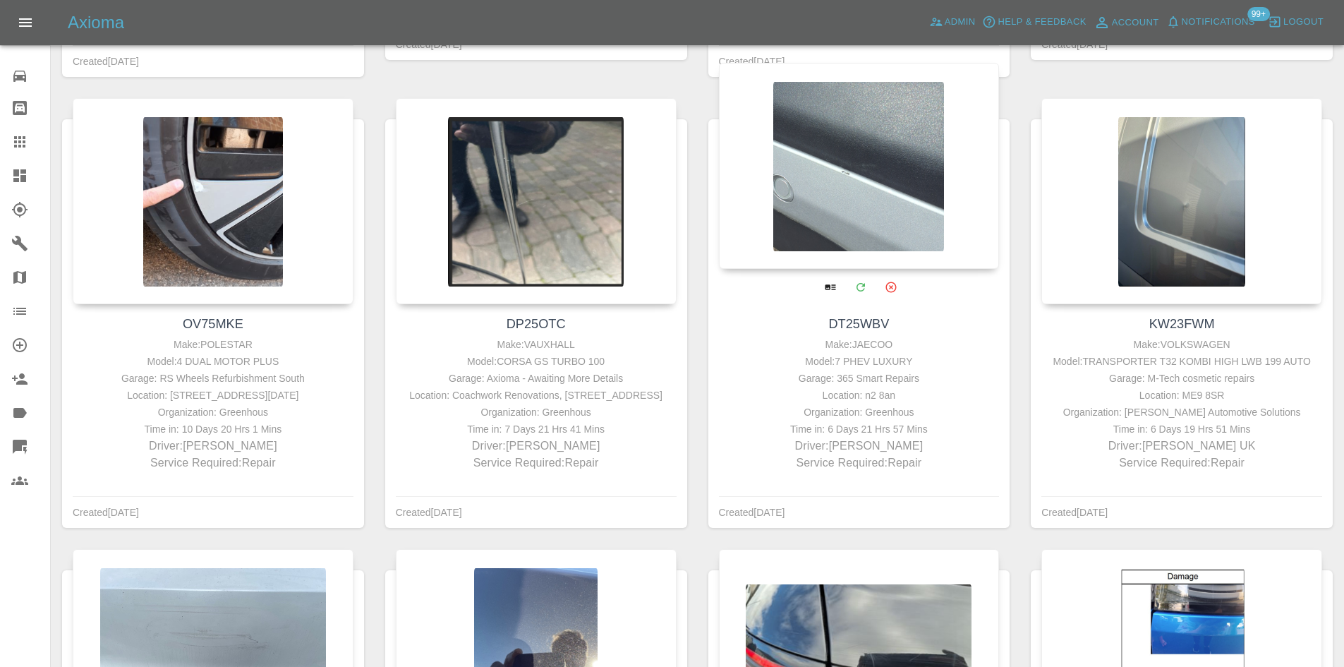
click at [817, 158] on div at bounding box center [859, 166] width 281 height 206
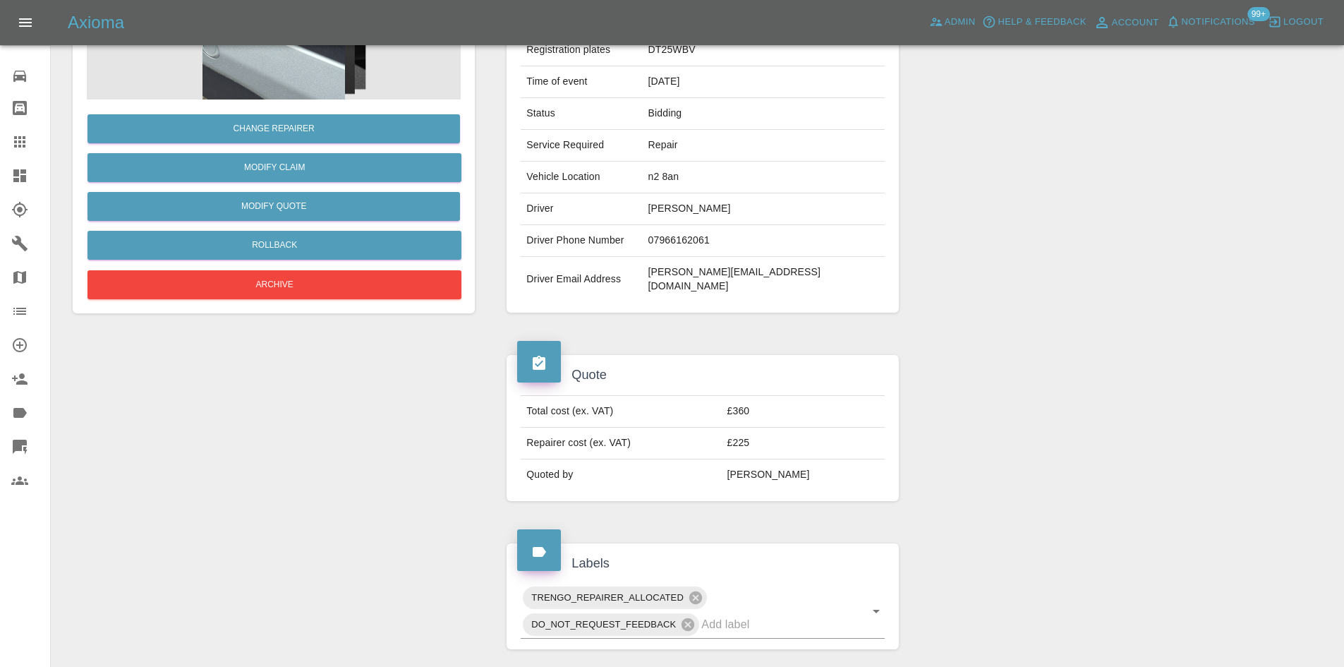
scroll to position [564, 0]
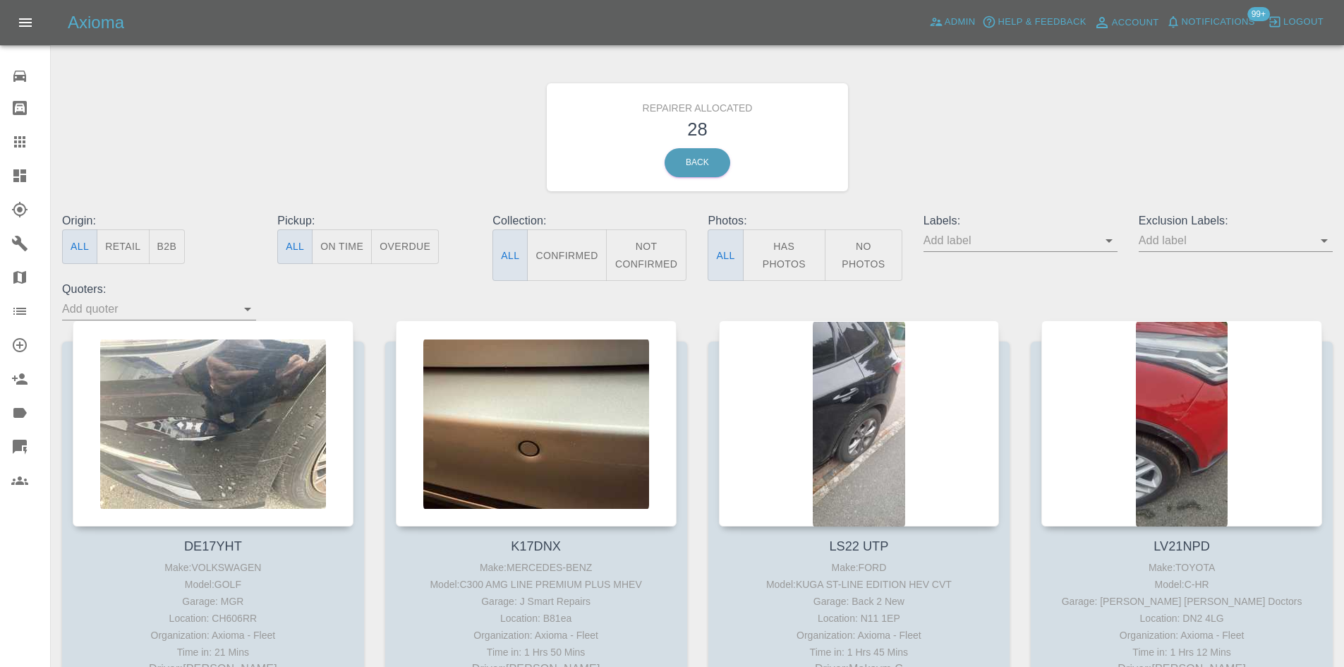
click at [166, 250] on button "B2B" at bounding box center [167, 246] width 37 height 35
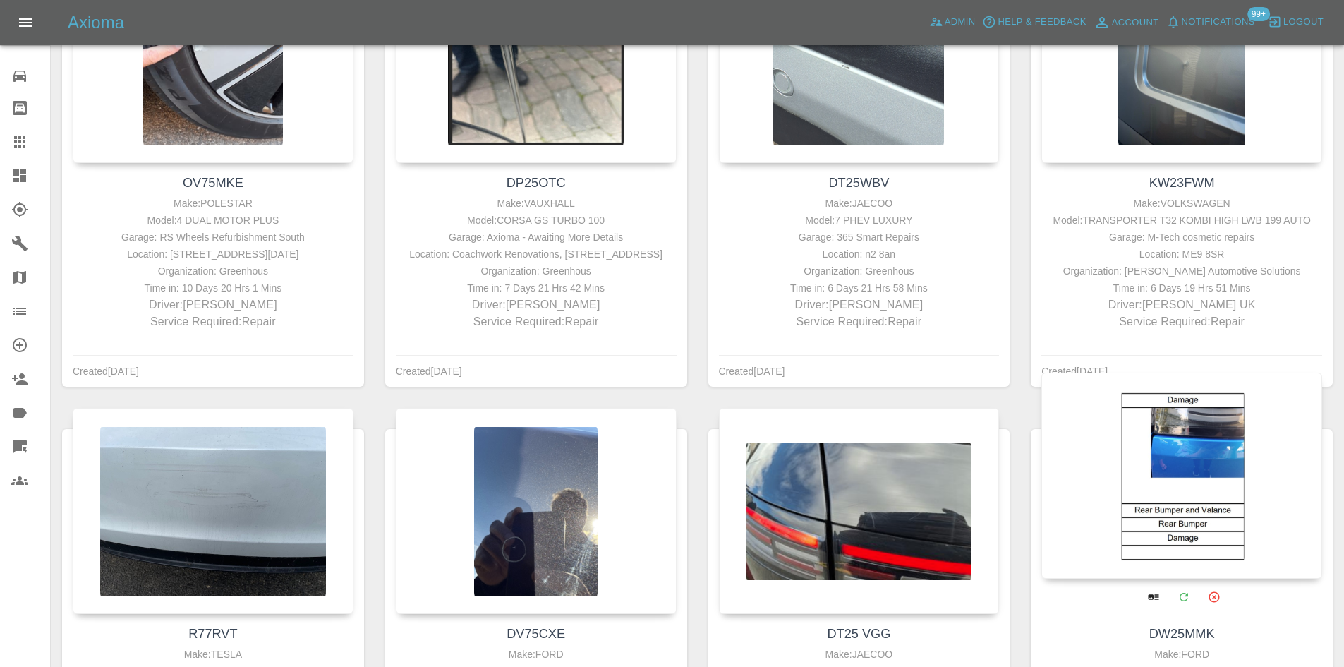
scroll to position [1114, 0]
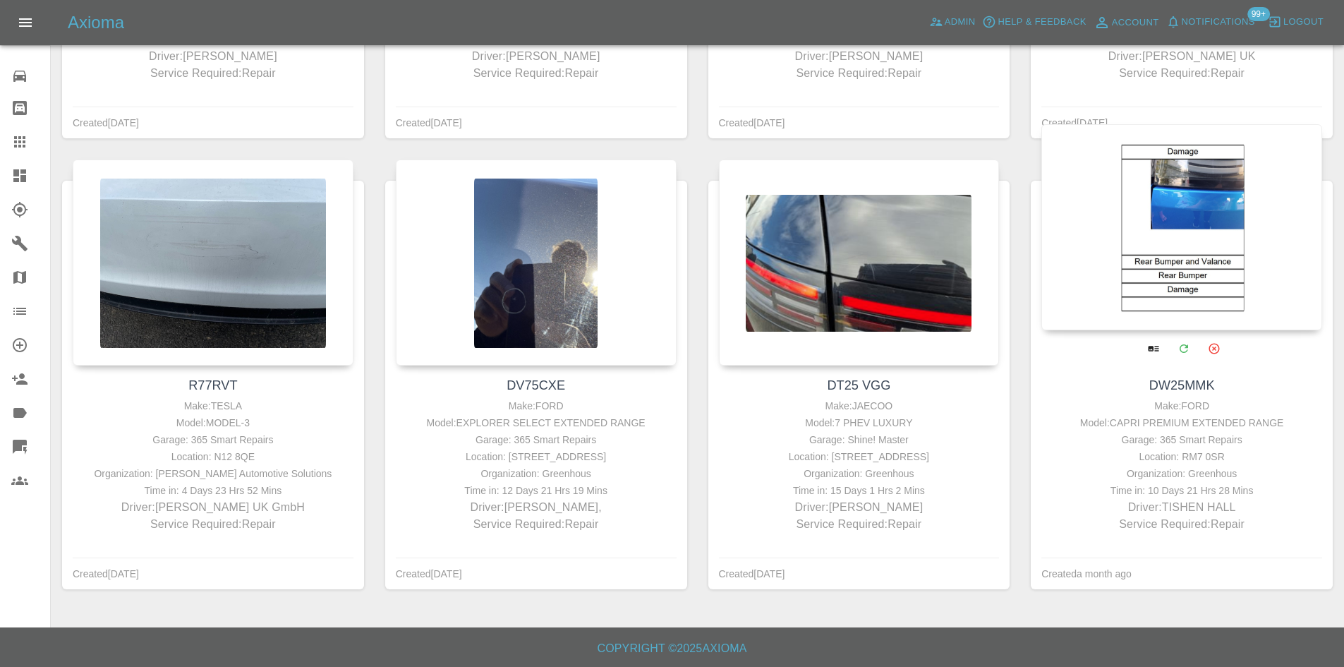
click at [1209, 210] on div at bounding box center [1181, 227] width 281 height 206
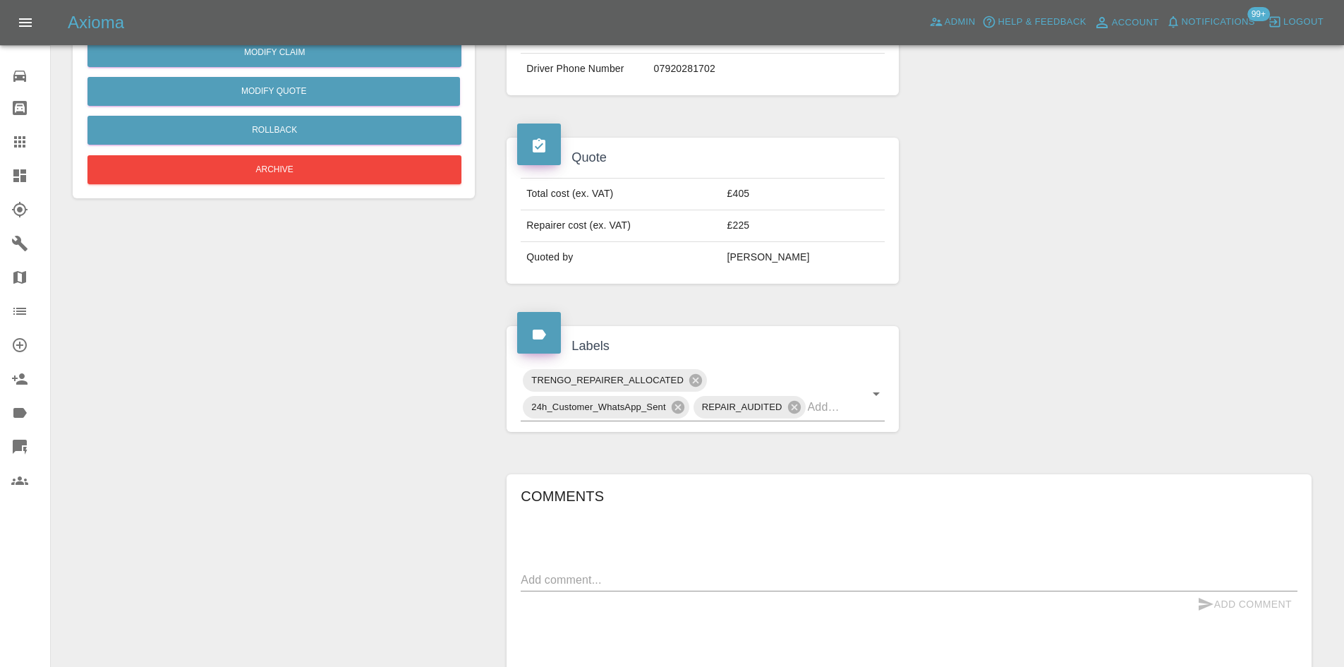
scroll to position [564, 0]
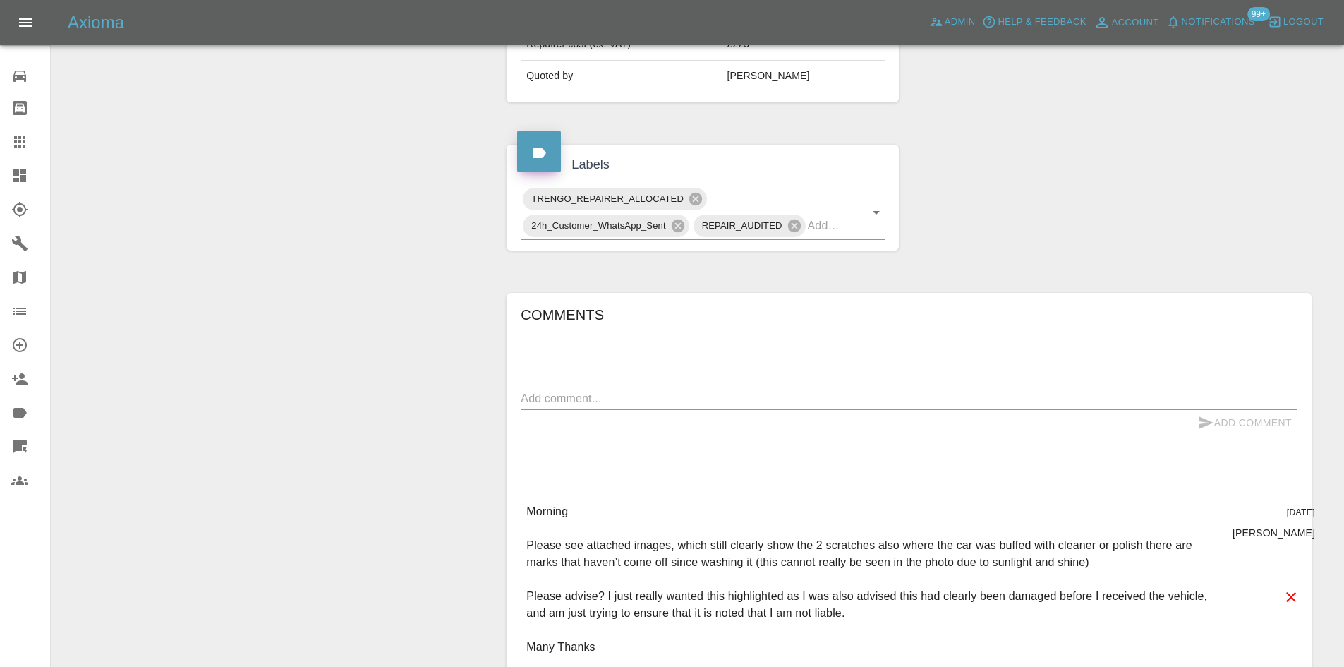
drag, startPoint x: 633, startPoint y: 375, endPoint x: 637, endPoint y: 390, distance: 15.2
click at [633, 383] on div "Comments x Add Comment Morning Please see attached images, which still clearly …" at bounding box center [909, 678] width 777 height 750
click at [637, 390] on textarea at bounding box center [909, 398] width 777 height 16
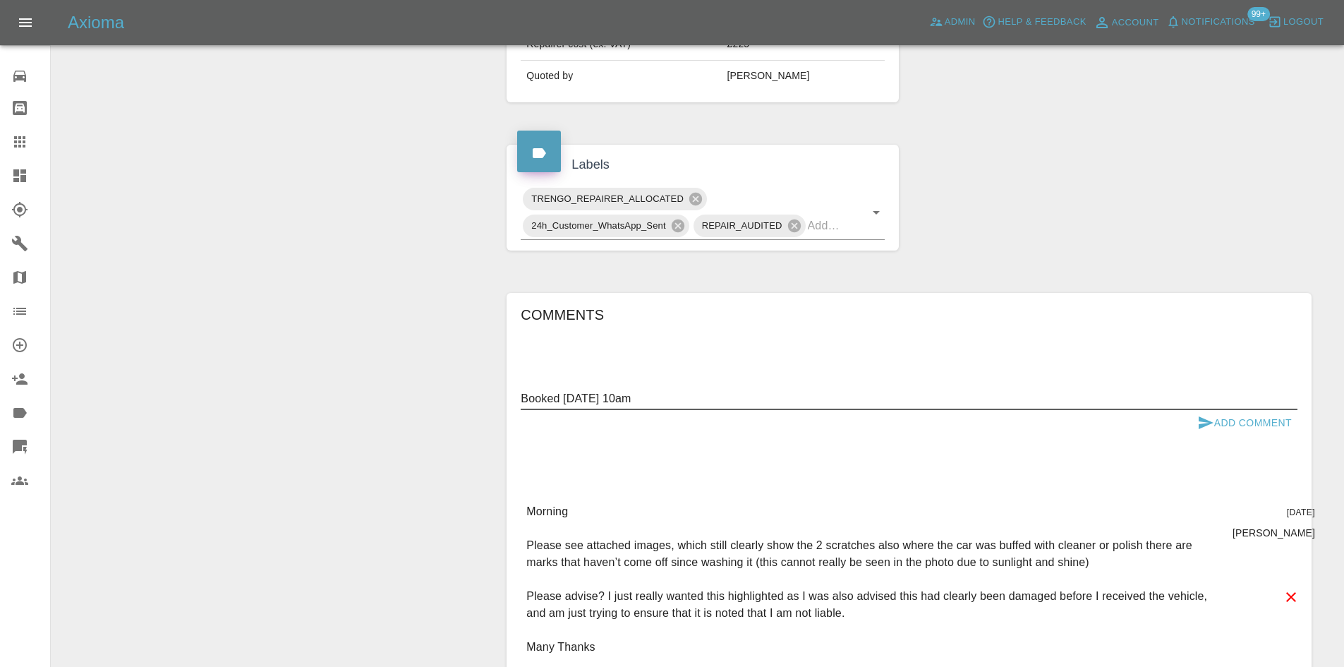
type textarea "Booked 20/10 @ 10am"
click at [1277, 439] on div "Comments Booked 20/10 @ 10am x Add Comment Morning Please see attached images, …" at bounding box center [909, 678] width 777 height 750
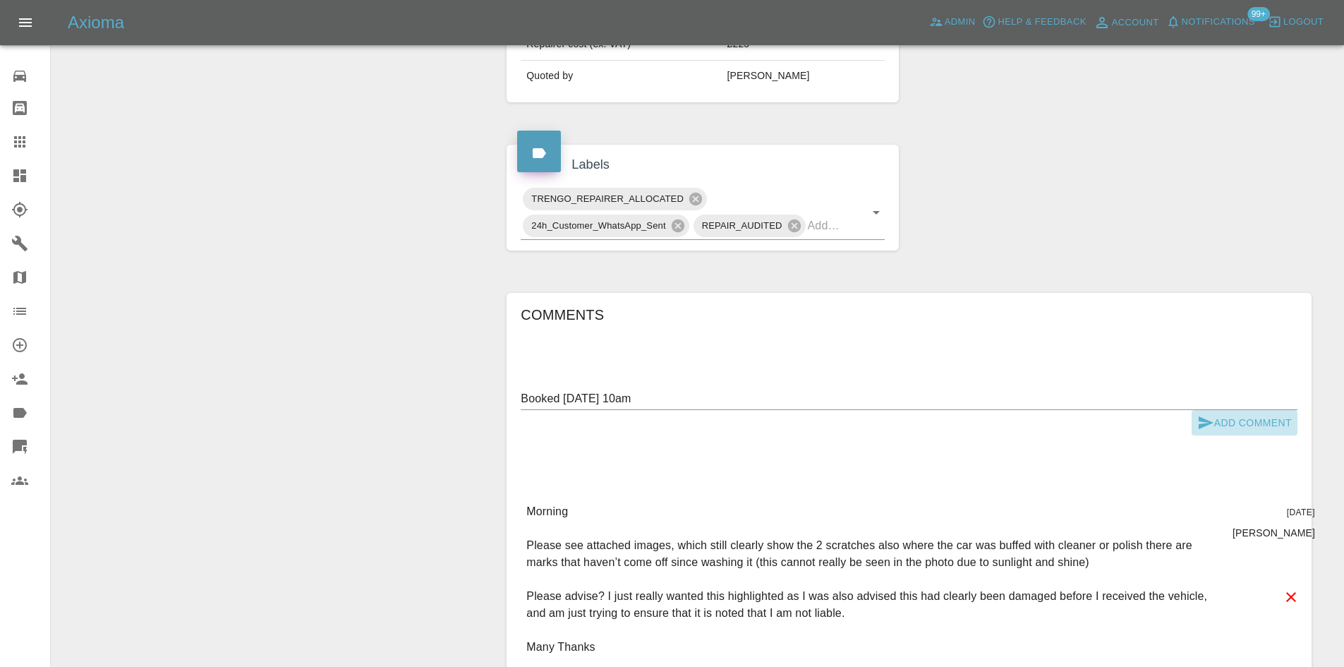
click at [1271, 432] on button "Add Comment" at bounding box center [1244, 423] width 106 height 26
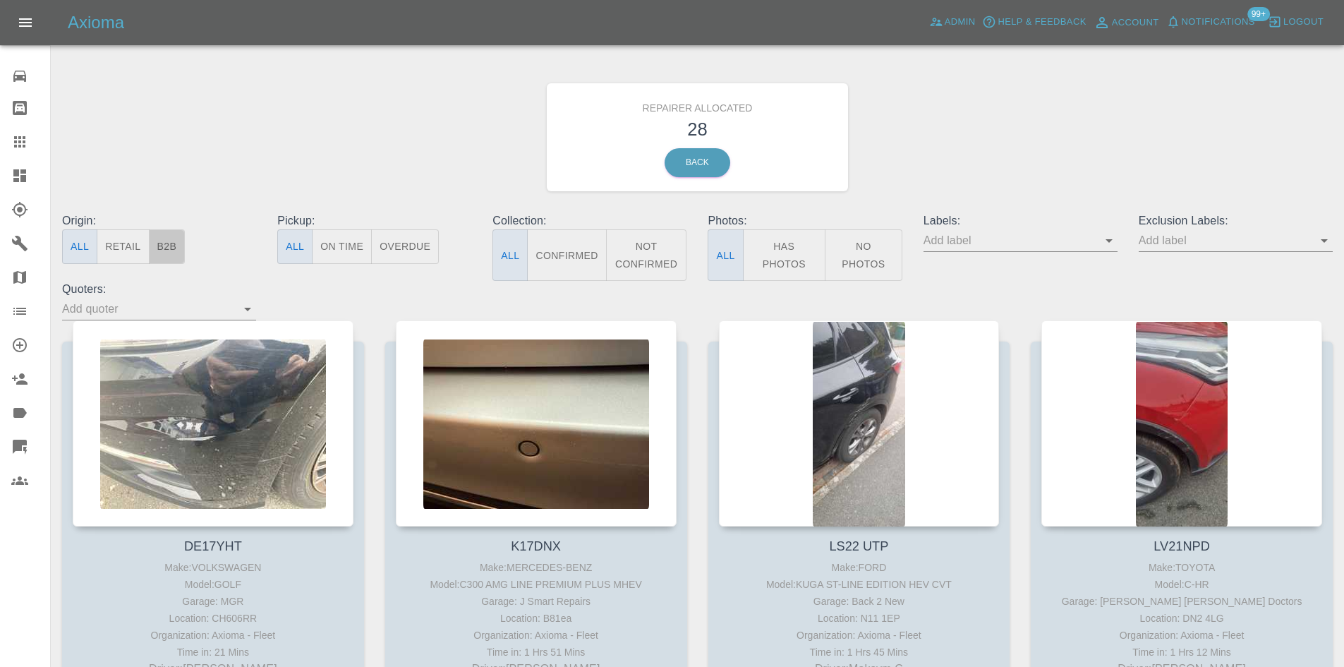
click at [169, 251] on button "B2B" at bounding box center [167, 246] width 37 height 35
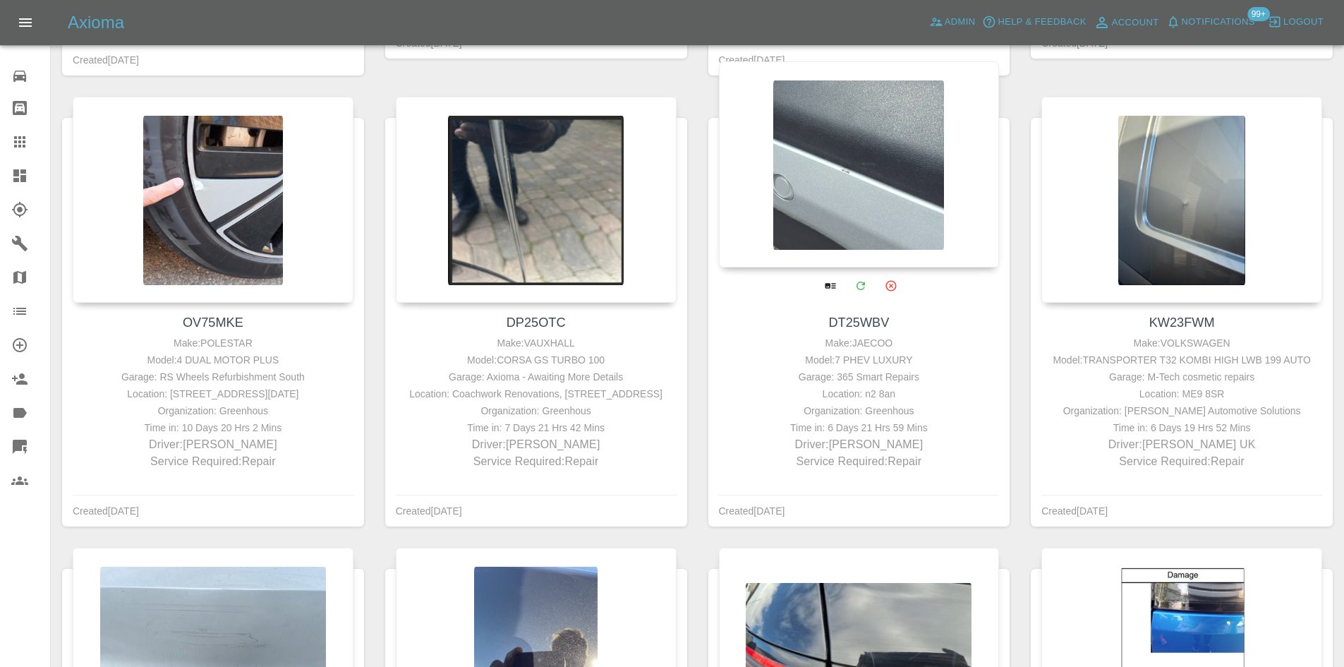
scroll to position [690, 0]
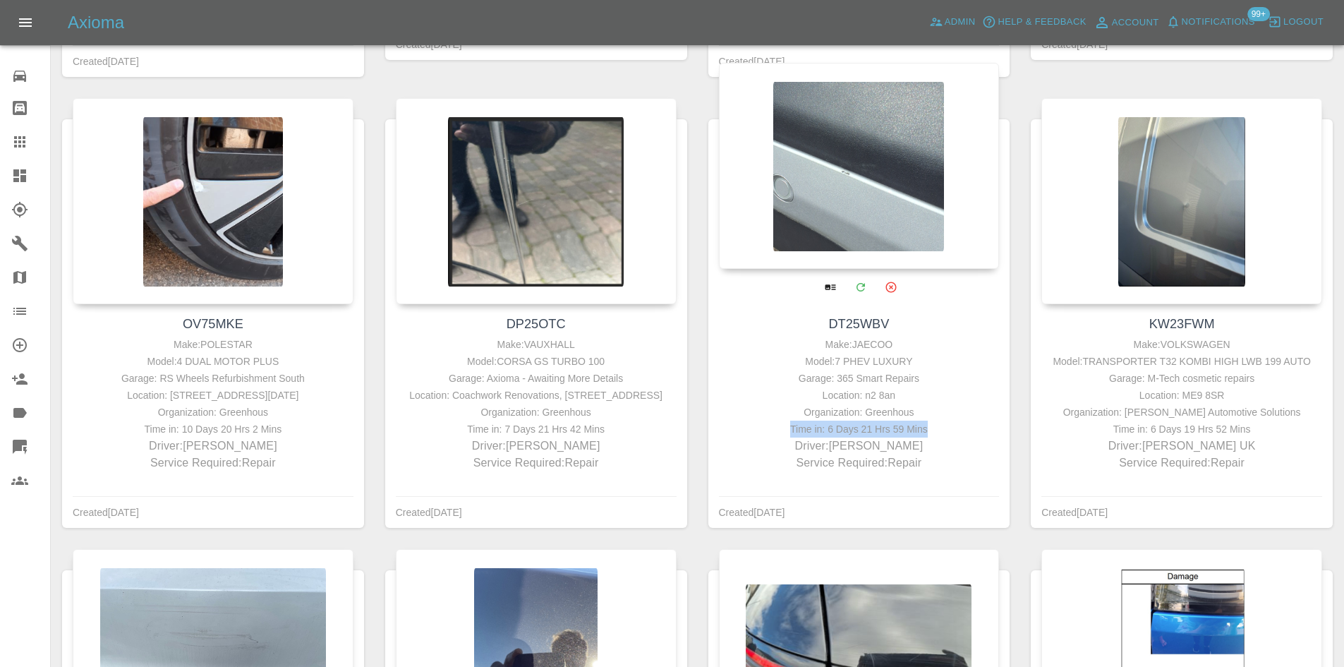
drag, startPoint x: 955, startPoint y: 425, endPoint x: 779, endPoint y: 434, distance: 176.5
click at [779, 434] on div "Time in: 6 Days 21 Hrs 59 Mins" at bounding box center [859, 428] width 274 height 17
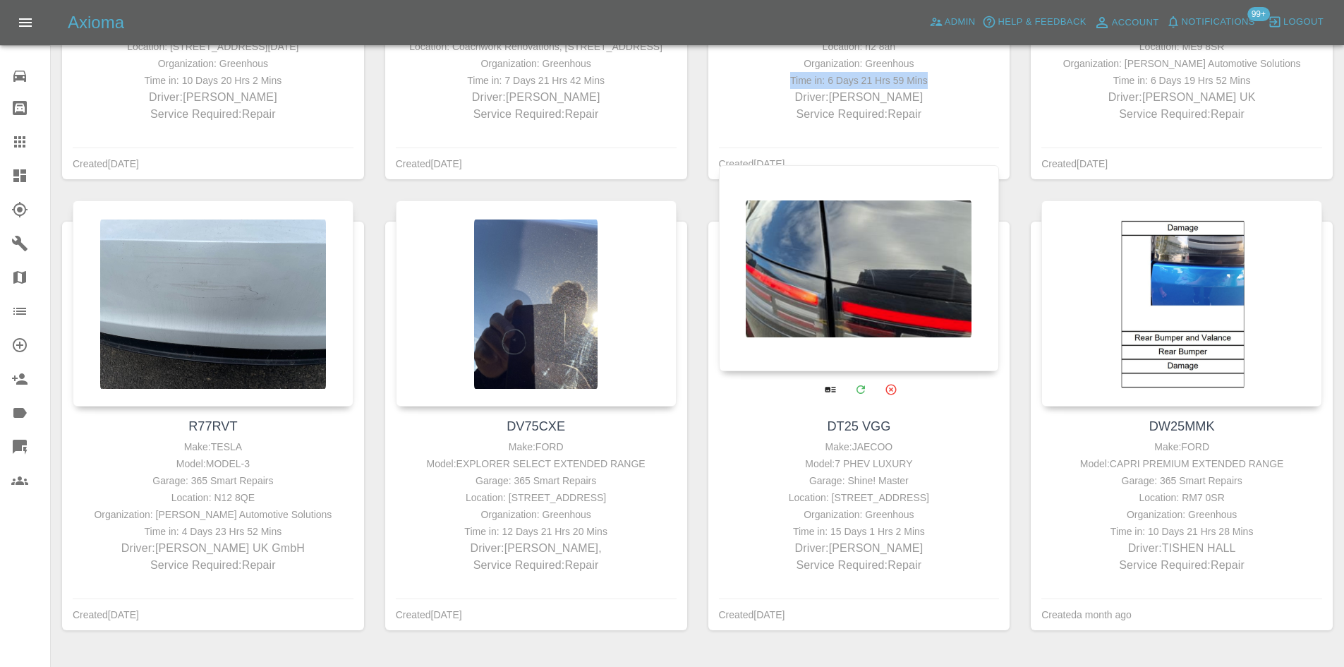
scroll to position [1043, 0]
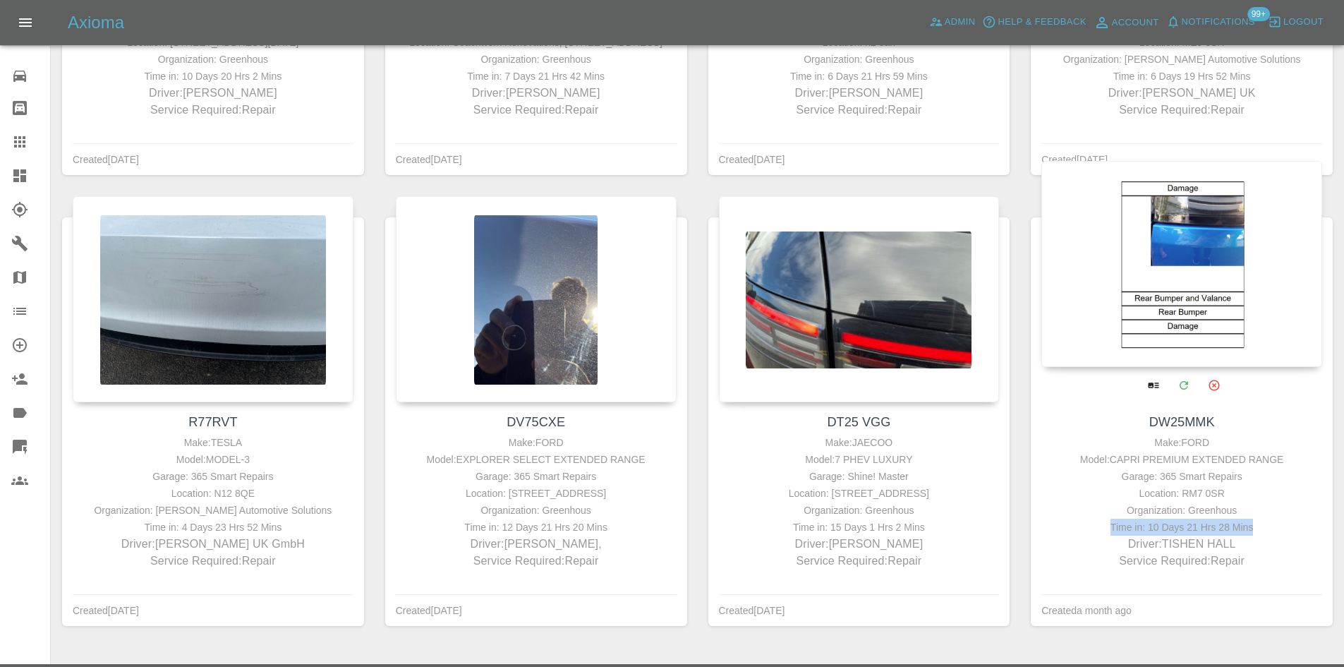
drag, startPoint x: 1248, startPoint y: 544, endPoint x: 1103, endPoint y: 538, distance: 145.4
click at [1103, 535] on div "Time in: 10 Days 21 Hrs 28 Mins" at bounding box center [1182, 526] width 274 height 17
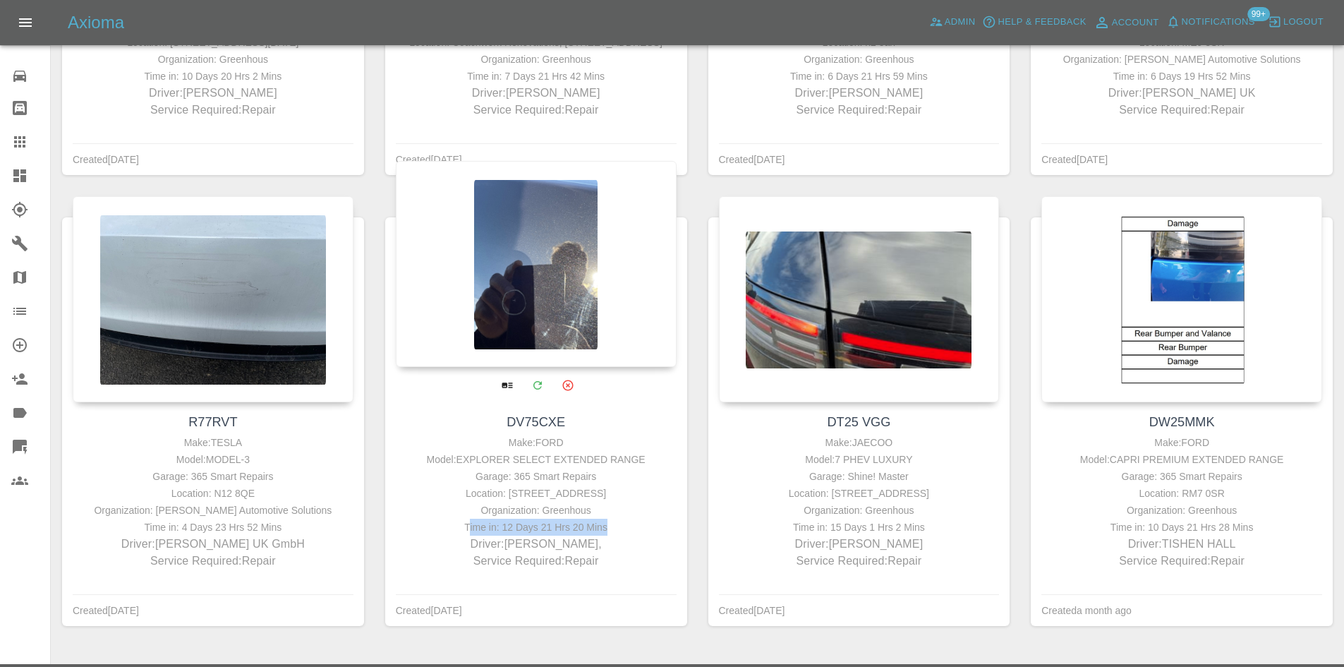
drag, startPoint x: 630, startPoint y: 539, endPoint x: 474, endPoint y: 548, distance: 156.1
click at [474, 535] on div "Time in: 12 Days 21 Hrs 20 Mins" at bounding box center [536, 526] width 274 height 17
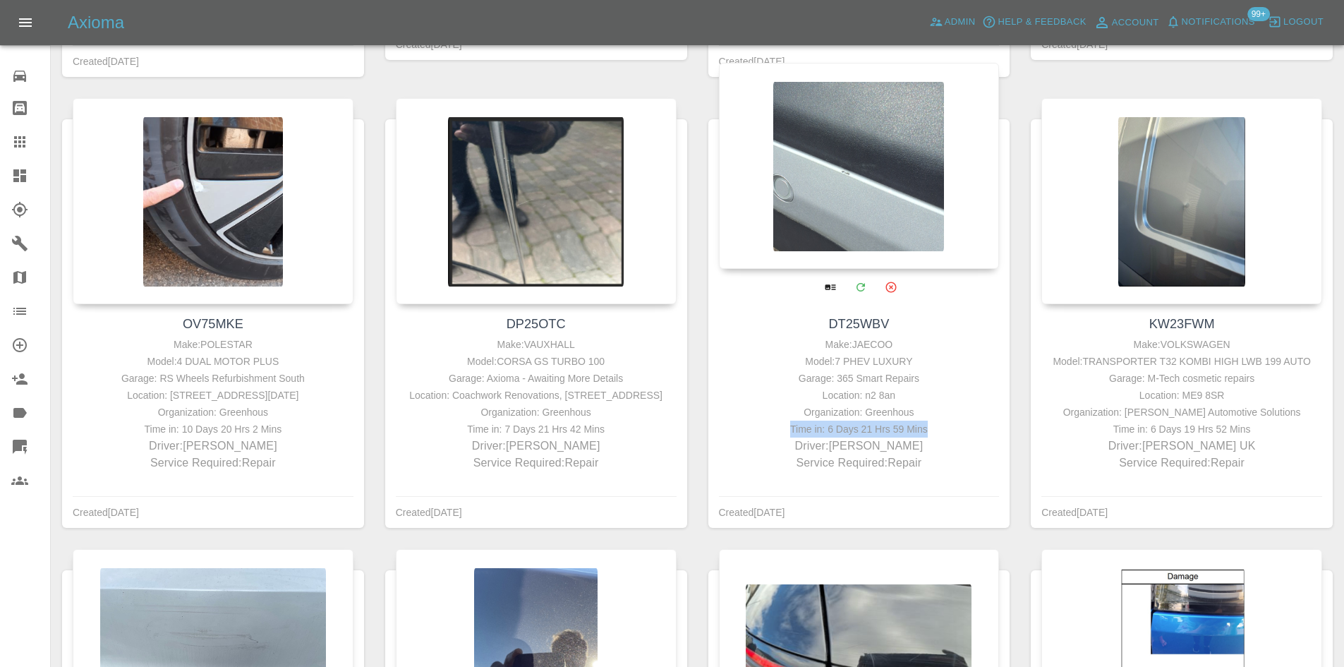
drag, startPoint x: 929, startPoint y: 431, endPoint x: 760, endPoint y: 435, distance: 169.3
click at [760, 435] on div "Time in: 6 Days 21 Hrs 59 Mins" at bounding box center [859, 428] width 274 height 17
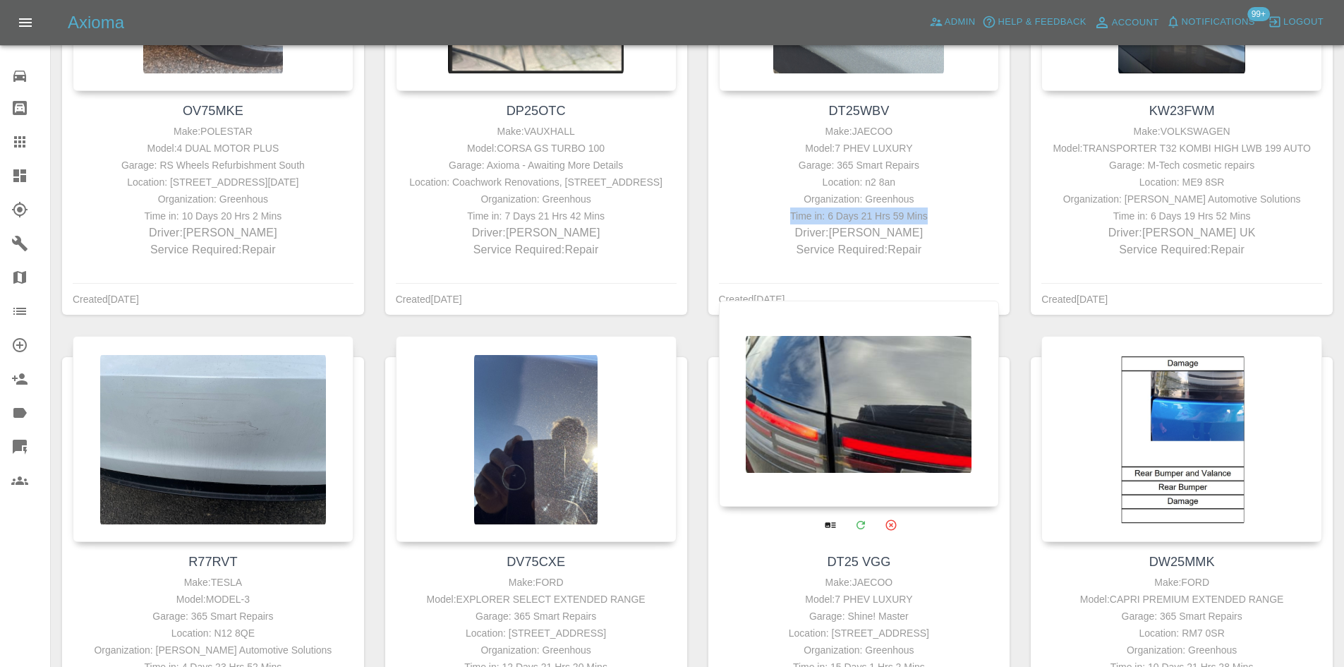
scroll to position [1114, 0]
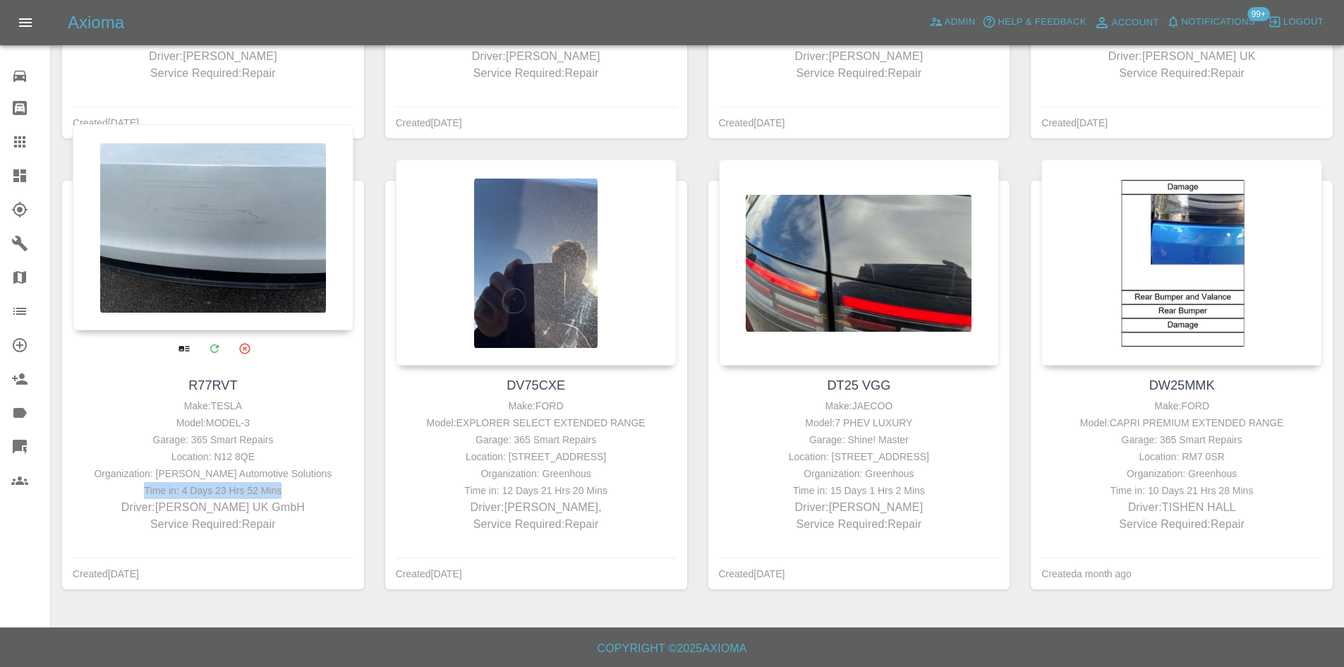
drag, startPoint x: 296, startPoint y: 471, endPoint x: 150, endPoint y: 472, distance: 146.0
click at [135, 482] on div "Time in: 4 Days 23 Hrs 52 Mins" at bounding box center [213, 490] width 274 height 17
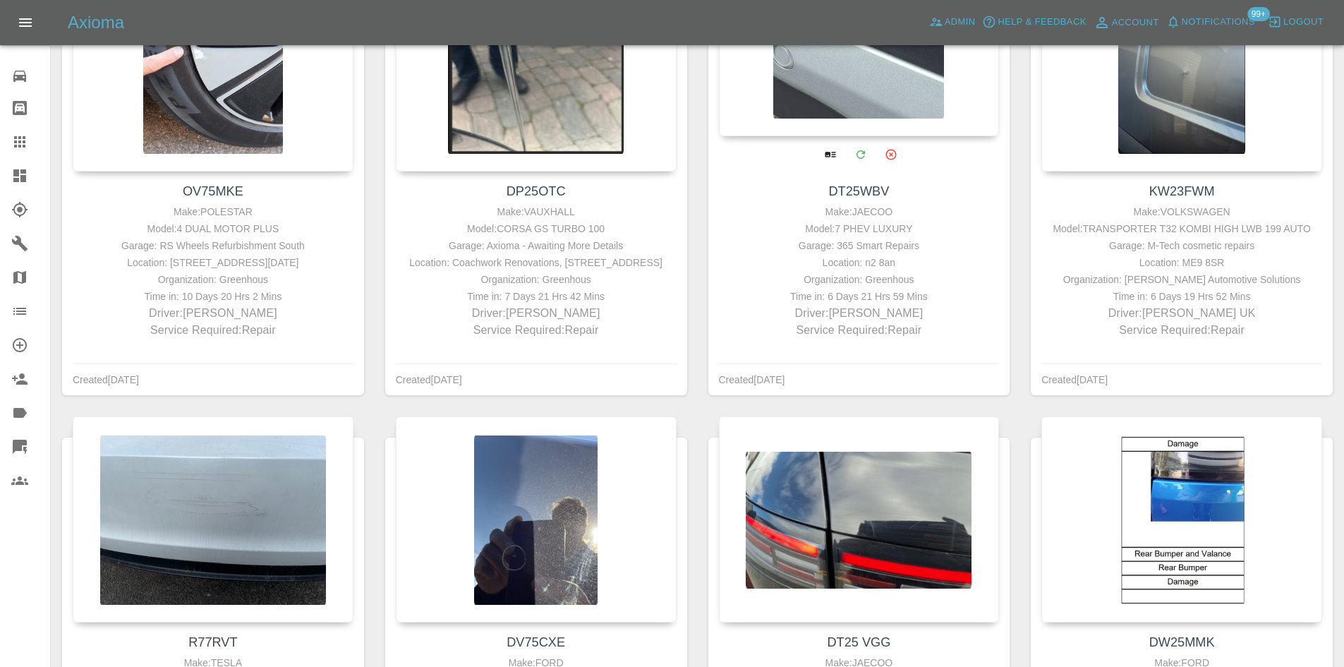
scroll to position [761, 0]
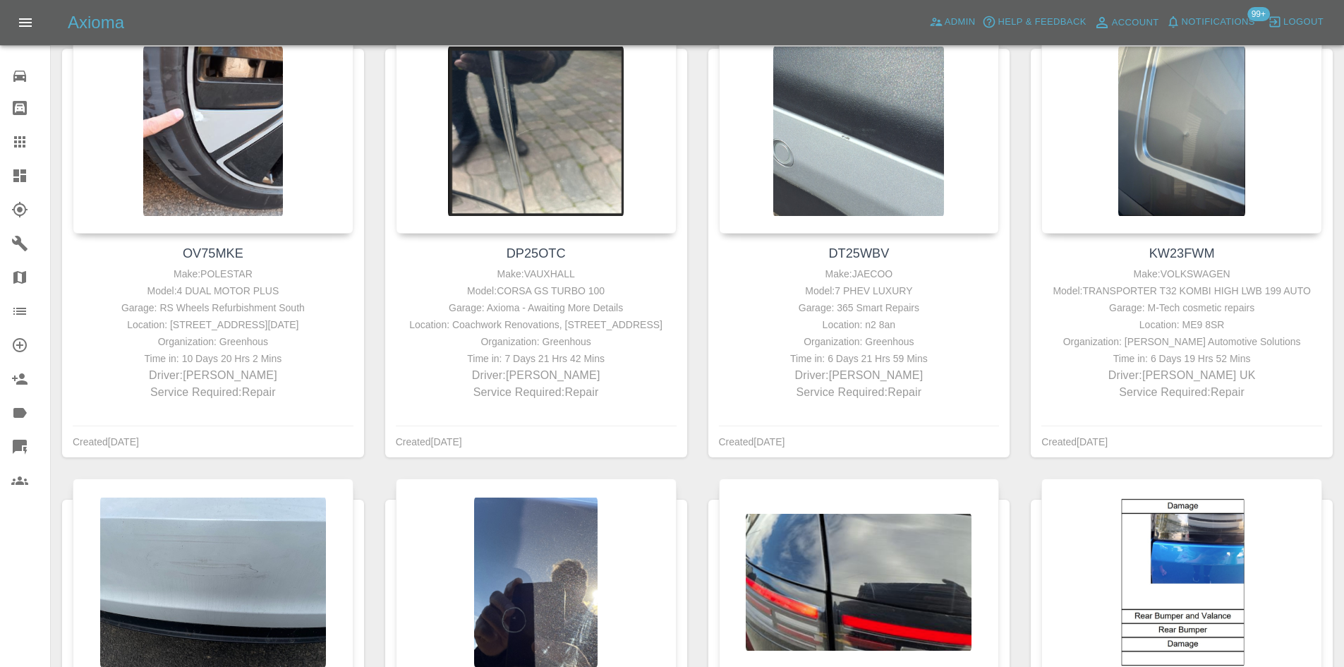
click at [10, 184] on link "Dashboard" at bounding box center [25, 176] width 50 height 34
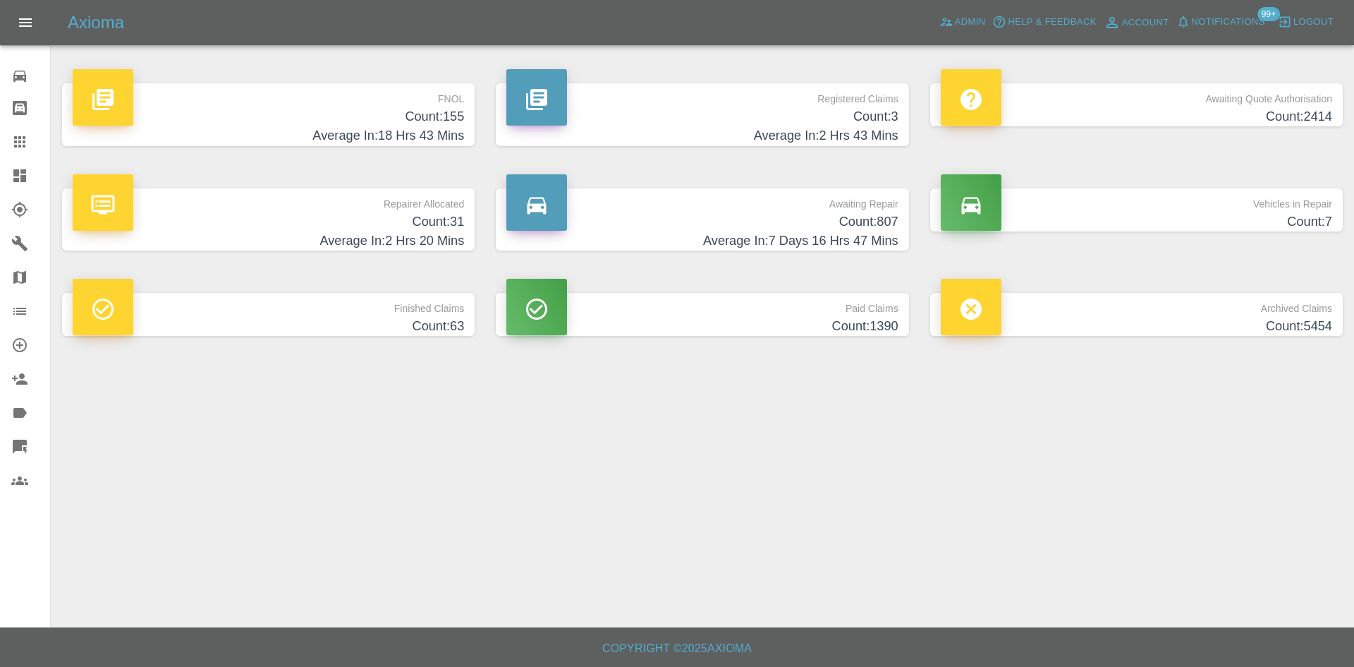
click at [406, 250] on h4 "Average In: 2 Hrs 20 Mins" at bounding box center [268, 240] width 391 height 19
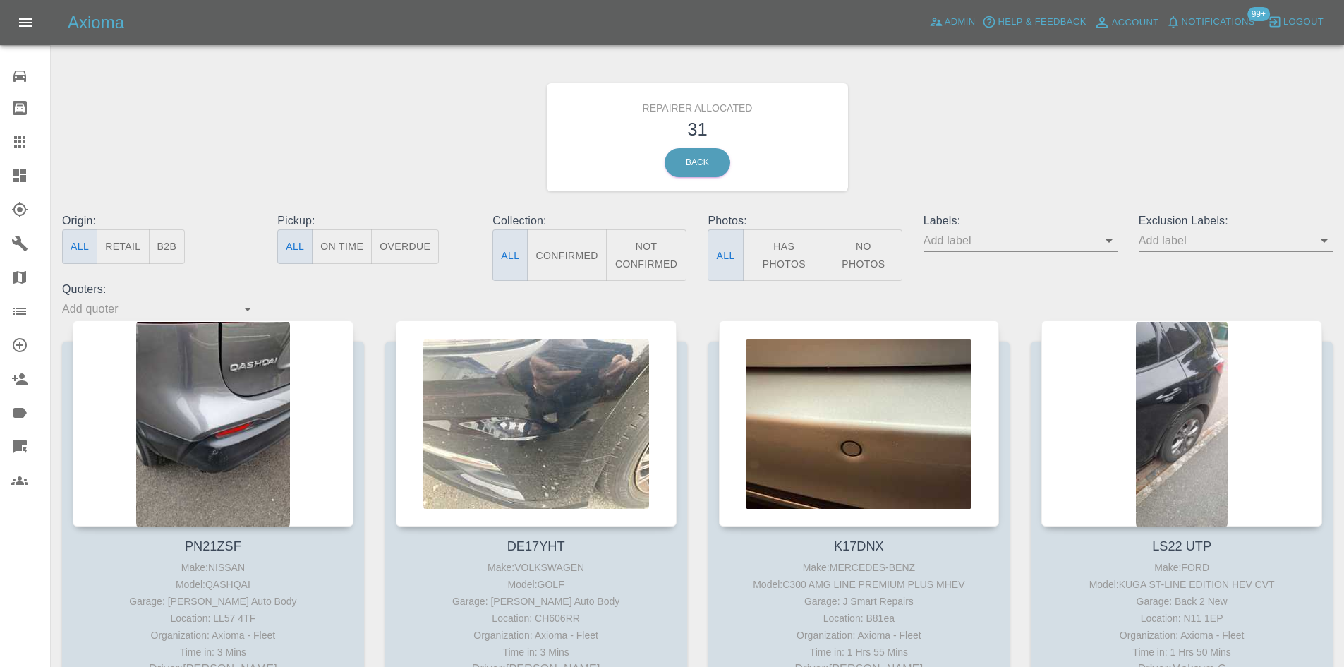
click at [186, 250] on div "Origin: All Retail B2B" at bounding box center [158, 246] width 215 height 68
click at [174, 252] on button "B2B" at bounding box center [167, 246] width 37 height 35
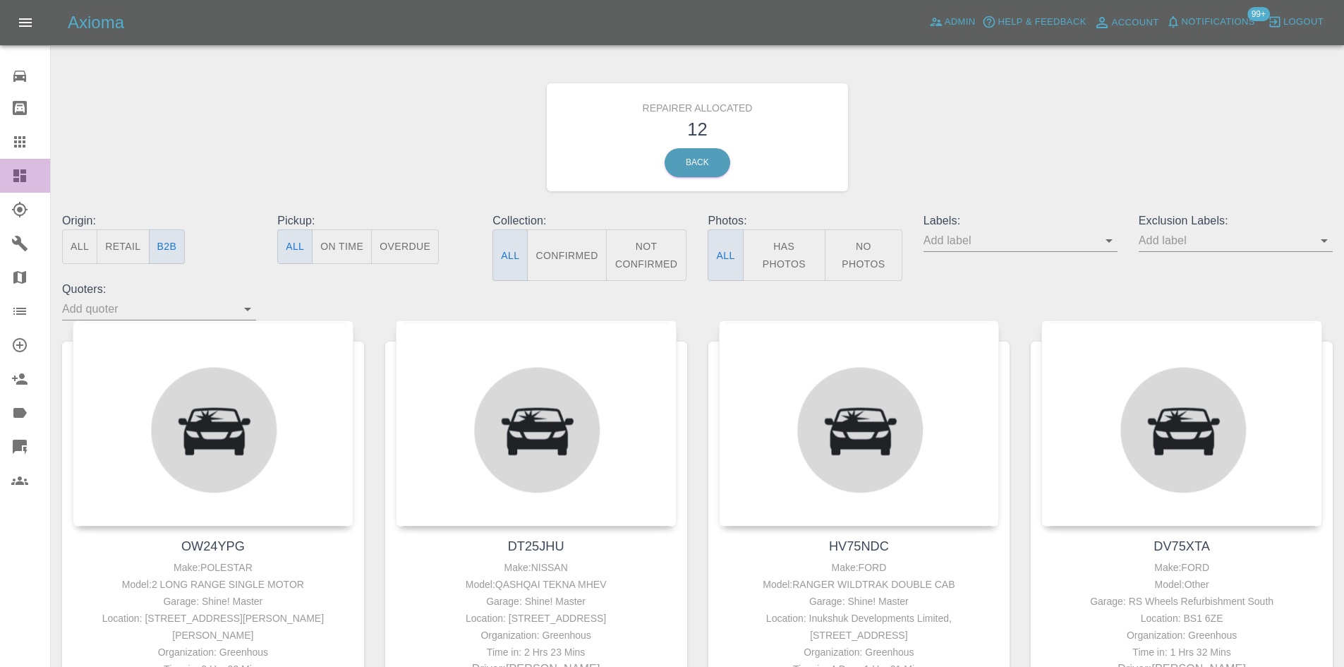
click at [24, 171] on icon at bounding box center [19, 175] width 13 height 13
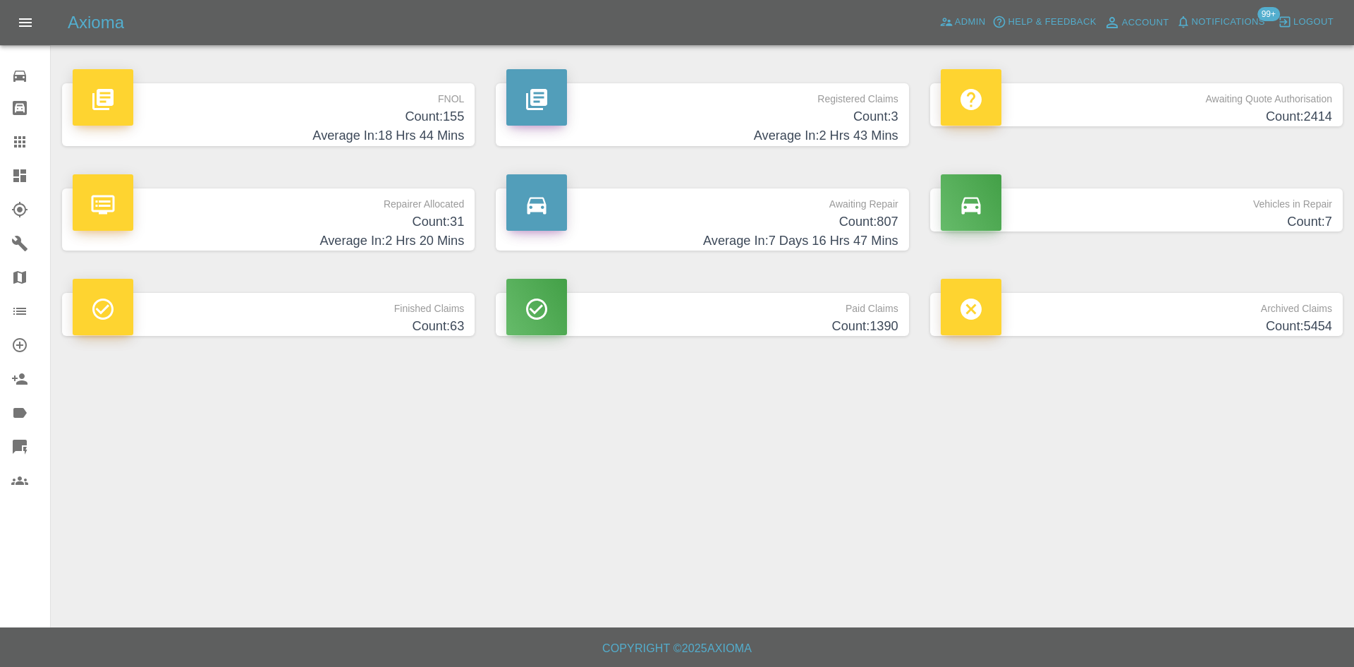
click at [34, 149] on div at bounding box center [30, 141] width 39 height 17
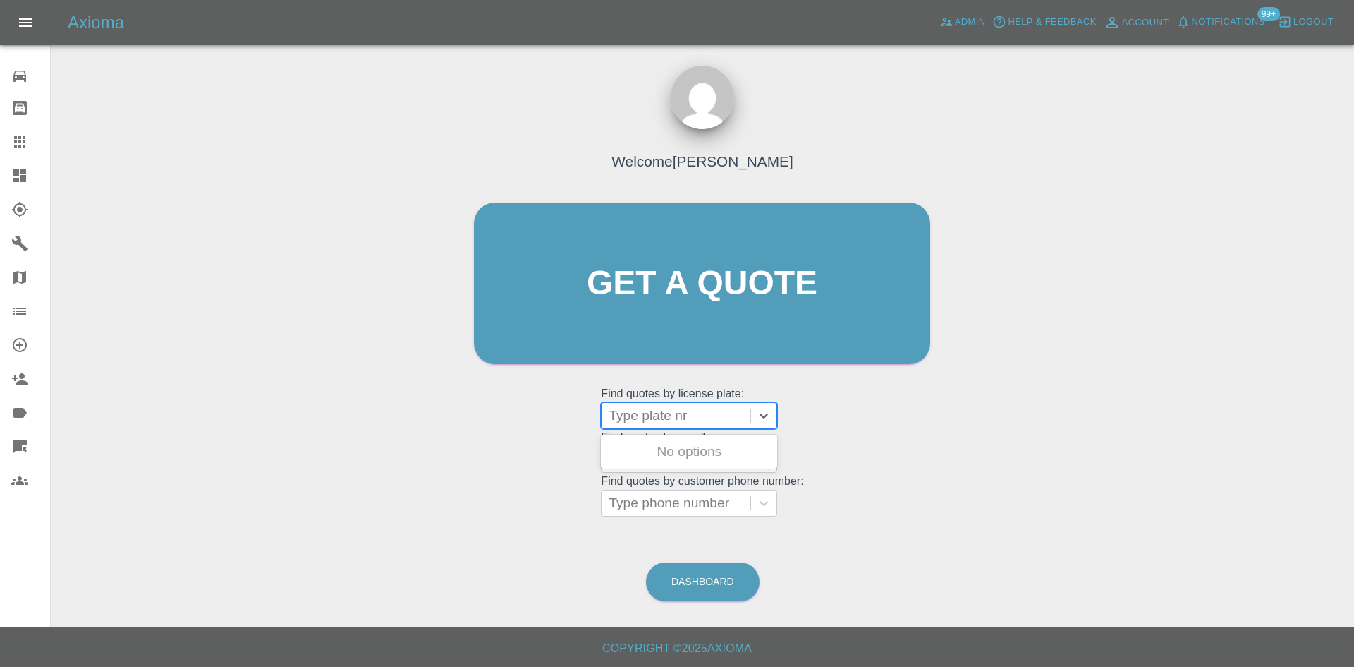
click at [705, 410] on div at bounding box center [676, 416] width 135 height 20
type input "me25"
click at [709, 446] on div "ME25FOV, Finished" at bounding box center [689, 451] width 176 height 28
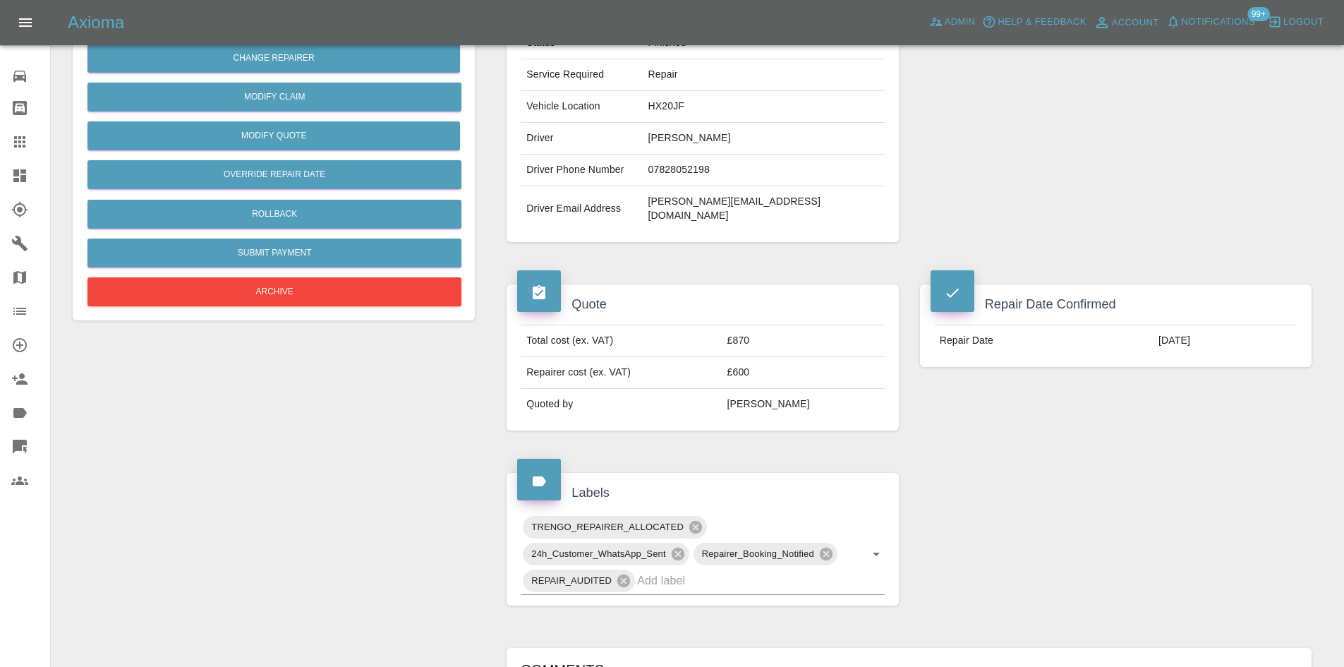
scroll to position [71, 0]
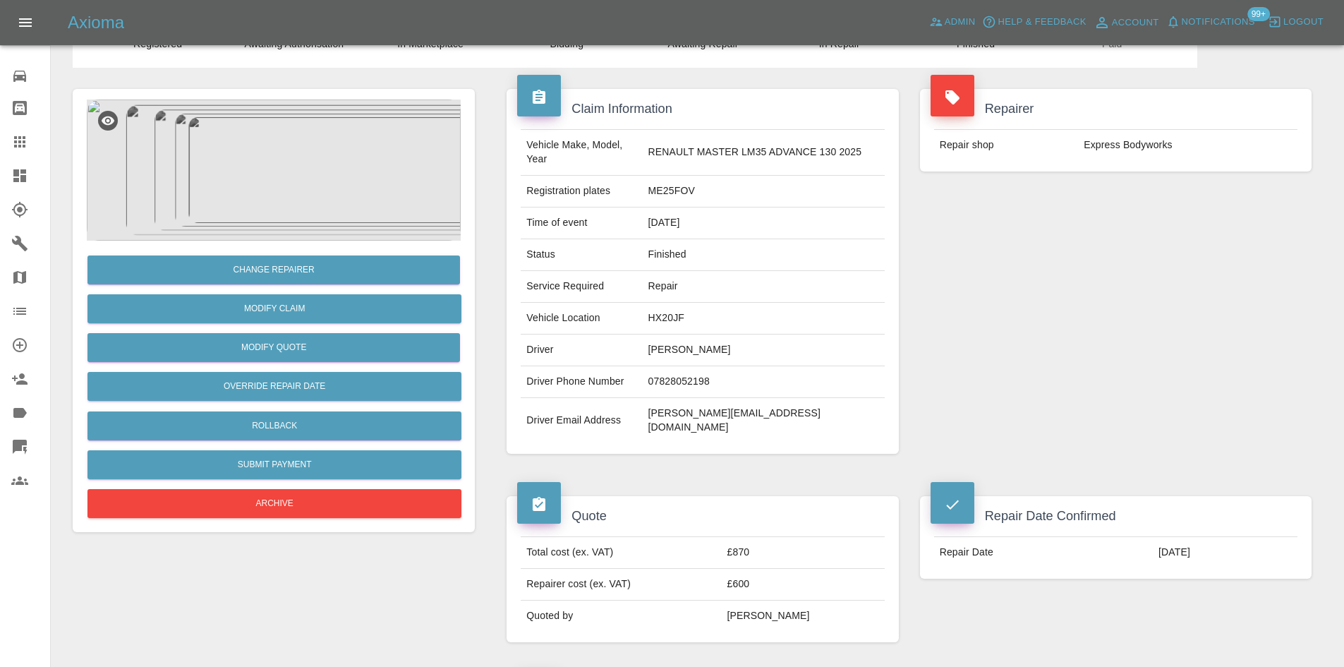
click at [769, 568] on td "£600" at bounding box center [803, 584] width 163 height 32
click at [9, 150] on link "Claims" at bounding box center [25, 142] width 50 height 34
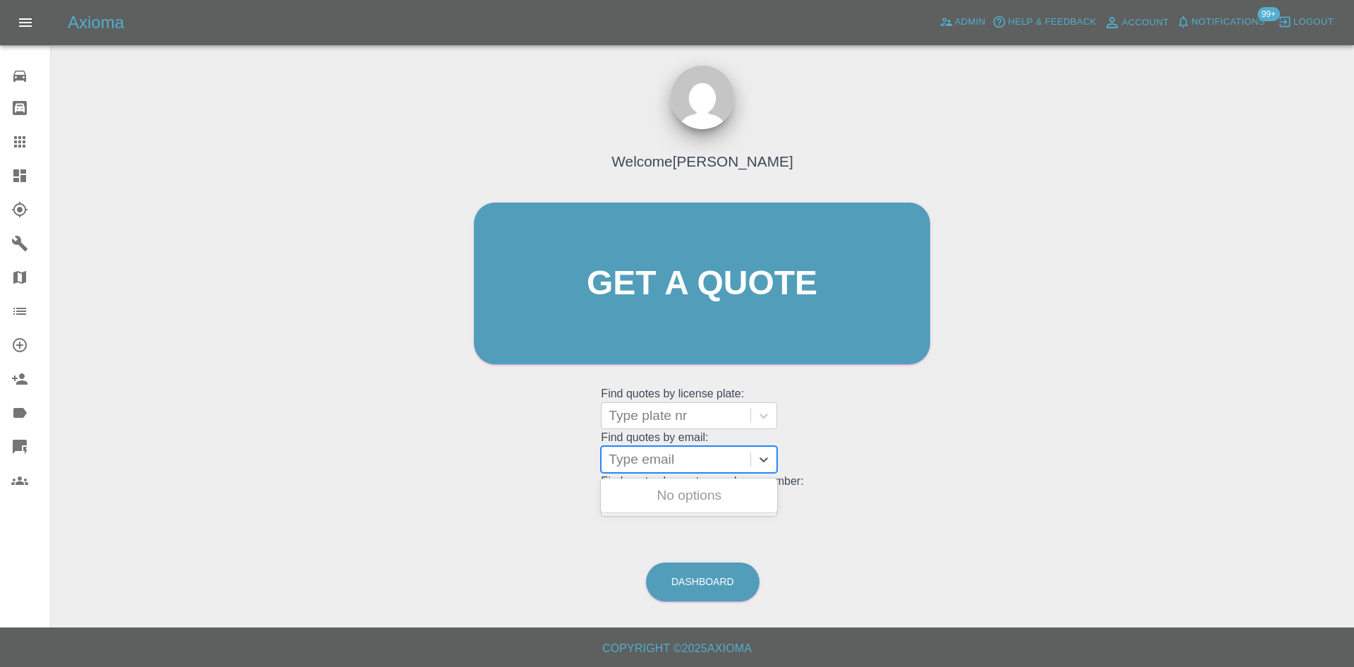
click at [636, 454] on div at bounding box center [676, 459] width 135 height 20
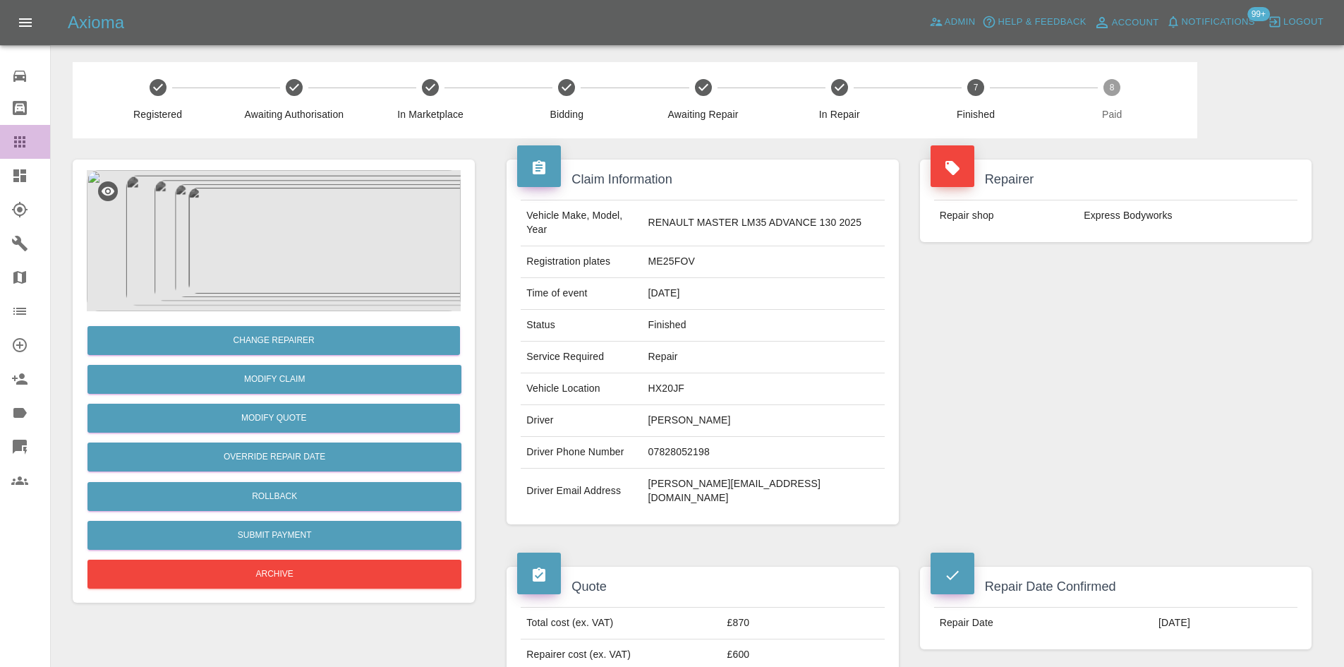
click at [26, 140] on icon at bounding box center [19, 141] width 17 height 17
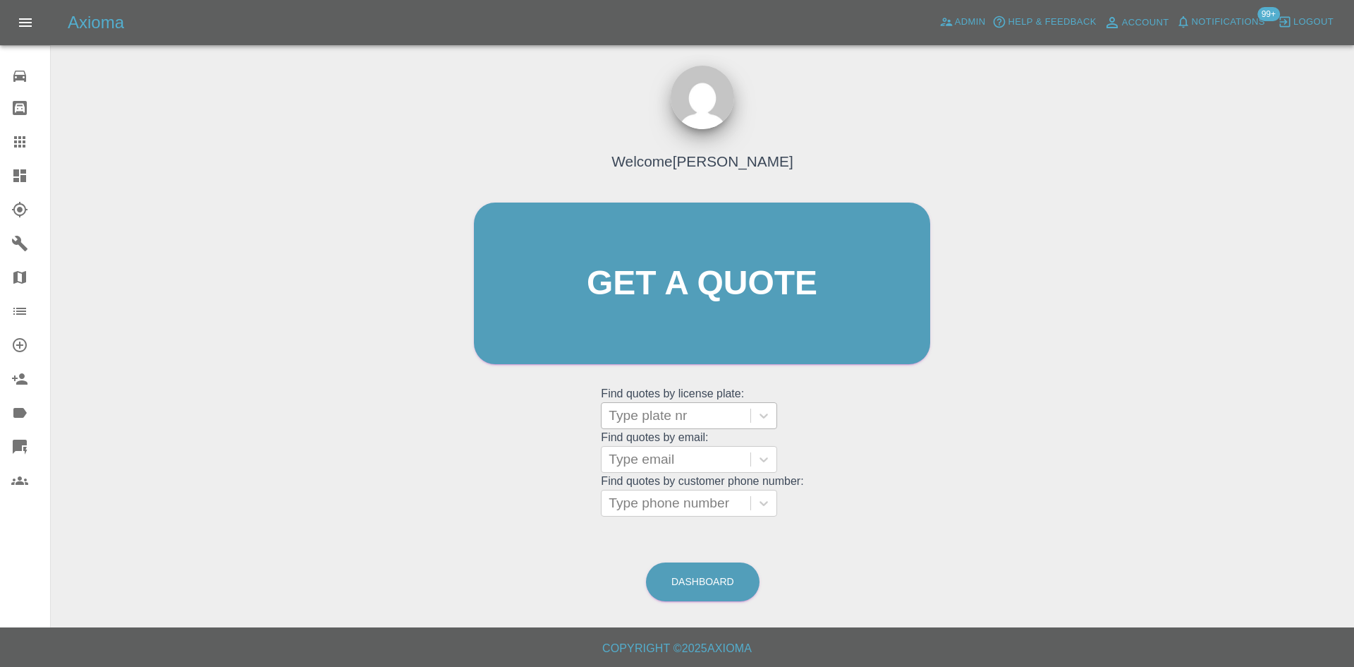
click at [672, 409] on div at bounding box center [676, 416] width 135 height 20
type input "fx18"
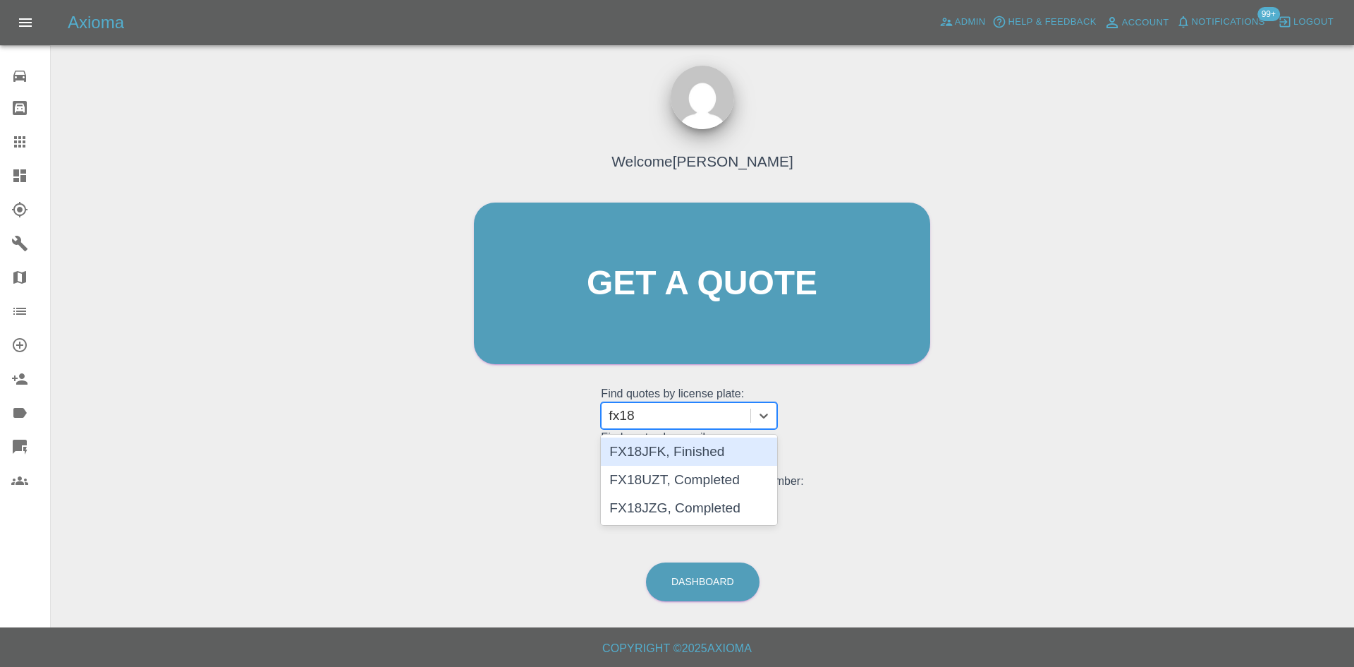
click at [678, 449] on div "FX18JFK, Finished" at bounding box center [689, 451] width 176 height 28
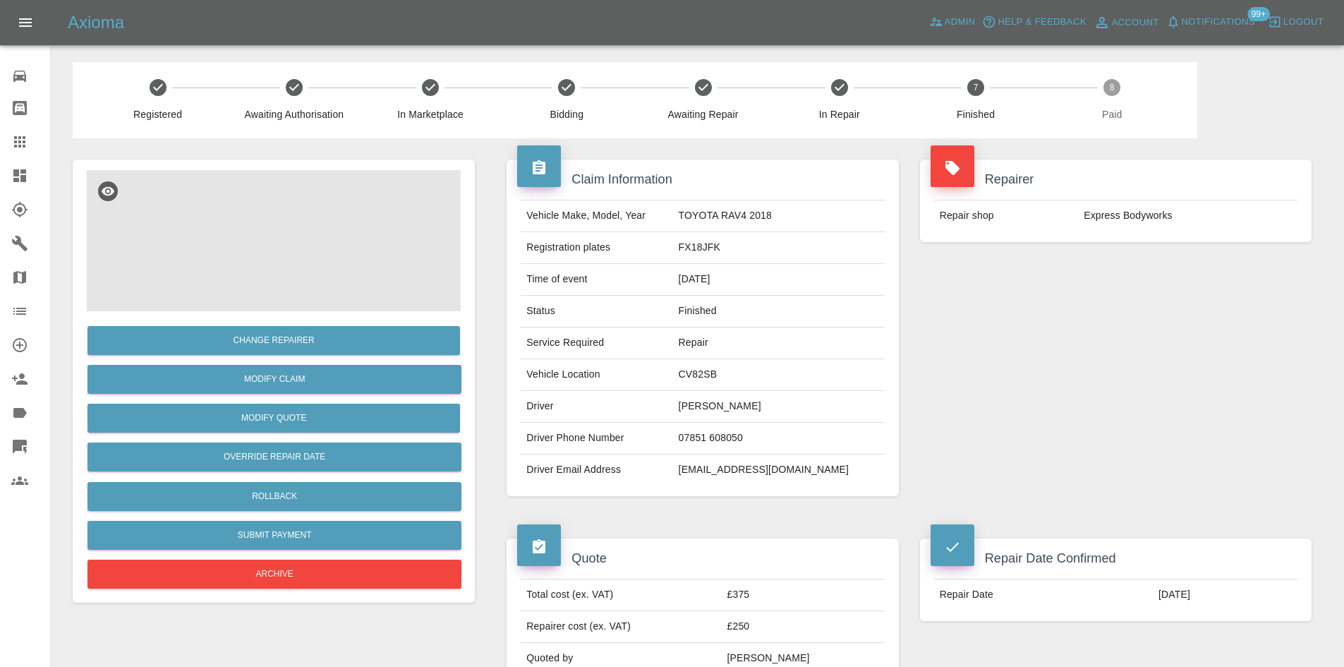
scroll to position [141, 0]
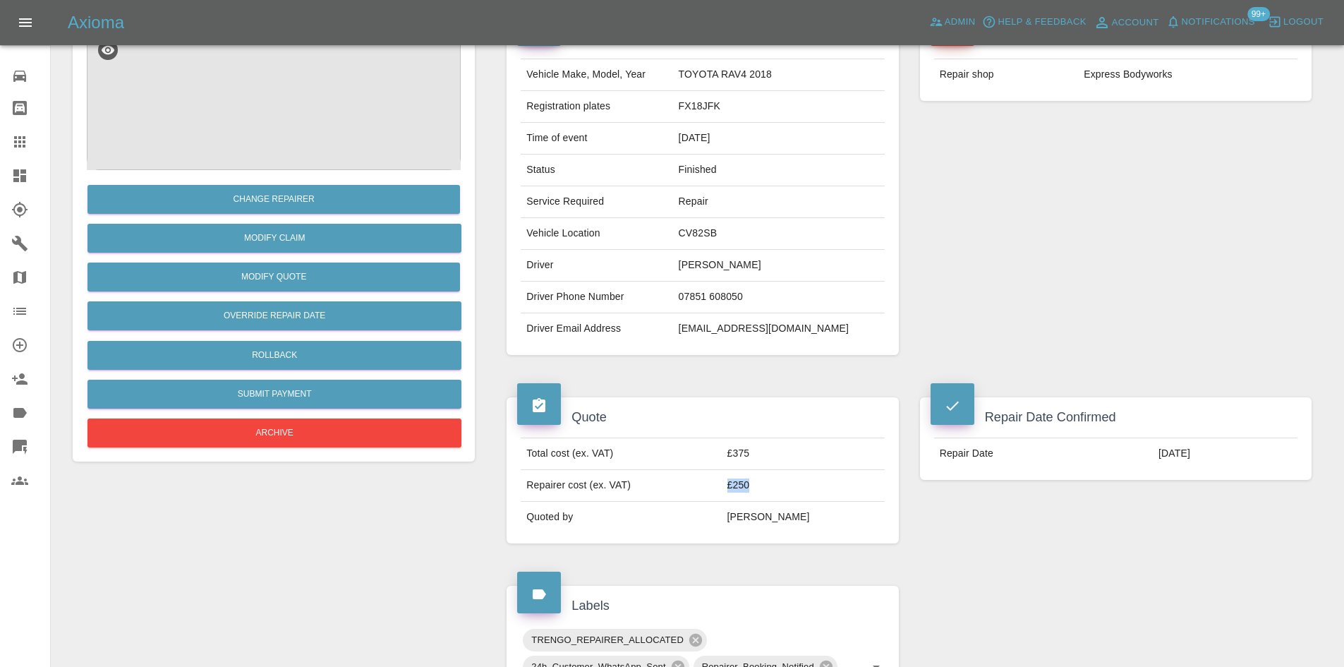
drag, startPoint x: 813, startPoint y: 483, endPoint x: 757, endPoint y: 490, distance: 56.2
click at [757, 490] on td "£250" at bounding box center [803, 486] width 163 height 32
click at [755, 490] on td "£250" at bounding box center [803, 486] width 163 height 32
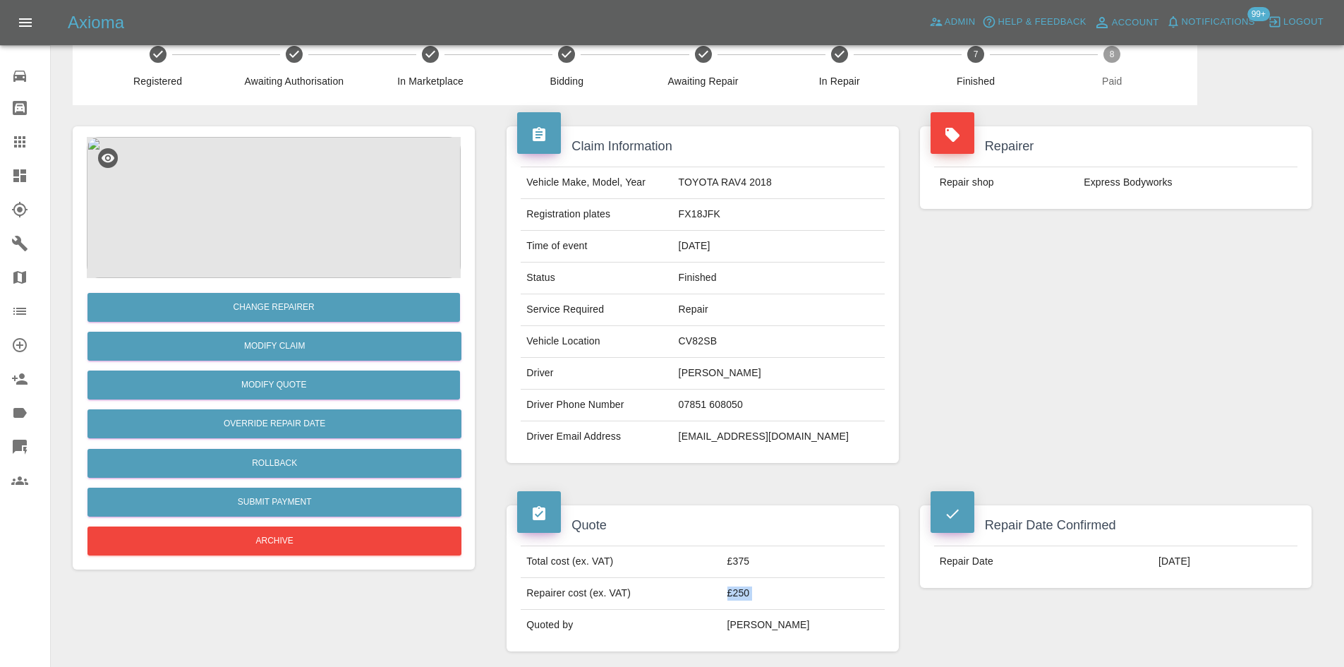
scroll to position [32, 0]
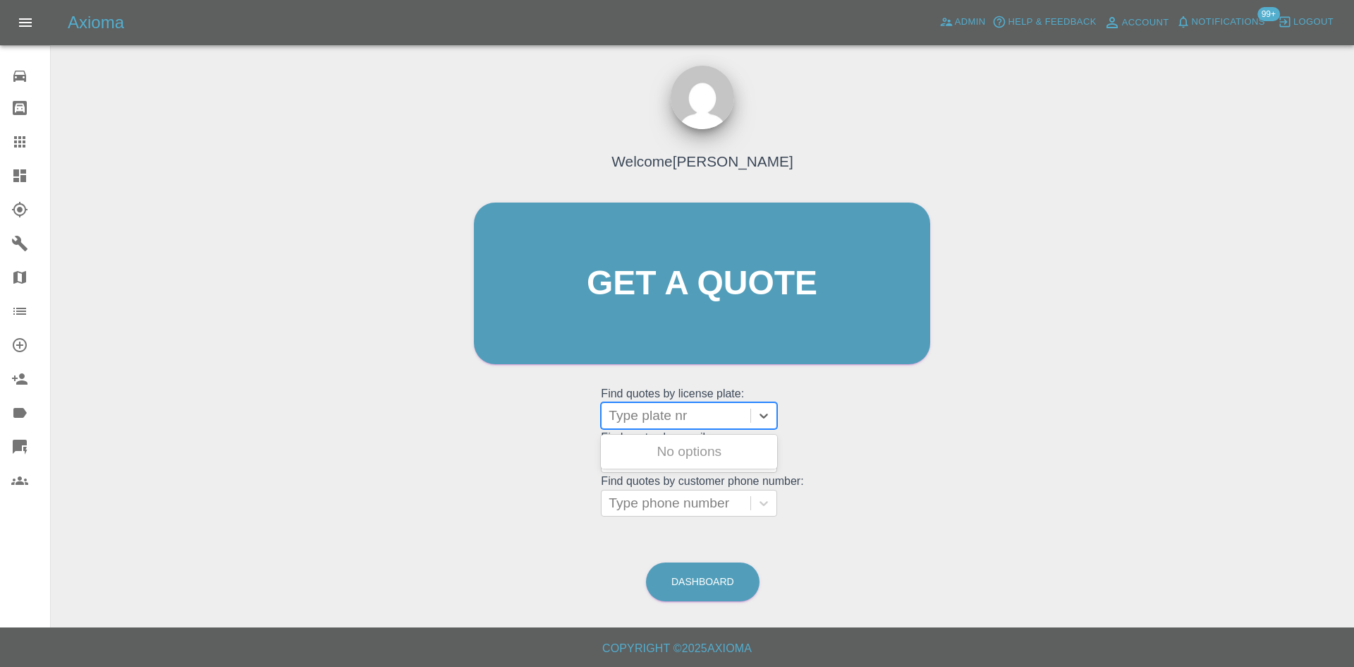
click at [676, 418] on div at bounding box center [676, 416] width 135 height 20
type input "n"
type input "mt69"
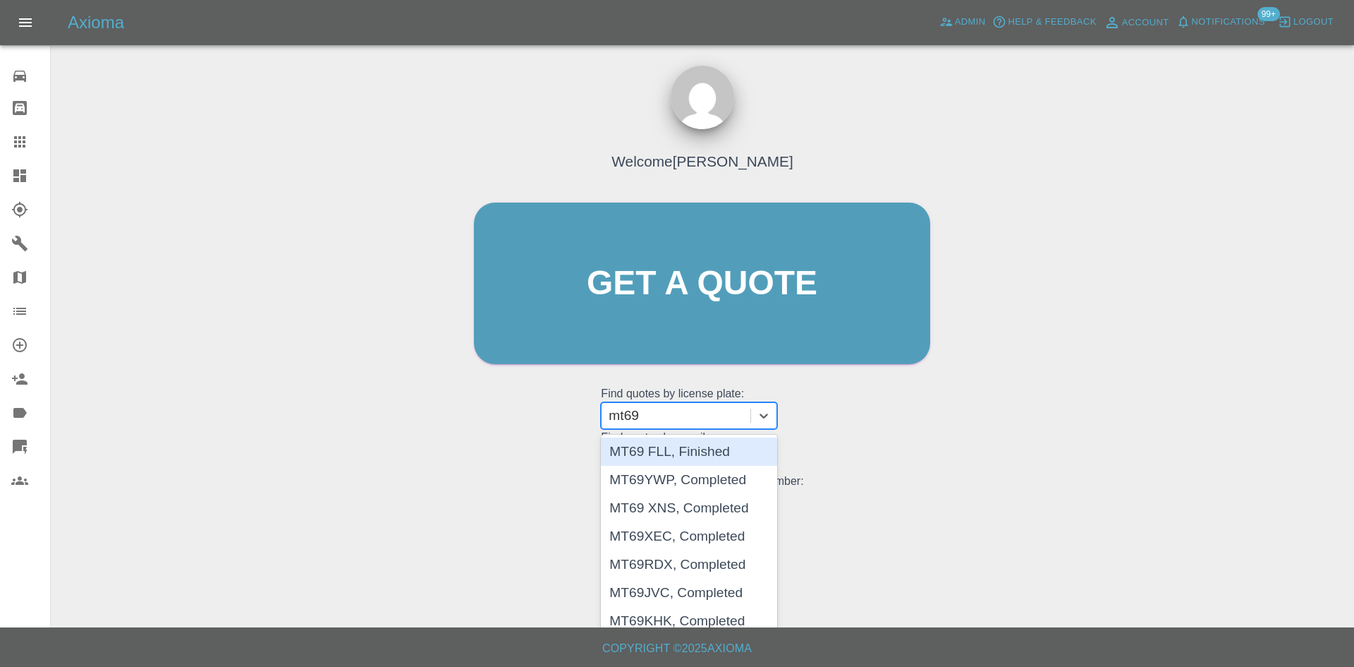
click at [684, 449] on div "MT69 FLL, Finished" at bounding box center [689, 451] width 176 height 28
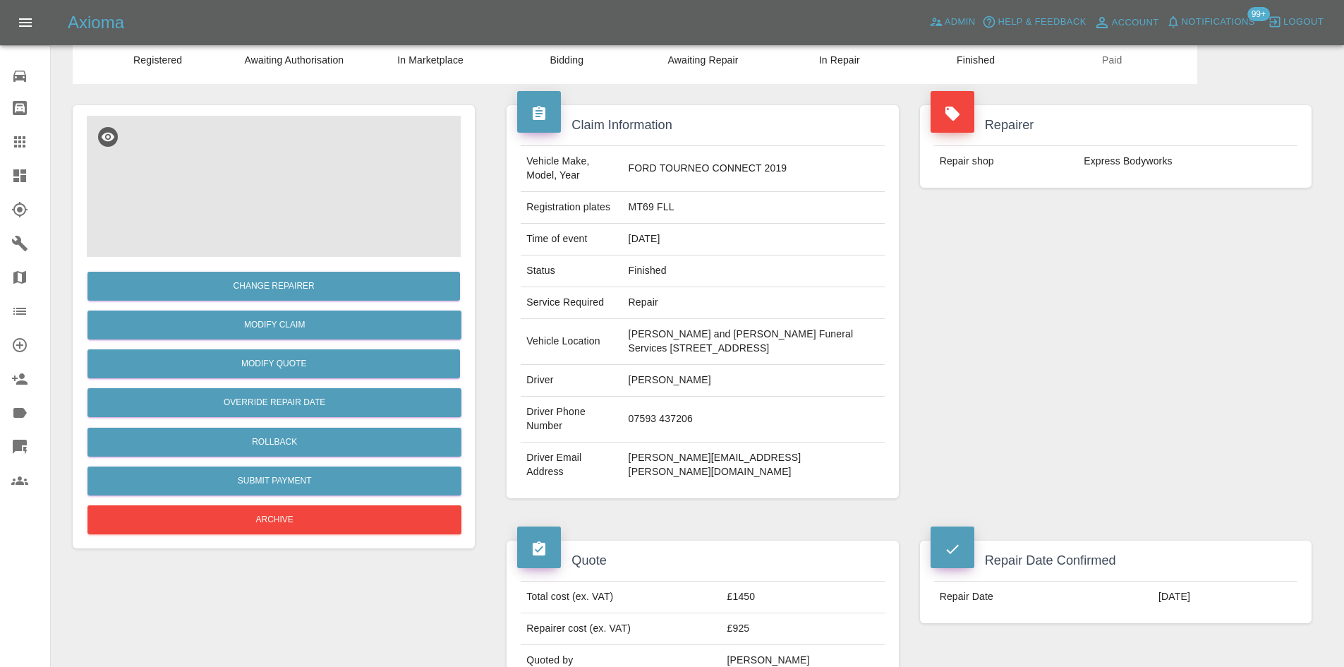
scroll to position [141, 0]
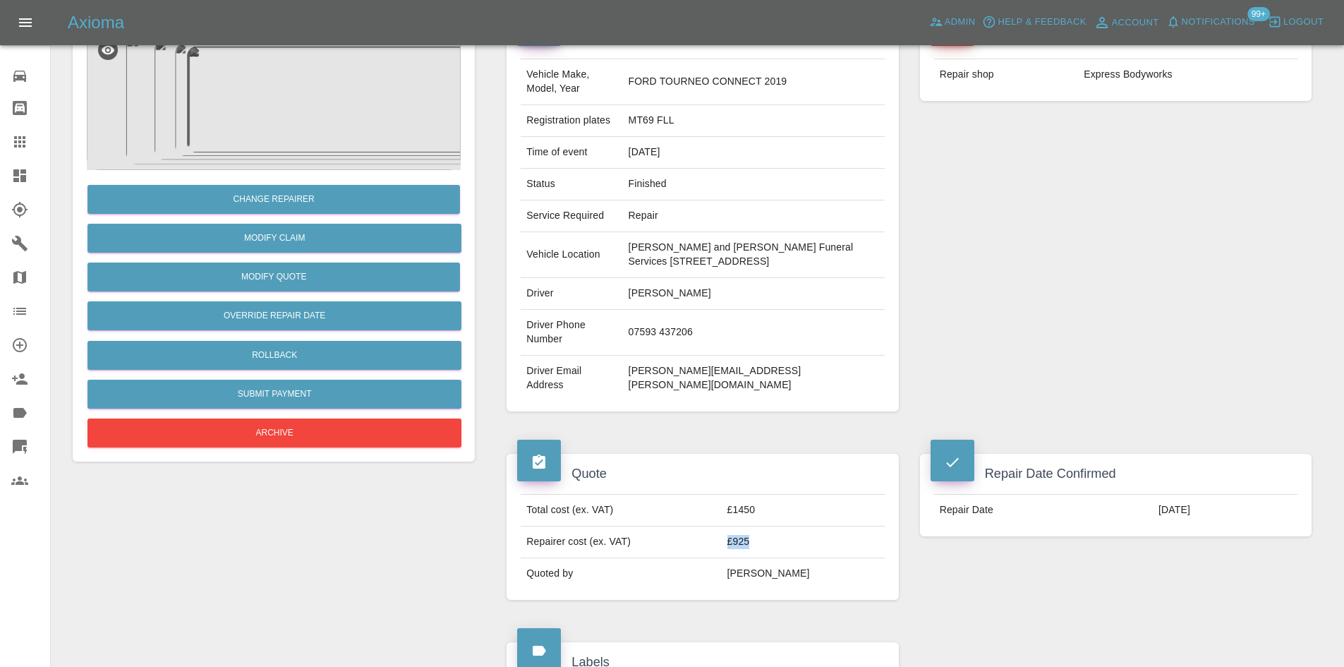
drag, startPoint x: 793, startPoint y: 549, endPoint x: 741, endPoint y: 549, distance: 52.2
click at [741, 549] on tr "Repairer cost (ex. VAT) £925" at bounding box center [702, 542] width 363 height 32
click at [721, 545] on td "Repairer cost (ex. VAT)" at bounding box center [621, 542] width 200 height 32
click at [766, 545] on td "£925" at bounding box center [803, 542] width 163 height 32
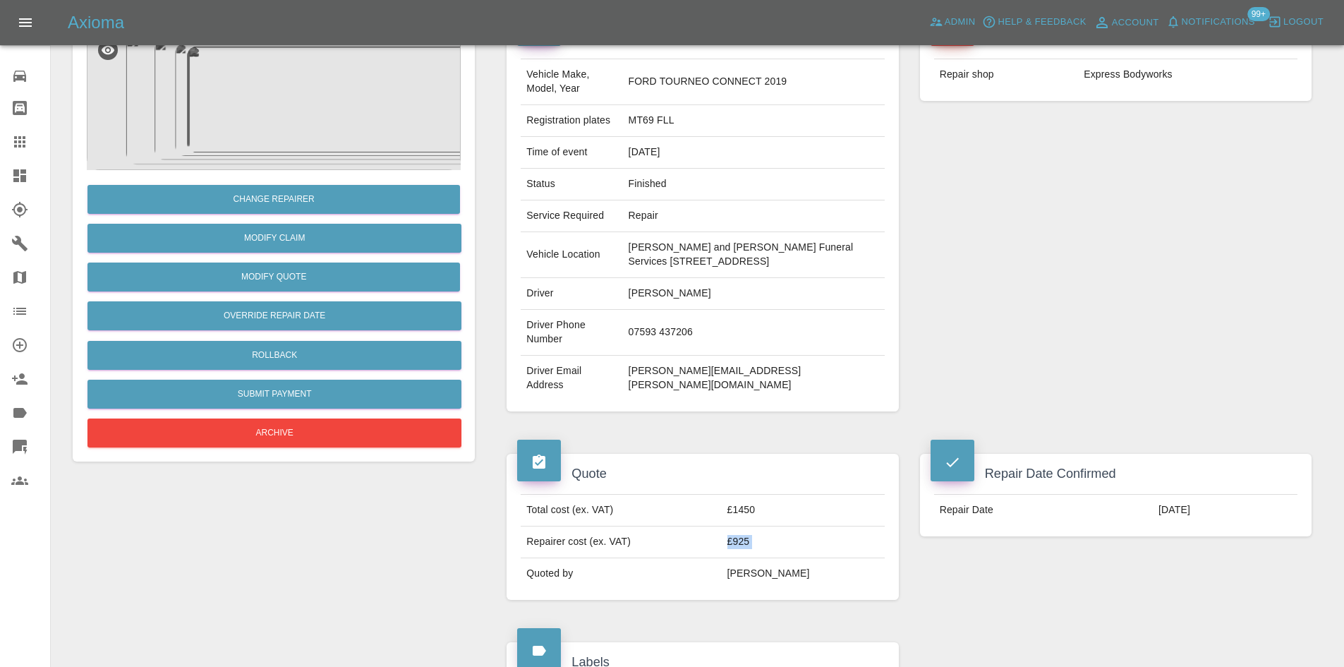
click at [766, 545] on td "£925" at bounding box center [803, 542] width 163 height 32
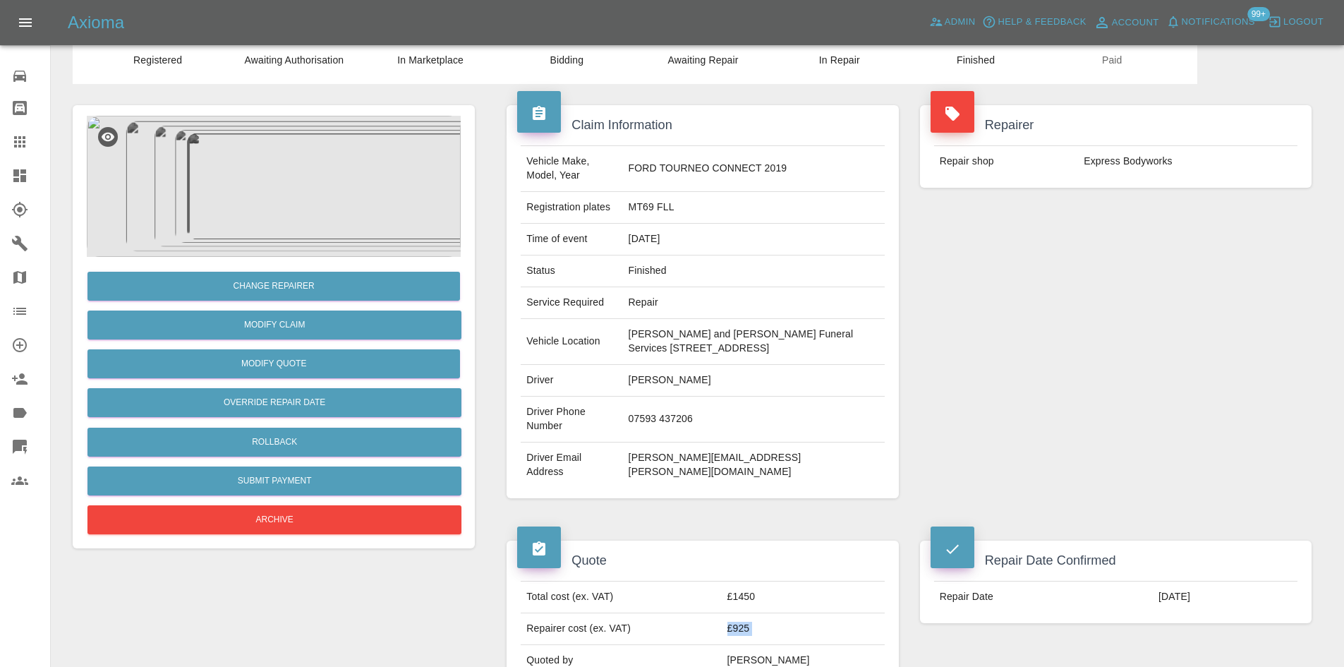
scroll to position [0, 0]
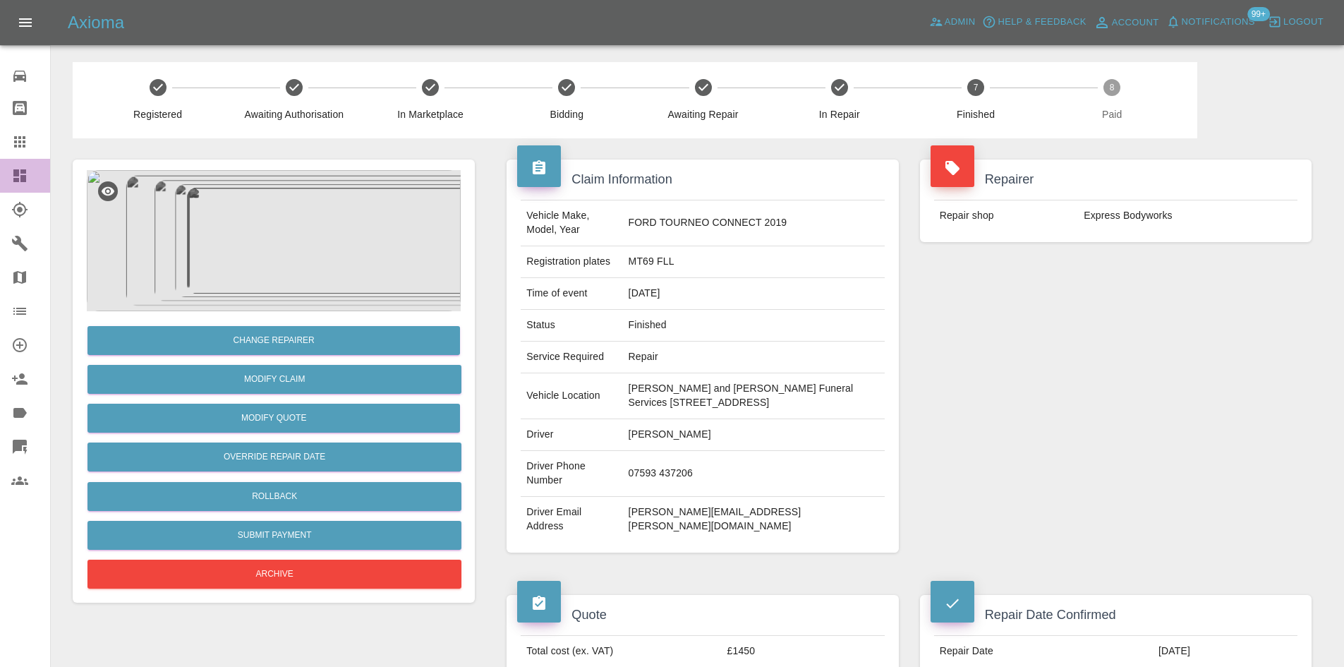
click at [25, 183] on icon at bounding box center [19, 175] width 17 height 17
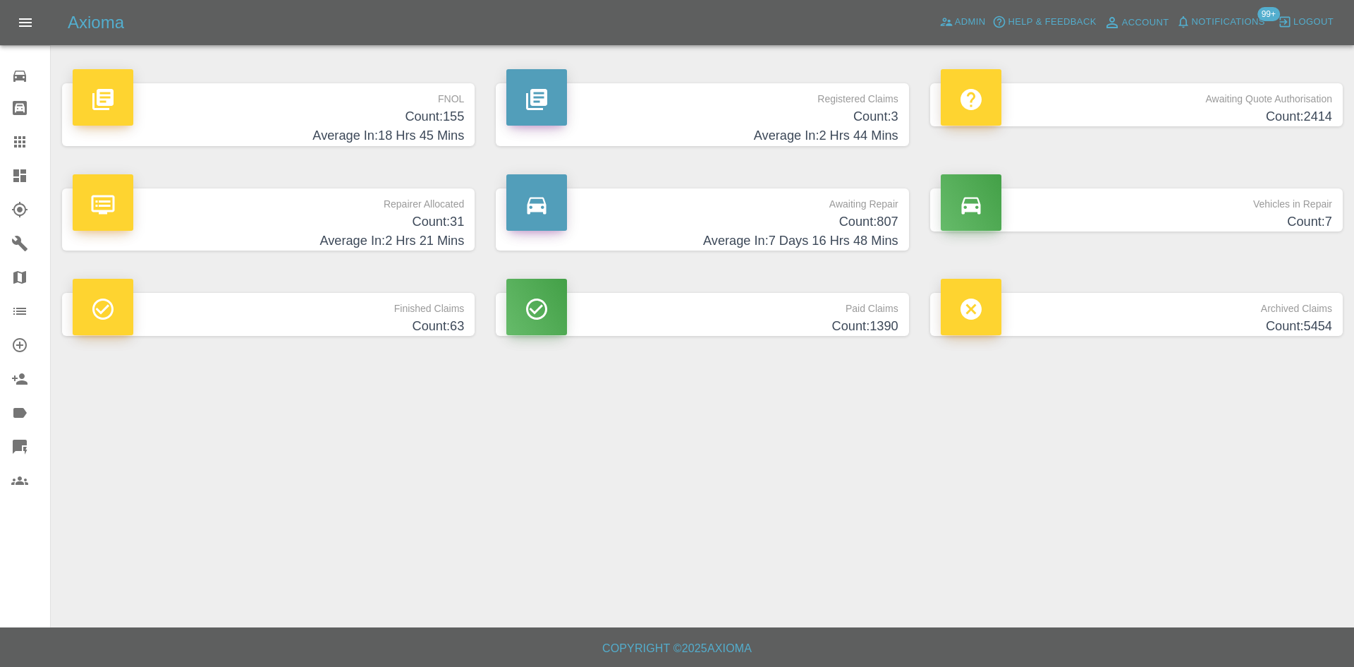
click at [348, 224] on h4 "Count: 31" at bounding box center [268, 221] width 391 height 19
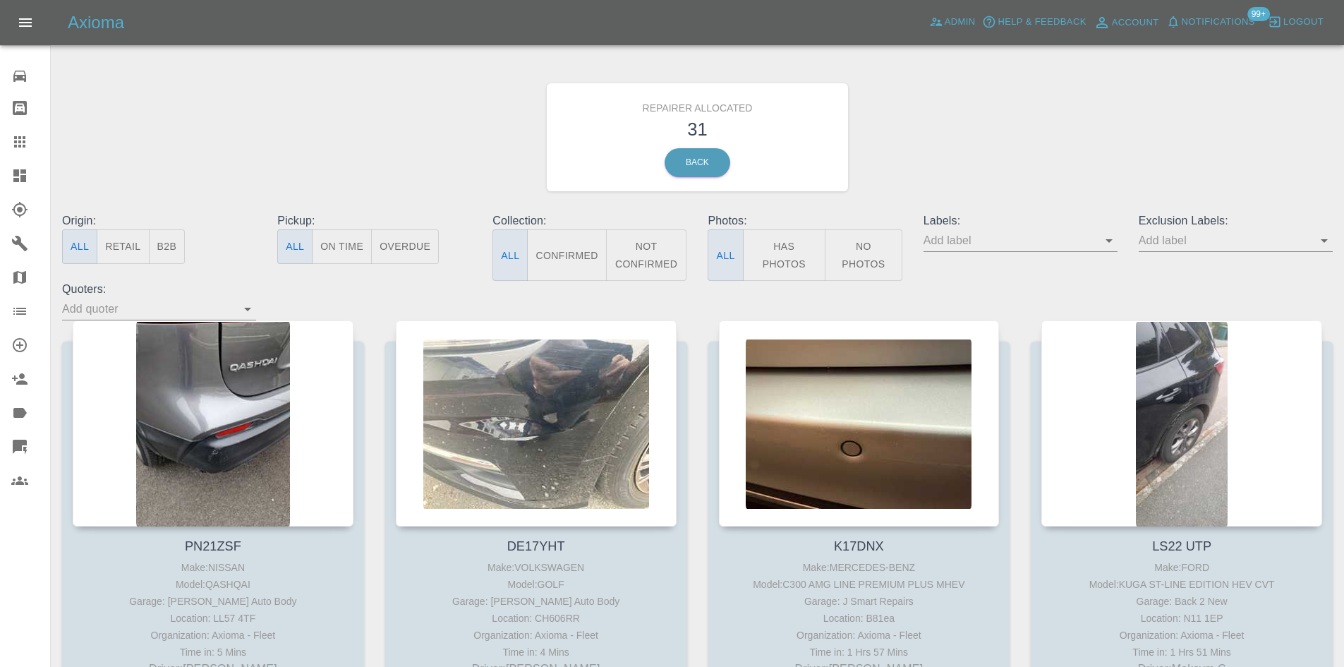
click at [174, 248] on button "B2B" at bounding box center [167, 246] width 37 height 35
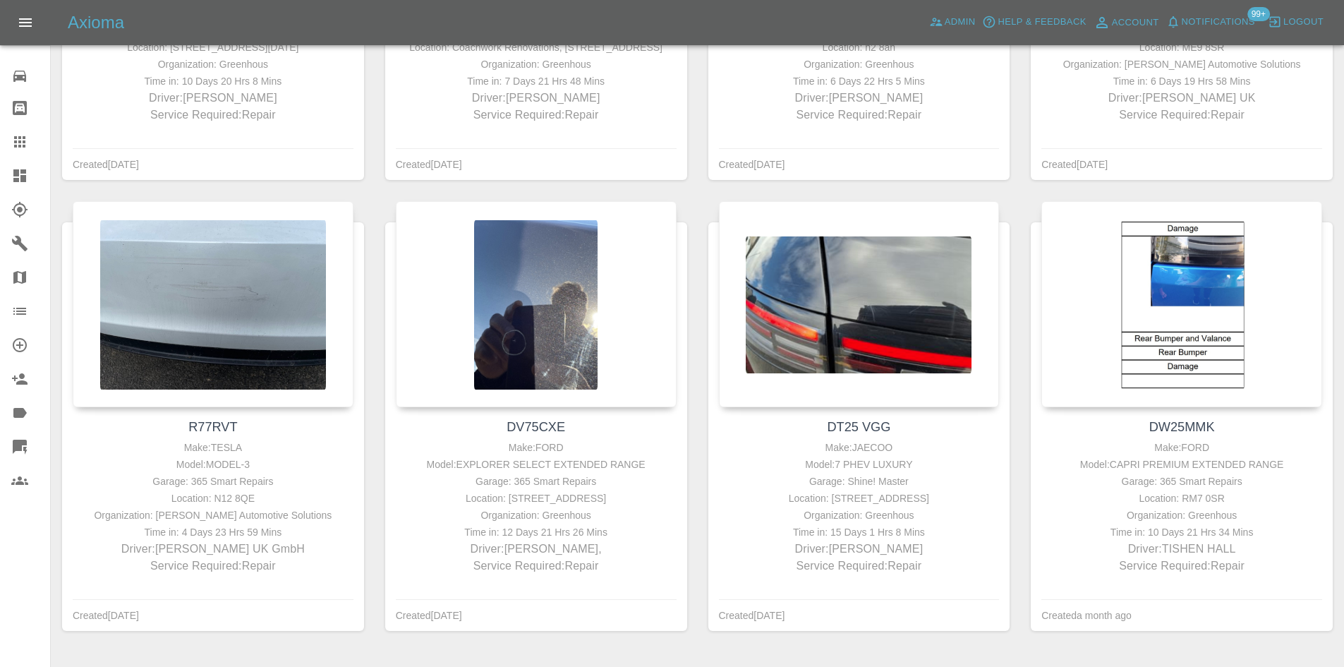
scroll to position [832, 0]
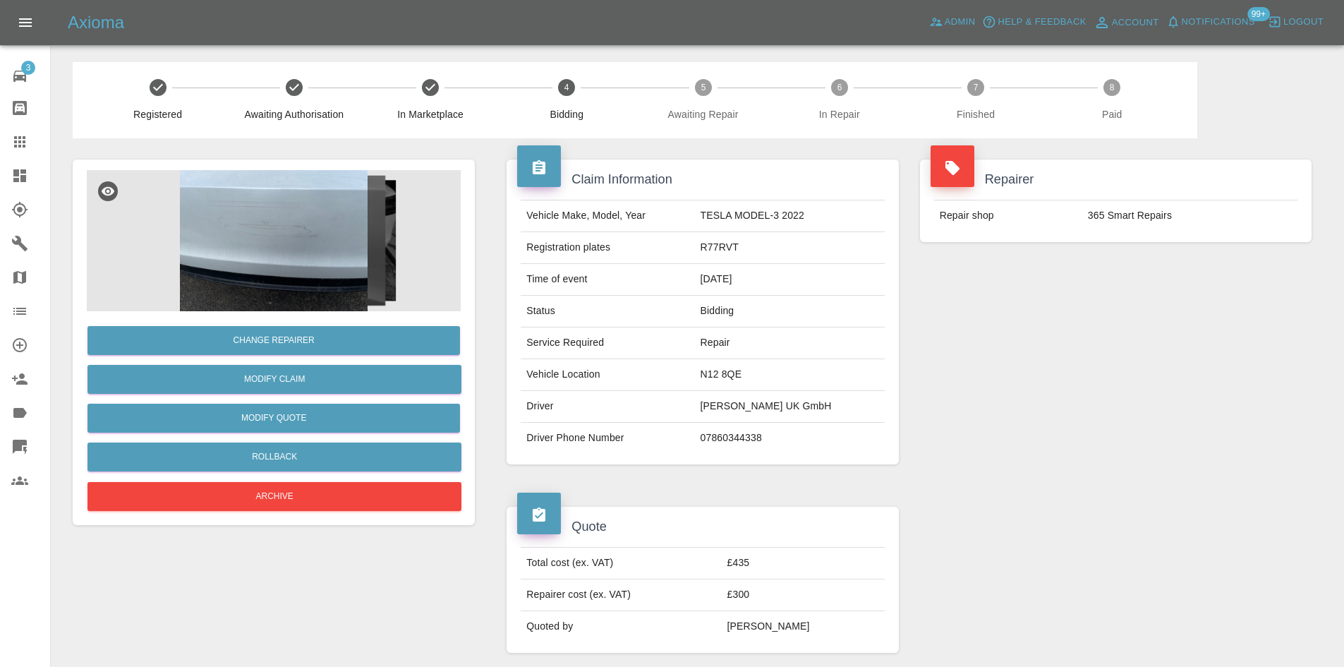
click at [0, 175] on link "Dashboard" at bounding box center [25, 176] width 50 height 34
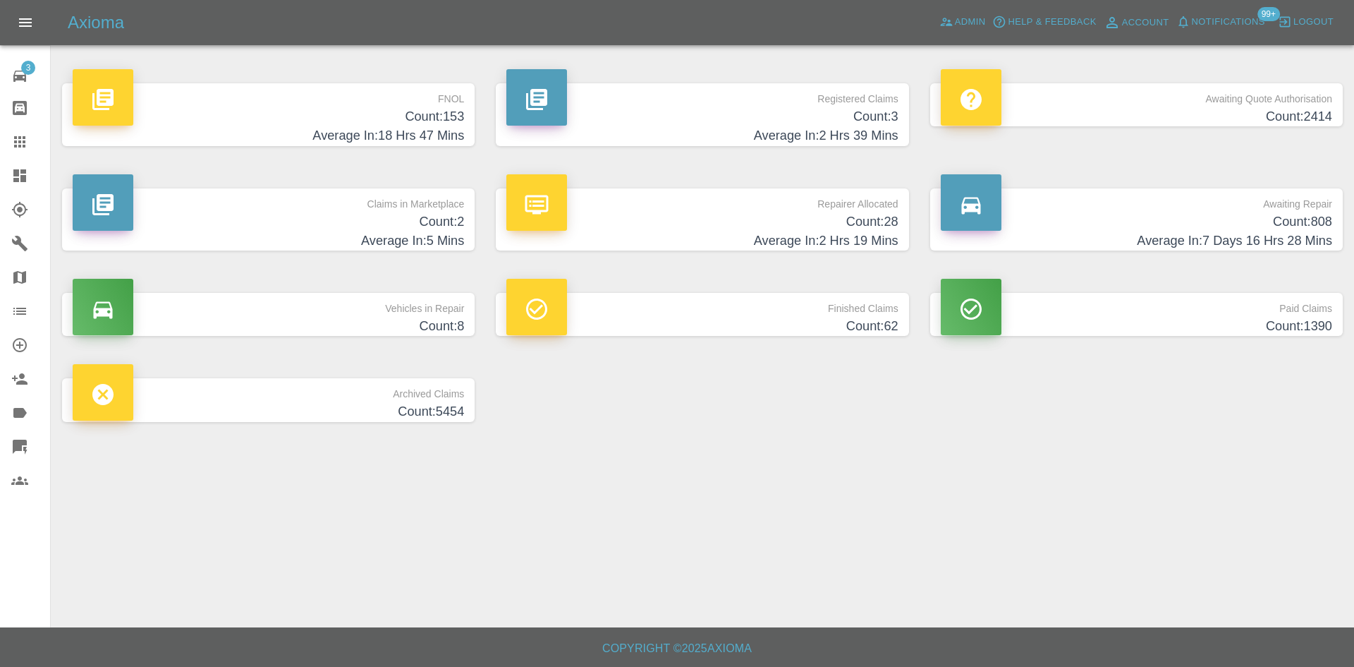
click at [781, 210] on p "Repairer Allocated" at bounding box center [701, 200] width 391 height 24
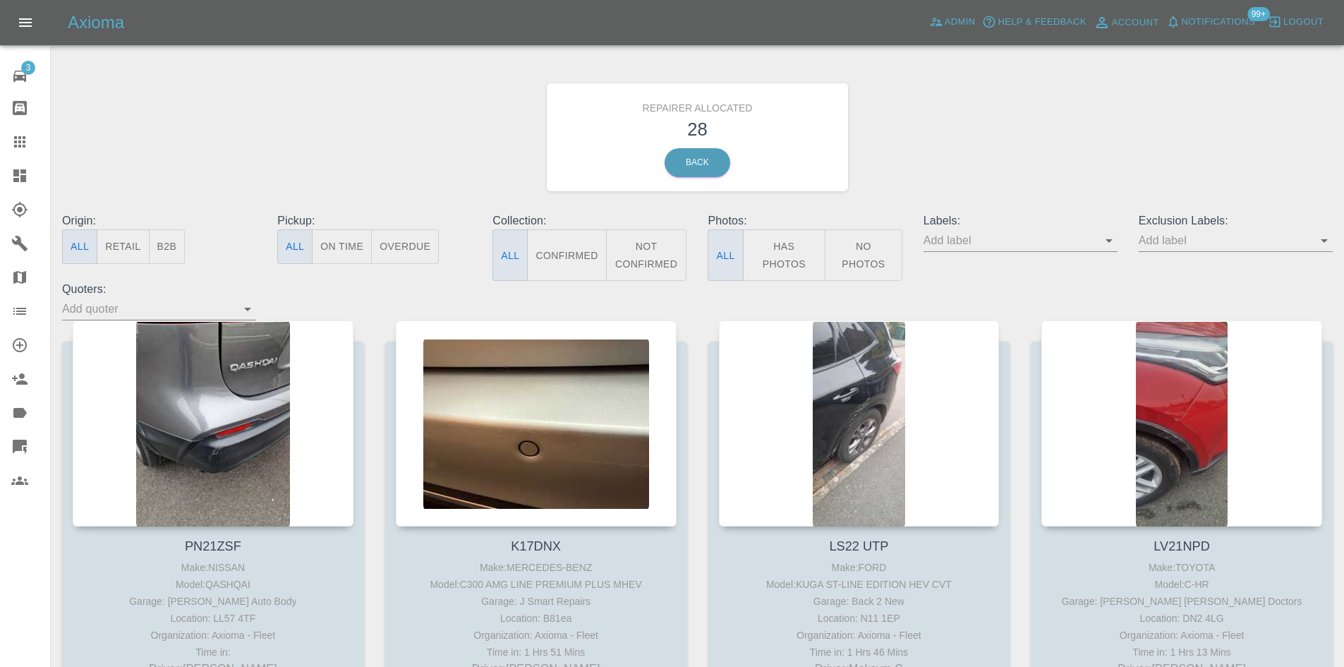
click at [169, 251] on button "B2B" at bounding box center [167, 246] width 37 height 35
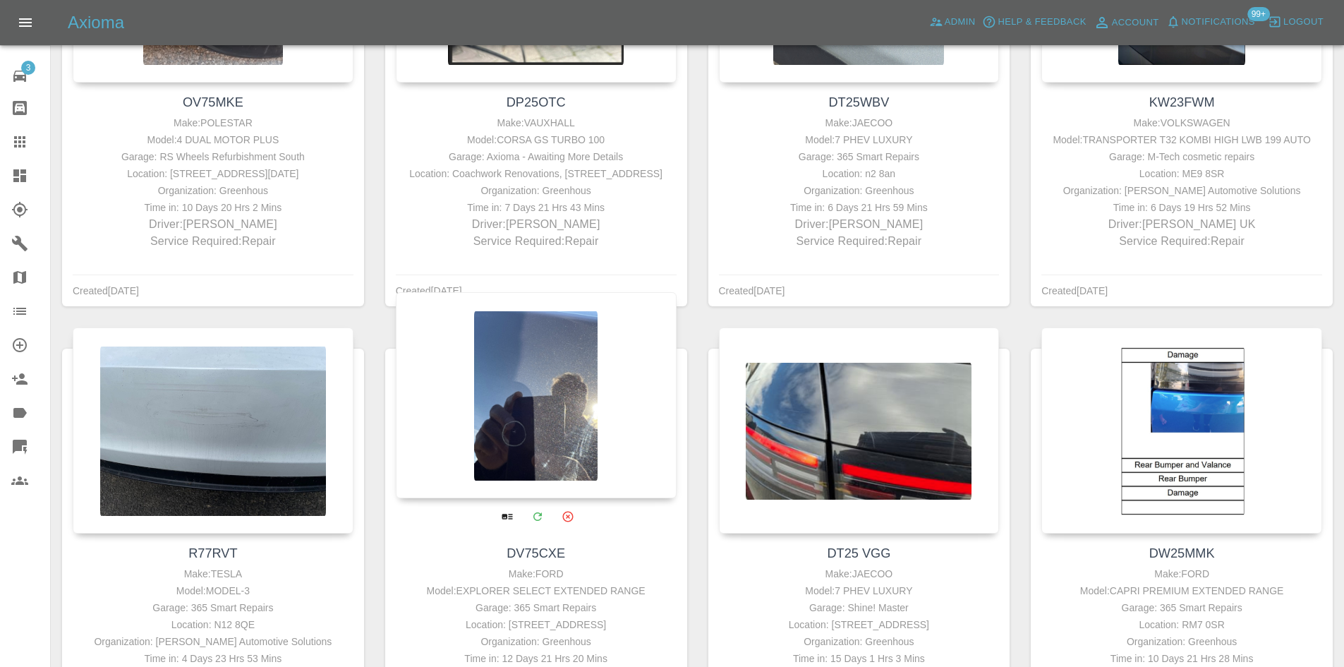
scroll to position [1043, 0]
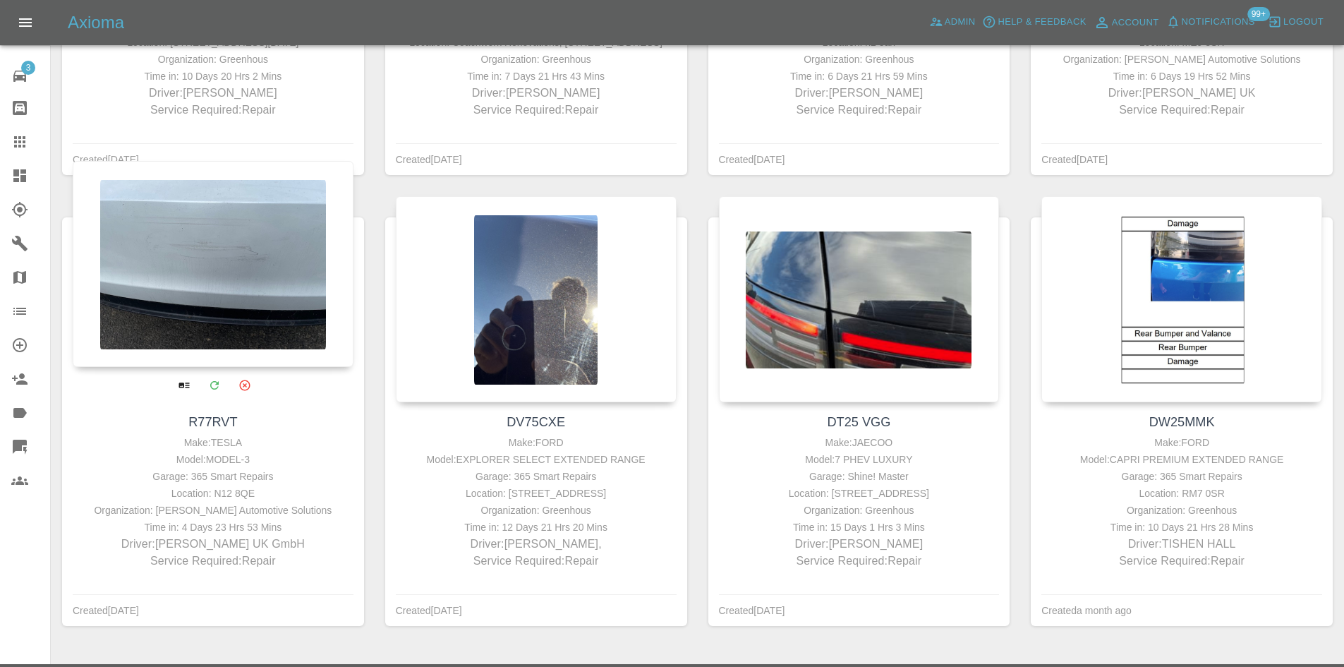
click at [217, 292] on div at bounding box center [213, 264] width 281 height 206
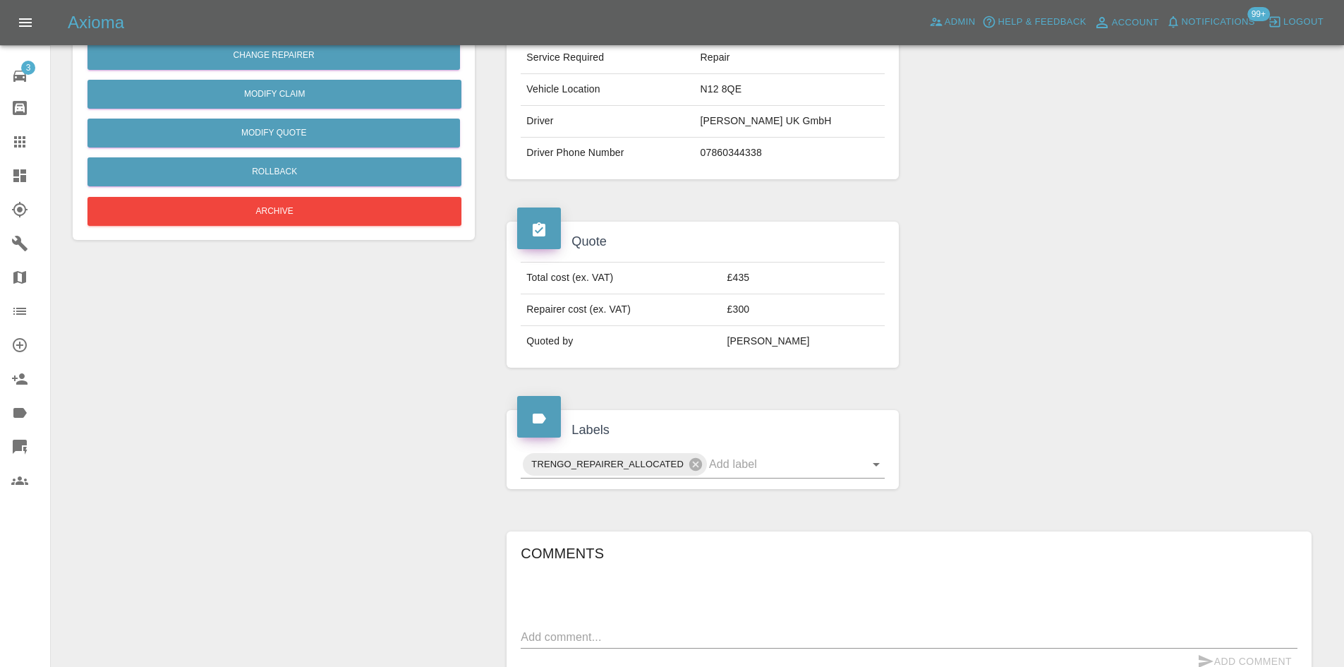
scroll to position [39, 0]
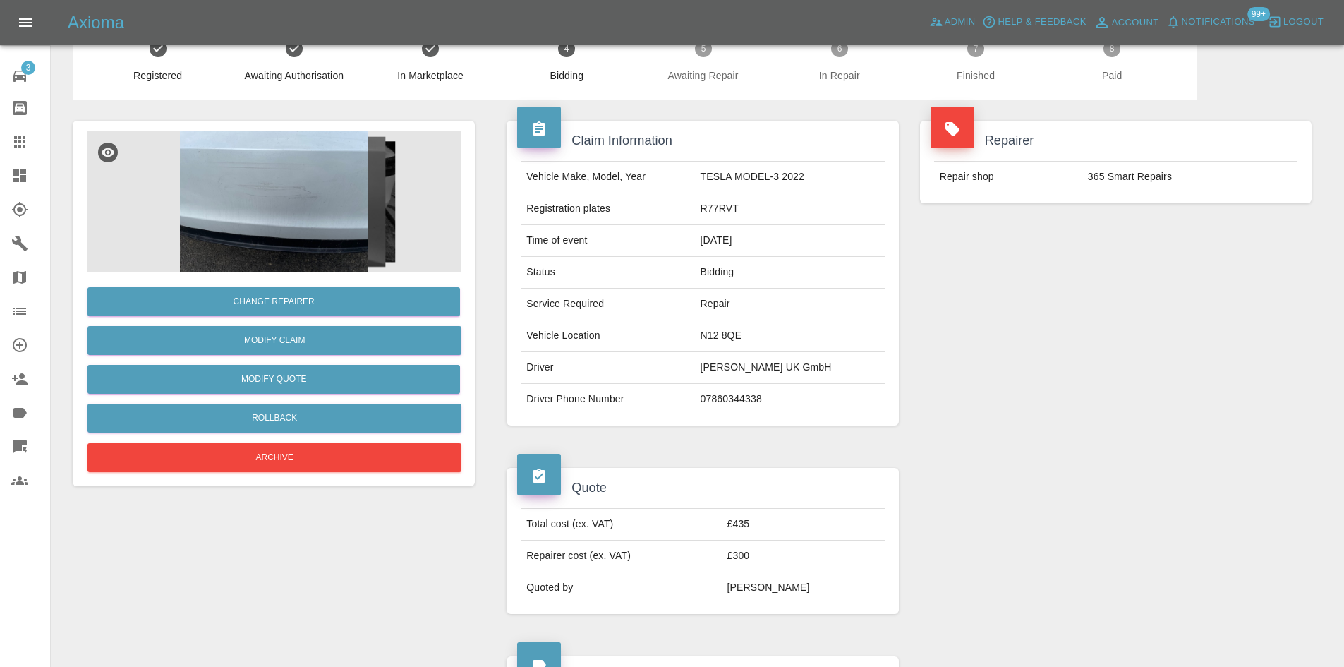
click at [305, 200] on img at bounding box center [274, 201] width 374 height 141
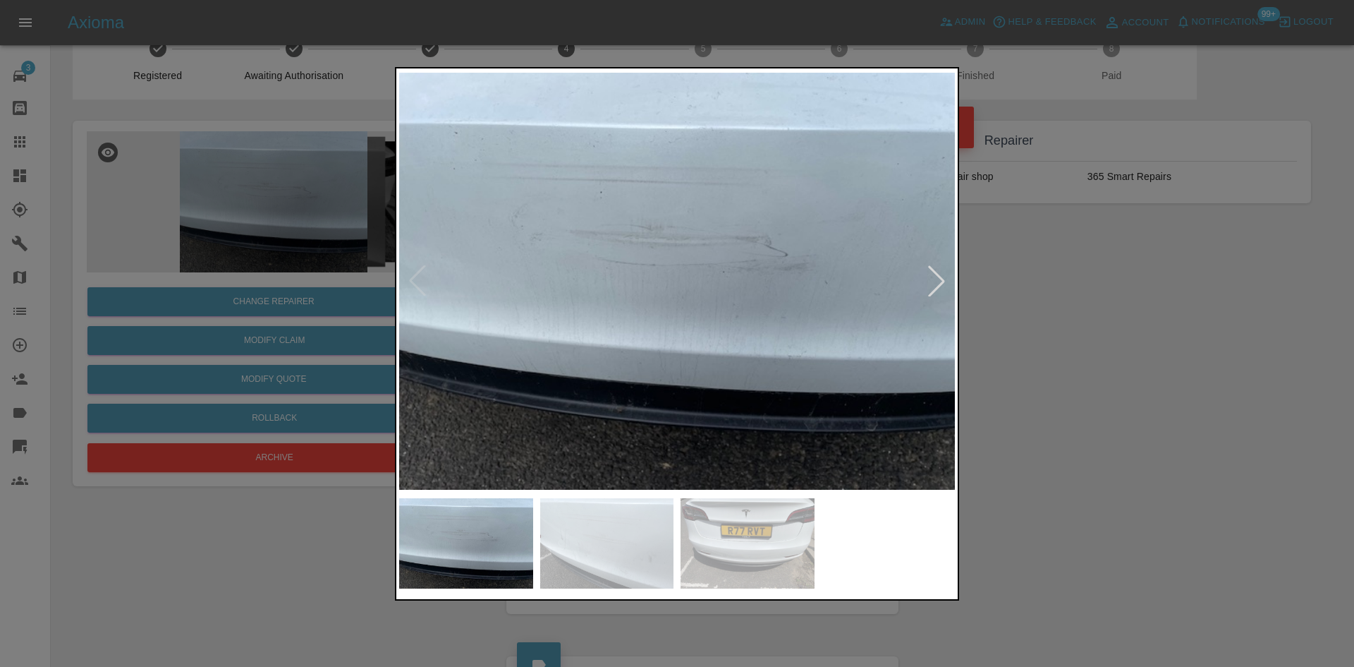
click at [937, 279] on div at bounding box center [936, 280] width 31 height 31
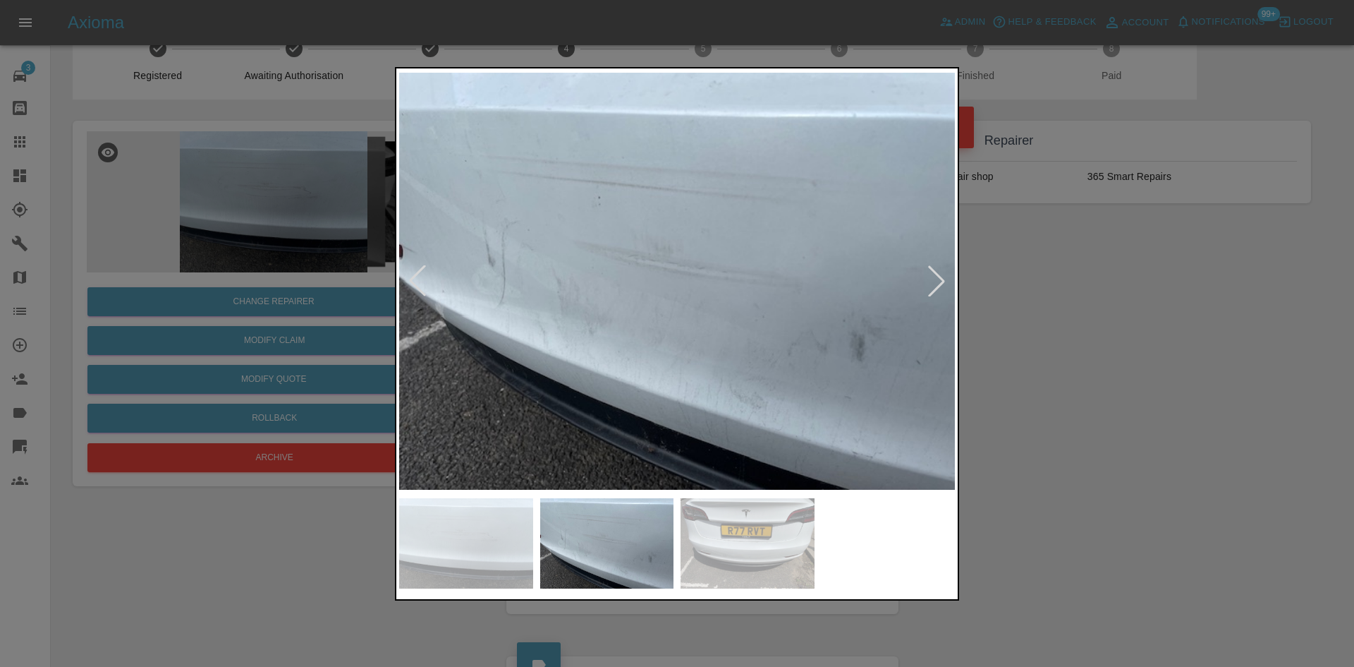
click at [937, 279] on div at bounding box center [936, 280] width 31 height 31
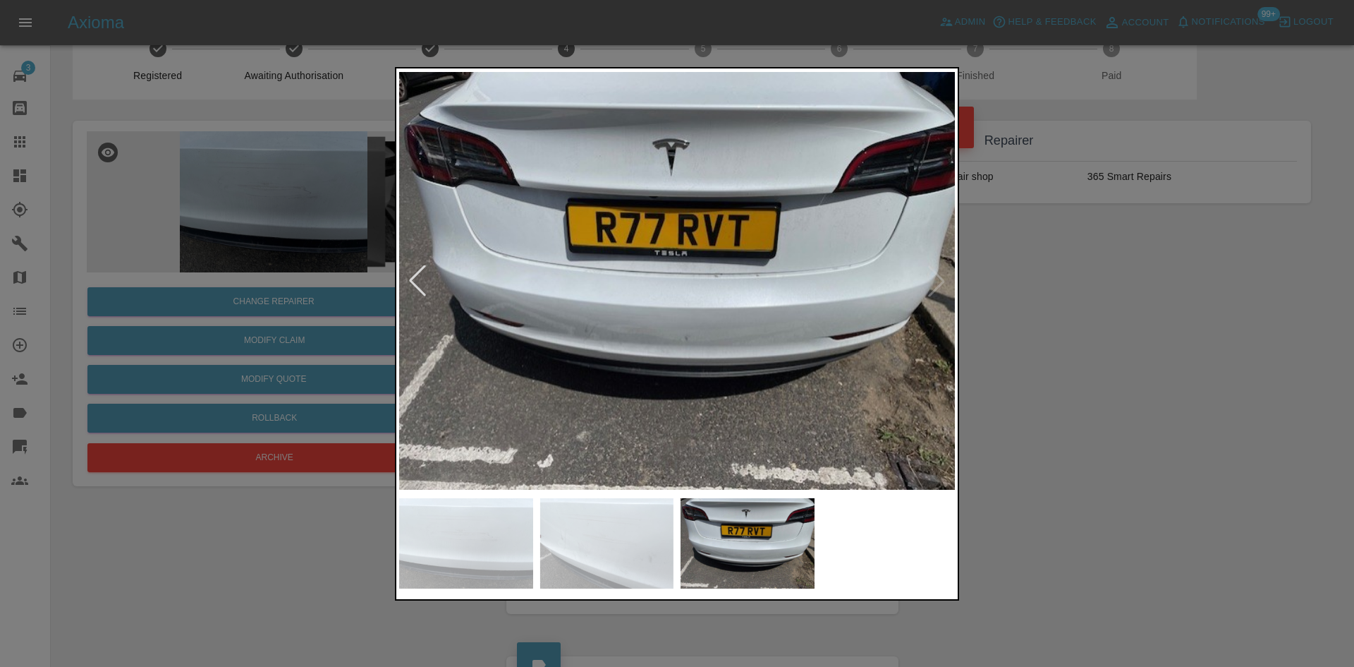
click at [937, 279] on img at bounding box center [677, 281] width 556 height 420
click at [410, 284] on div at bounding box center [417, 280] width 31 height 31
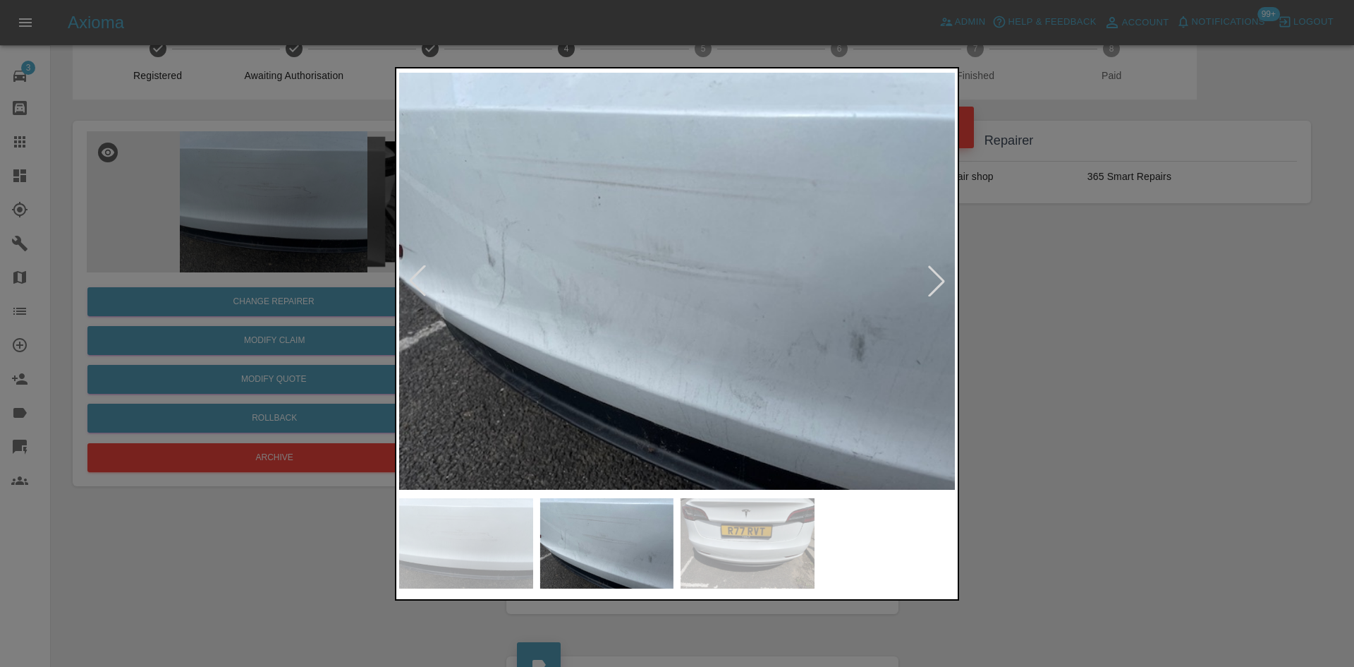
click at [410, 284] on div at bounding box center [417, 280] width 31 height 31
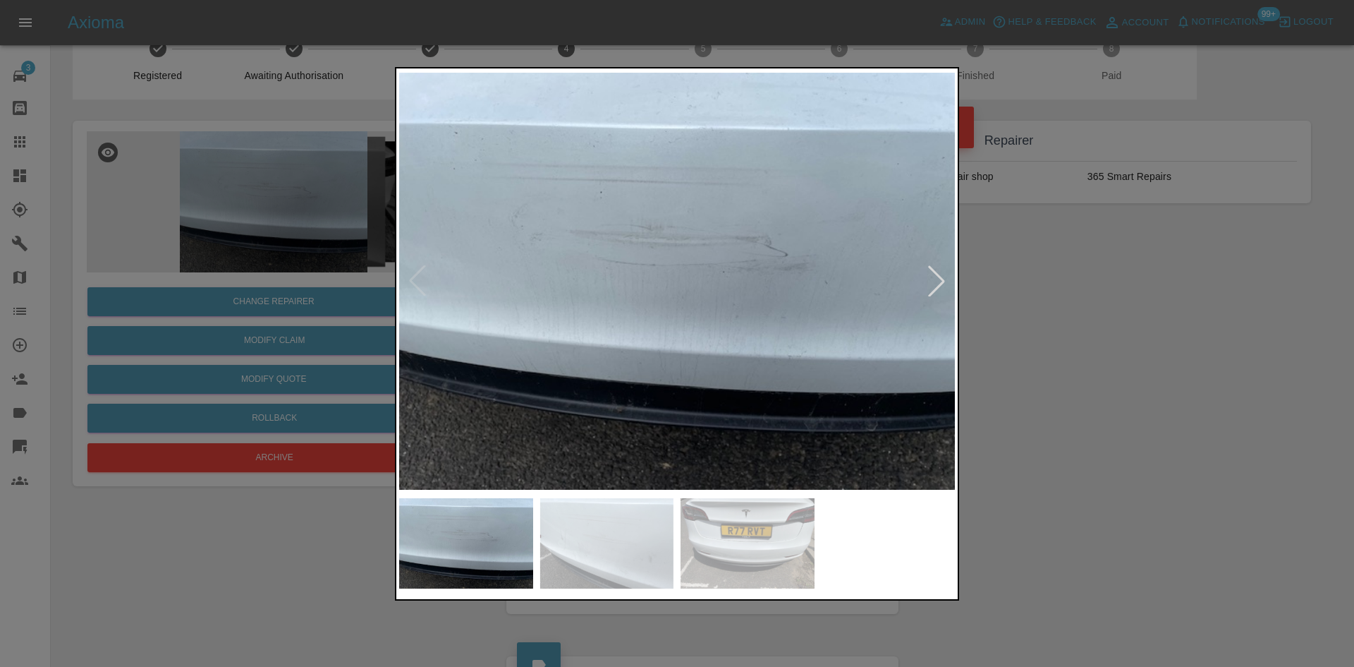
click at [1166, 334] on div at bounding box center [677, 333] width 1354 height 667
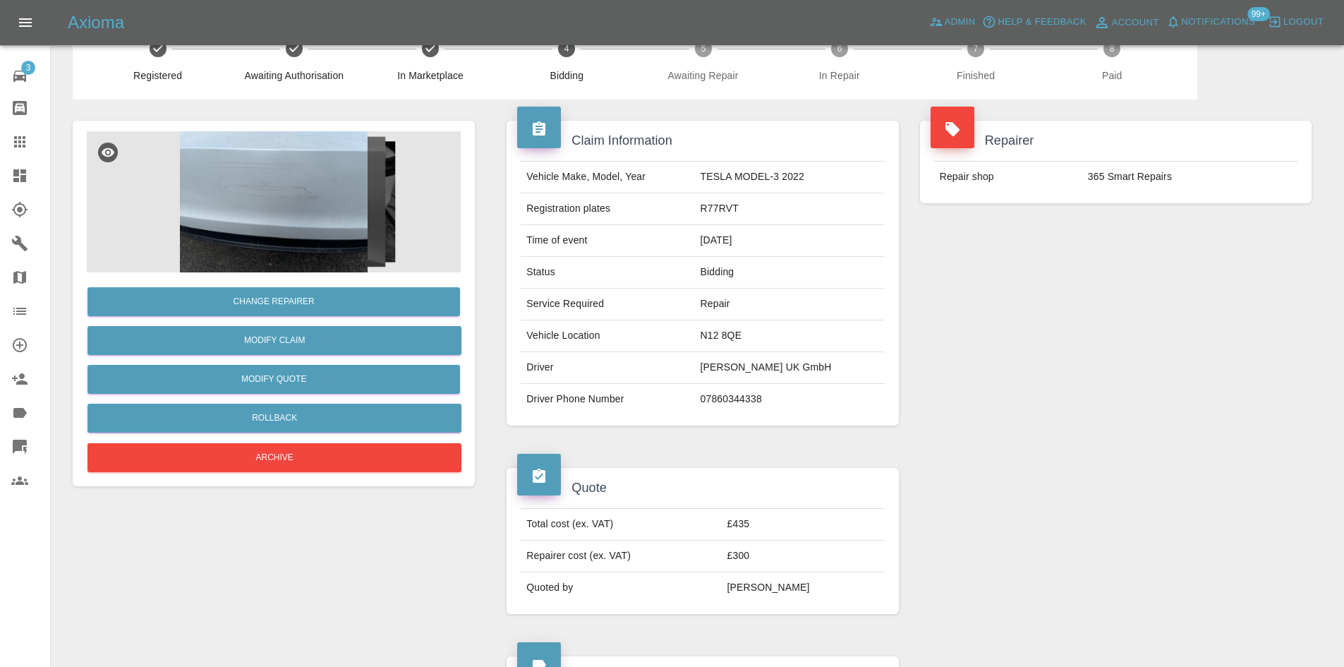
click at [748, 372] on td "[PERSON_NAME] UK GmbH" at bounding box center [790, 368] width 190 height 32
click at [777, 367] on td "[PERSON_NAME] UK GmbH" at bounding box center [790, 368] width 190 height 32
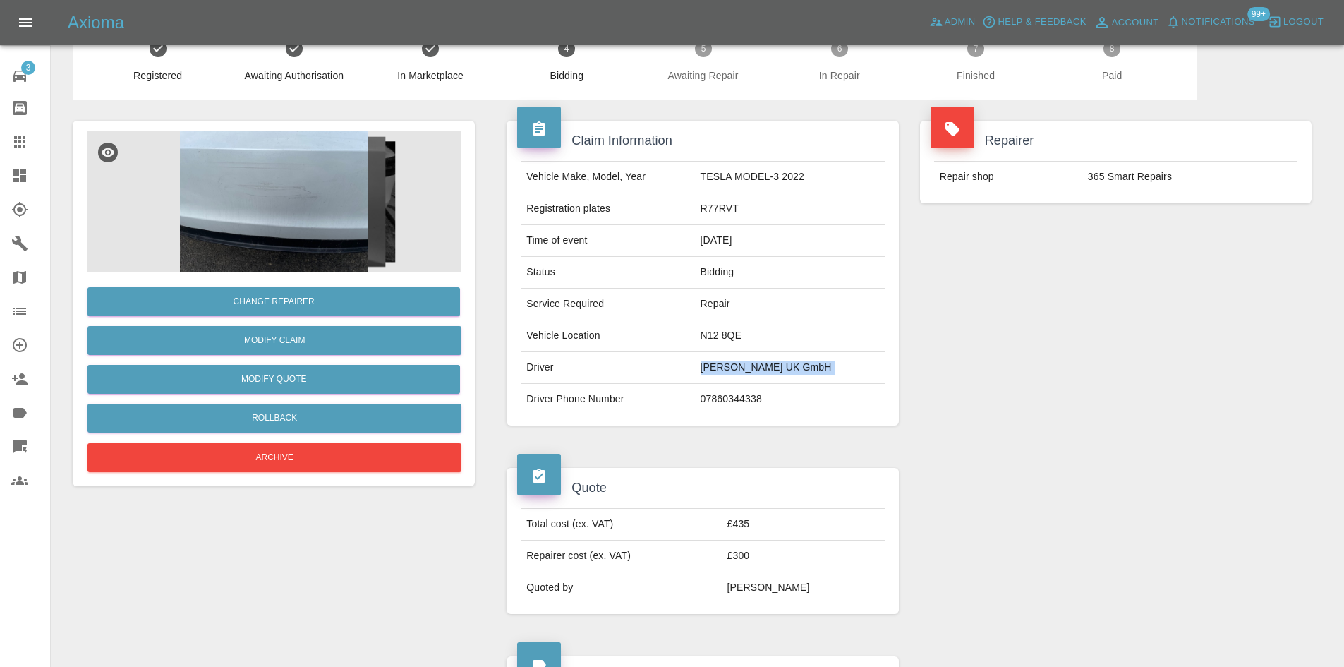
click at [777, 367] on td "[PERSON_NAME] UK GmbH" at bounding box center [790, 368] width 190 height 32
click at [1042, 382] on div "Repairer Repair shop 365 Smart Repairs" at bounding box center [1115, 272] width 413 height 347
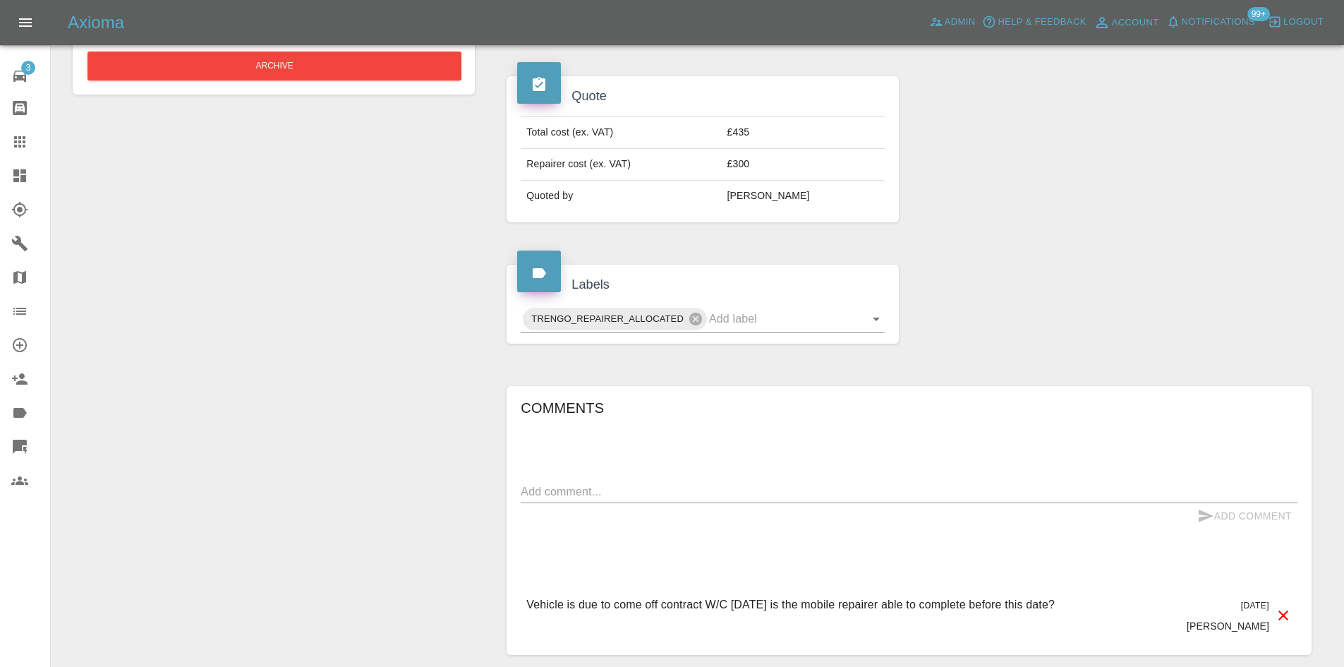
scroll to position [532, 0]
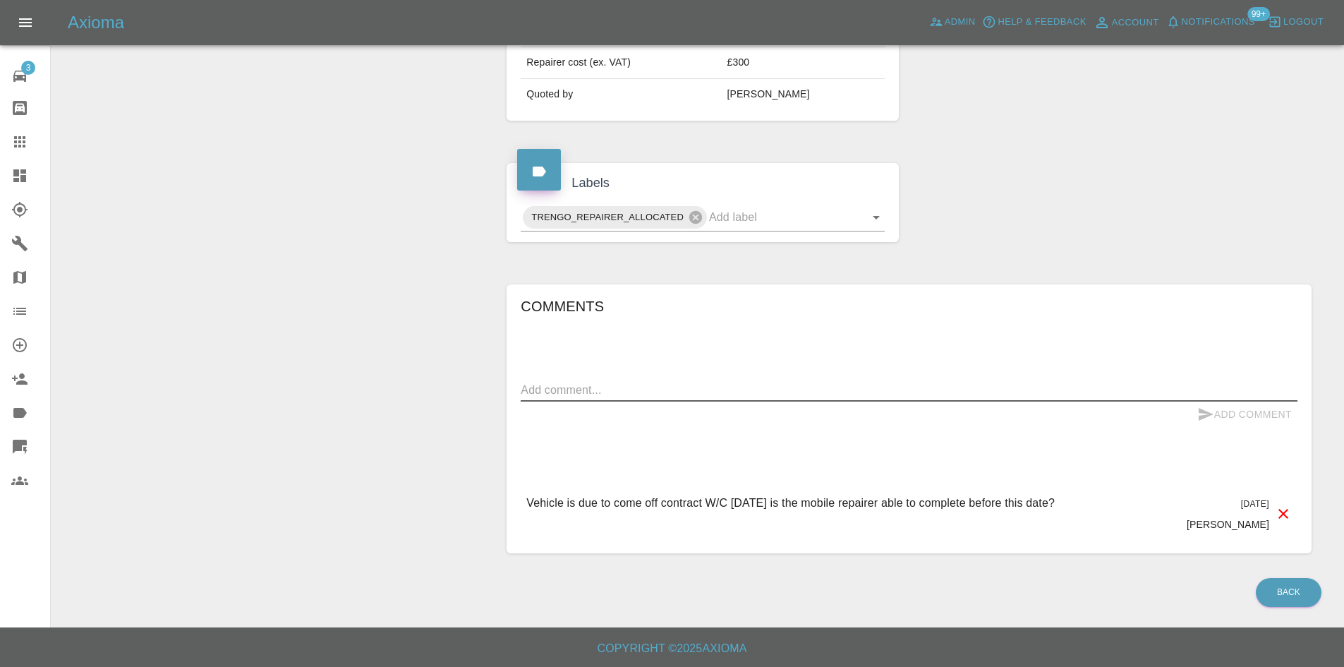
click at [702, 395] on textarea at bounding box center [909, 390] width 777 height 16
type textarea "Called left message - voice mail"
drag, startPoint x: 1224, startPoint y: 408, endPoint x: 1233, endPoint y: 414, distance: 10.6
click at [1233, 414] on button "Add Comment" at bounding box center [1244, 414] width 106 height 26
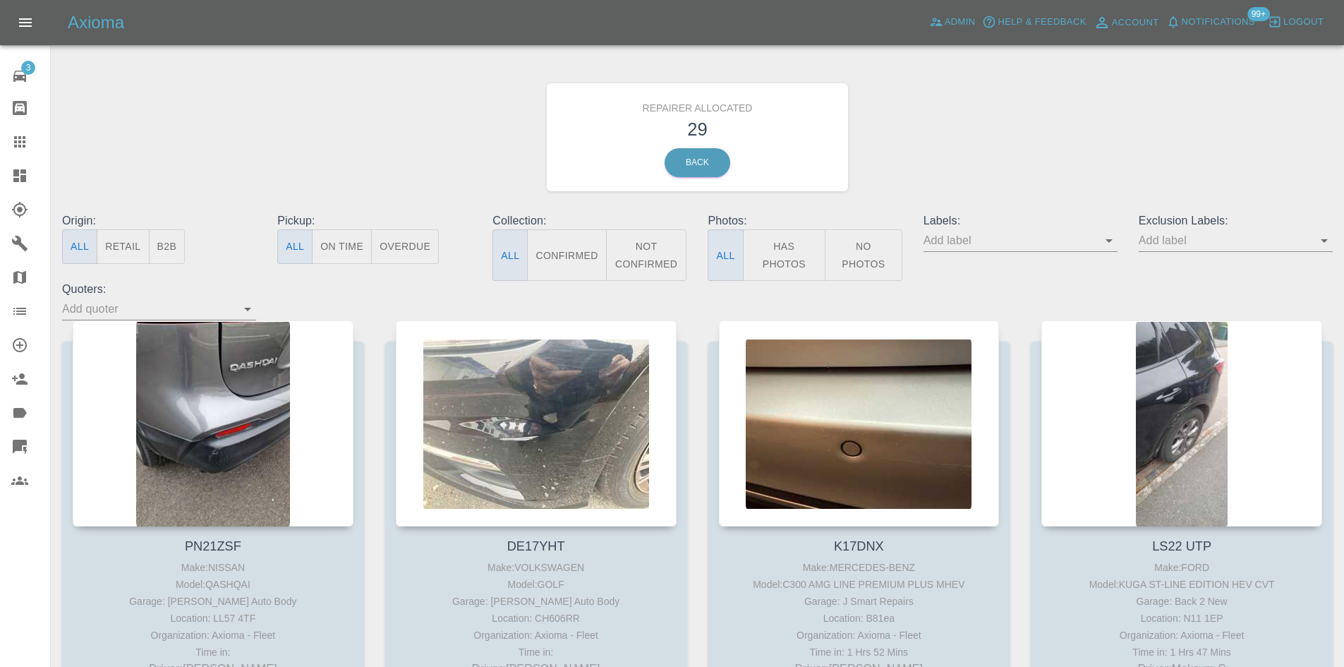
click at [159, 243] on button "B2B" at bounding box center [167, 246] width 37 height 35
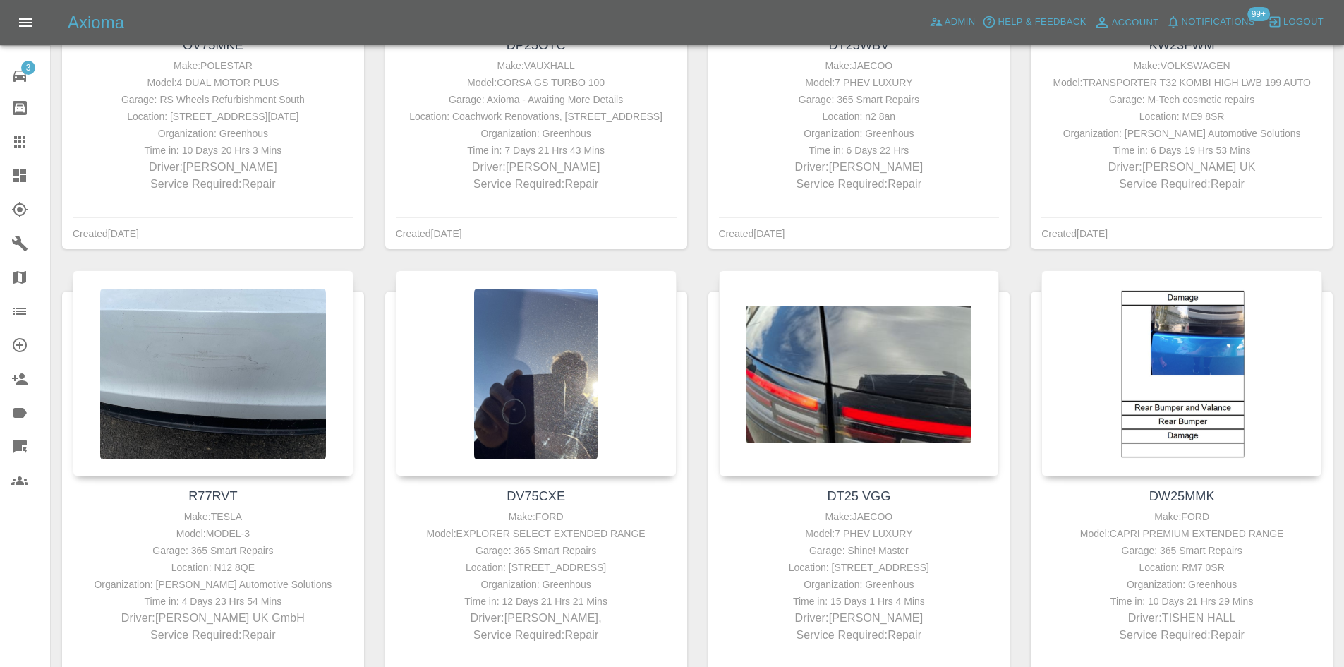
scroll to position [1114, 0]
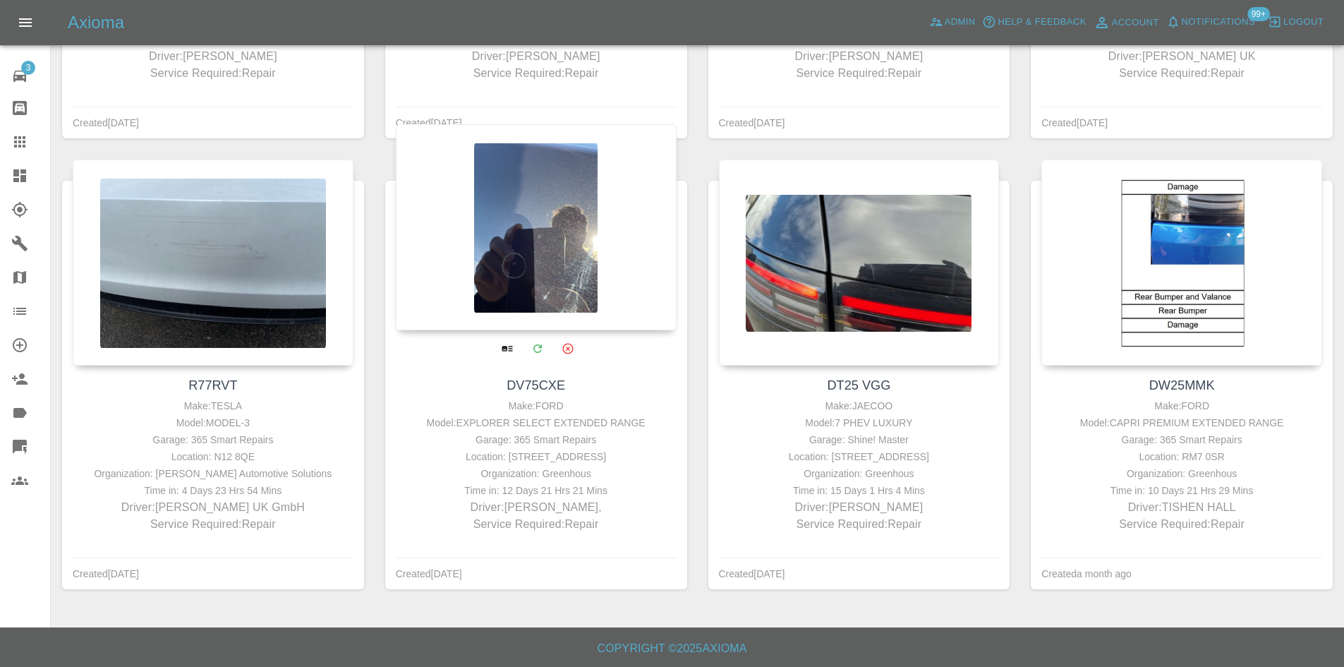
click at [528, 248] on div at bounding box center [536, 227] width 281 height 206
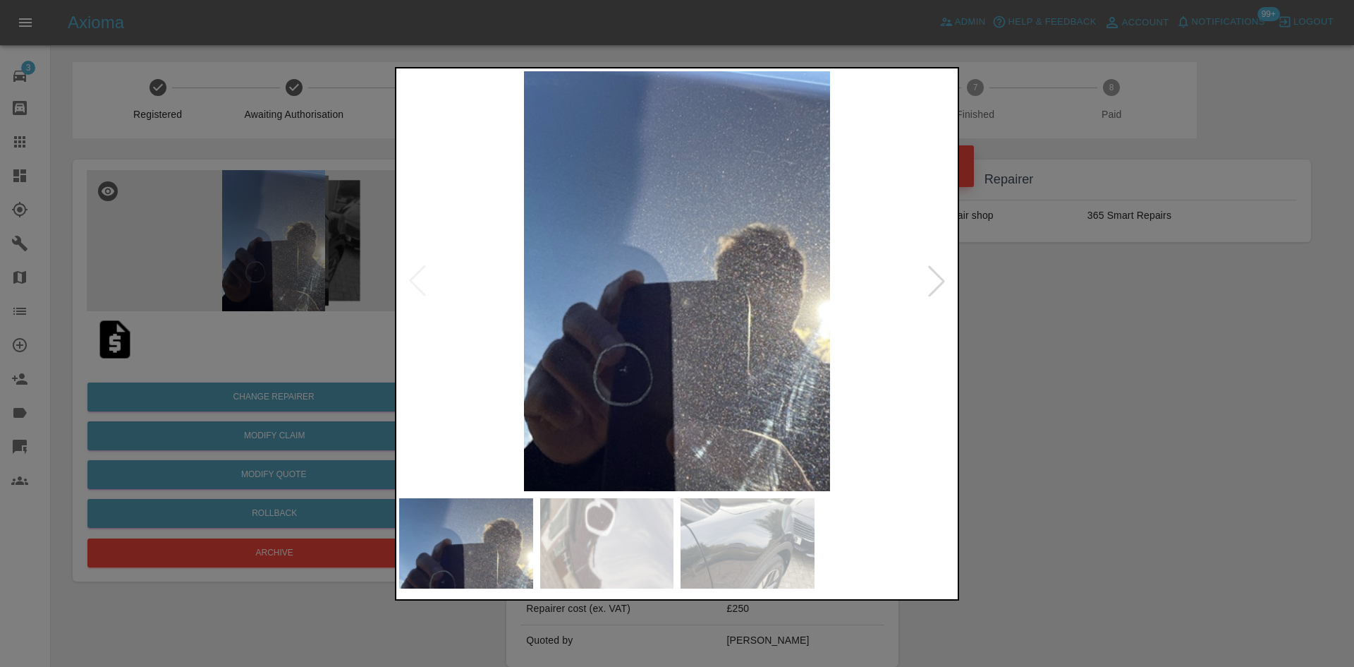
click at [932, 293] on div at bounding box center [936, 280] width 31 height 31
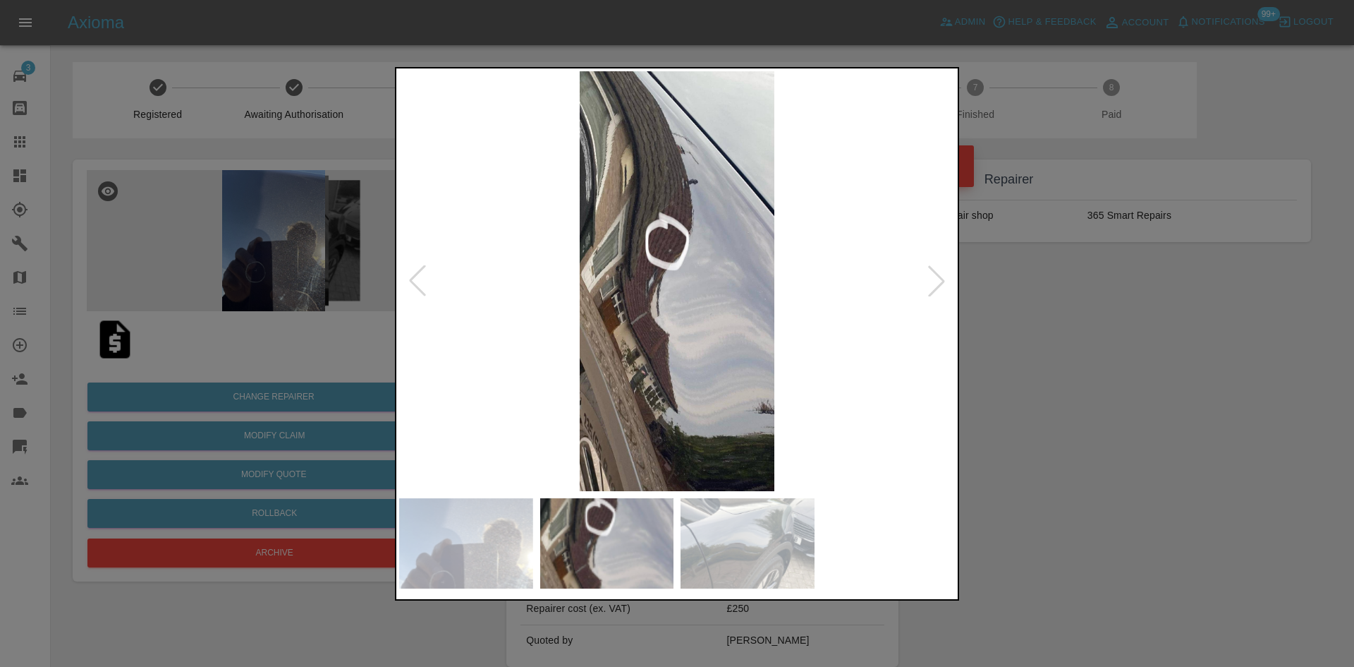
click at [932, 291] on div at bounding box center [936, 280] width 31 height 31
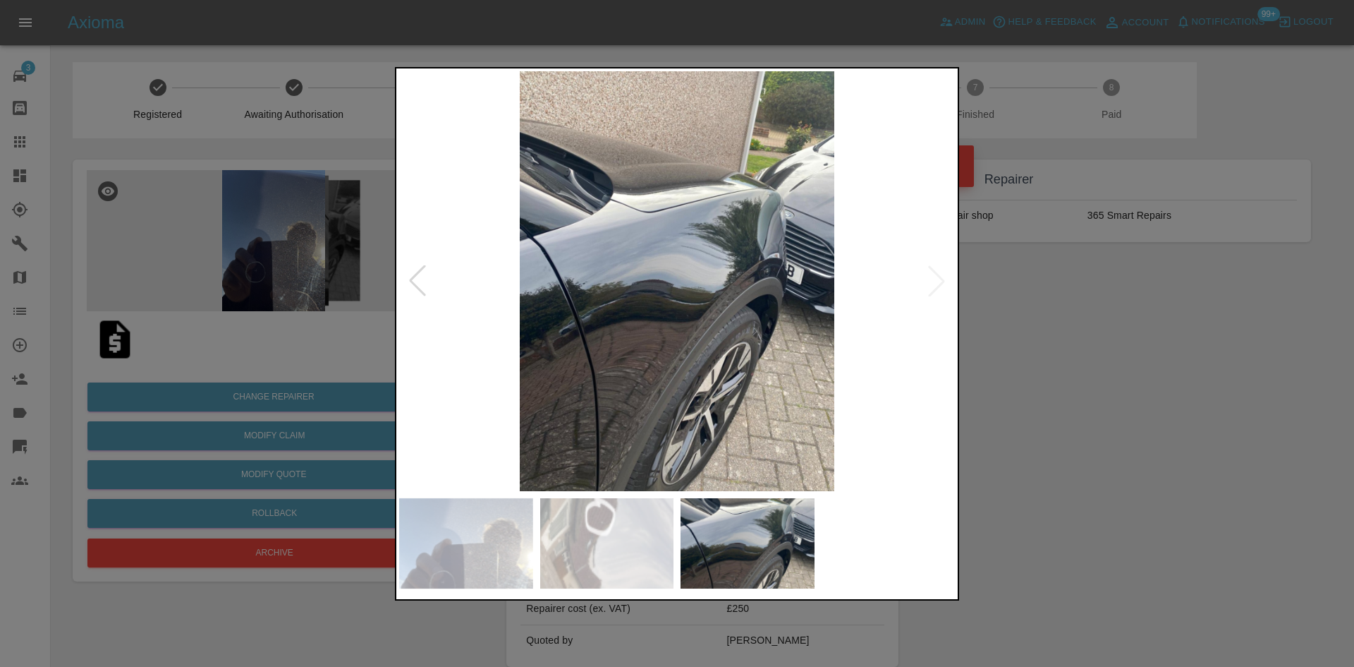
click at [1161, 374] on div at bounding box center [677, 333] width 1354 height 667
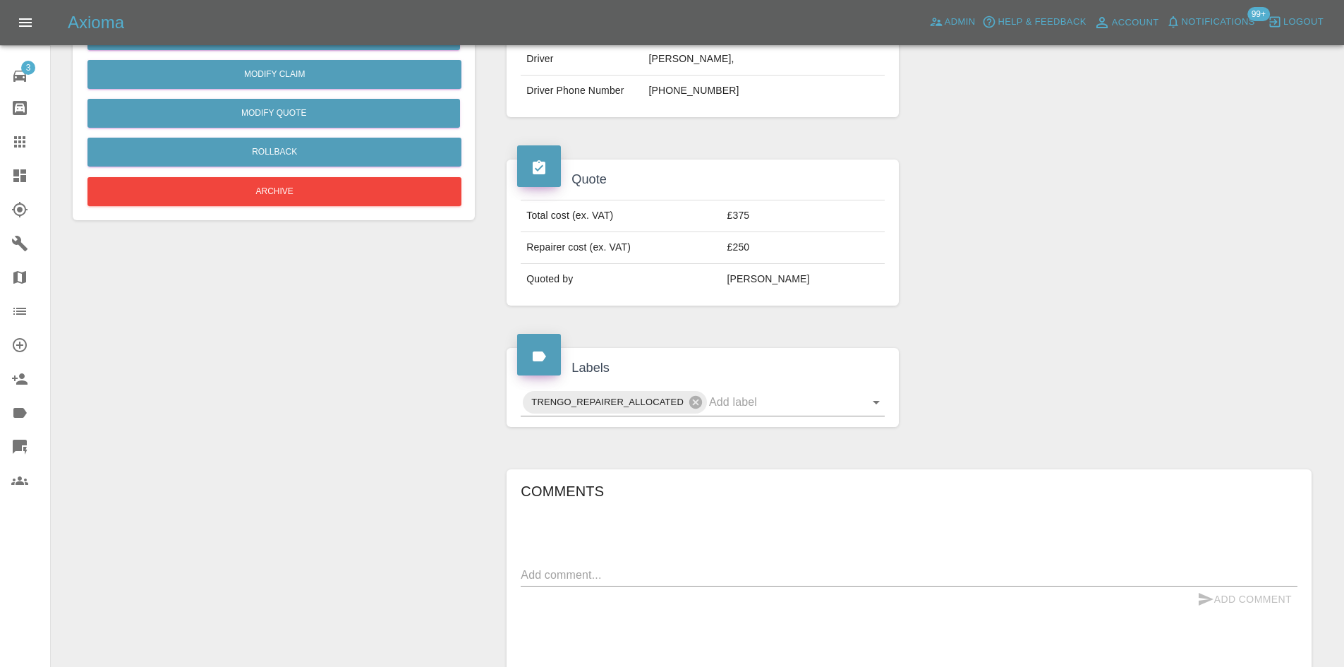
scroll to position [141, 0]
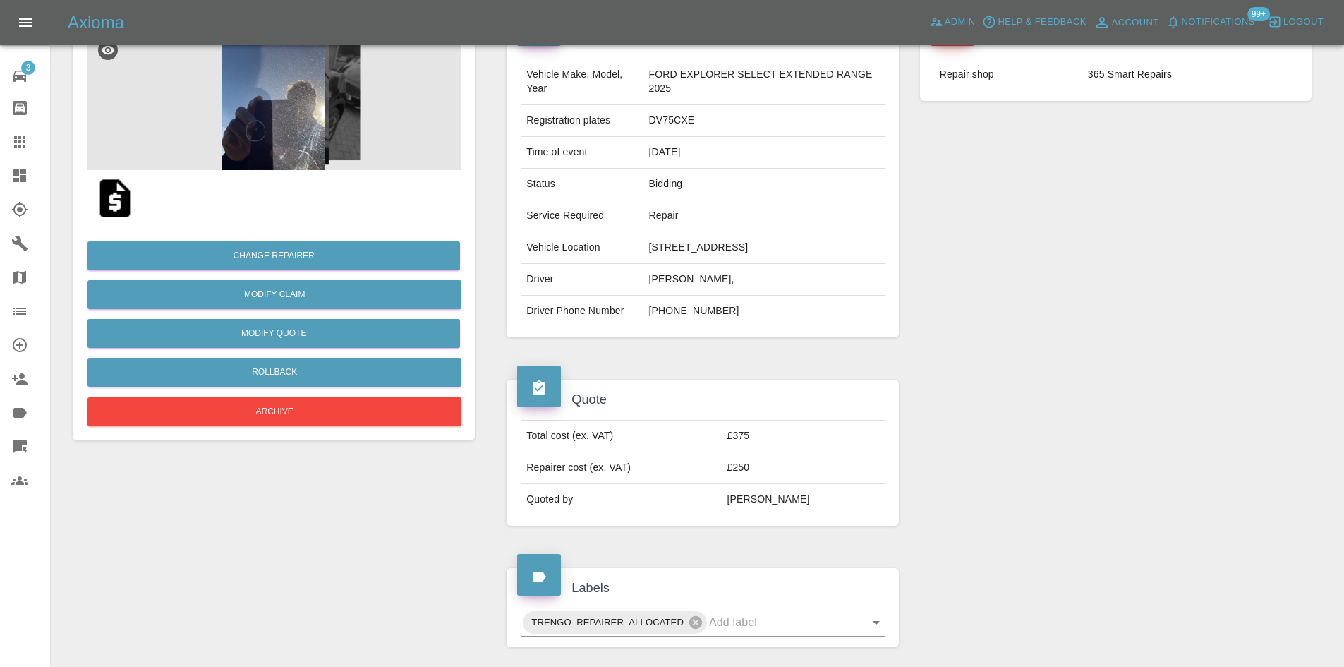
click at [698, 312] on td "[PHONE_NUMBER]" at bounding box center [763, 311] width 241 height 31
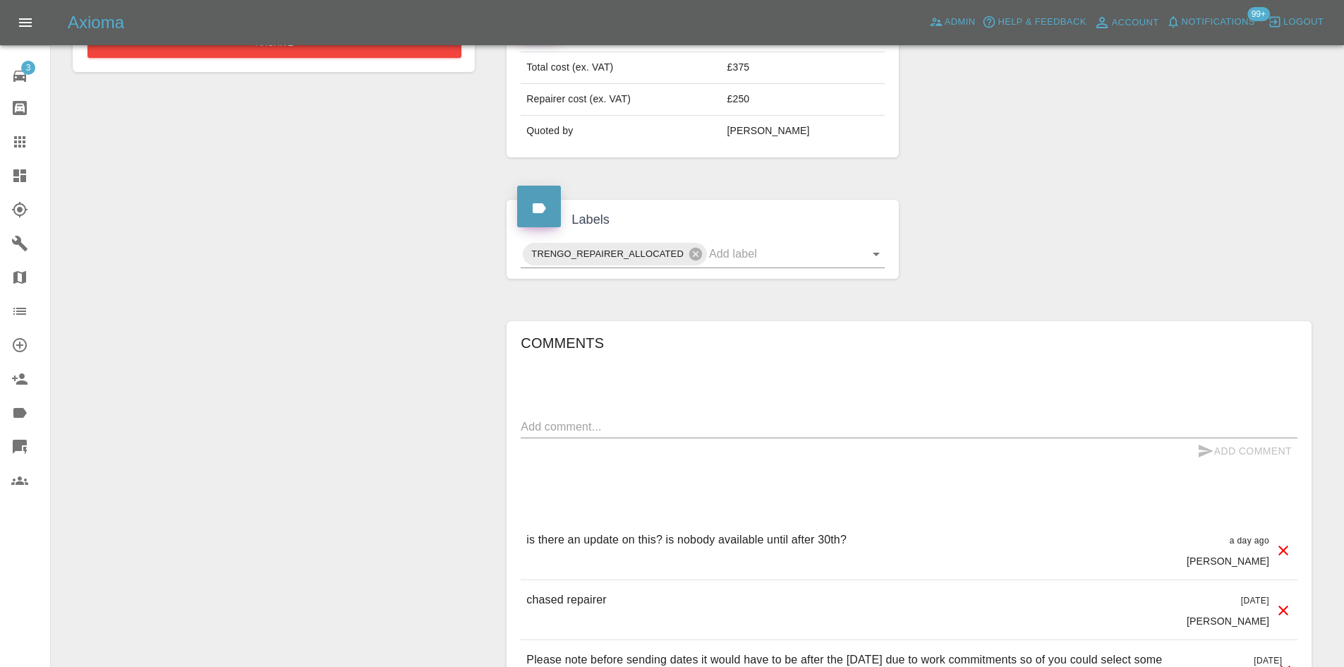
scroll to position [0, 0]
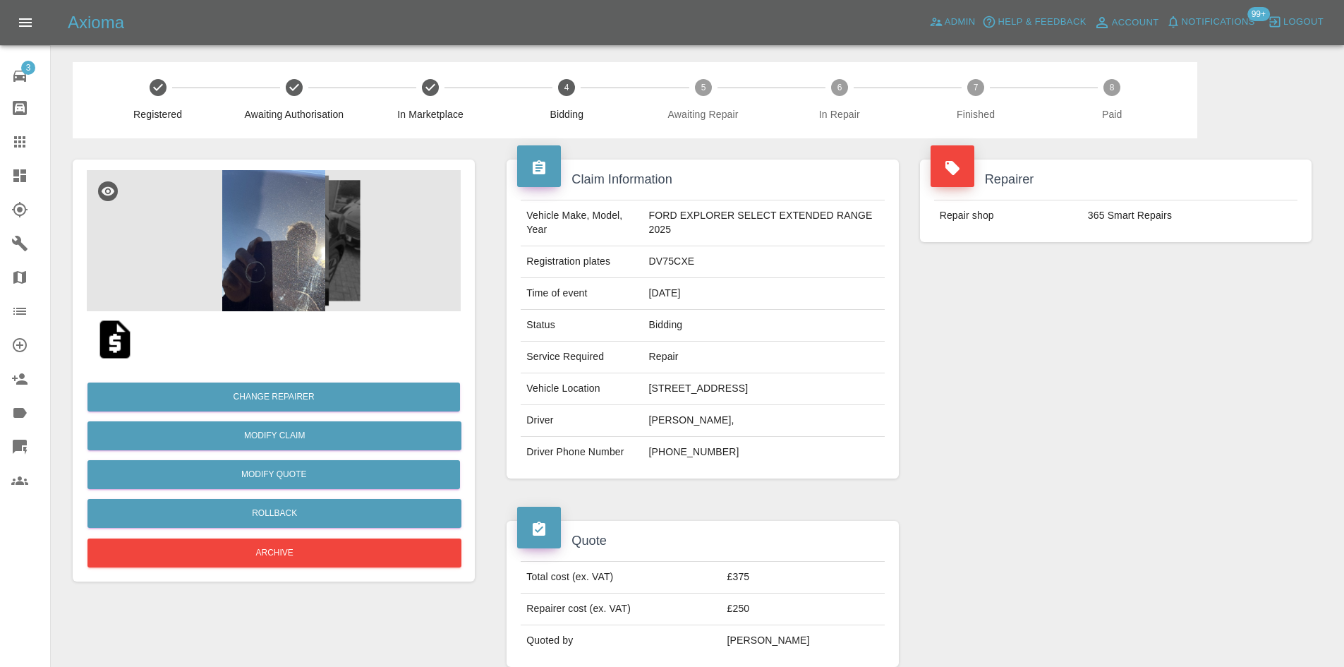
click at [726, 431] on td "[PERSON_NAME]," at bounding box center [763, 421] width 241 height 32
click at [716, 456] on td "[PHONE_NUMBER]" at bounding box center [763, 452] width 241 height 31
click at [722, 456] on td "[PHONE_NUMBER]" at bounding box center [763, 452] width 241 height 31
drag, startPoint x: 740, startPoint y: 454, endPoint x: 629, endPoint y: 457, distance: 110.8
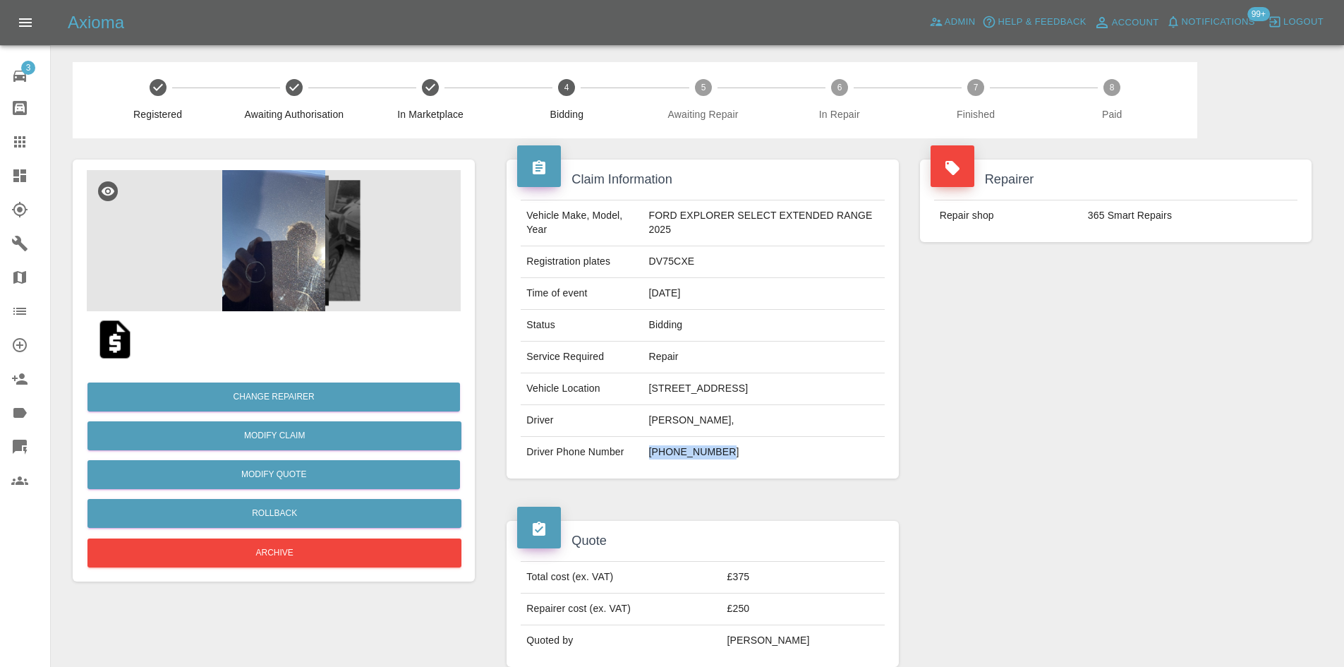
click at [629, 457] on tr "Driver Phone Number [PHONE_NUMBER]" at bounding box center [702, 452] width 363 height 31
click at [954, 504] on div at bounding box center [1115, 593] width 413 height 188
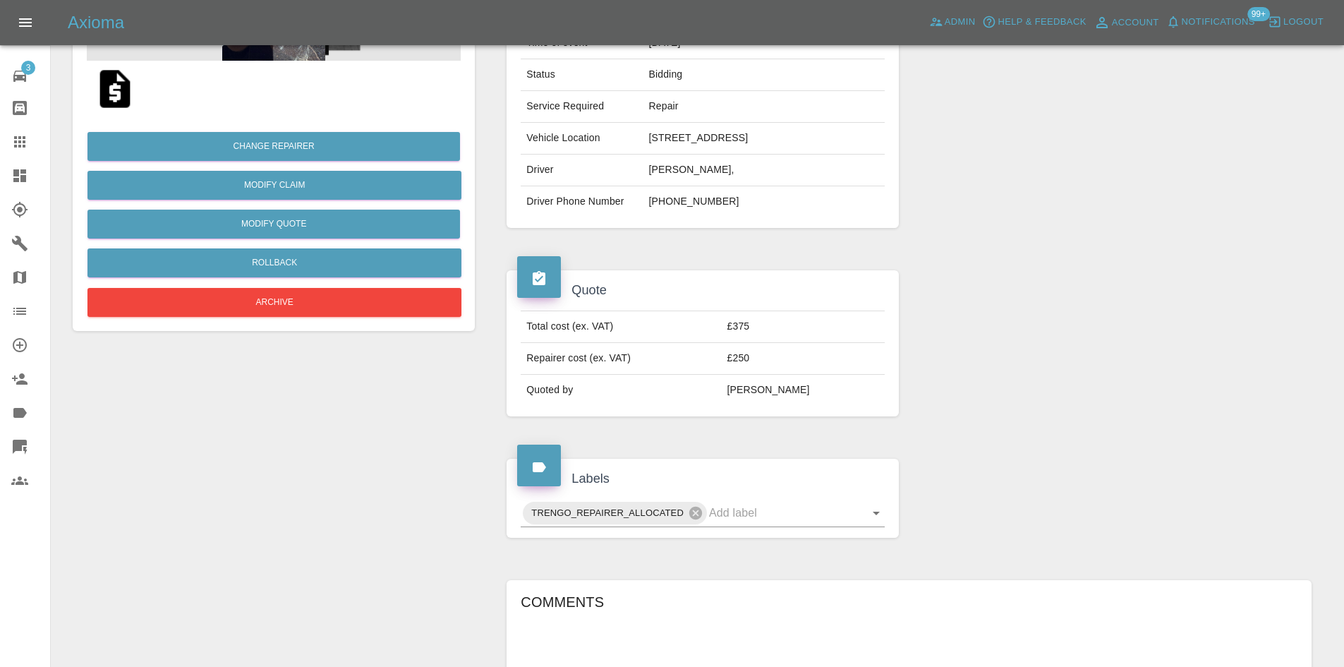
scroll to position [494, 0]
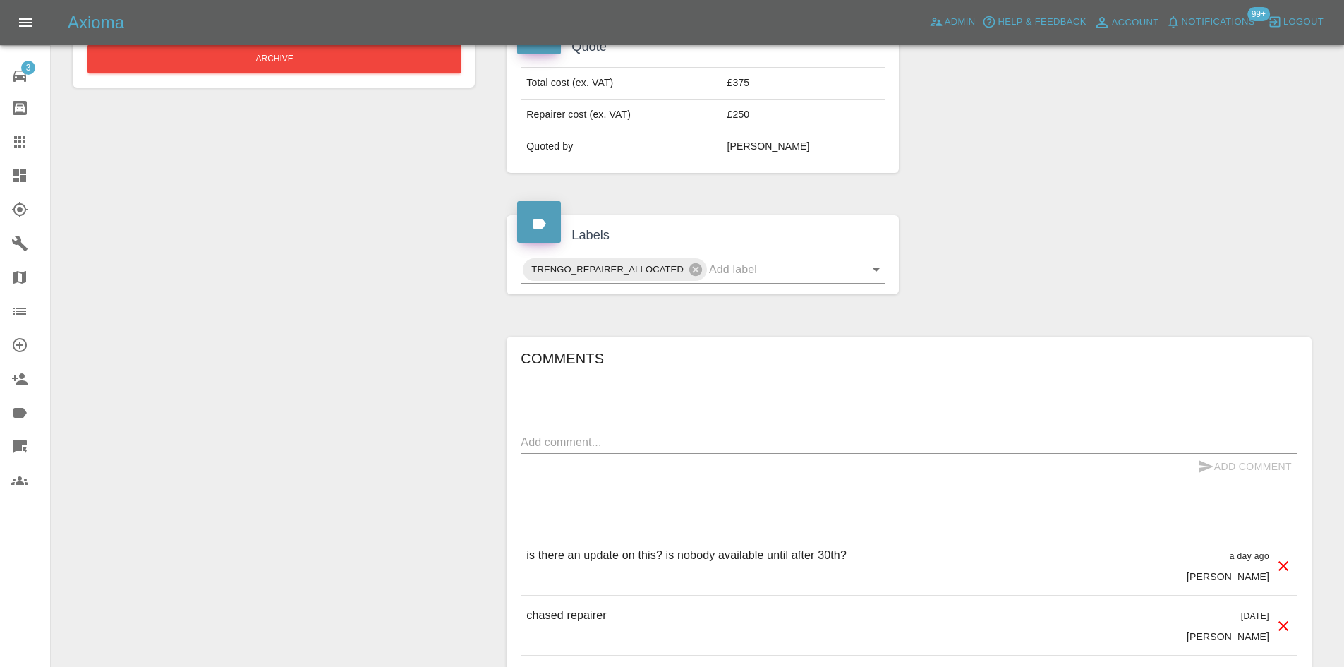
click at [700, 455] on div "Add Comment" at bounding box center [909, 467] width 777 height 26
click at [700, 445] on textarea at bounding box center [909, 442] width 777 height 16
click at [686, 437] on textarea at bounding box center [909, 442] width 777 height 16
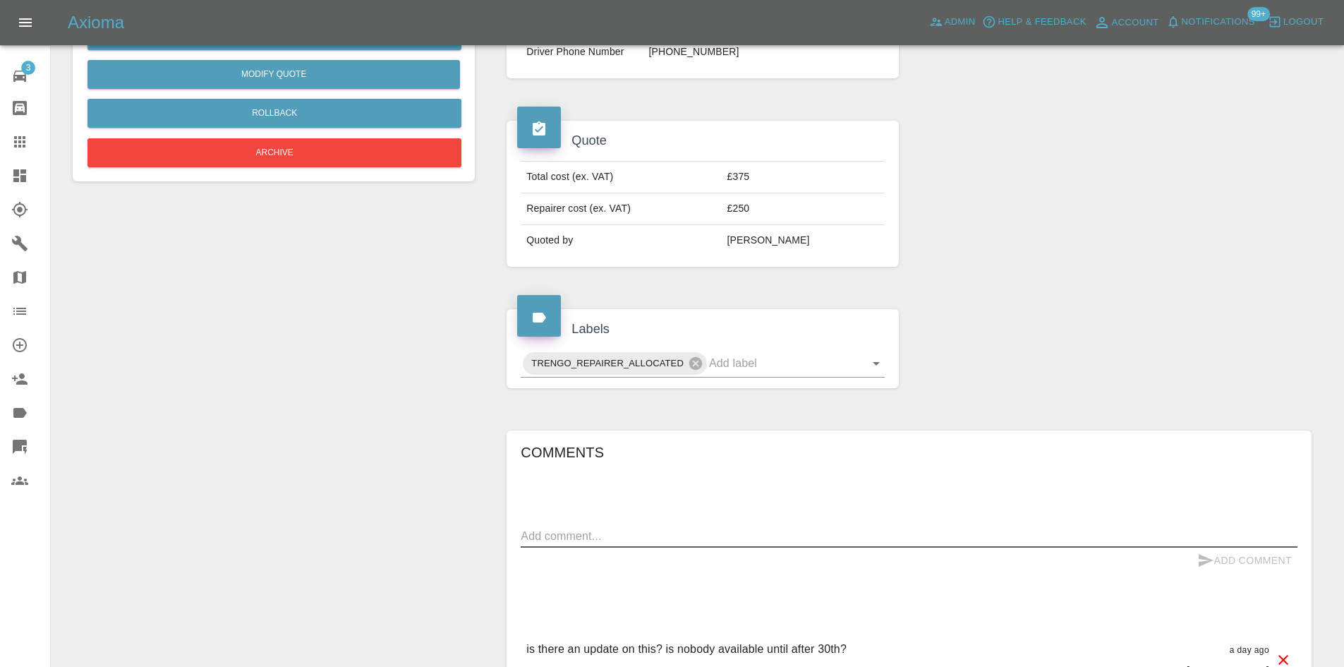
scroll to position [282, 0]
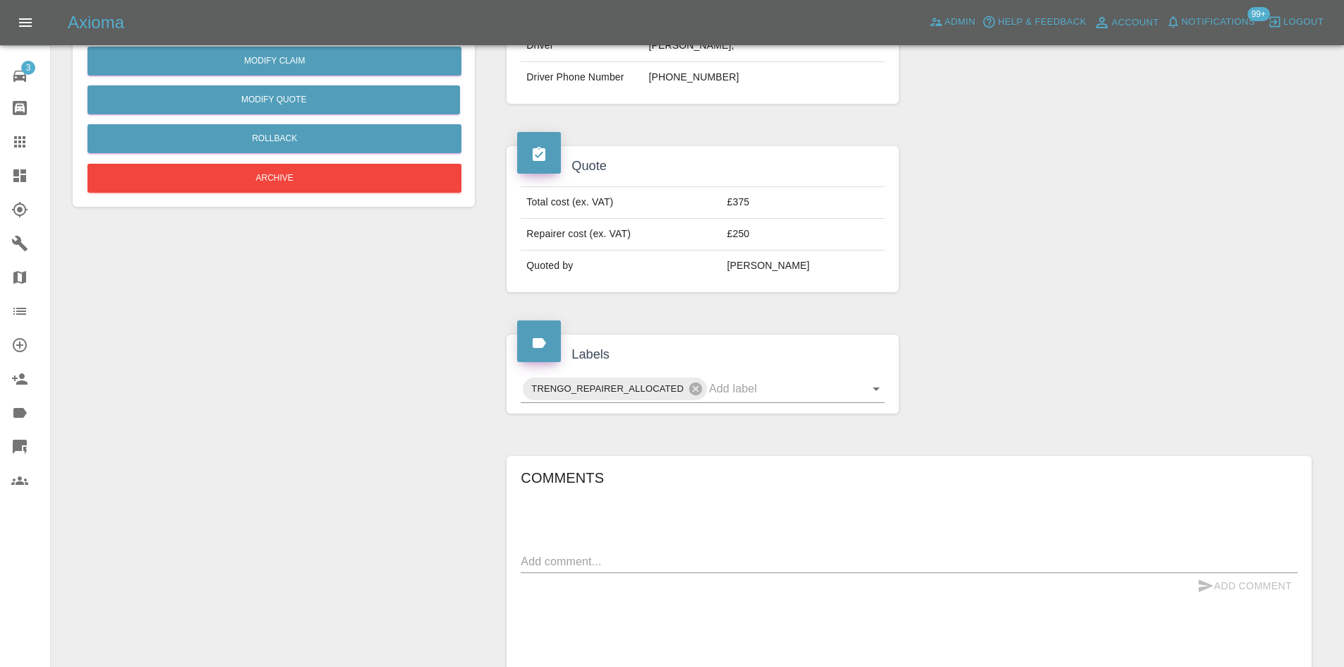
scroll to position [494, 0]
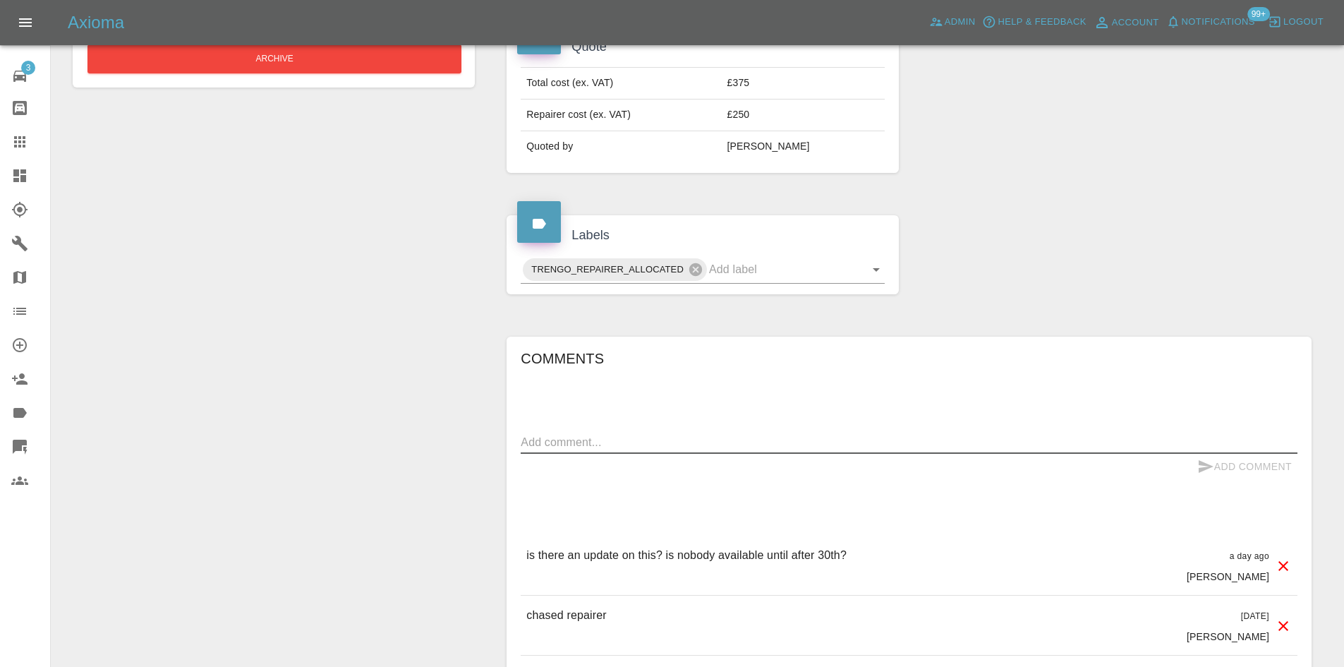
click at [607, 446] on textarea at bounding box center [909, 442] width 777 height 16
type textarea "Can do 3/11 or 10/11"
click at [1273, 467] on button "Add Comment" at bounding box center [1244, 467] width 106 height 26
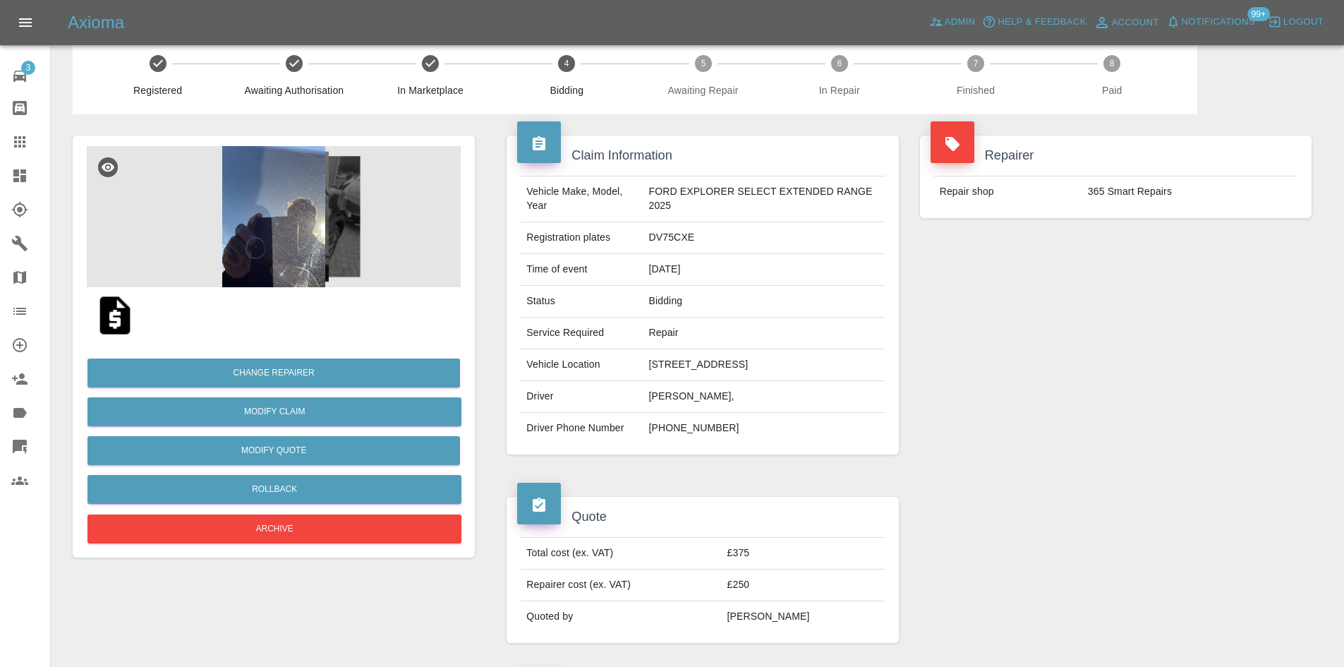
scroll to position [0, 0]
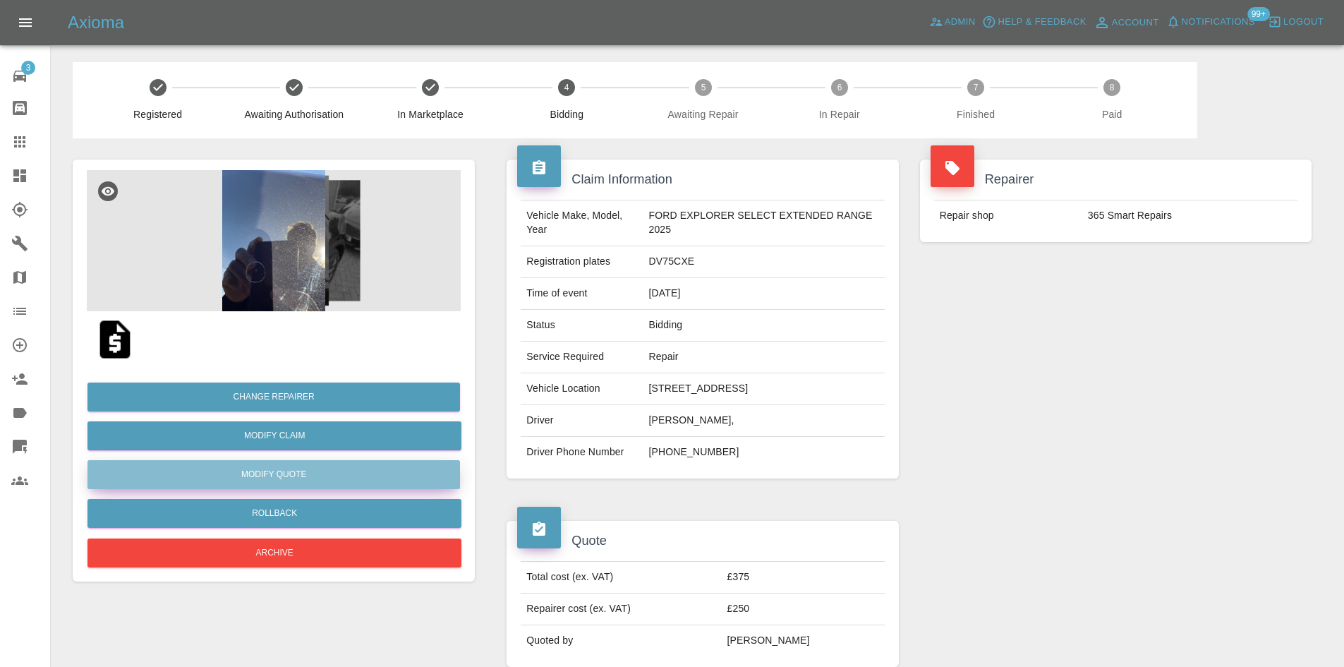
click at [278, 470] on button "Modify Quote" at bounding box center [273, 474] width 372 height 29
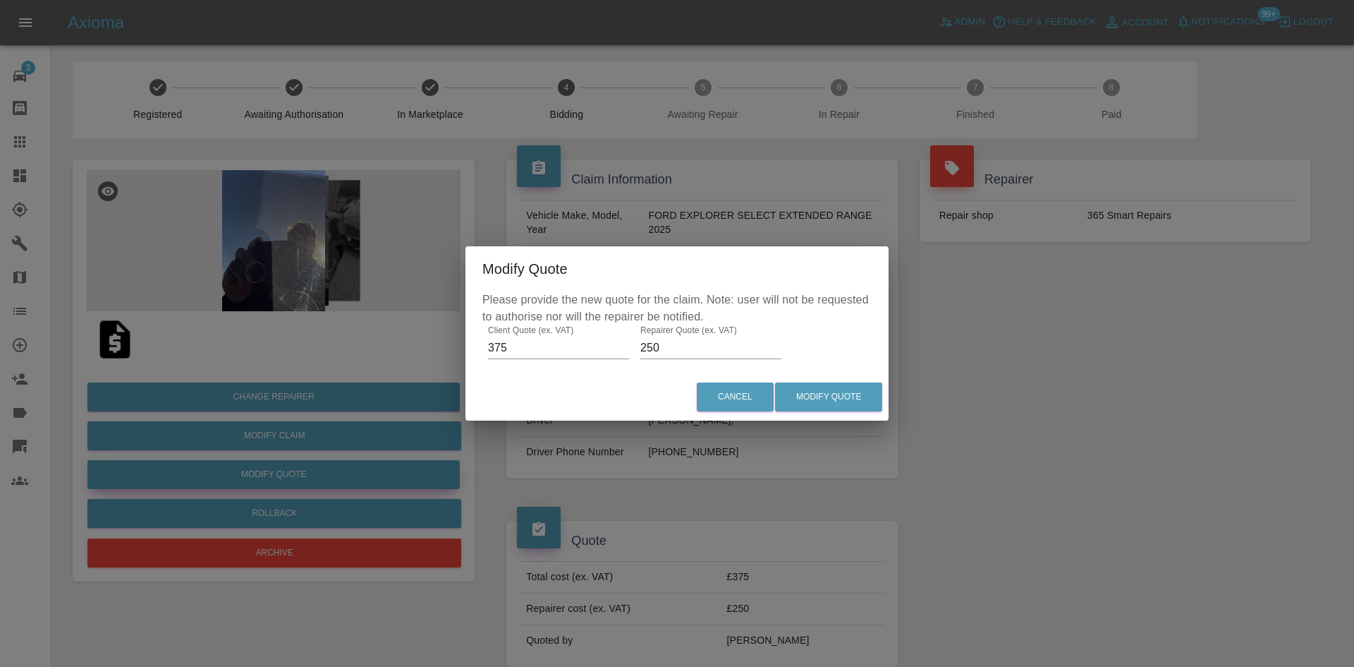
click at [278, 470] on div "Modify Quote Please provide the new quote for the claim. Note: user will not be…" at bounding box center [677, 333] width 1354 height 667
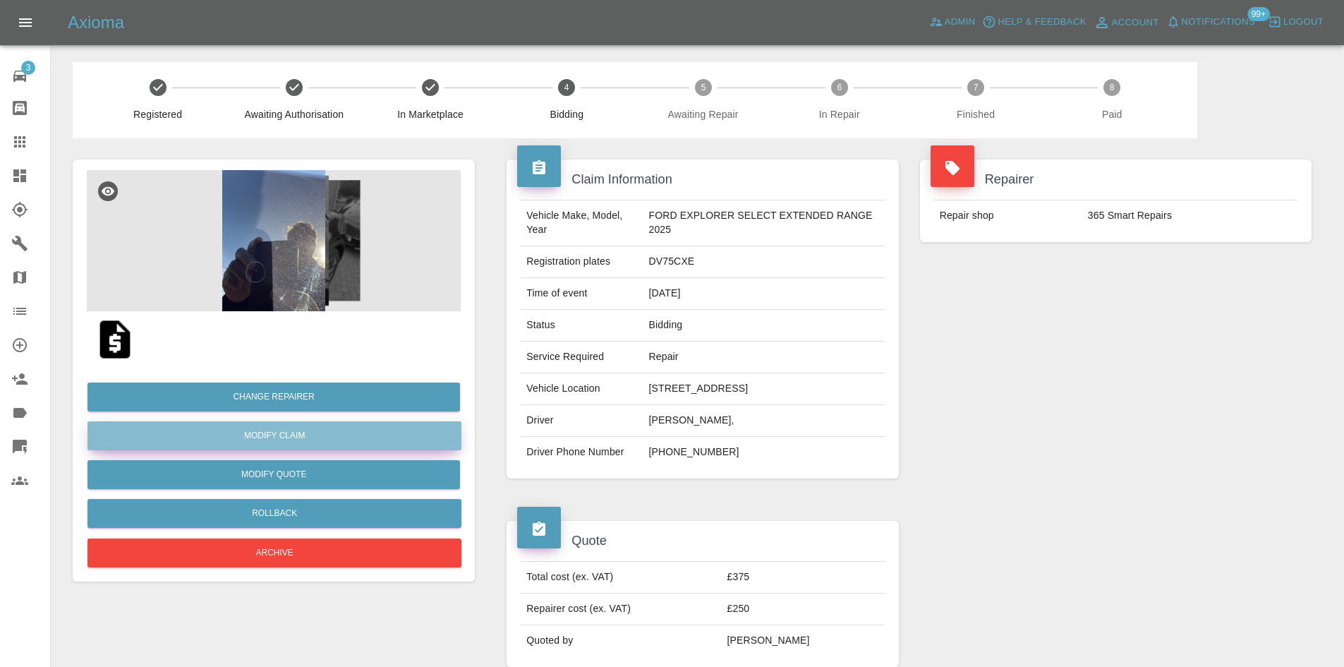
click at [279, 439] on link "Modify Claim" at bounding box center [274, 435] width 374 height 29
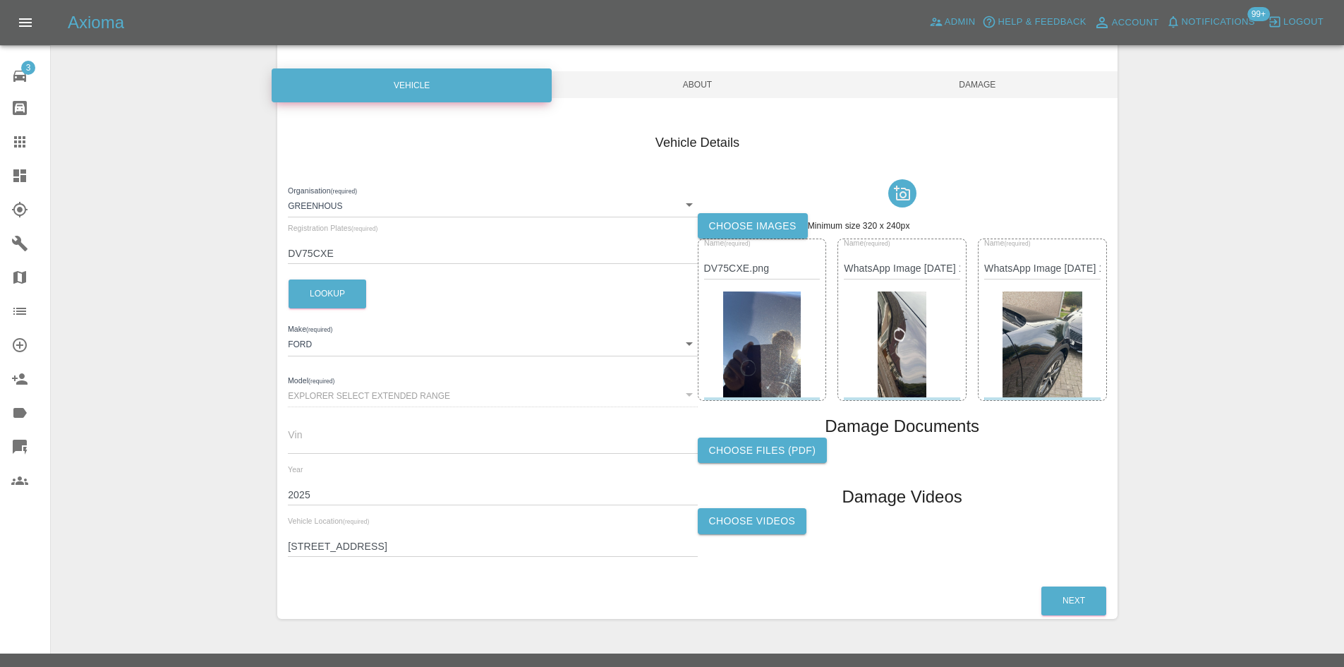
scroll to position [140, 0]
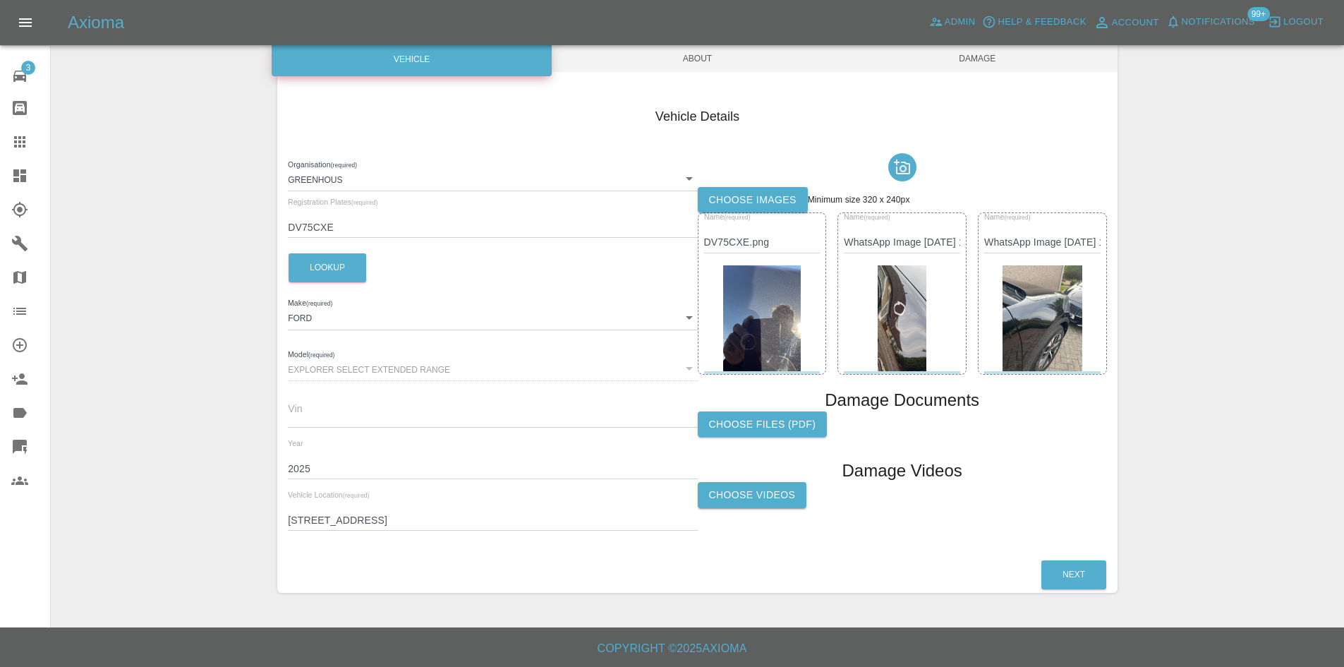
click at [652, 56] on span "About" at bounding box center [697, 58] width 280 height 27
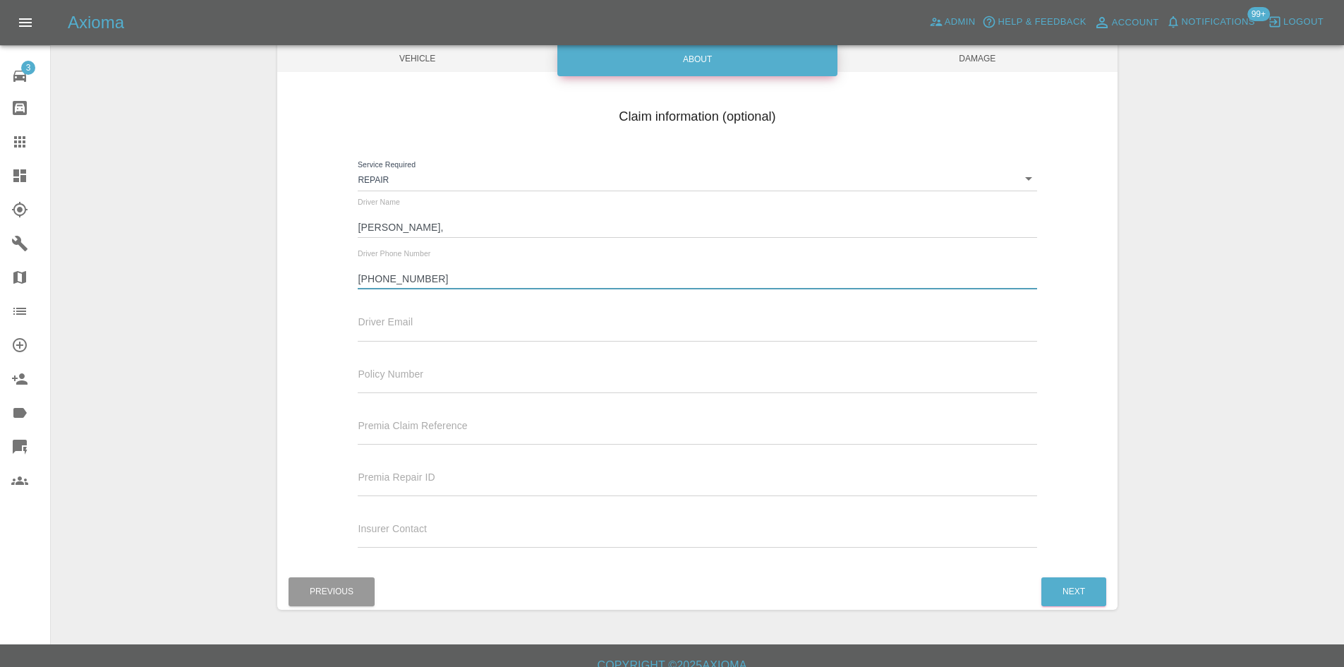
drag, startPoint x: 374, startPoint y: 279, endPoint x: 272, endPoint y: 279, distance: 101.6
click at [293, 279] on div "Claim information (optional) Service Required Repair repair Driver Name [PERSON…" at bounding box center [697, 329] width 840 height 459
type input "07883060859"
click at [1056, 61] on span "Damage" at bounding box center [977, 58] width 280 height 27
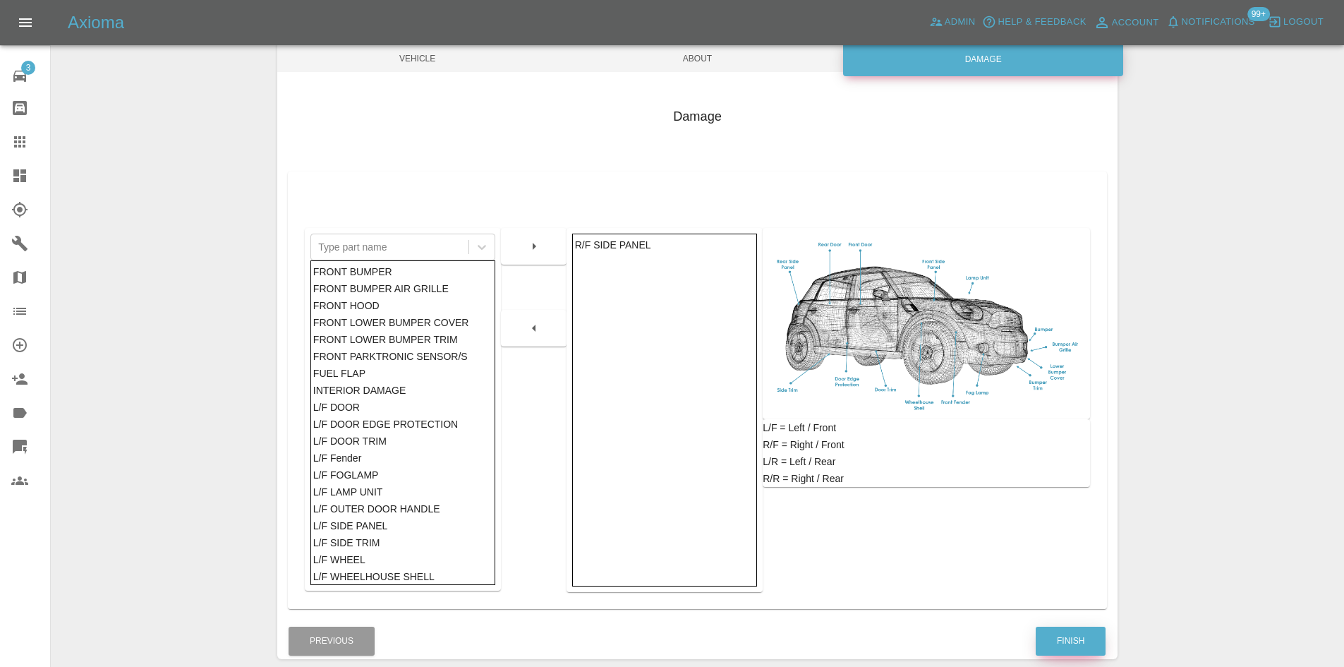
click at [1094, 650] on button "Finish" at bounding box center [1070, 640] width 70 height 29
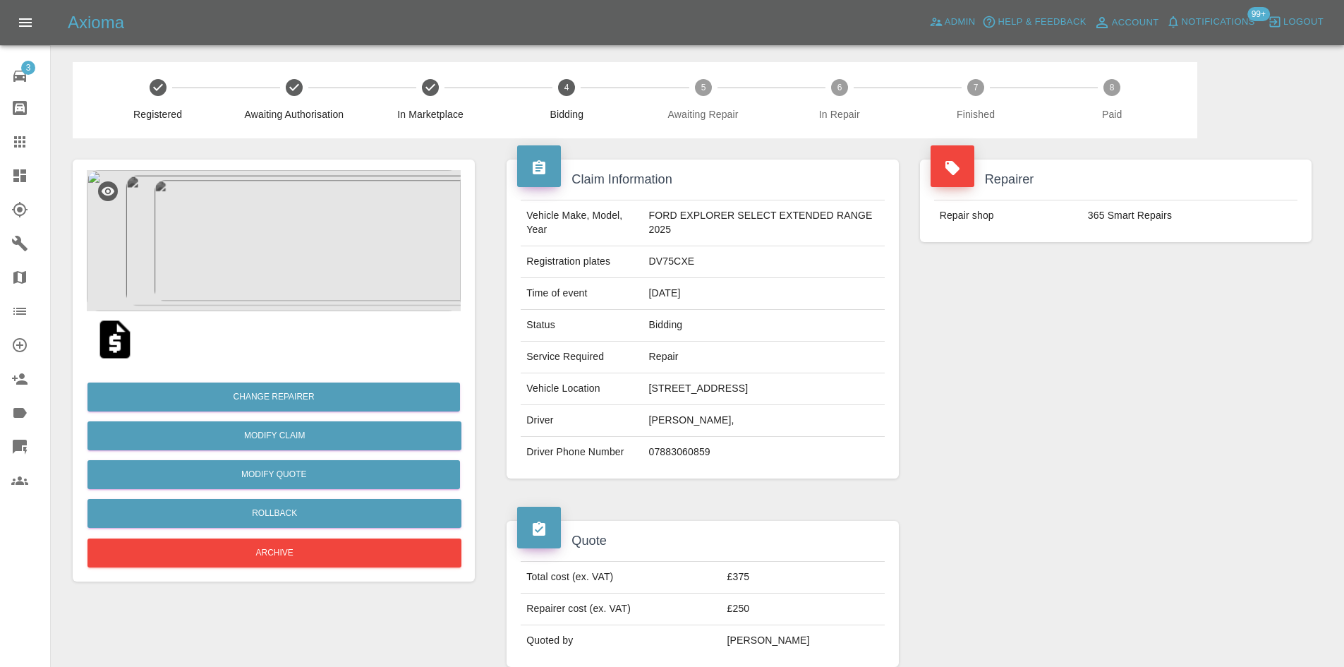
click at [669, 255] on td "DV75CXE" at bounding box center [763, 262] width 241 height 32
copy td "DV75CXE"
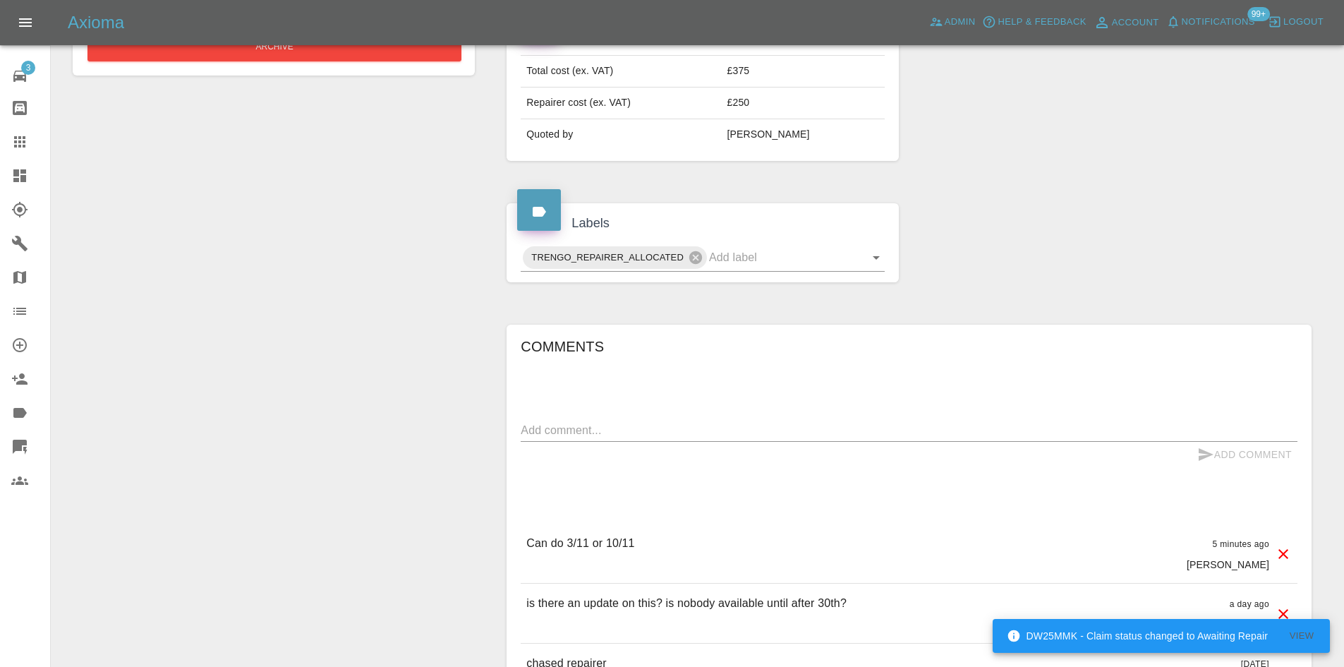
scroll to position [786, 0]
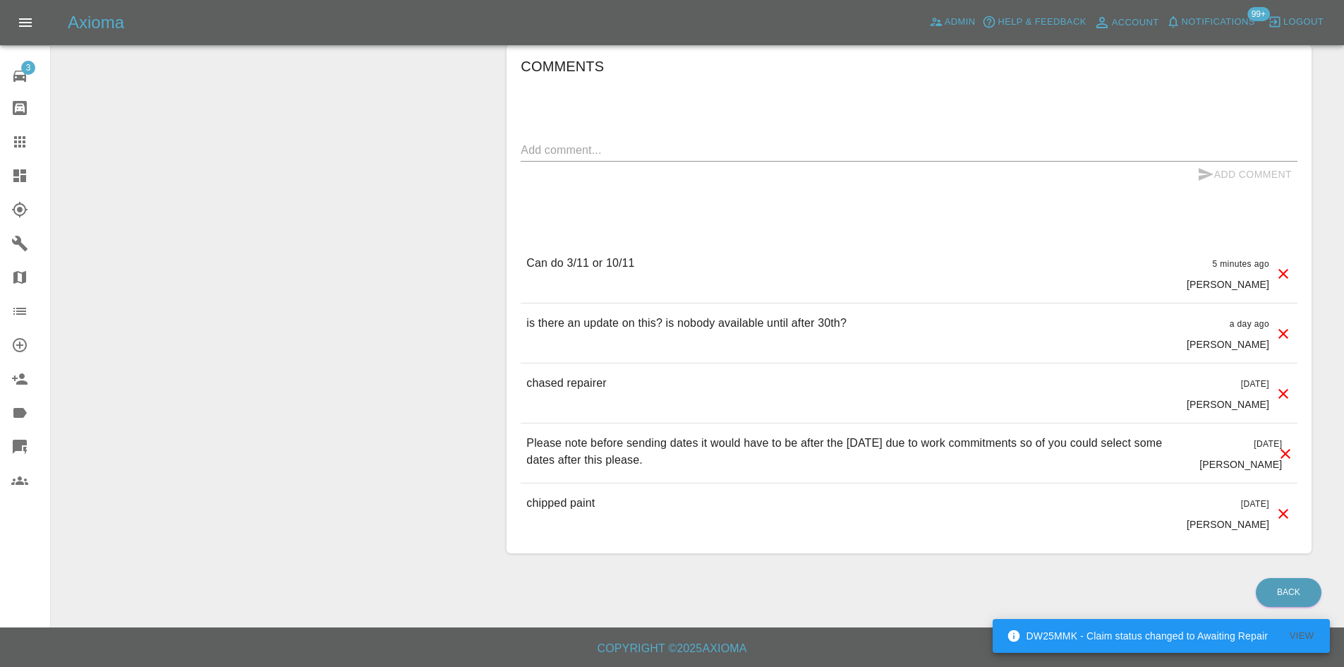
click at [680, 171] on div "Add Comment" at bounding box center [909, 175] width 777 height 26
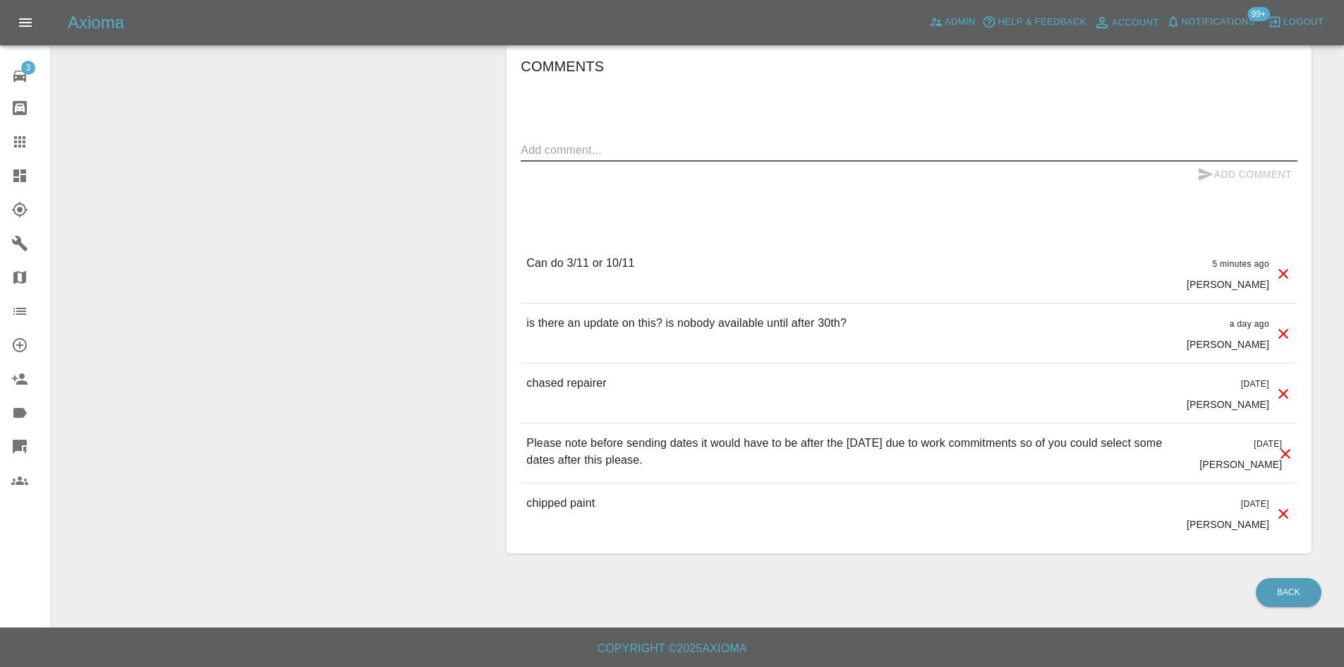
click at [694, 155] on textarea at bounding box center [909, 150] width 777 height 16
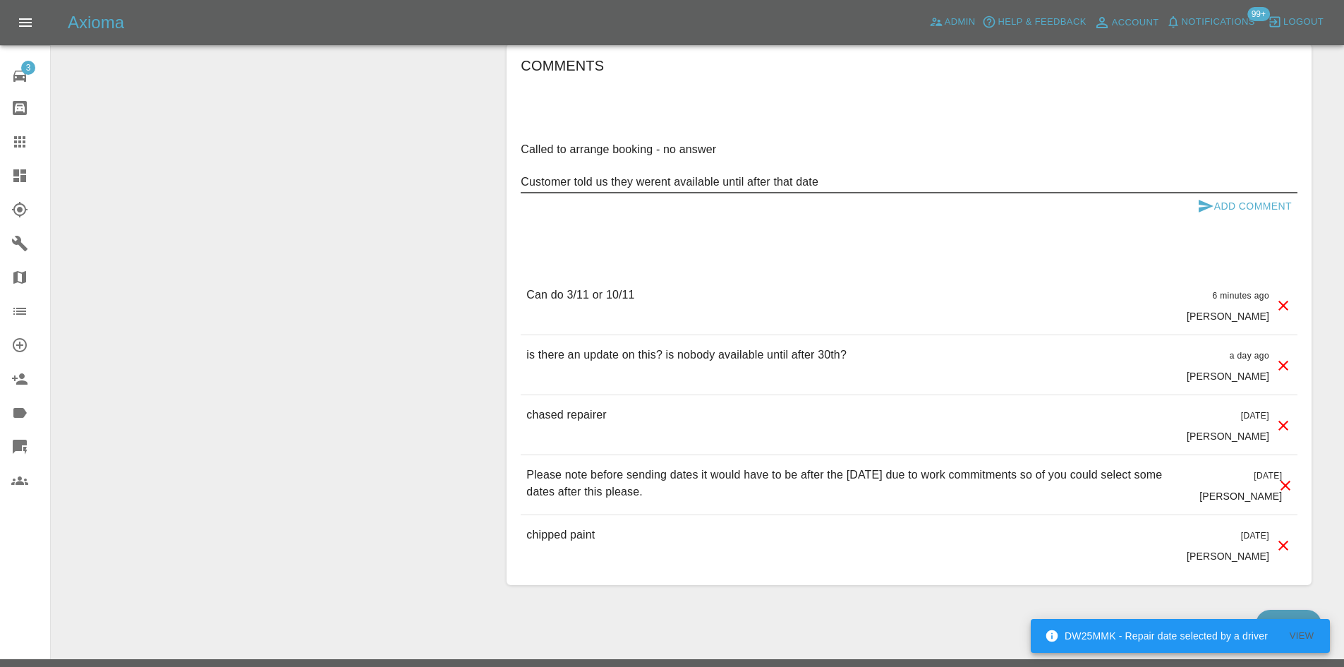
type textarea "Called to arrange booking - no answer Customer told us they werent available un…"
click at [1271, 207] on button "Add Comment" at bounding box center [1244, 206] width 106 height 26
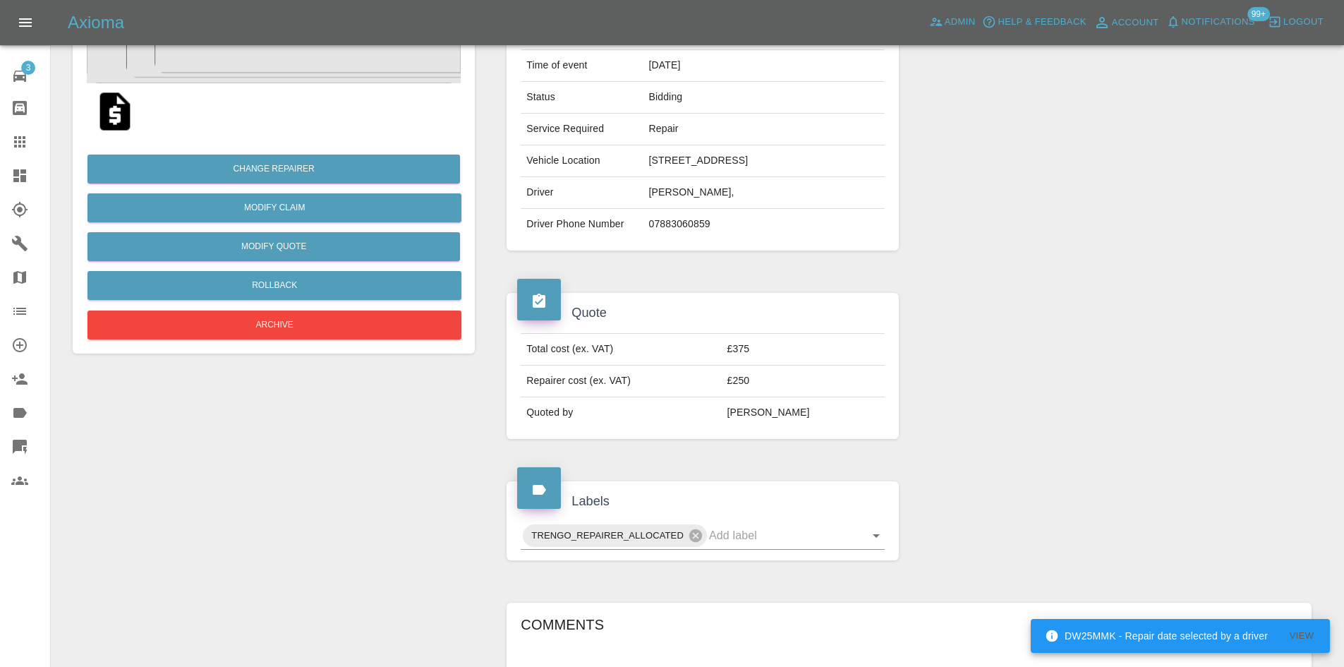
scroll to position [353, 0]
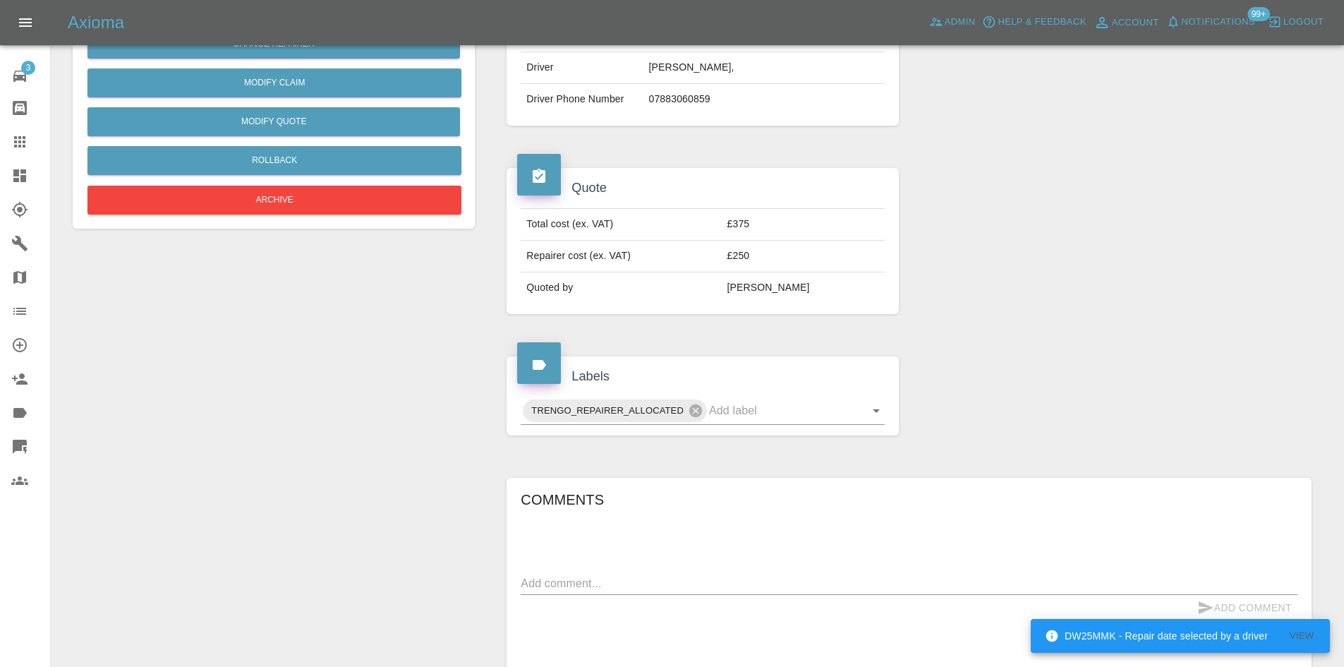
click at [164, 15] on div "Axioma Admin Help & Feedback Account Notifications 99+ Logout" at bounding box center [706, 22] width 1276 height 23
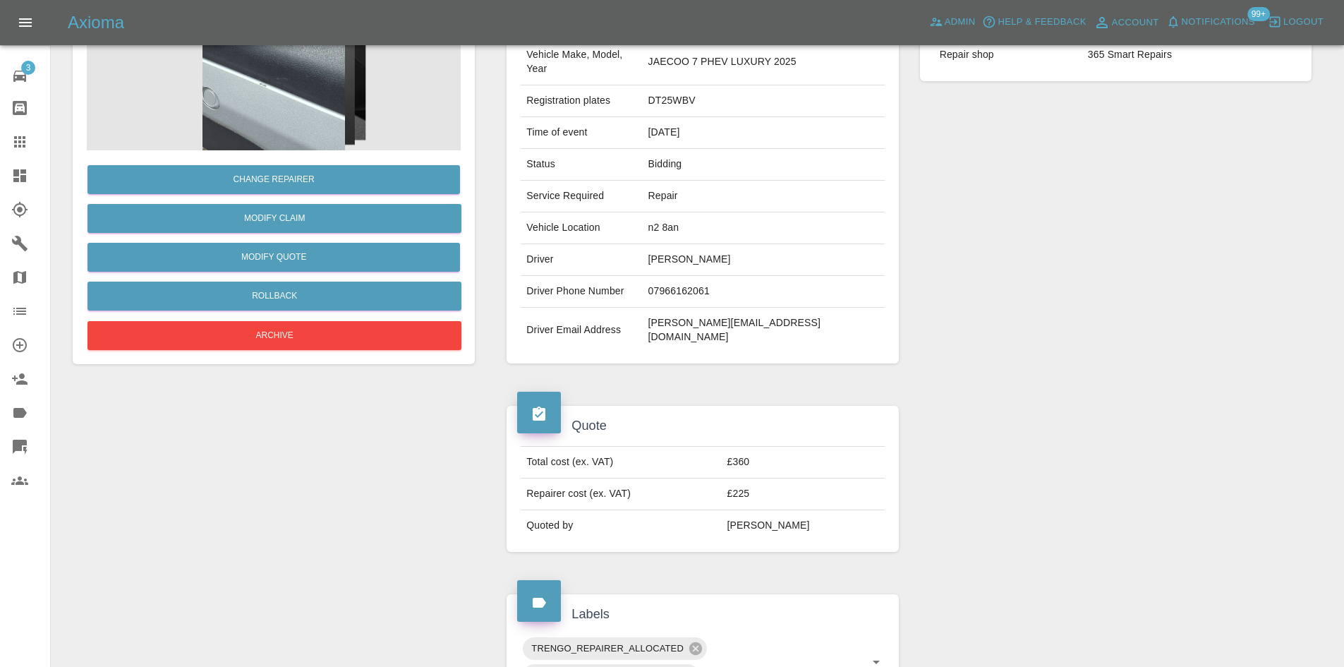
scroll to position [564, 0]
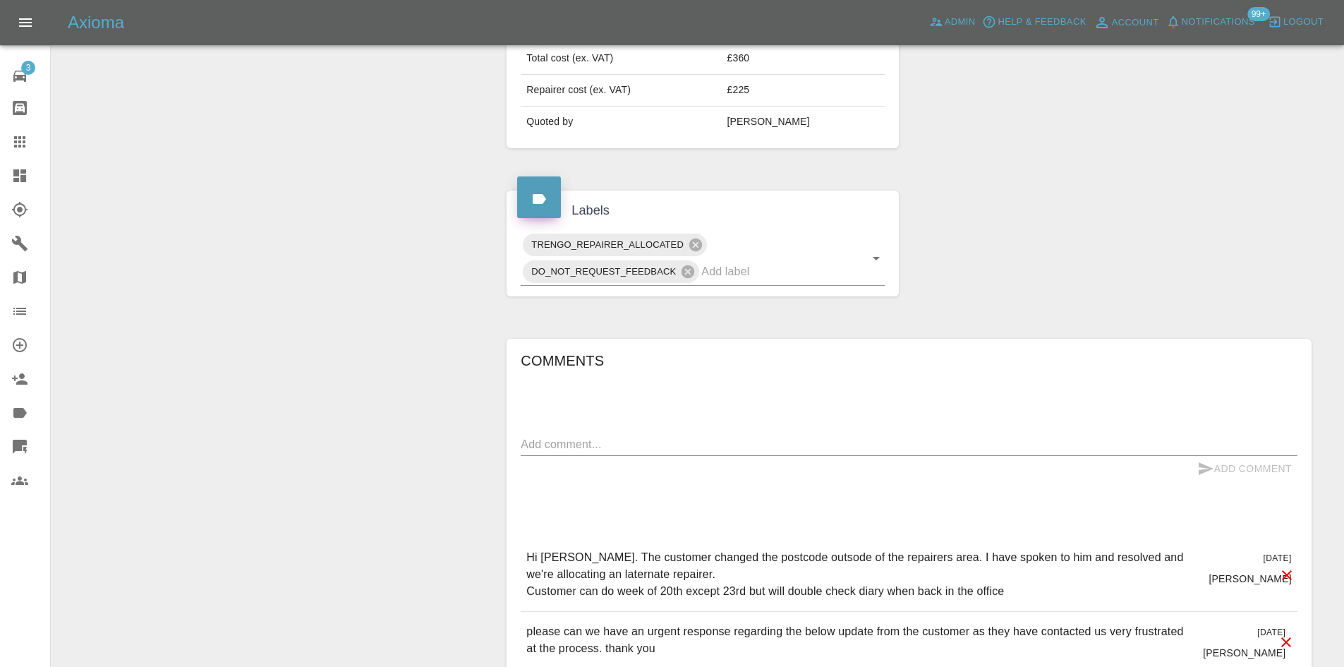
click at [599, 436] on textarea at bounding box center [909, 444] width 777 height 16
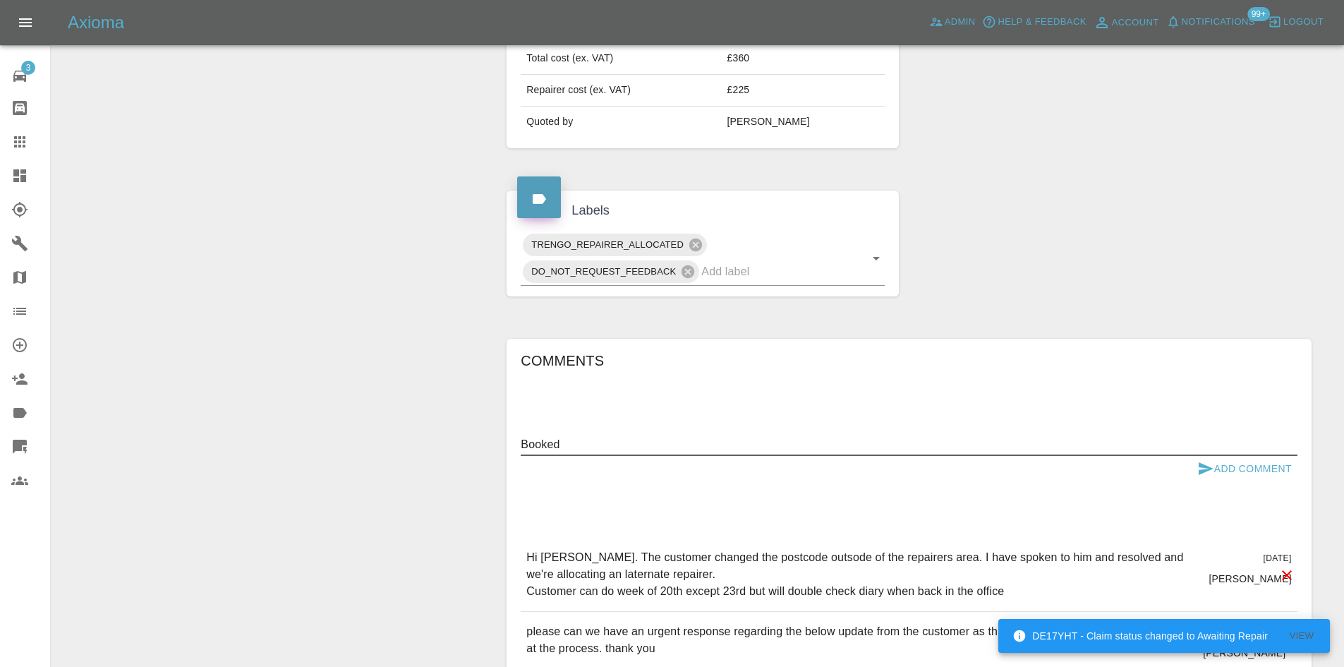
click at [791, 436] on textarea "Booked" at bounding box center [909, 444] width 777 height 16
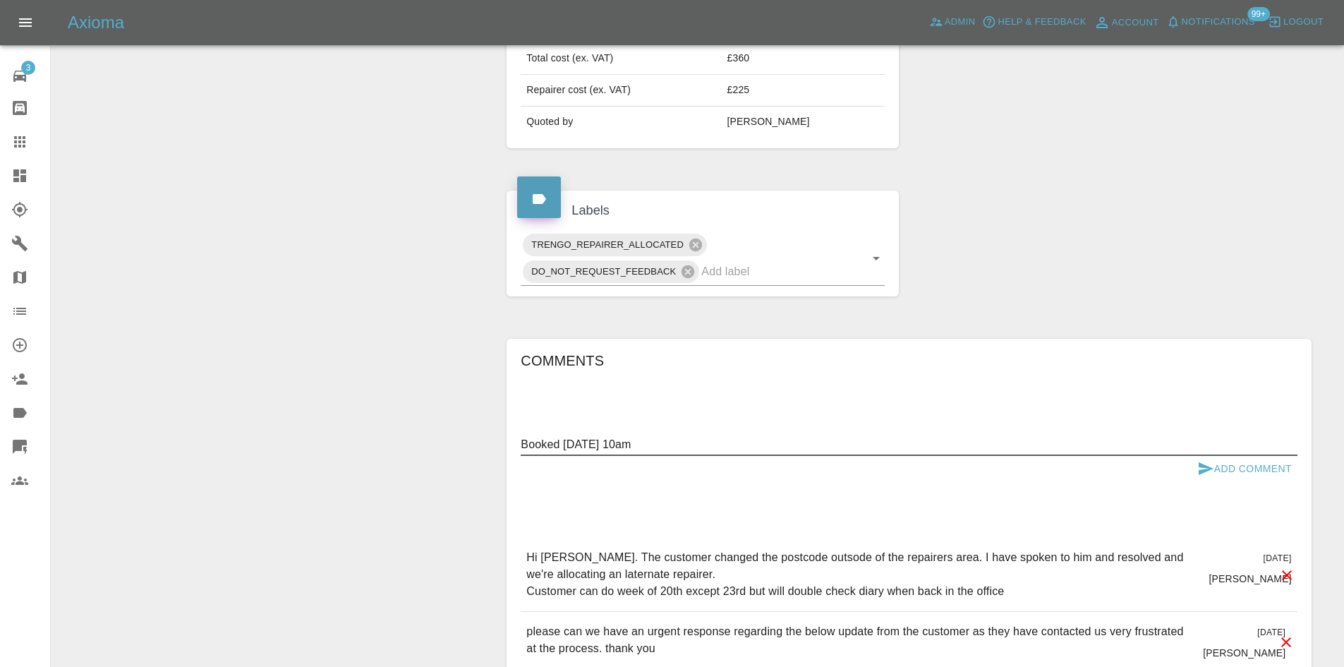
type textarea "Booked [DATE] 10am"
click at [1197, 460] on icon "submit" at bounding box center [1205, 468] width 17 height 17
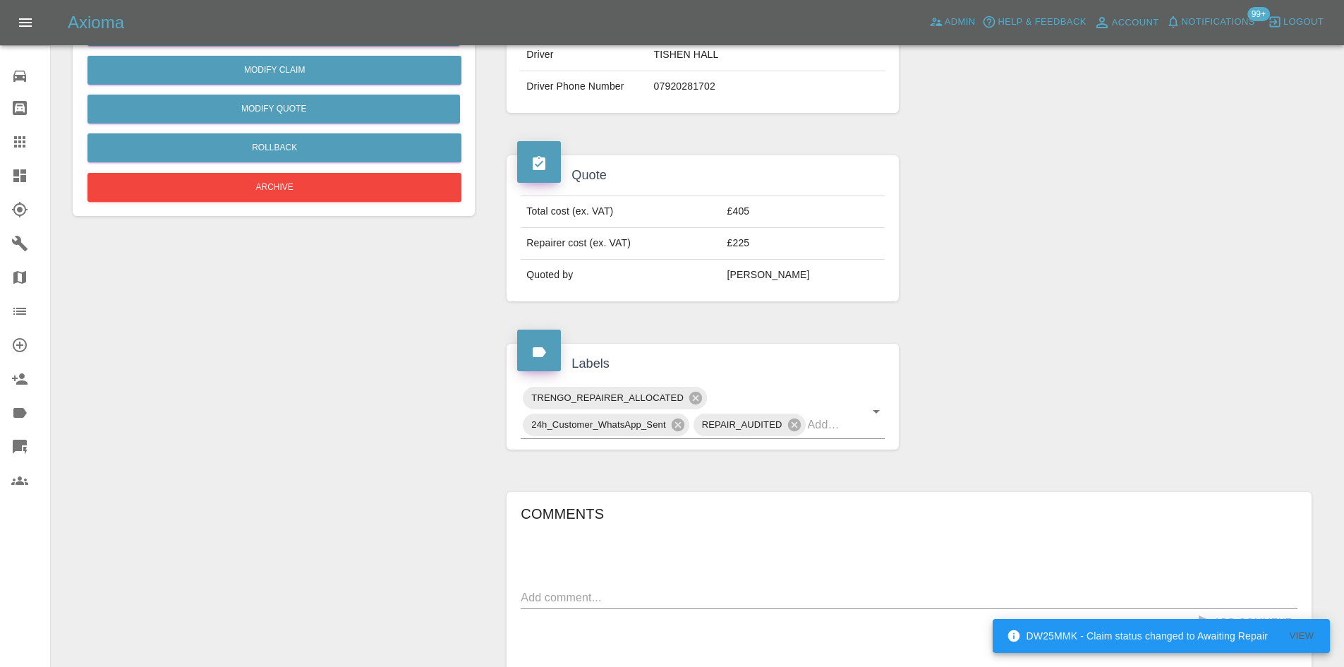
scroll to position [353, 0]
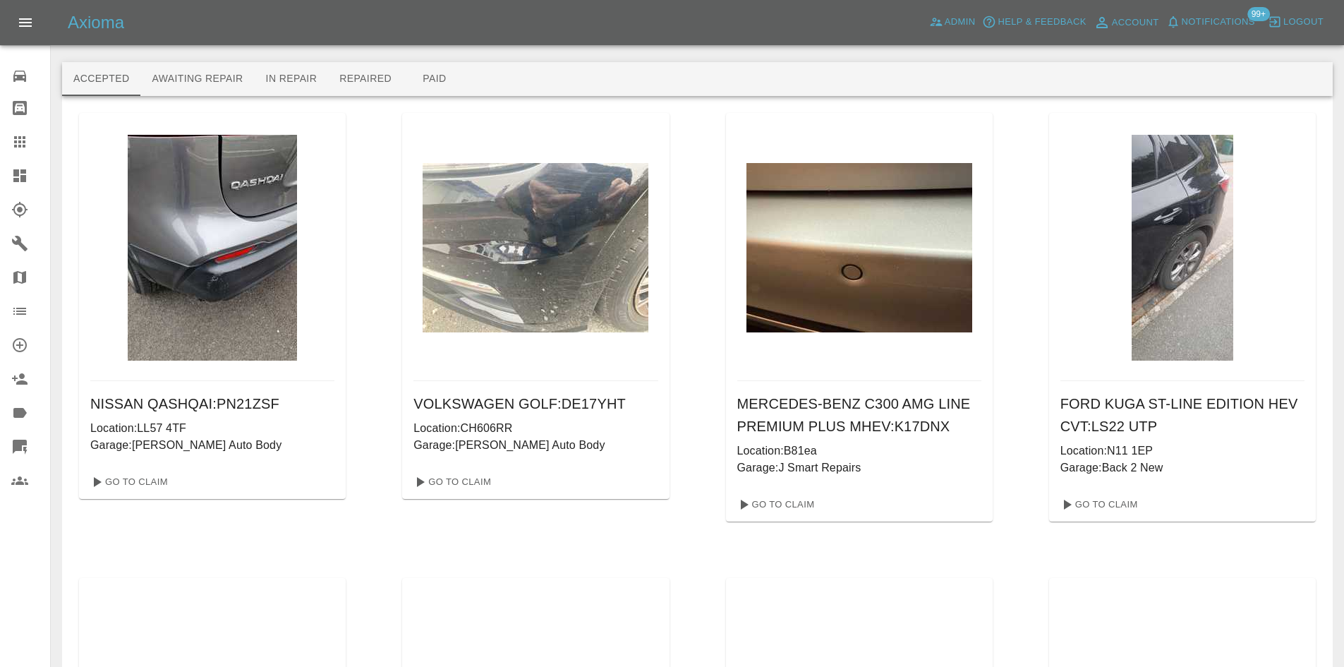
click at [15, 142] on icon at bounding box center [19, 141] width 11 height 11
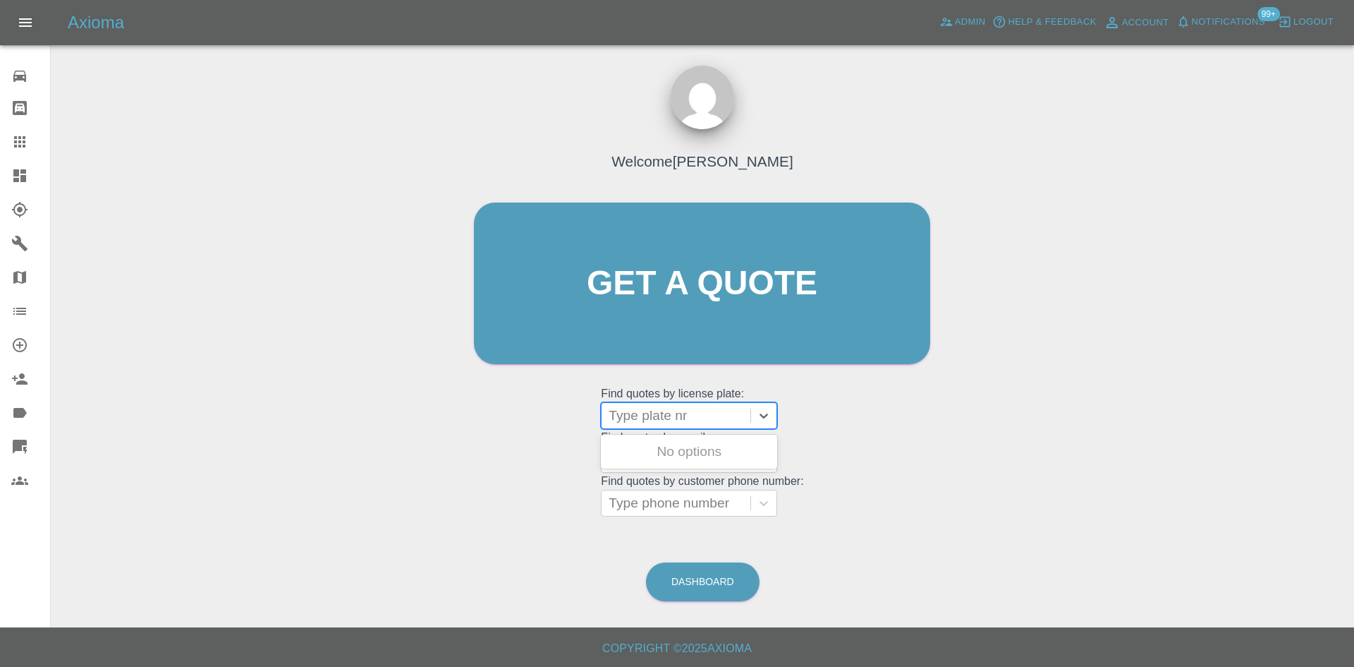
click at [669, 418] on div at bounding box center [676, 416] width 135 height 20
paste input "DV75CXE"
type input "DV75CXE"
click at [681, 458] on div "DV75CXE, Bidding" at bounding box center [689, 451] width 176 height 28
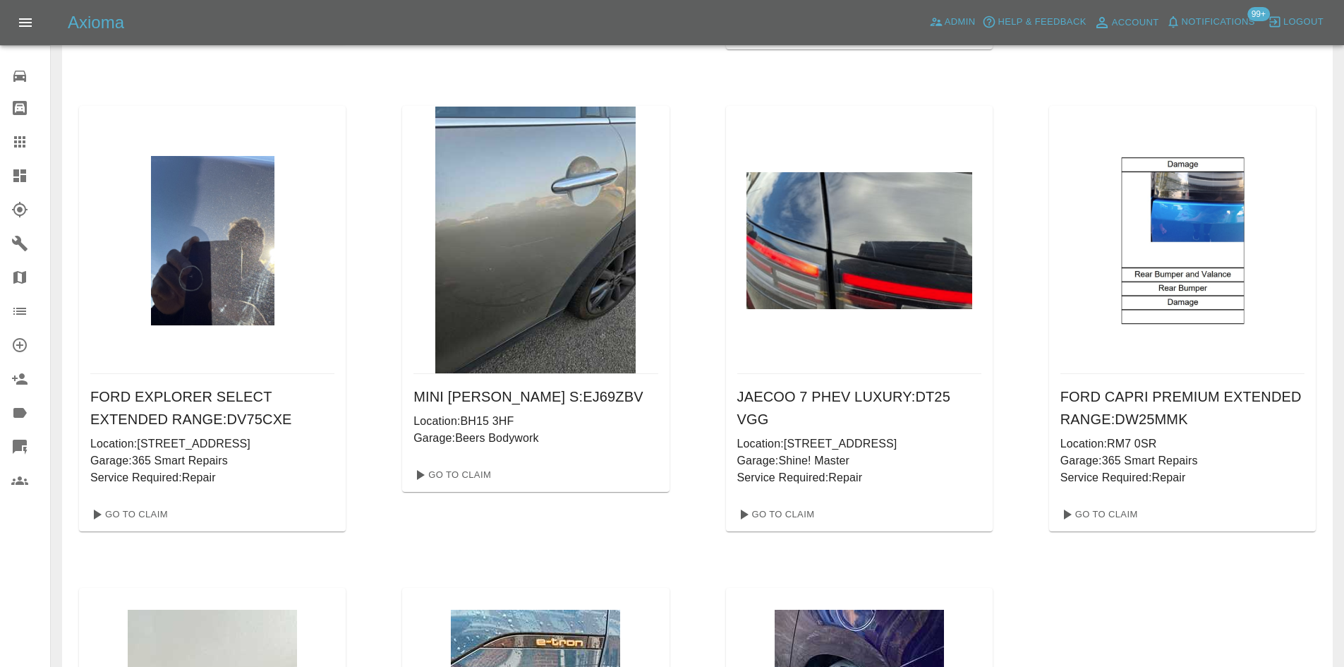
scroll to position [2885, 0]
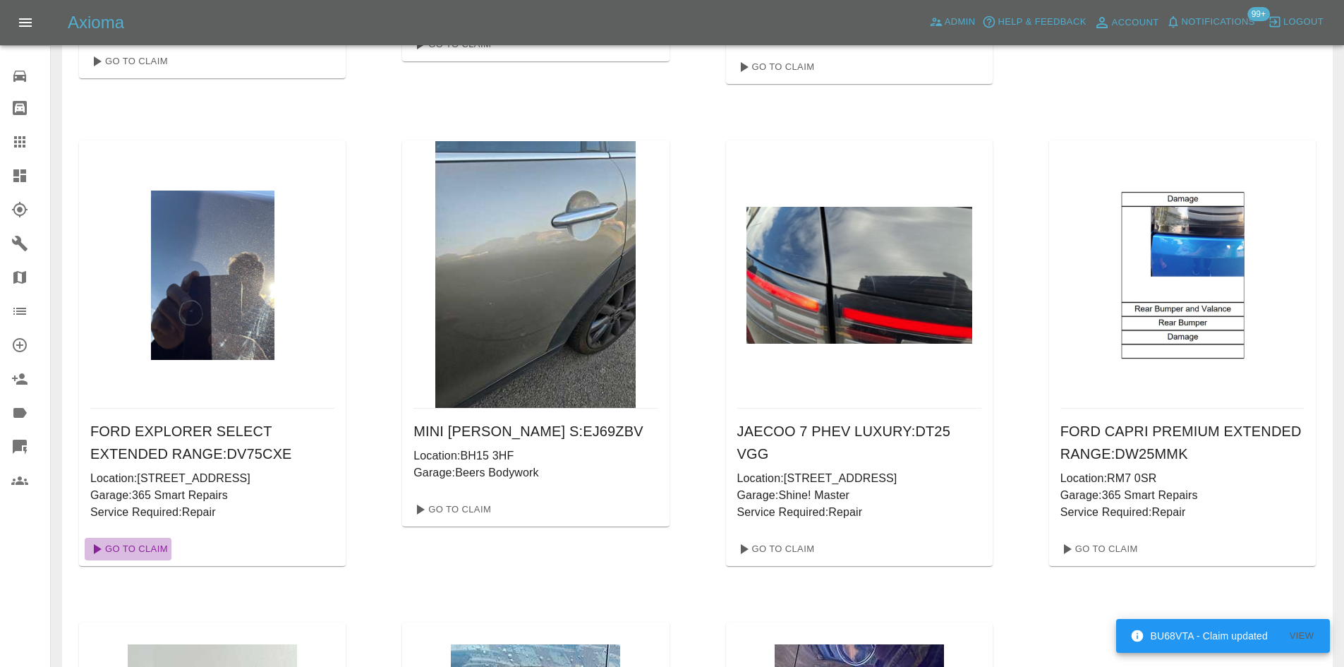
click at [146, 560] on link "Go To Claim" at bounding box center [128, 548] width 87 height 23
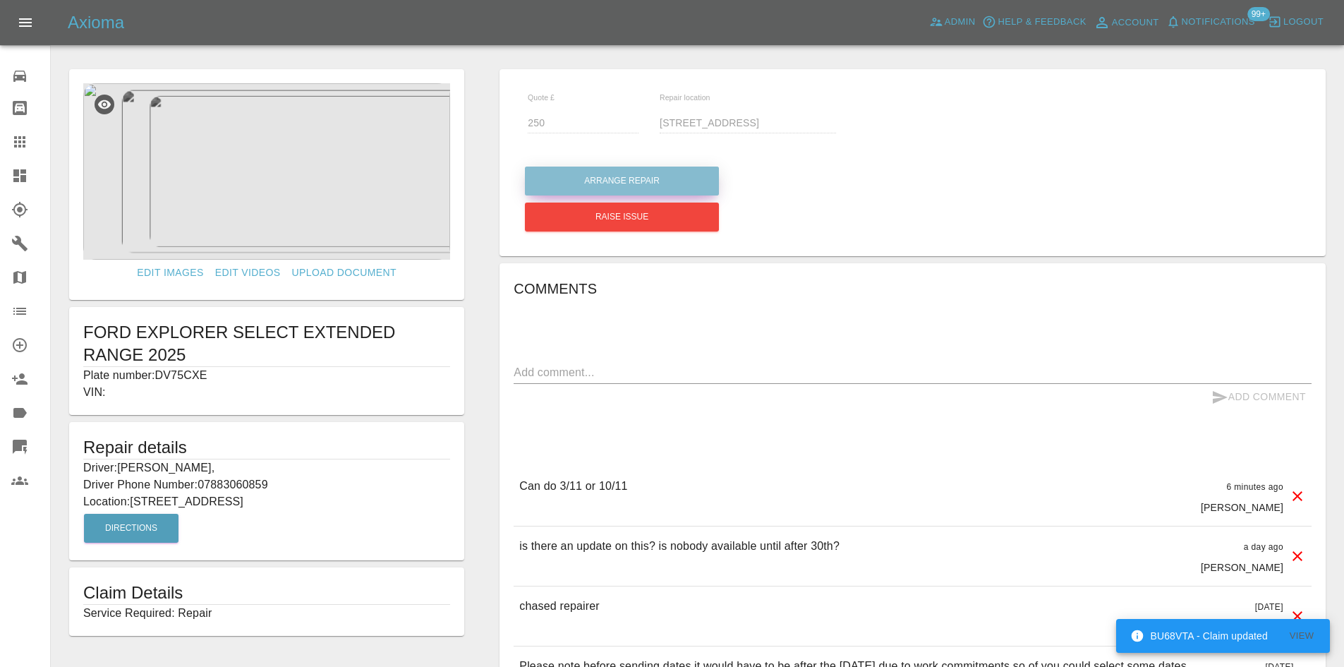
click at [629, 178] on button "Arrange Repair" at bounding box center [622, 180] width 194 height 29
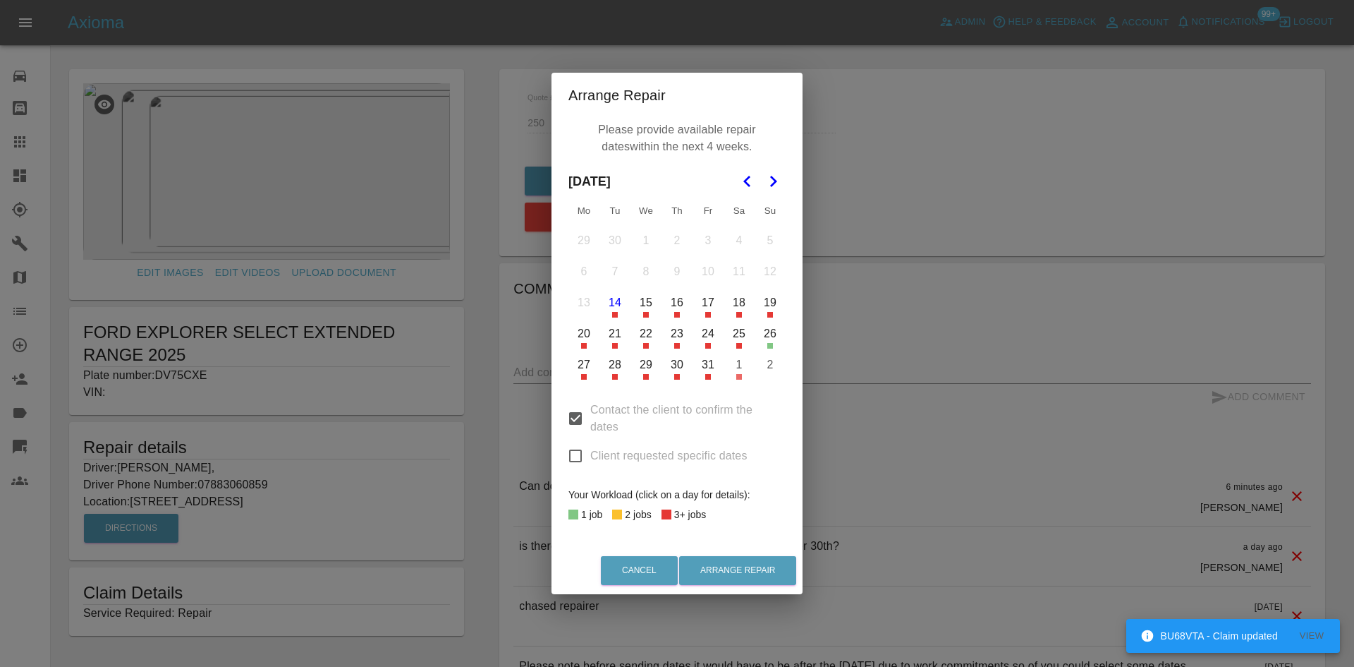
click at [772, 176] on icon "Go to the Next Month" at bounding box center [773, 181] width 17 height 17
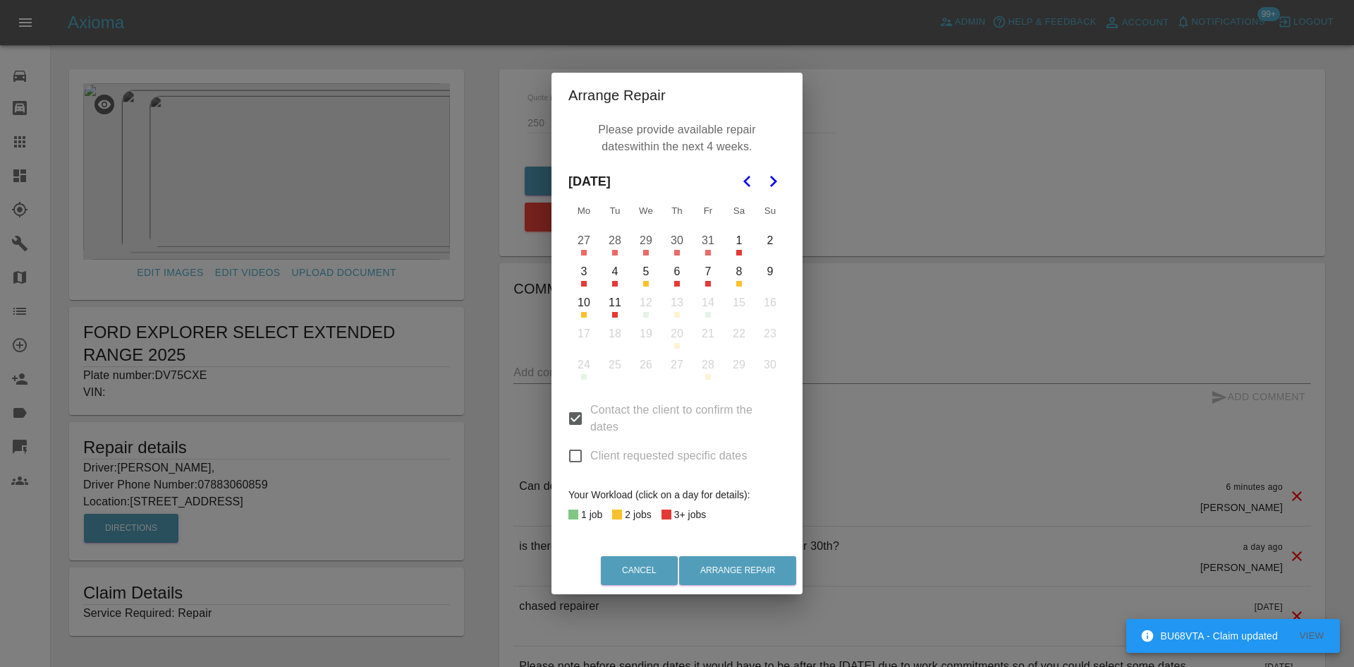
click at [580, 280] on button "3" at bounding box center [584, 272] width 30 height 30
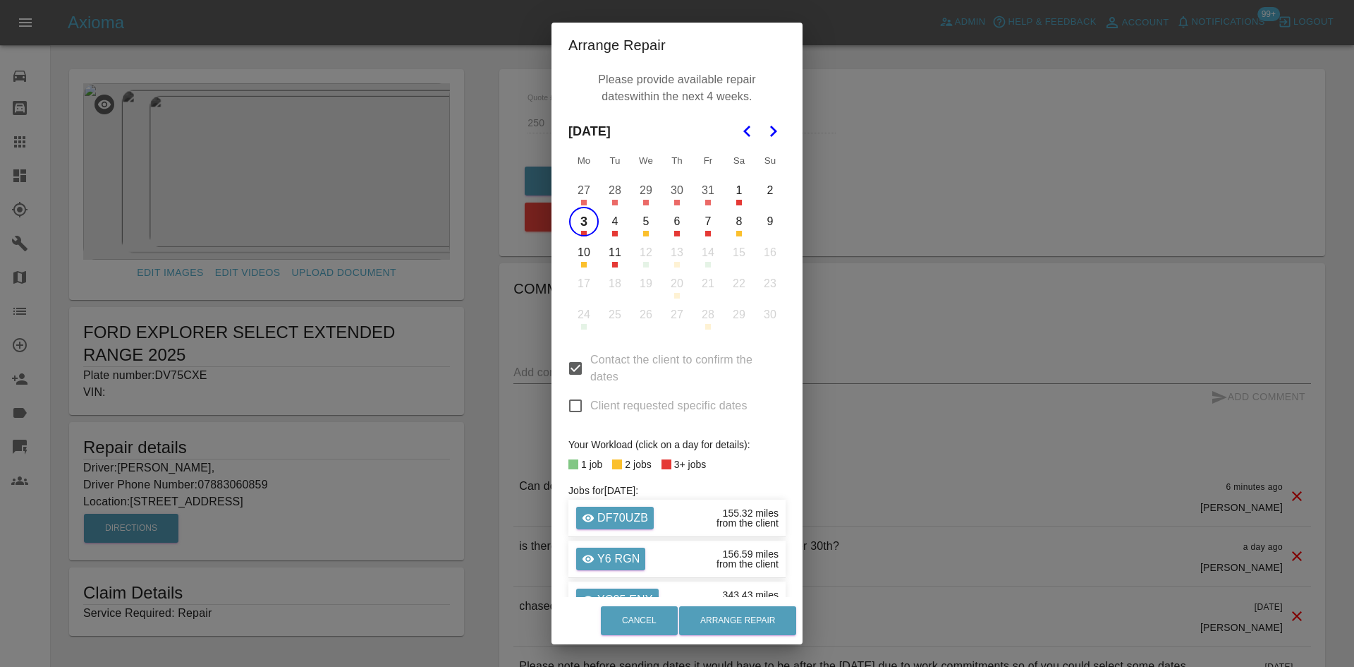
click at [578, 260] on button "10" at bounding box center [584, 253] width 30 height 30
click at [645, 410] on span "Client requested specific dates" at bounding box center [668, 405] width 157 height 17
click at [590, 410] on input "Client requested specific dates" at bounding box center [576, 406] width 30 height 30
checkbox input "true"
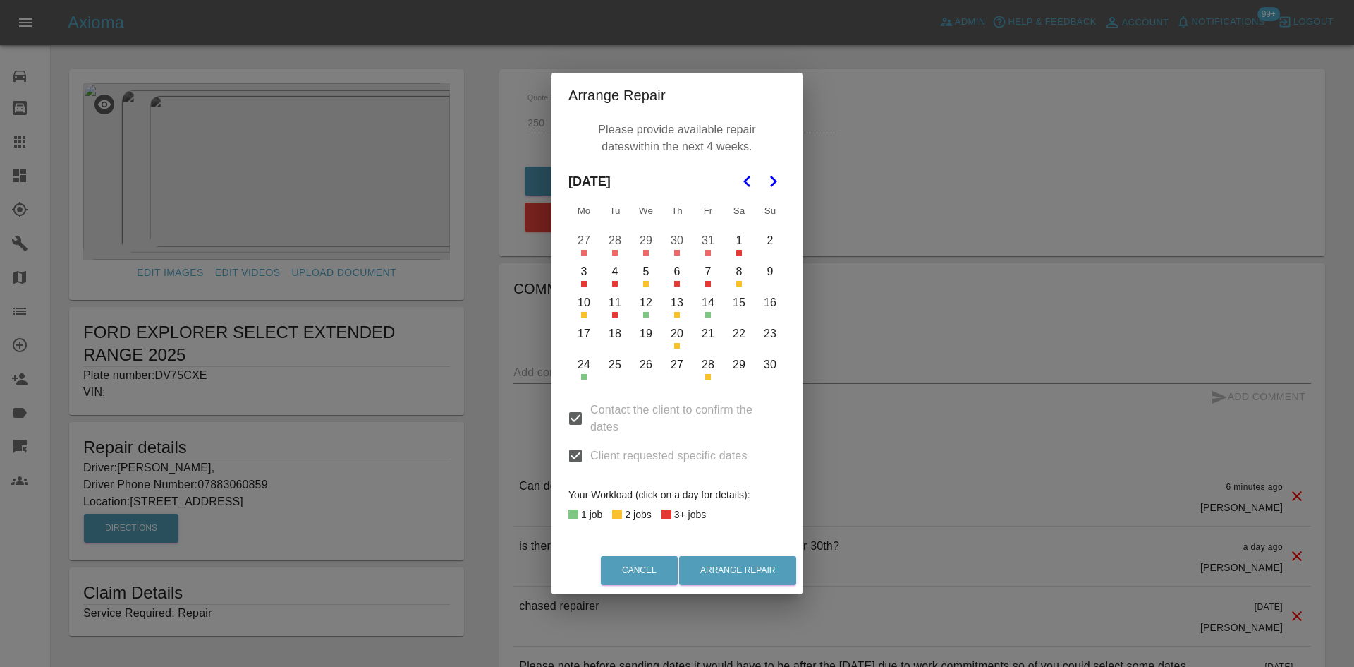
click at [635, 410] on span "Contact the client to confirm the dates" at bounding box center [682, 418] width 184 height 34
click at [590, 410] on input "Contact the client to confirm the dates" at bounding box center [576, 418] width 30 height 30
checkbox input "false"
click at [578, 274] on button "3" at bounding box center [584, 272] width 30 height 30
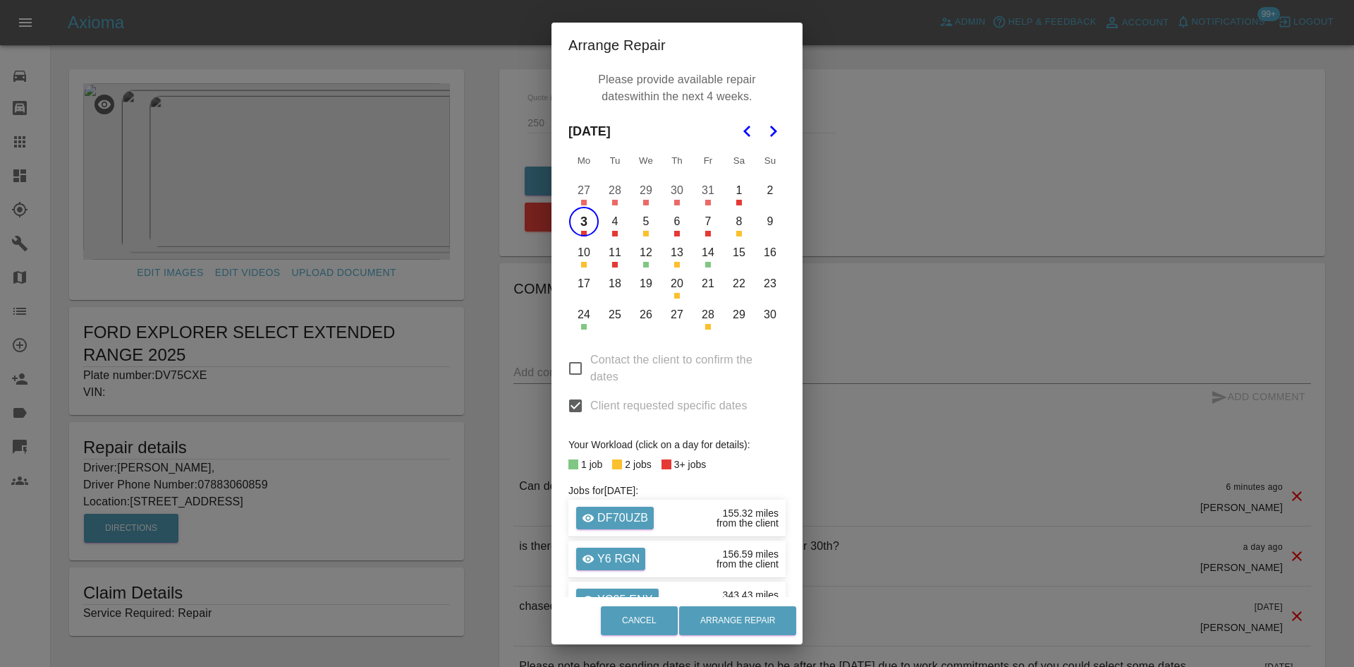
click at [580, 245] on button "10" at bounding box center [584, 253] width 30 height 30
click at [765, 628] on button "Arrange Repair" at bounding box center [737, 620] width 117 height 29
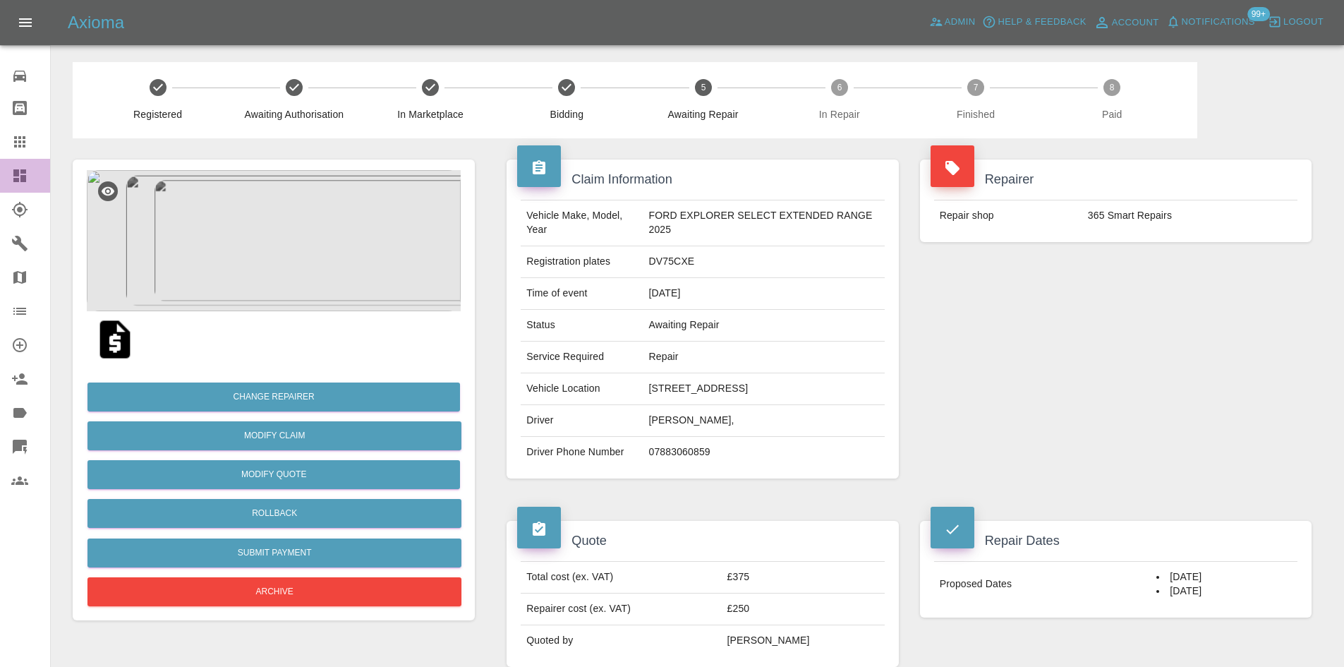
click at [35, 163] on link "Dashboard" at bounding box center [25, 176] width 50 height 34
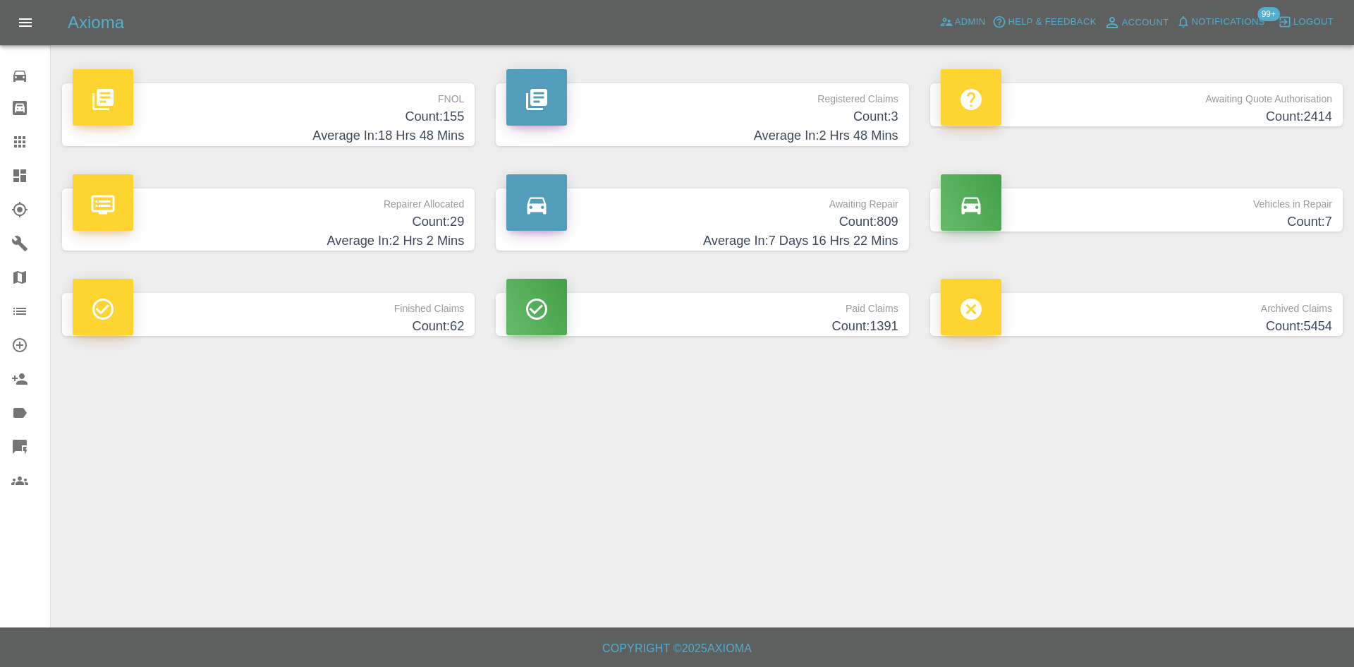
click at [381, 229] on h4 "Count: 29" at bounding box center [268, 221] width 391 height 19
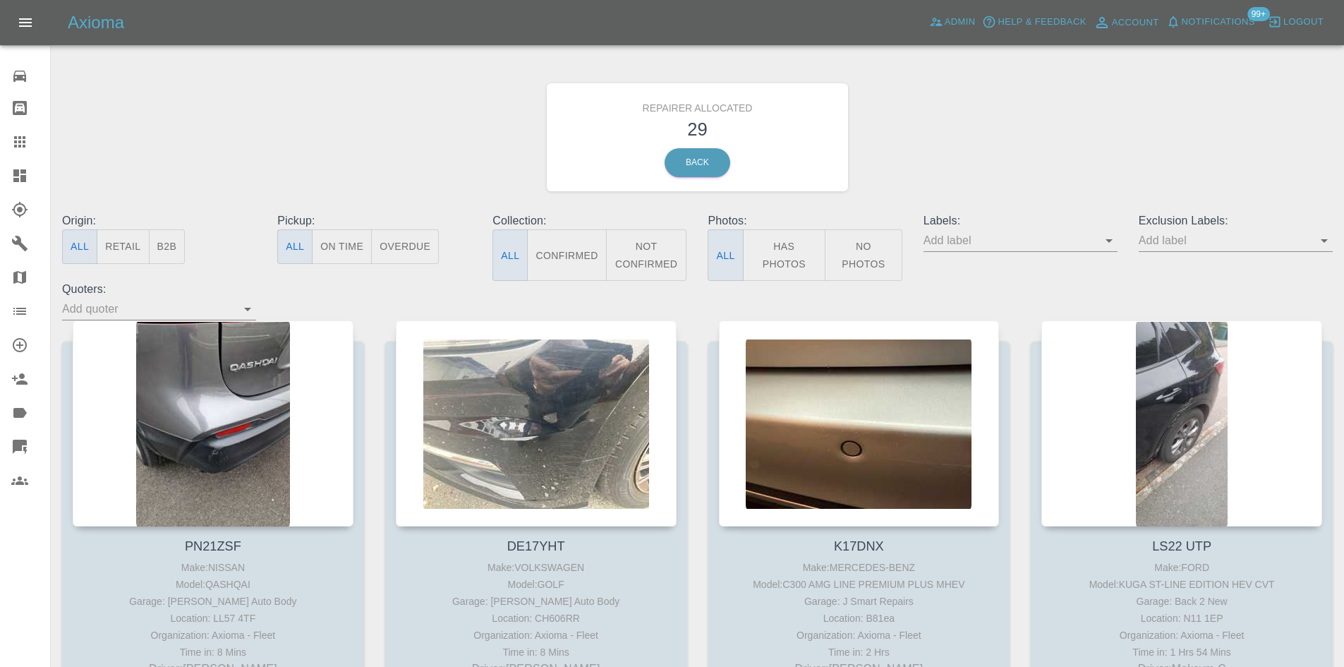
click at [174, 248] on button "B2B" at bounding box center [167, 246] width 37 height 35
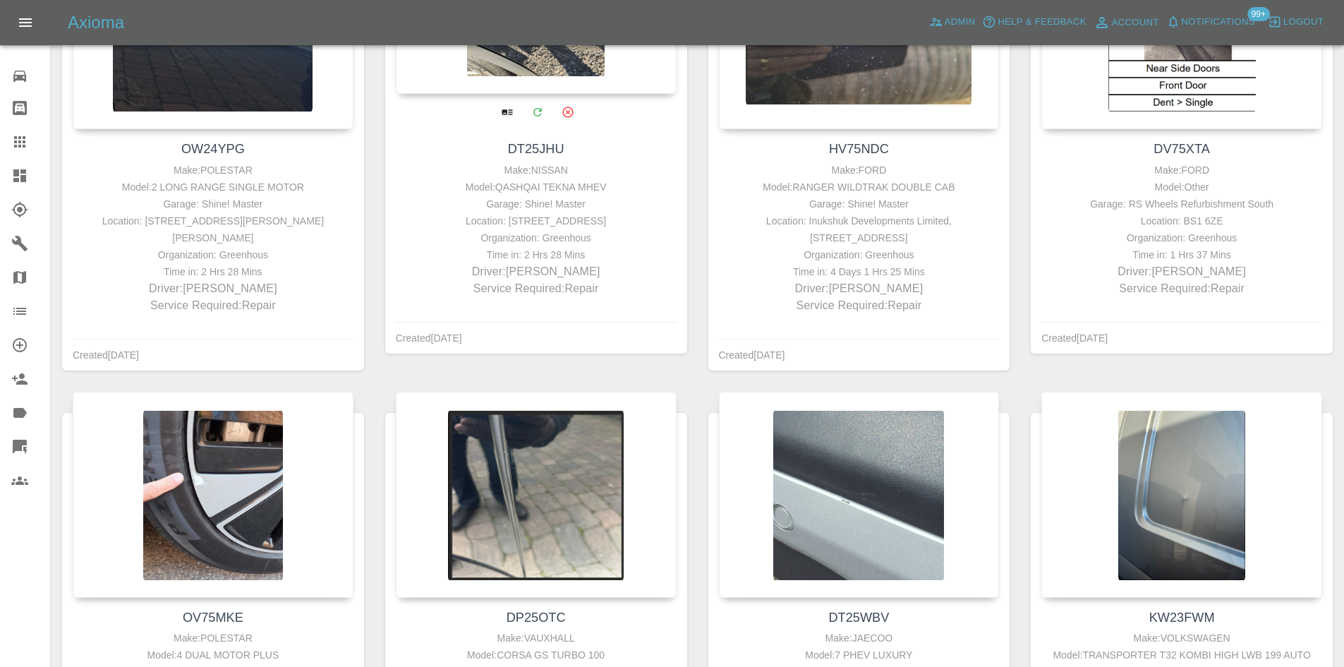
scroll to position [564, 0]
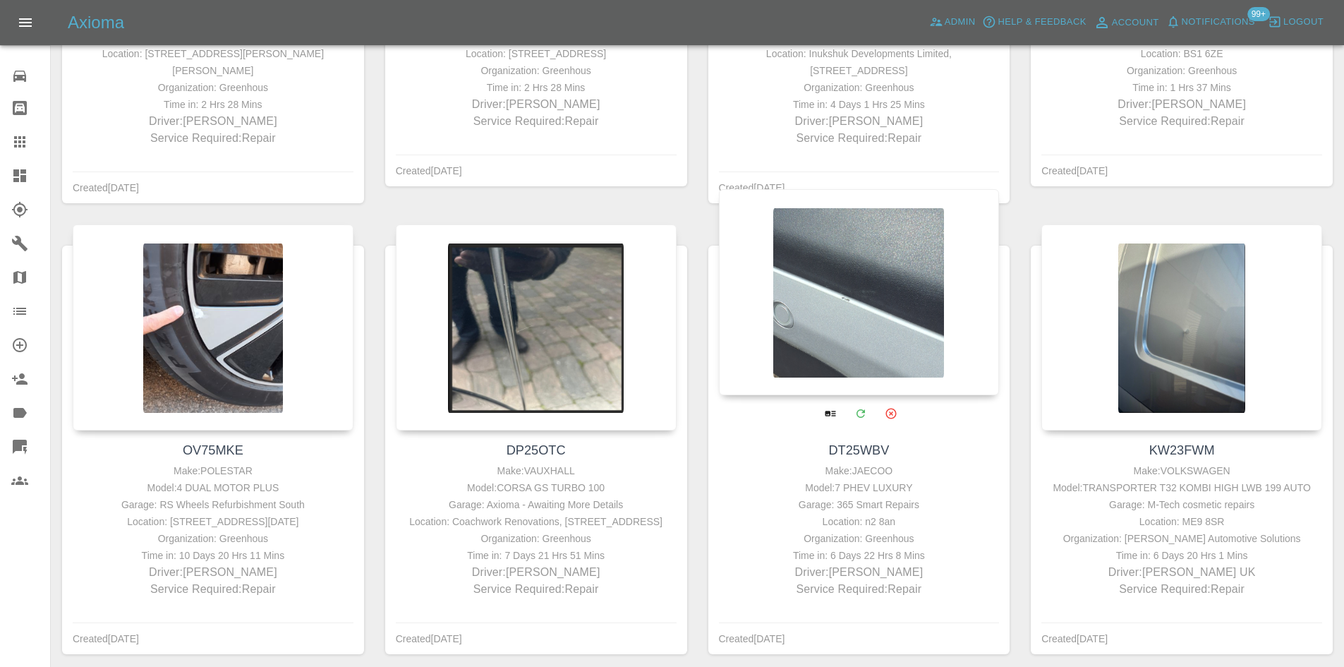
click at [890, 282] on div at bounding box center [859, 292] width 281 height 206
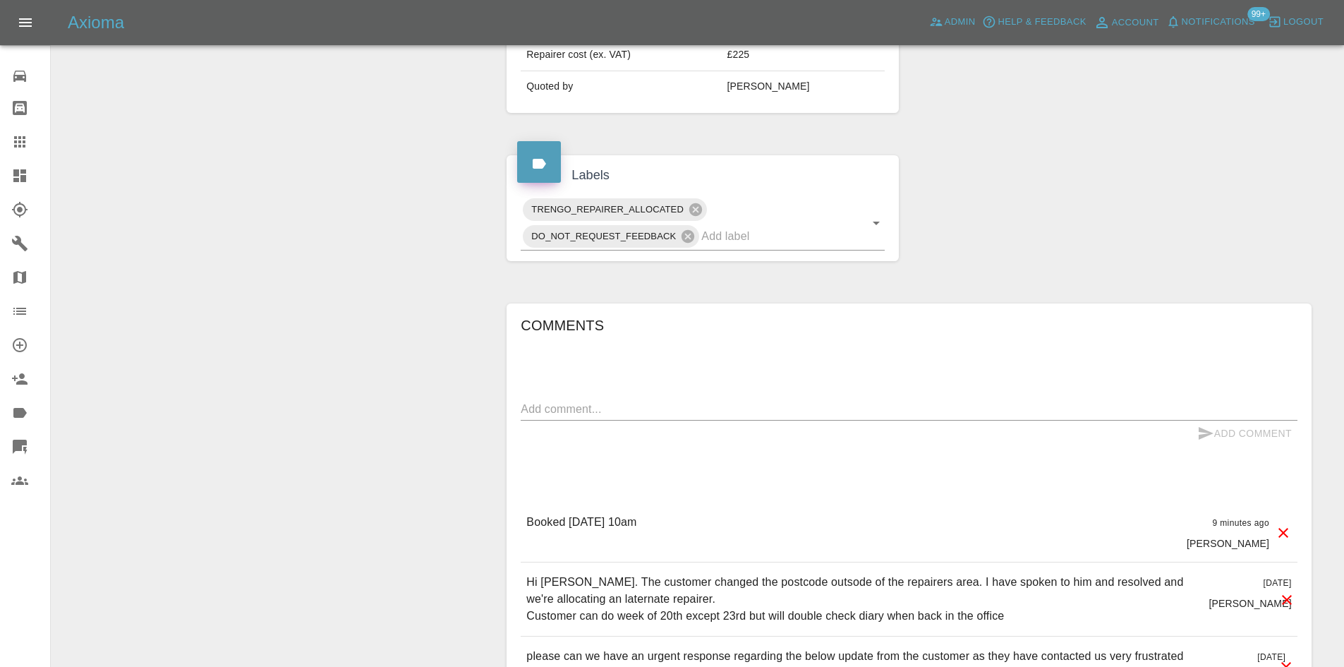
scroll to position [635, 0]
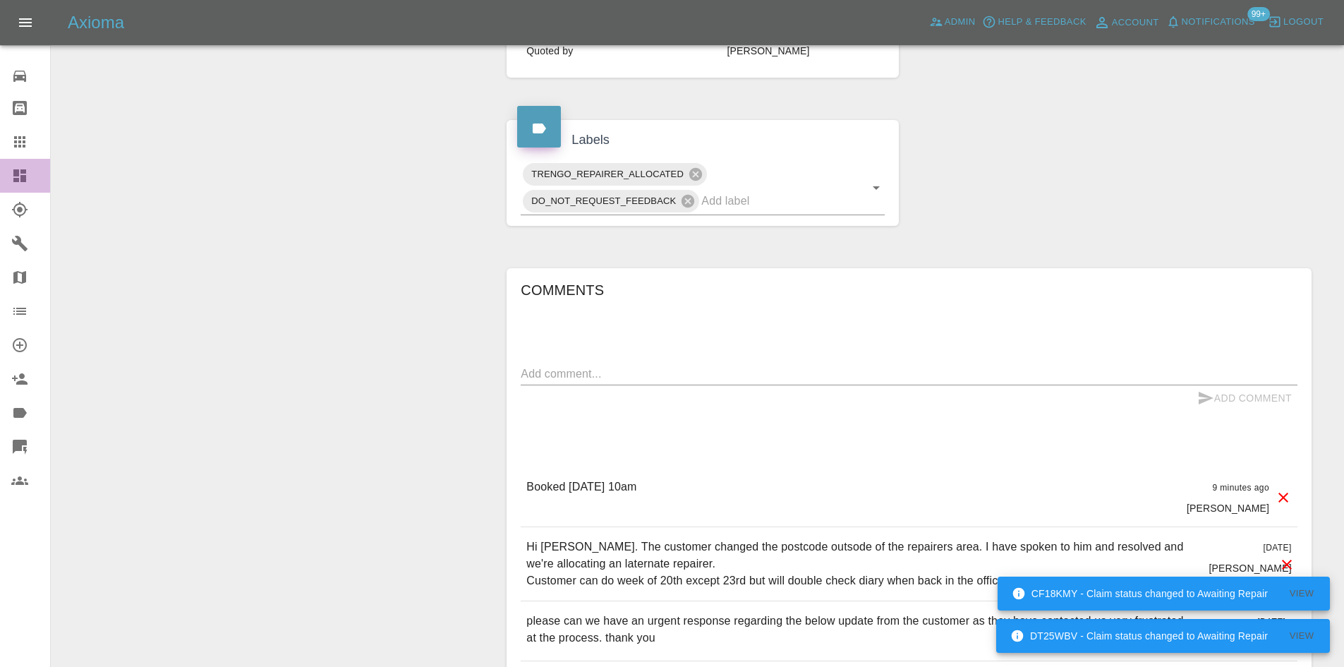
click at [28, 175] on icon at bounding box center [19, 175] width 17 height 17
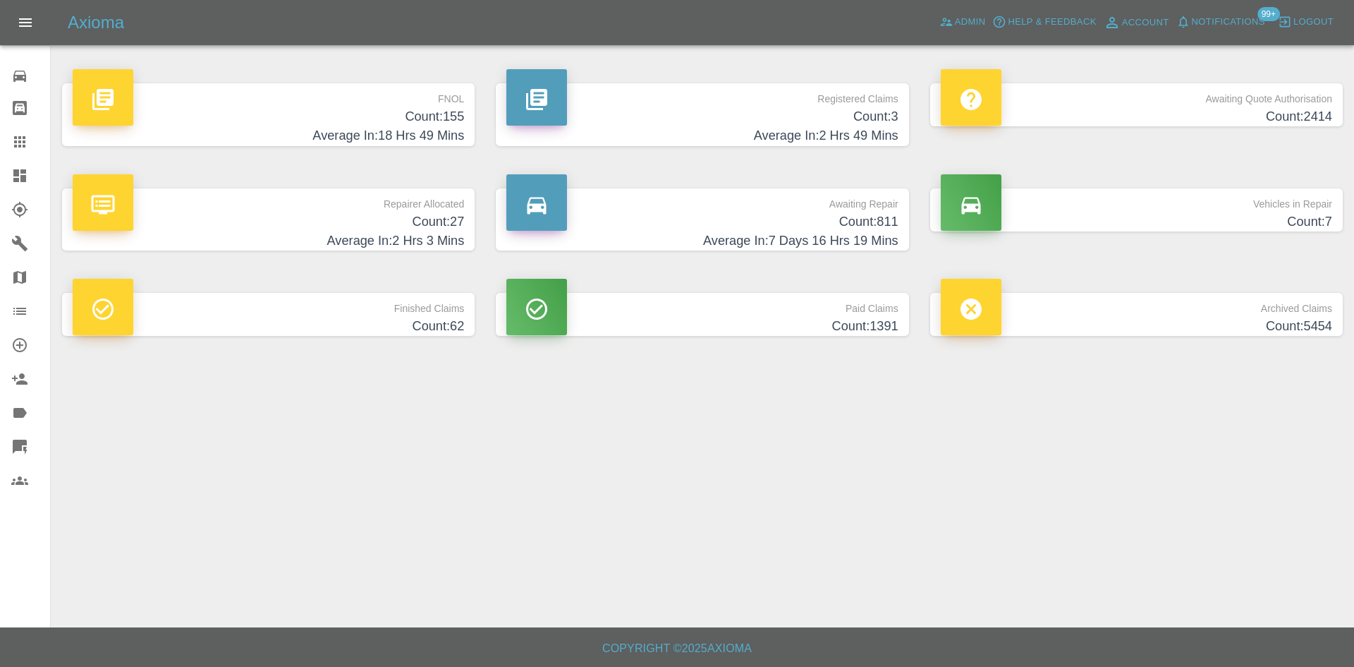
click at [270, 226] on h4 "Count: 27" at bounding box center [268, 221] width 391 height 19
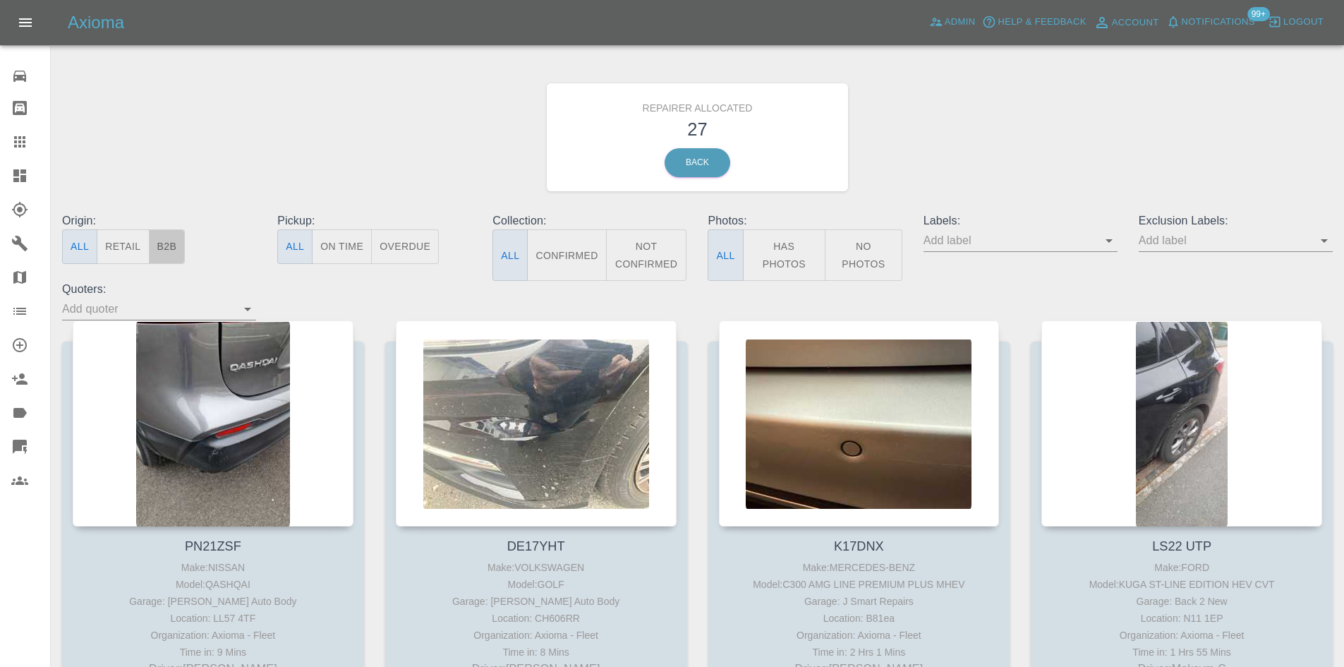
click at [164, 243] on button "B2B" at bounding box center [167, 246] width 37 height 35
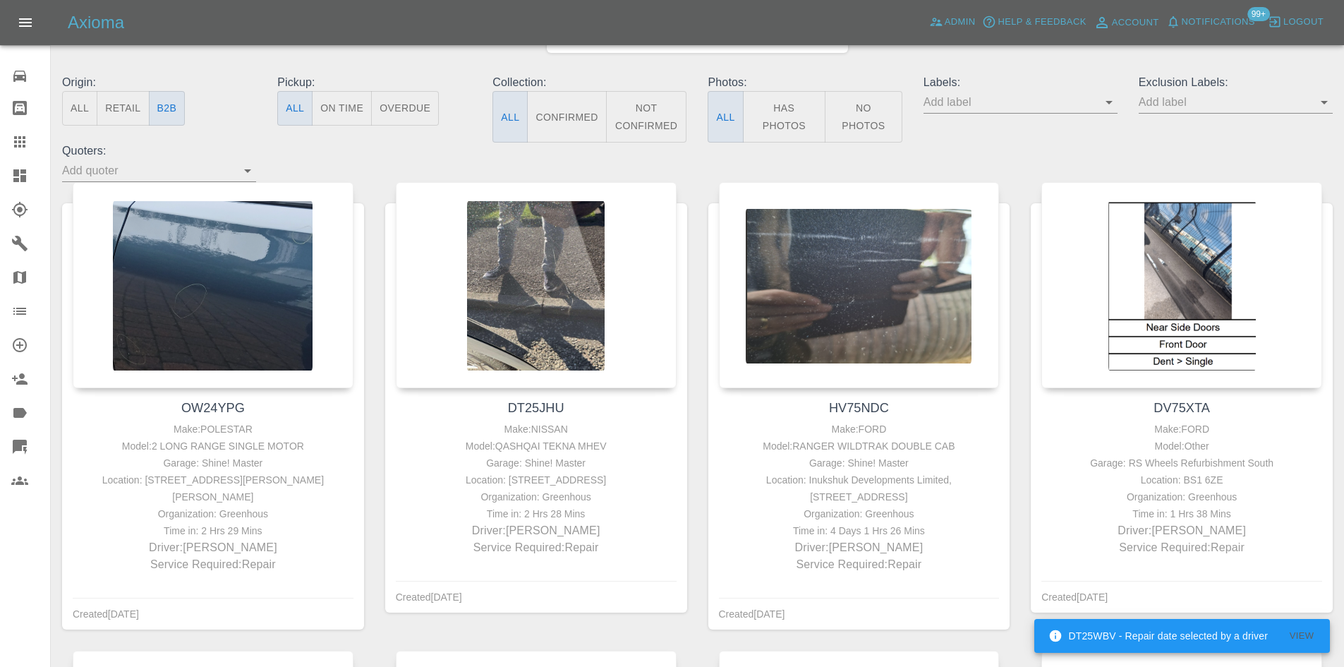
scroll to position [126, 0]
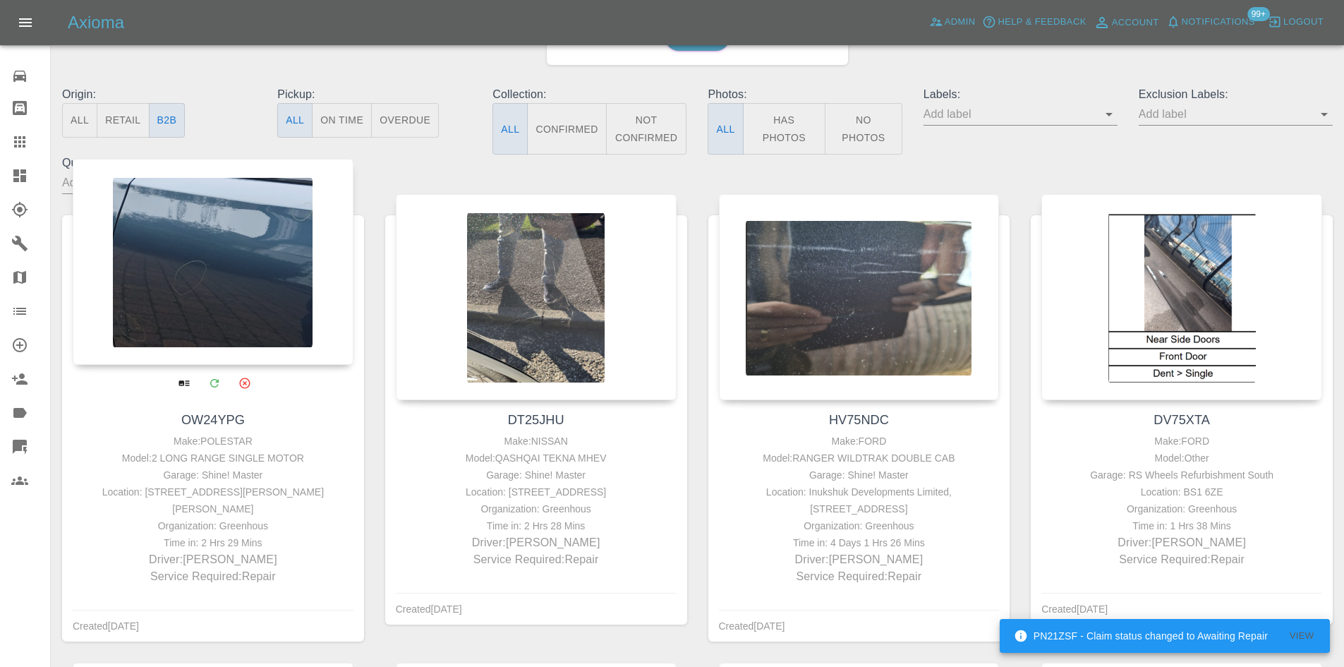
click at [188, 278] on div at bounding box center [213, 262] width 281 height 206
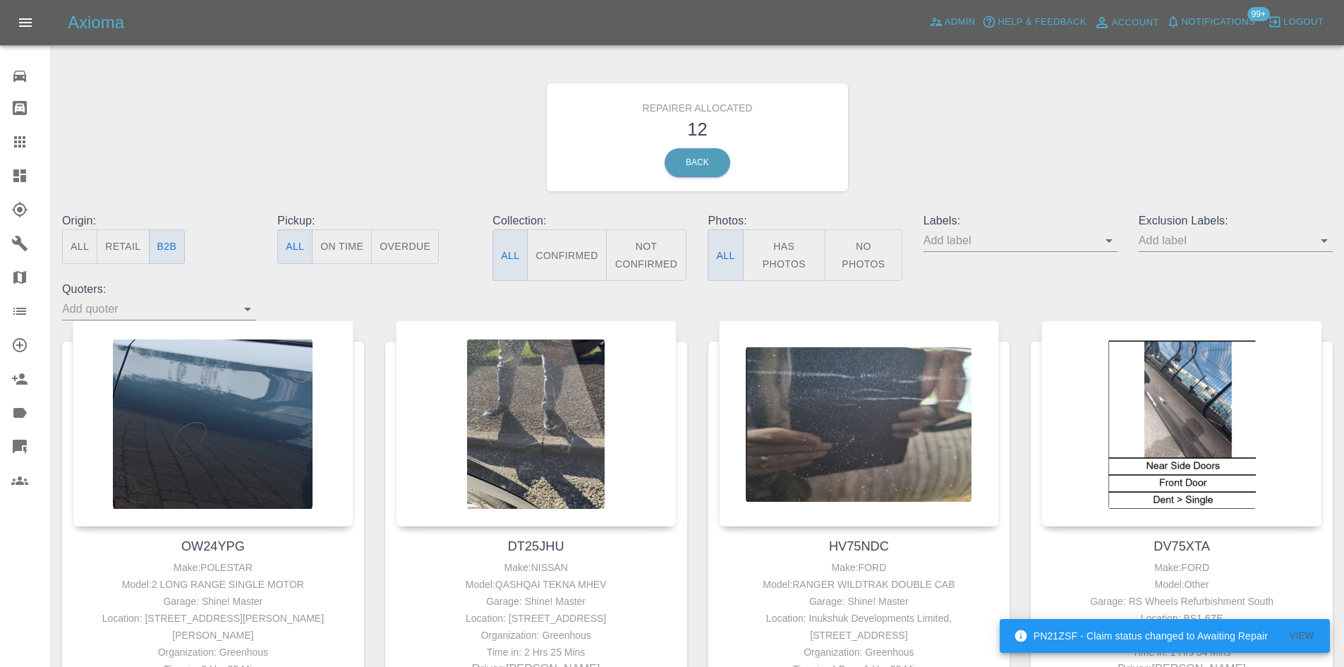
scroll to position [832, 0]
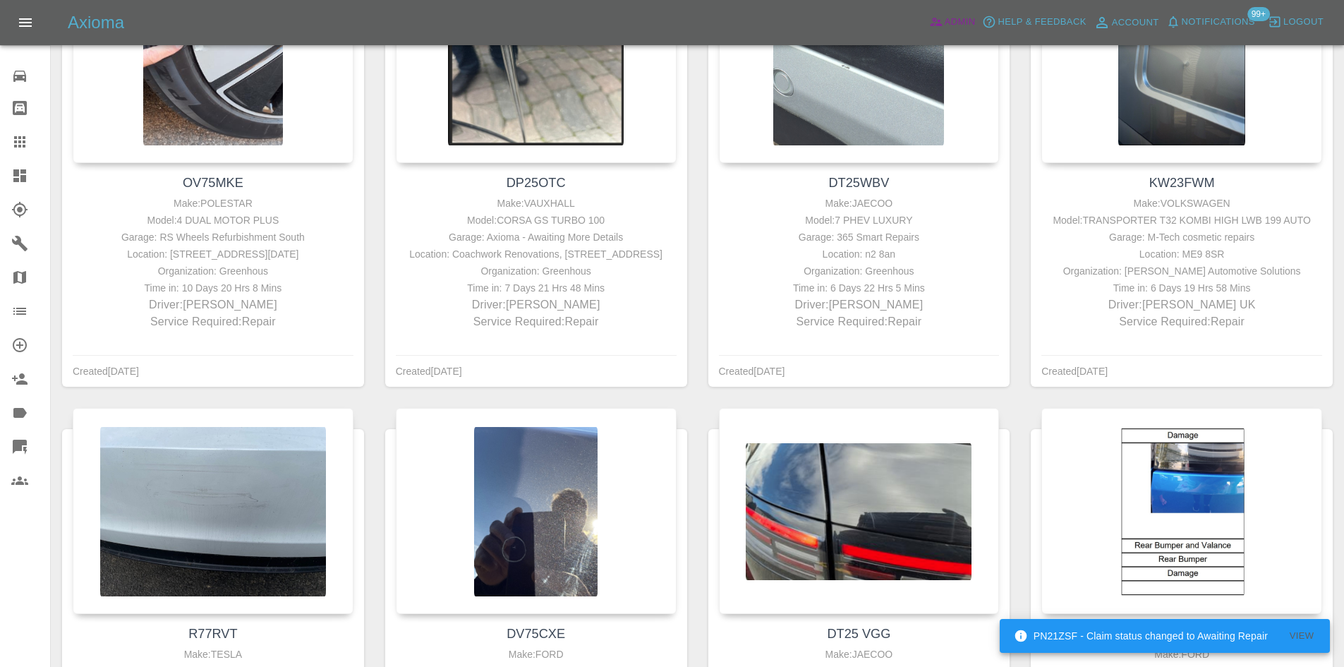
click at [961, 18] on span "Admin" at bounding box center [959, 22] width 31 height 16
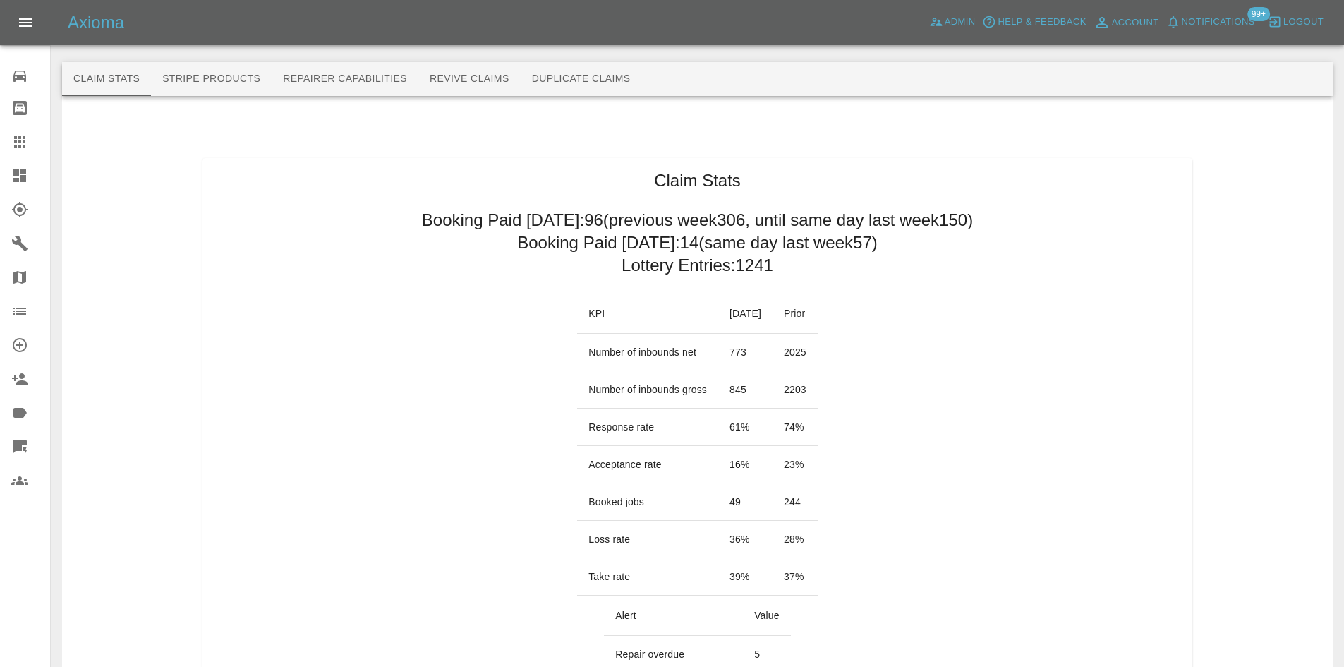
click at [39, 177] on div at bounding box center [30, 175] width 39 height 17
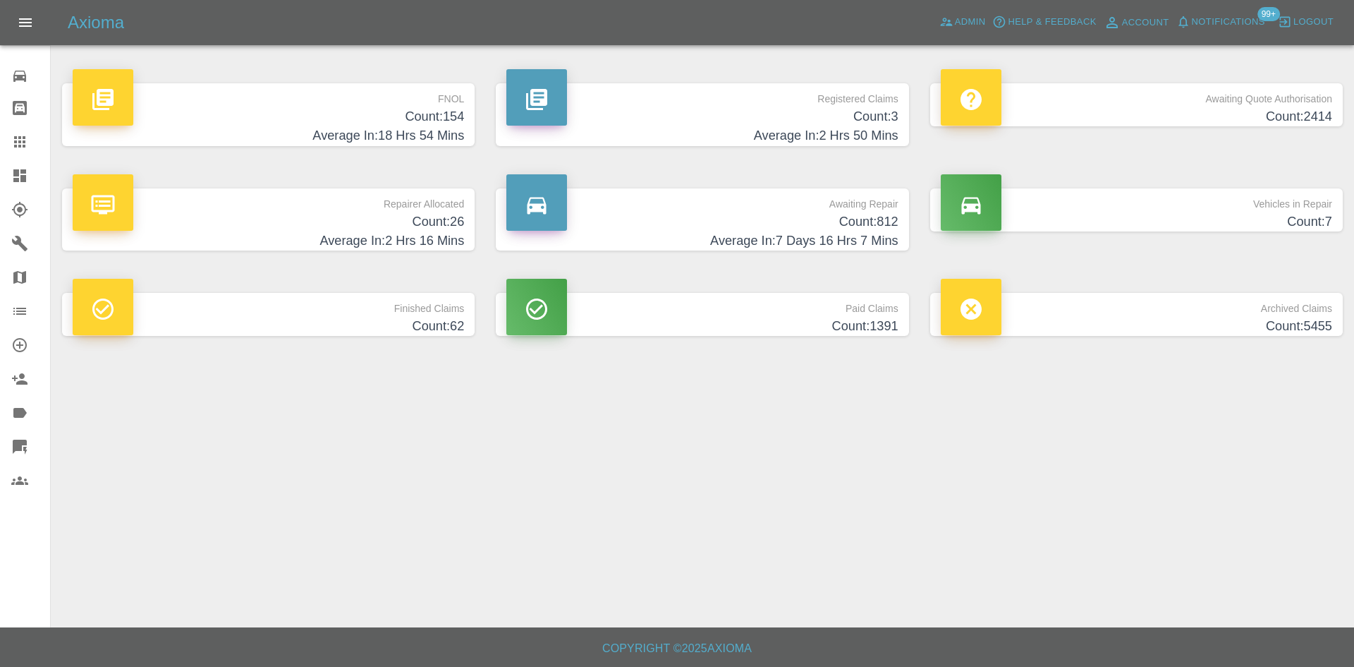
click at [741, 104] on p "Registered Claims" at bounding box center [701, 95] width 391 height 24
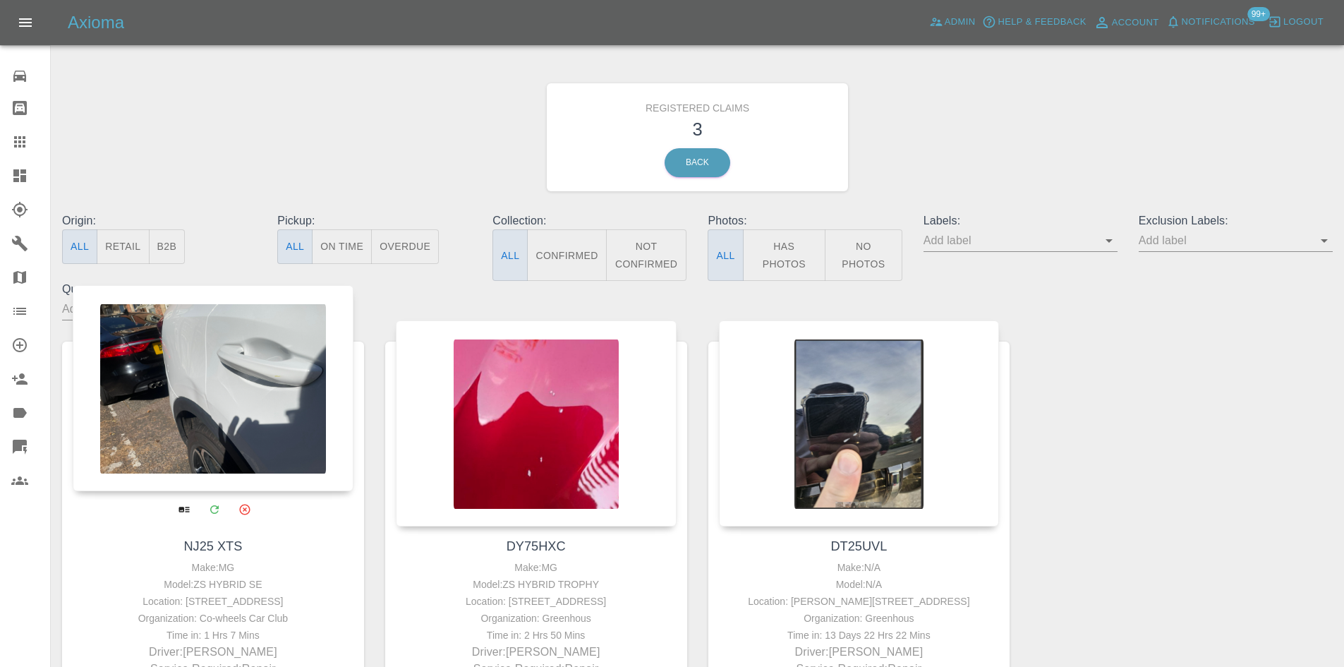
click at [219, 403] on div at bounding box center [213, 388] width 281 height 206
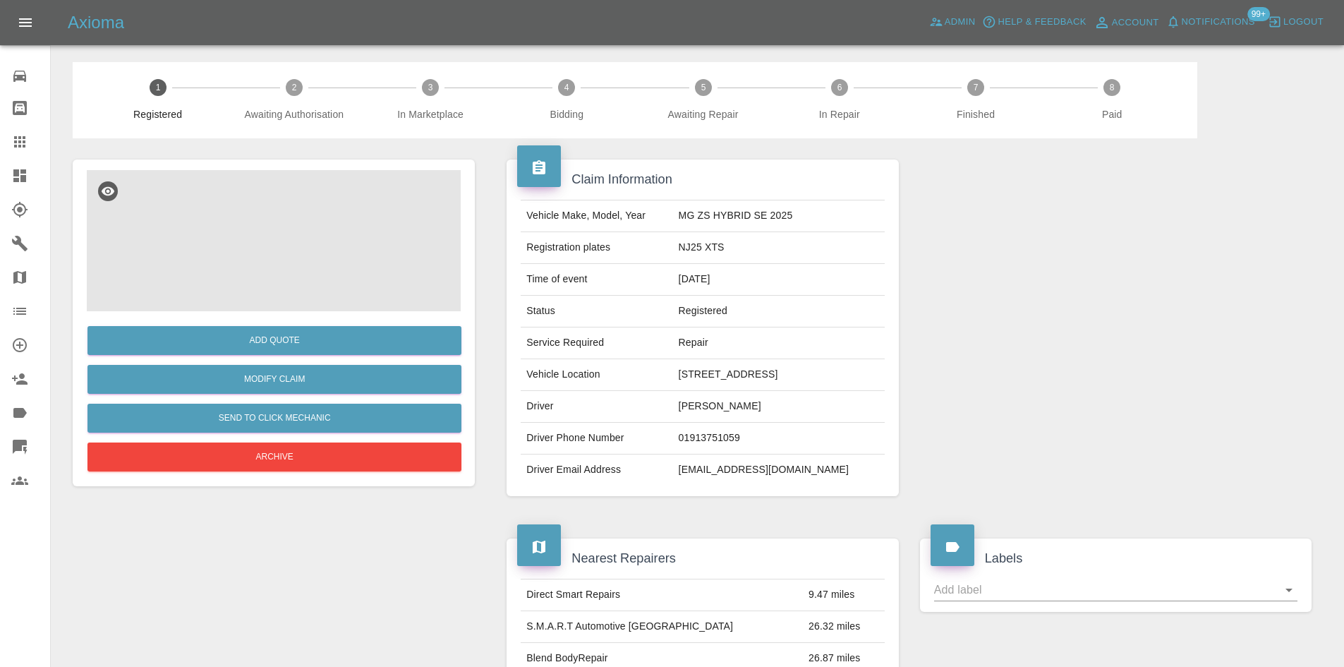
click at [358, 243] on img at bounding box center [274, 240] width 374 height 141
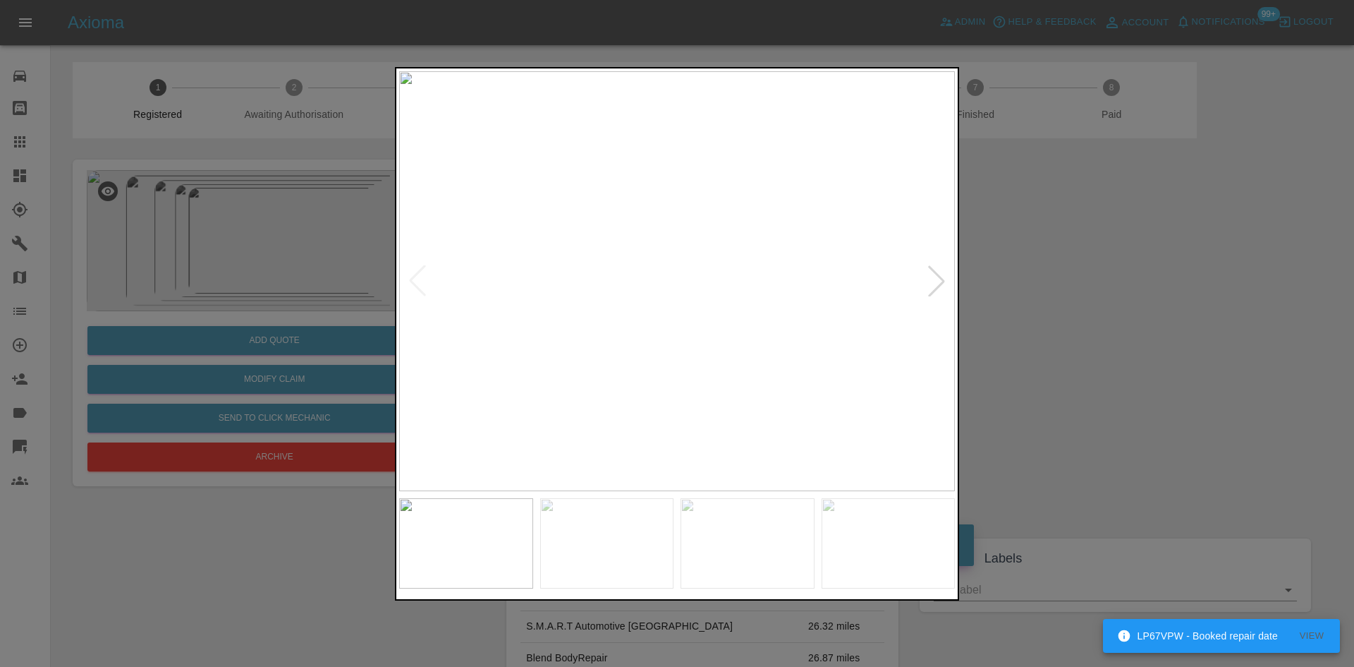
click at [938, 283] on div at bounding box center [936, 280] width 31 height 31
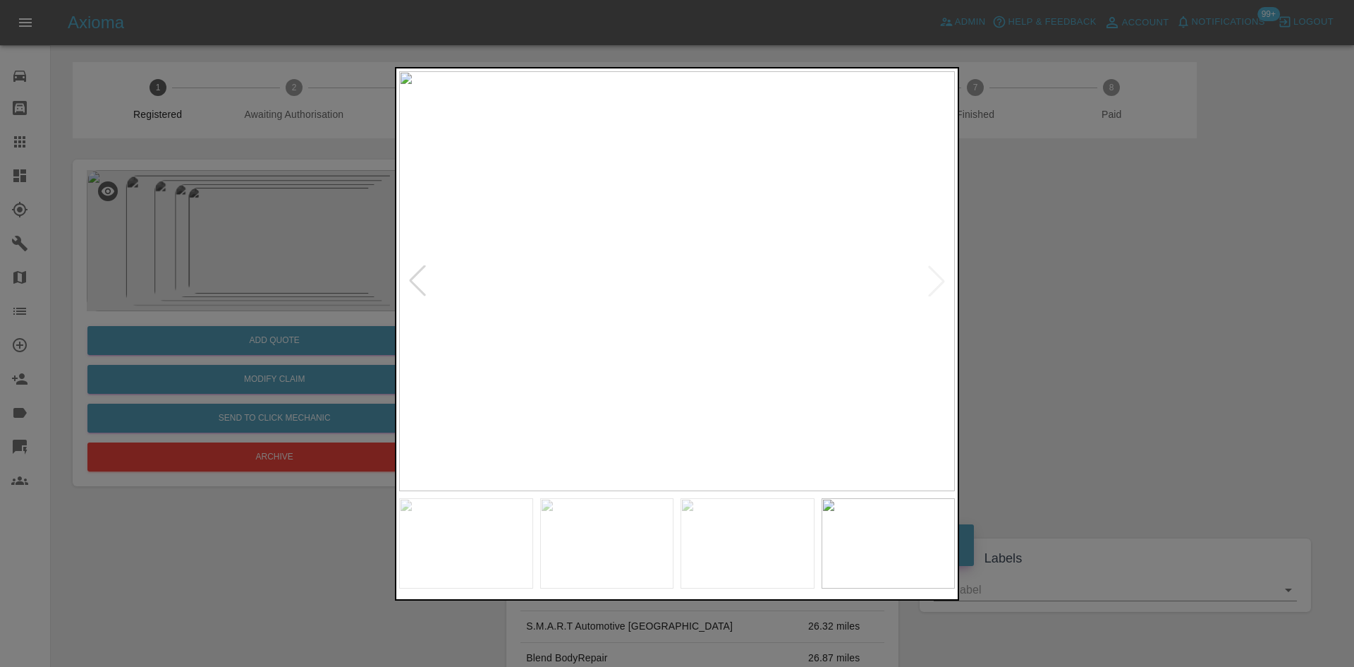
click at [938, 283] on img at bounding box center [677, 281] width 556 height 420
click at [1180, 299] on div at bounding box center [677, 333] width 1354 height 667
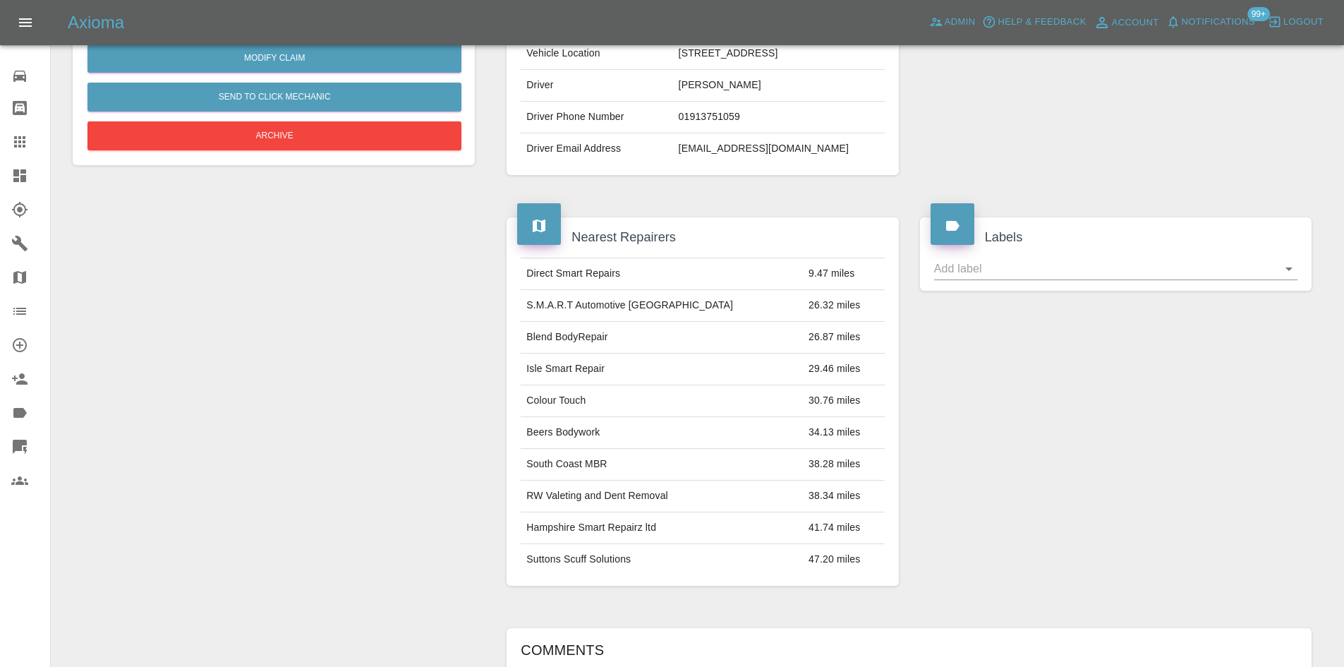
scroll to position [281, 0]
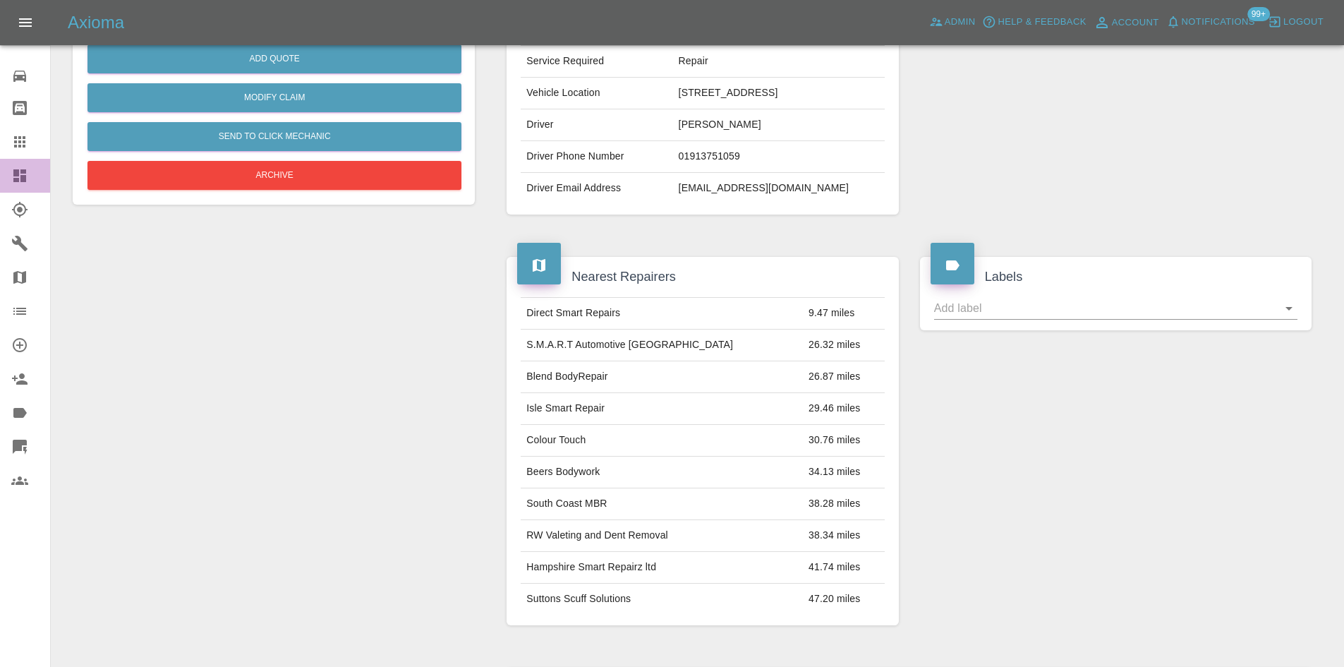
click at [27, 169] on icon at bounding box center [19, 175] width 17 height 17
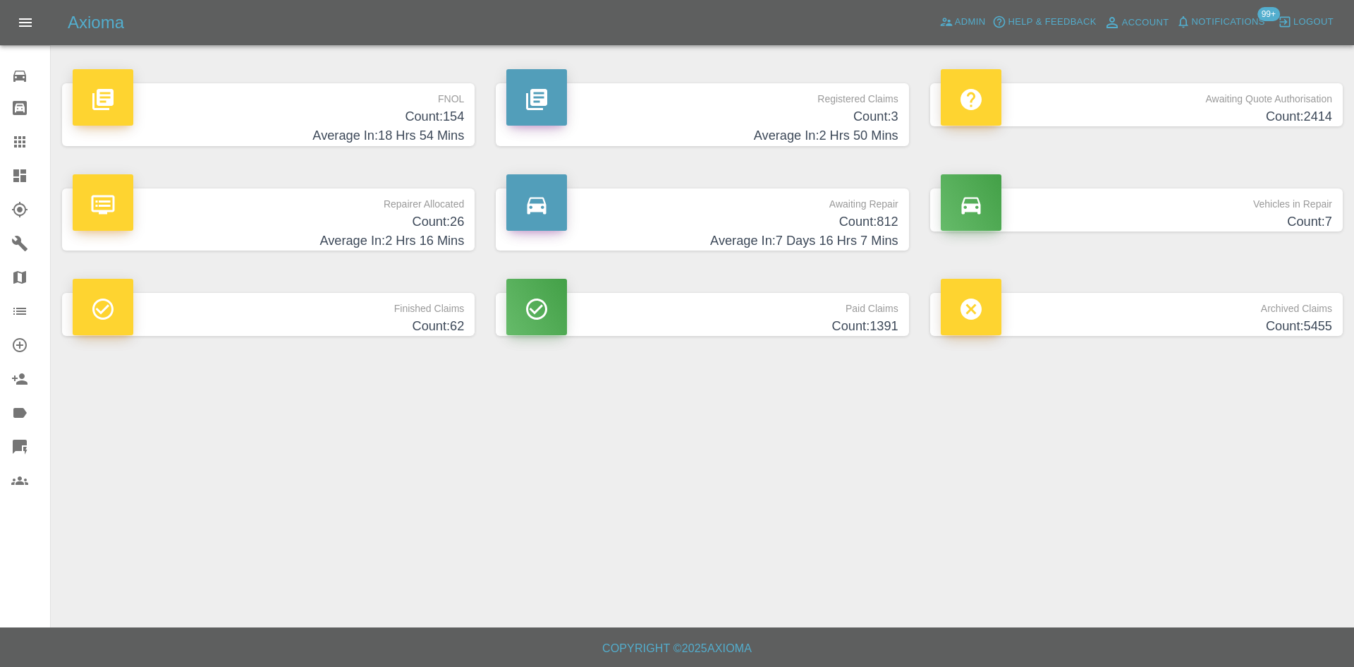
click at [683, 97] on p "Registered Claims" at bounding box center [701, 95] width 391 height 24
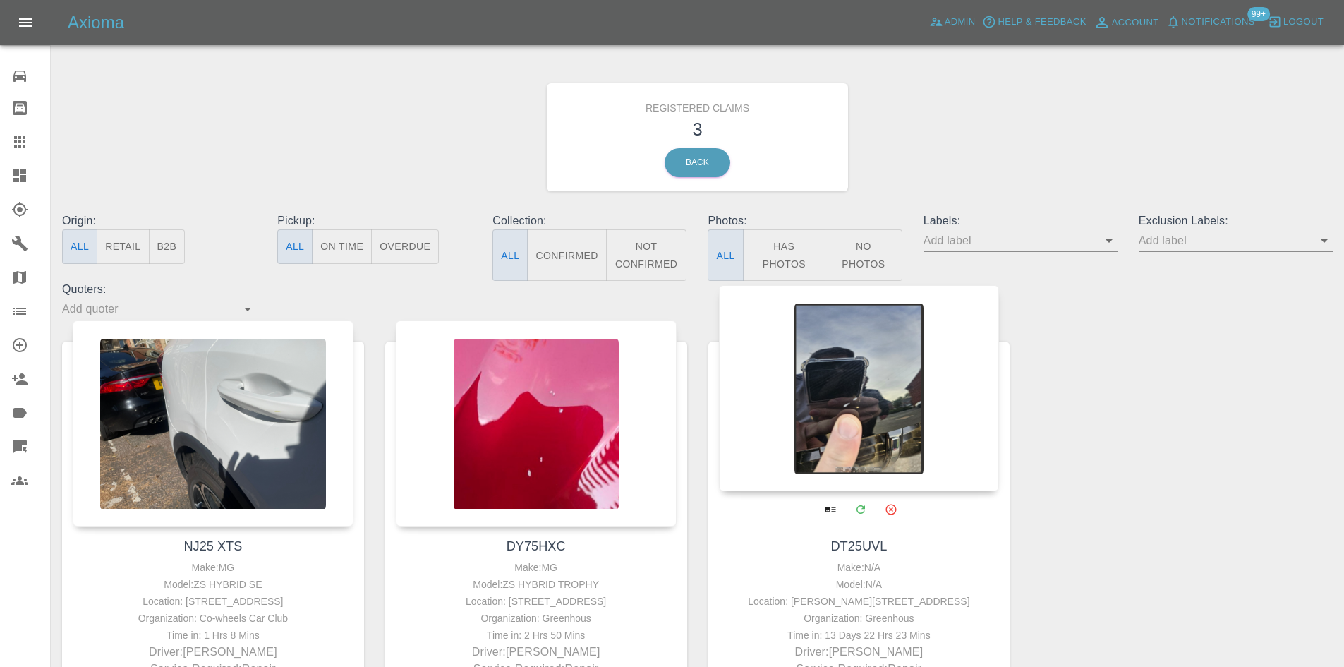
click at [858, 394] on div at bounding box center [859, 388] width 281 height 206
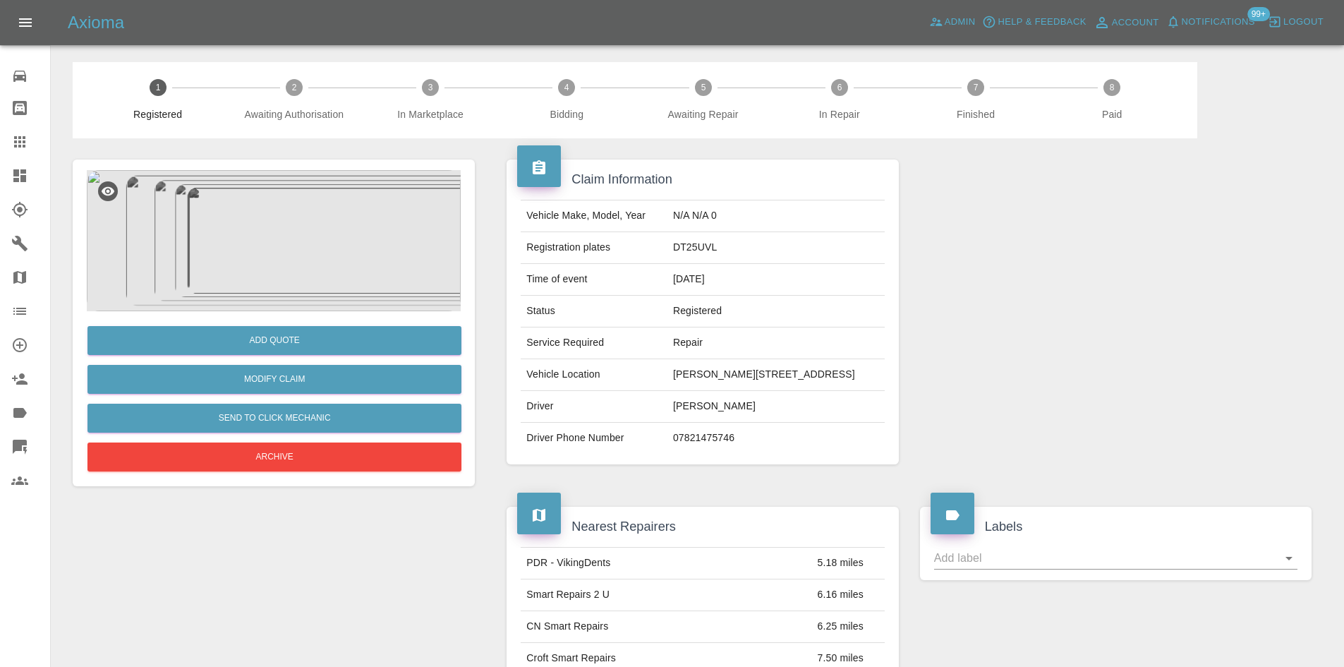
click at [667, 255] on td "DT25UVL" at bounding box center [775, 248] width 217 height 32
copy td "DT25UVL"
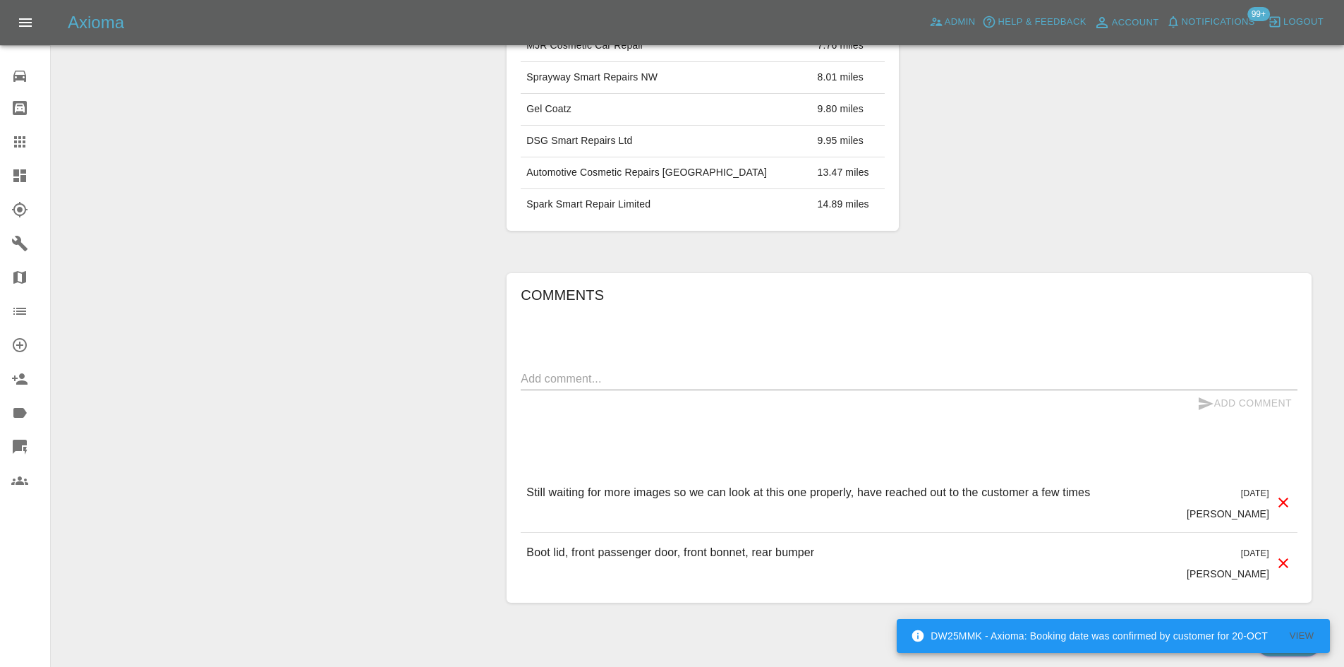
scroll to position [693, 0]
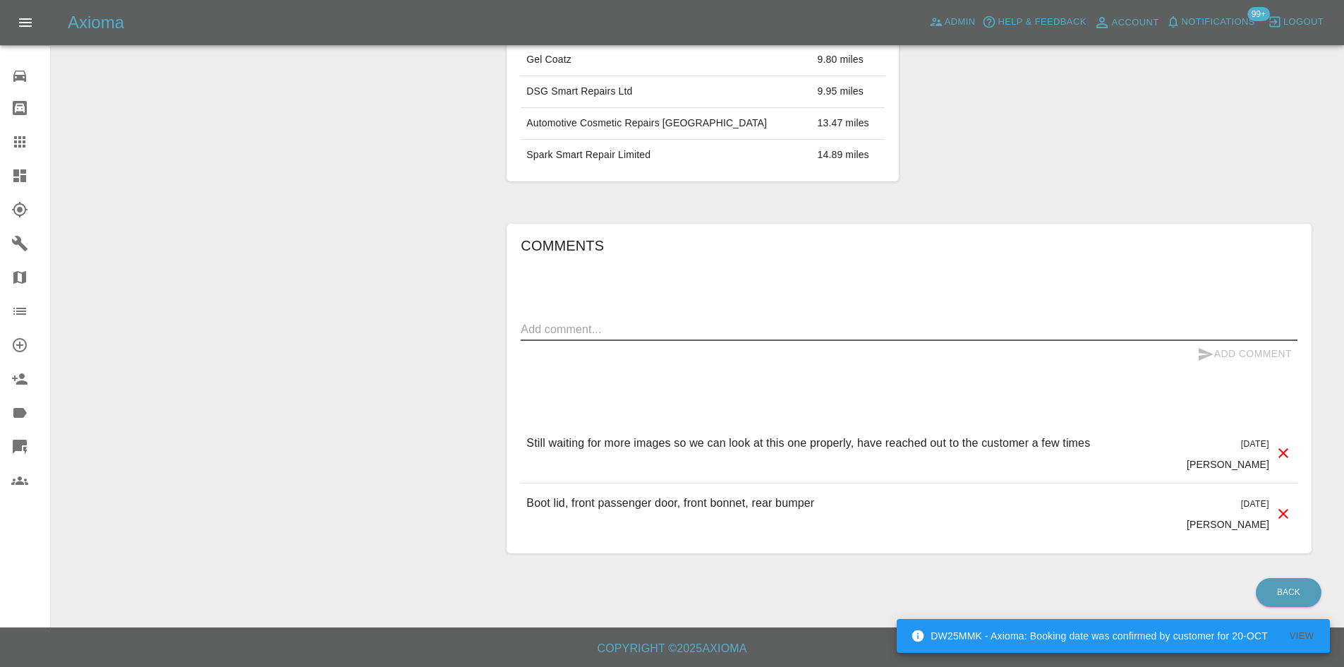
click at [681, 329] on textarea at bounding box center [909, 329] width 777 height 16
paste textarea "Hi Team, Finally got some more images of this one, the problem being the bonnet…"
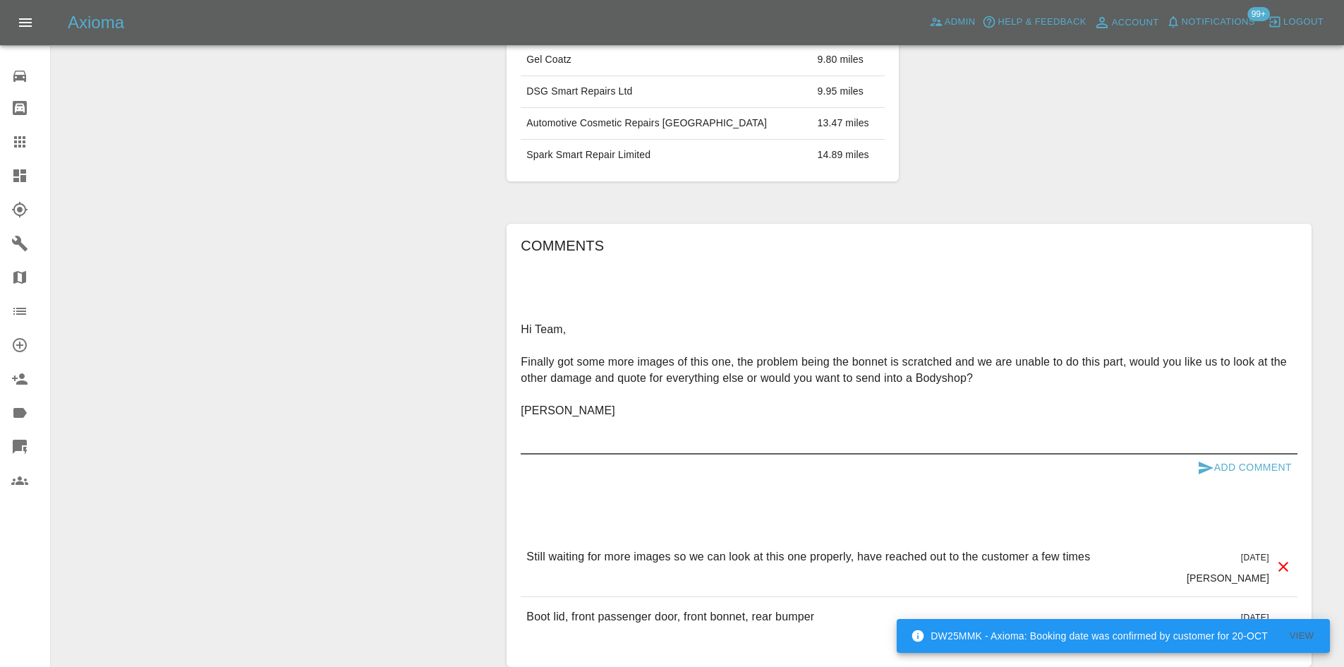
click at [1203, 449] on textarea "Hi Team, Finally got some more images of this one, the problem being the bonnet…" at bounding box center [909, 386] width 777 height 130
type textarea "Hi Team, Finally got some more images of this one, the problem being the bonnet…"
click at [1209, 456] on button "Add Comment" at bounding box center [1244, 467] width 106 height 26
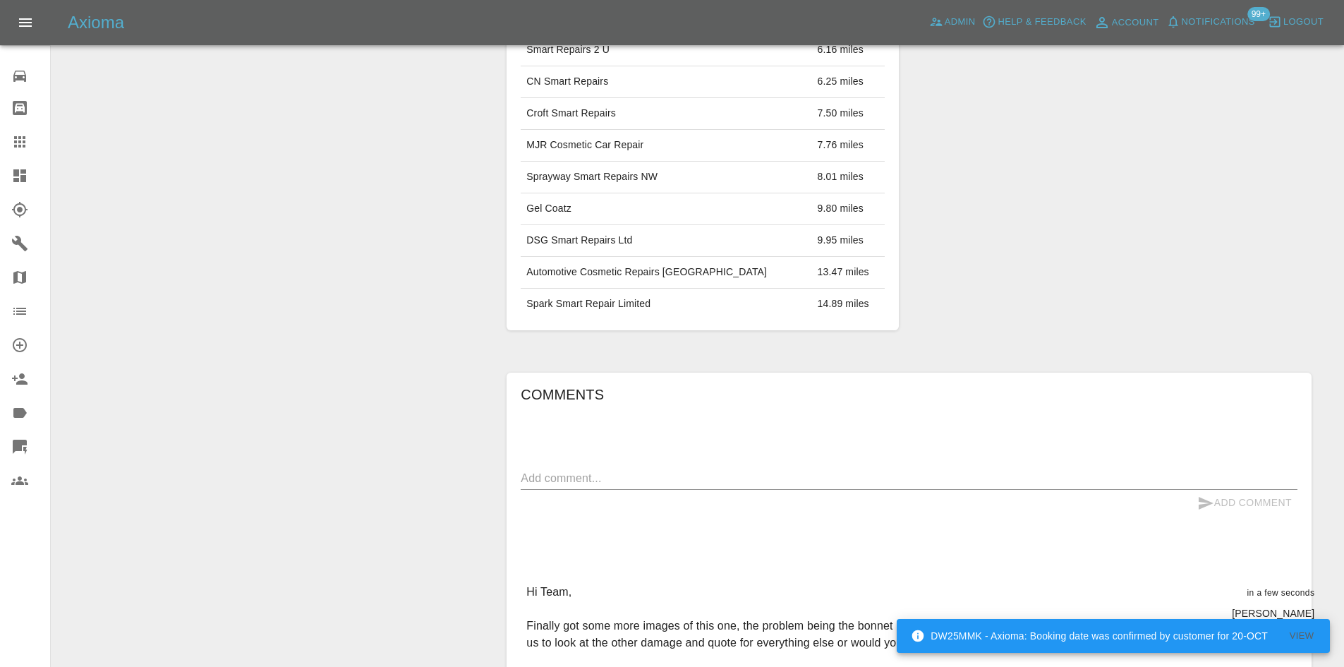
scroll to position [341, 0]
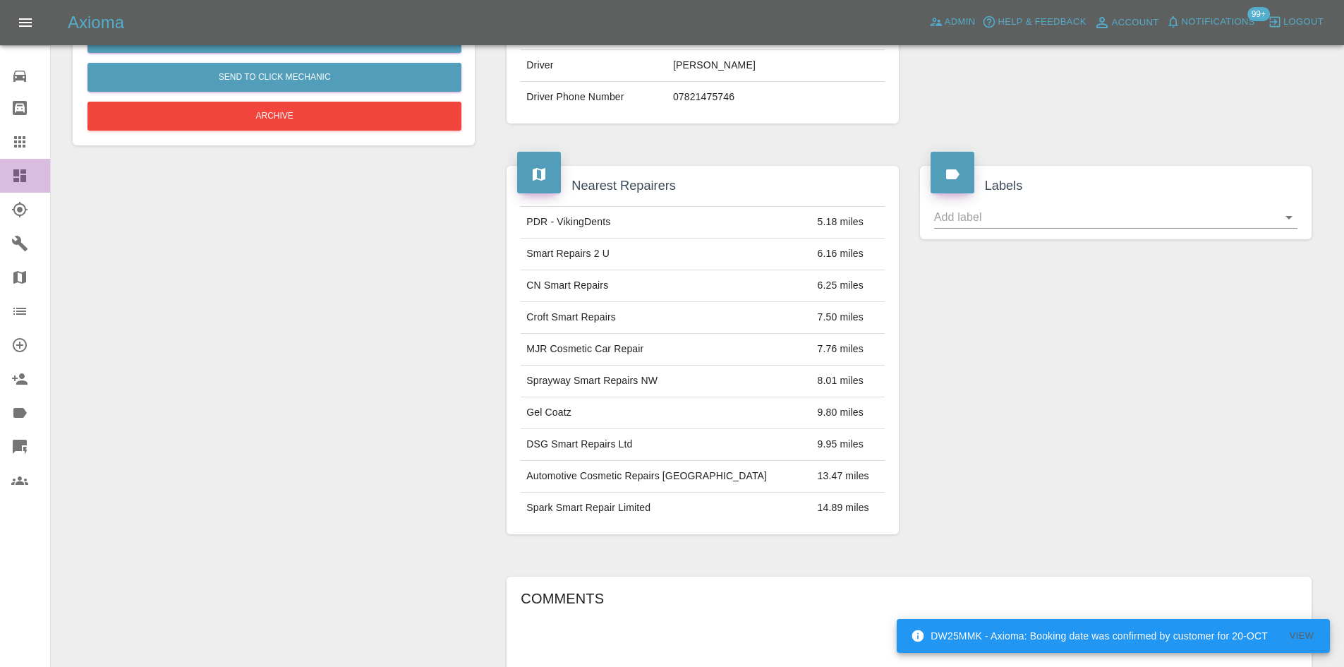
click at [0, 176] on link "Dashboard" at bounding box center [25, 176] width 50 height 34
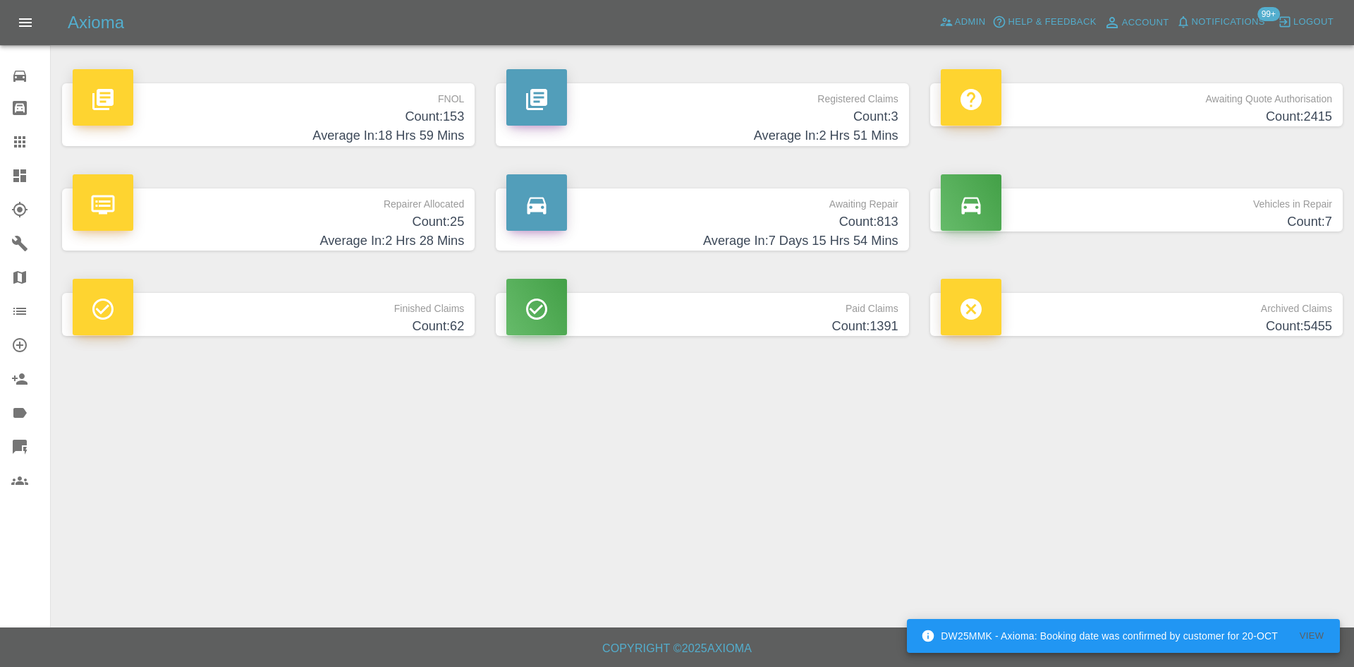
click at [777, 138] on h4 "Average In: 2 Hrs 51 Mins" at bounding box center [701, 135] width 391 height 19
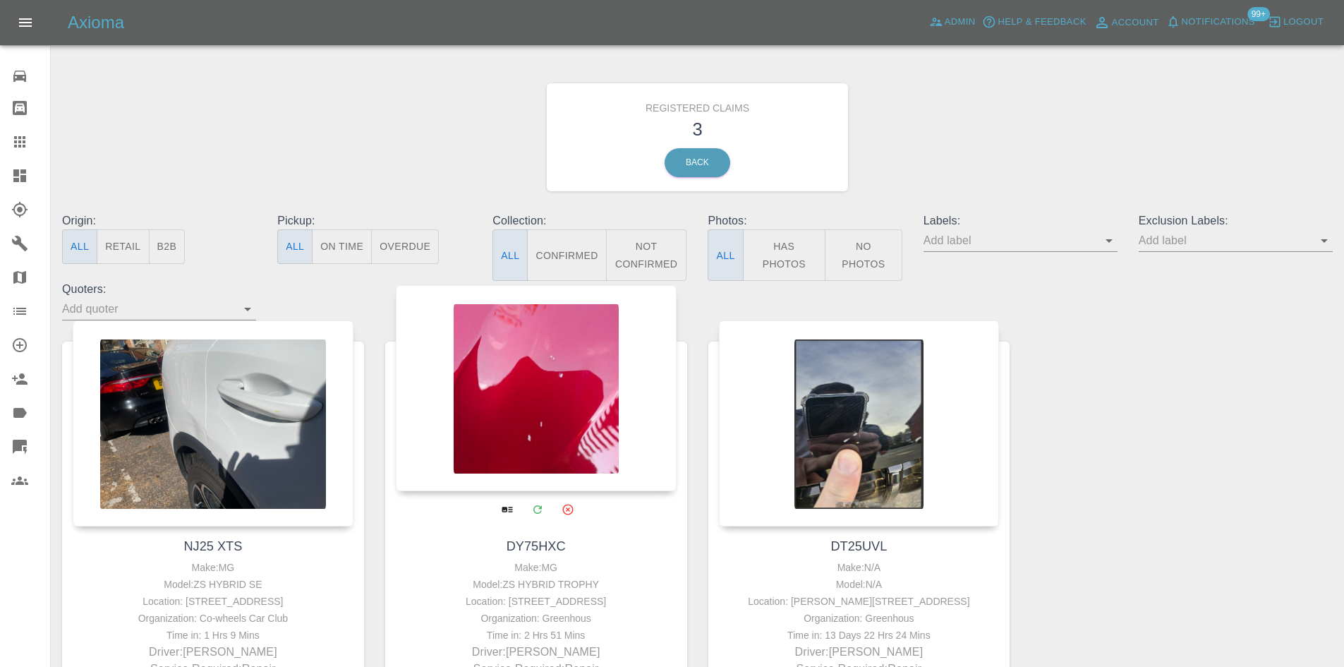
scroll to position [141, 0]
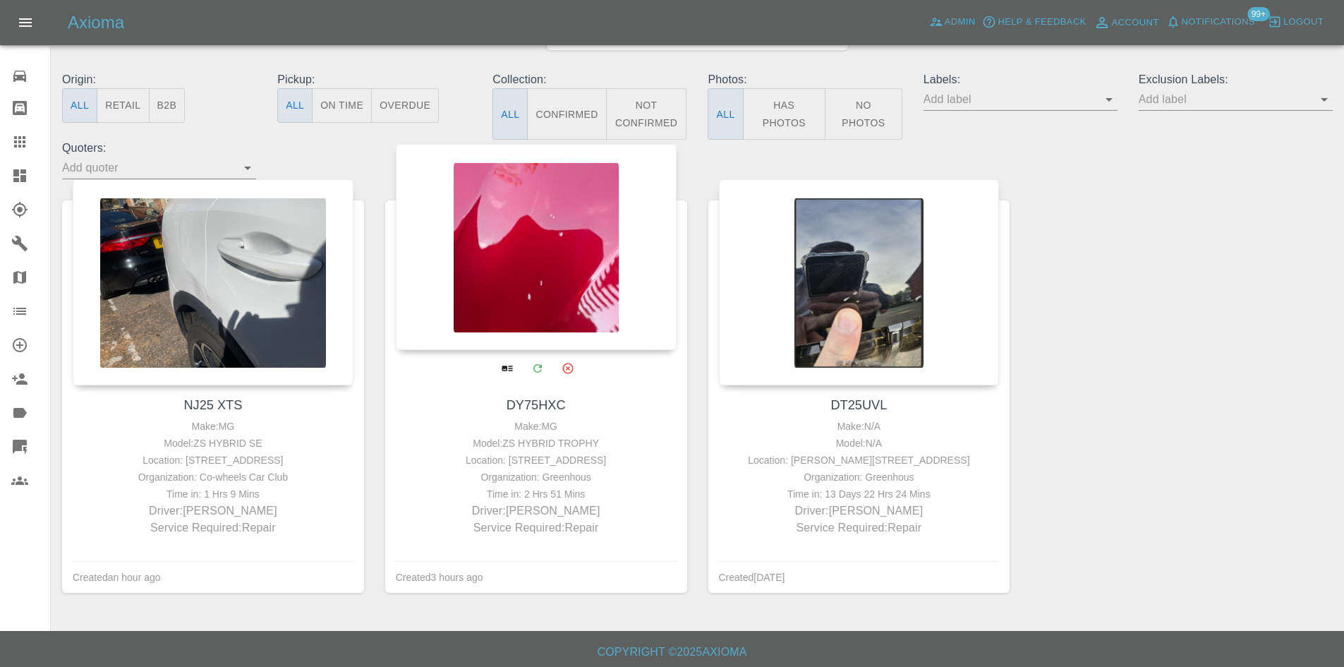
click at [530, 288] on div at bounding box center [536, 247] width 281 height 206
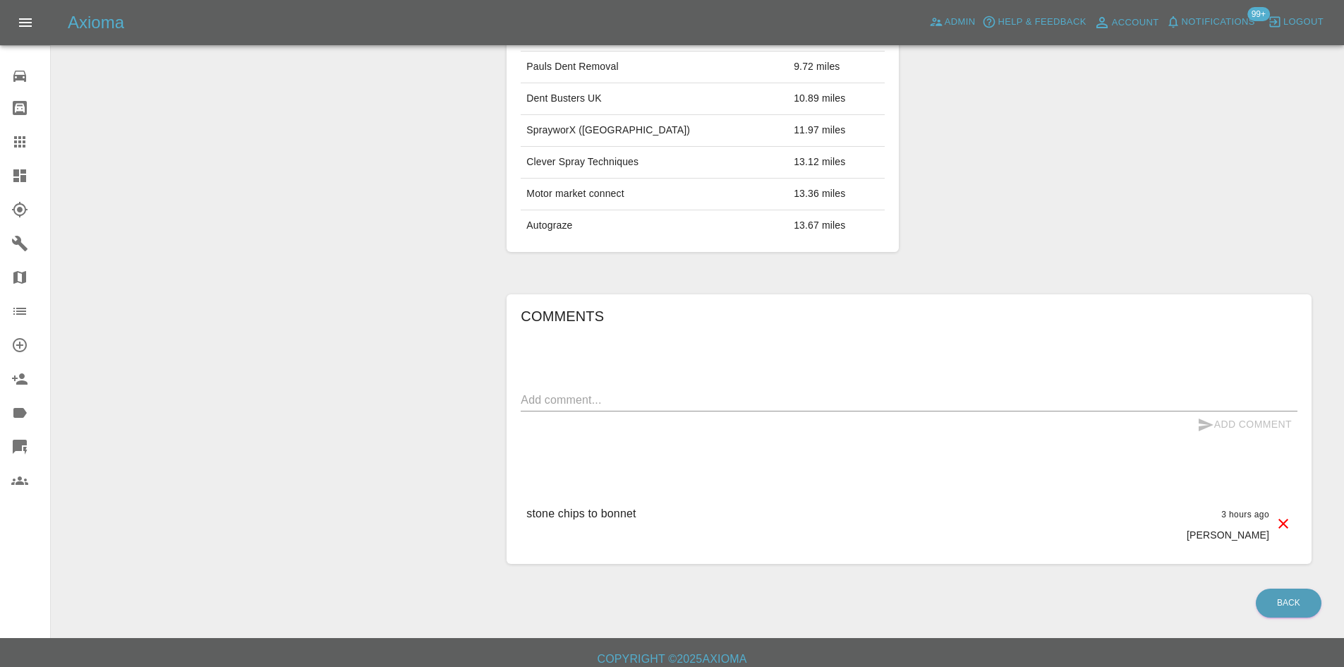
scroll to position [665, 0]
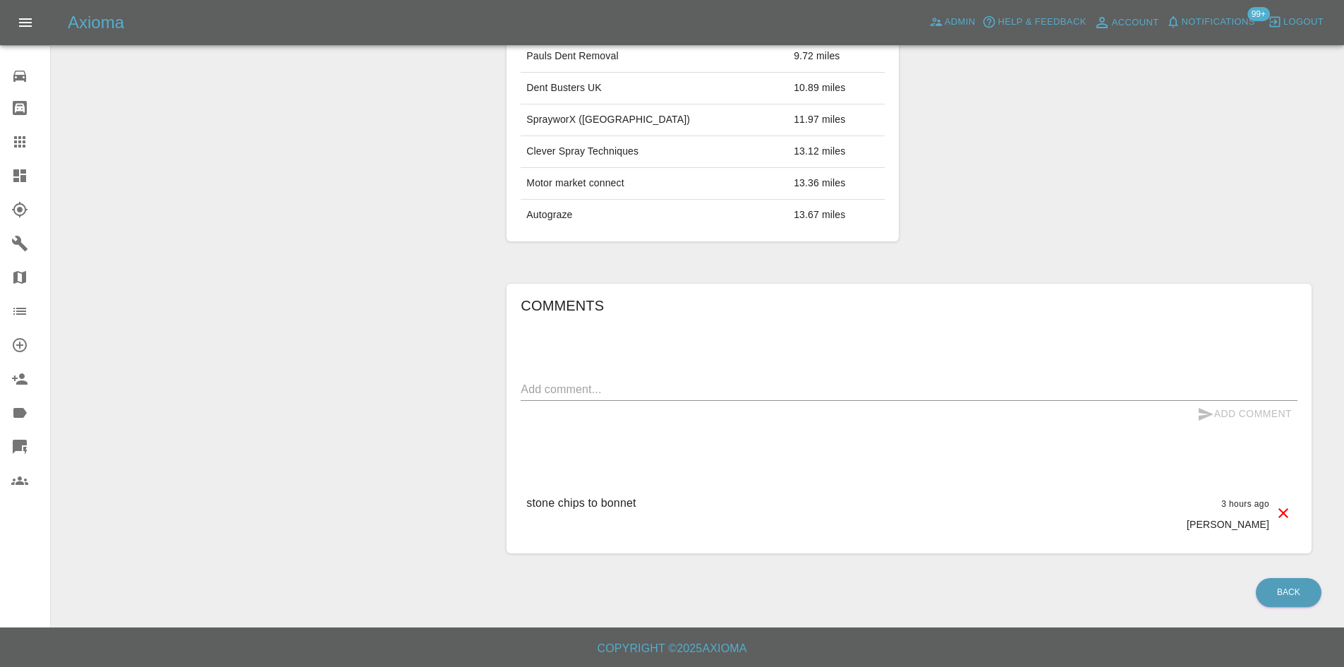
click at [621, 369] on div "Comments x Add Comment stone chips to bonnet 3 hours ago Aimee stone chips to b…" at bounding box center [909, 418] width 777 height 248
click at [626, 382] on textarea at bounding box center [909, 389] width 777 height 16
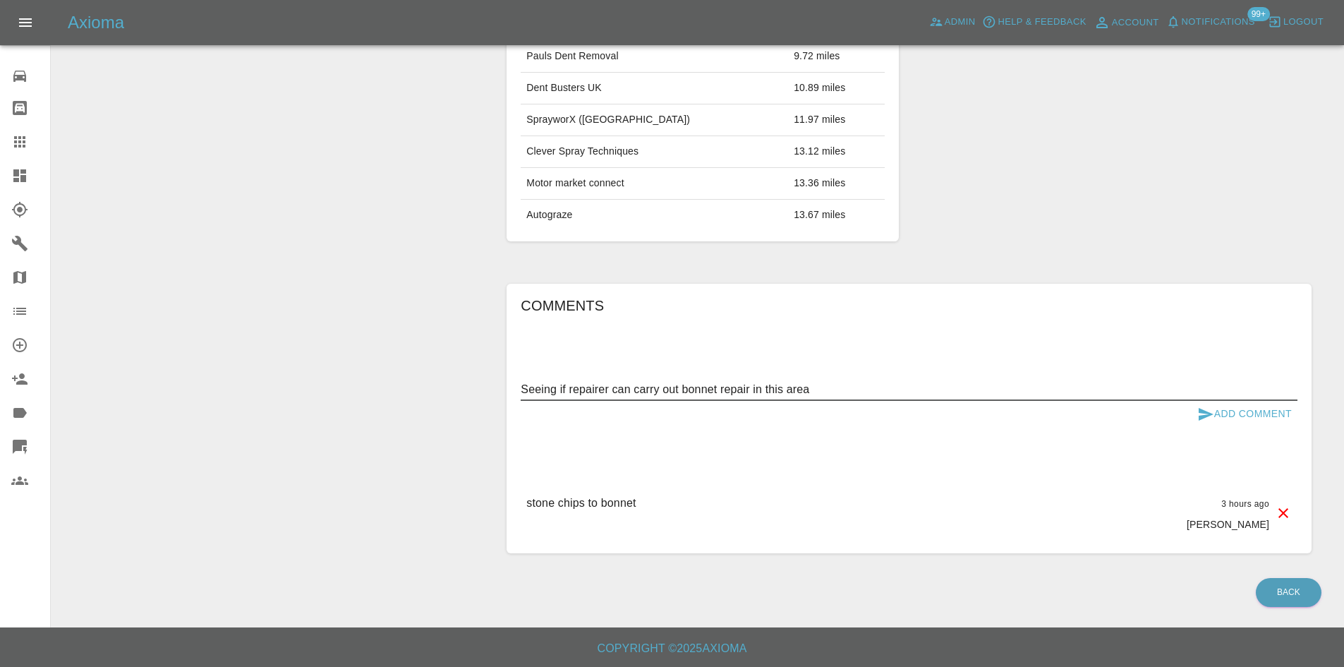
type textarea "Seeing if repairer can carry out bonnet repair in this area"
click at [1174, 403] on div "Add Comment" at bounding box center [909, 414] width 777 height 26
click at [1242, 415] on button "Add Comment" at bounding box center [1244, 414] width 106 height 26
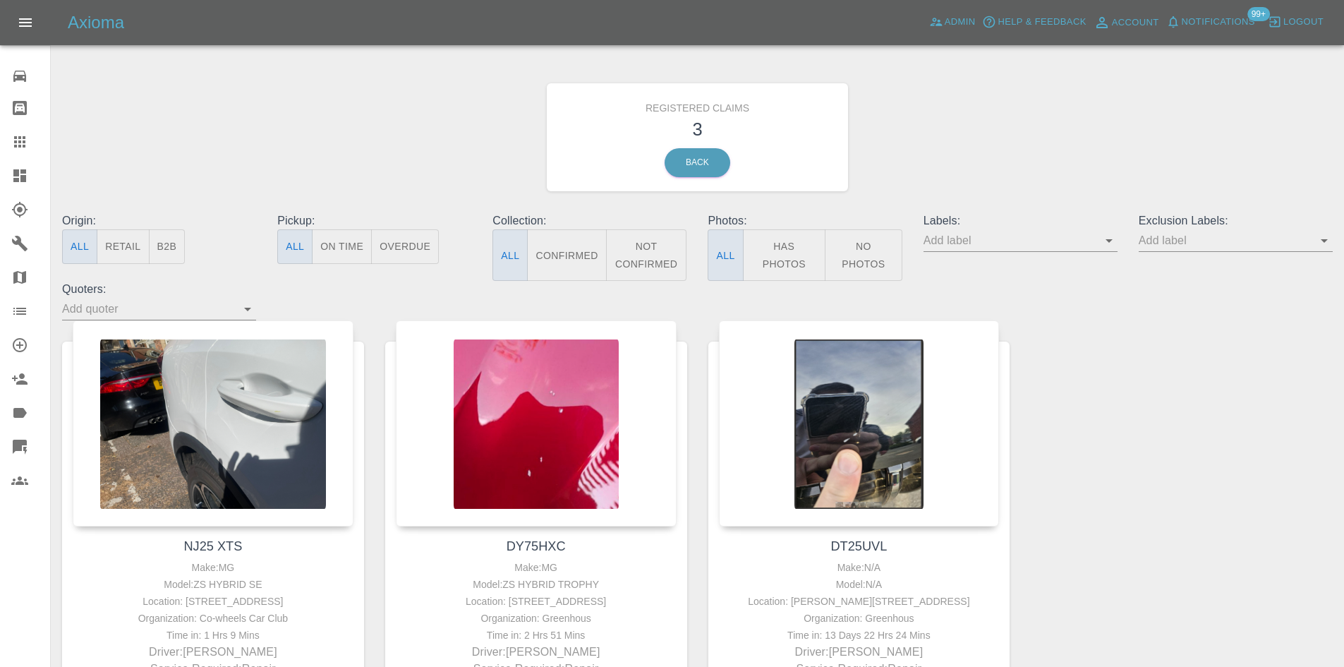
click at [13, 168] on icon at bounding box center [19, 175] width 17 height 17
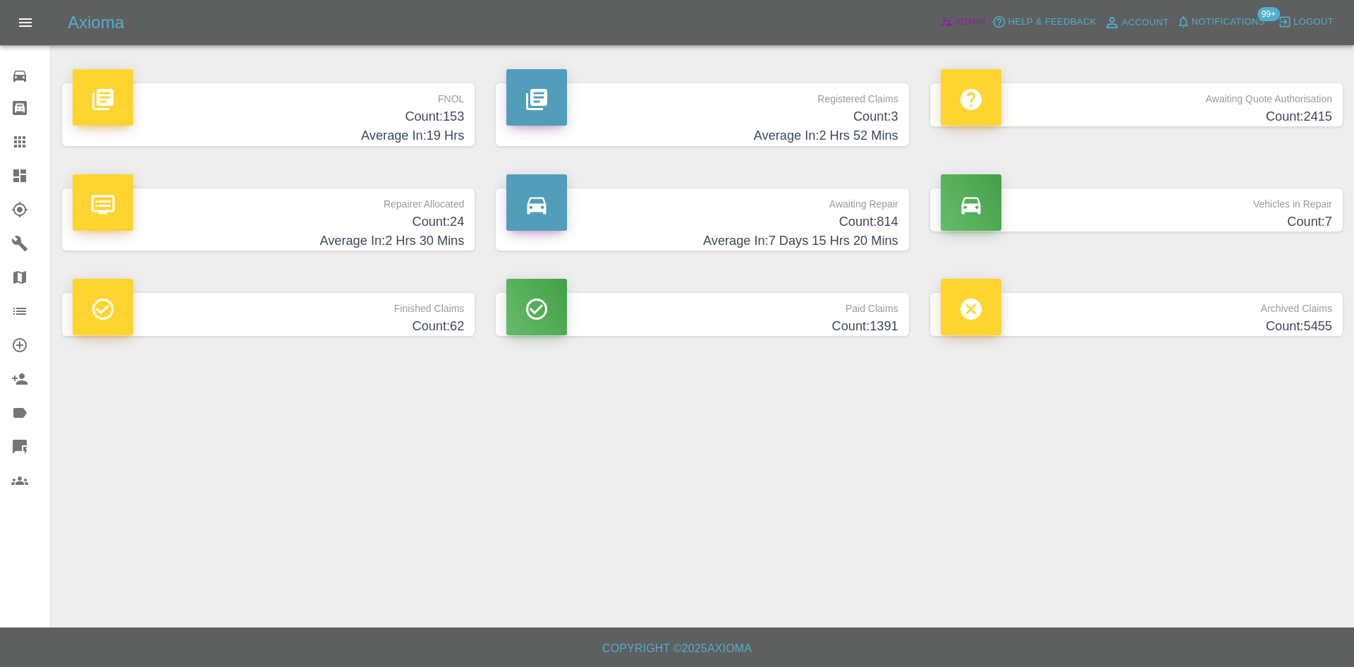
click at [985, 21] on span "Admin" at bounding box center [970, 22] width 31 height 16
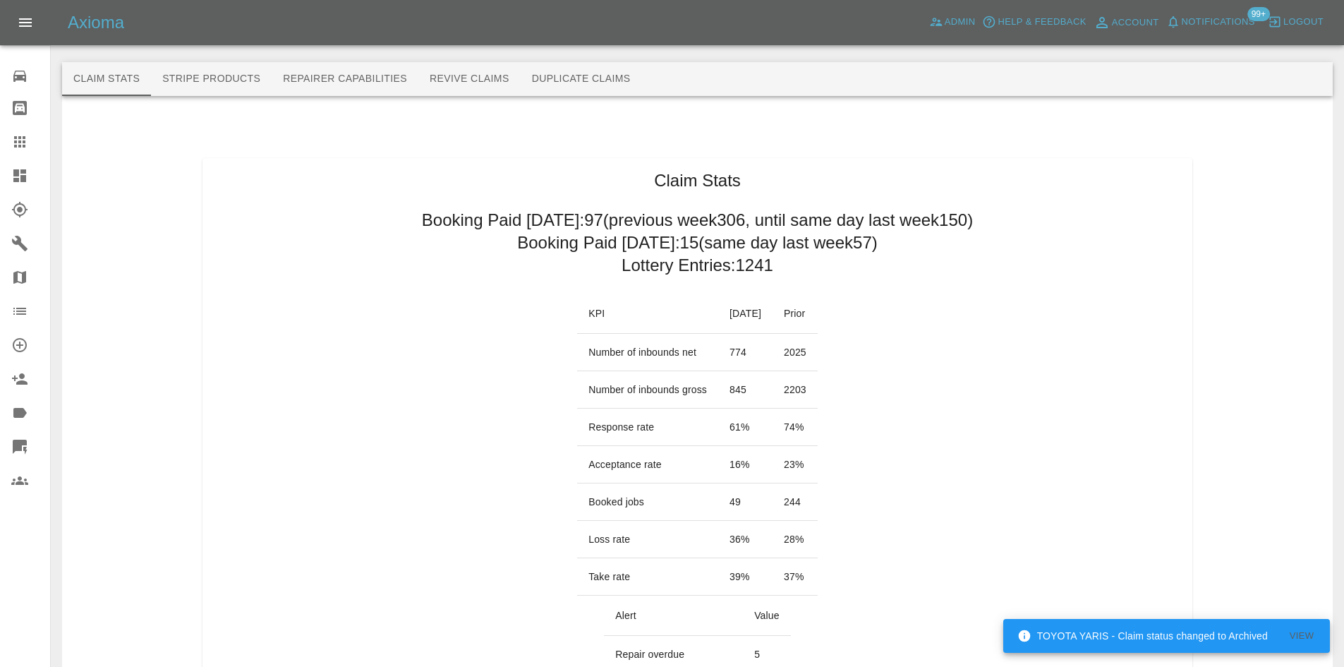
click at [7, 178] on link "Dashboard" at bounding box center [25, 176] width 50 height 34
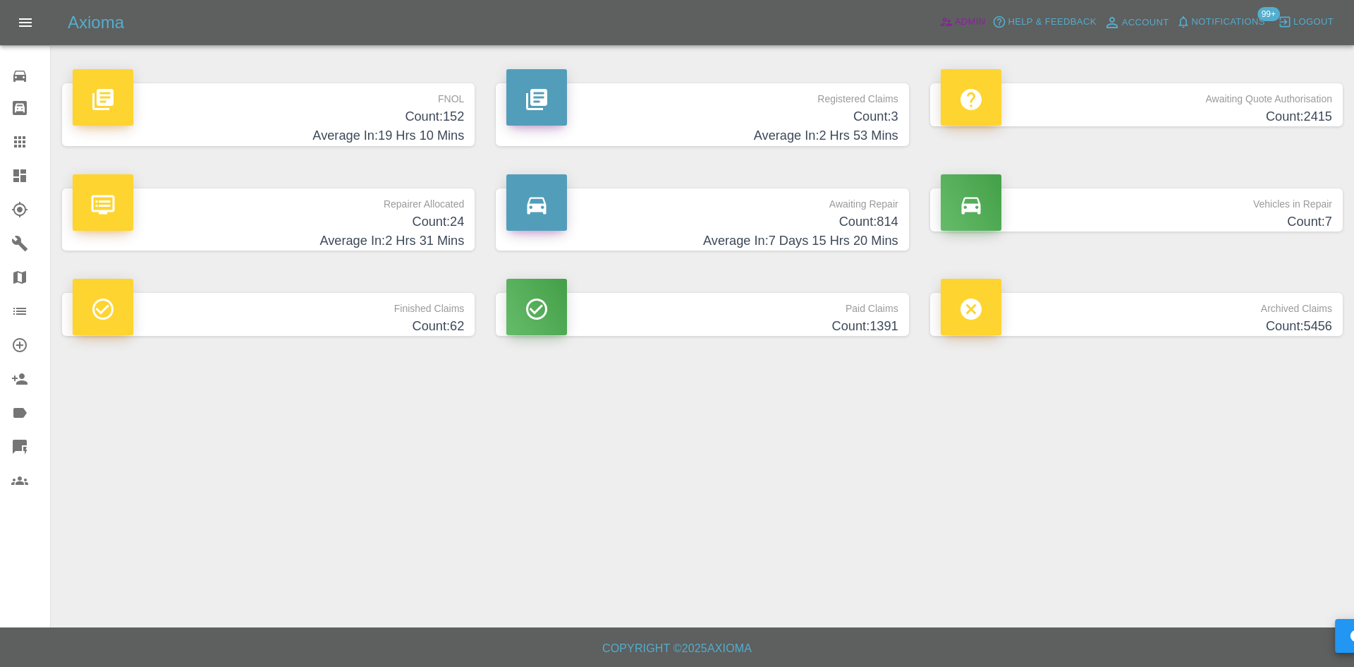
click at [977, 25] on span "Admin" at bounding box center [970, 22] width 31 height 16
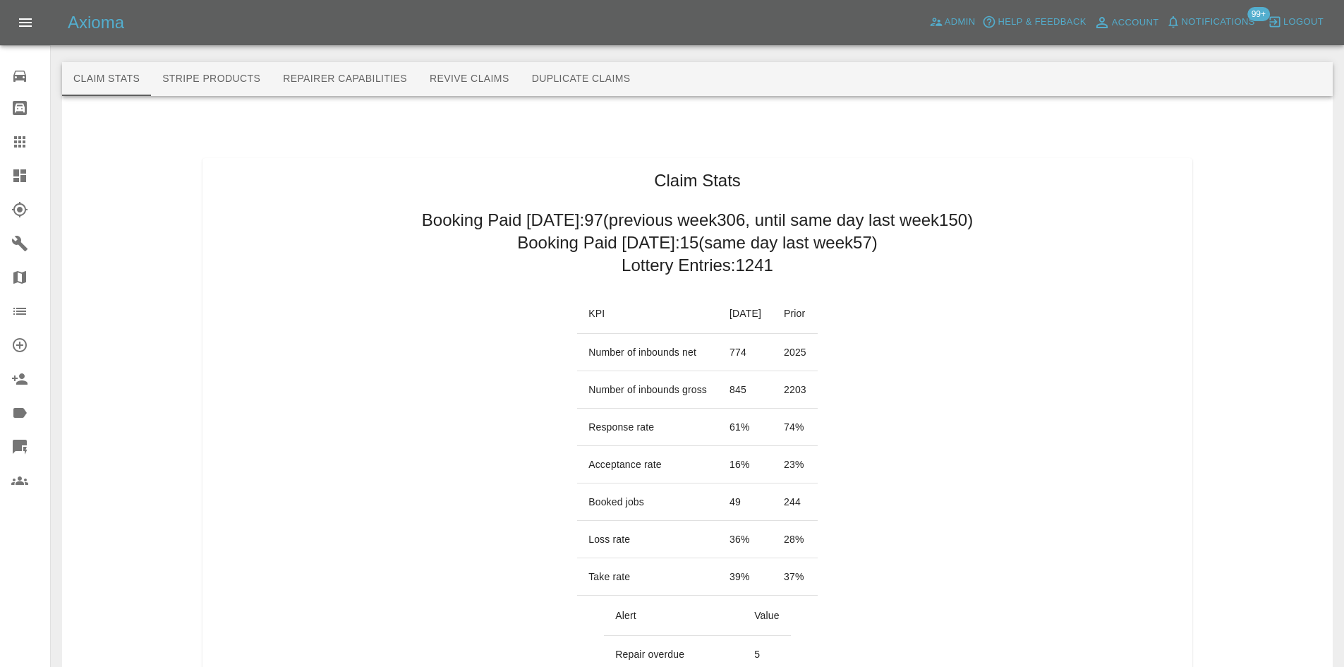
click at [20, 171] on icon at bounding box center [19, 175] width 13 height 13
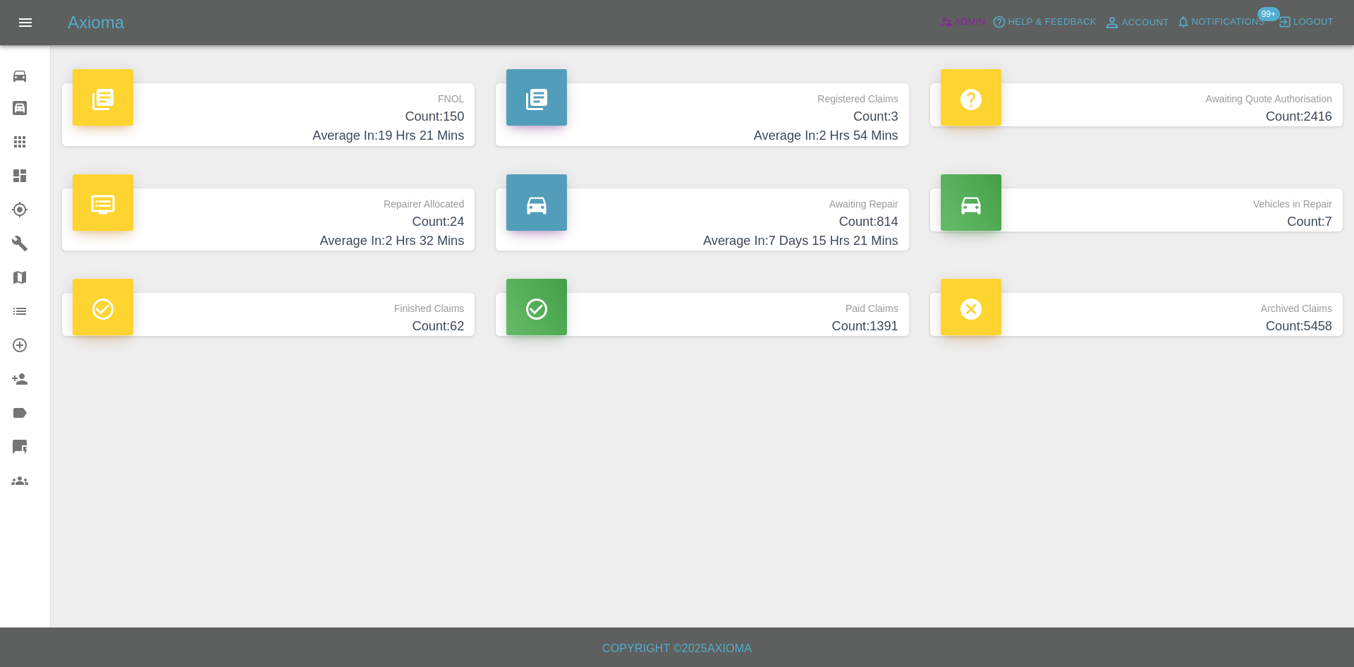
click at [952, 19] on icon at bounding box center [946, 22] width 14 height 14
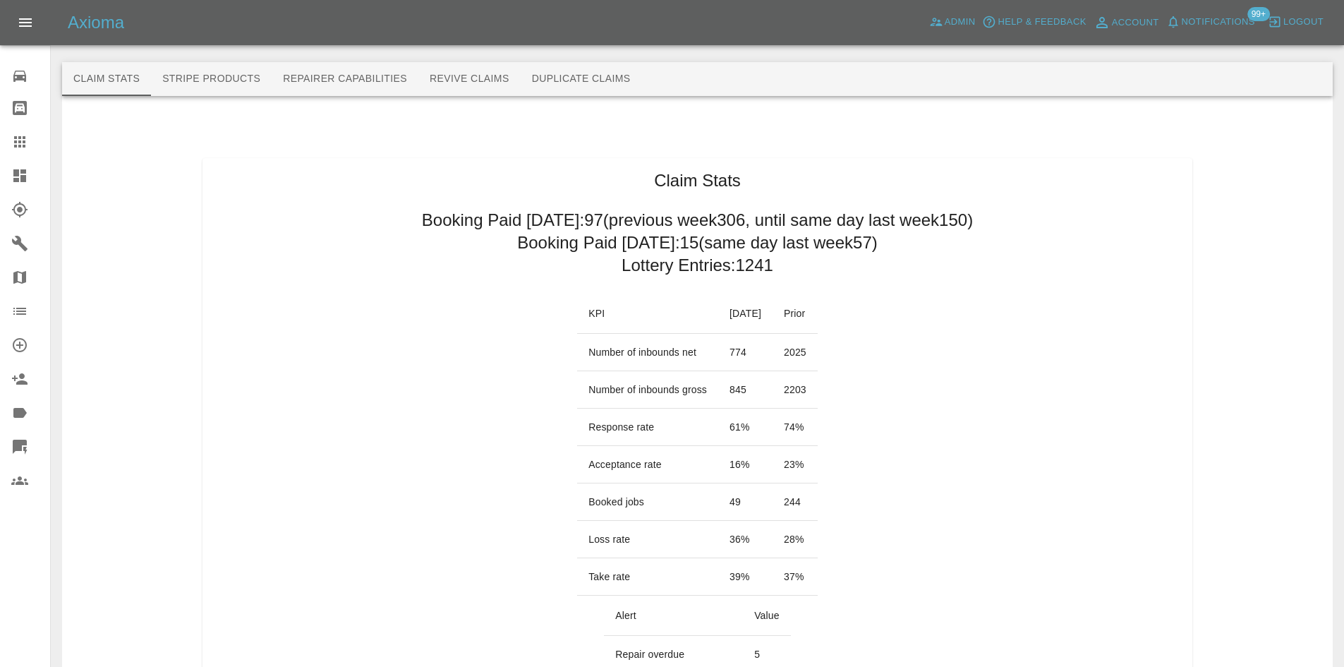
click at [6, 179] on link "Dashboard" at bounding box center [25, 176] width 50 height 34
click at [24, 183] on icon at bounding box center [19, 175] width 17 height 17
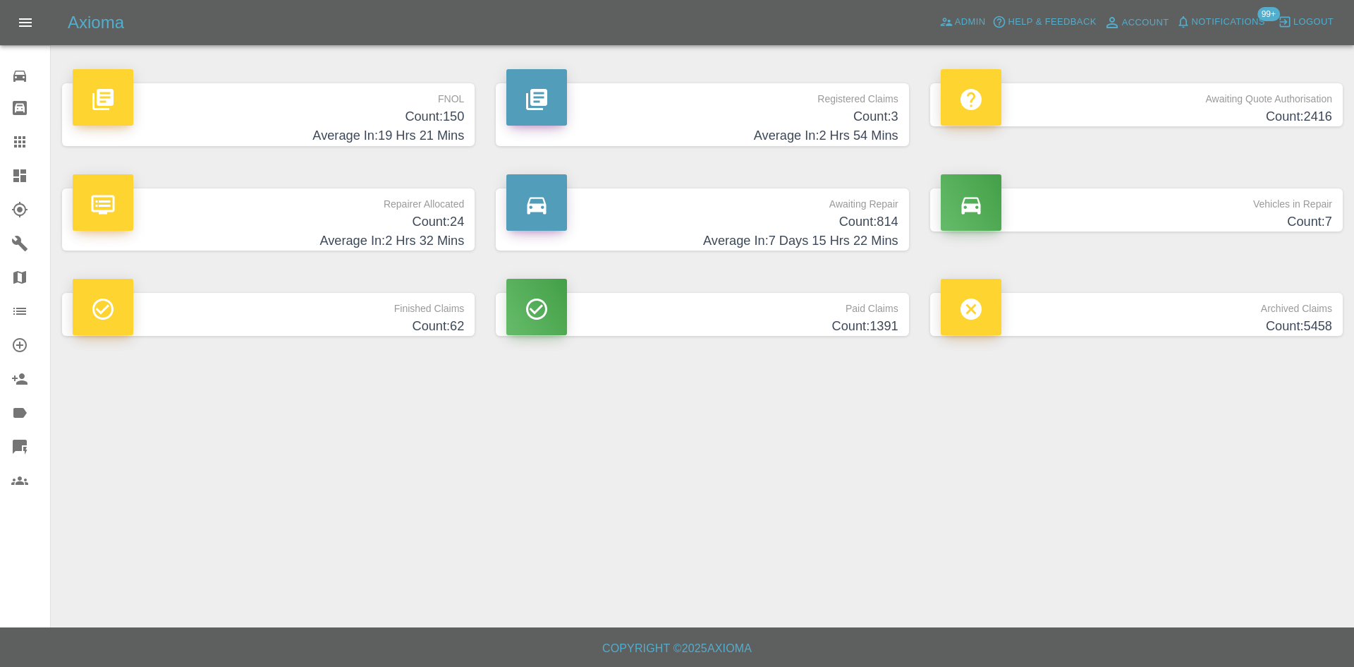
click at [693, 224] on h4 "Count: 814" at bounding box center [701, 221] width 391 height 19
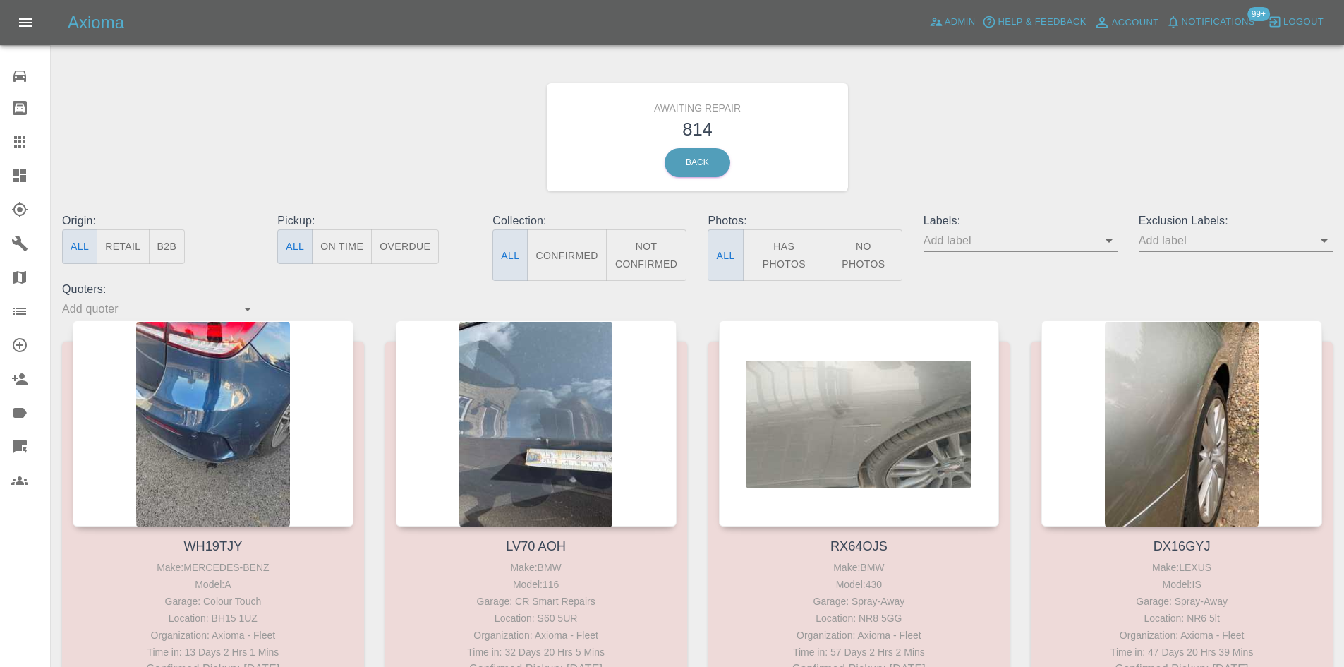
click at [162, 250] on button "B2B" at bounding box center [167, 246] width 37 height 35
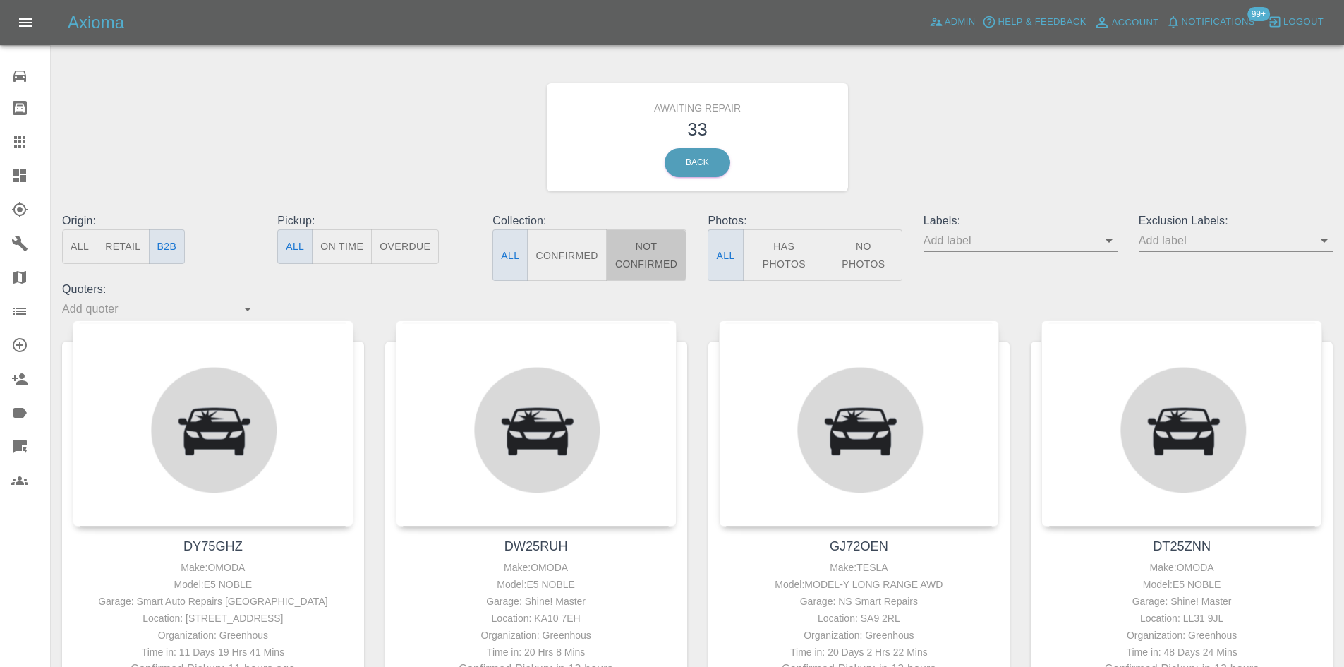
click at [671, 244] on button "Not Confirmed" at bounding box center [646, 254] width 81 height 51
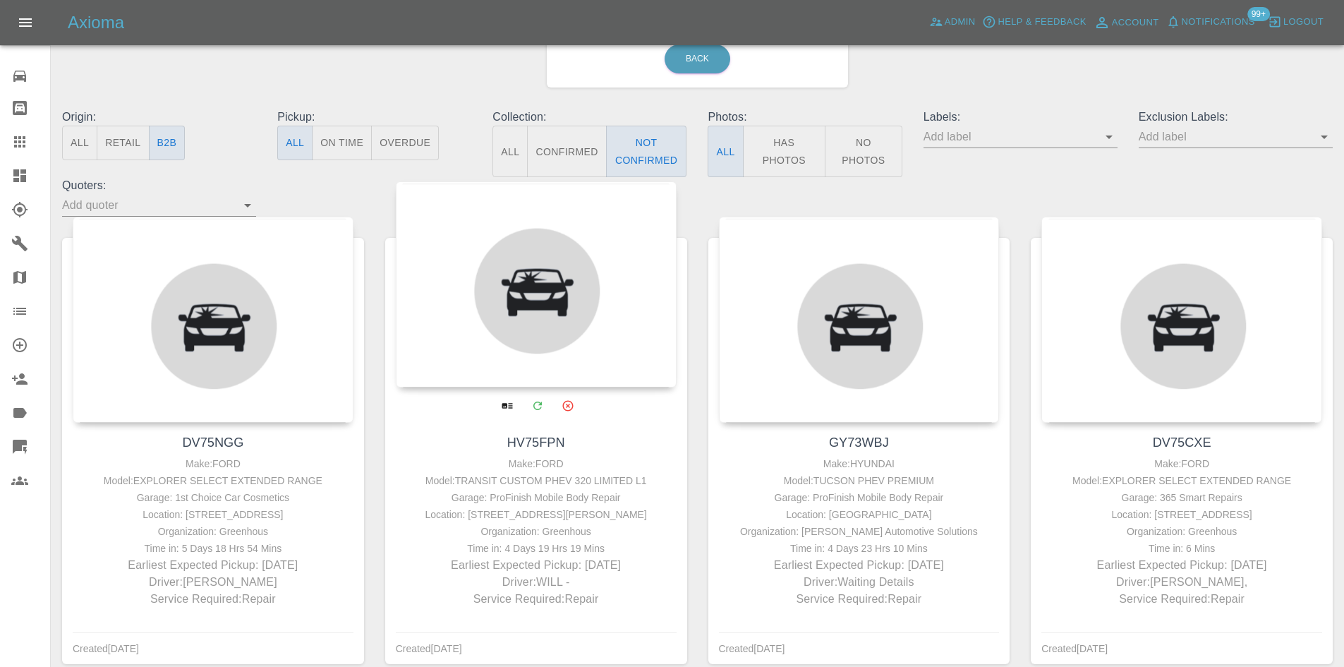
scroll to position [178, 0]
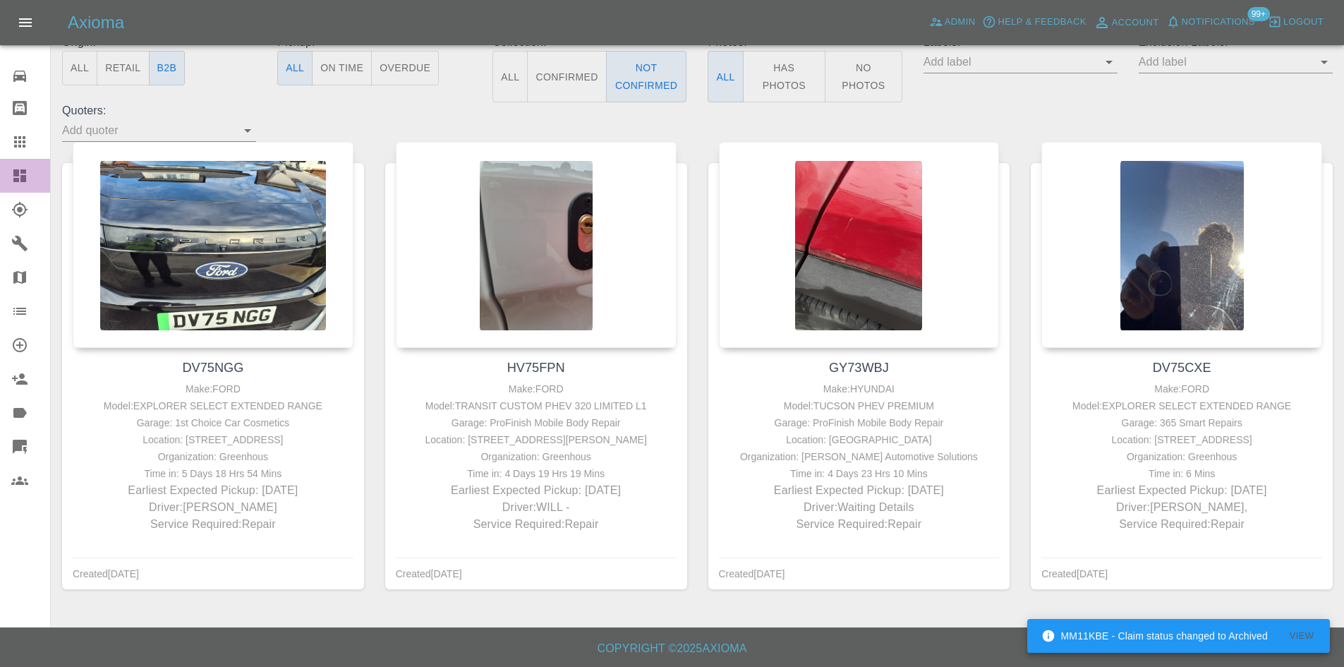
click at [7, 174] on link "Dashboard" at bounding box center [25, 176] width 50 height 34
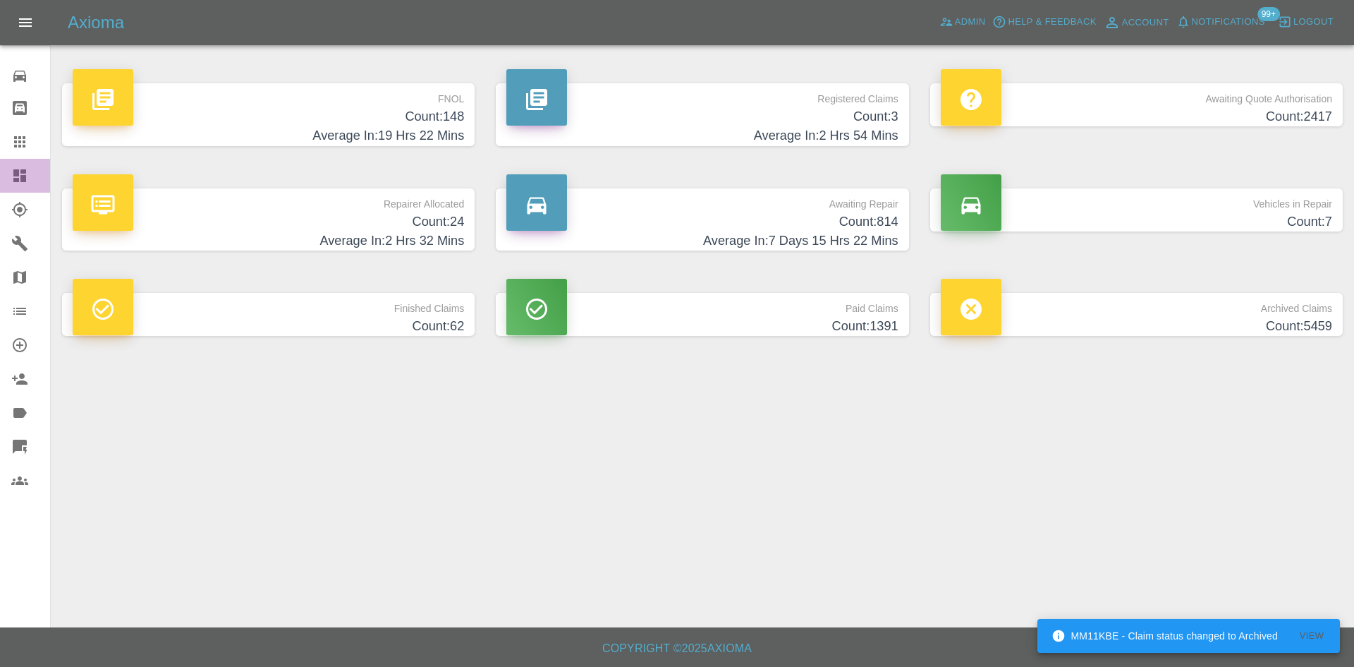
click at [19, 169] on icon at bounding box center [19, 175] width 13 height 13
click at [0, 175] on link "Dashboard" at bounding box center [25, 176] width 50 height 34
click at [0, 162] on link "Dashboard" at bounding box center [25, 176] width 50 height 34
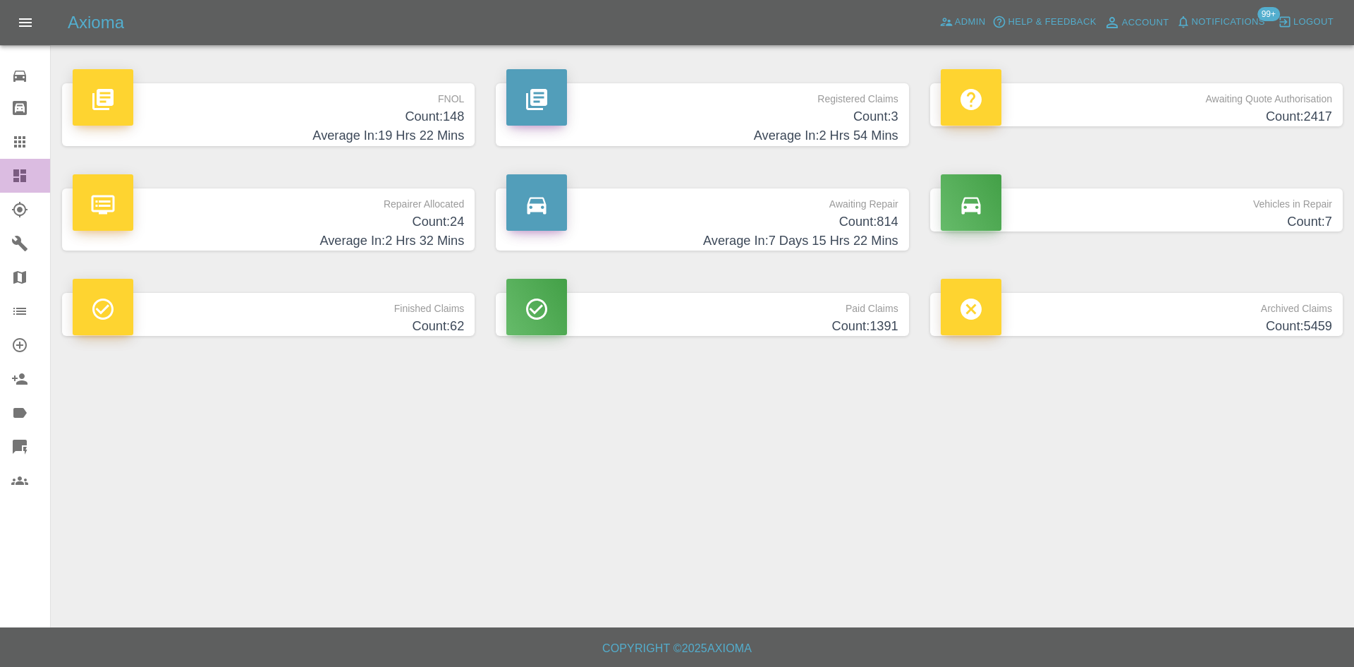
click at [2, 183] on link "Dashboard" at bounding box center [25, 176] width 50 height 34
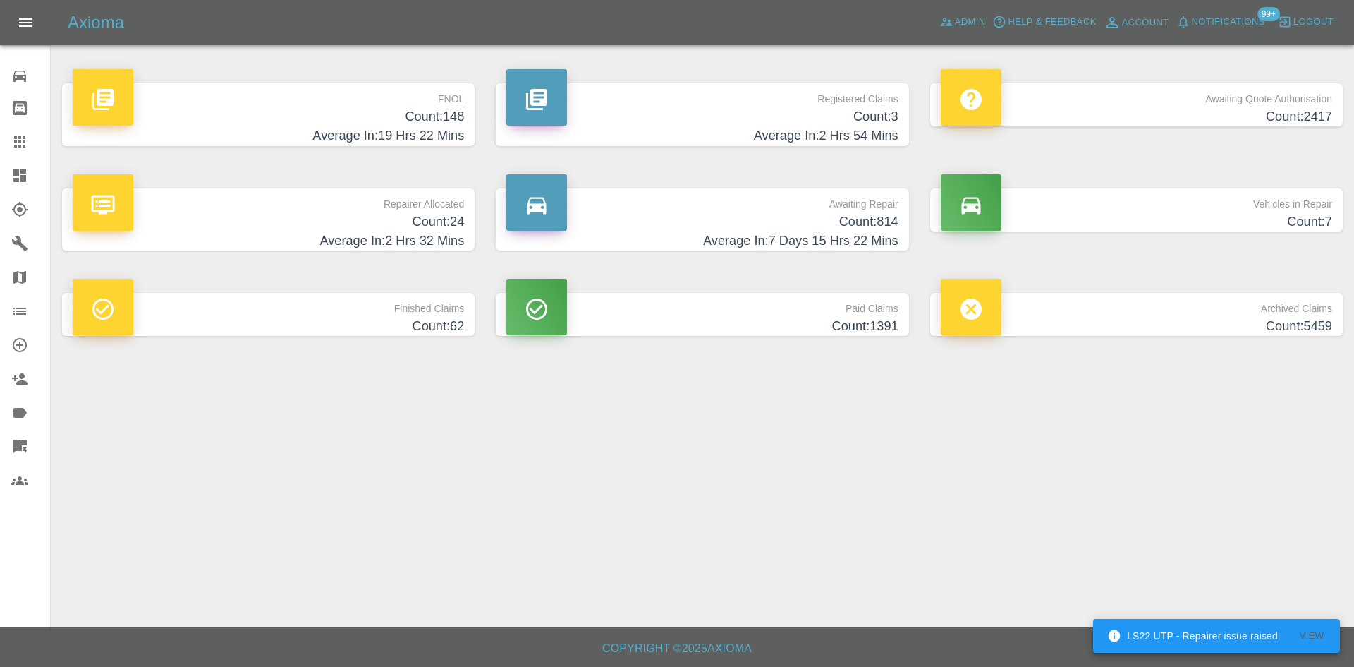
click at [1248, 17] on span "Notifications" at bounding box center [1228, 22] width 73 height 16
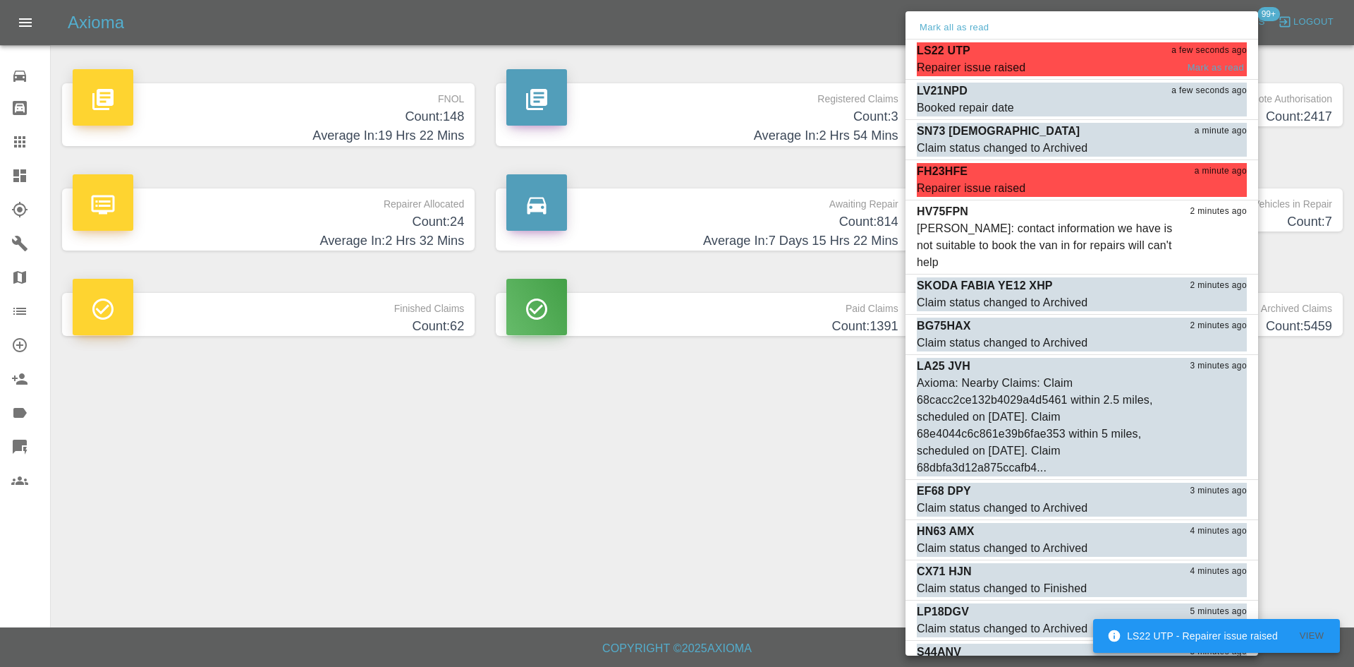
click at [990, 54] on div "LS22 UTP a few seconds ago" at bounding box center [1082, 50] width 330 height 17
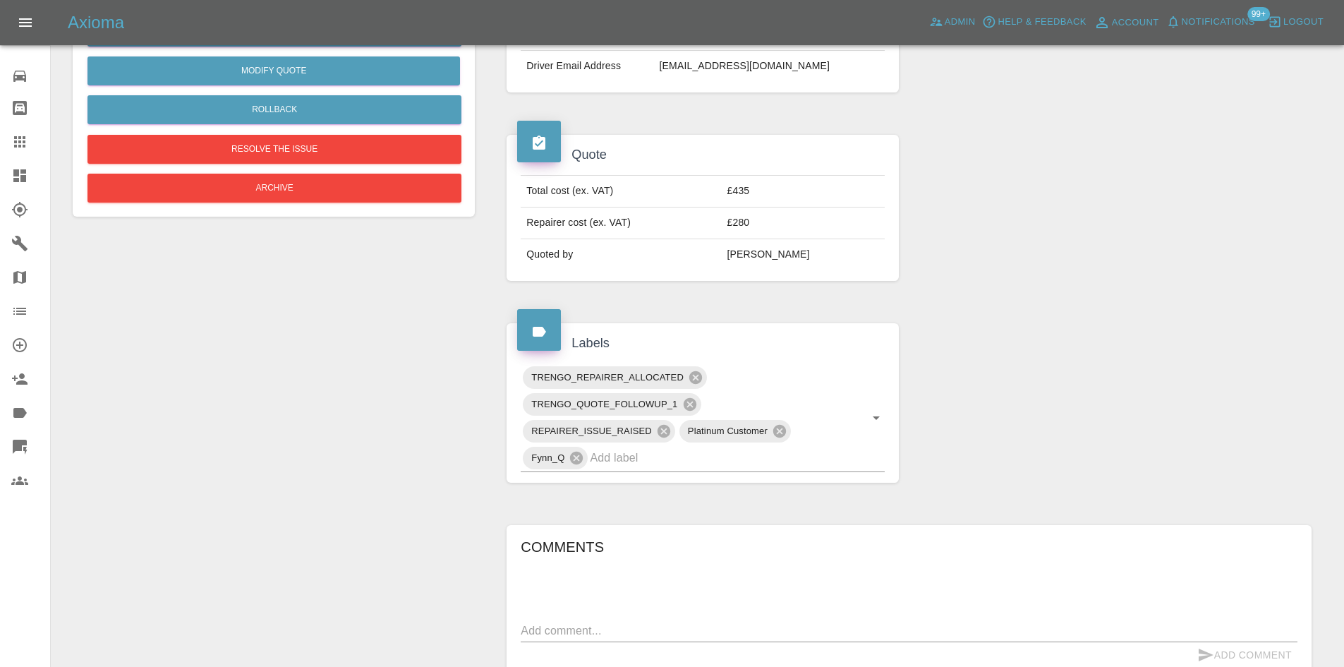
scroll to position [121, 0]
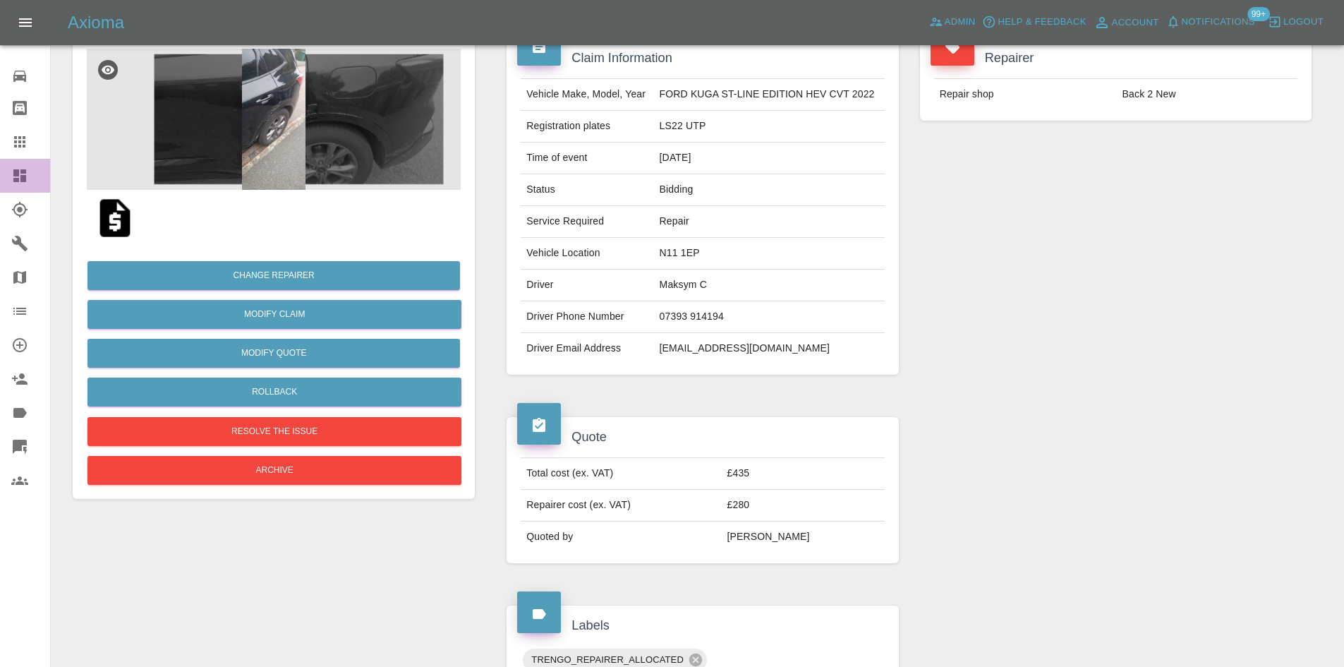
click at [7, 175] on link "Dashboard" at bounding box center [25, 176] width 50 height 34
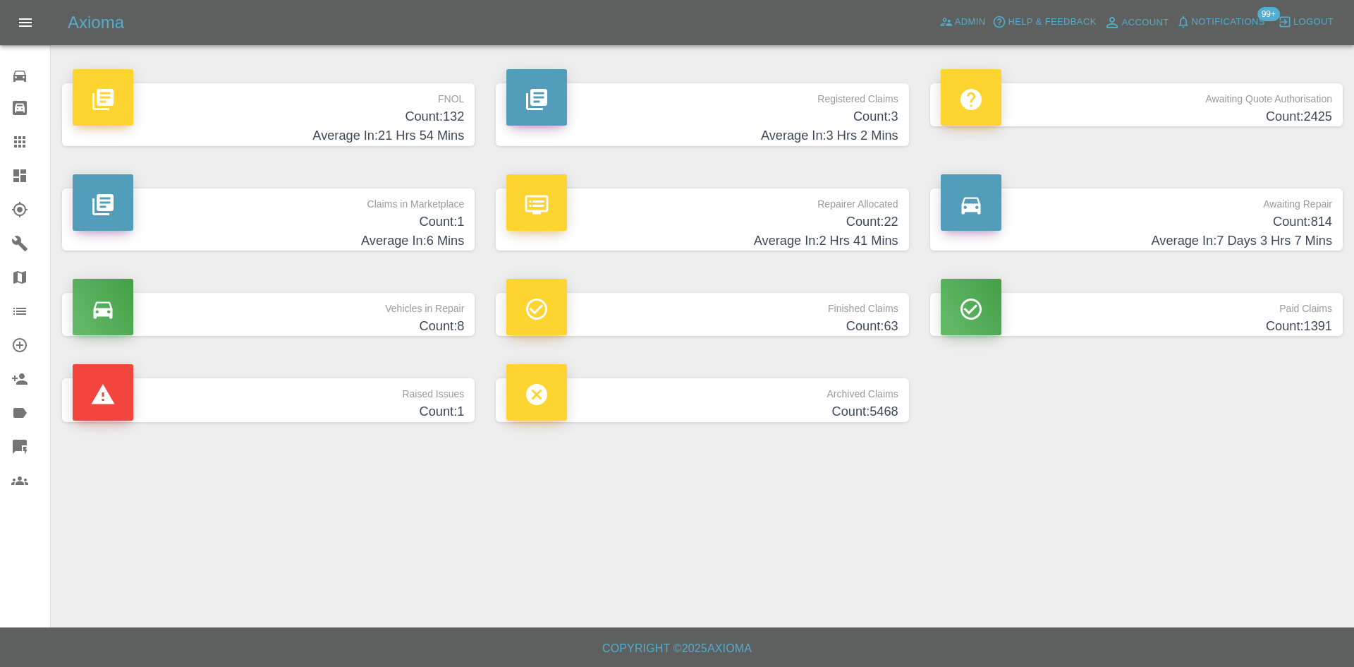
click at [6, 439] on link "Quick Quote" at bounding box center [25, 447] width 50 height 34
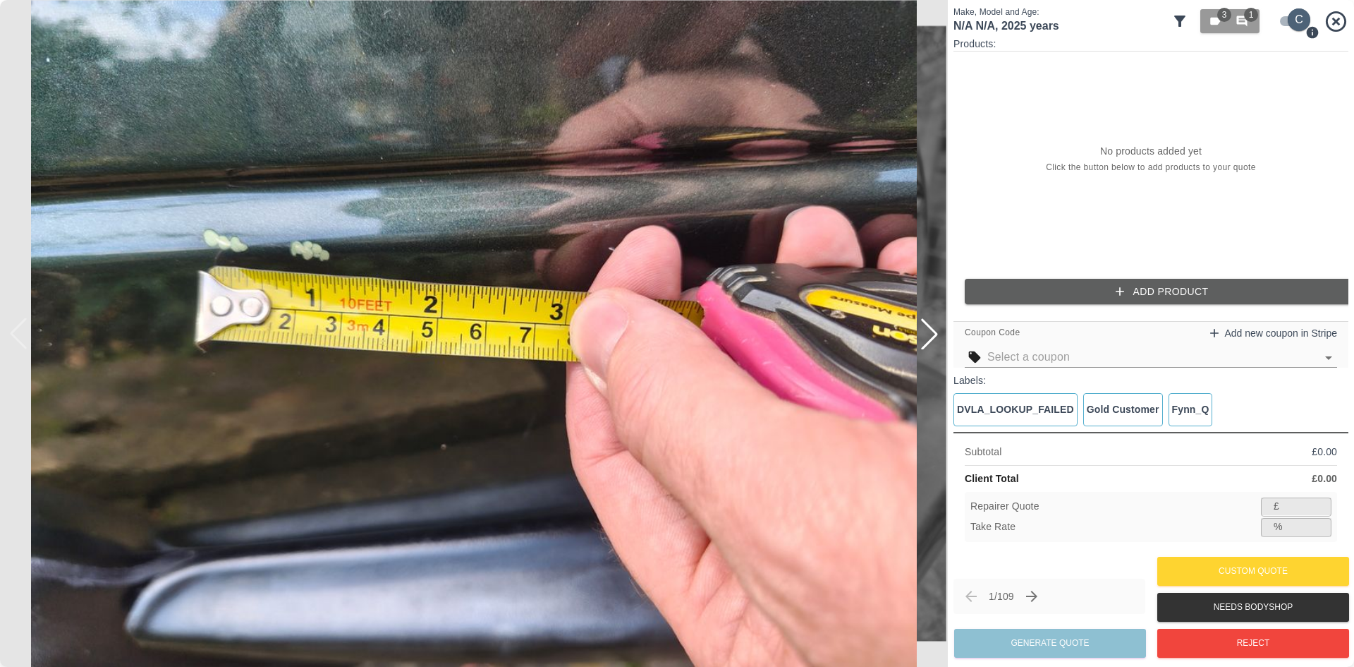
click at [1284, 19] on input "checkbox" at bounding box center [1299, 19] width 68 height 23
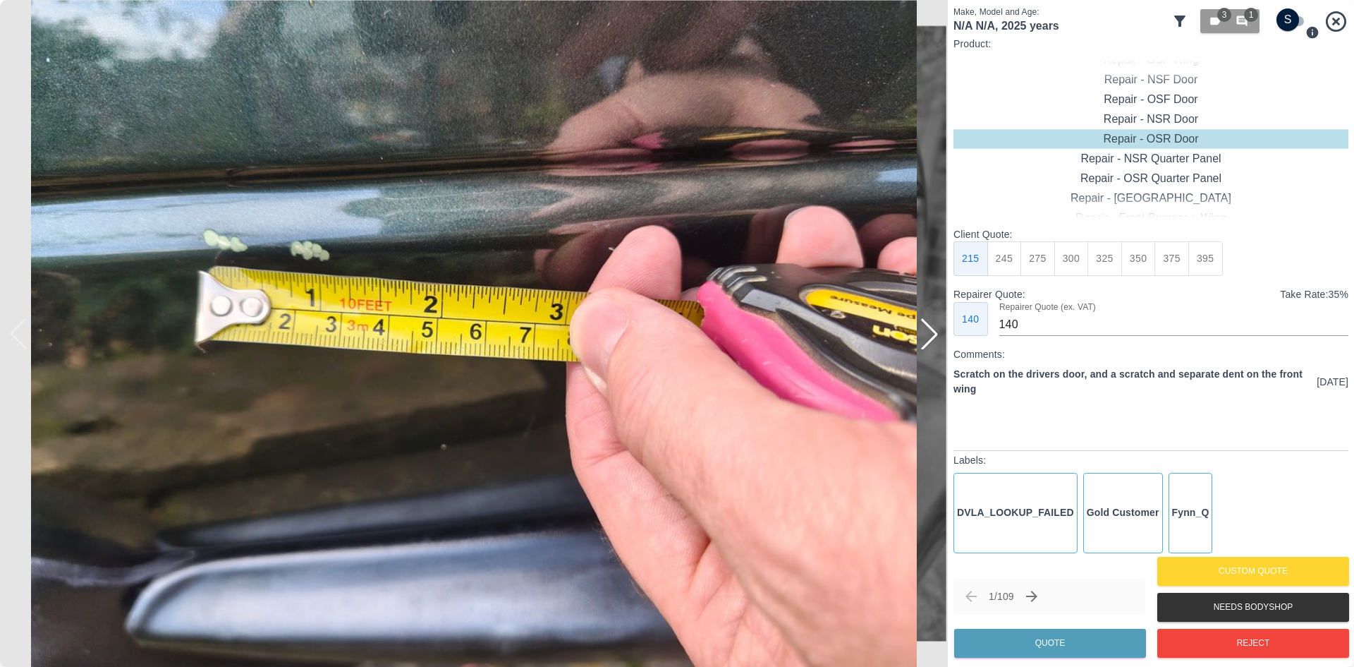
click at [1284, 19] on input "checkbox" at bounding box center [1288, 19] width 68 height 23
checkbox input "true"
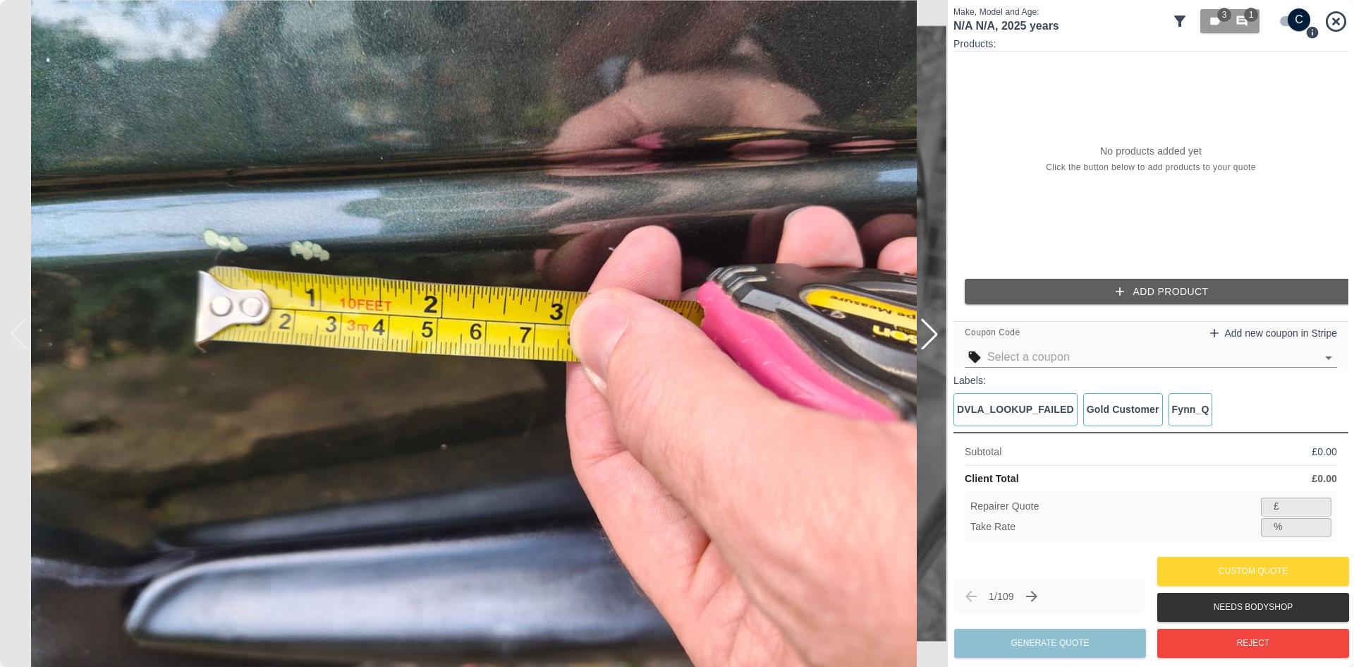
click at [1183, 28] on icon at bounding box center [1179, 21] width 17 height 17
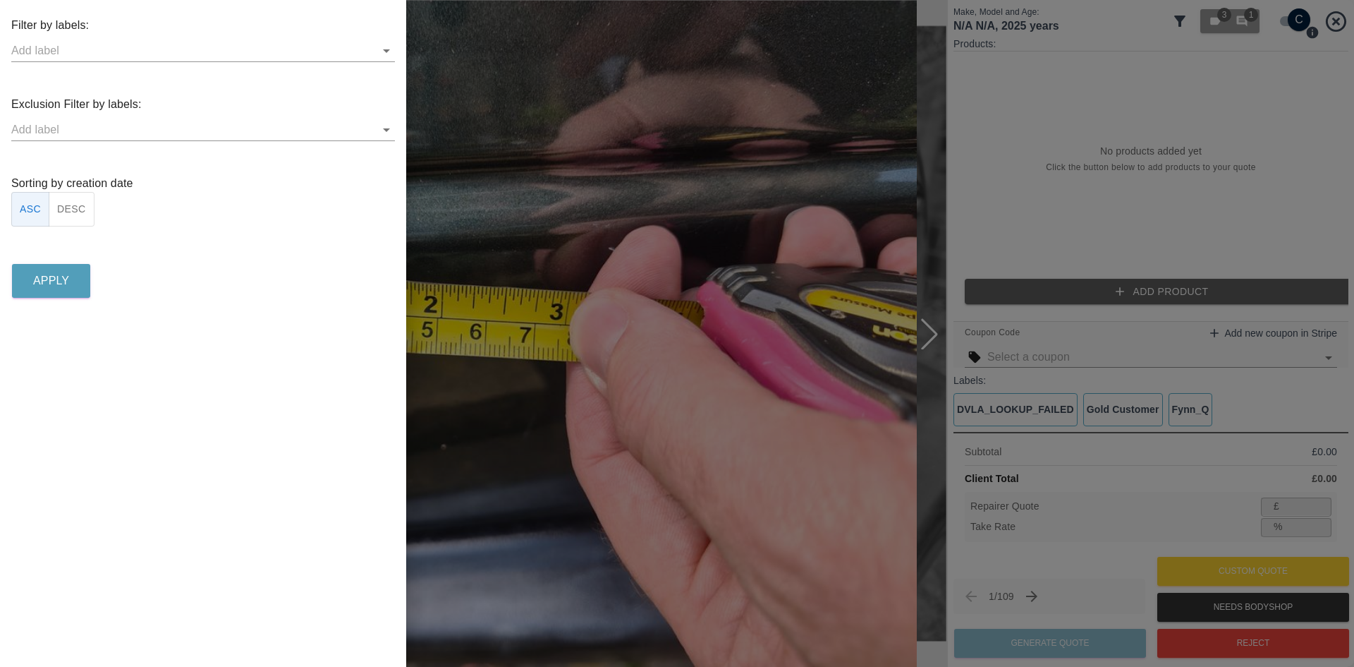
click at [71, 202] on button "DESC" at bounding box center [72, 209] width 46 height 35
click at [61, 275] on p "Apply" at bounding box center [51, 280] width 36 height 17
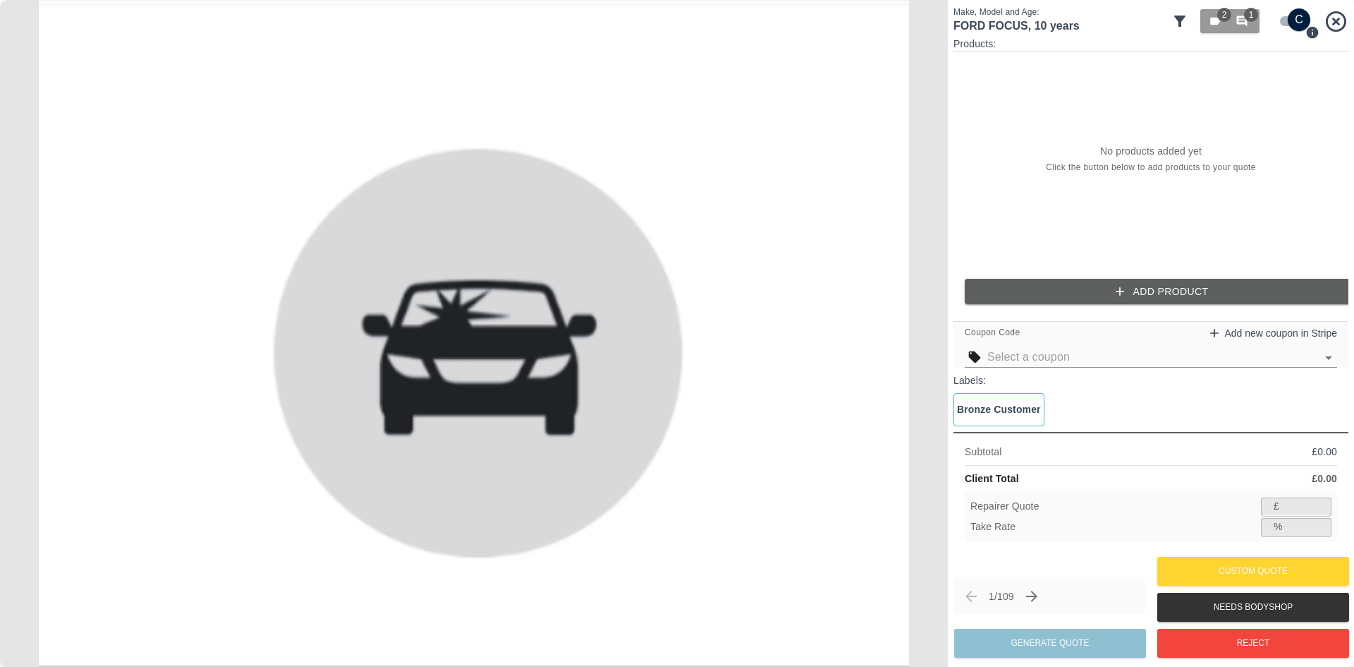
click at [1285, 25] on input "checkbox" at bounding box center [1299, 19] width 68 height 23
checkbox input "false"
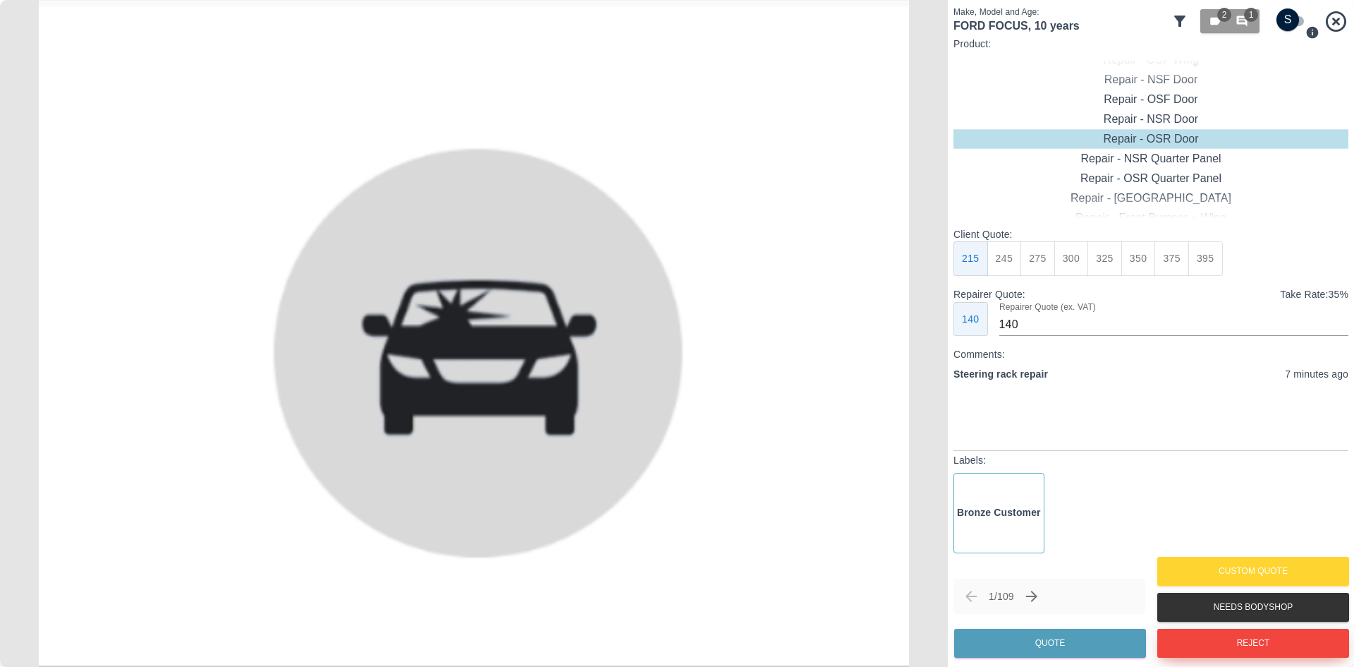
click at [1198, 638] on button "Reject" at bounding box center [1253, 642] width 192 height 29
click at [1044, 603] on button "Next claim" at bounding box center [1032, 596] width 24 height 24
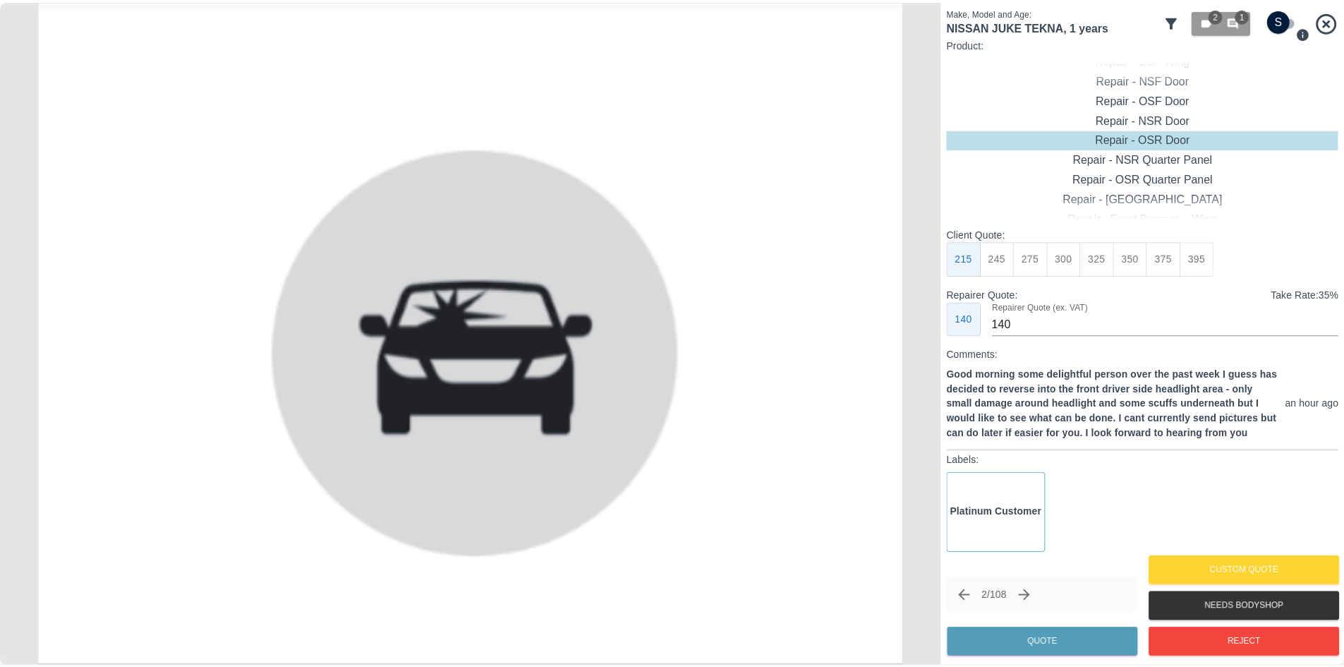
scroll to position [8, 0]
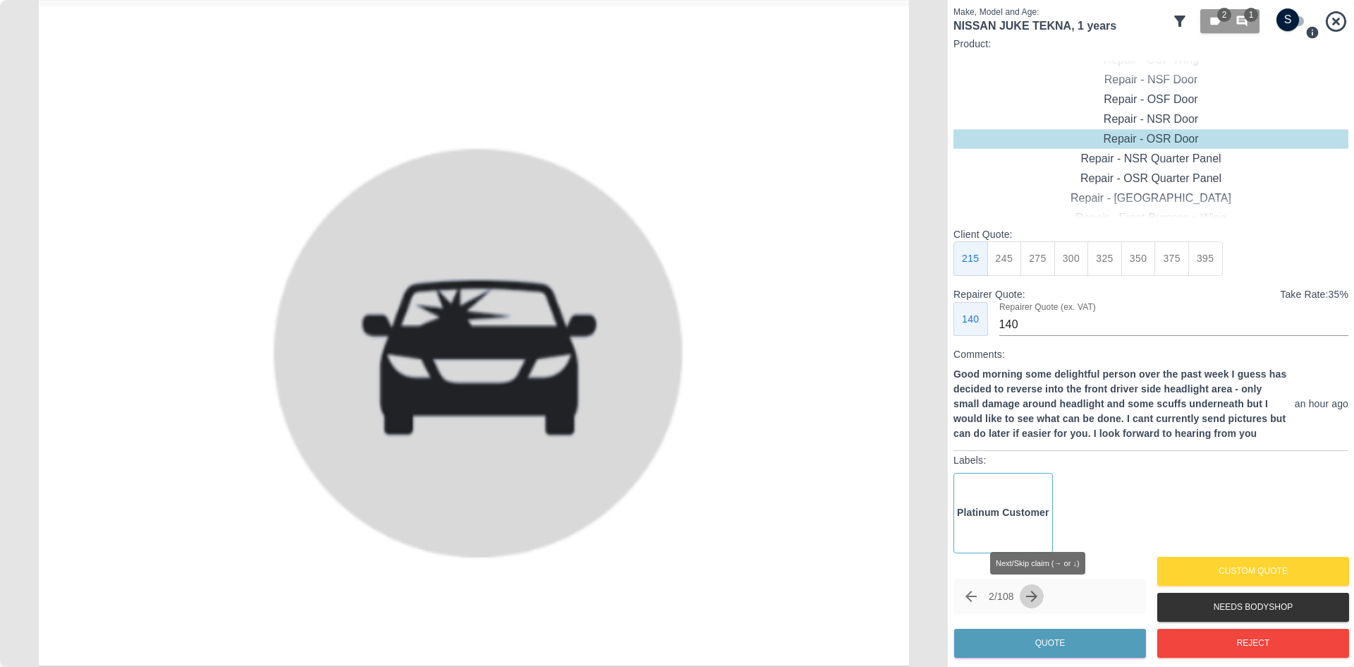
click at [1033, 589] on icon "Next claim" at bounding box center [1031, 596] width 17 height 17
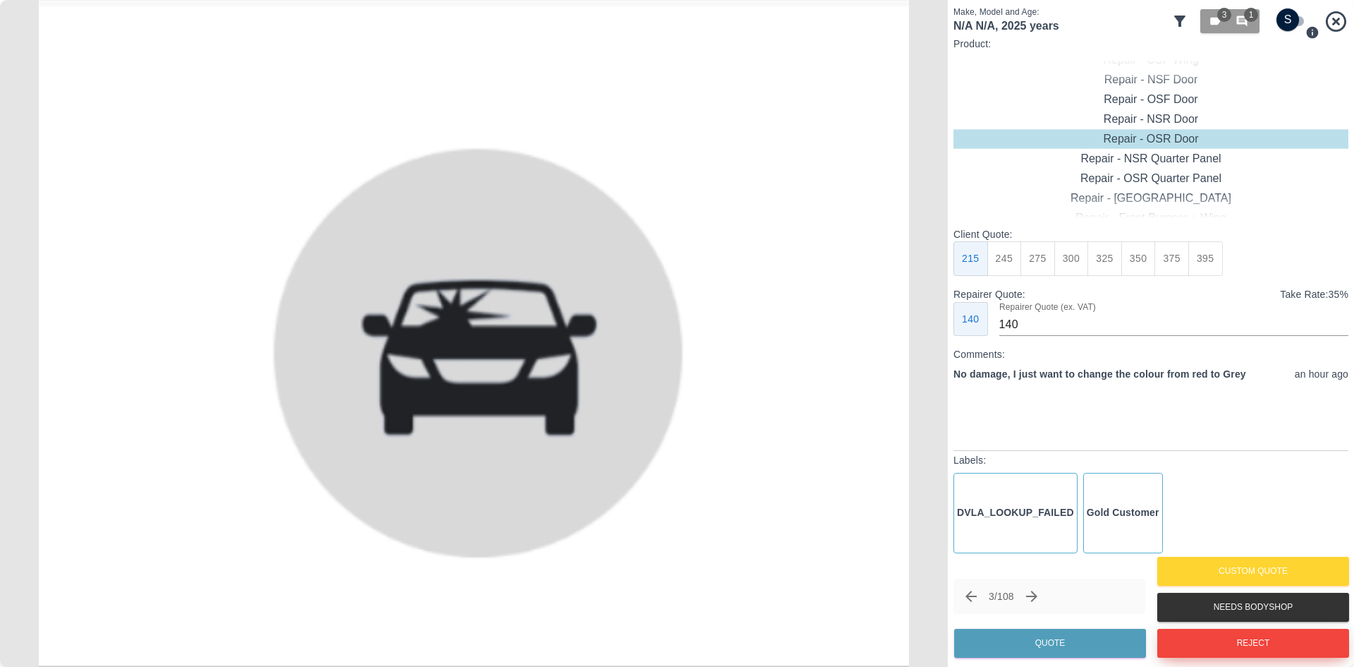
click at [1217, 645] on button "Reject" at bounding box center [1253, 642] width 192 height 29
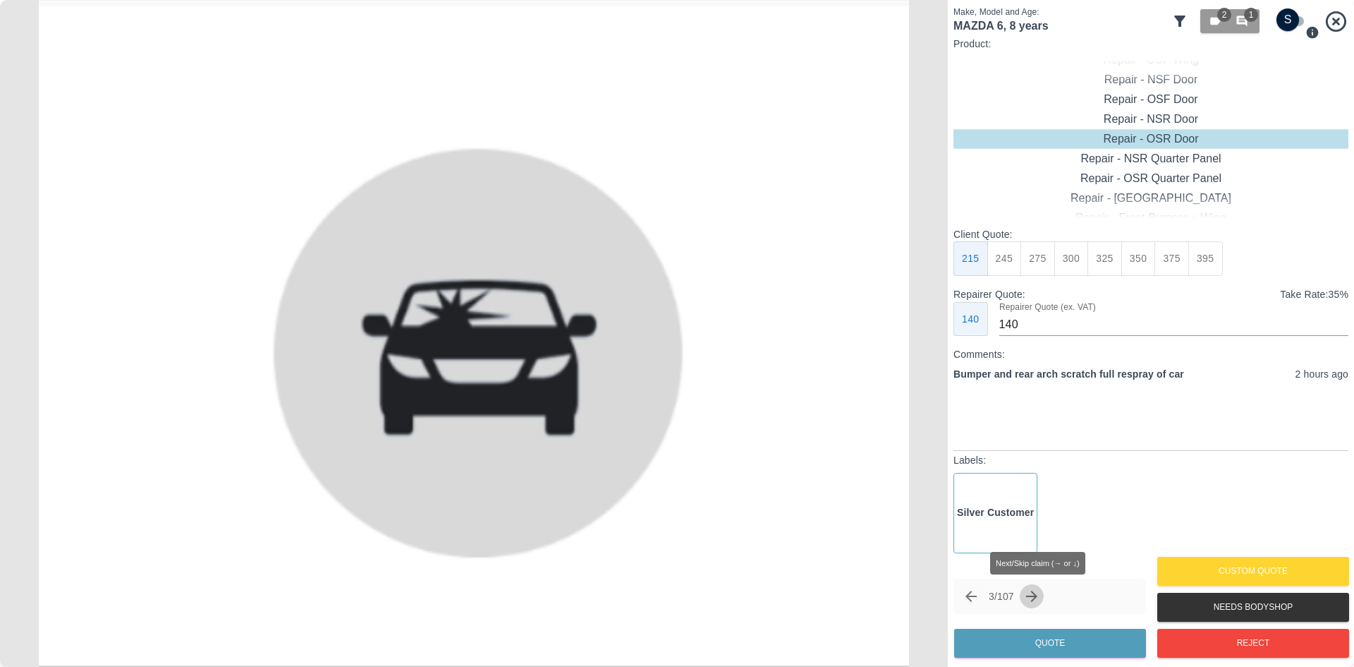
click at [1044, 602] on button "Next claim" at bounding box center [1032, 596] width 24 height 24
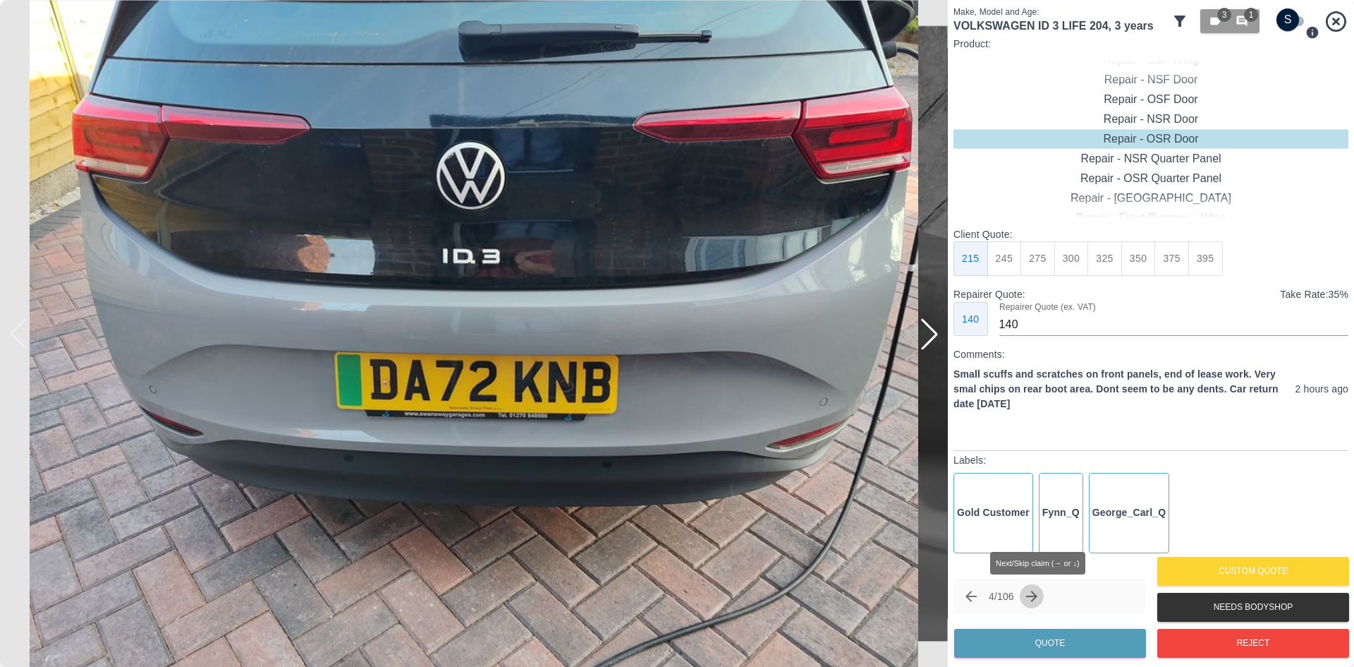
click at [1044, 602] on button "Next claim" at bounding box center [1032, 596] width 24 height 24
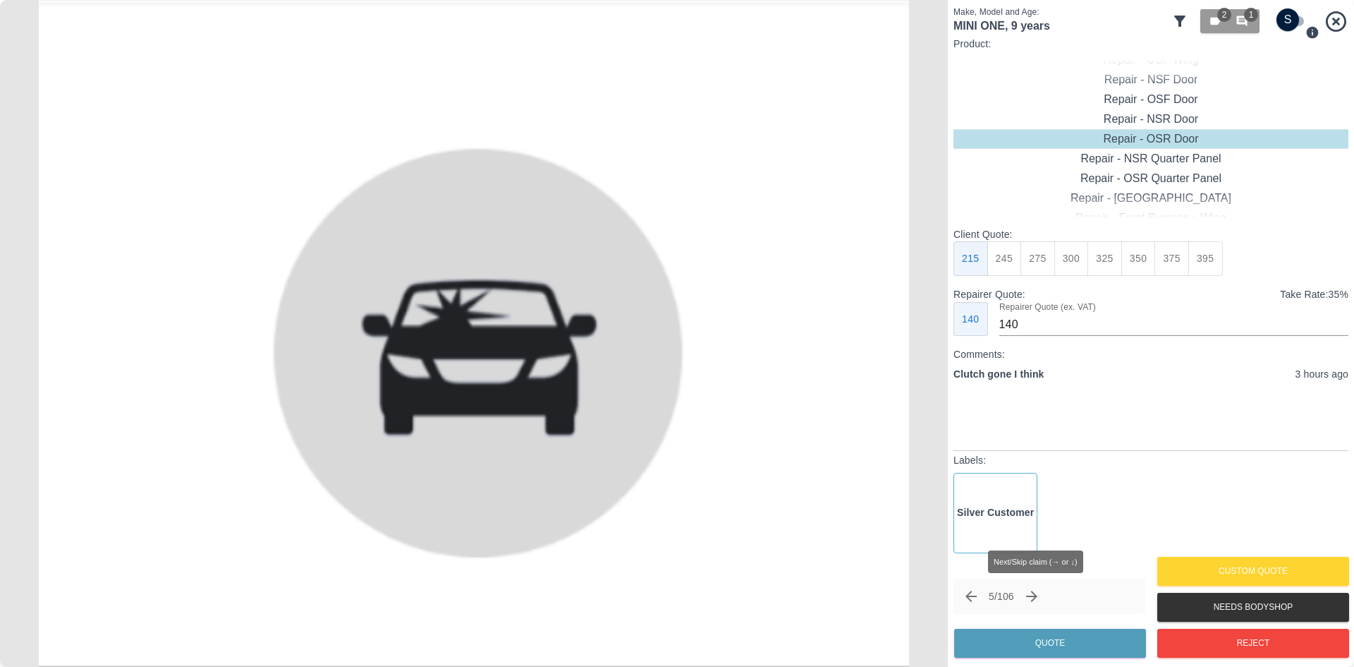
click at [1044, 602] on button "Next claim" at bounding box center [1032, 596] width 24 height 24
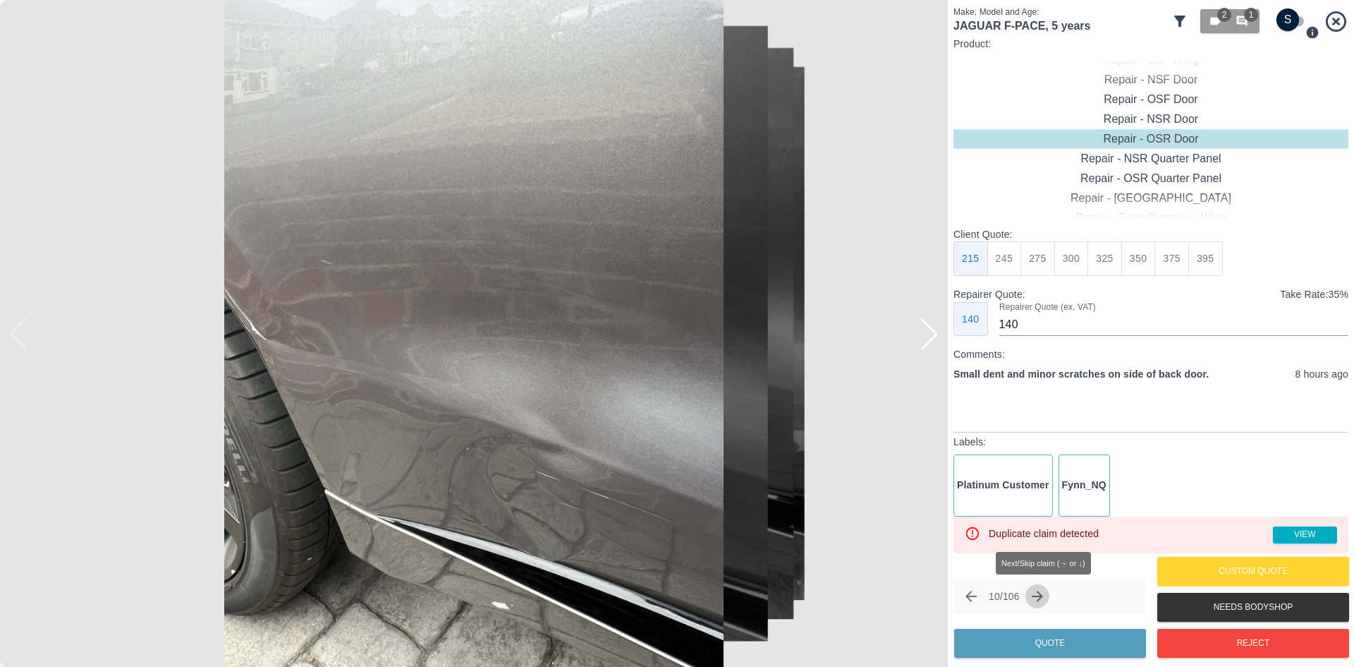
click at [1046, 602] on icon "Next claim" at bounding box center [1037, 596] width 17 height 17
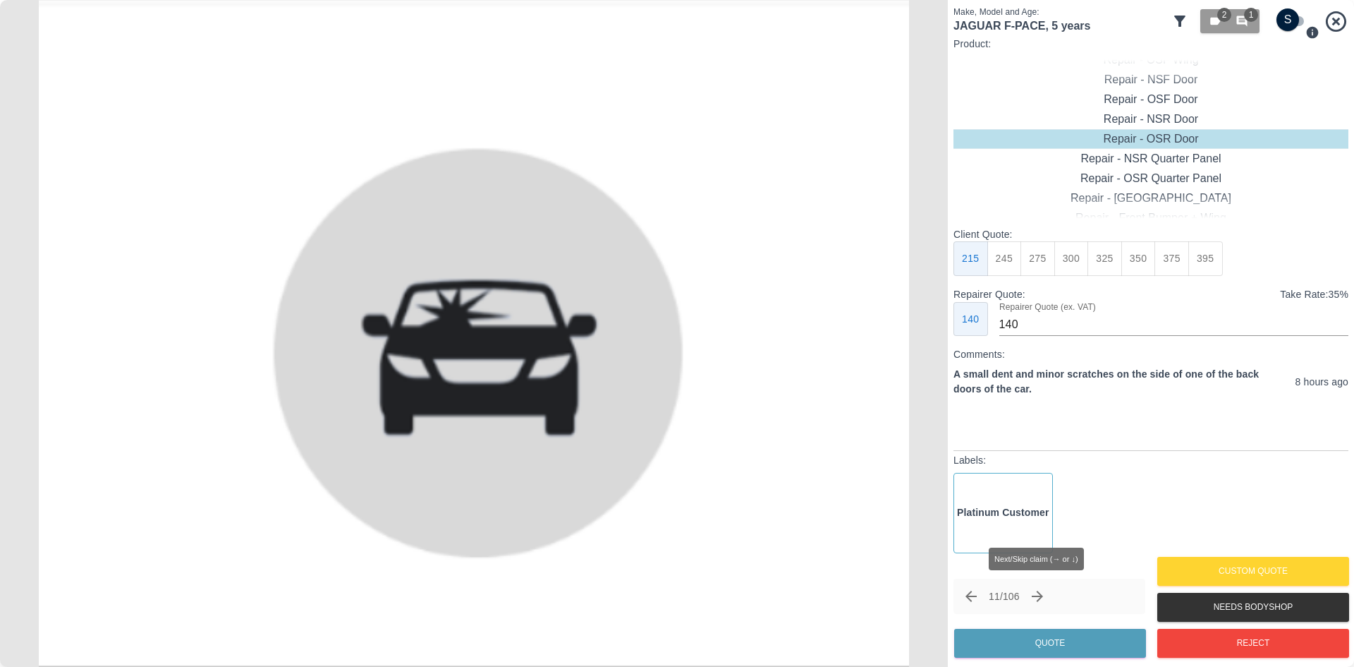
click at [1046, 602] on icon "Next claim" at bounding box center [1037, 596] width 17 height 17
click at [1337, 20] on icon at bounding box center [1336, 21] width 20 height 20
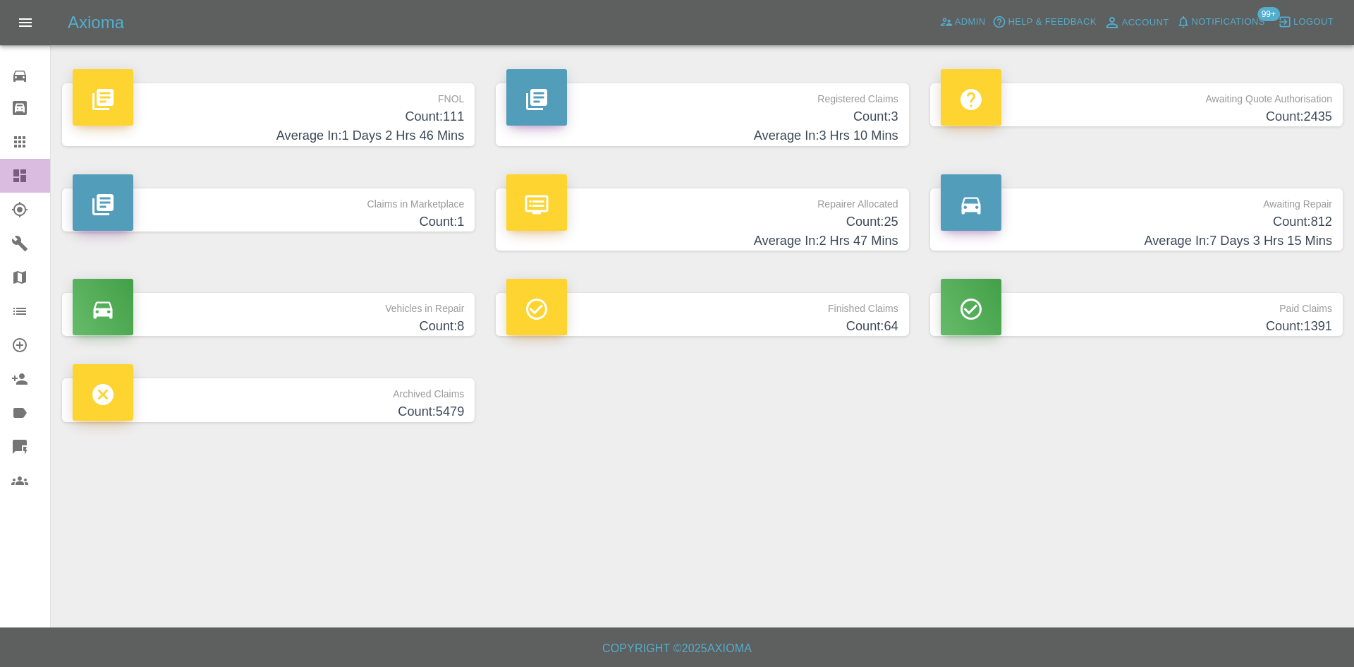
click at [0, 162] on link "Dashboard" at bounding box center [25, 176] width 50 height 34
click at [647, 237] on h4 "Average In: 2 Hrs 47 Mins" at bounding box center [701, 240] width 391 height 19
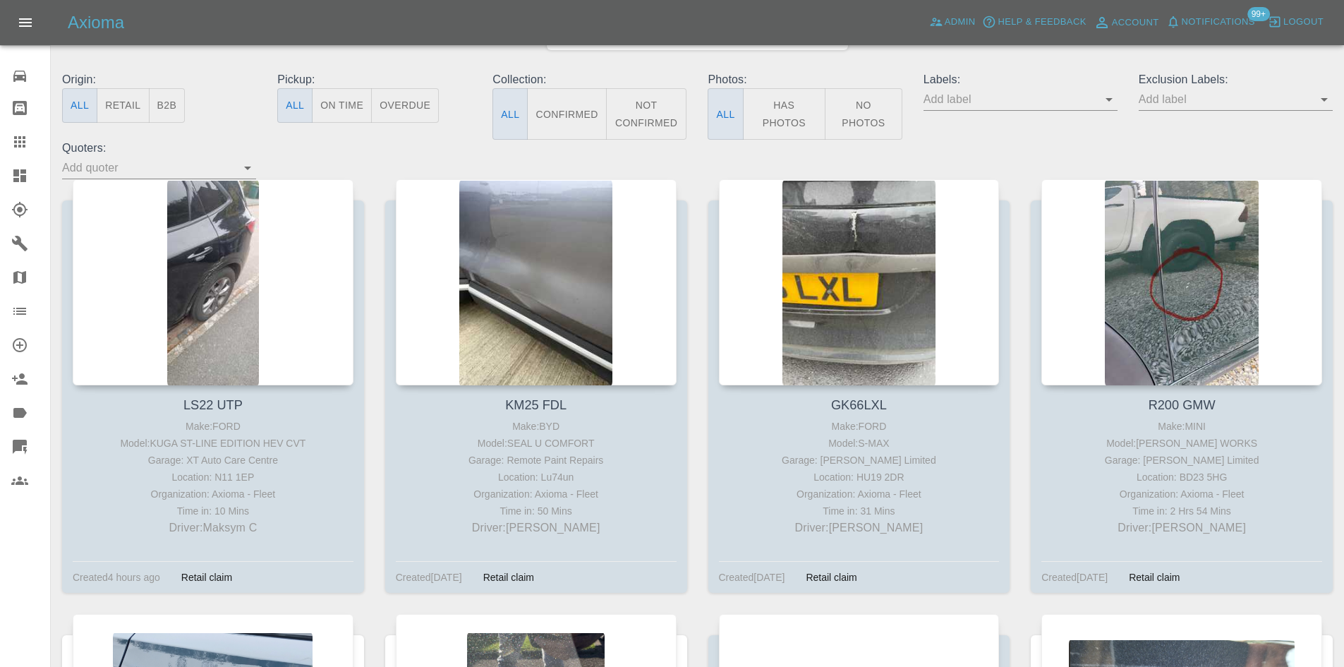
click at [175, 111] on button "B2B" at bounding box center [167, 105] width 37 height 35
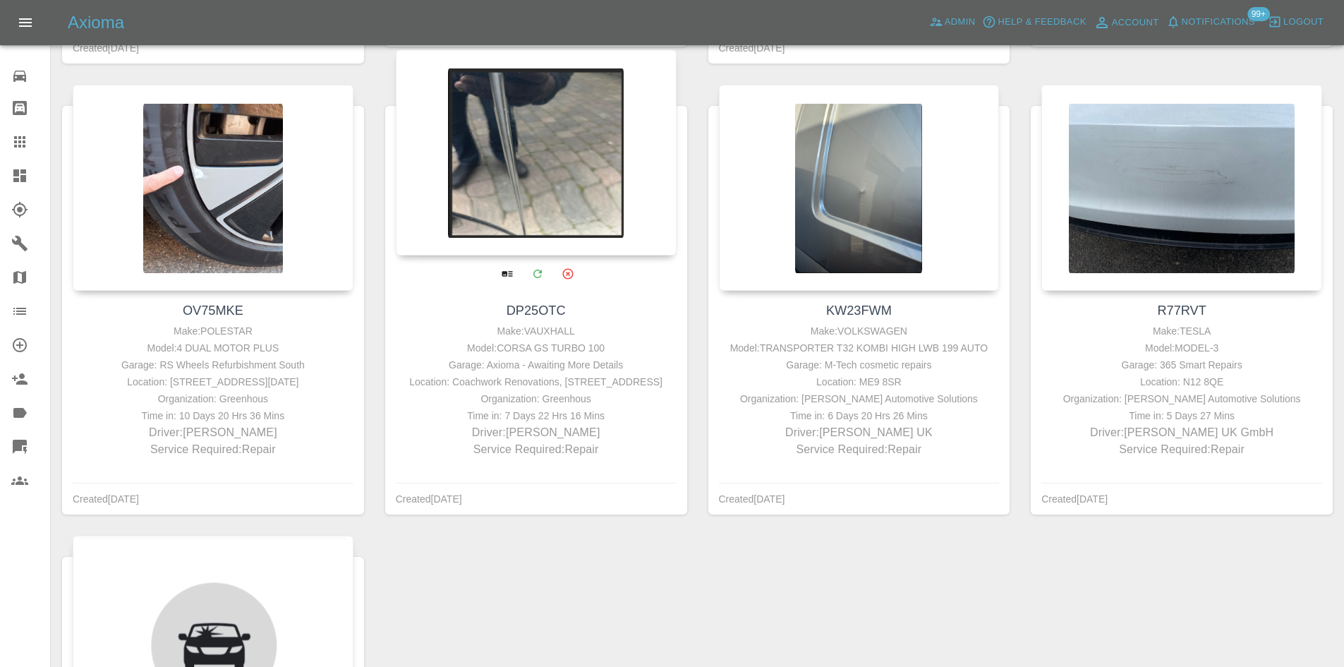
scroll to position [705, 0]
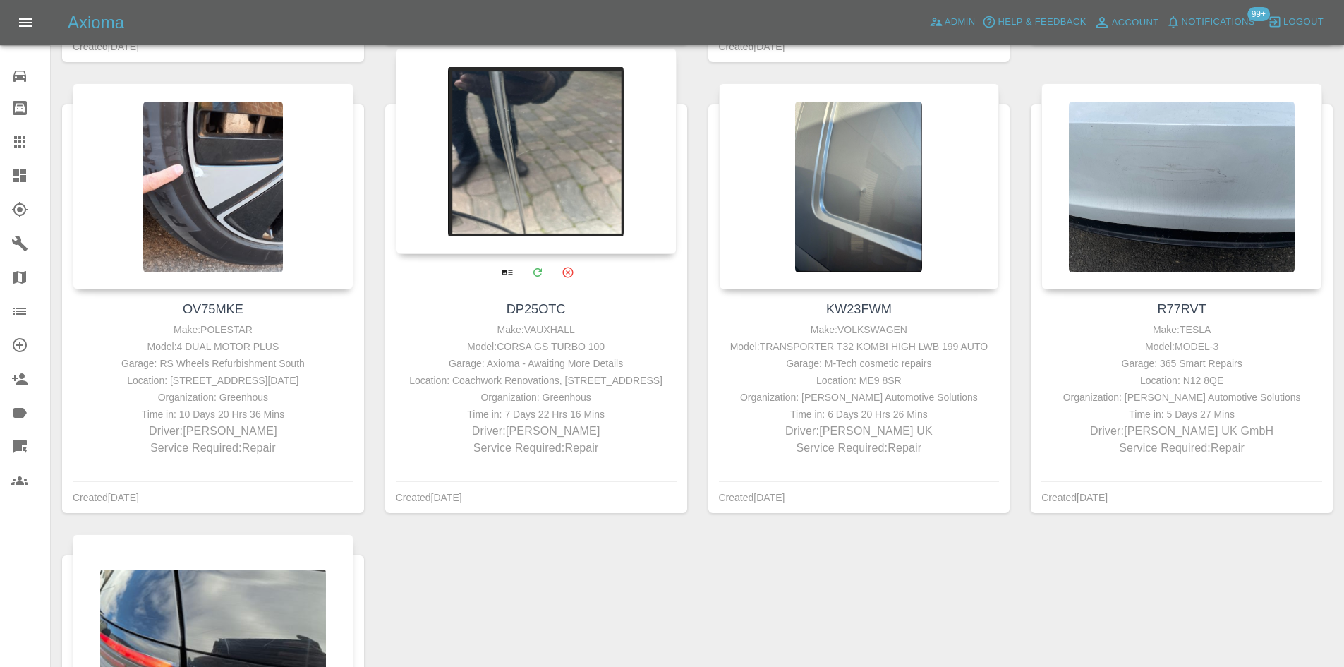
click at [552, 209] on div at bounding box center [536, 151] width 281 height 206
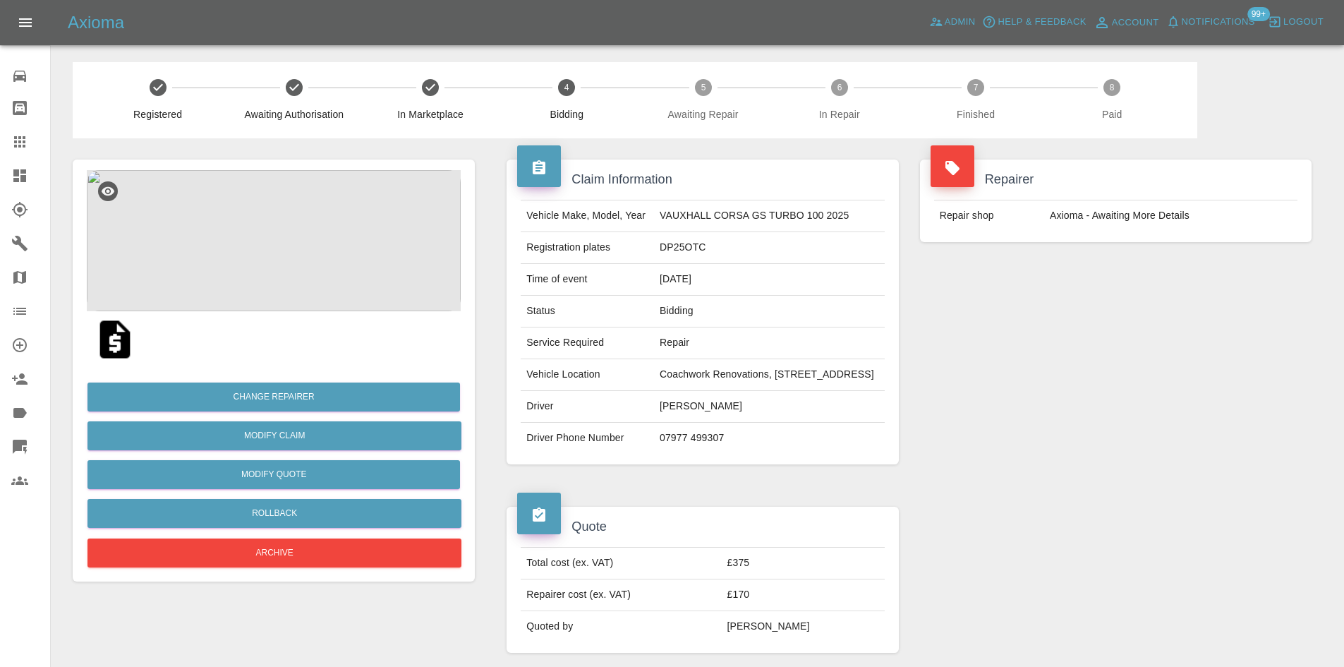
click at [654, 262] on td "DP25OTC" at bounding box center [769, 248] width 231 height 32
copy td "DP25OTC"
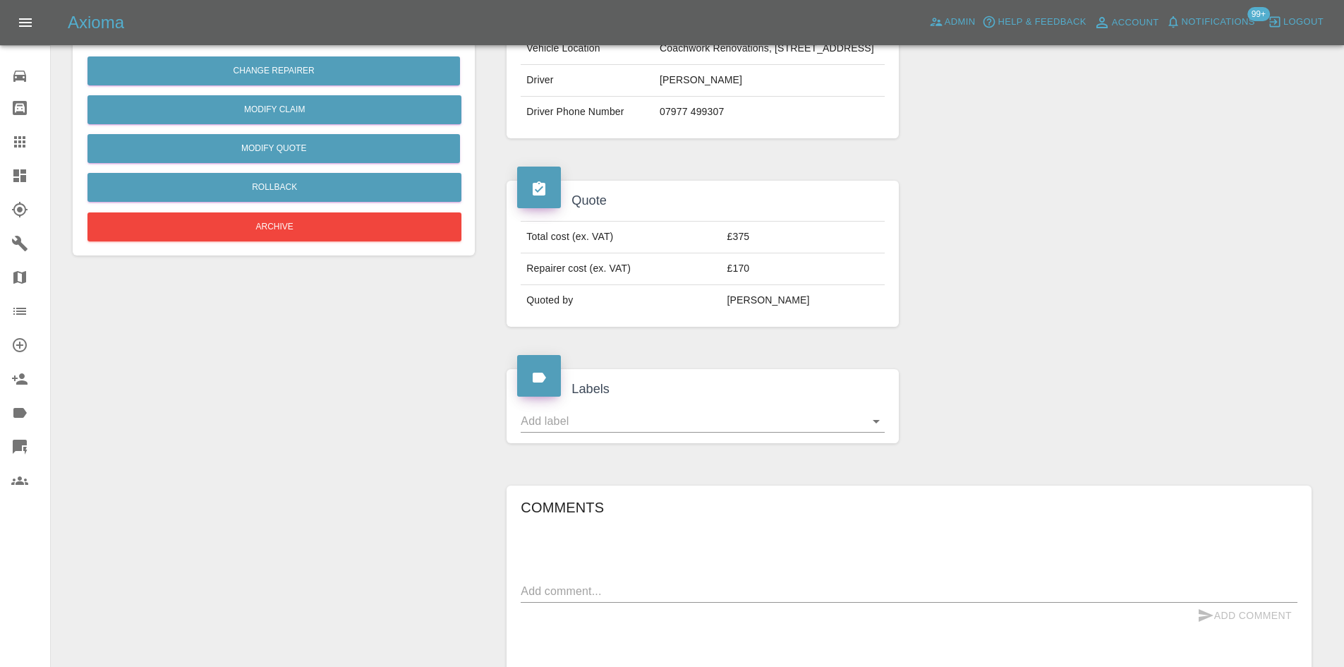
scroll to position [564, 0]
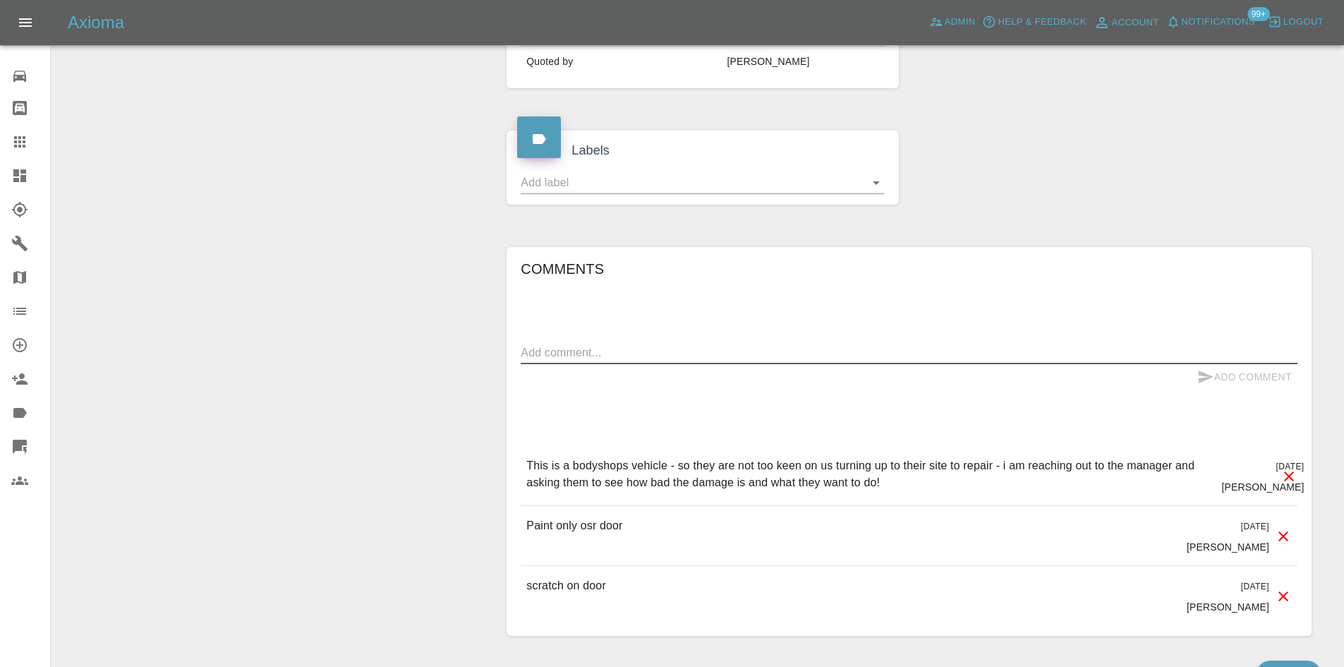
click at [737, 360] on textarea at bounding box center [909, 352] width 777 height 16
paste textarea "Hi Team, This vehicle above is already at a vehicle repair centre, it’s a new c…"
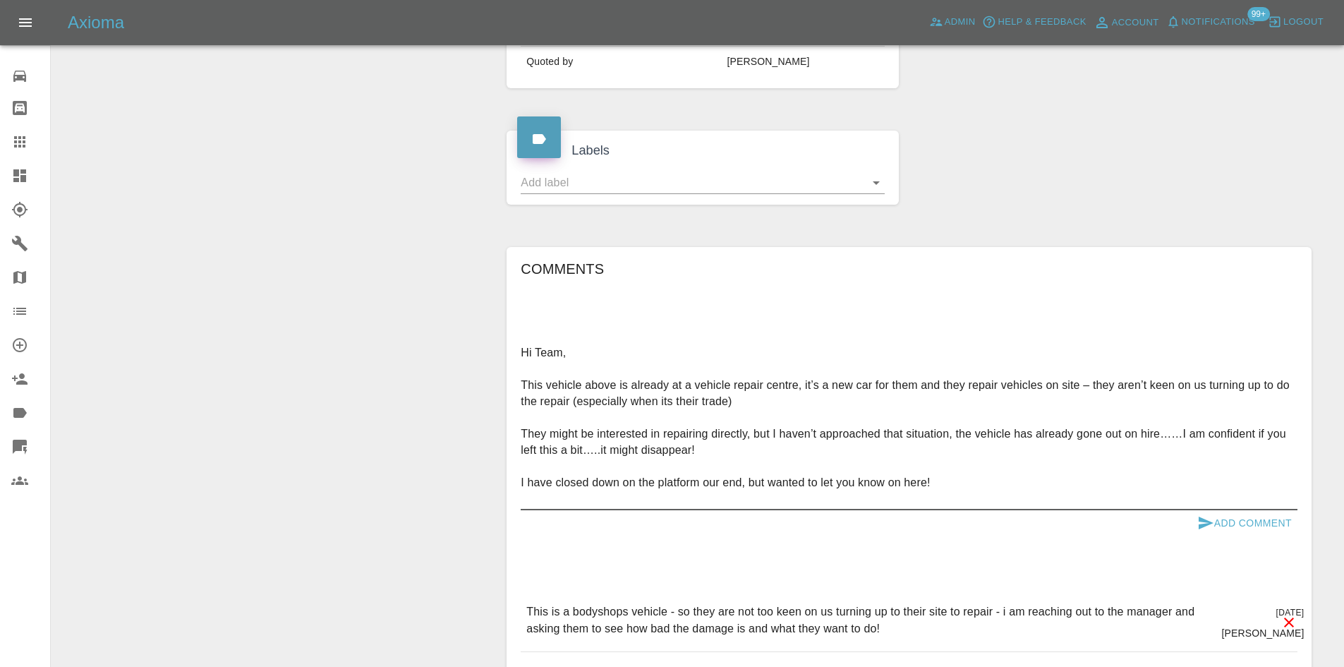
scroll to position [79, 0]
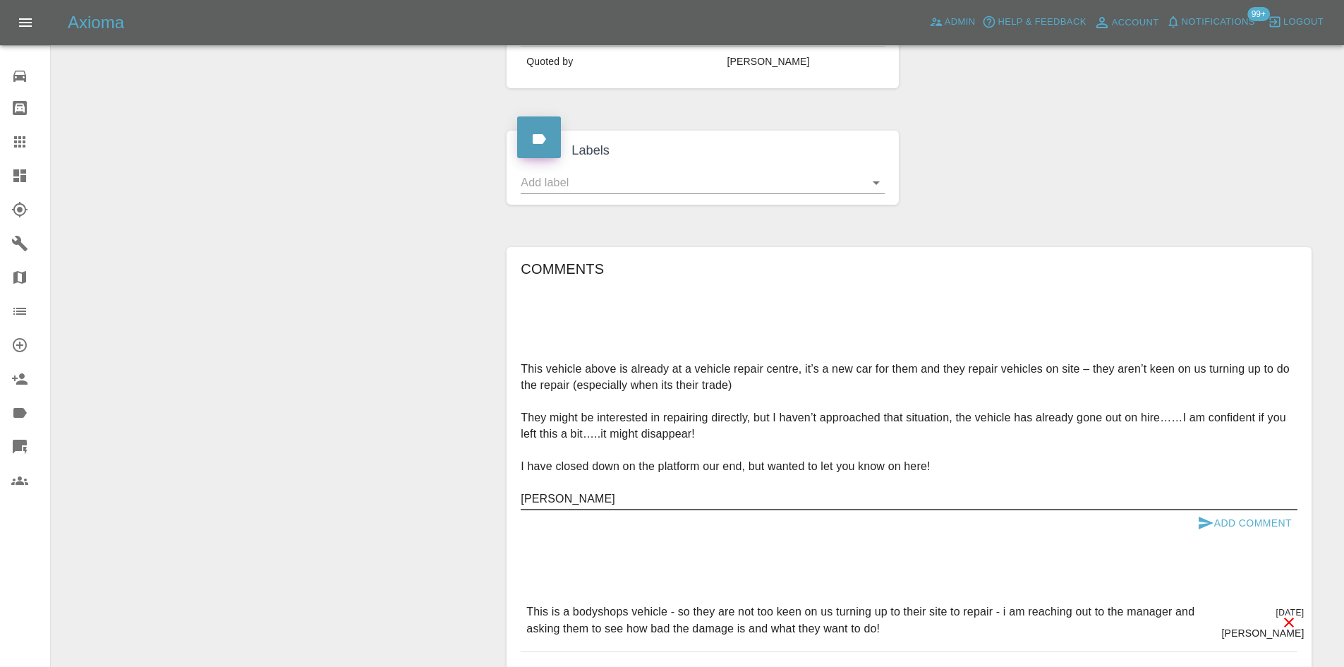
type textarea "Hi Team, This vehicle above is already at a vehicle repair centre, it’s a new c…"
click at [1270, 536] on button "Add Comment" at bounding box center [1244, 523] width 106 height 26
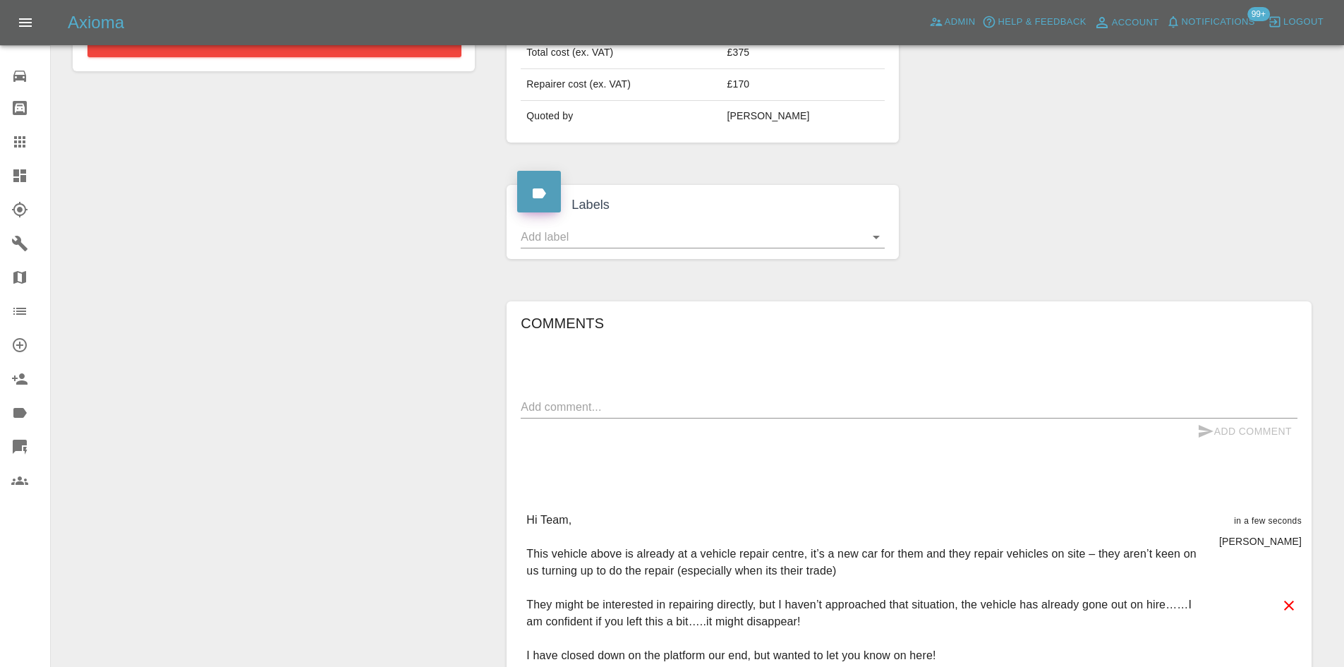
scroll to position [282, 0]
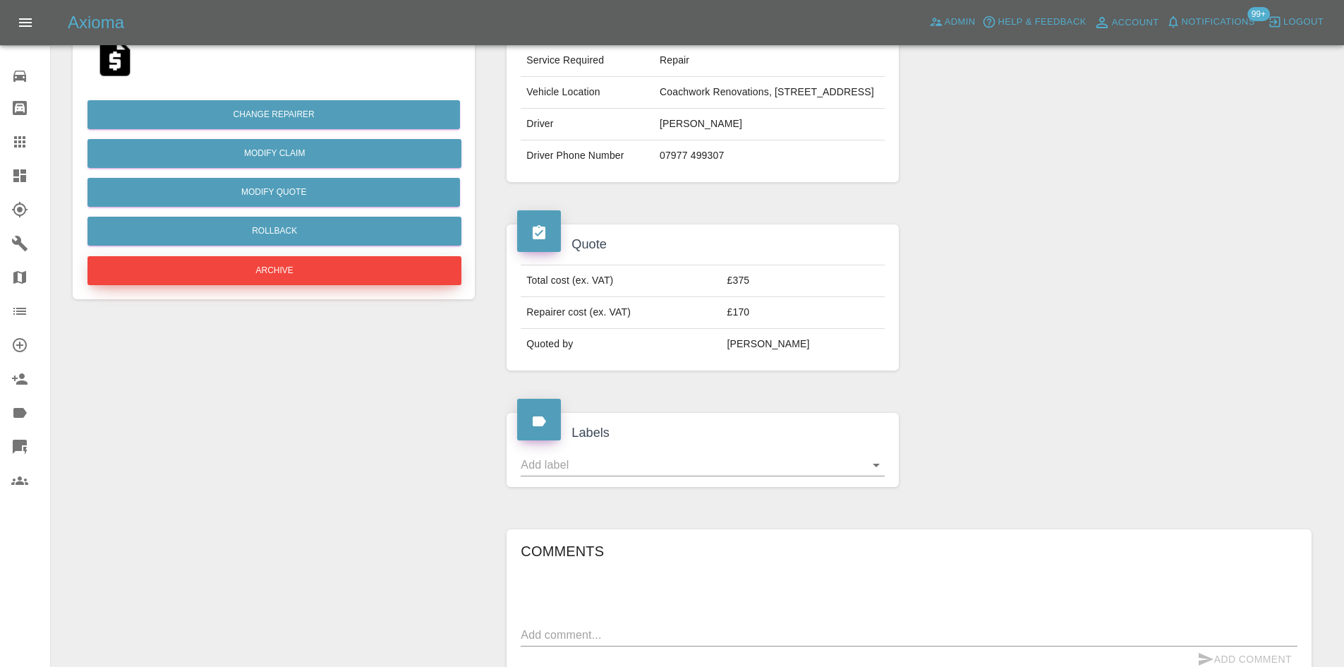
click at [289, 275] on button "Archive" at bounding box center [274, 270] width 374 height 29
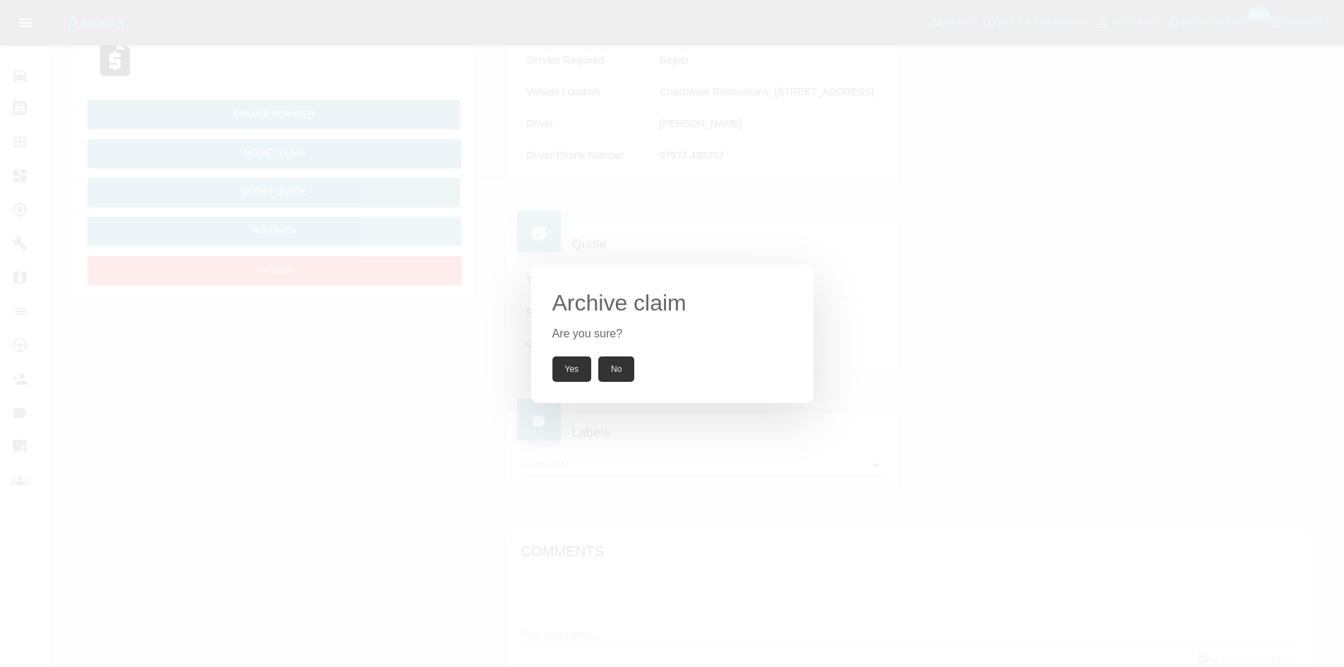
click at [563, 367] on button "Yes" at bounding box center [571, 368] width 39 height 25
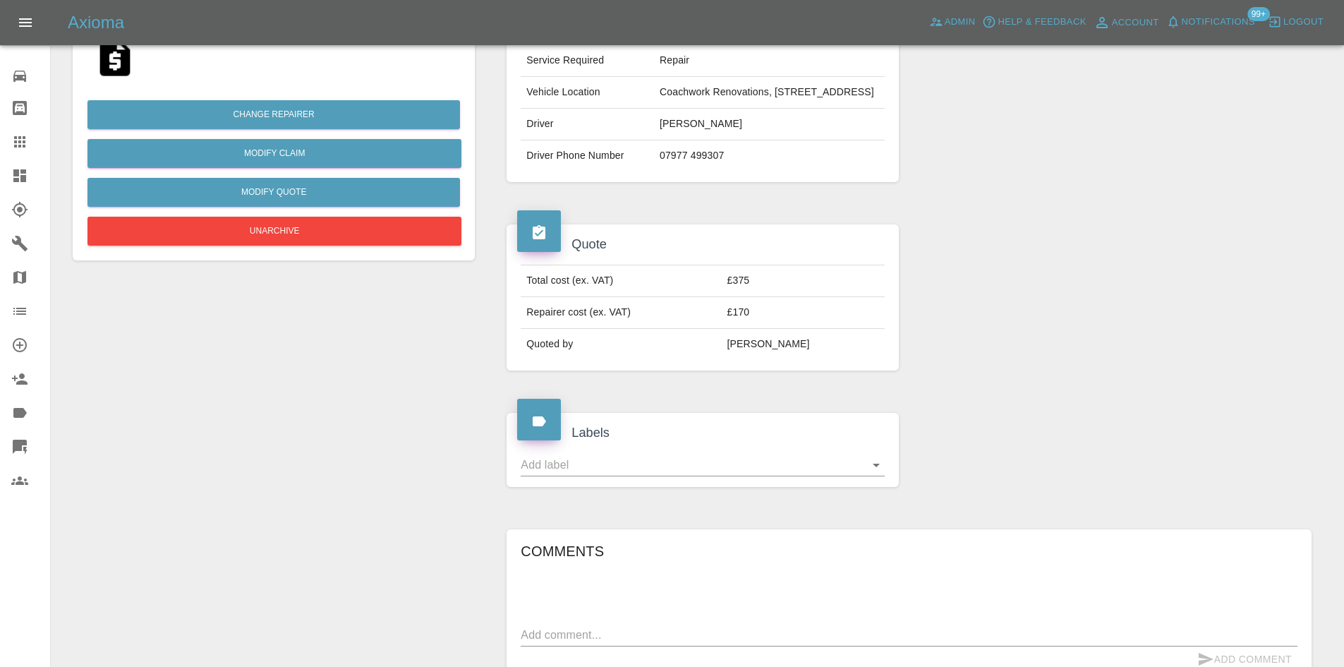
click at [0, 163] on link "Dashboard" at bounding box center [25, 176] width 50 height 34
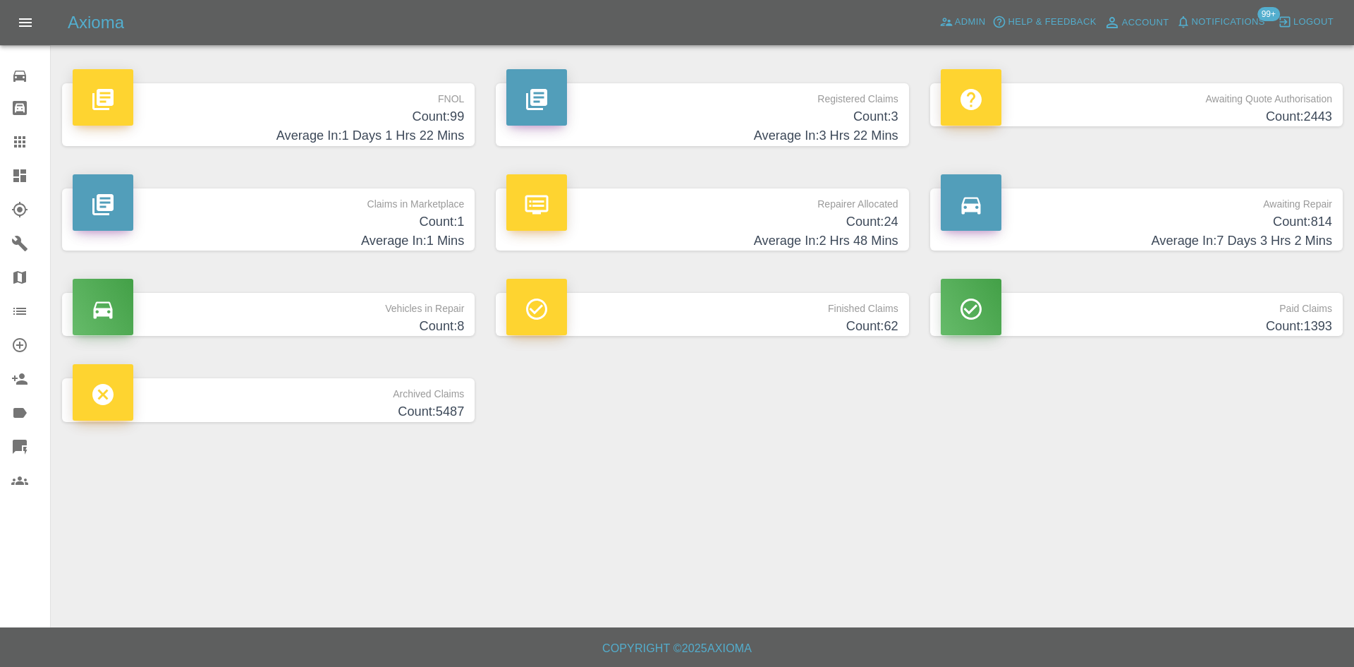
click at [723, 213] on h4 "Count: 24" at bounding box center [701, 221] width 391 height 19
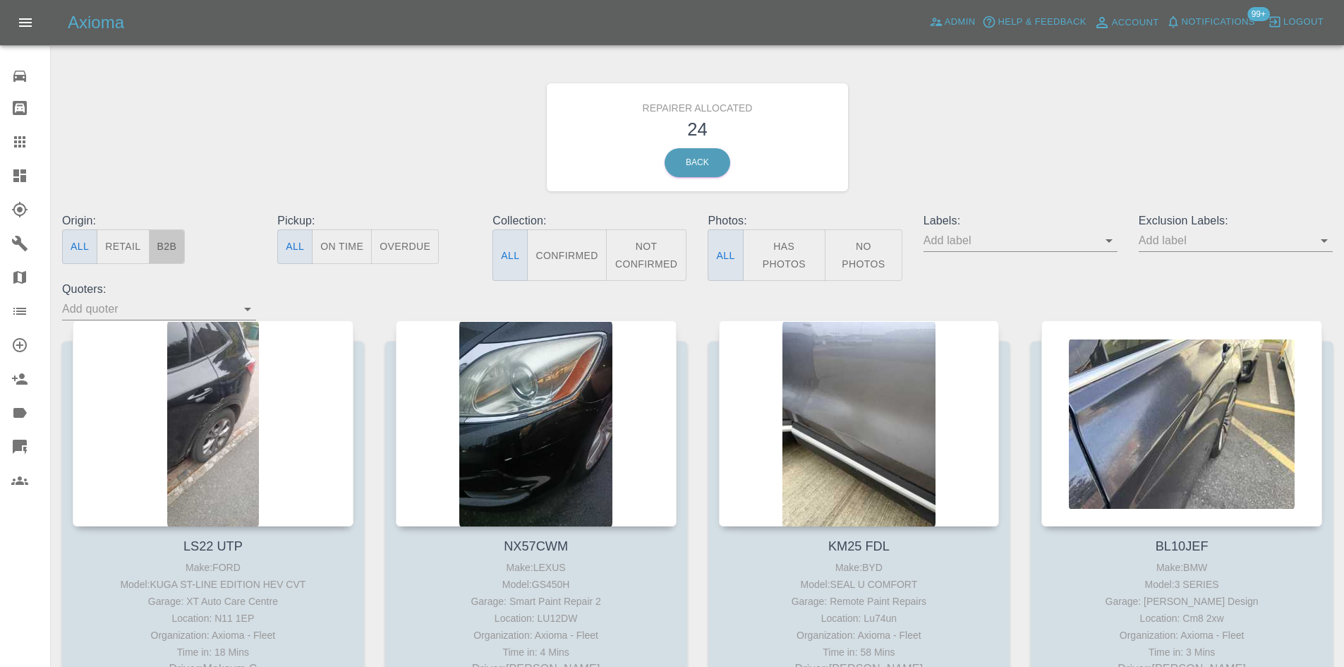
click at [162, 248] on button "B2B" at bounding box center [167, 246] width 37 height 35
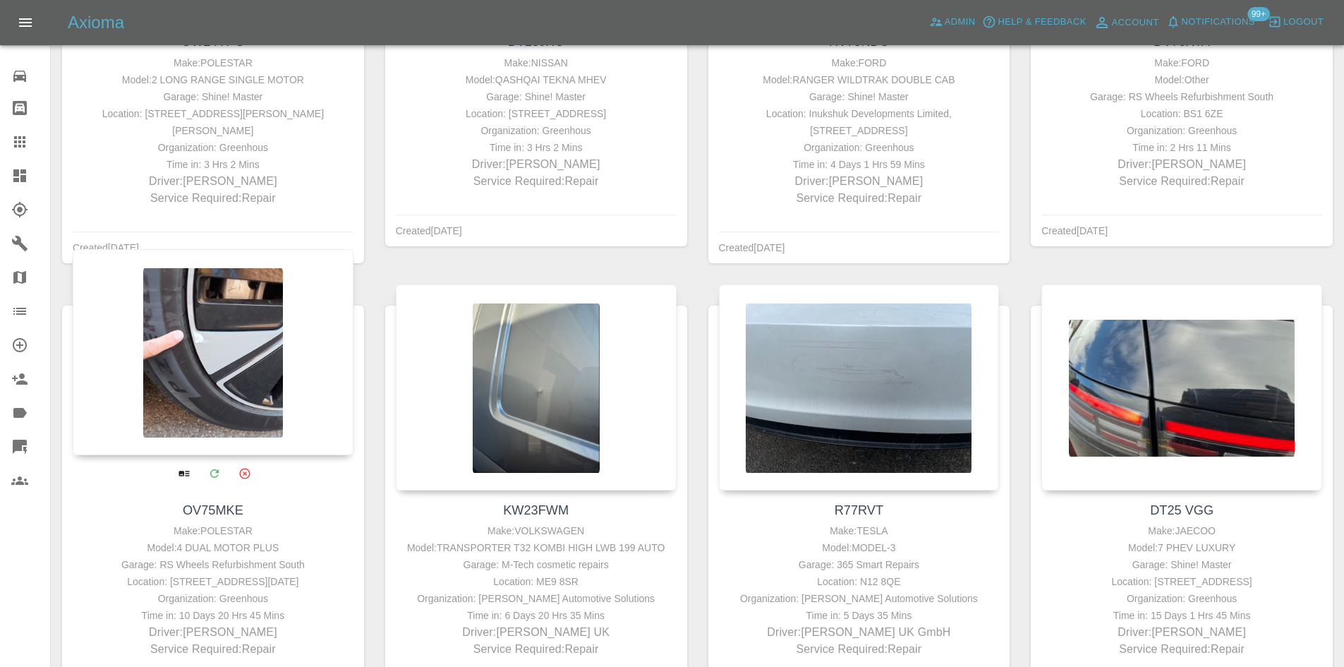
scroll to position [635, 0]
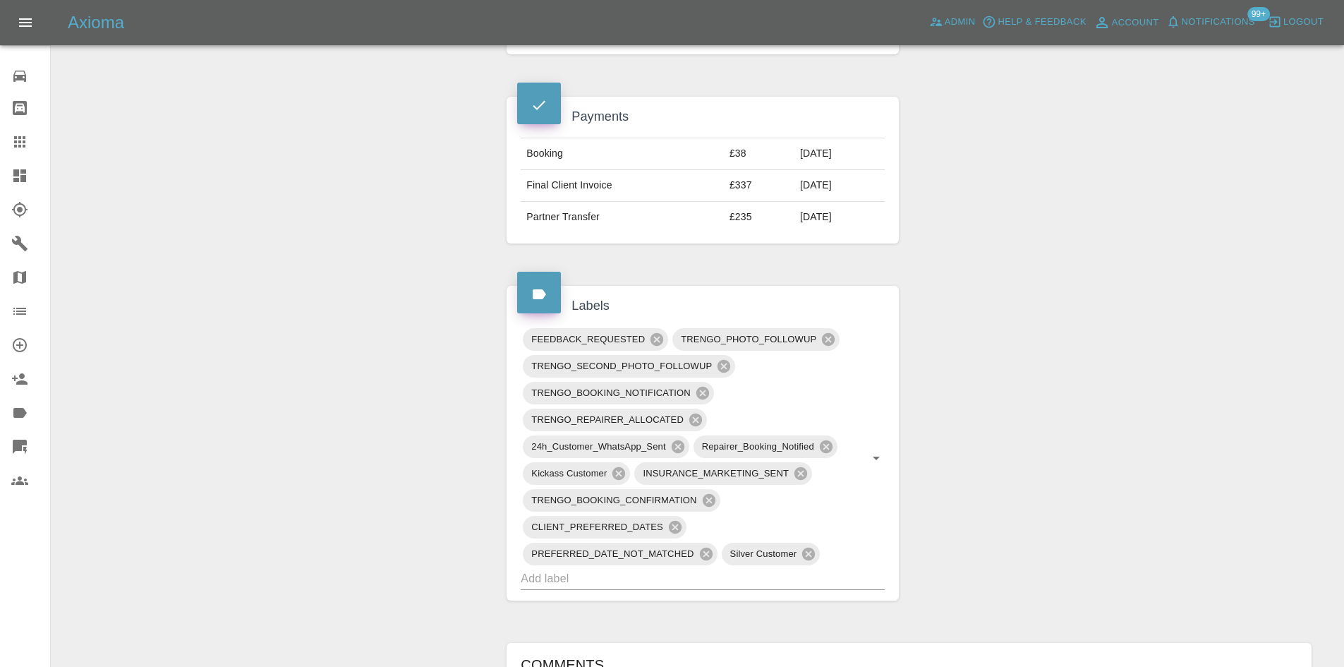
scroll to position [635, 0]
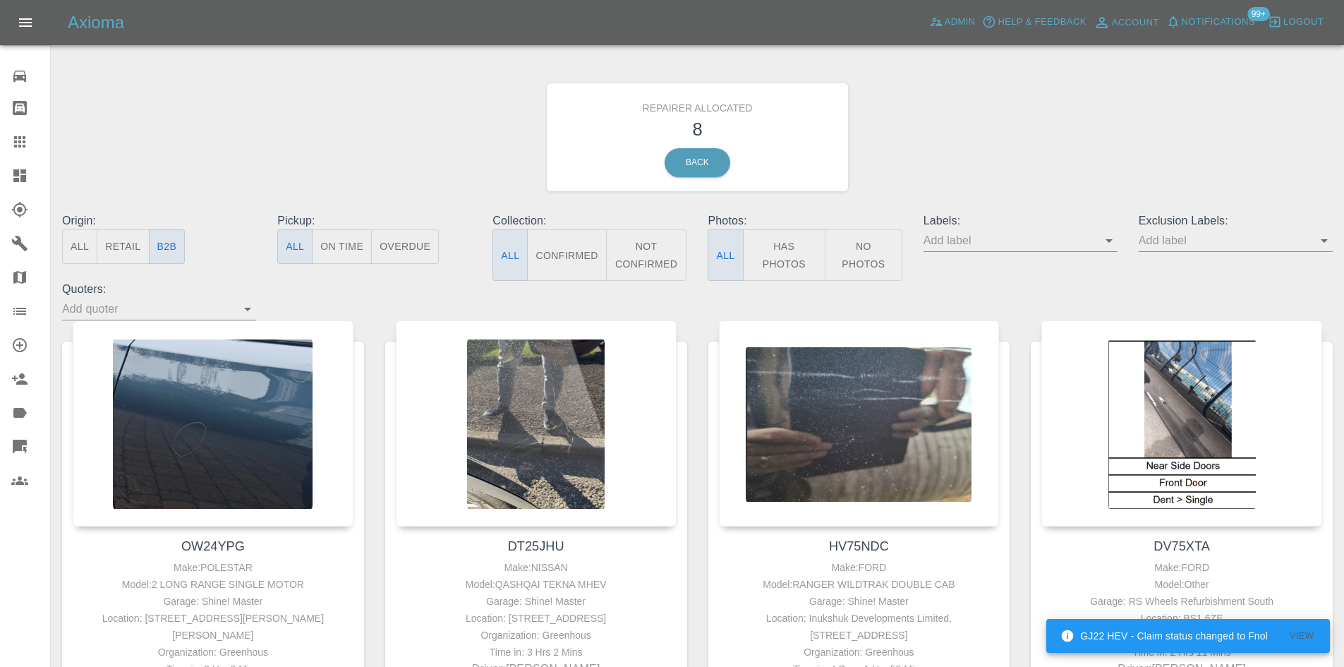
scroll to position [635, 0]
